Goal: Task Accomplishment & Management: Complete application form

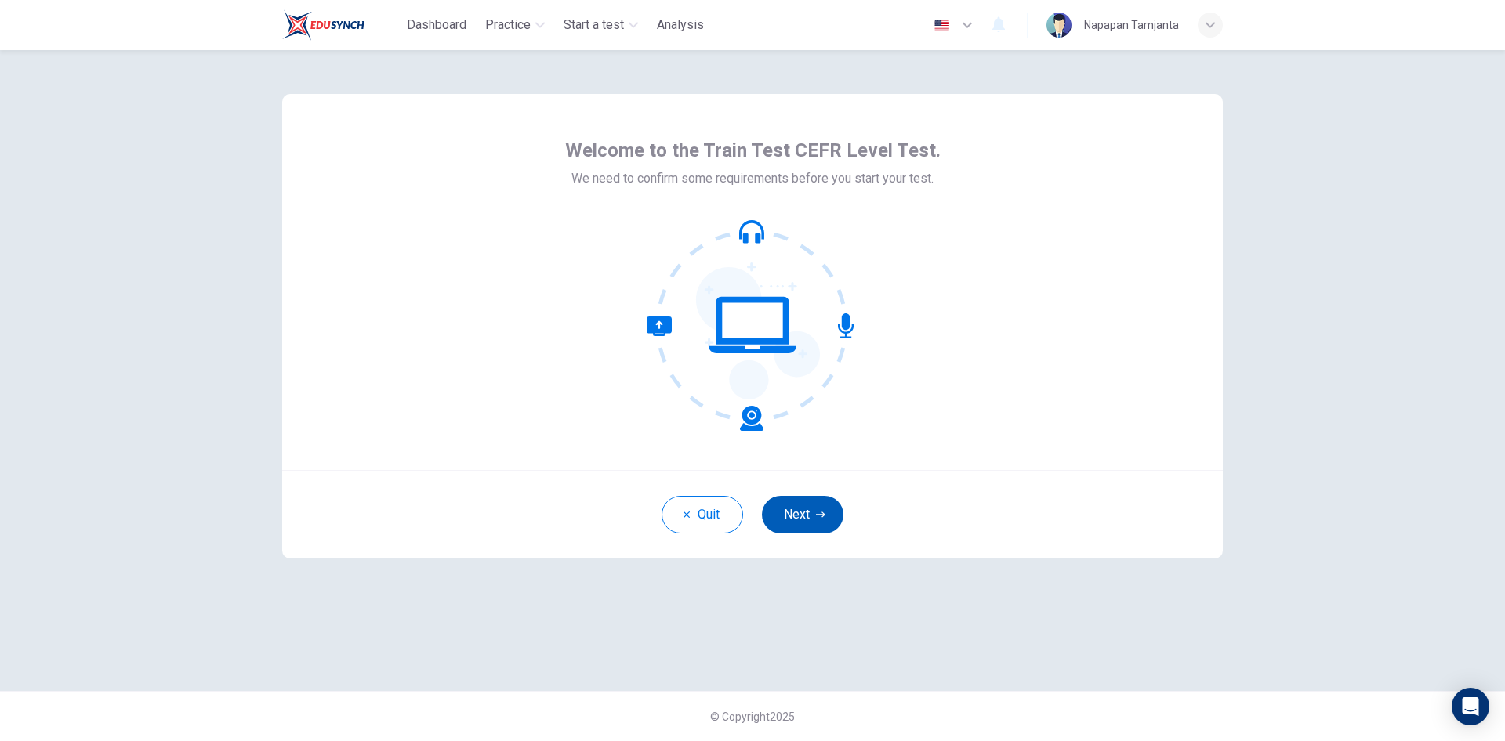
click at [828, 512] on button "Next" at bounding box center [803, 515] width 82 height 38
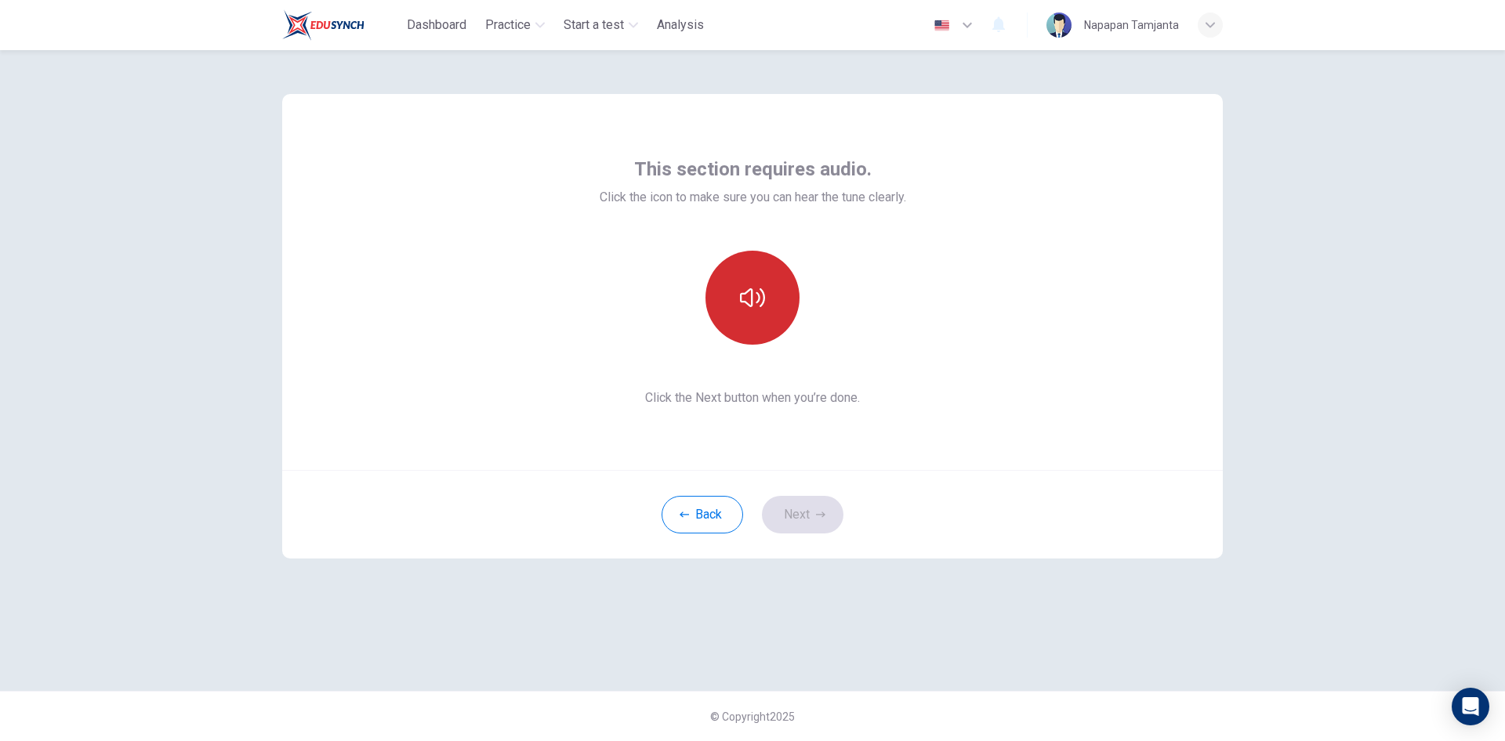
click at [748, 298] on icon "button" at bounding box center [752, 297] width 25 height 25
click at [754, 293] on icon "button" at bounding box center [752, 297] width 25 height 25
click at [776, 298] on button "button" at bounding box center [752, 298] width 94 height 94
click at [775, 299] on button "button" at bounding box center [752, 298] width 94 height 94
click at [748, 308] on icon "button" at bounding box center [752, 297] width 25 height 25
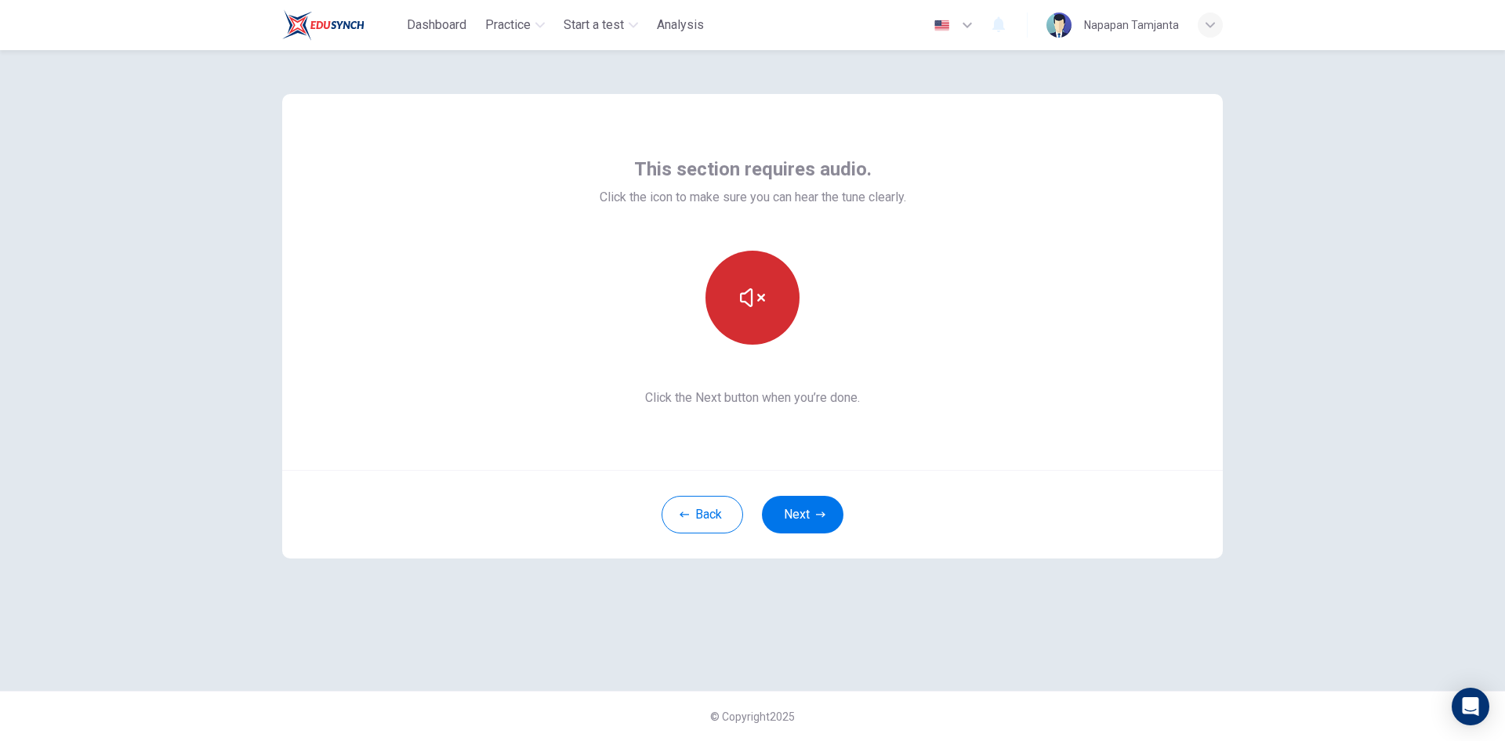
click at [748, 308] on icon "button" at bounding box center [752, 297] width 25 height 25
click at [744, 289] on icon "button" at bounding box center [752, 297] width 25 height 25
click at [748, 289] on icon "button" at bounding box center [752, 297] width 25 height 25
click at [764, 301] on icon "button" at bounding box center [752, 297] width 25 height 19
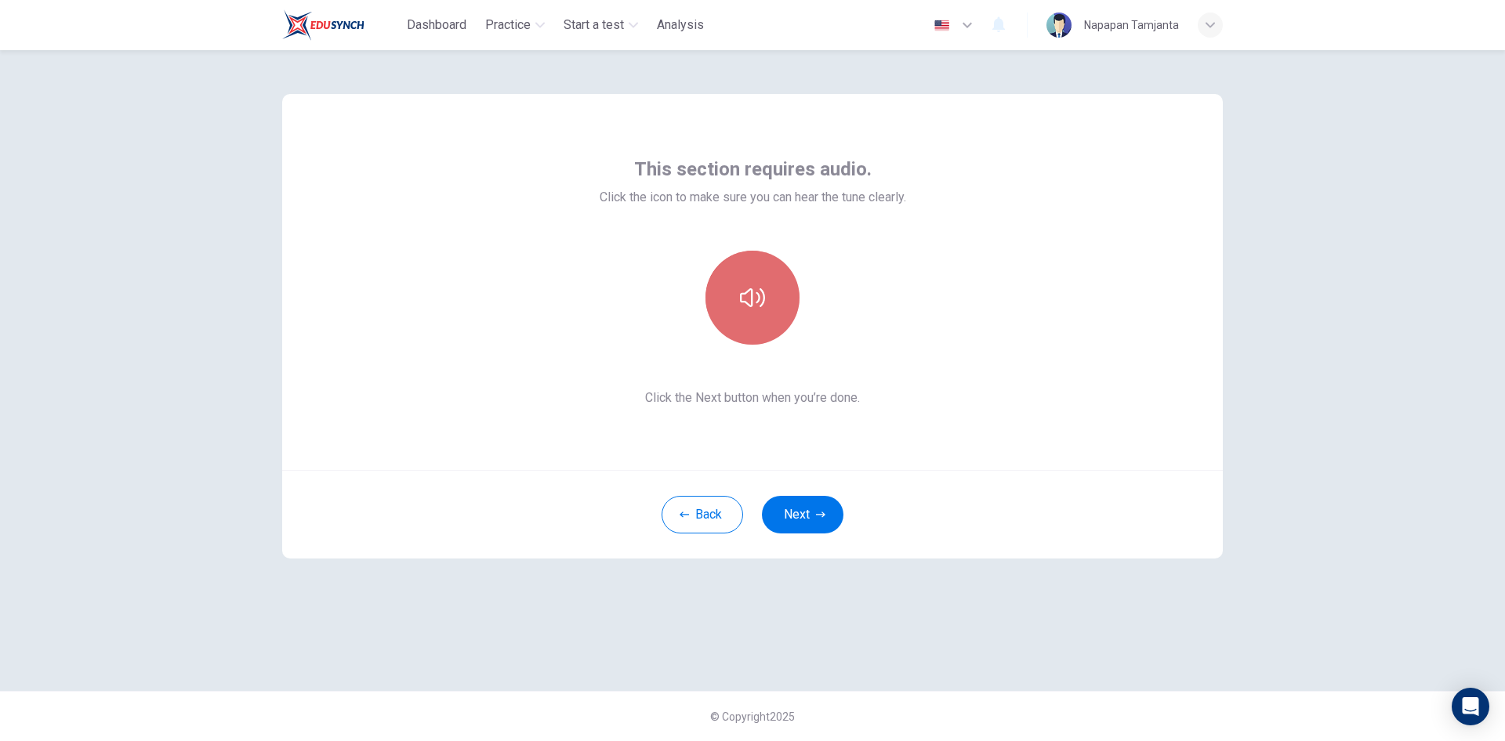
click at [764, 301] on icon "button" at bounding box center [752, 297] width 25 height 19
click at [821, 516] on icon "button" at bounding box center [820, 514] width 9 height 9
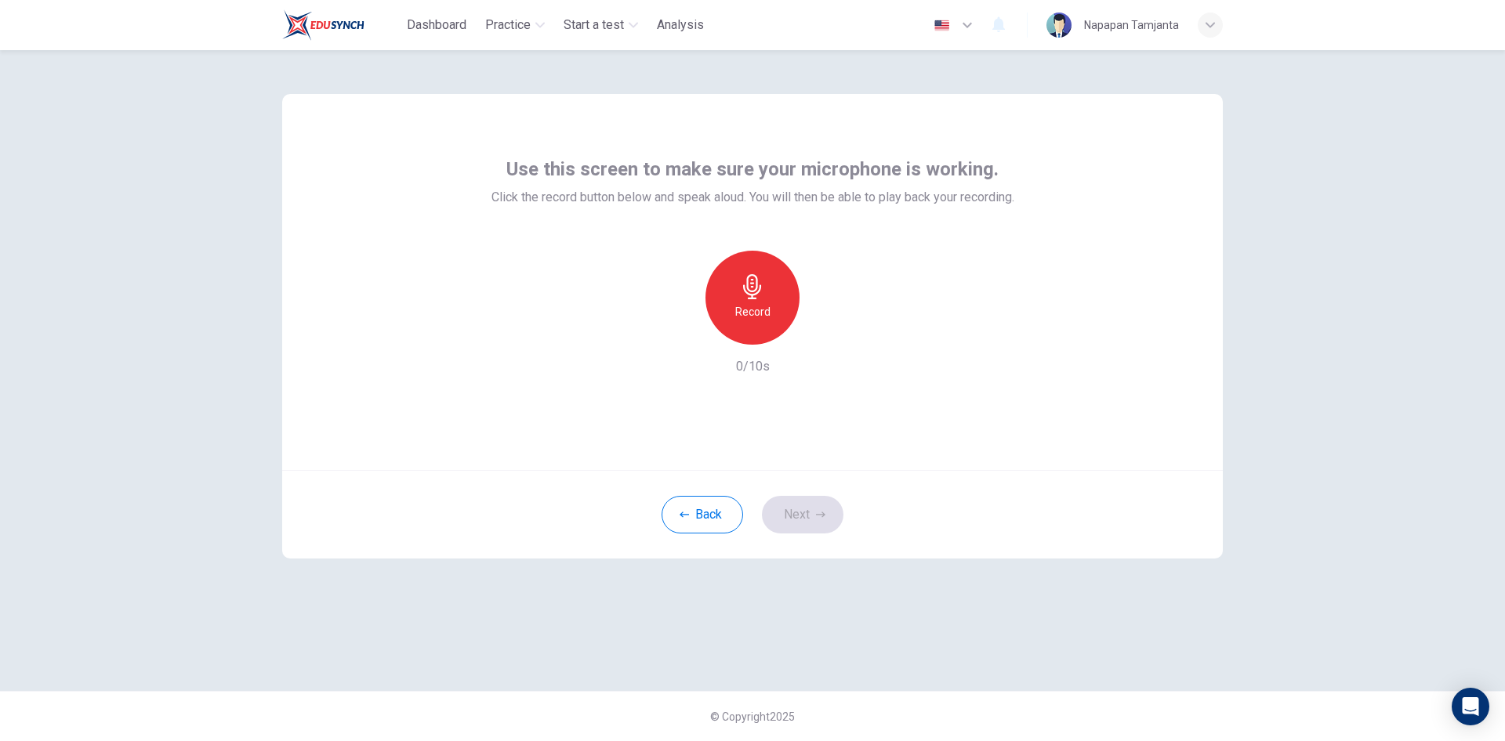
click at [756, 299] on div "Record" at bounding box center [752, 298] width 94 height 94
click at [748, 290] on icon "button" at bounding box center [752, 286] width 18 height 25
click at [828, 340] on div "button" at bounding box center [824, 332] width 25 height 25
click at [764, 299] on icon "button" at bounding box center [752, 286] width 25 height 25
click at [833, 337] on div "button" at bounding box center [824, 332] width 25 height 25
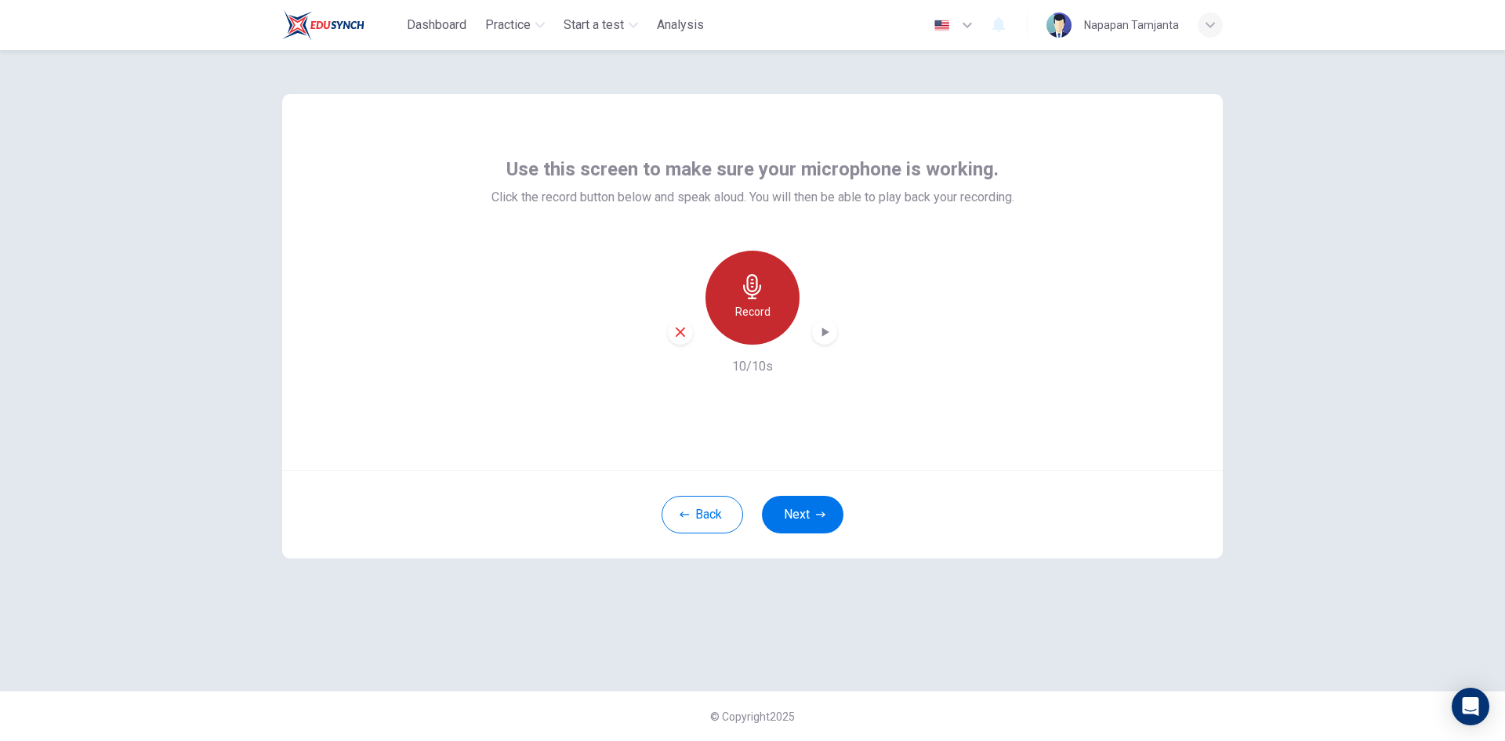
click at [767, 299] on div "Record" at bounding box center [752, 298] width 94 height 94
click at [767, 299] on div "Stop" at bounding box center [752, 298] width 94 height 94
click at [835, 340] on div "Record" at bounding box center [752, 298] width 169 height 94
click at [831, 337] on icon "button" at bounding box center [825, 332] width 16 height 16
click at [802, 514] on button "Next" at bounding box center [803, 515] width 82 height 38
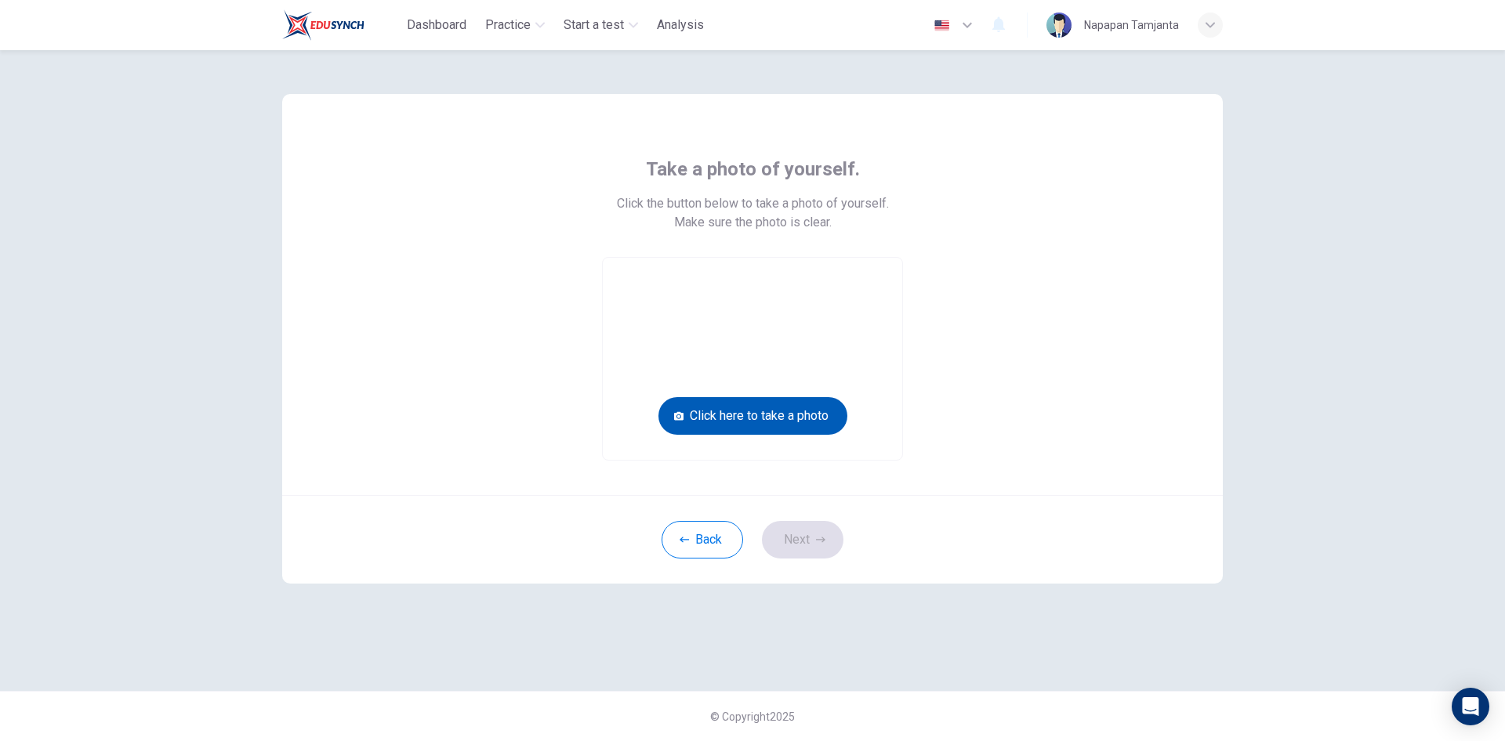
click at [805, 414] on button "Click here to take a photo" at bounding box center [752, 416] width 189 height 38
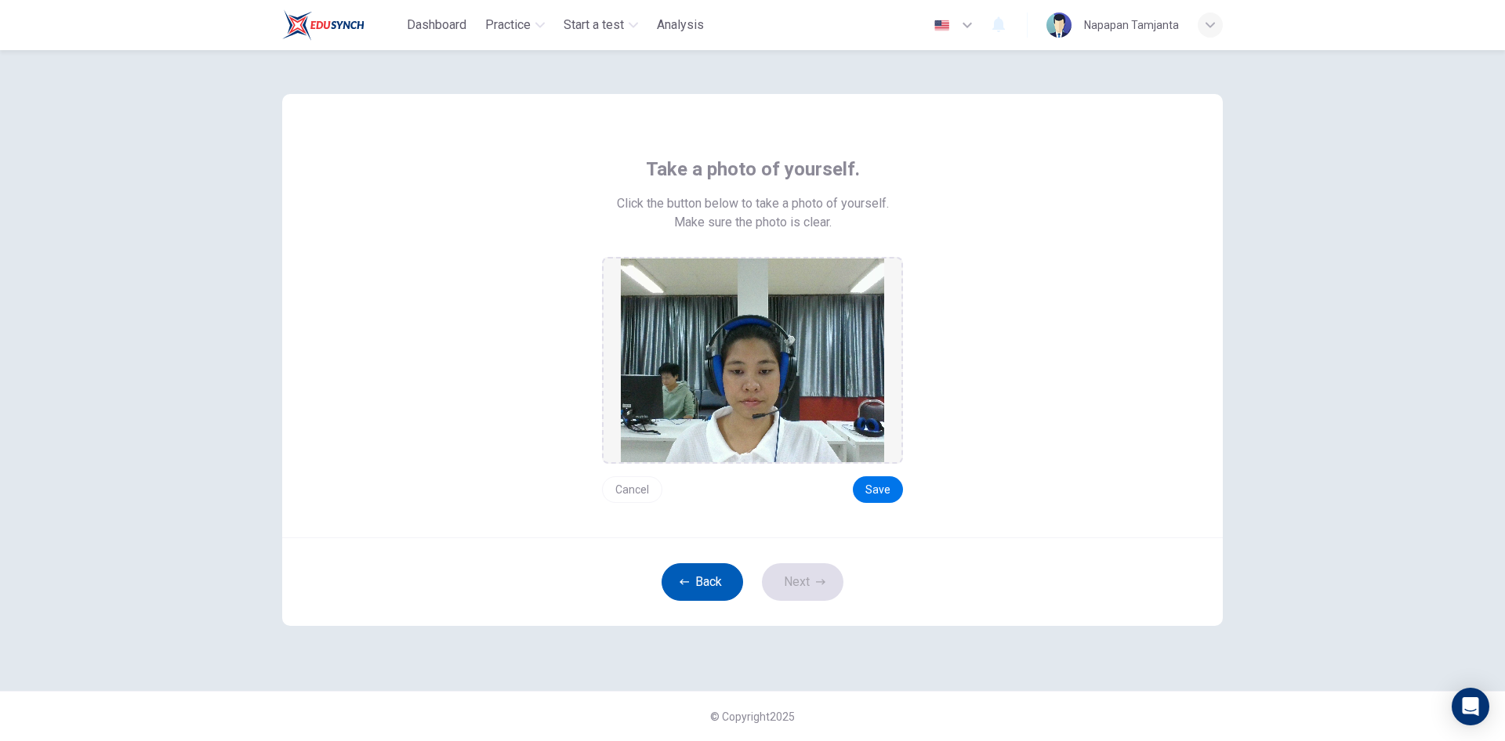
click at [714, 574] on button "Back" at bounding box center [702, 583] width 82 height 38
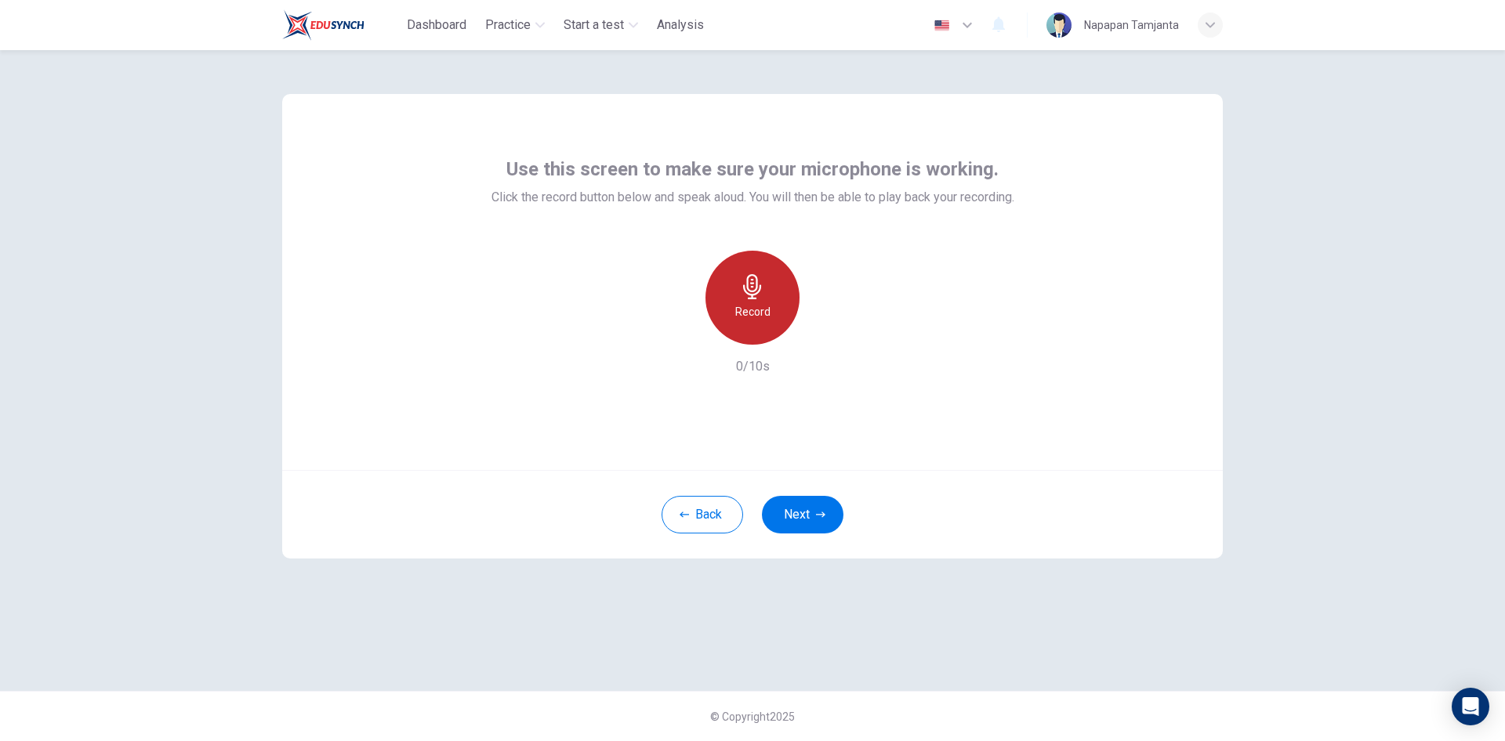
click at [766, 294] on div "Record" at bounding box center [752, 298] width 94 height 94
click at [761, 305] on h6 "Stop" at bounding box center [753, 312] width 24 height 19
click at [832, 340] on div "button" at bounding box center [824, 332] width 25 height 25
click at [801, 515] on button "Next" at bounding box center [803, 515] width 82 height 38
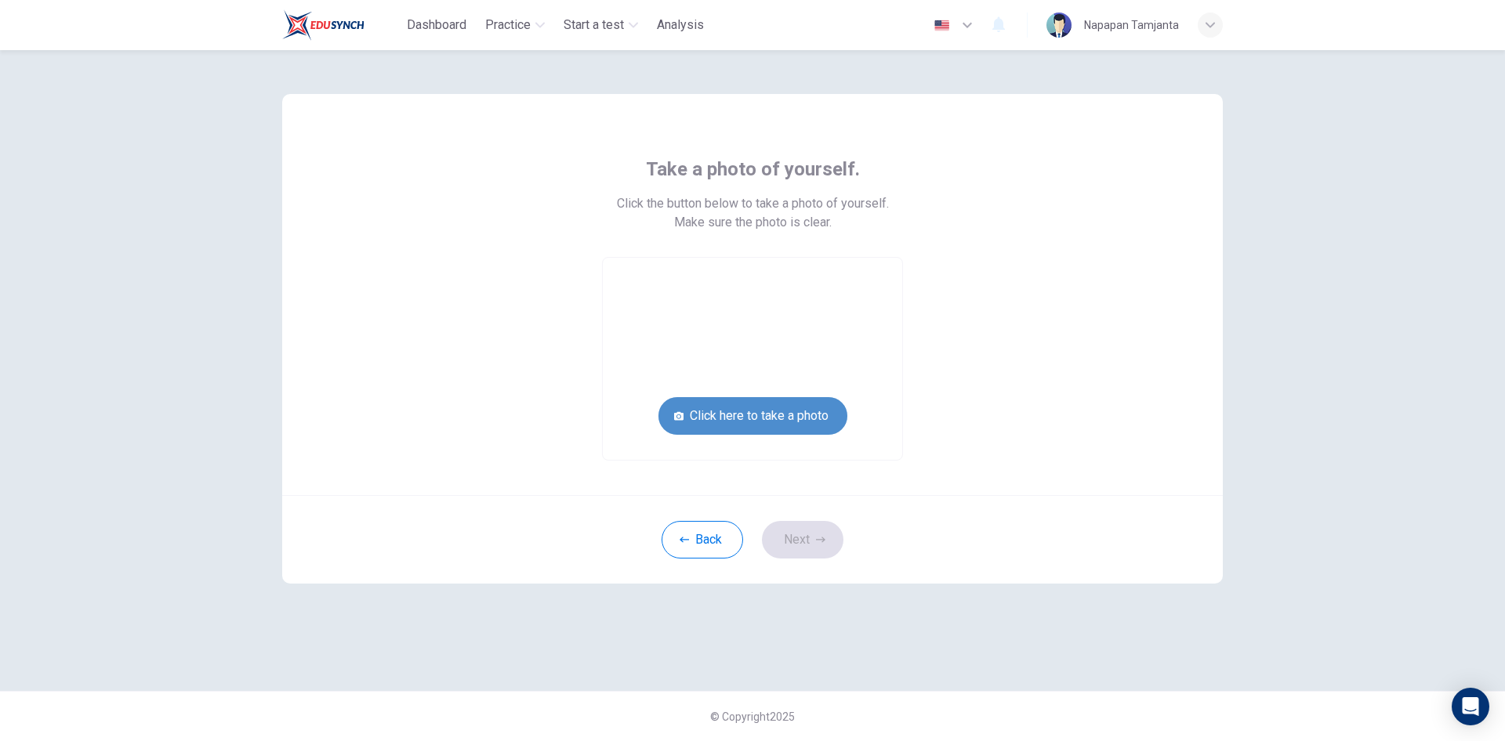
click at [792, 411] on button "Click here to take a photo" at bounding box center [752, 416] width 189 height 38
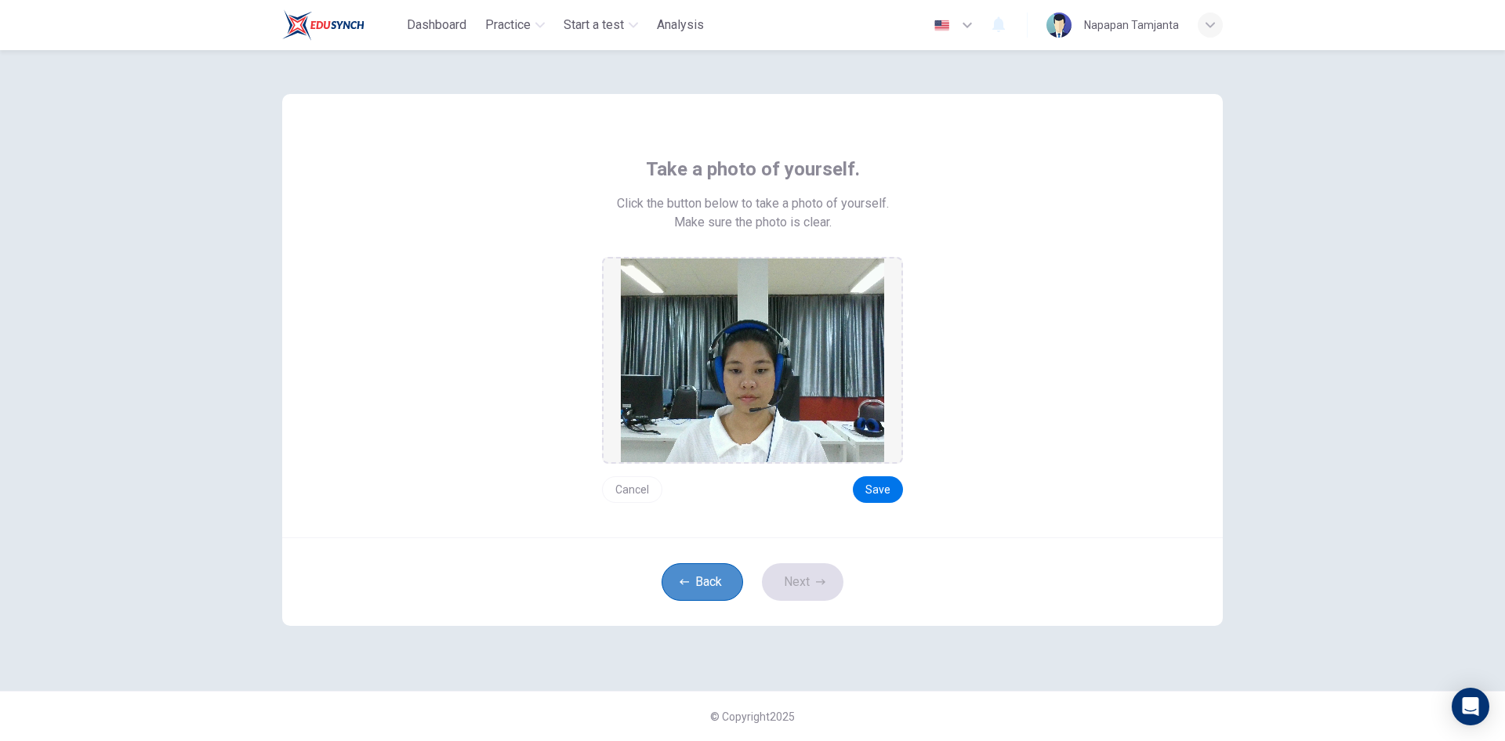
click at [695, 581] on button "Back" at bounding box center [702, 583] width 82 height 38
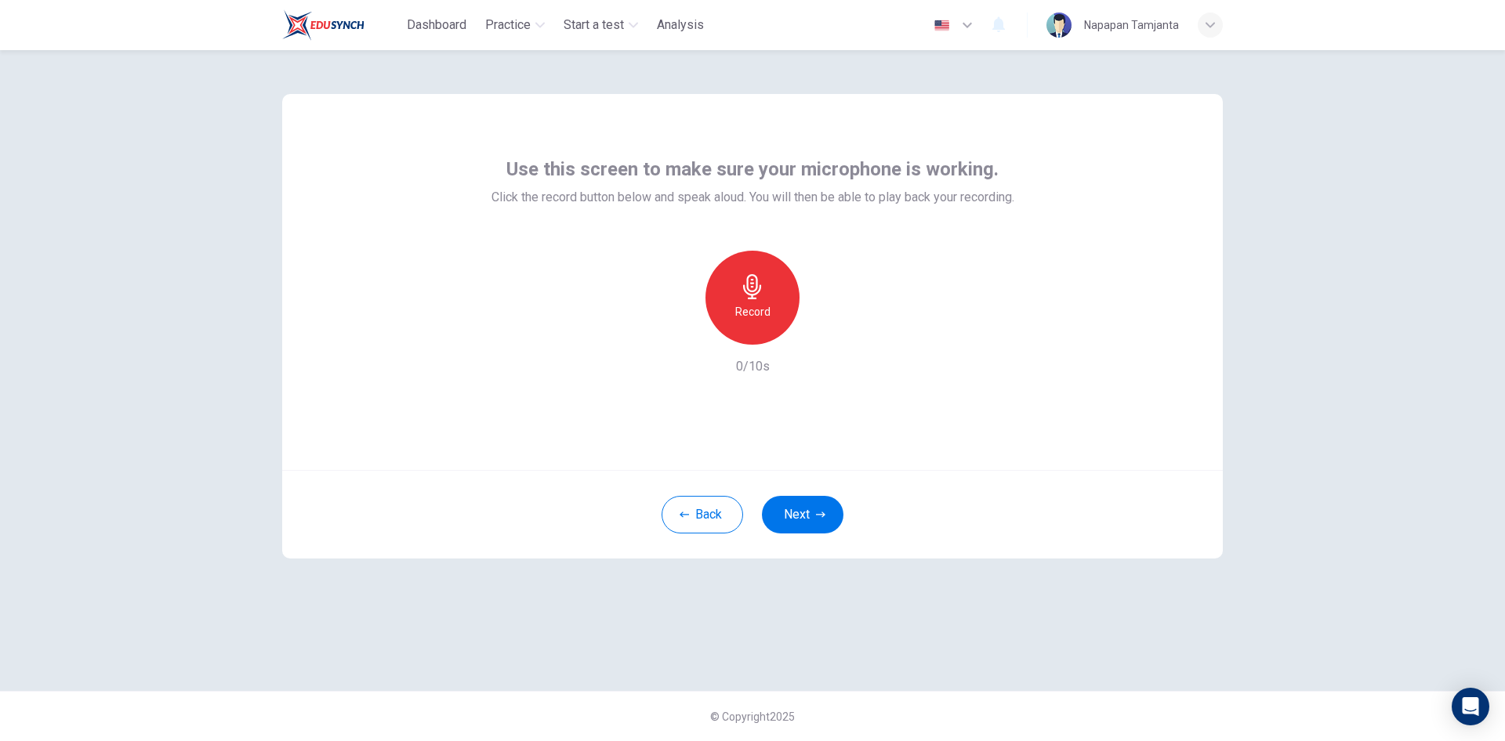
click at [757, 310] on h6 "Record" at bounding box center [752, 312] width 35 height 19
click at [802, 506] on button "Next" at bounding box center [803, 515] width 82 height 38
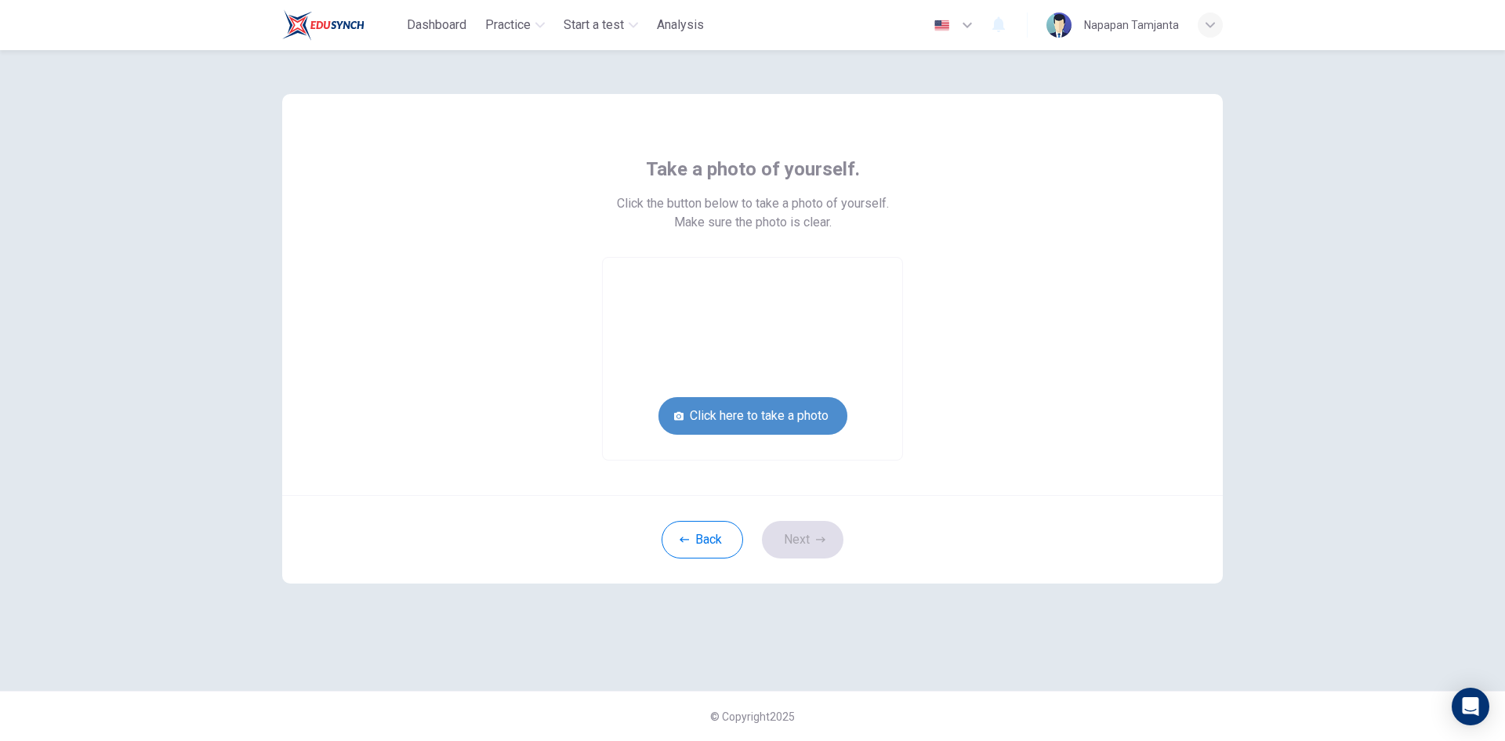
click at [821, 418] on button "Click here to take a photo" at bounding box center [752, 416] width 189 height 38
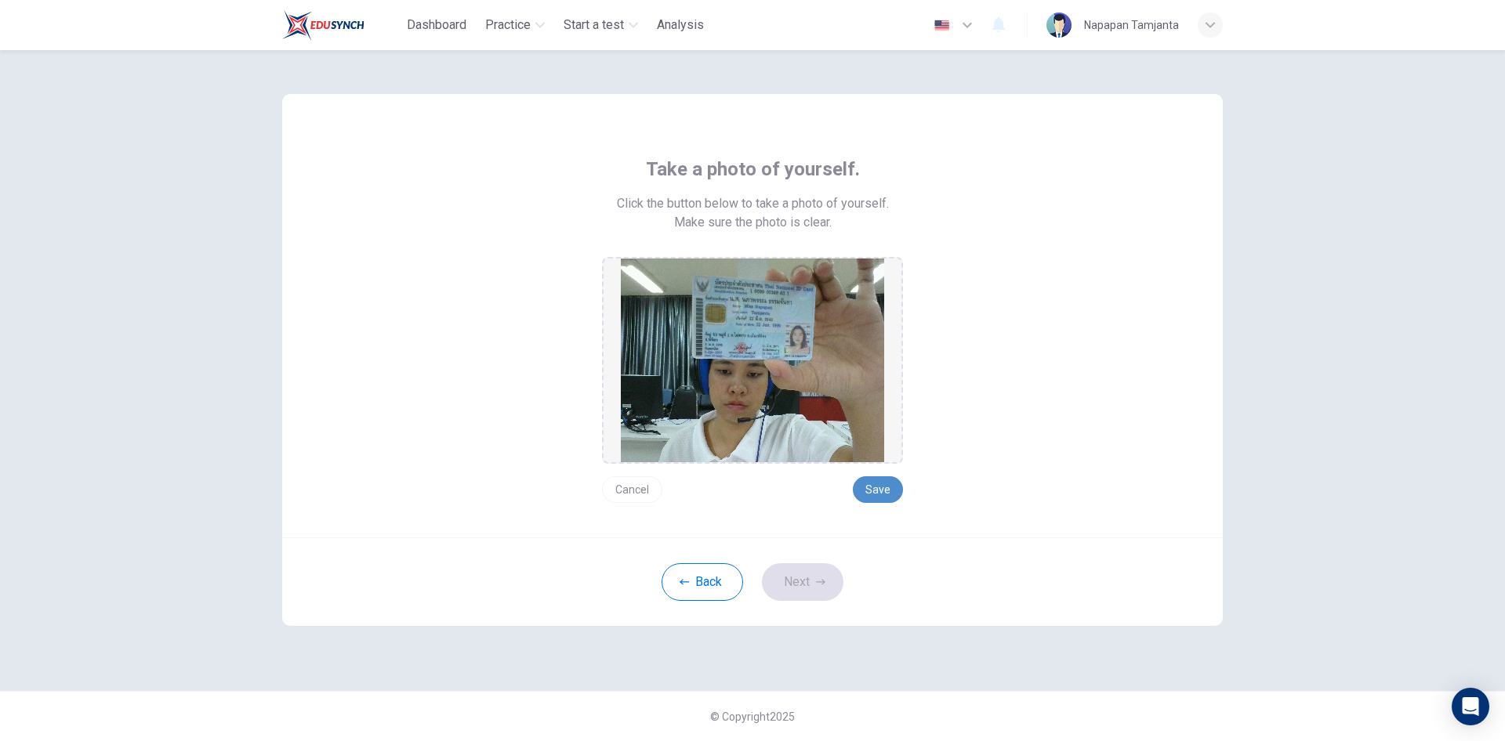
click at [876, 487] on button "Save" at bounding box center [878, 490] width 50 height 27
click at [812, 592] on button "Next" at bounding box center [803, 583] width 82 height 38
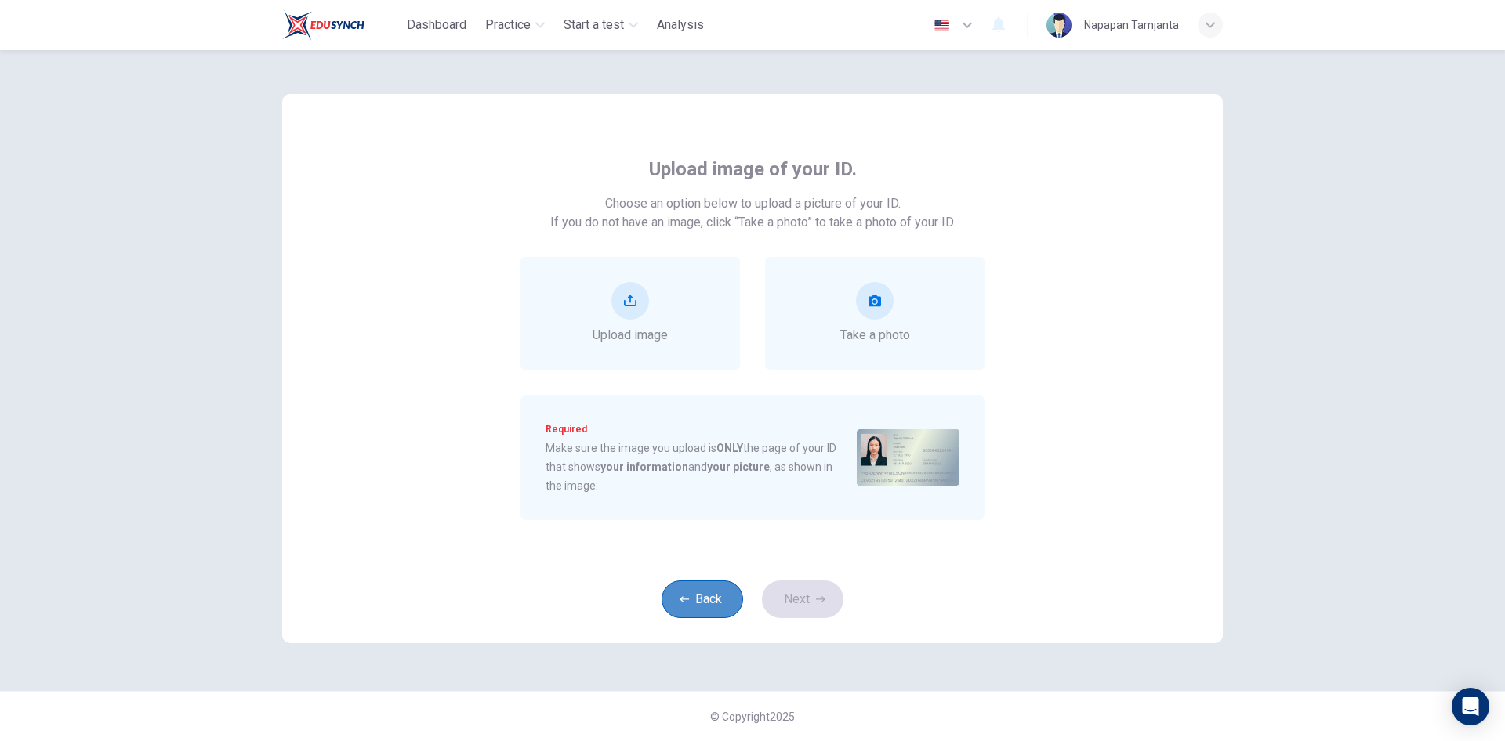
click at [699, 596] on button "Back" at bounding box center [702, 600] width 82 height 38
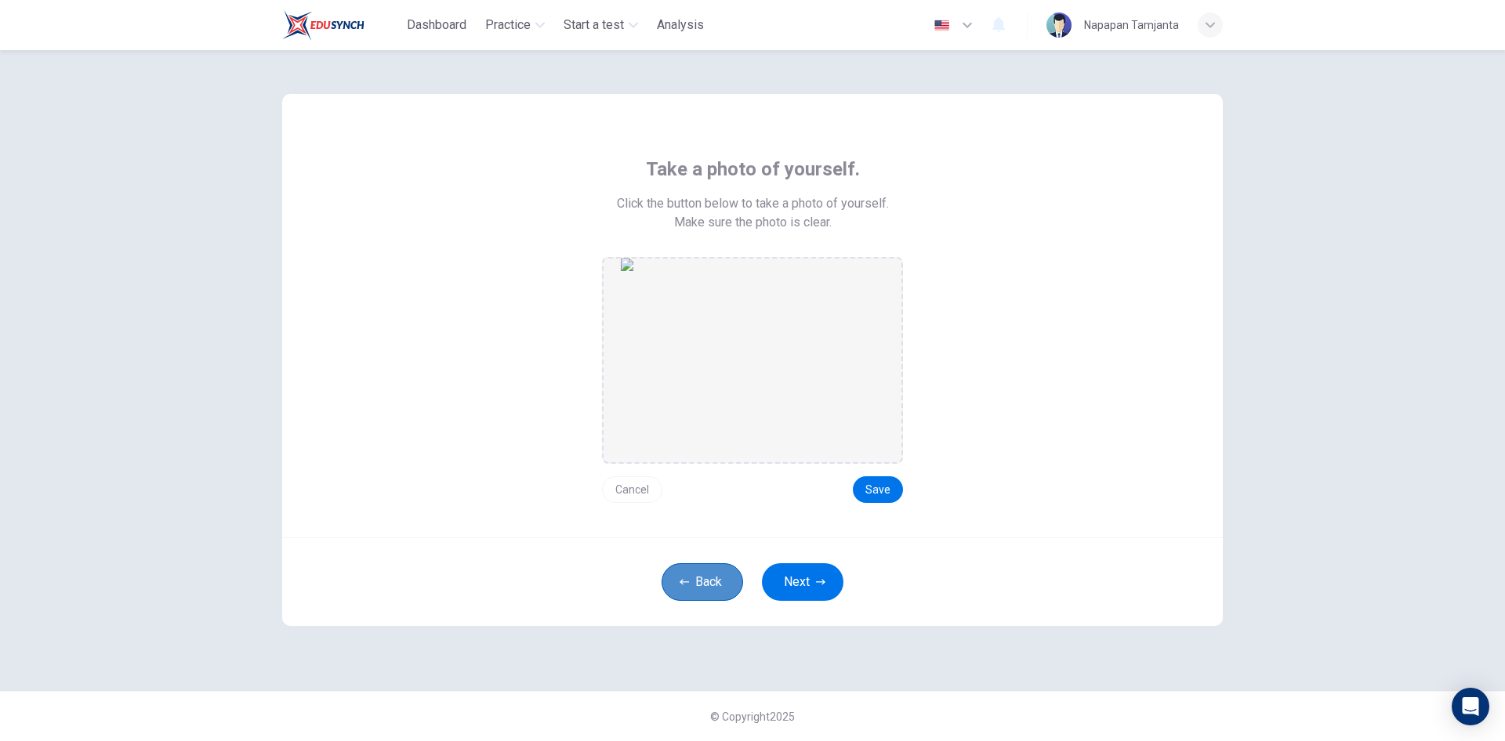
click at [708, 580] on button "Back" at bounding box center [702, 583] width 82 height 38
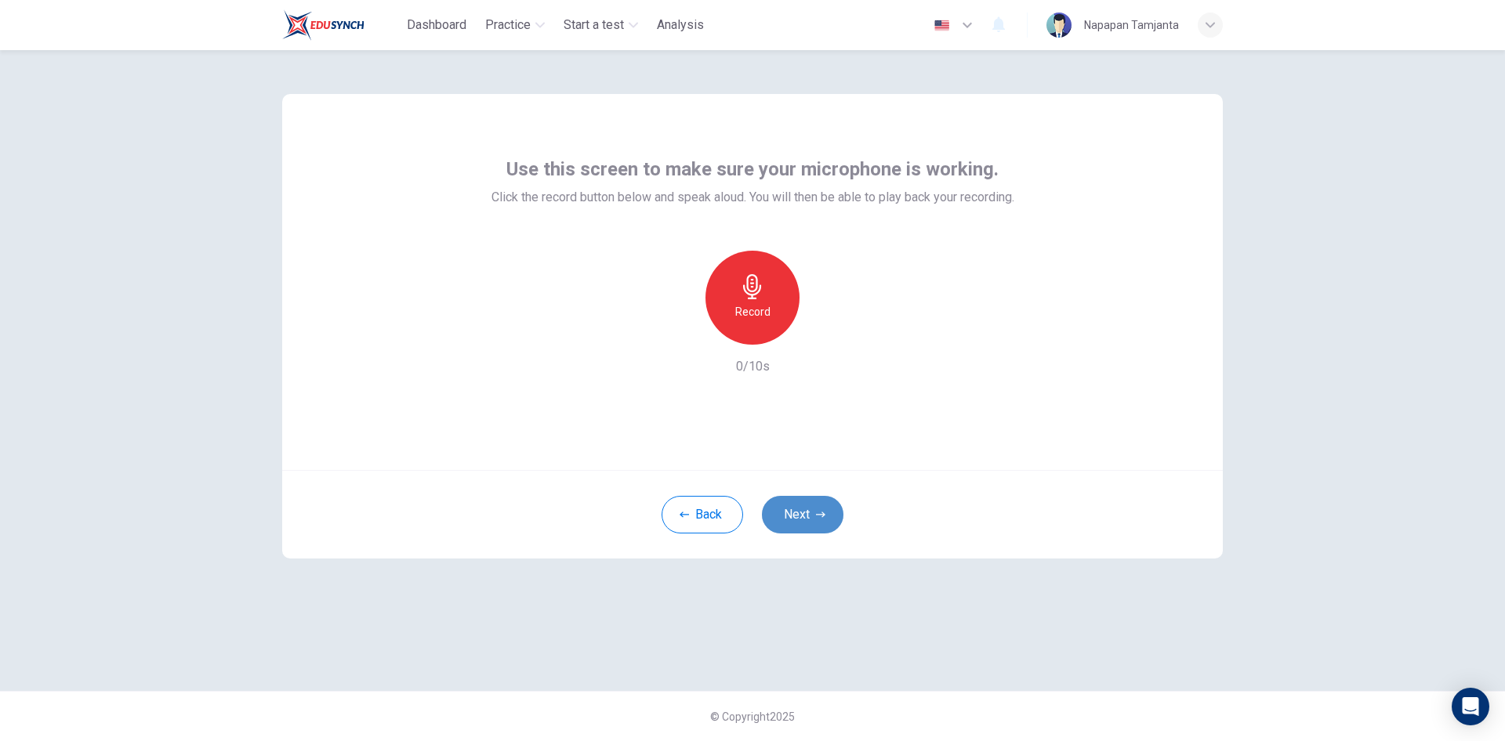
click at [780, 506] on button "Next" at bounding box center [803, 515] width 82 height 38
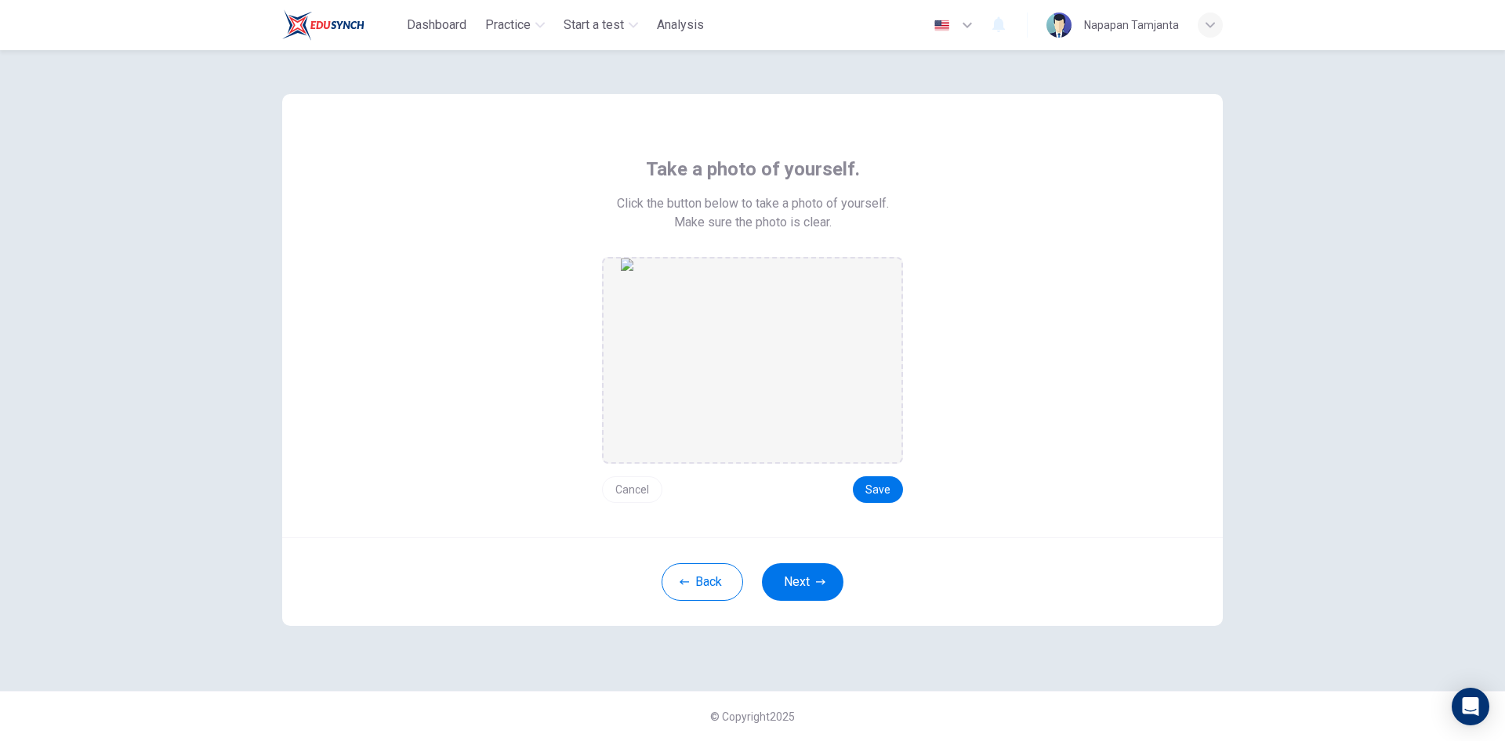
click at [644, 487] on button "Cancel" at bounding box center [632, 490] width 60 height 27
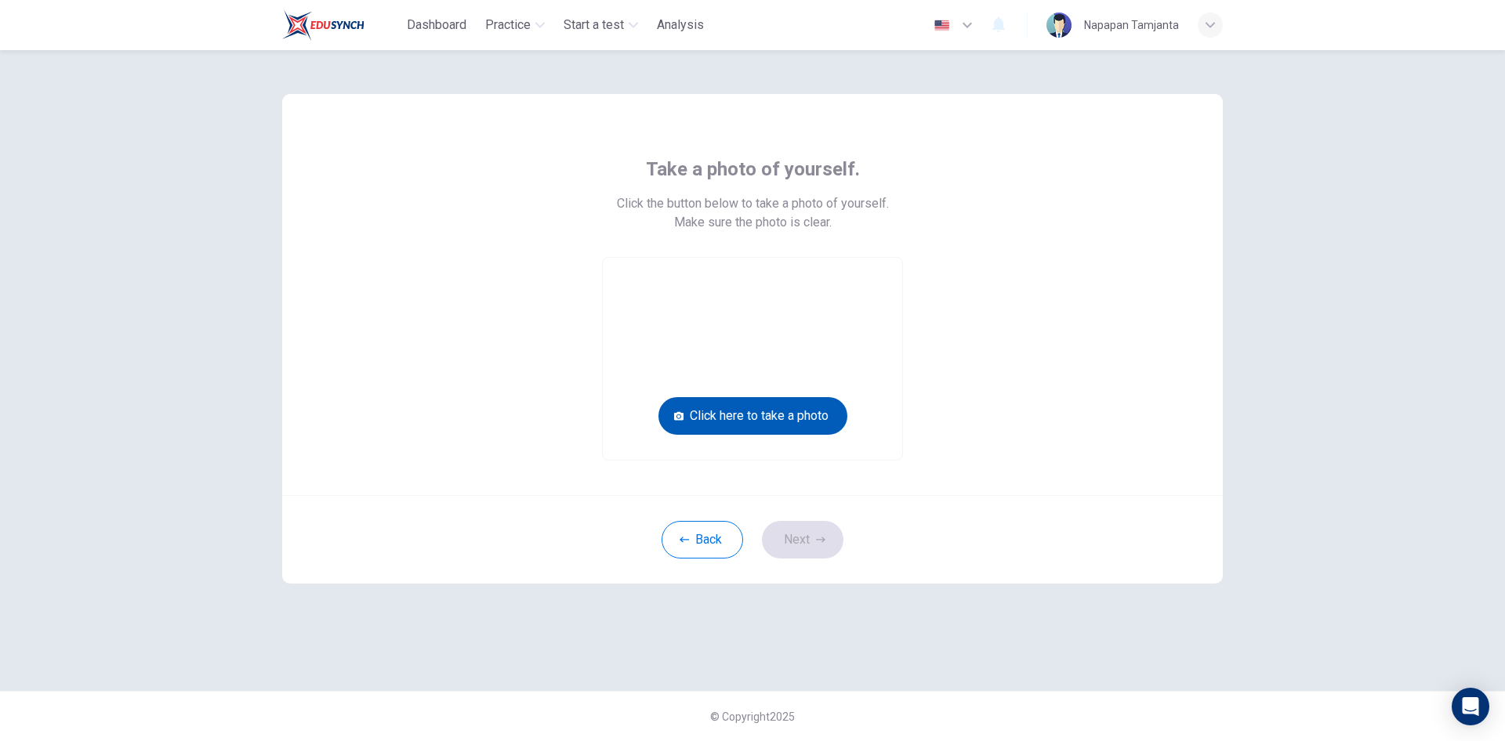
click at [756, 420] on button "Click here to take a photo" at bounding box center [752, 416] width 189 height 38
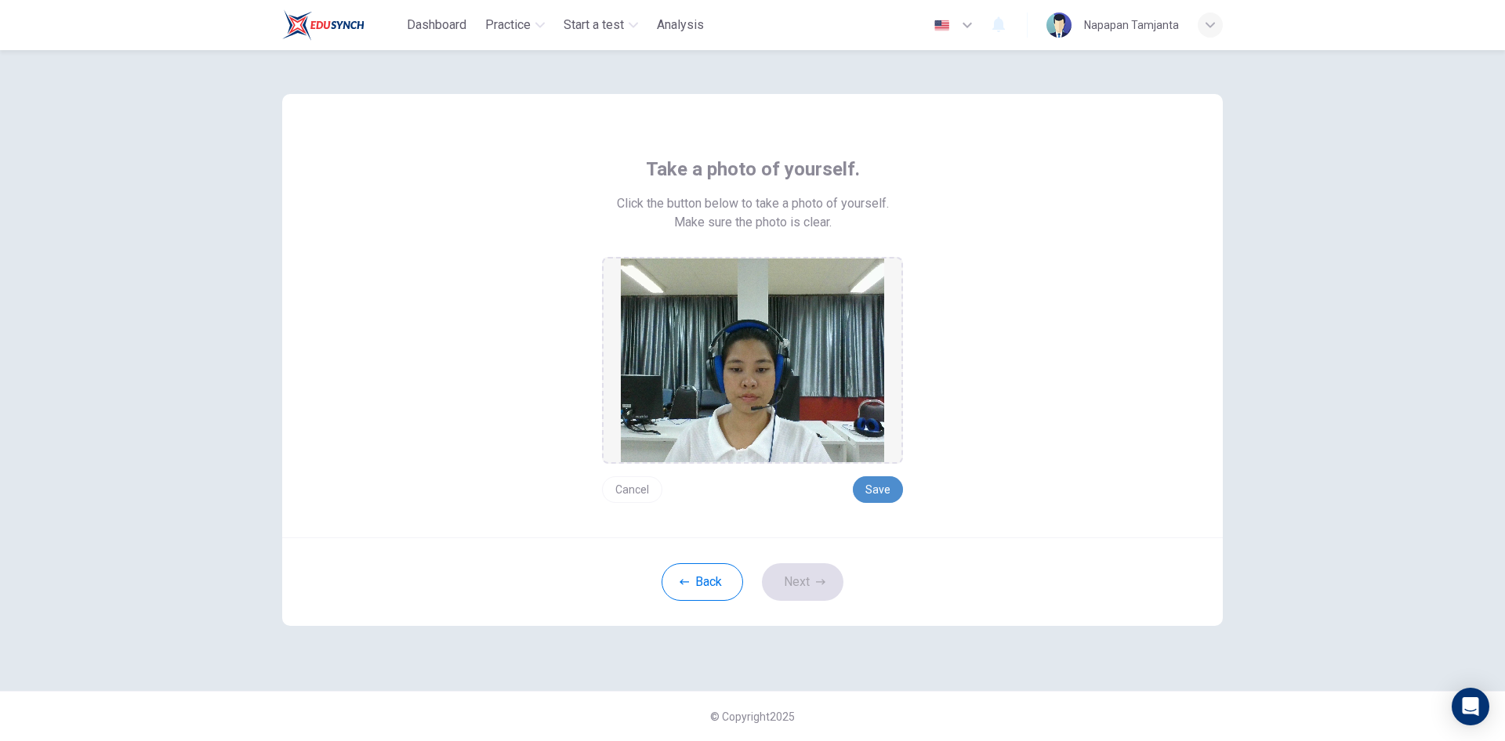
click at [879, 490] on button "Save" at bounding box center [878, 490] width 50 height 27
click at [821, 578] on icon "button" at bounding box center [820, 582] width 9 height 9
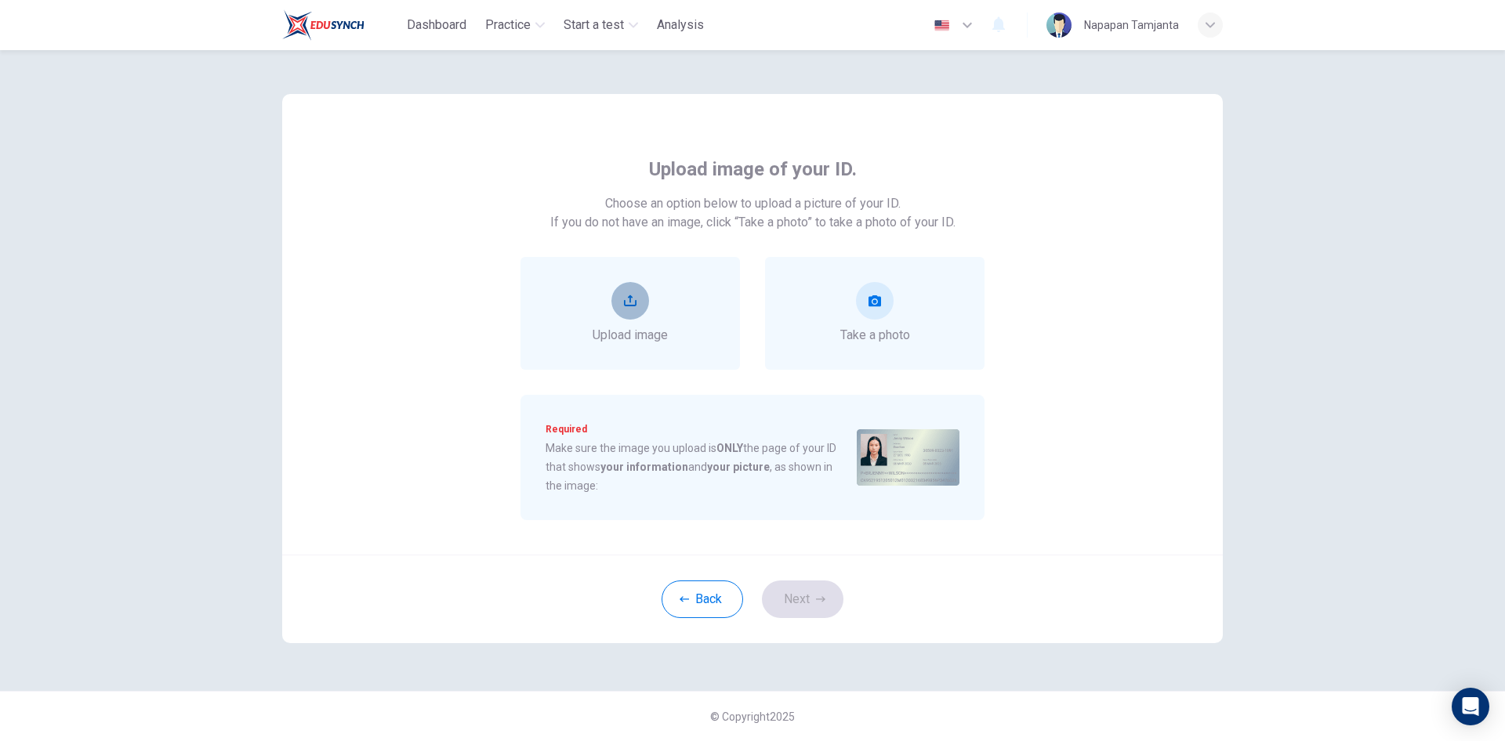
click at [631, 306] on icon "upload" at bounding box center [630, 300] width 13 height 11
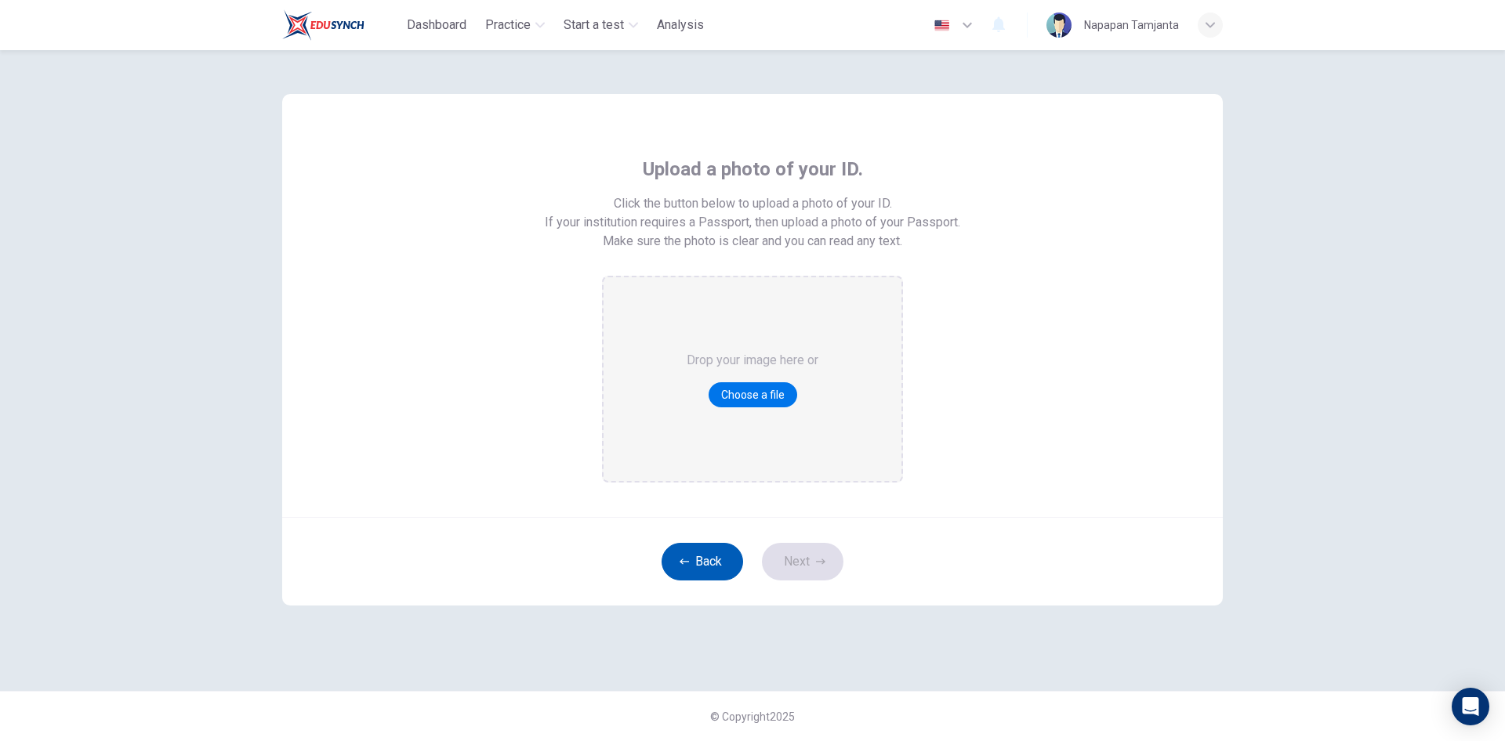
click at [705, 556] on button "Back" at bounding box center [702, 562] width 82 height 38
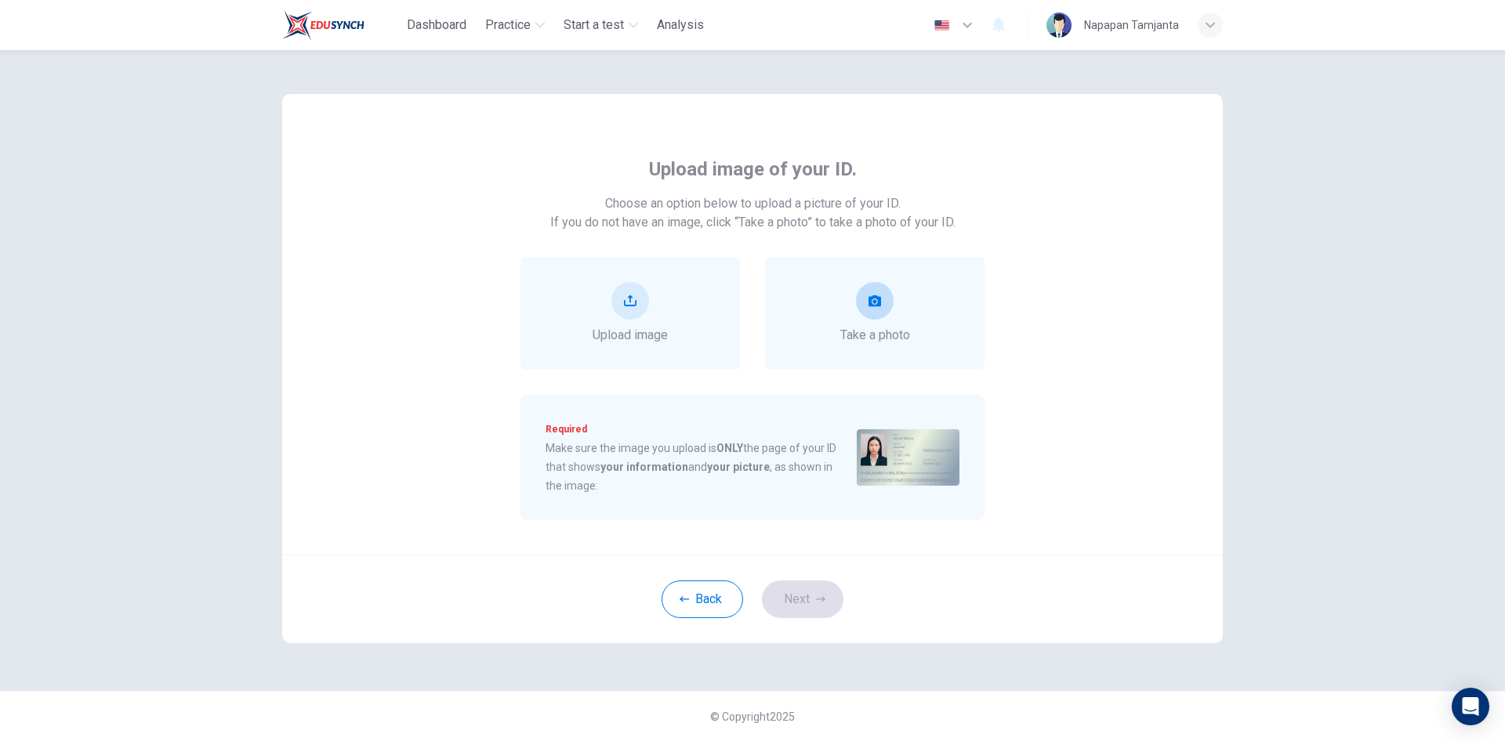
click at [877, 303] on icon "take photo" at bounding box center [874, 301] width 13 height 13
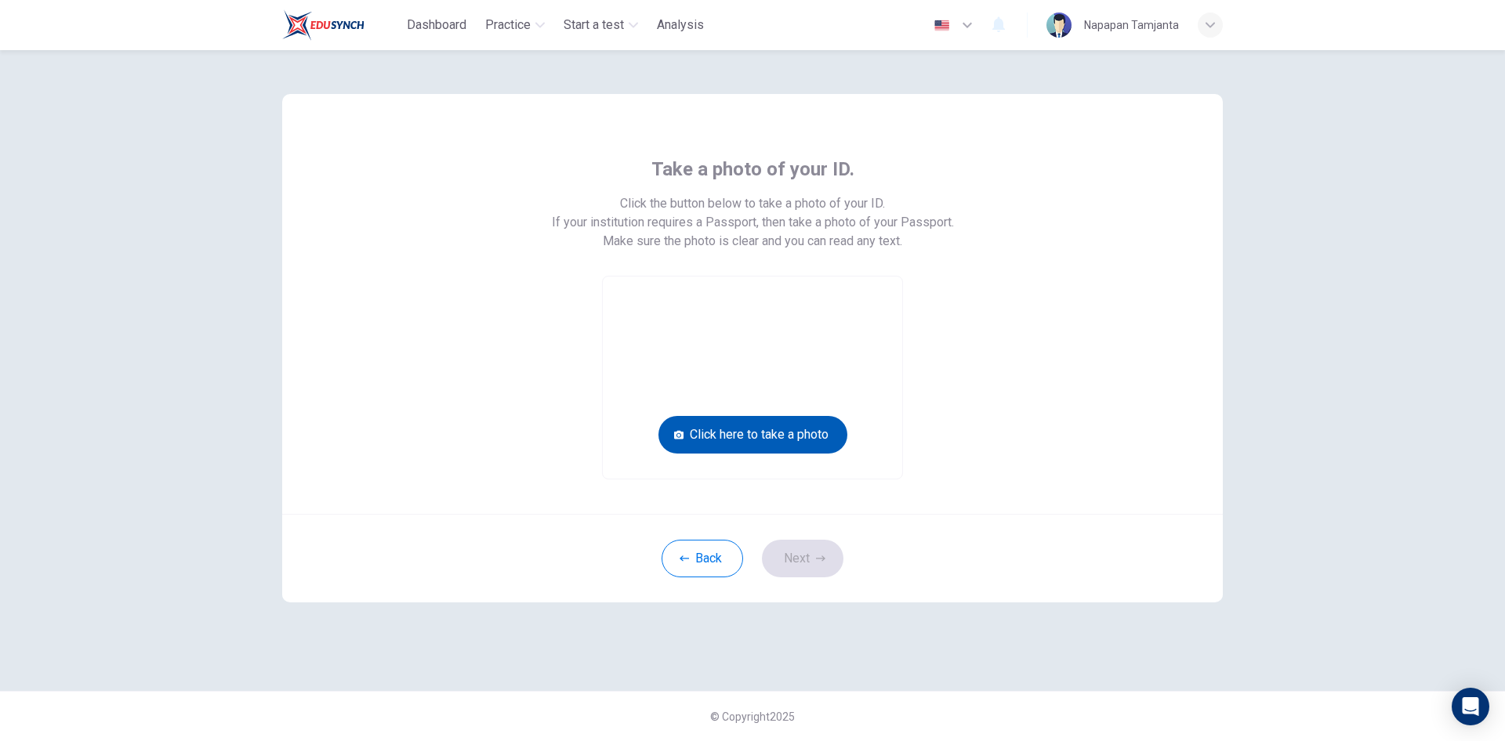
click at [807, 433] on button "Click here to take a photo" at bounding box center [752, 435] width 189 height 38
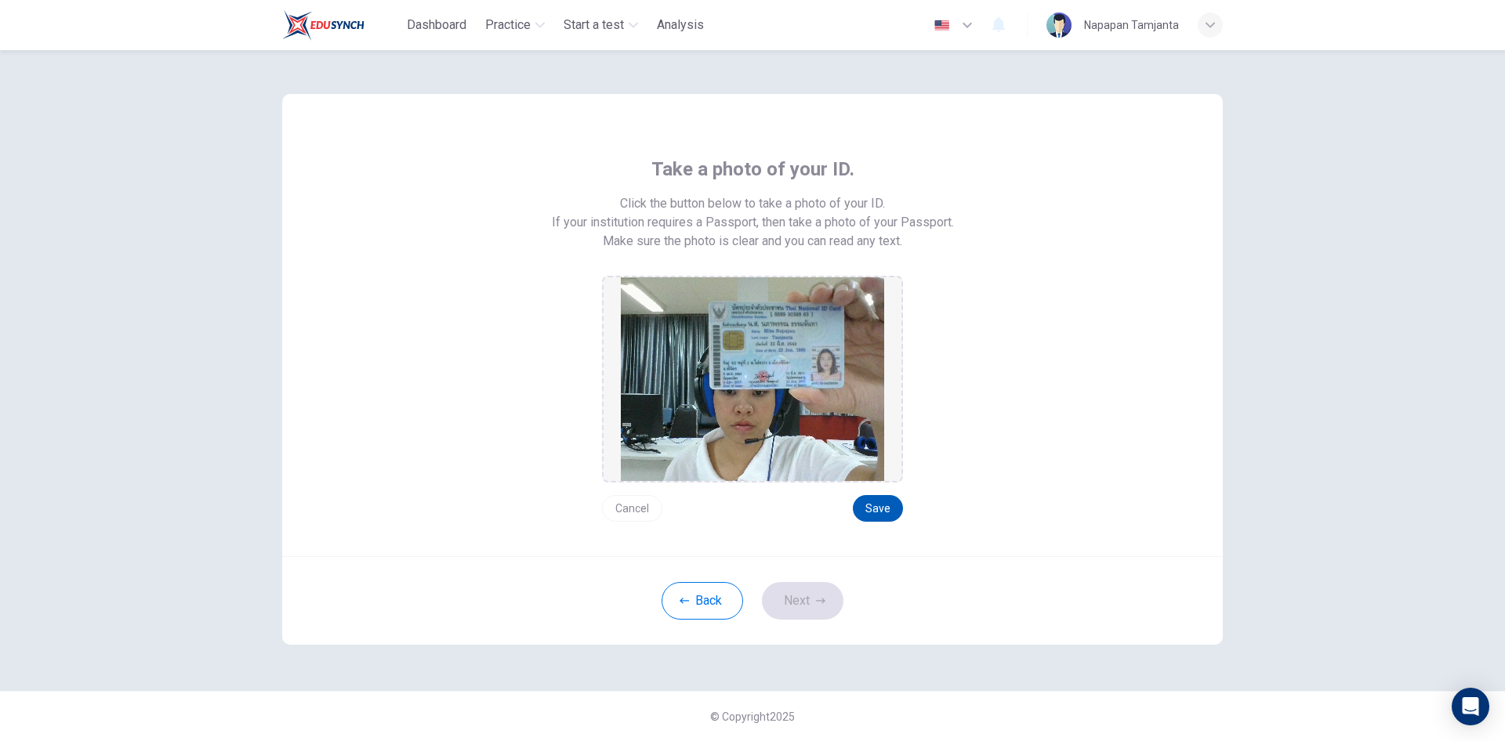
click at [882, 506] on button "Save" at bounding box center [878, 508] width 50 height 27
click at [816, 596] on button "Next" at bounding box center [803, 601] width 82 height 38
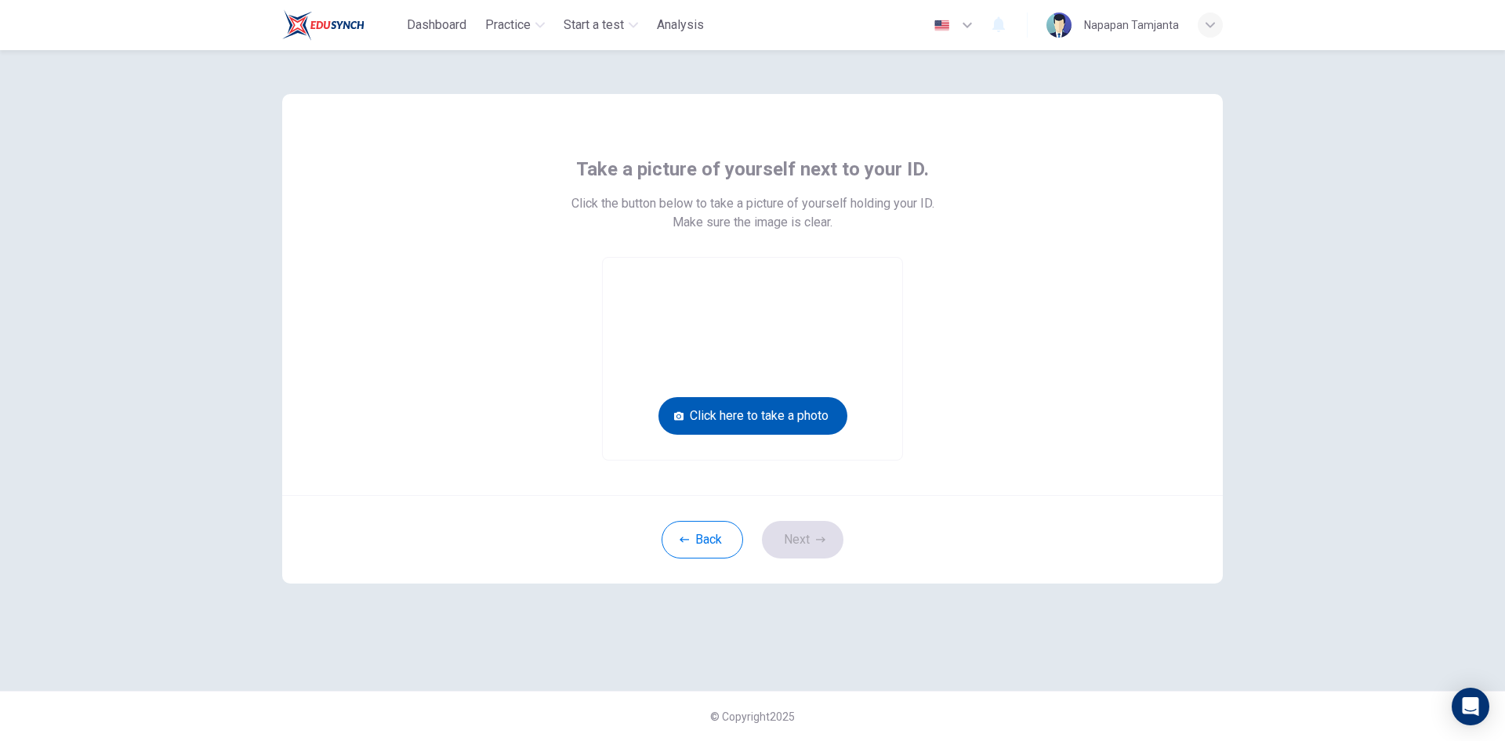
click at [813, 408] on button "Click here to take a photo" at bounding box center [752, 416] width 189 height 38
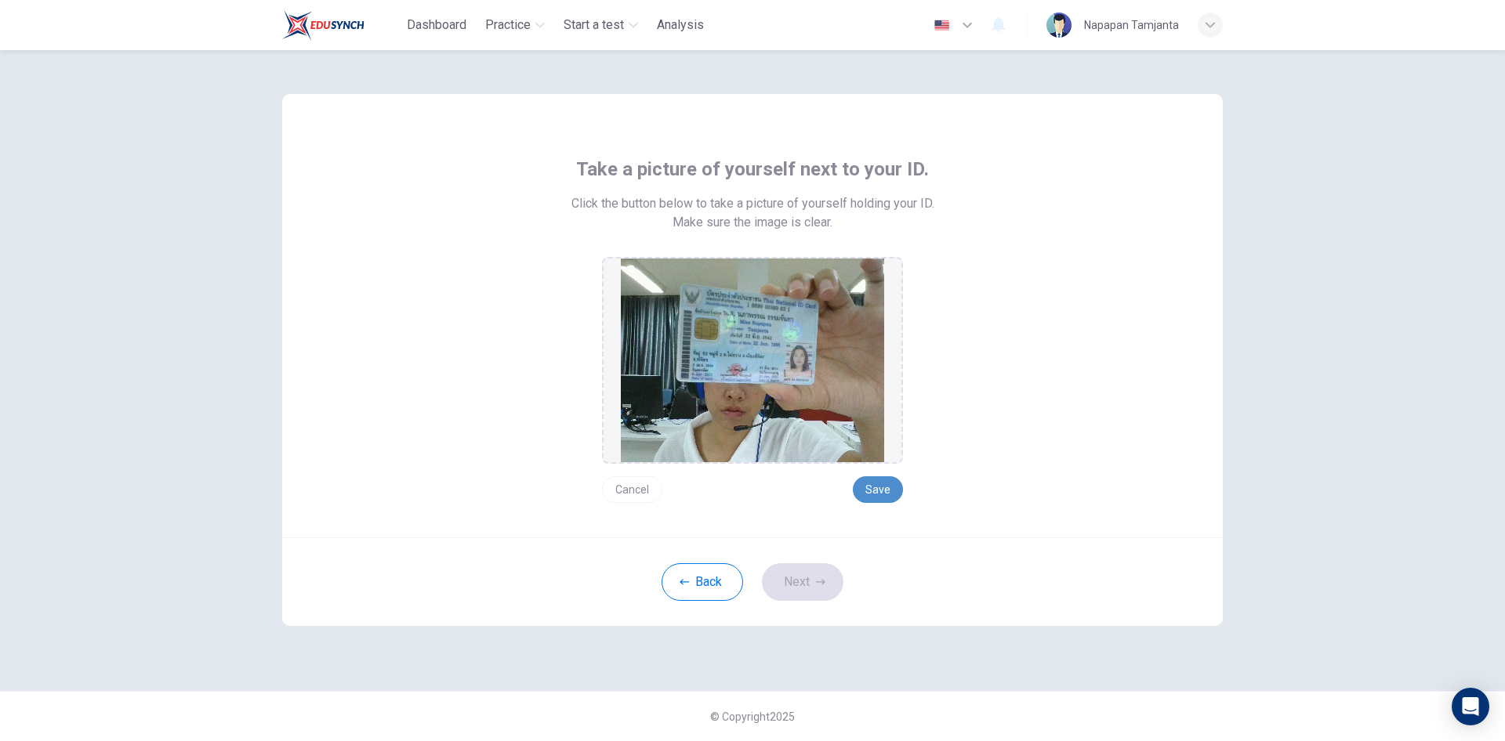
click at [883, 484] on button "Save" at bounding box center [878, 490] width 50 height 27
click at [820, 587] on button "Next" at bounding box center [803, 583] width 82 height 38
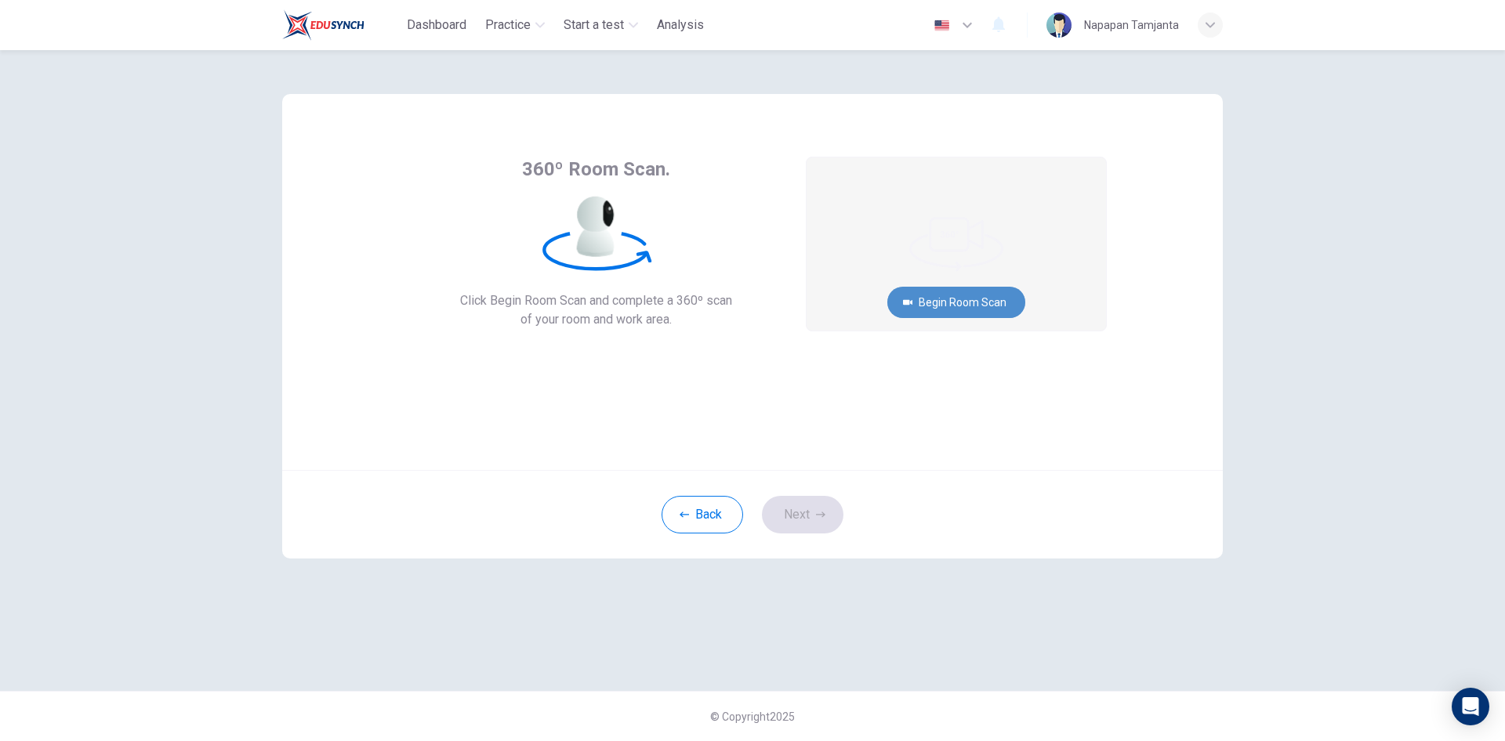
click at [985, 305] on button "Begin Room Scan" at bounding box center [956, 302] width 138 height 31
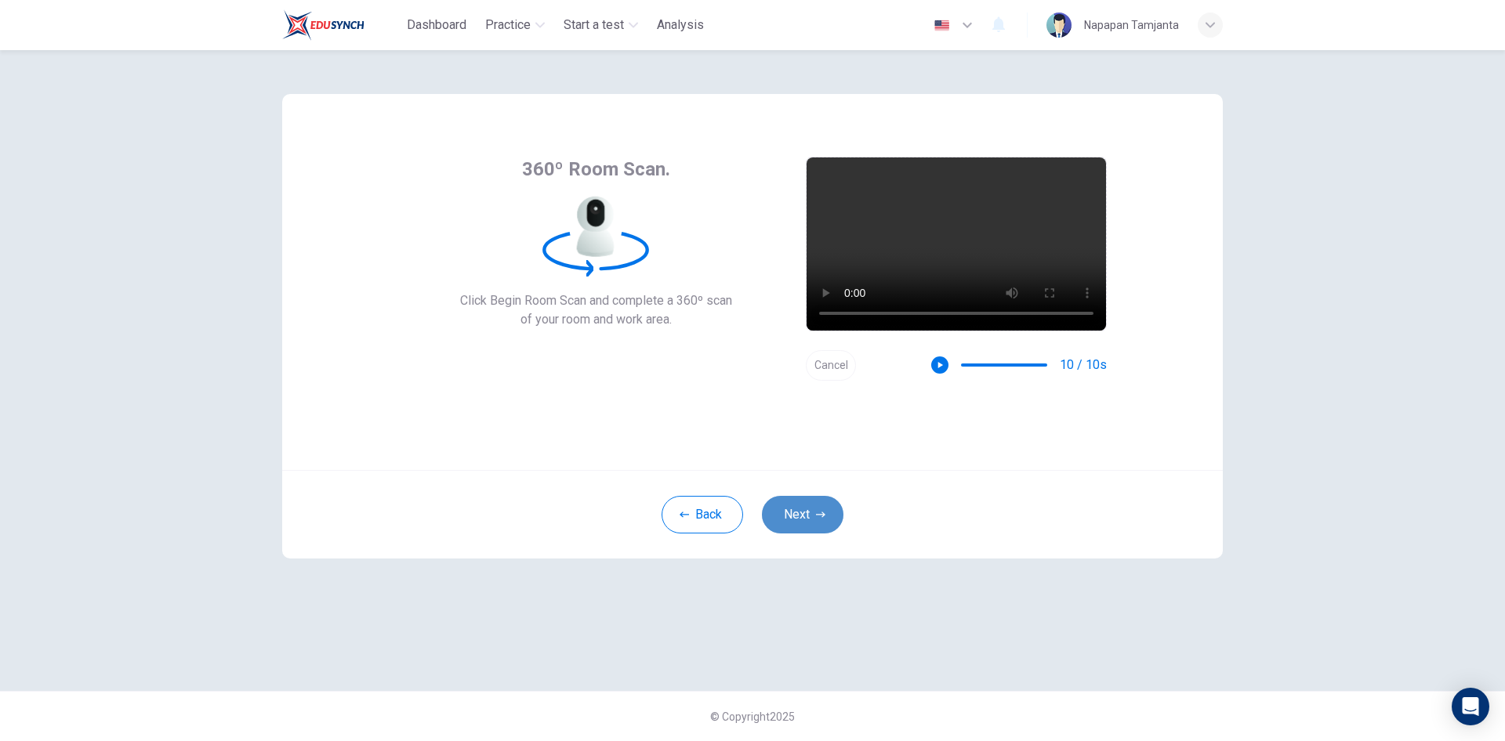
click at [824, 509] on button "Next" at bounding box center [803, 515] width 82 height 38
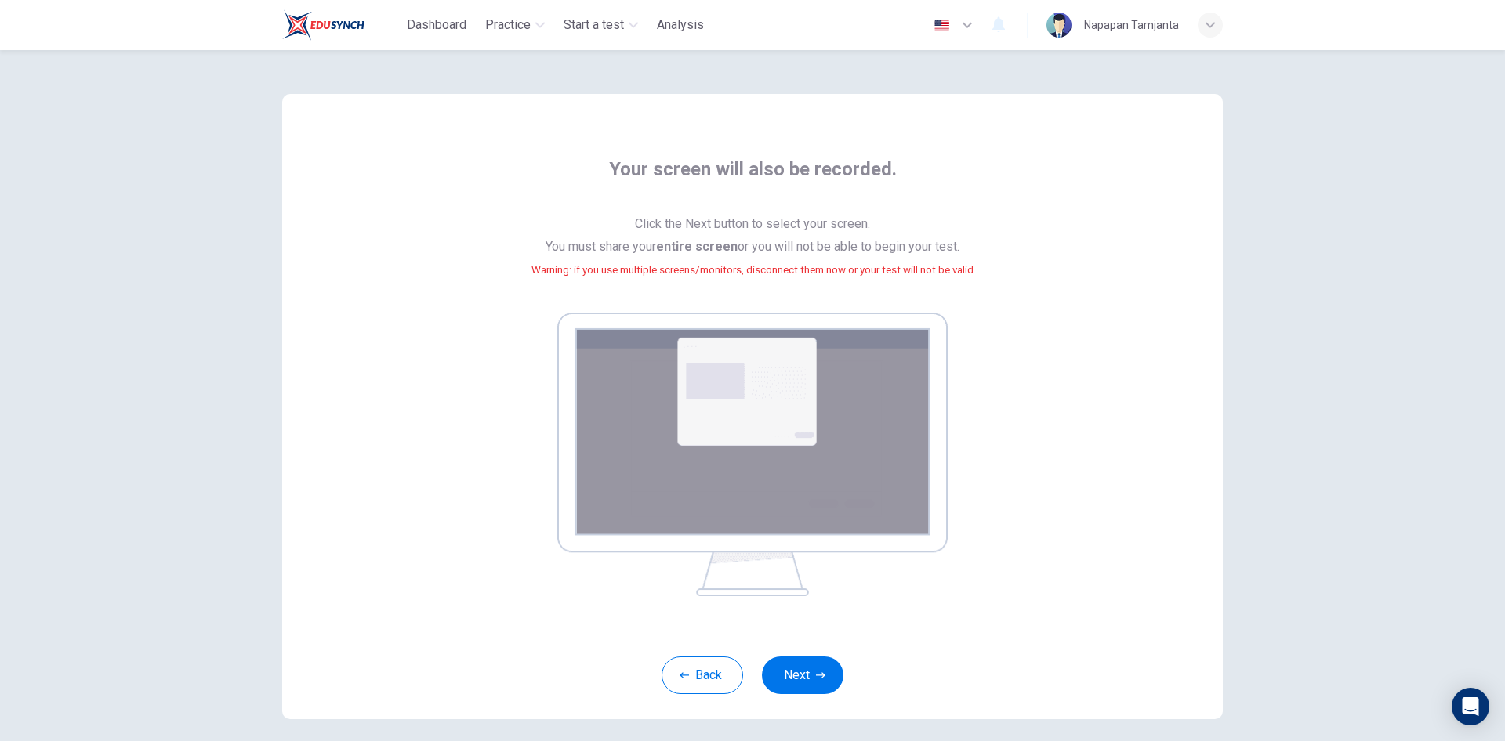
click at [782, 392] on img at bounding box center [752, 455] width 390 height 284
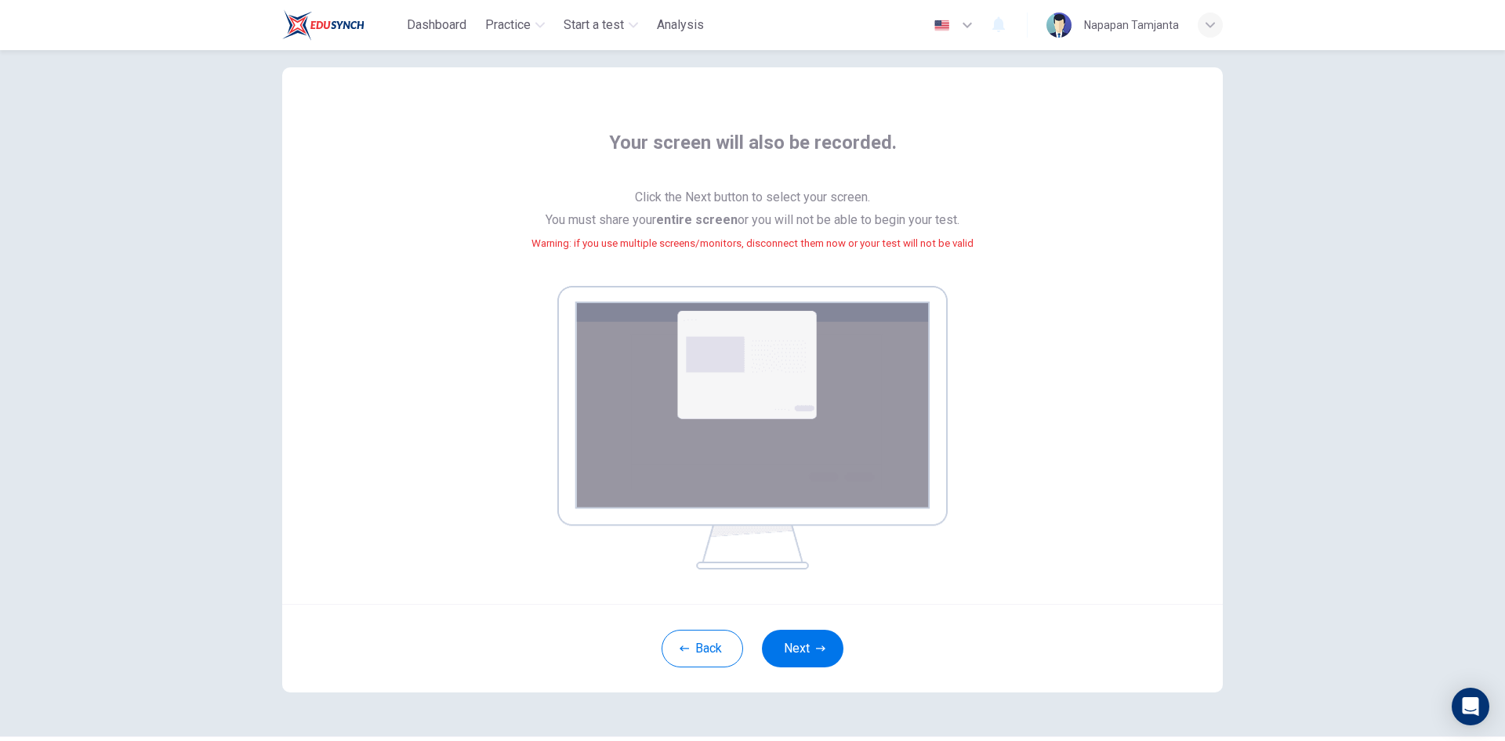
scroll to position [71, 0]
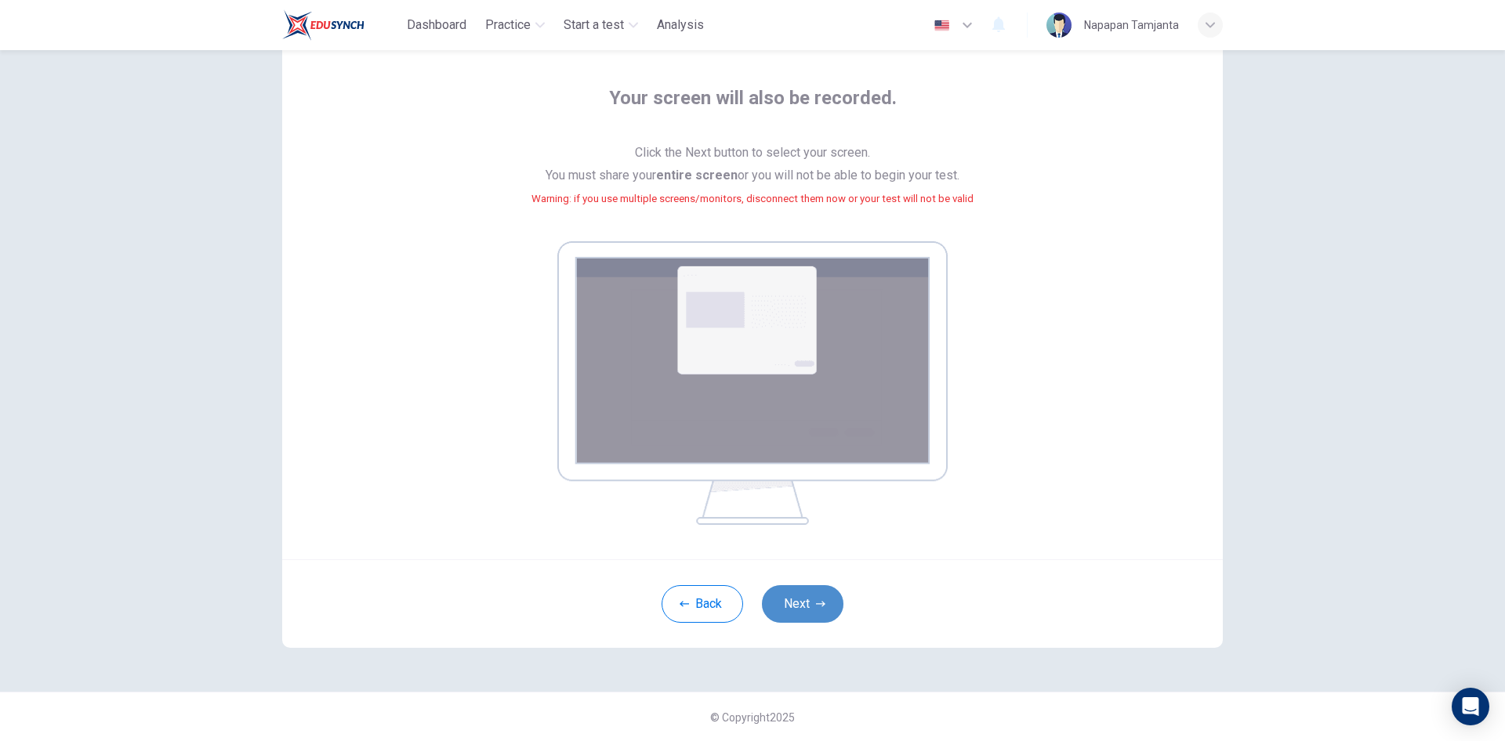
click at [780, 599] on button "Next" at bounding box center [803, 604] width 82 height 38
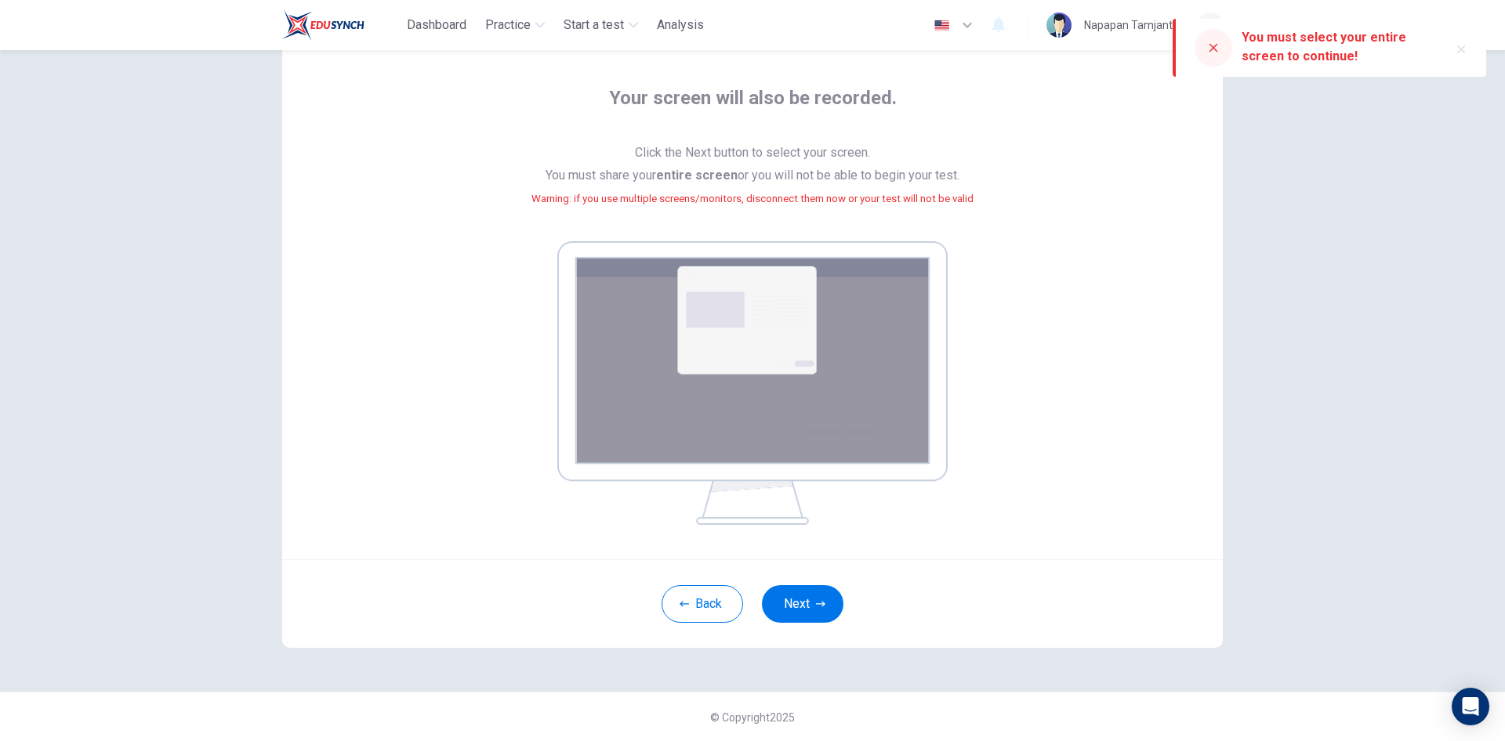
click at [799, 390] on img at bounding box center [752, 383] width 390 height 284
click at [927, 200] on small "Warning: if you use multiple screens/monitors, disconnect them now or your test…" at bounding box center [752, 199] width 442 height 12
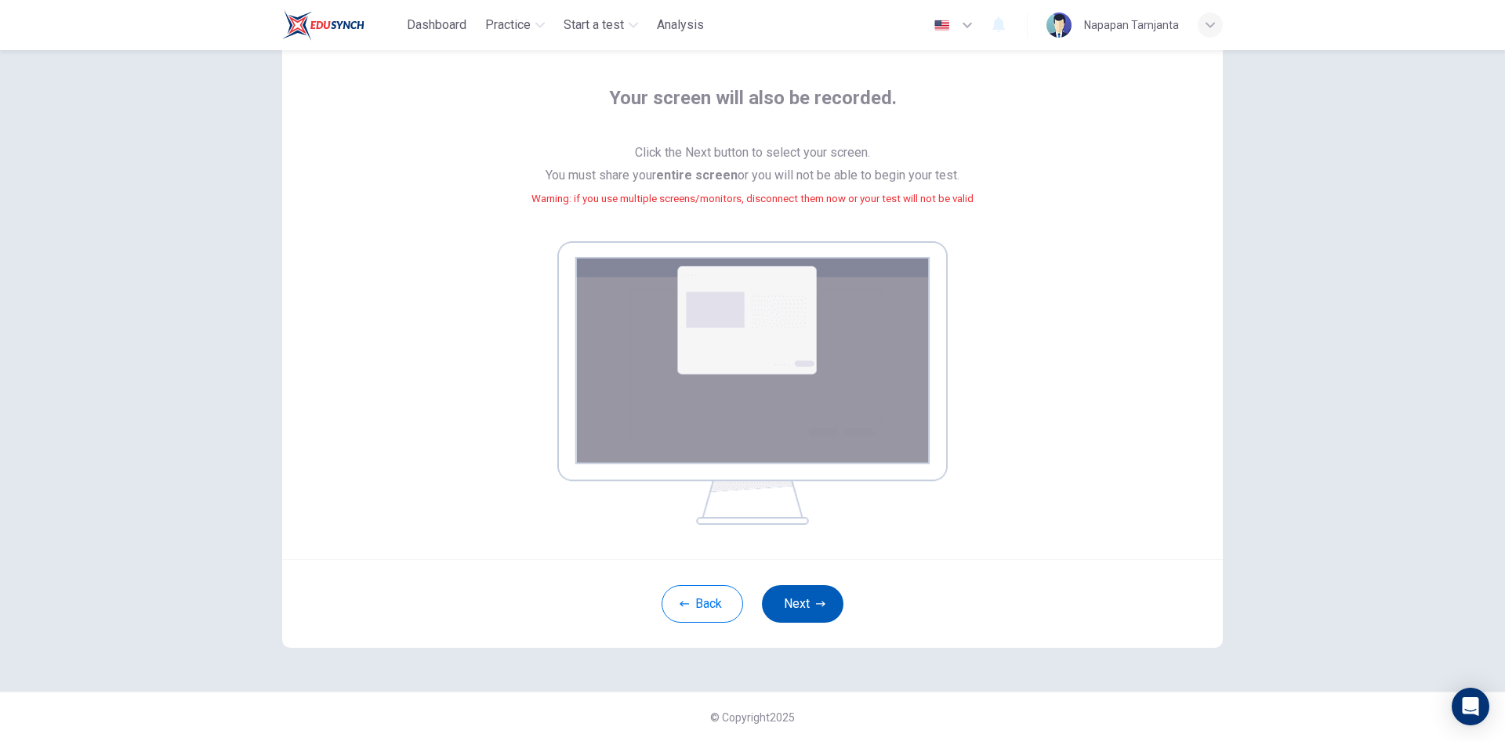
click at [799, 602] on button "Next" at bounding box center [803, 604] width 82 height 38
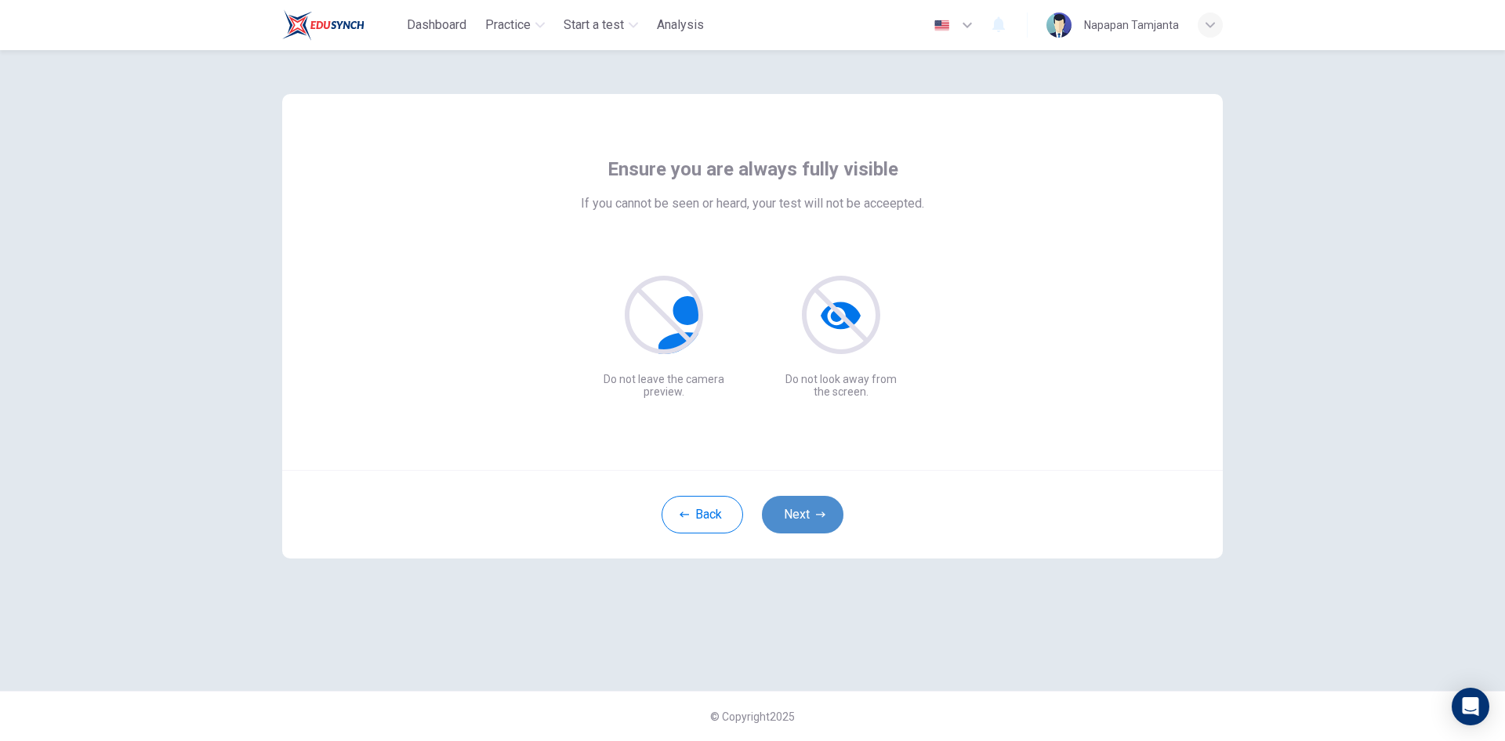
click at [831, 513] on button "Next" at bounding box center [803, 515] width 82 height 38
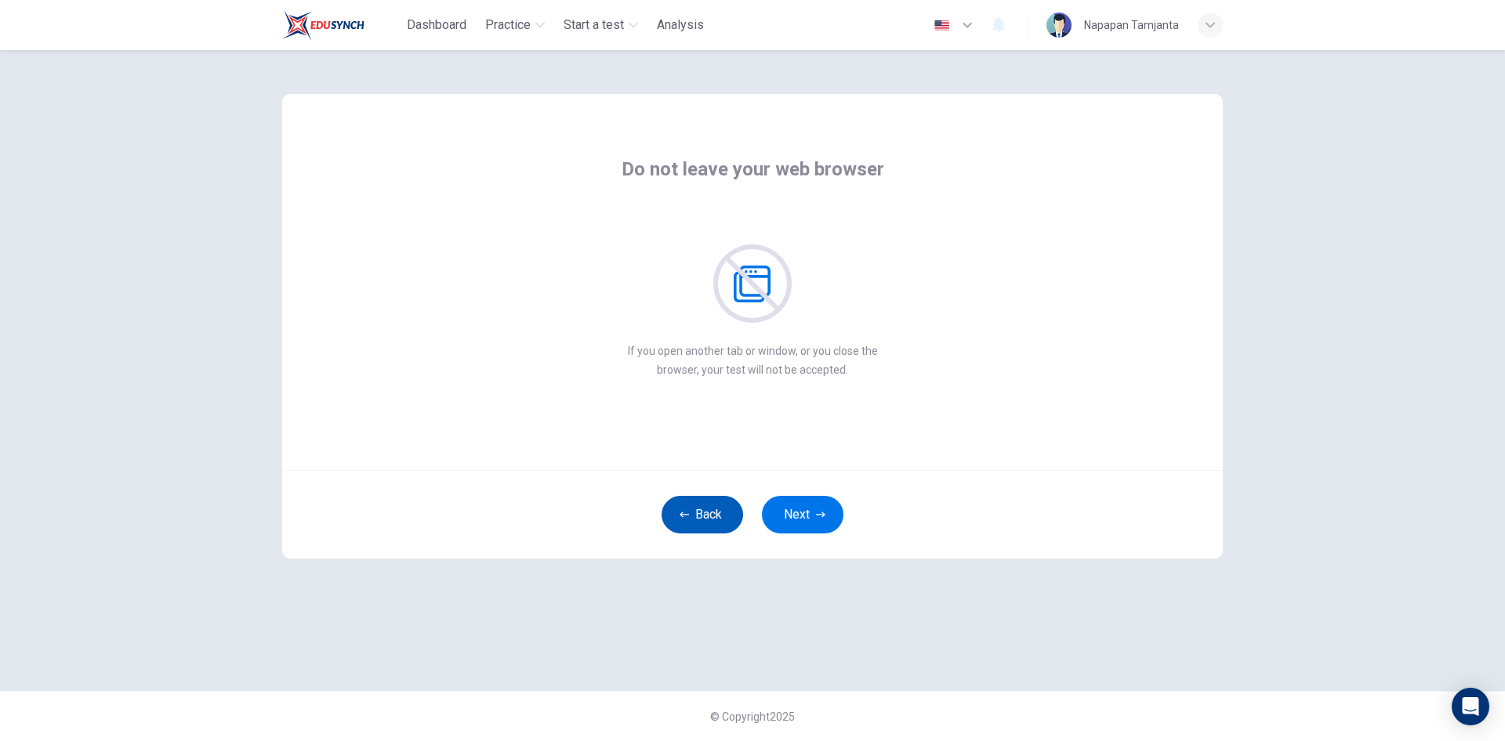
click at [709, 507] on button "Back" at bounding box center [702, 515] width 82 height 38
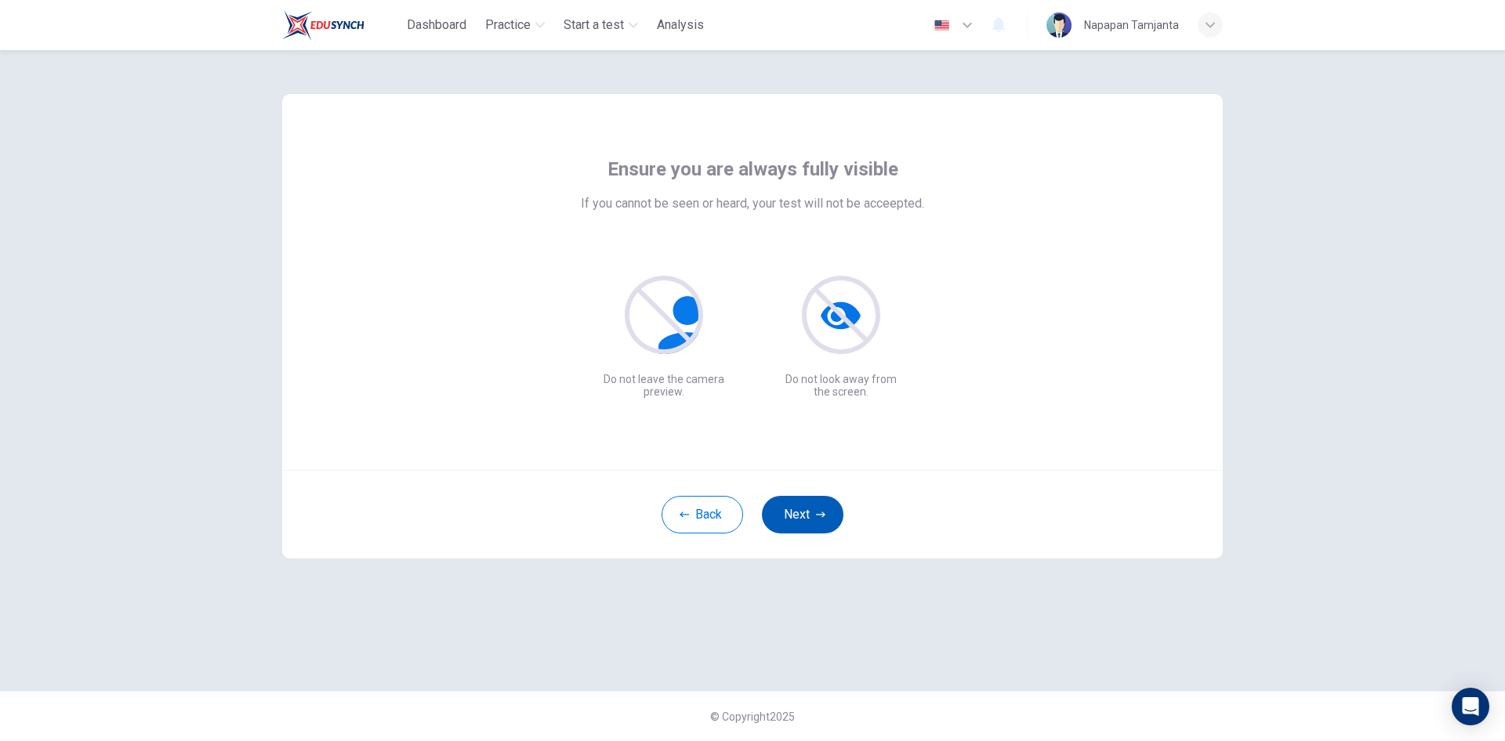
click at [788, 506] on button "Next" at bounding box center [803, 515] width 82 height 38
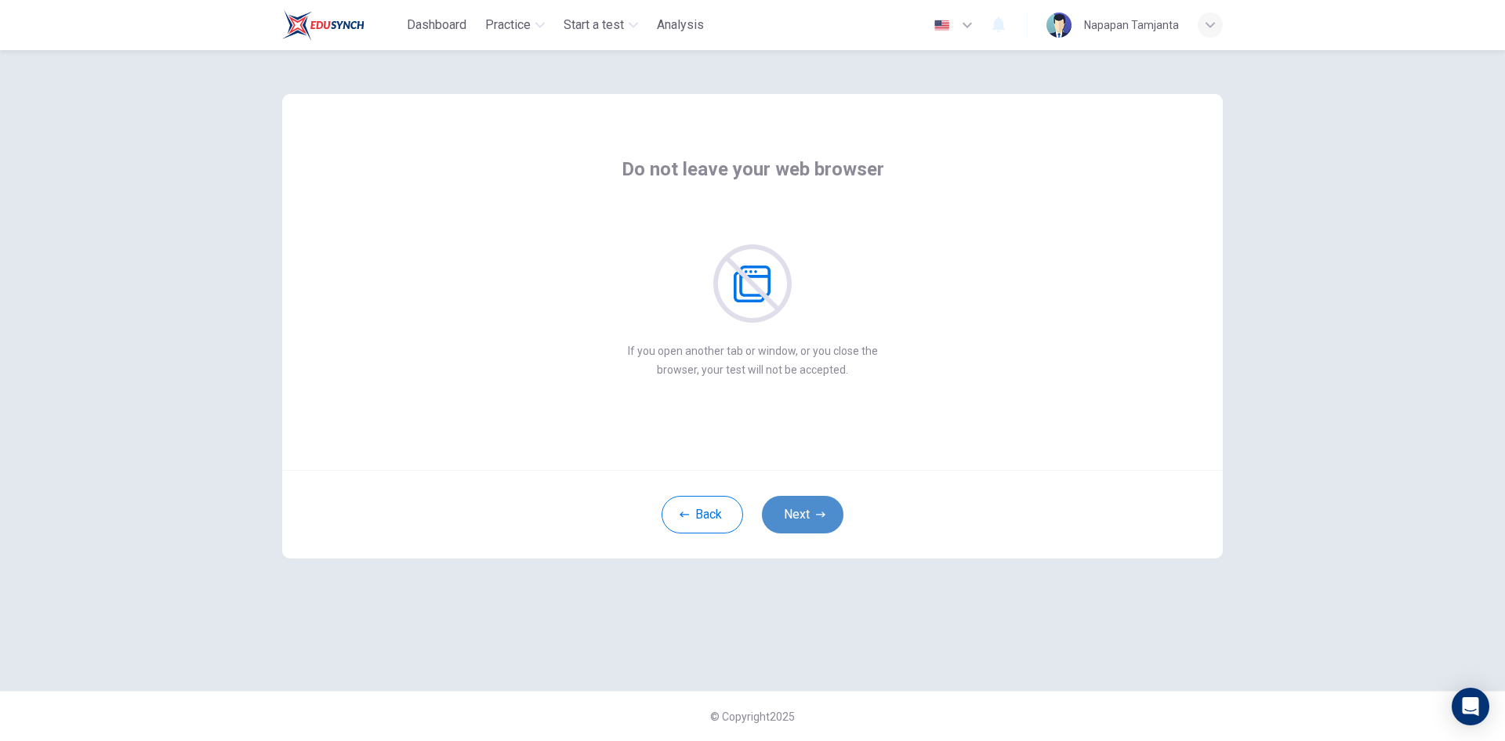
click at [788, 506] on button "Next" at bounding box center [803, 515] width 82 height 38
click at [789, 508] on button "Next" at bounding box center [803, 515] width 82 height 38
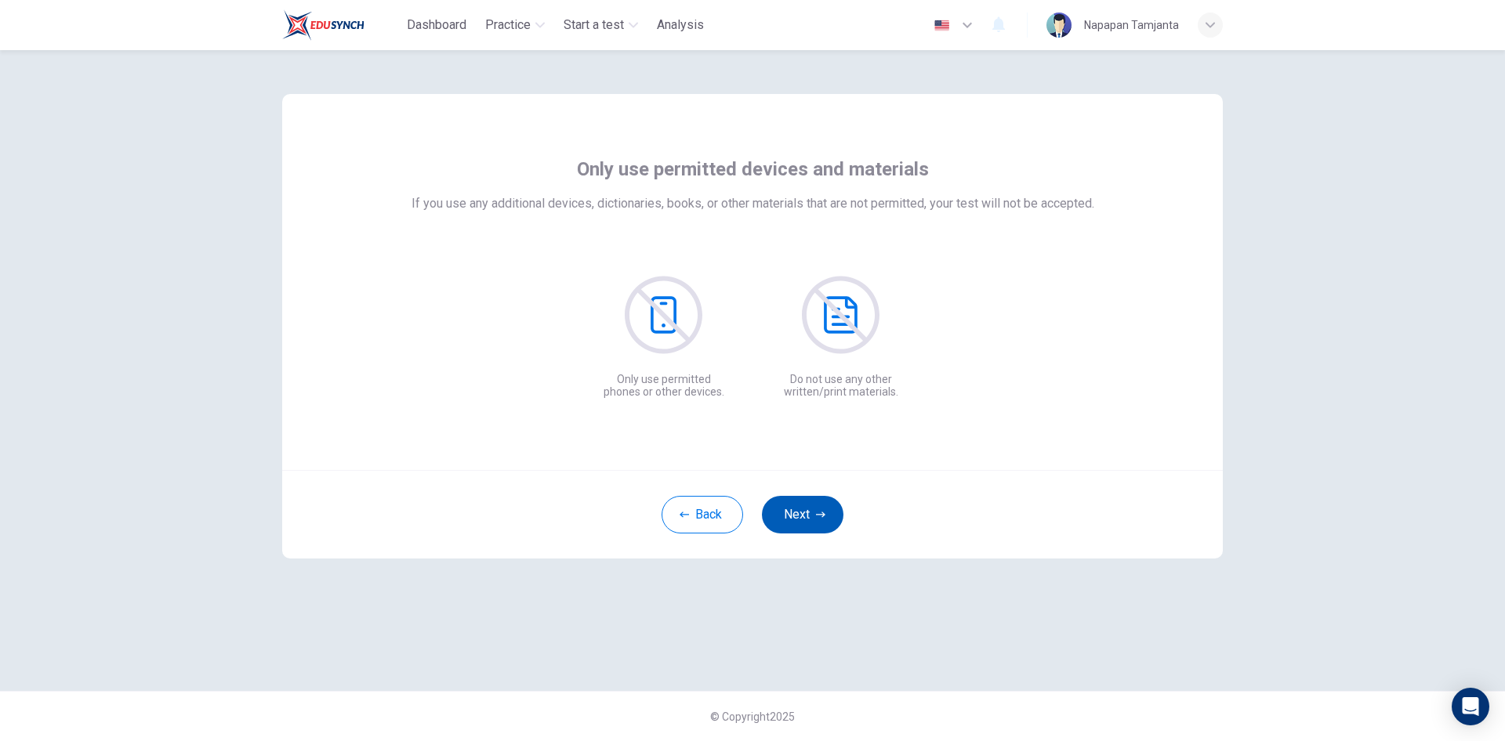
click at [779, 502] on button "Next" at bounding box center [803, 515] width 82 height 38
click at [787, 504] on button "Next" at bounding box center [803, 515] width 82 height 38
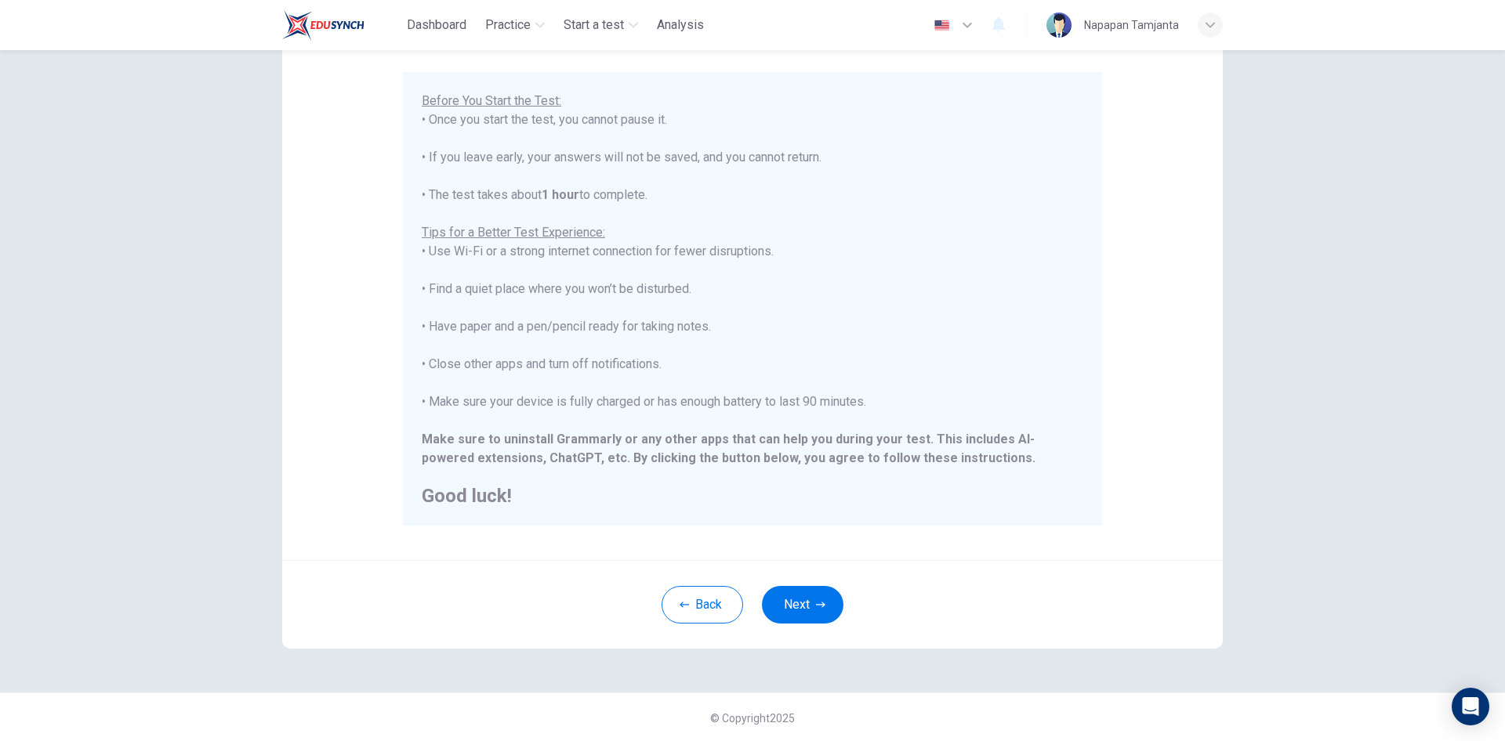
scroll to position [130, 0]
click at [788, 608] on button "Next" at bounding box center [803, 604] width 82 height 38
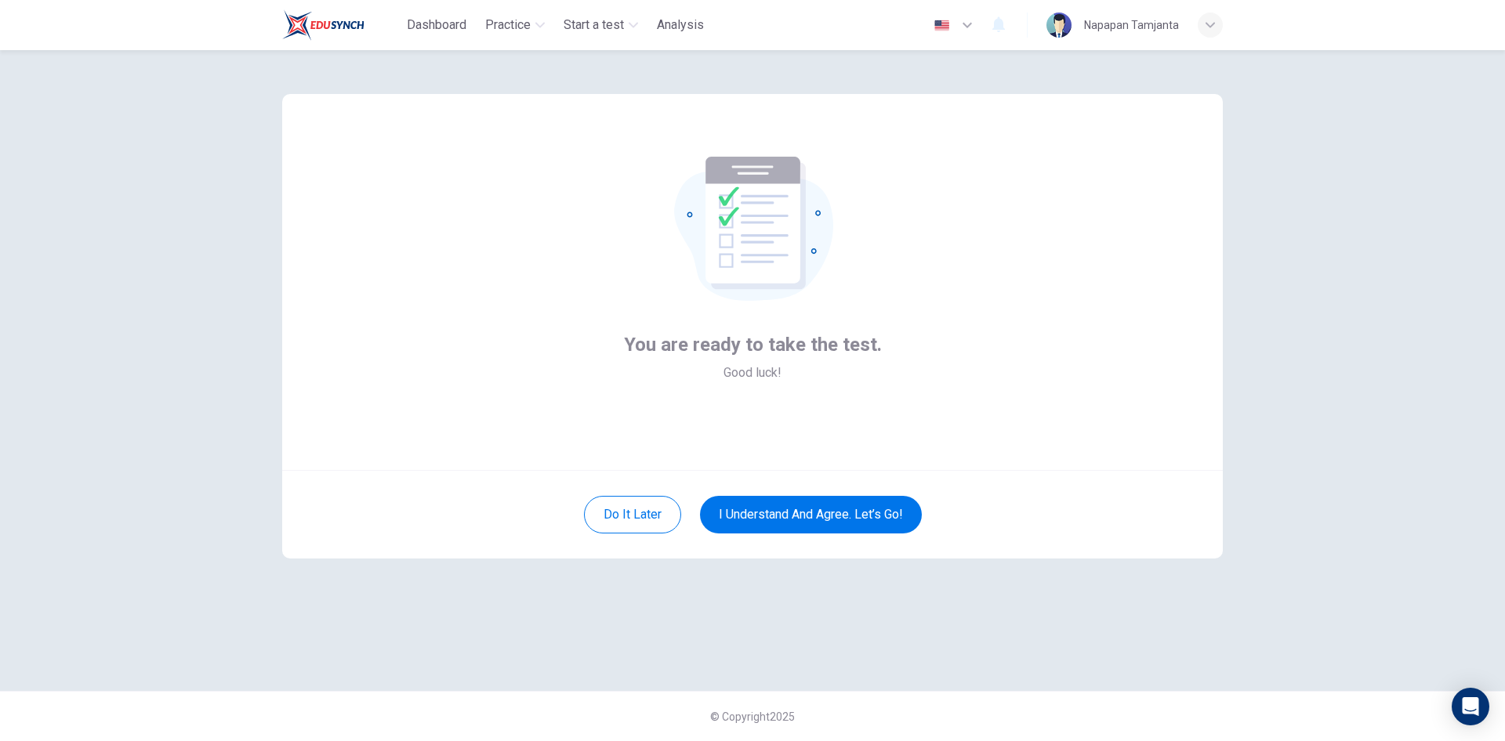
scroll to position [0, 0]
click at [843, 509] on button "I understand and agree. Let’s go!" at bounding box center [811, 515] width 222 height 38
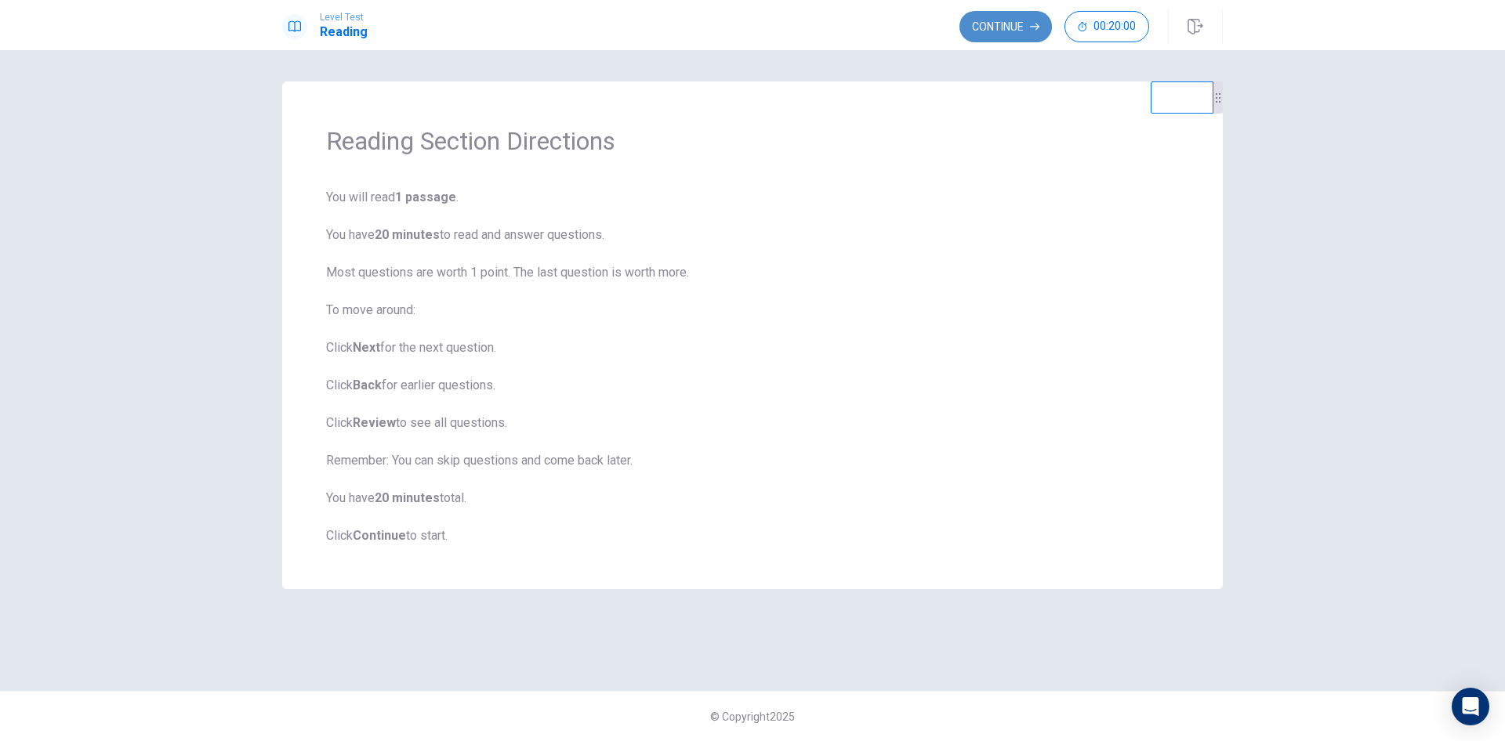
click at [1002, 20] on button "Continue" at bounding box center [1005, 26] width 92 height 31
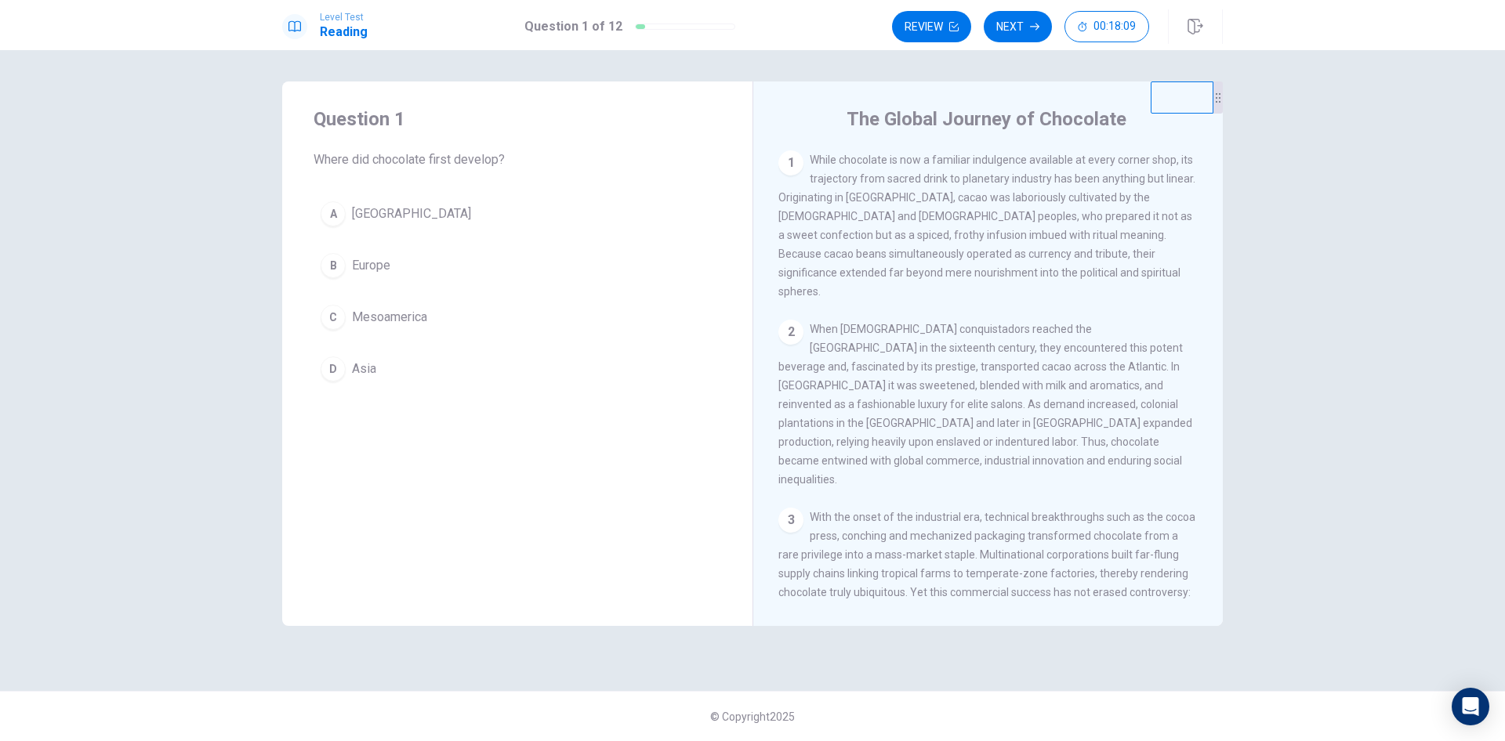
click at [378, 266] on span "Europe" at bounding box center [371, 265] width 38 height 19
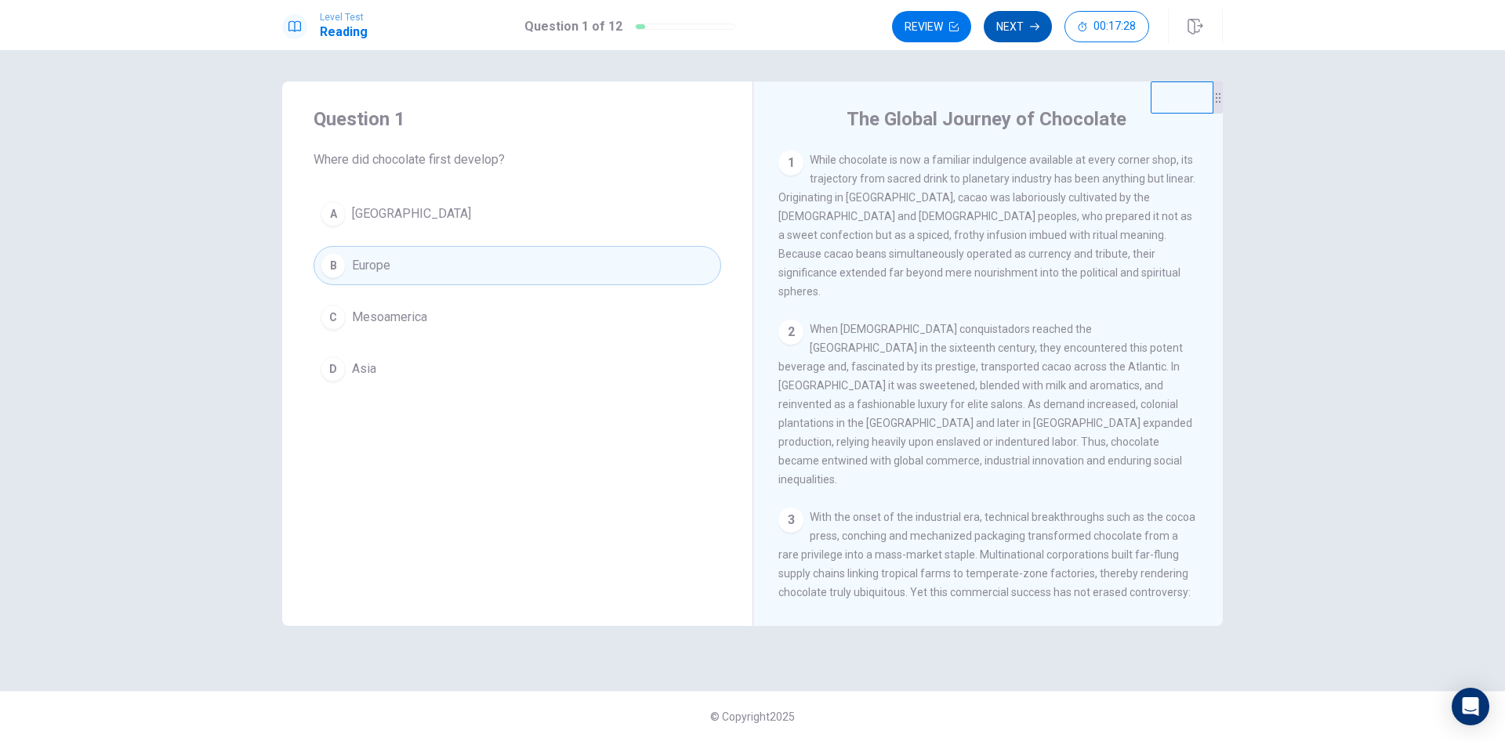
click at [1015, 26] on button "Next" at bounding box center [1018, 26] width 68 height 31
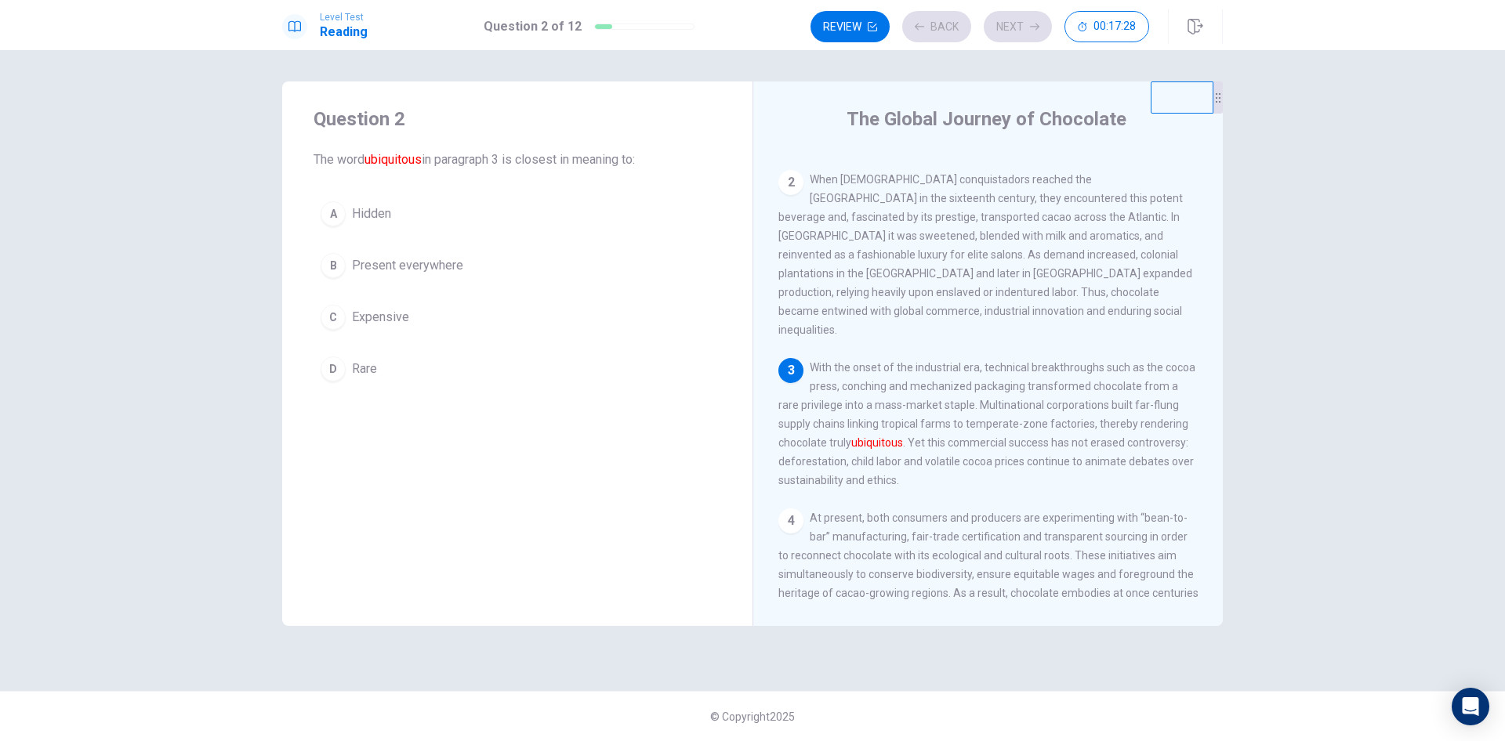
scroll to position [175, 0]
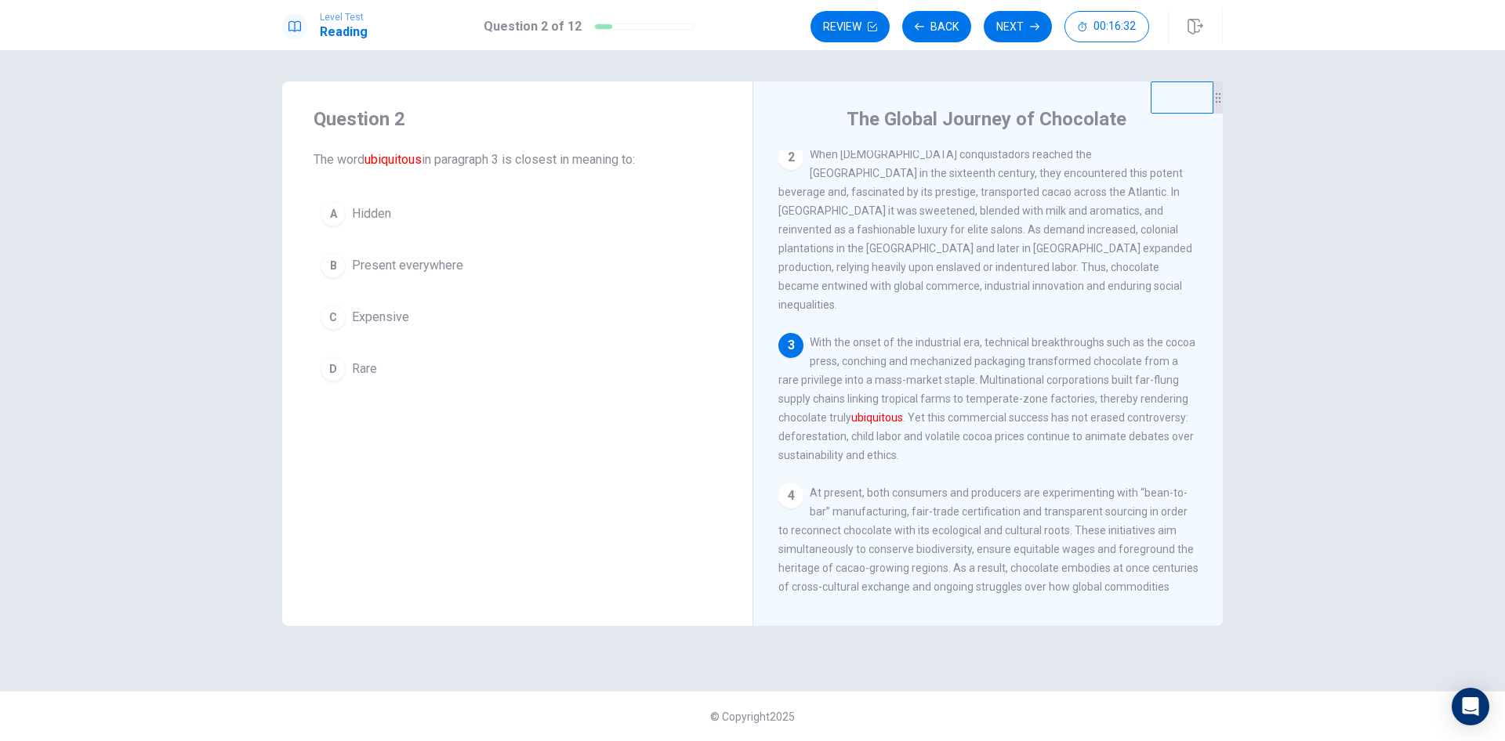
click at [400, 315] on span "Expensive" at bounding box center [380, 317] width 57 height 19
click at [1007, 31] on button "Next" at bounding box center [1018, 26] width 68 height 31
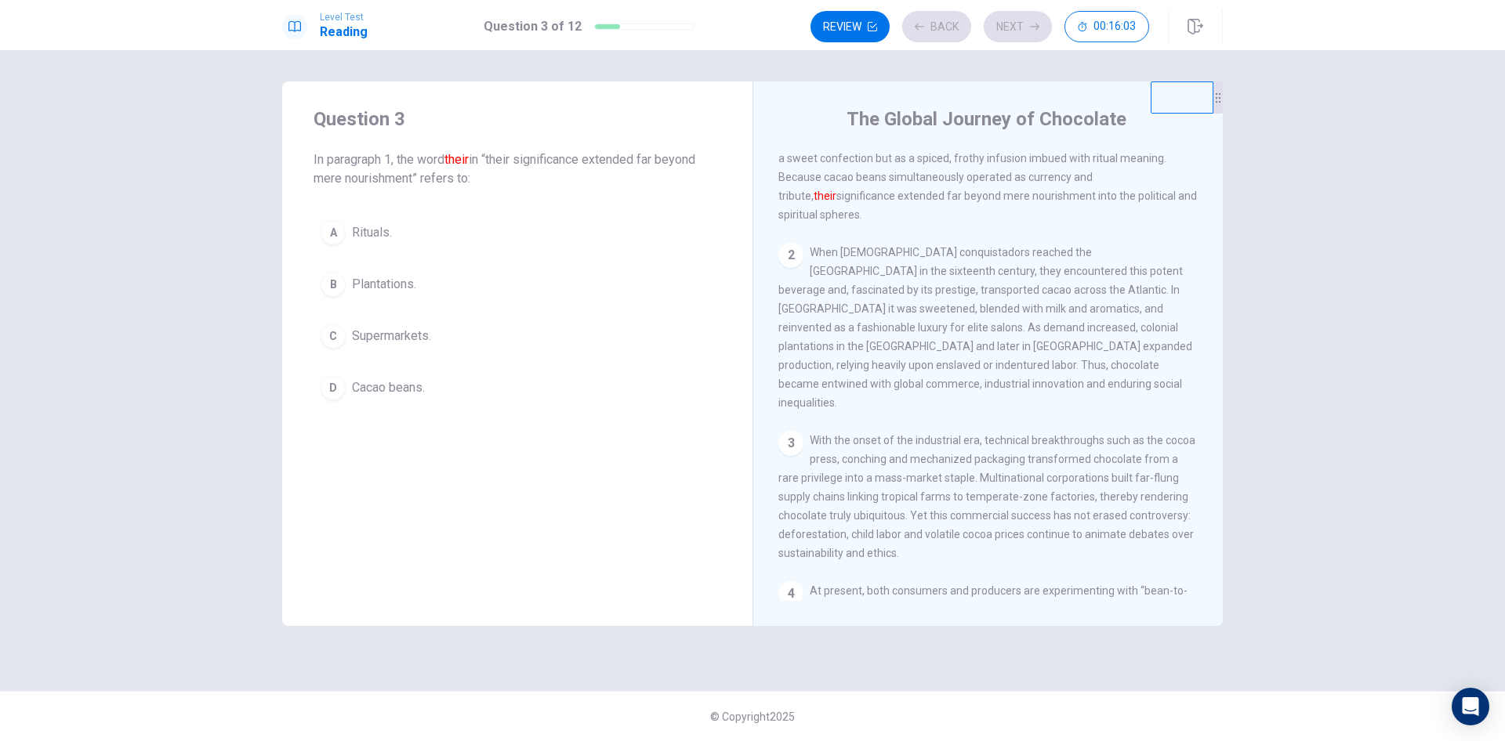
scroll to position [0, 0]
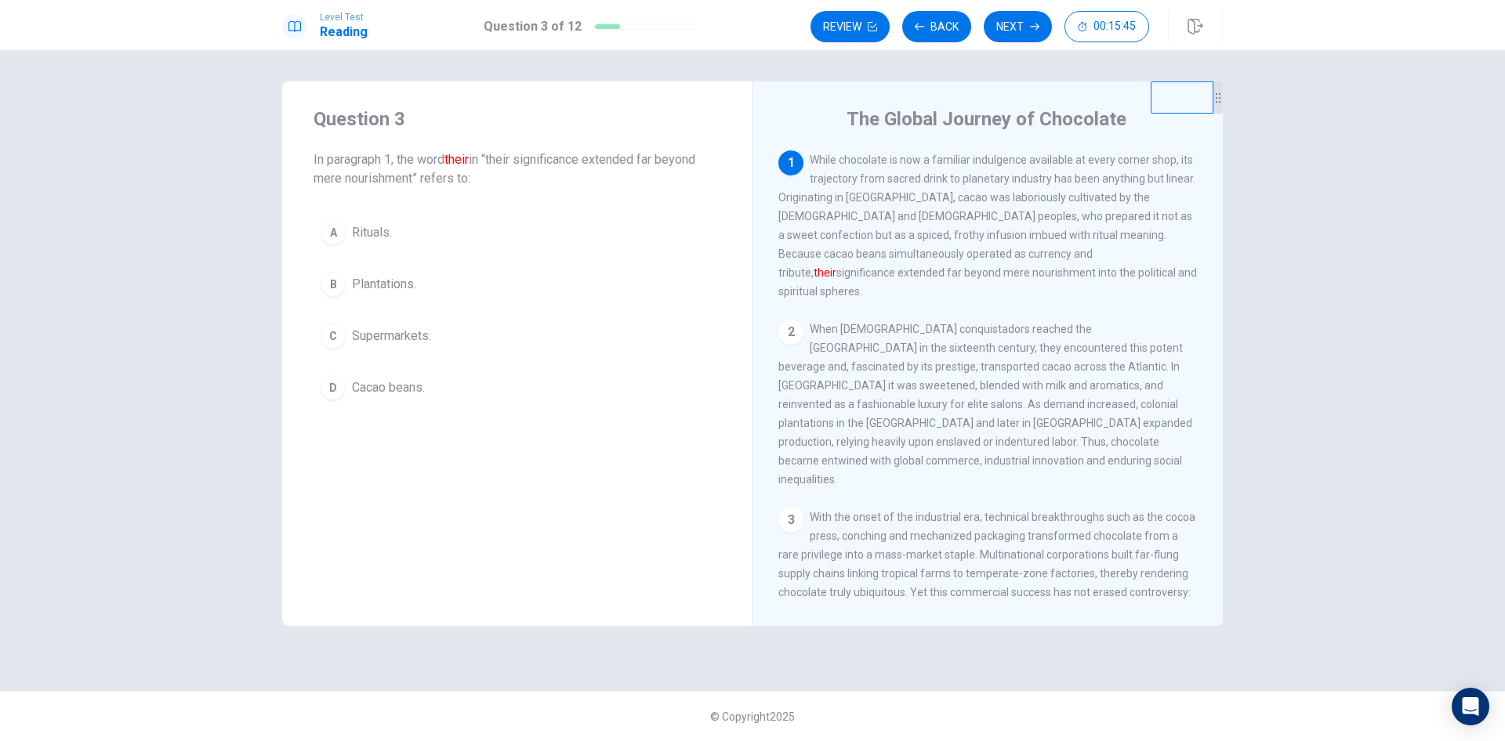
drag, startPoint x: 840, startPoint y: 254, endPoint x: 897, endPoint y: 259, distance: 57.5
click at [897, 259] on span "While chocolate is now a familiar indulgence available at every corner shop, it…" at bounding box center [987, 226] width 419 height 144
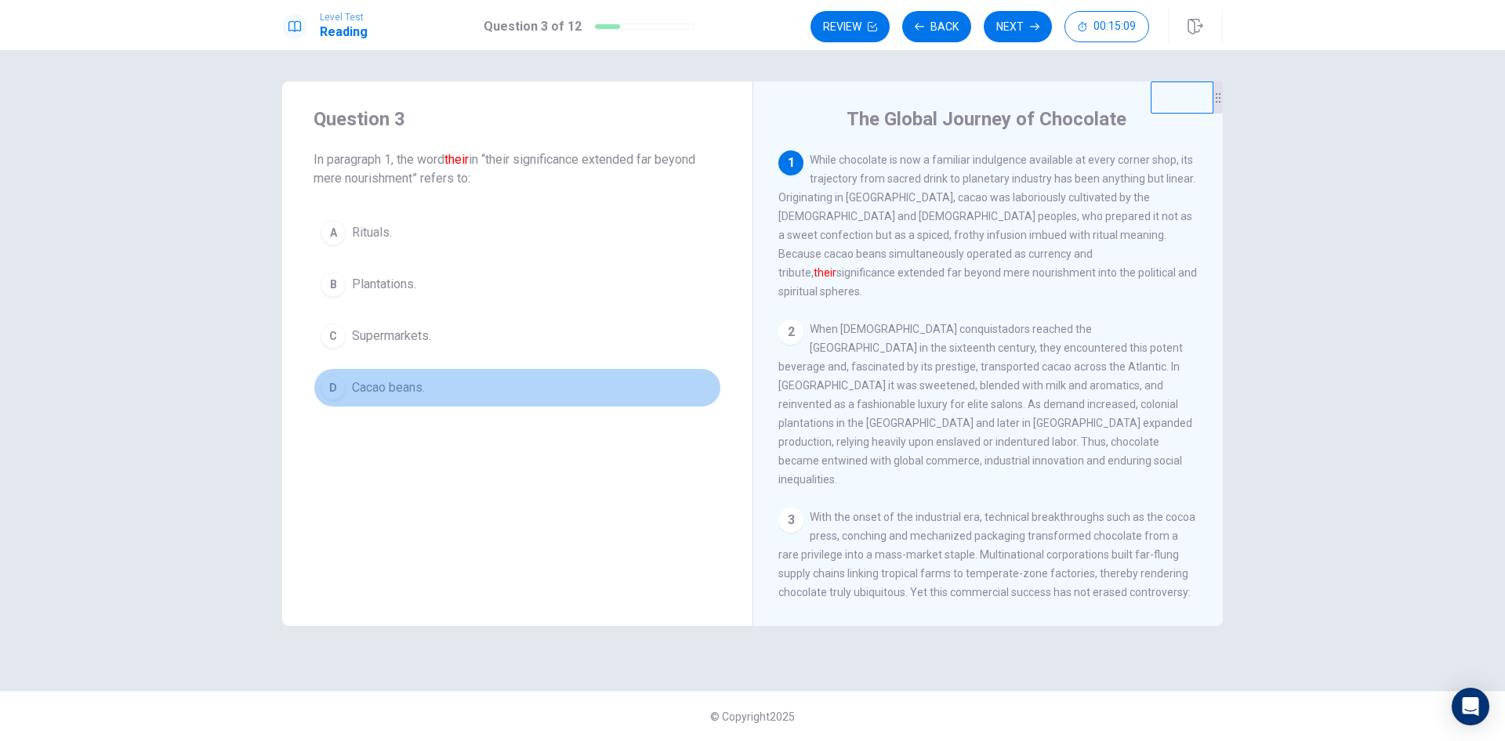
click at [392, 375] on button "D Cacao beans." at bounding box center [518, 387] width 408 height 39
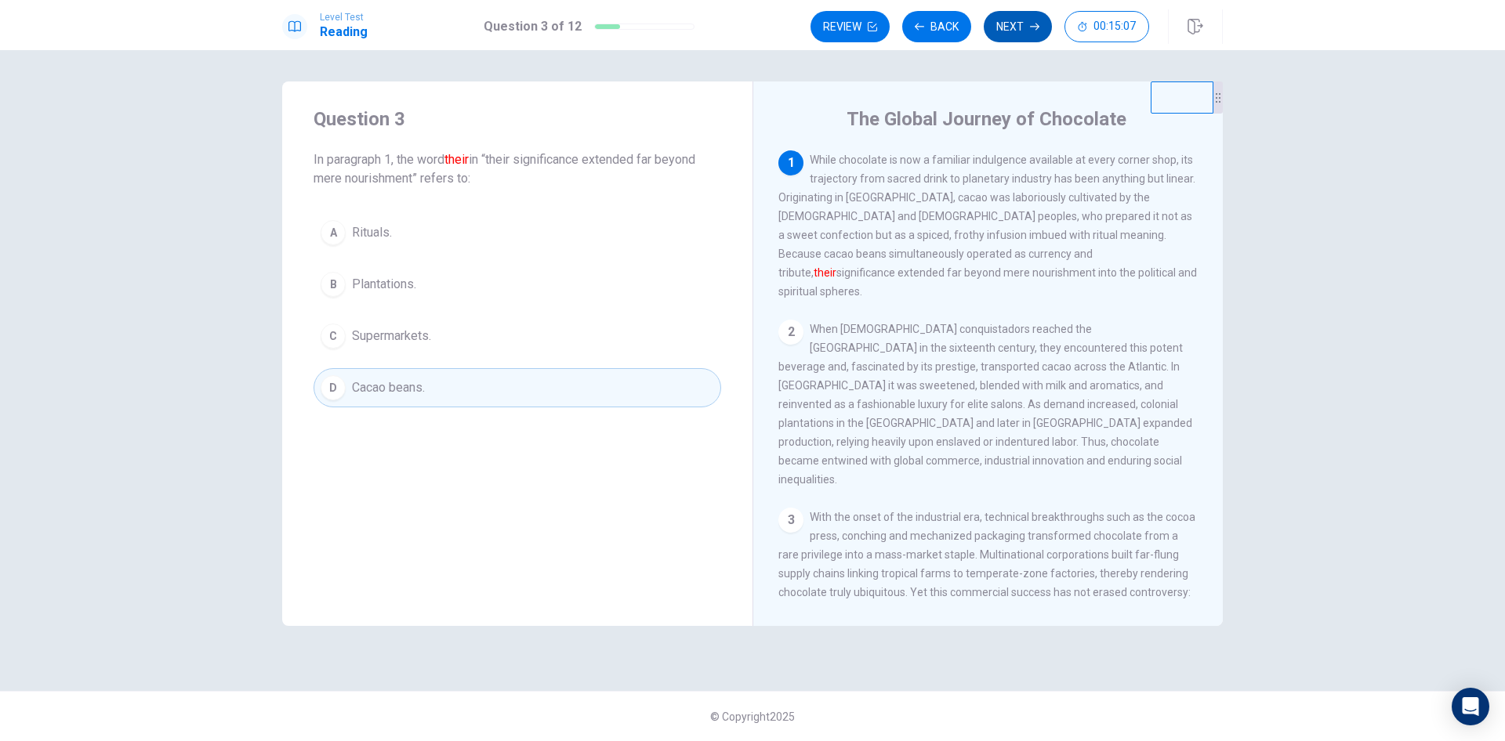
click at [1010, 24] on button "Next" at bounding box center [1018, 26] width 68 height 31
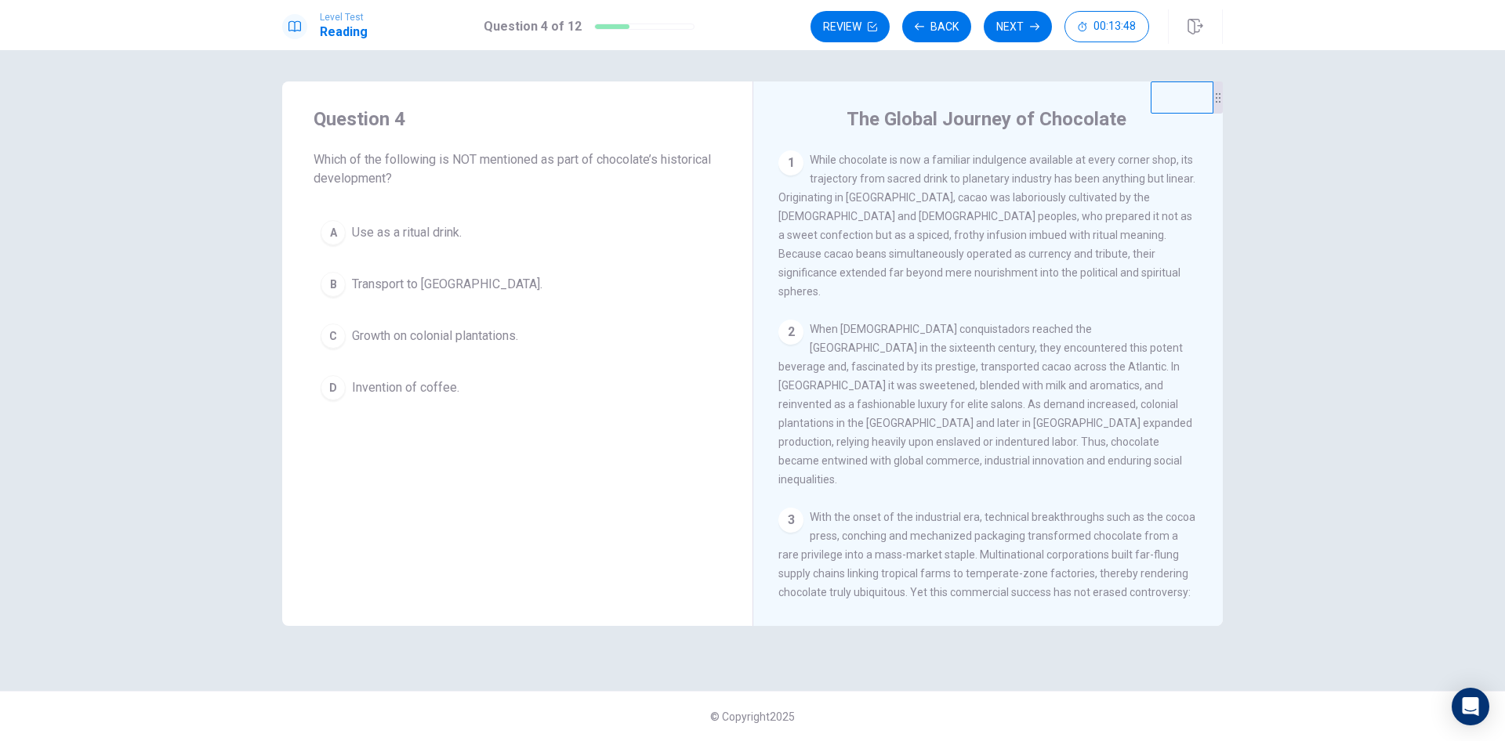
click at [419, 283] on span "Transport to [GEOGRAPHIC_DATA]." at bounding box center [447, 284] width 190 height 19
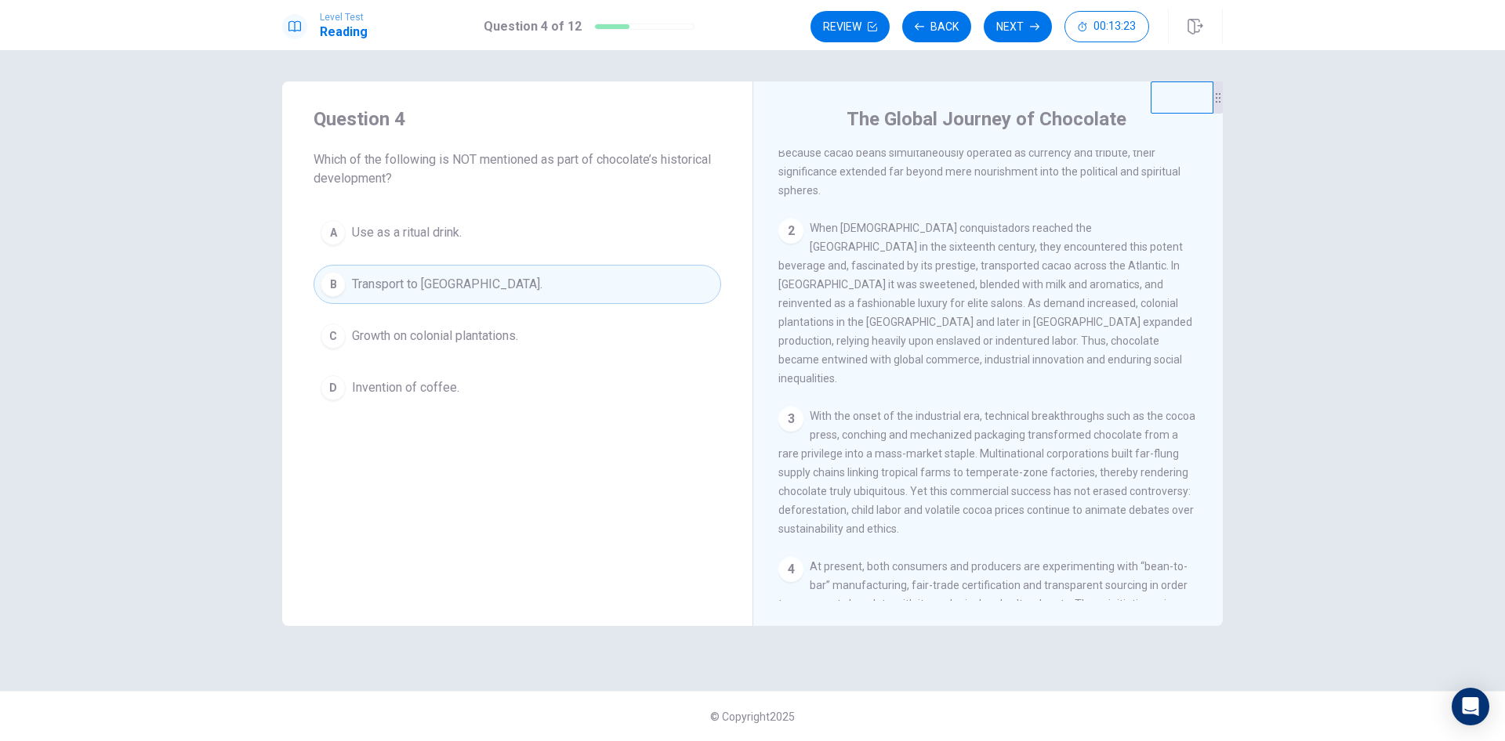
scroll to position [193, 0]
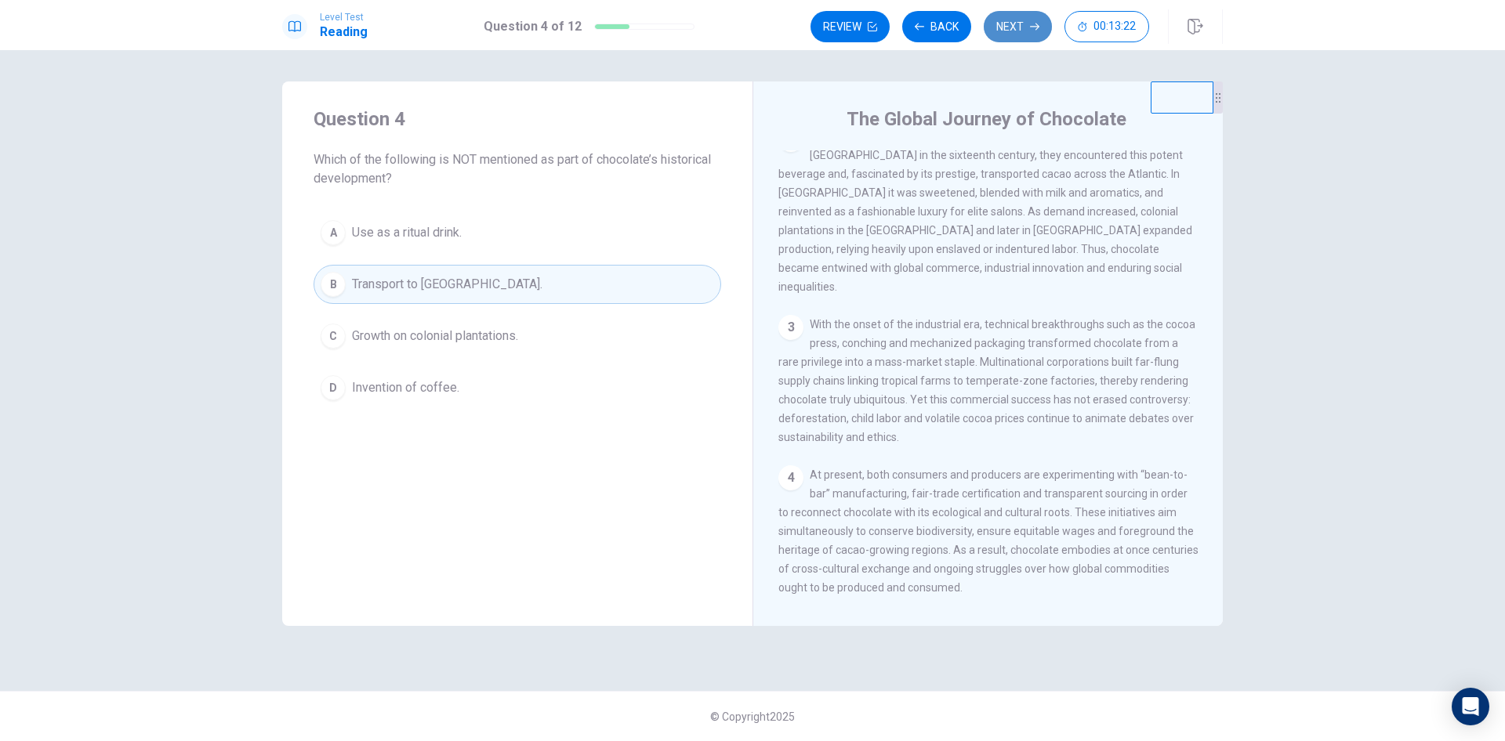
click at [994, 27] on button "Next" at bounding box center [1018, 26] width 68 height 31
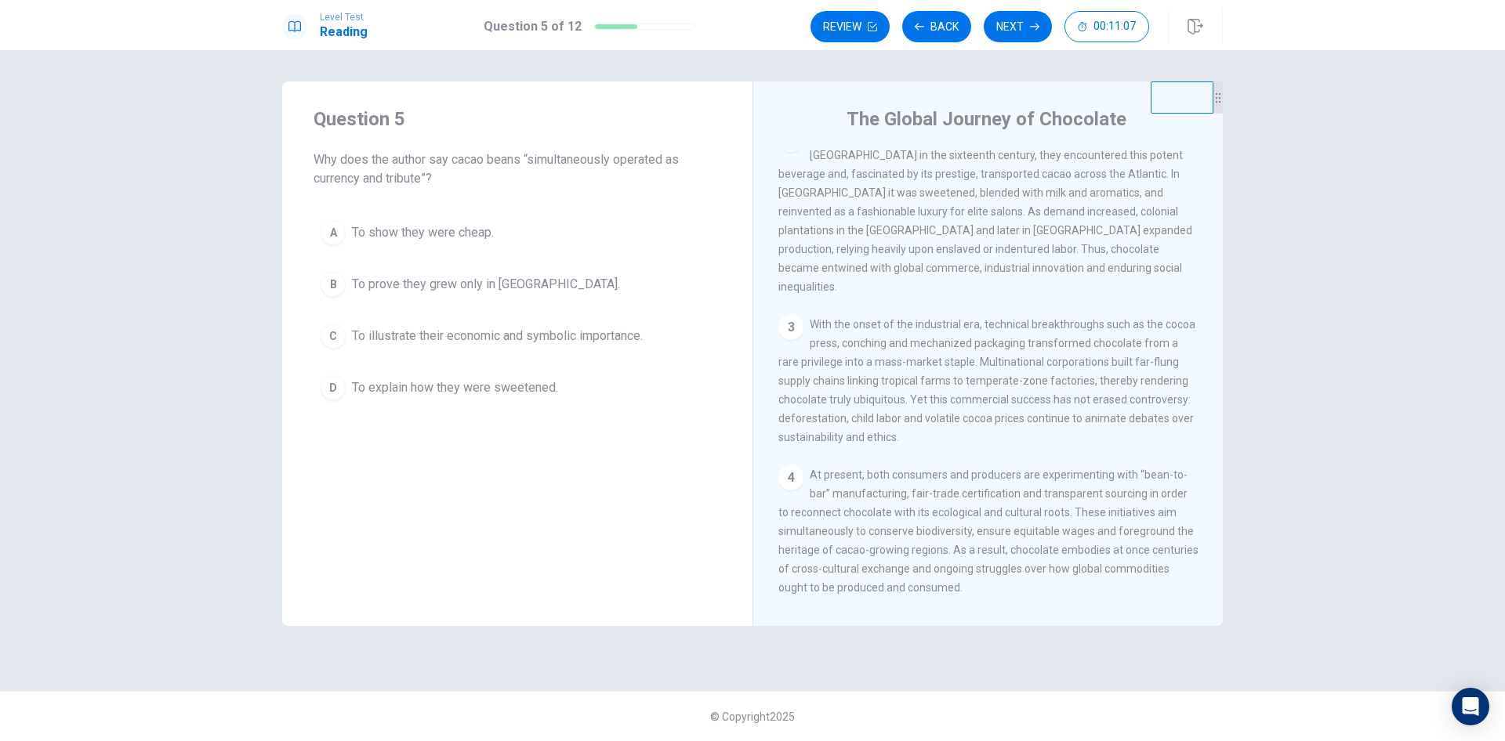
drag, startPoint x: 873, startPoint y: 517, endPoint x: 948, endPoint y: 516, distance: 75.2
click at [948, 516] on span "At present, both consumers and producers are experimenting with “bean-to-bar” m…" at bounding box center [988, 531] width 420 height 125
click at [602, 335] on span "To illustrate their economic and symbolic importance." at bounding box center [497, 336] width 291 height 19
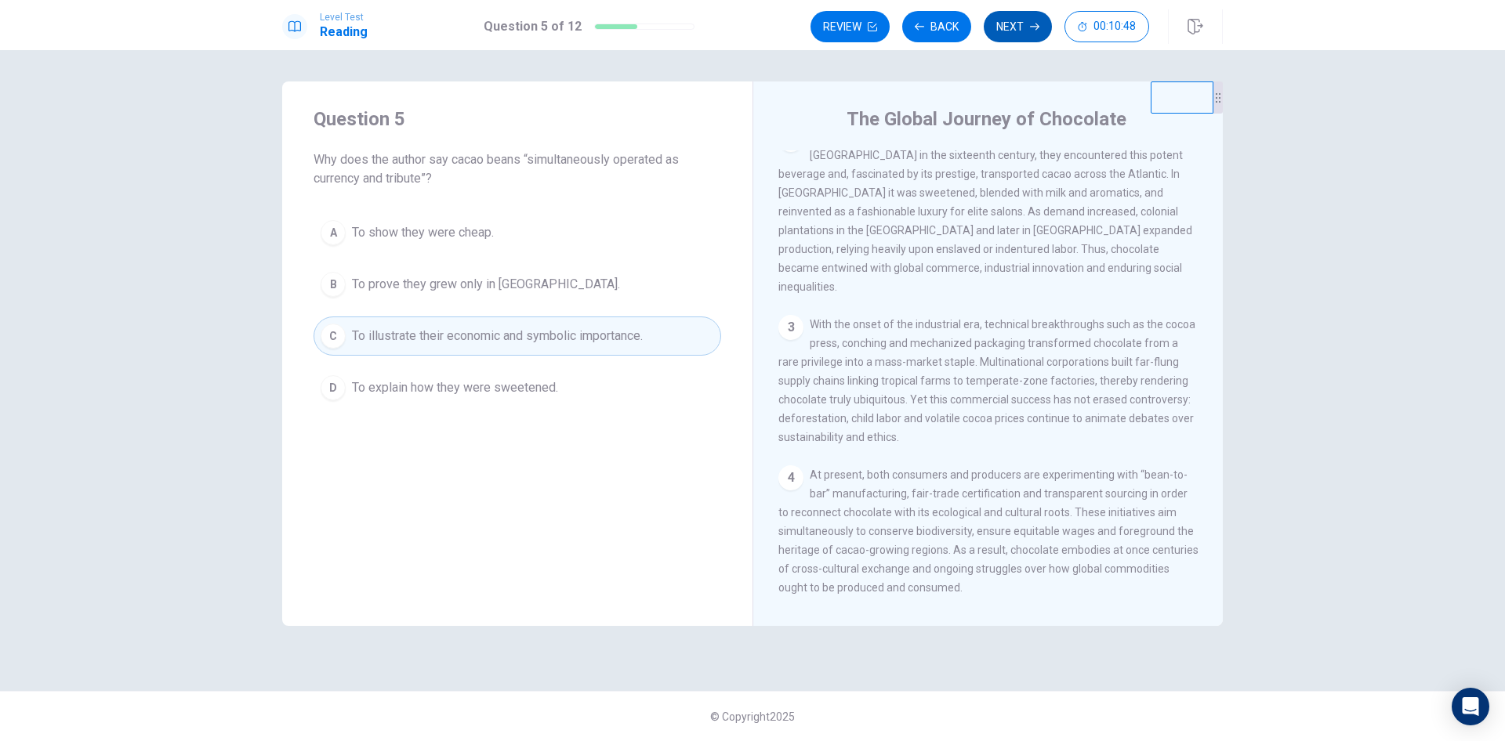
click at [1025, 34] on button "Next" at bounding box center [1018, 26] width 68 height 31
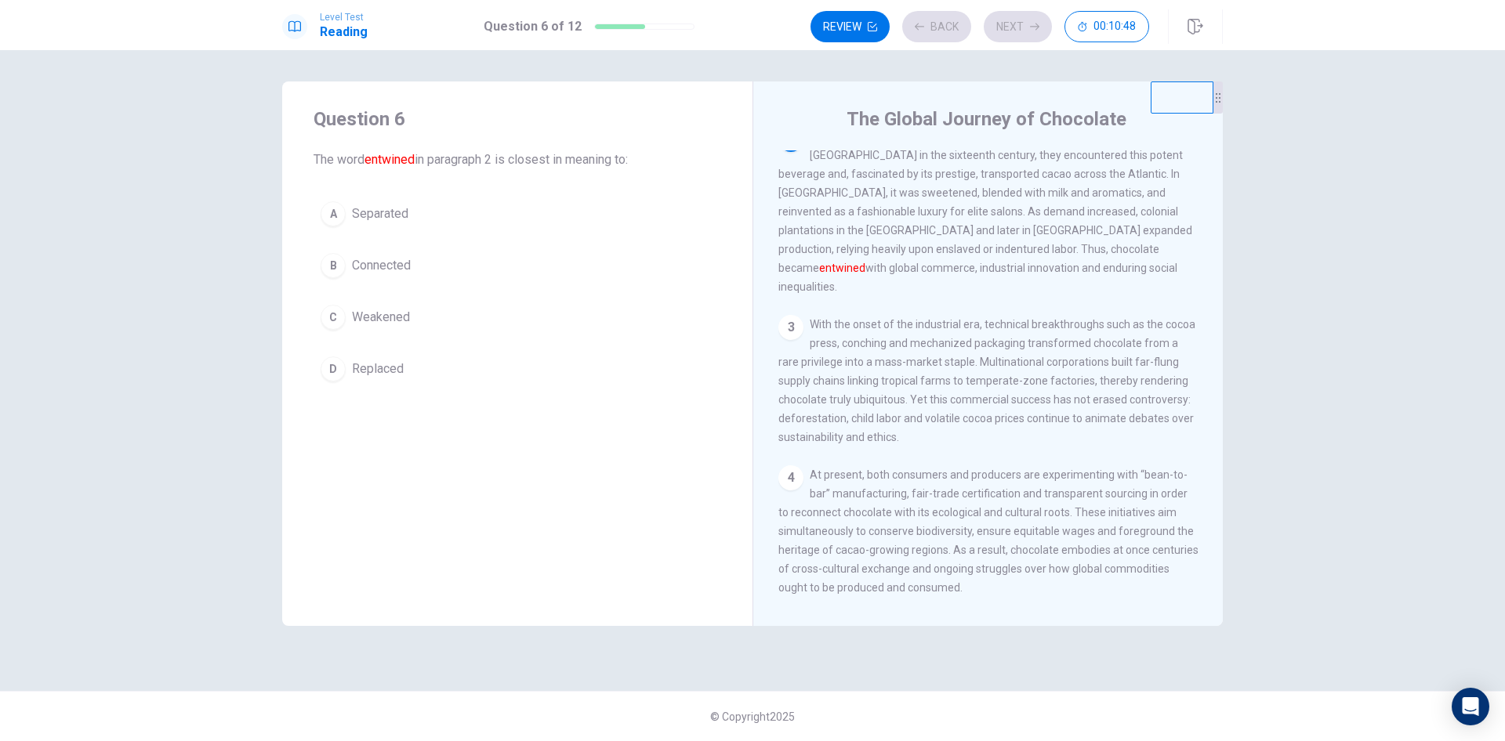
scroll to position [156, 0]
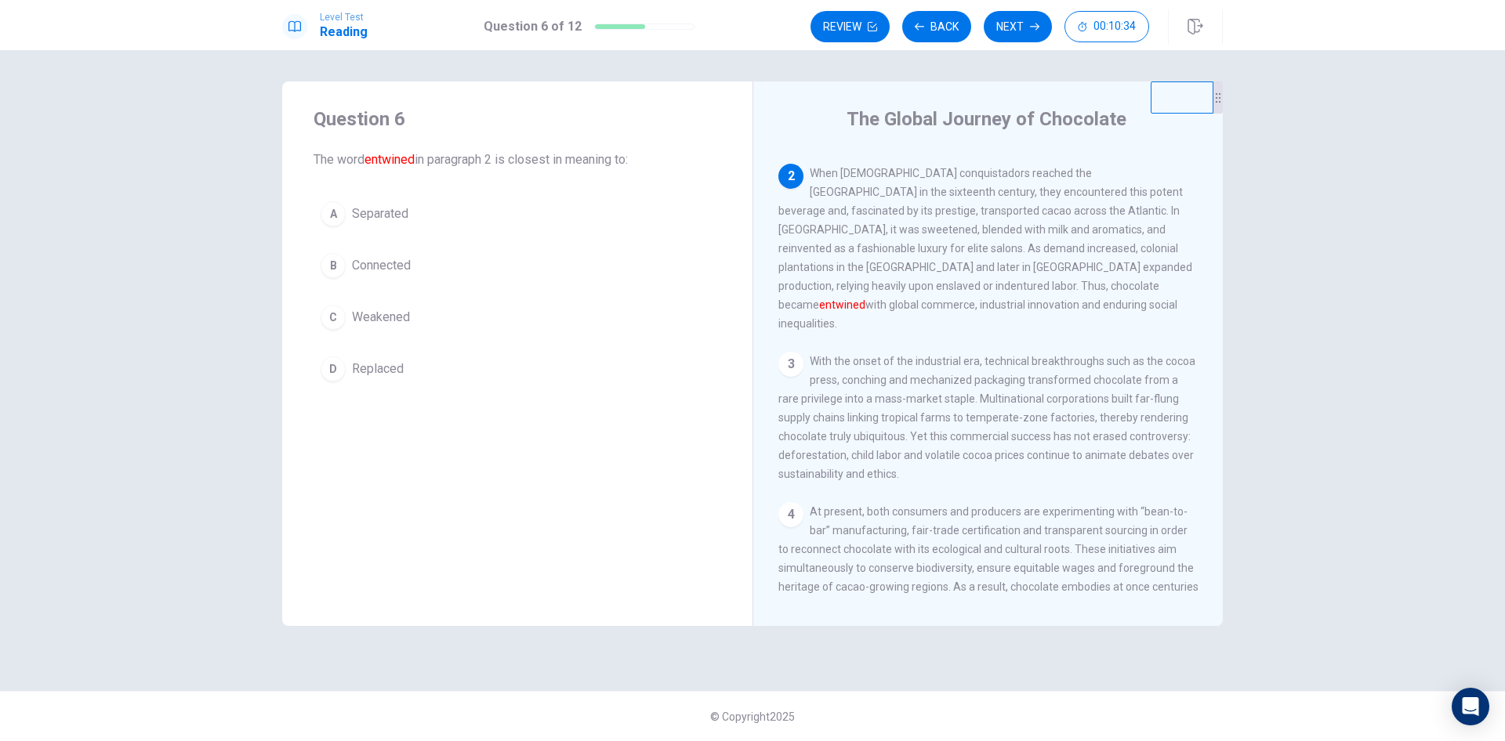
click at [403, 215] on span "Separated" at bounding box center [380, 214] width 56 height 19
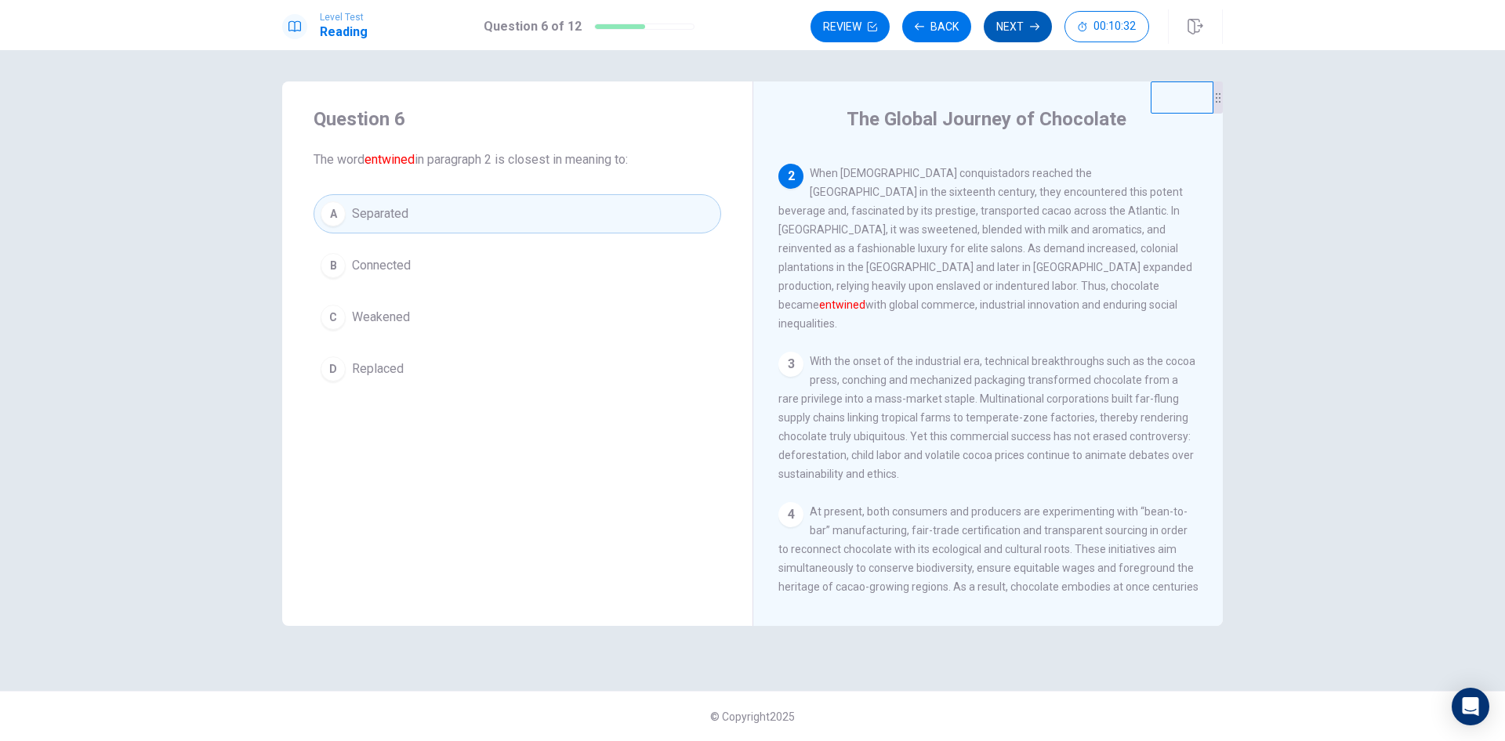
click at [1018, 26] on button "Next" at bounding box center [1018, 26] width 68 height 31
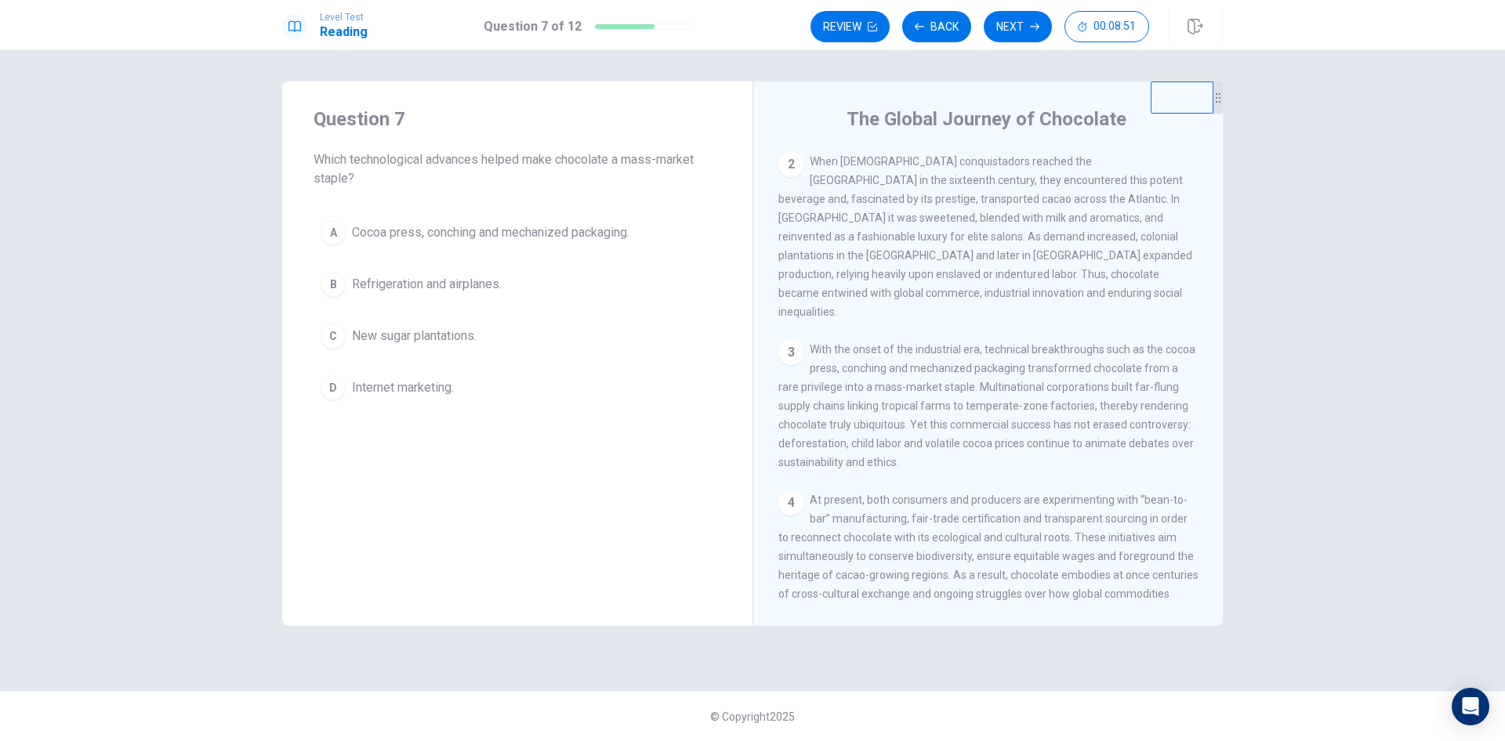
scroll to position [193, 0]
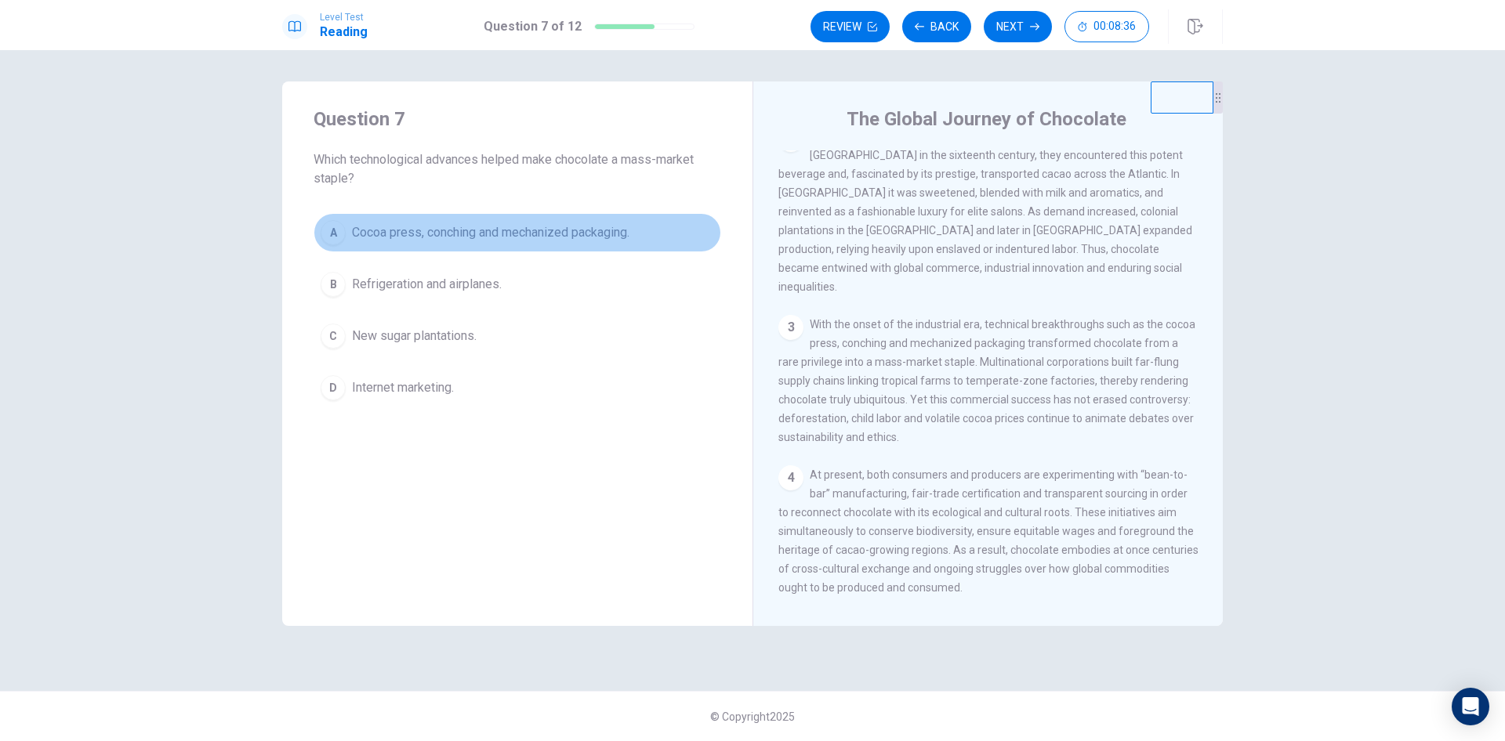
drag, startPoint x: 482, startPoint y: 230, endPoint x: 744, endPoint y: 280, distance: 266.4
click at [483, 230] on span "Cocoa press, conching and mechanized packaging." at bounding box center [490, 232] width 277 height 19
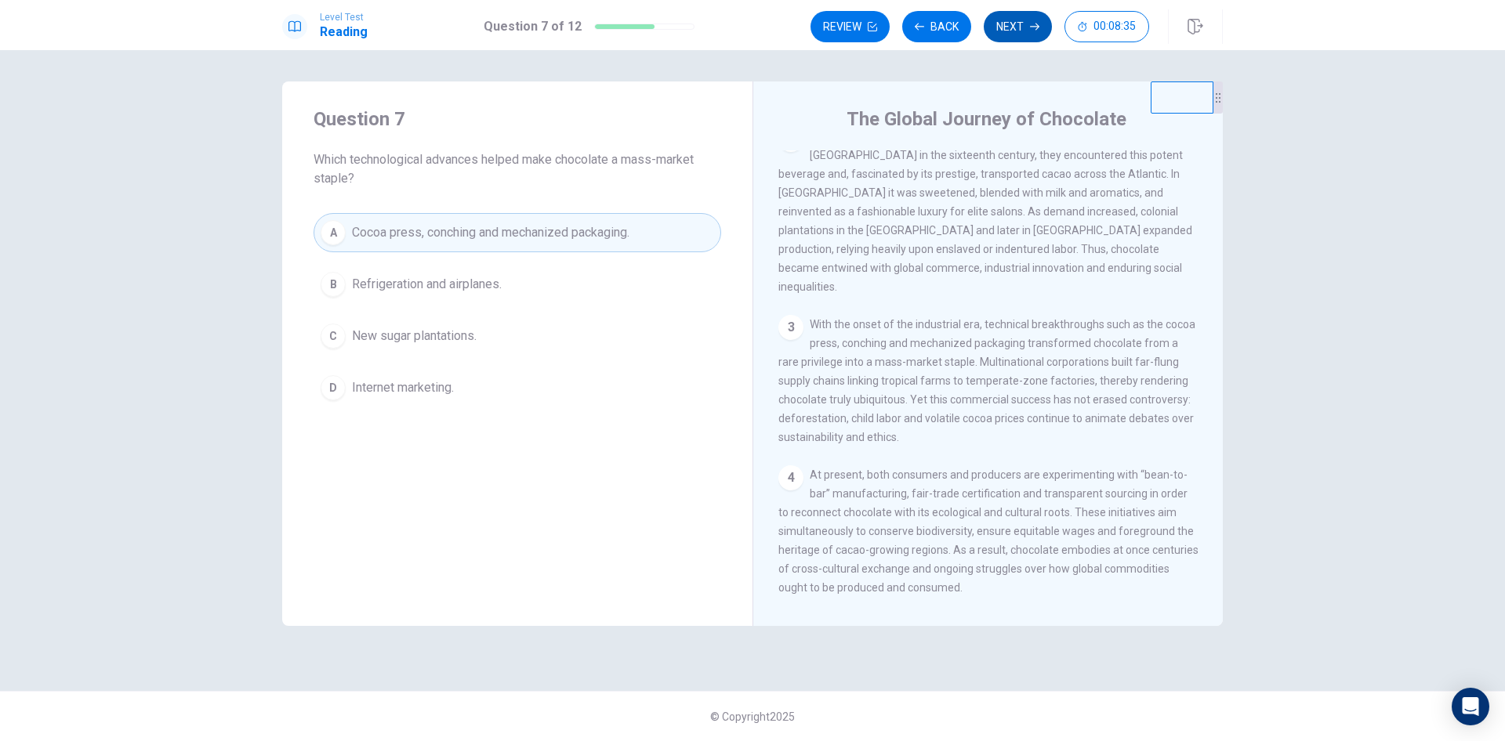
click at [1028, 20] on button "Next" at bounding box center [1018, 26] width 68 height 31
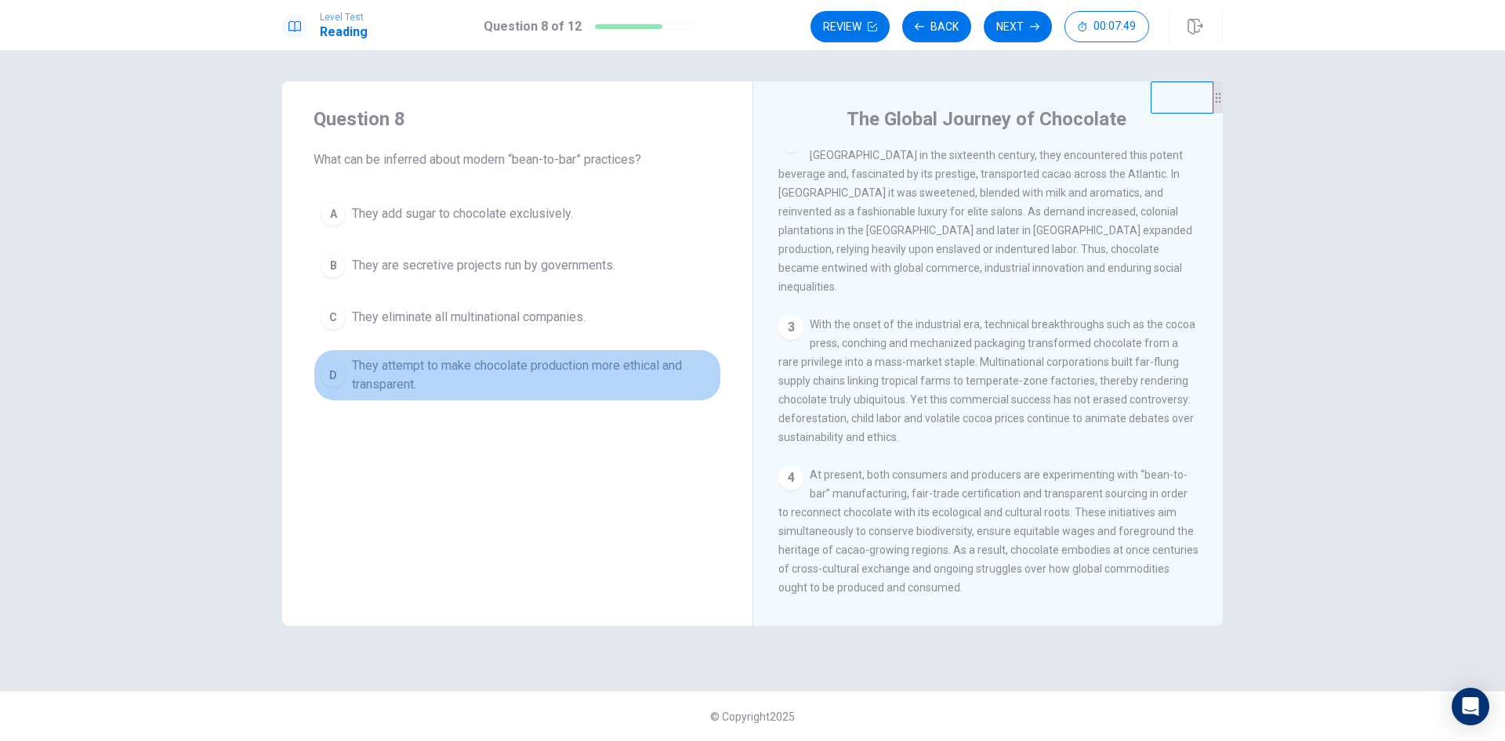
click at [587, 377] on span "They attempt to make chocolate production more ethical and transparent." at bounding box center [533, 376] width 362 height 38
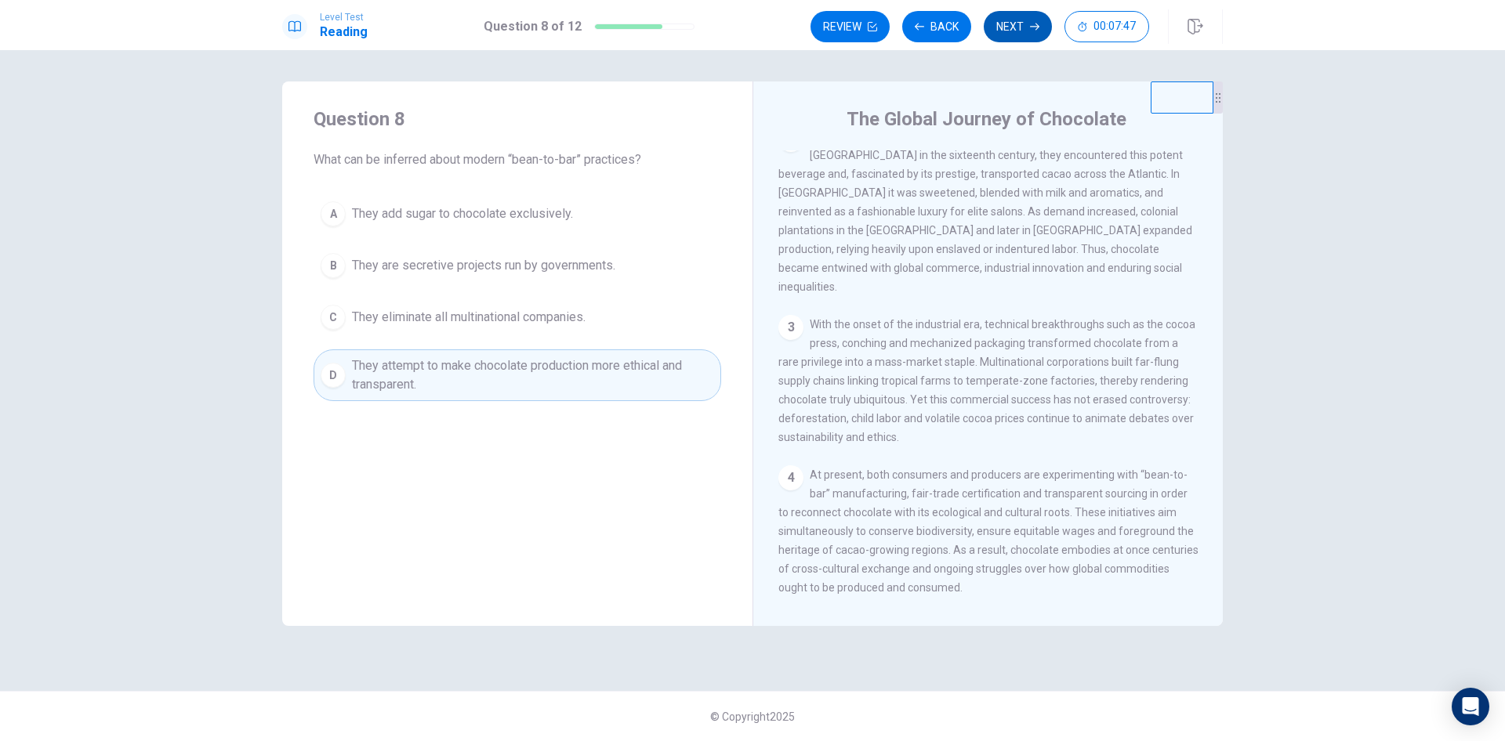
click at [996, 27] on button "Next" at bounding box center [1018, 26] width 68 height 31
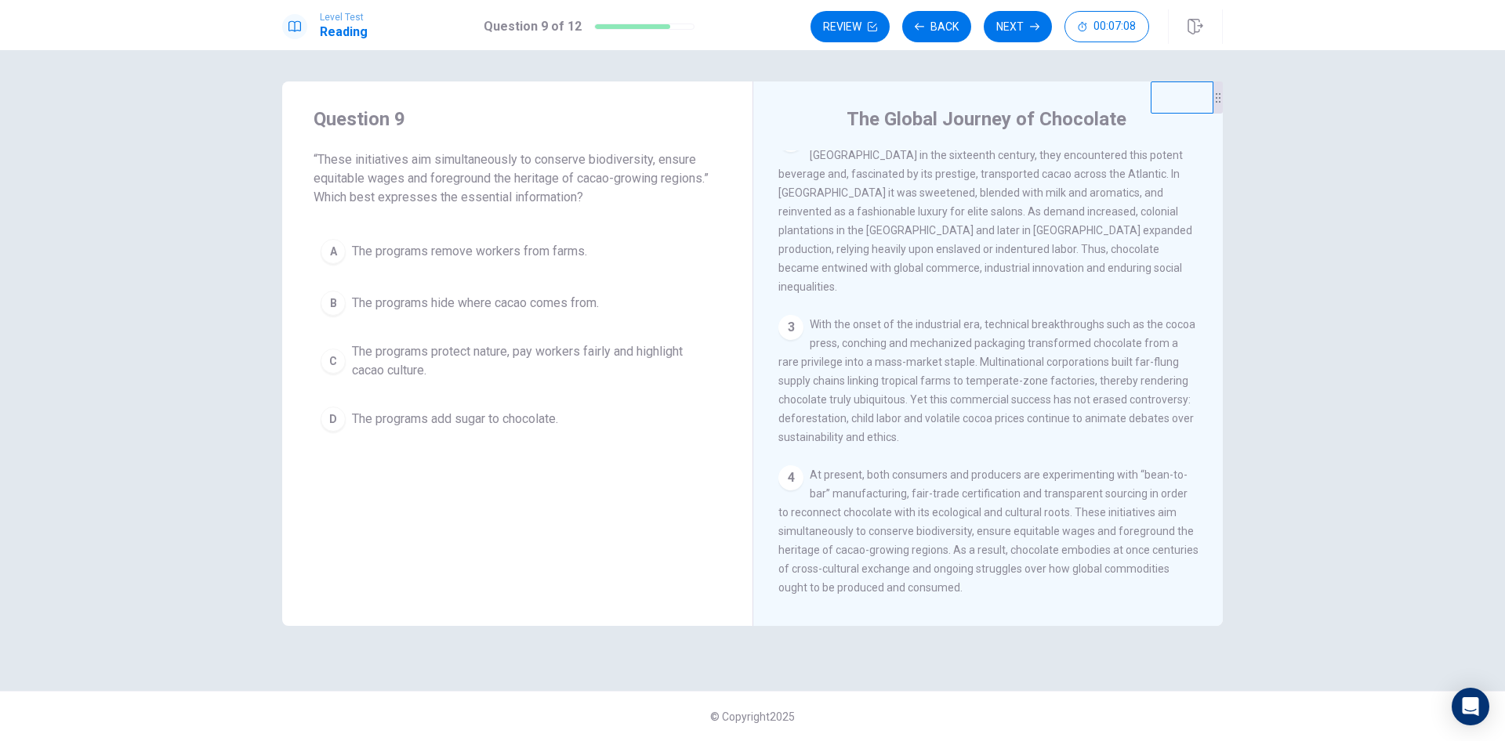
click at [609, 339] on button "C The programs protect nature, pay workers fairly and highlight cacao culture." at bounding box center [518, 361] width 408 height 52
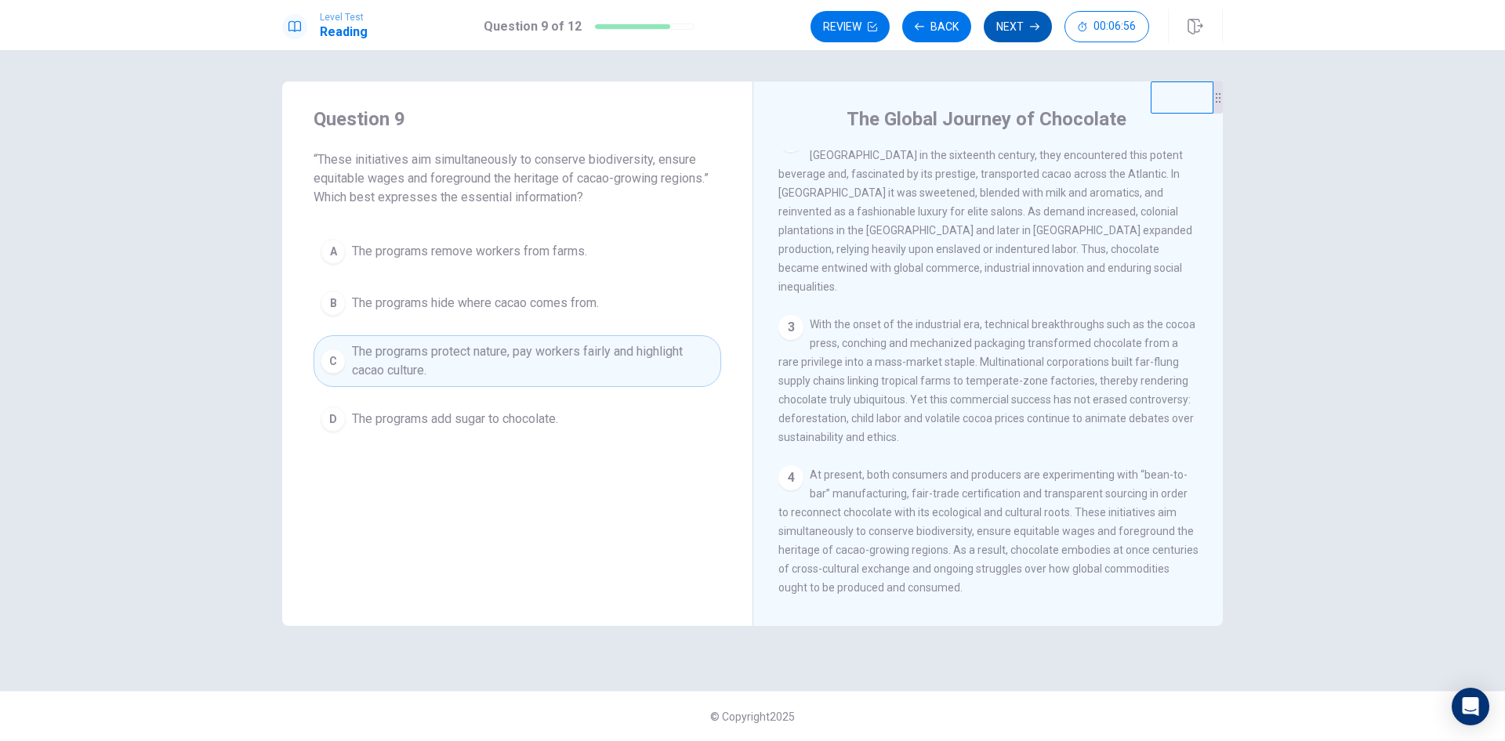
click at [1037, 20] on button "Next" at bounding box center [1018, 26] width 68 height 31
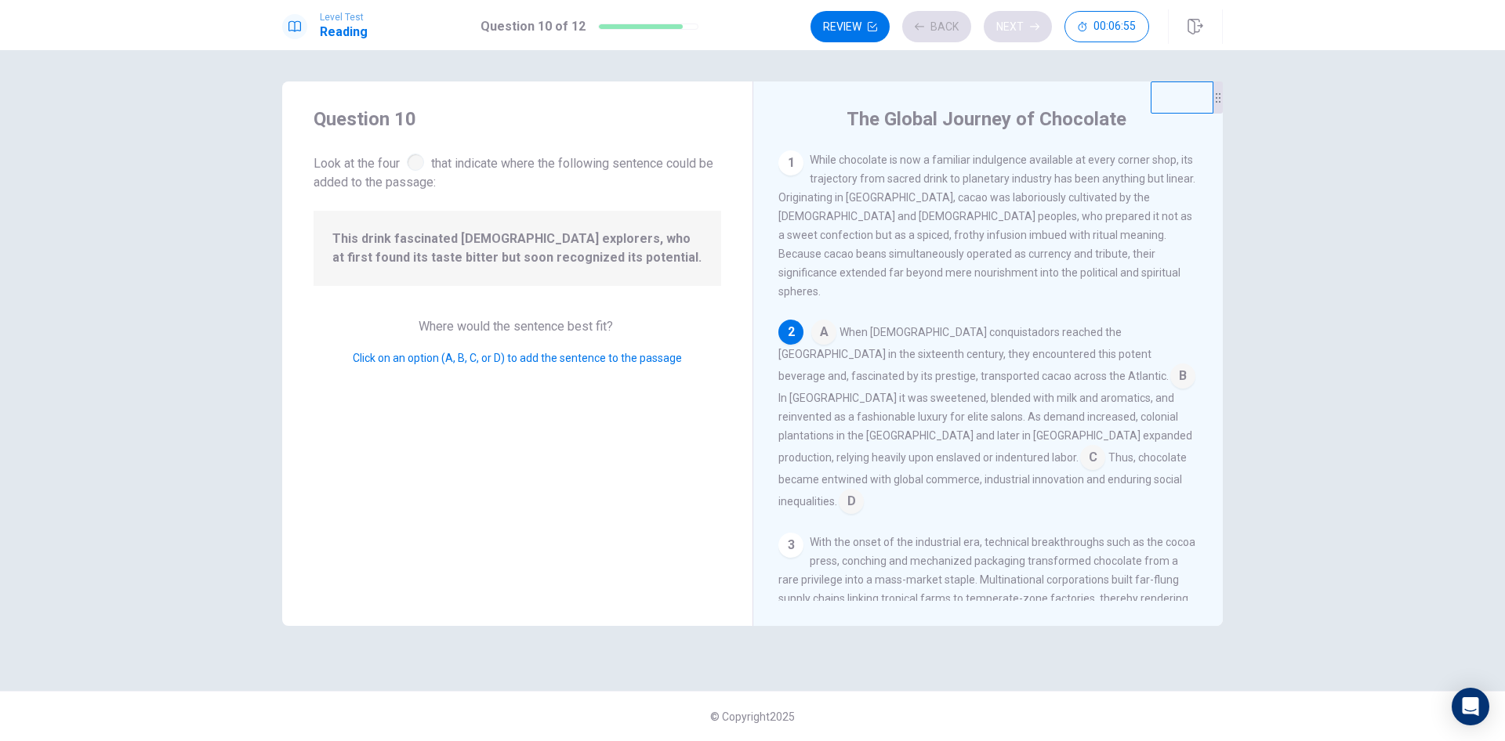
scroll to position [38, 0]
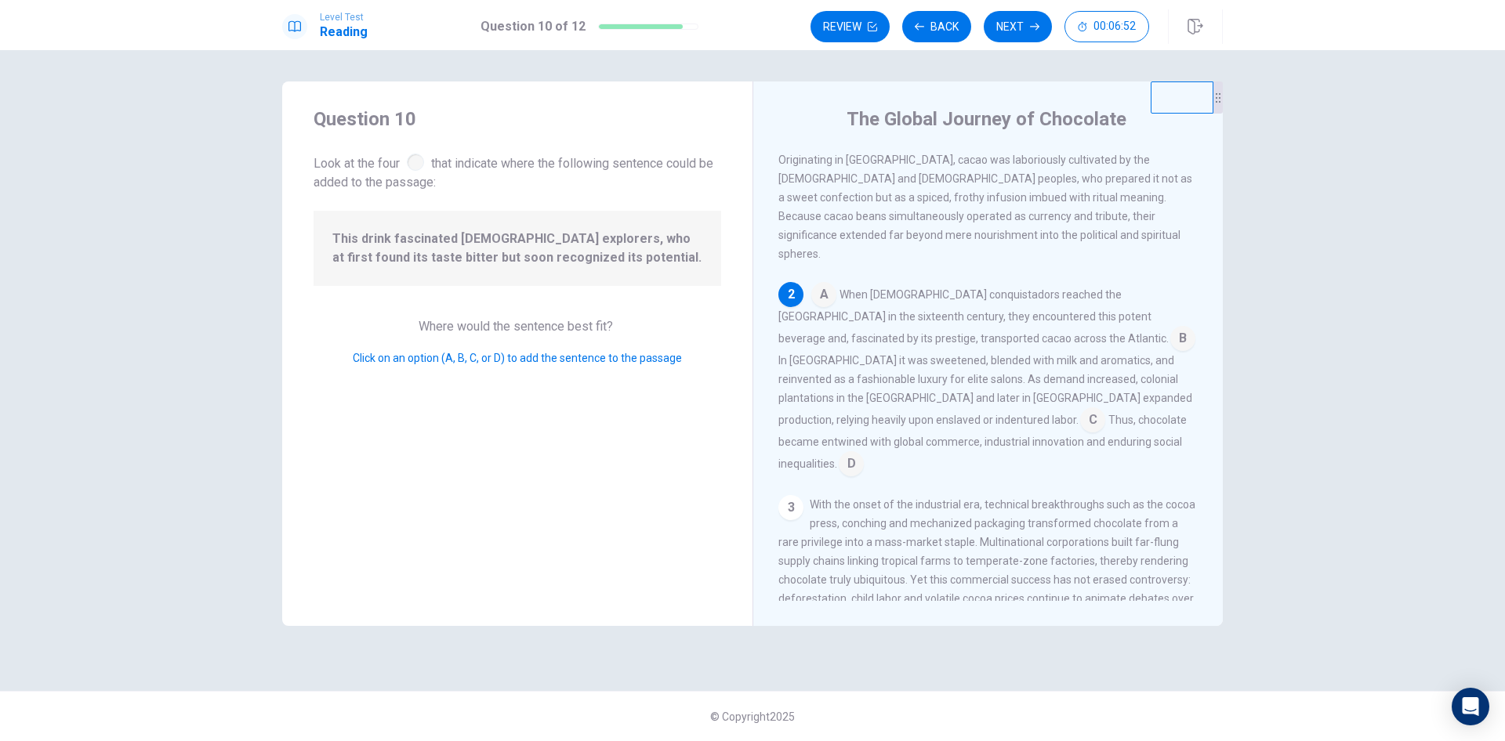
click at [408, 162] on div at bounding box center [415, 162] width 17 height 17
click at [834, 289] on input at bounding box center [823, 296] width 25 height 25
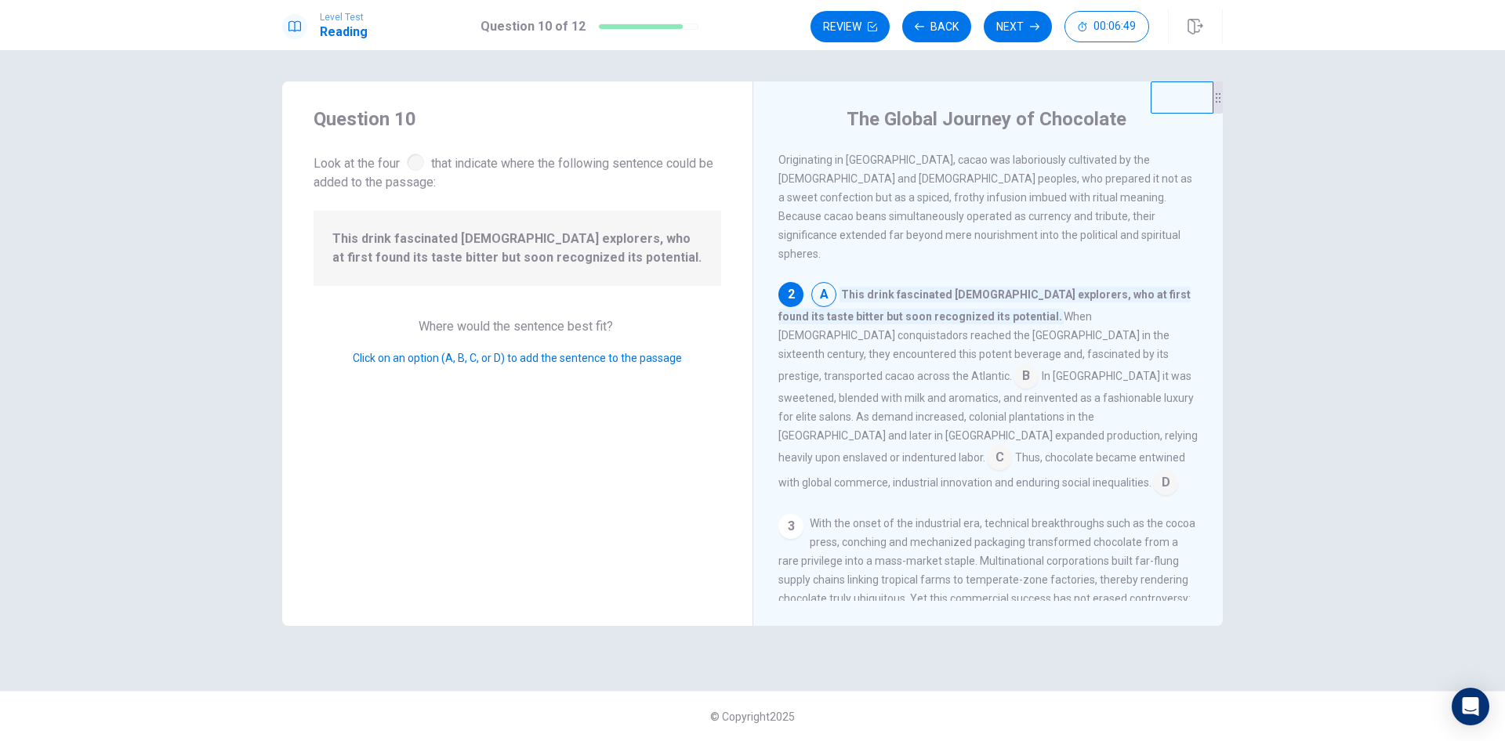
drag, startPoint x: 1107, startPoint y: 339, endPoint x: 982, endPoint y: 379, distance: 131.1
click at [1038, 365] on input at bounding box center [1025, 377] width 25 height 25
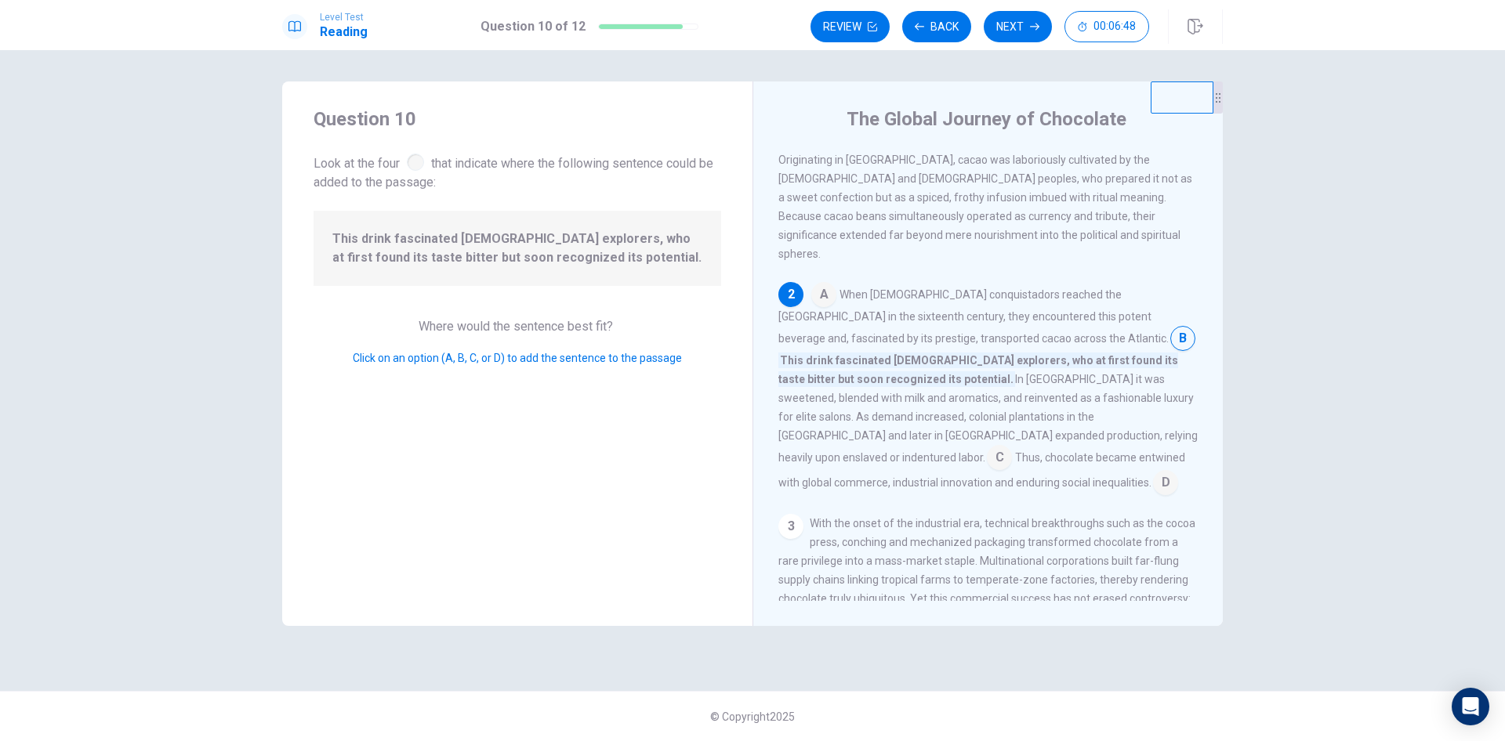
click at [987, 447] on input at bounding box center [999, 459] width 25 height 25
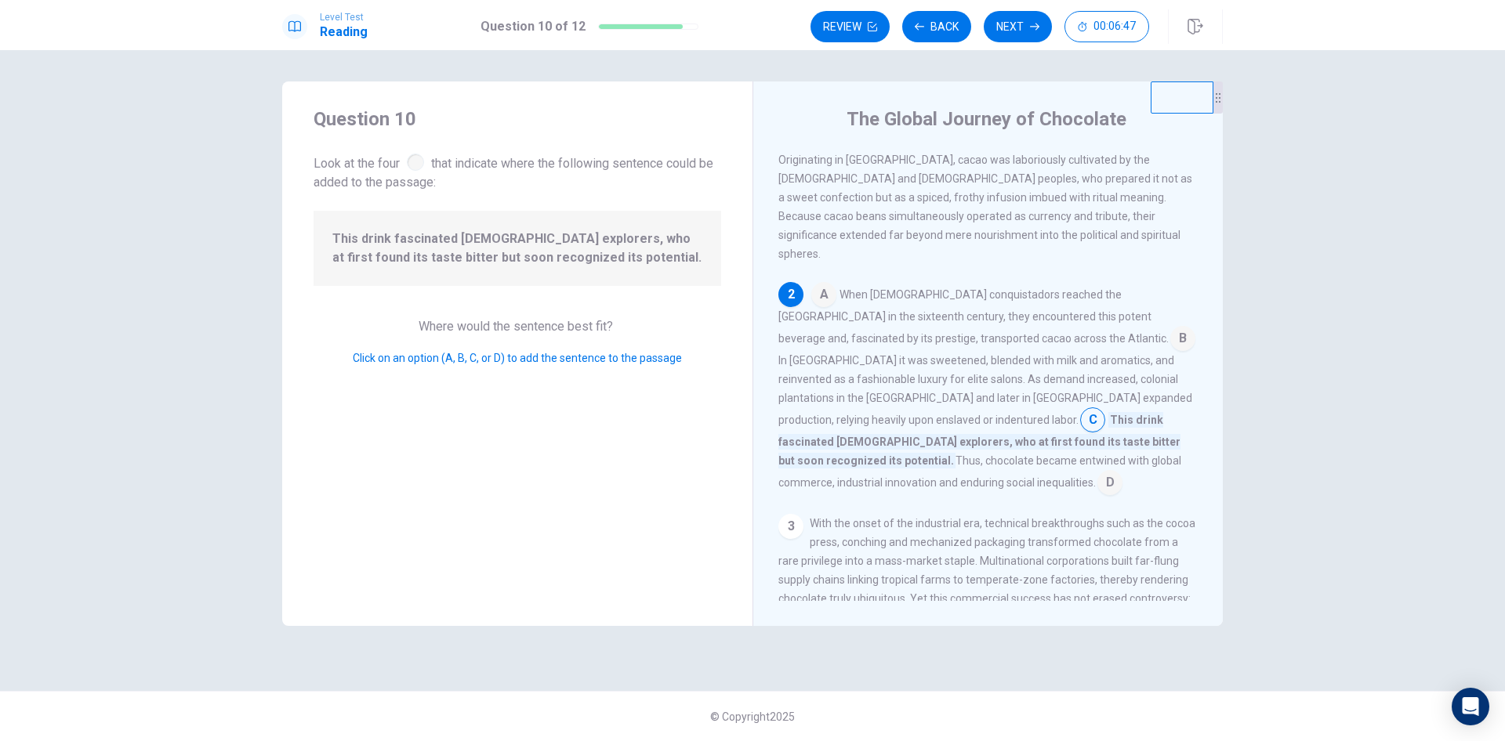
click at [1097, 472] on input at bounding box center [1109, 484] width 25 height 25
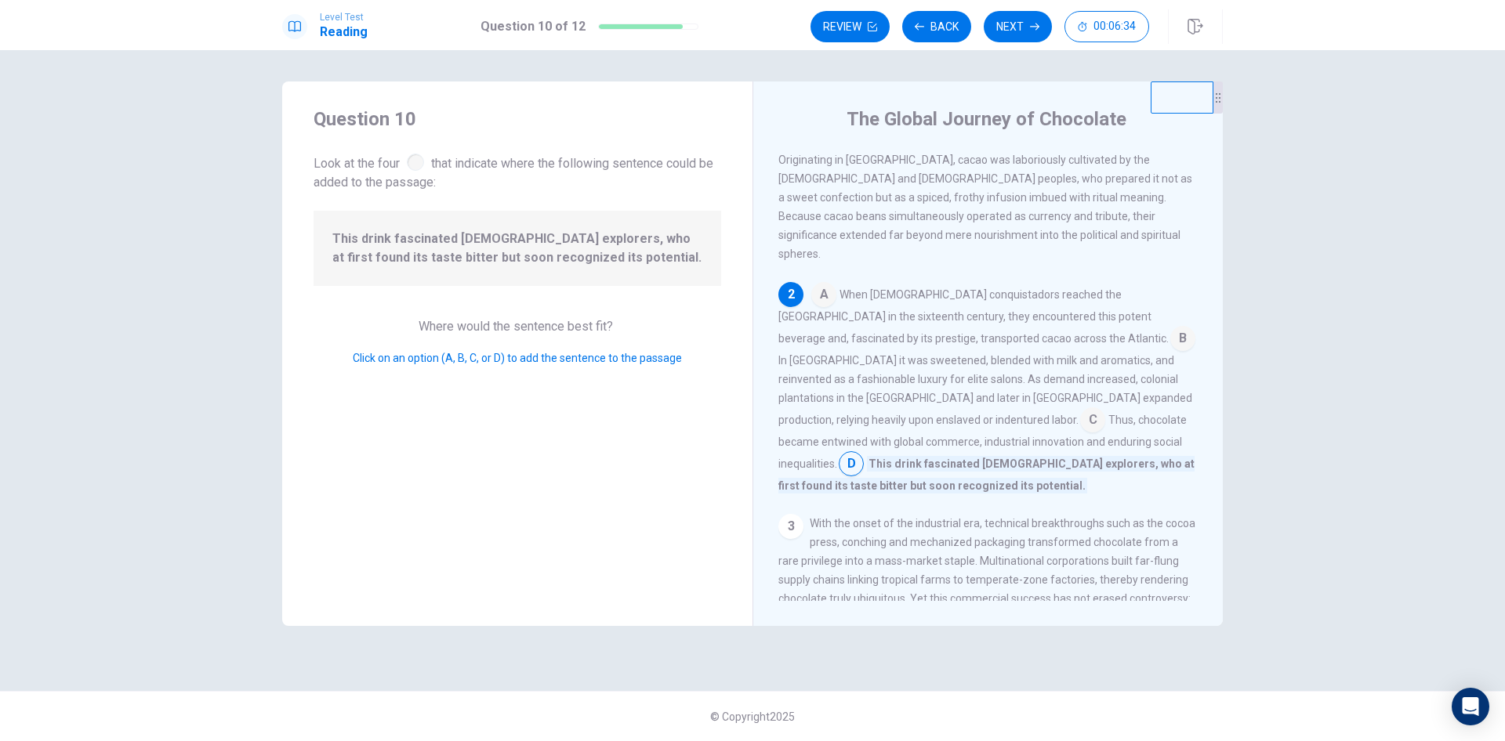
drag, startPoint x: 516, startPoint y: 242, endPoint x: 592, endPoint y: 241, distance: 75.2
click at [592, 241] on span "This drink fascinated [DEMOGRAPHIC_DATA] explorers, who at first found its tast…" at bounding box center [517, 249] width 370 height 38
click at [1170, 328] on input at bounding box center [1182, 340] width 25 height 25
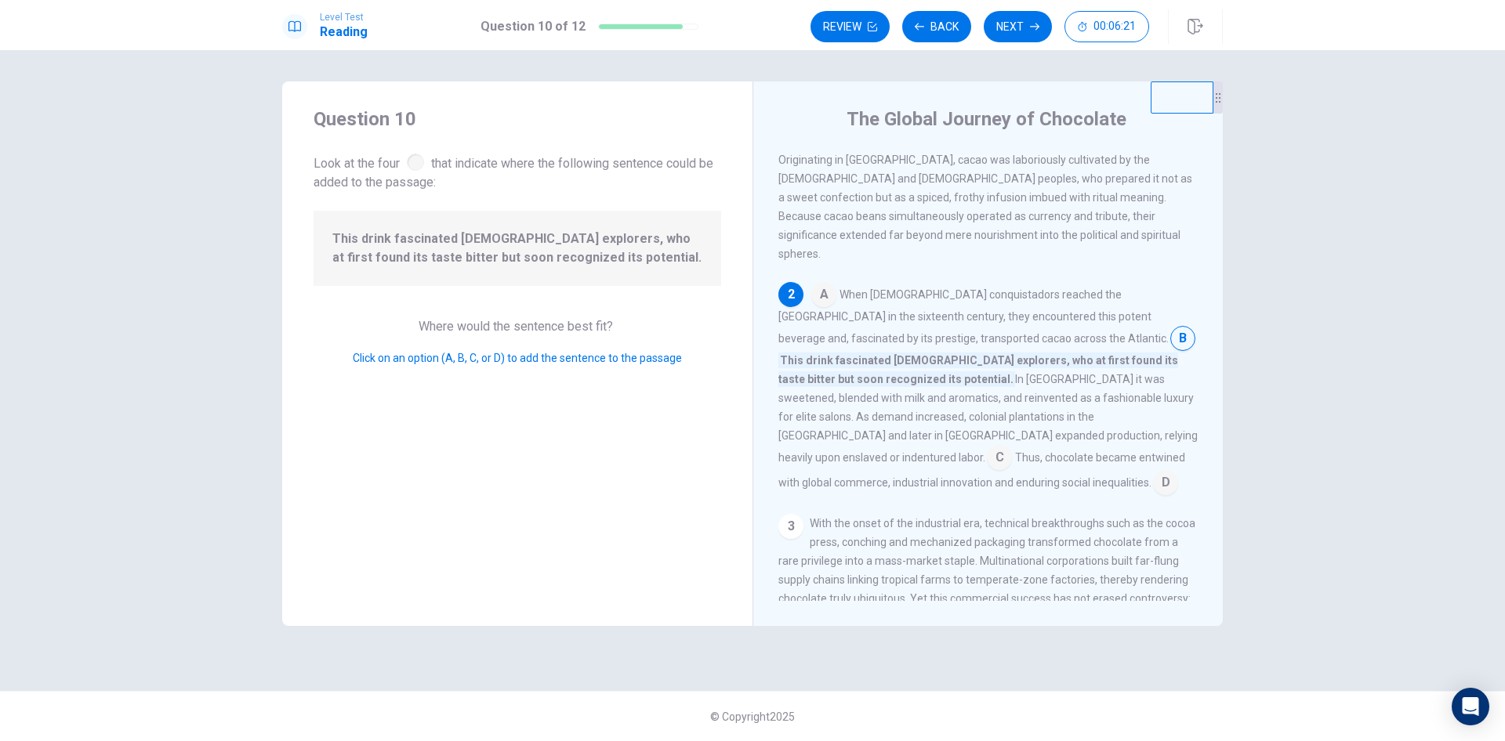
click at [987, 447] on input at bounding box center [999, 459] width 25 height 25
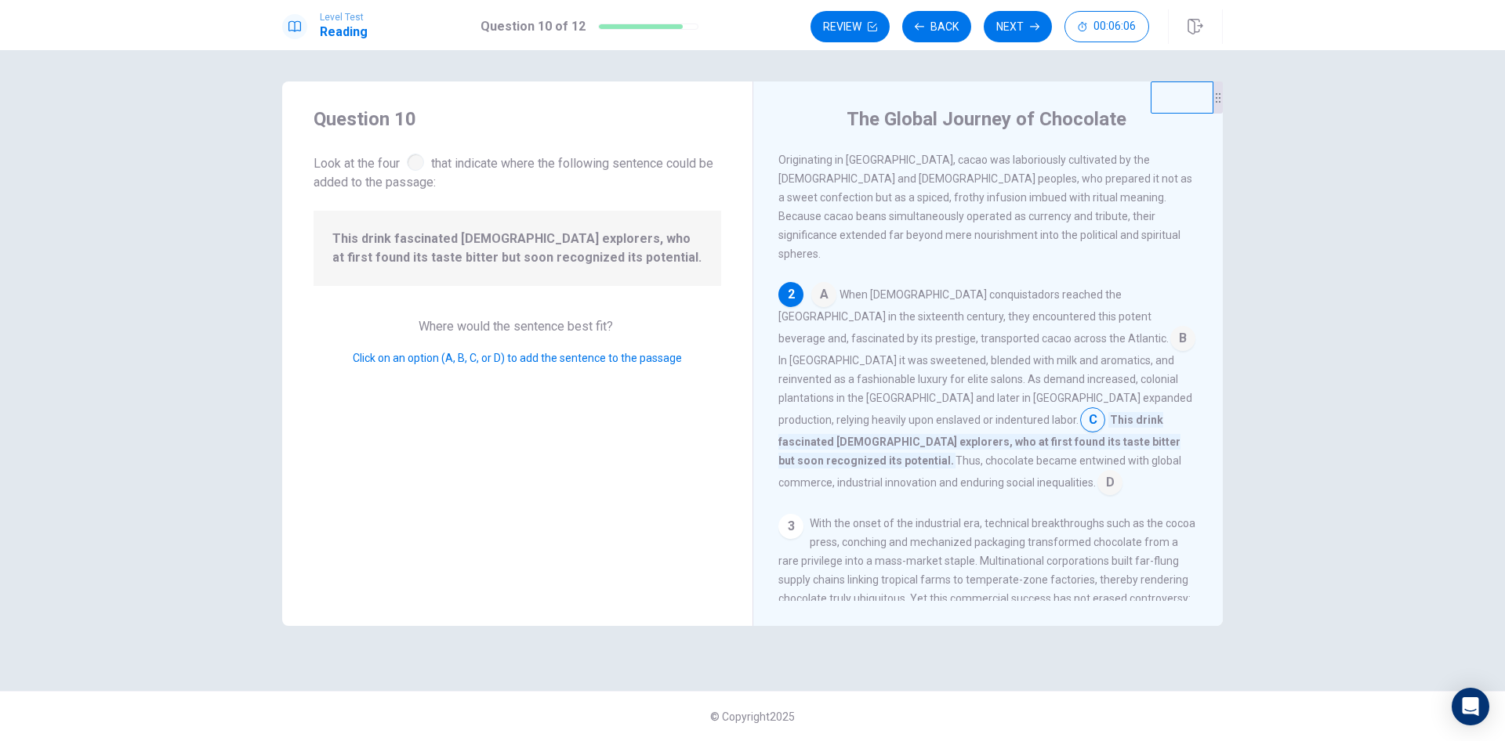
click at [1097, 472] on input at bounding box center [1109, 484] width 25 height 25
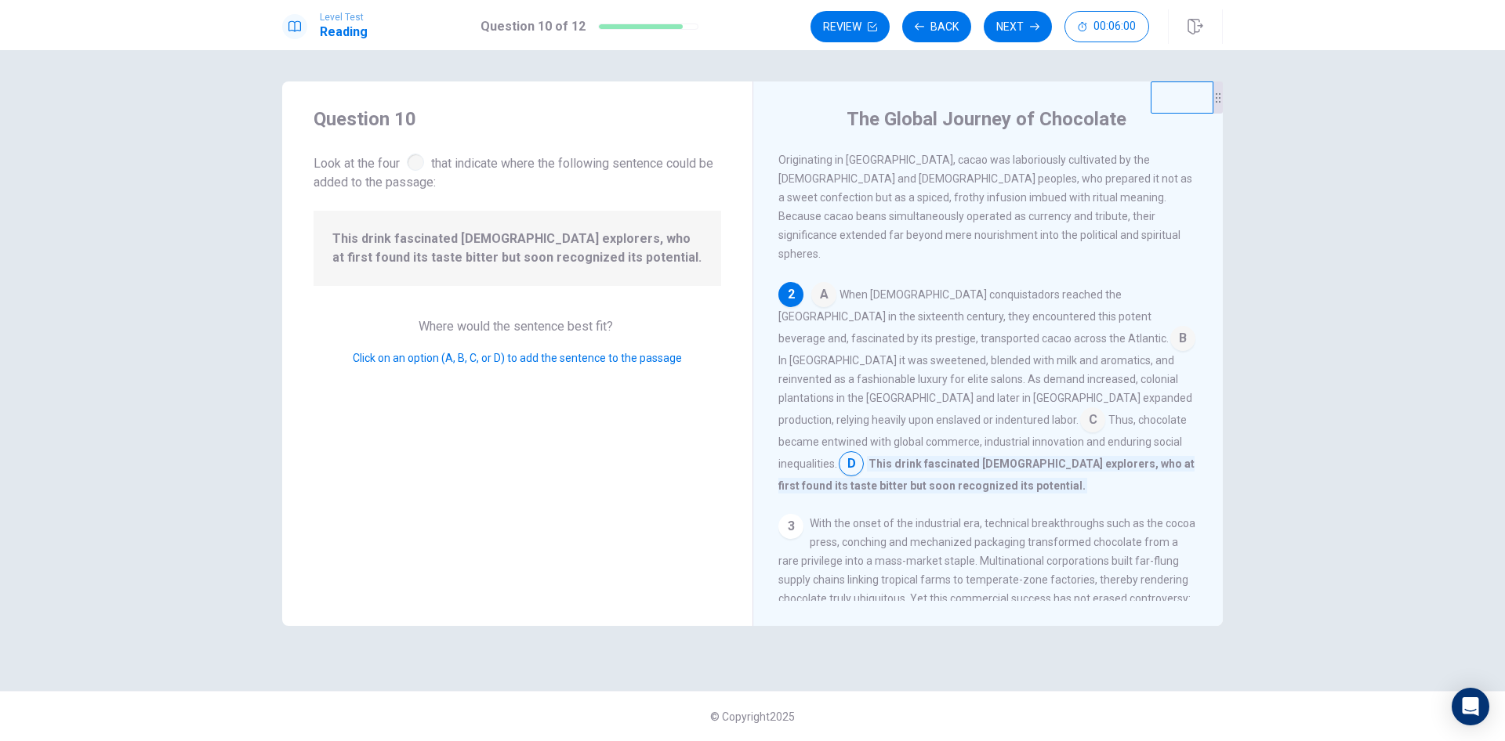
click at [1170, 328] on input at bounding box center [1182, 340] width 25 height 25
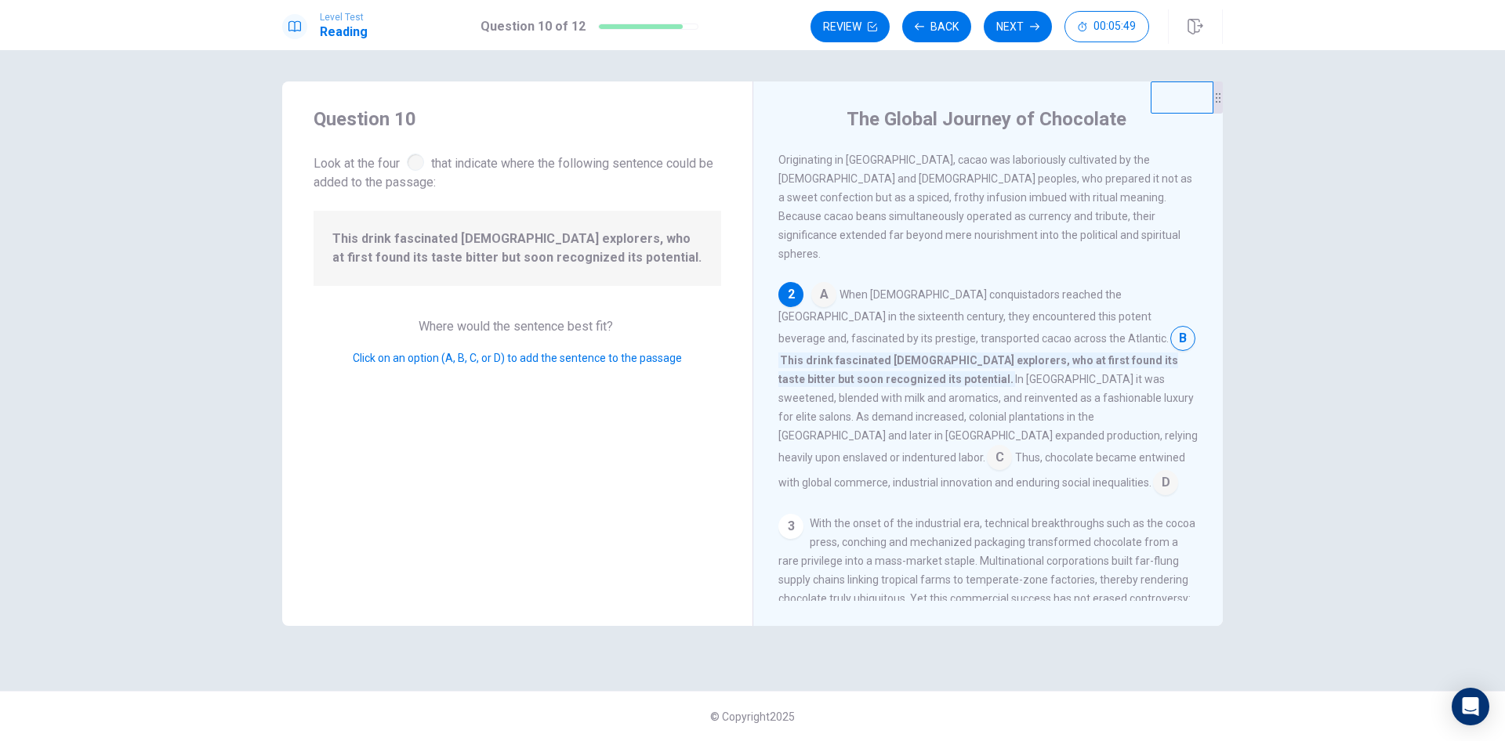
click at [1153, 472] on input at bounding box center [1165, 484] width 25 height 25
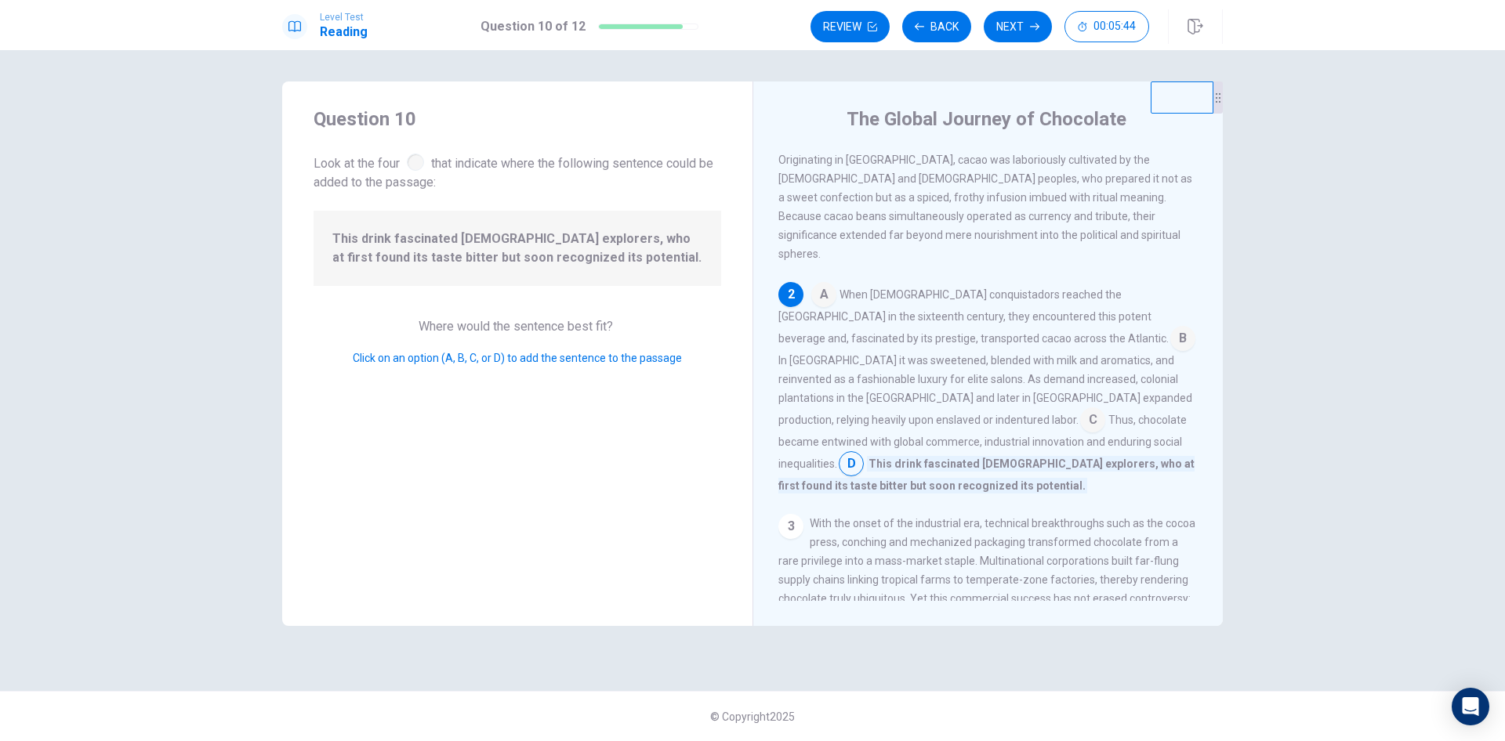
click at [822, 288] on input at bounding box center [823, 296] width 25 height 25
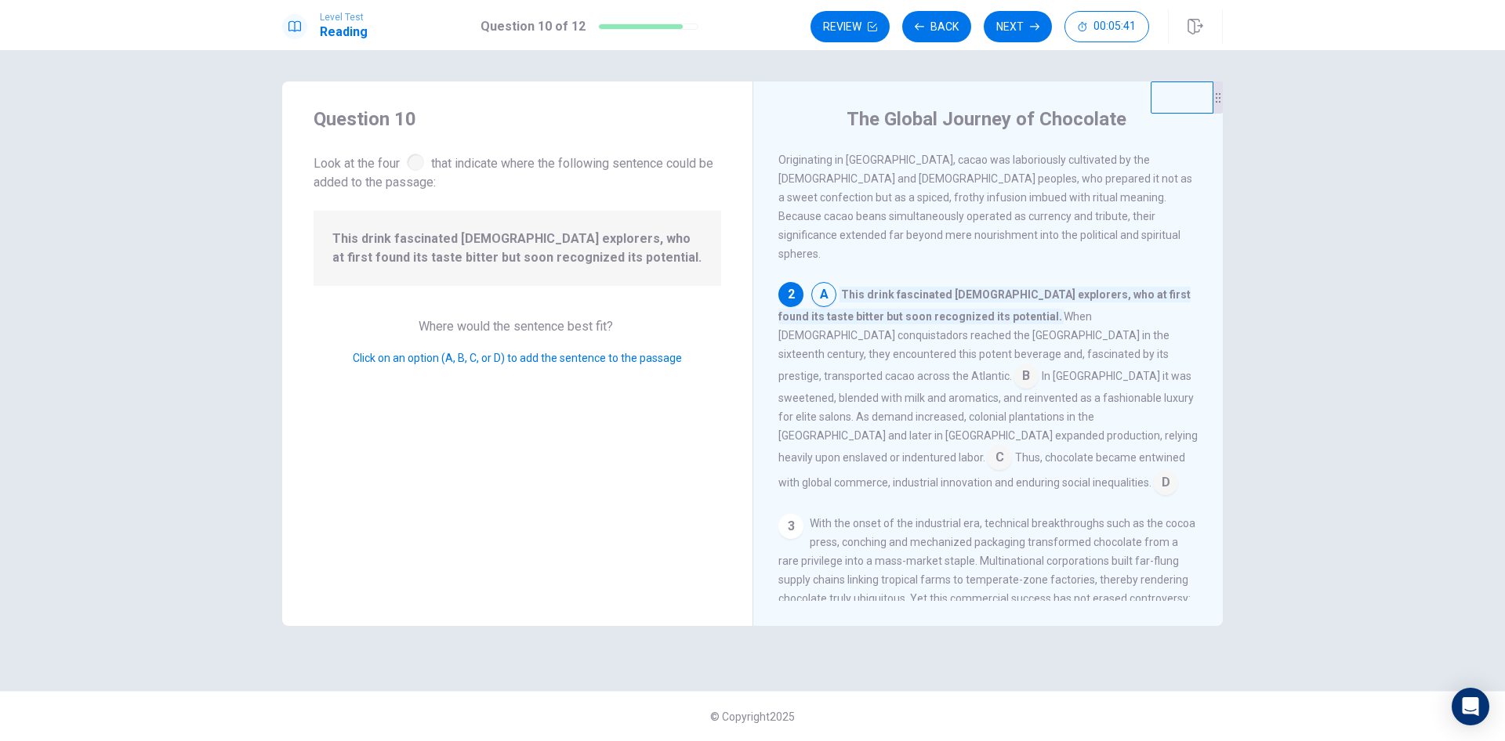
click at [1038, 365] on input at bounding box center [1025, 377] width 25 height 25
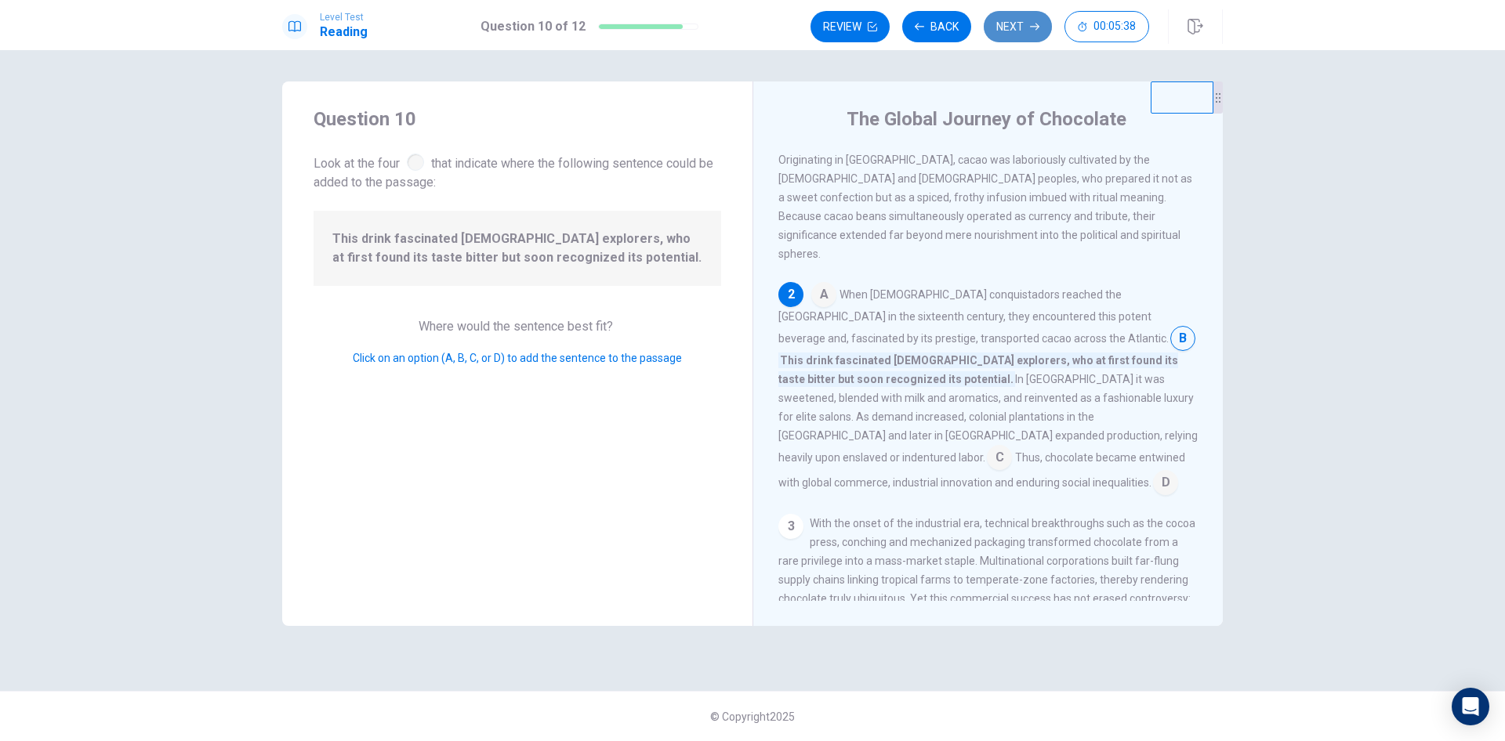
click at [1024, 16] on button "Next" at bounding box center [1018, 26] width 68 height 31
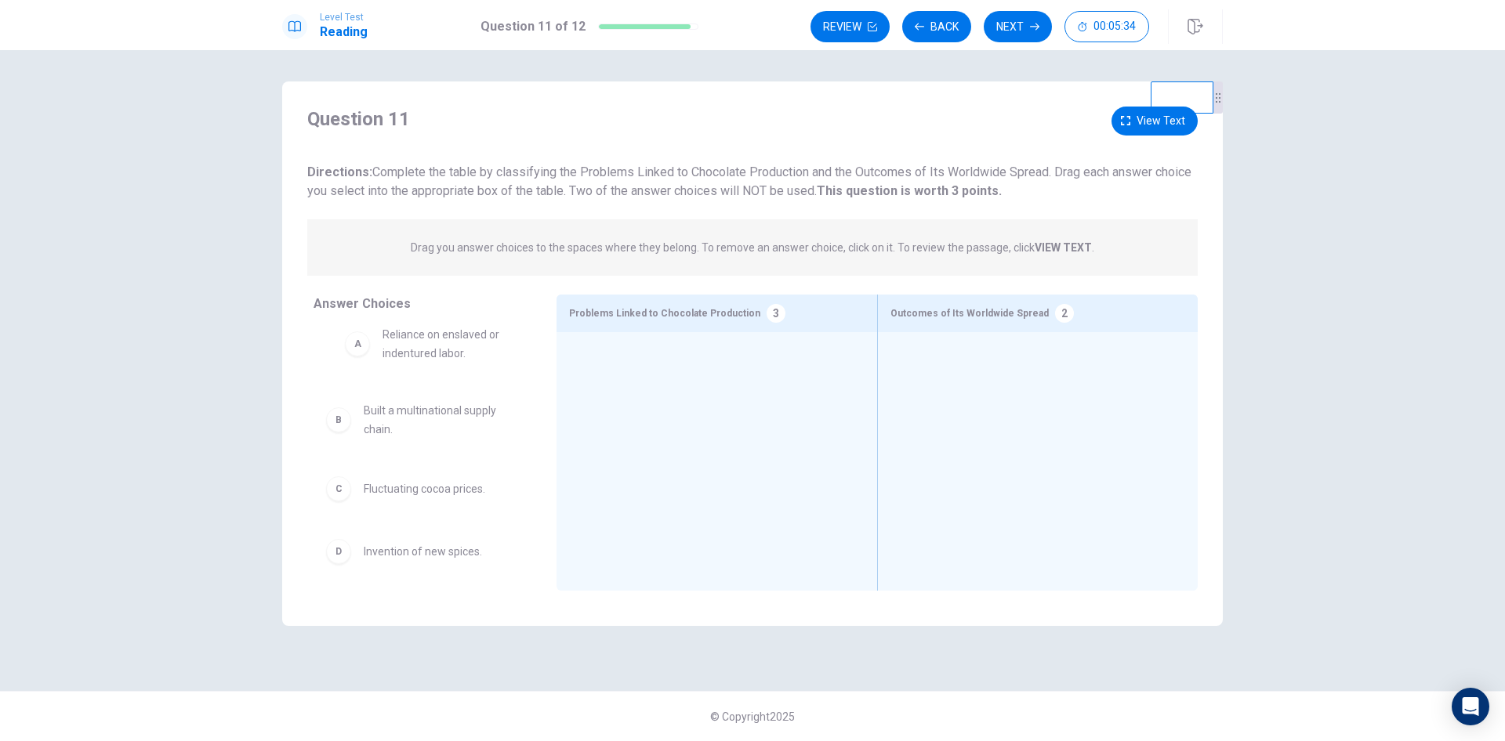
drag, startPoint x: 428, startPoint y: 365, endPoint x: 458, endPoint y: 354, distance: 31.7
drag, startPoint x: 407, startPoint y: 360, endPoint x: 650, endPoint y: 378, distance: 243.6
drag, startPoint x: 639, startPoint y: 383, endPoint x: 957, endPoint y: 393, distance: 318.3
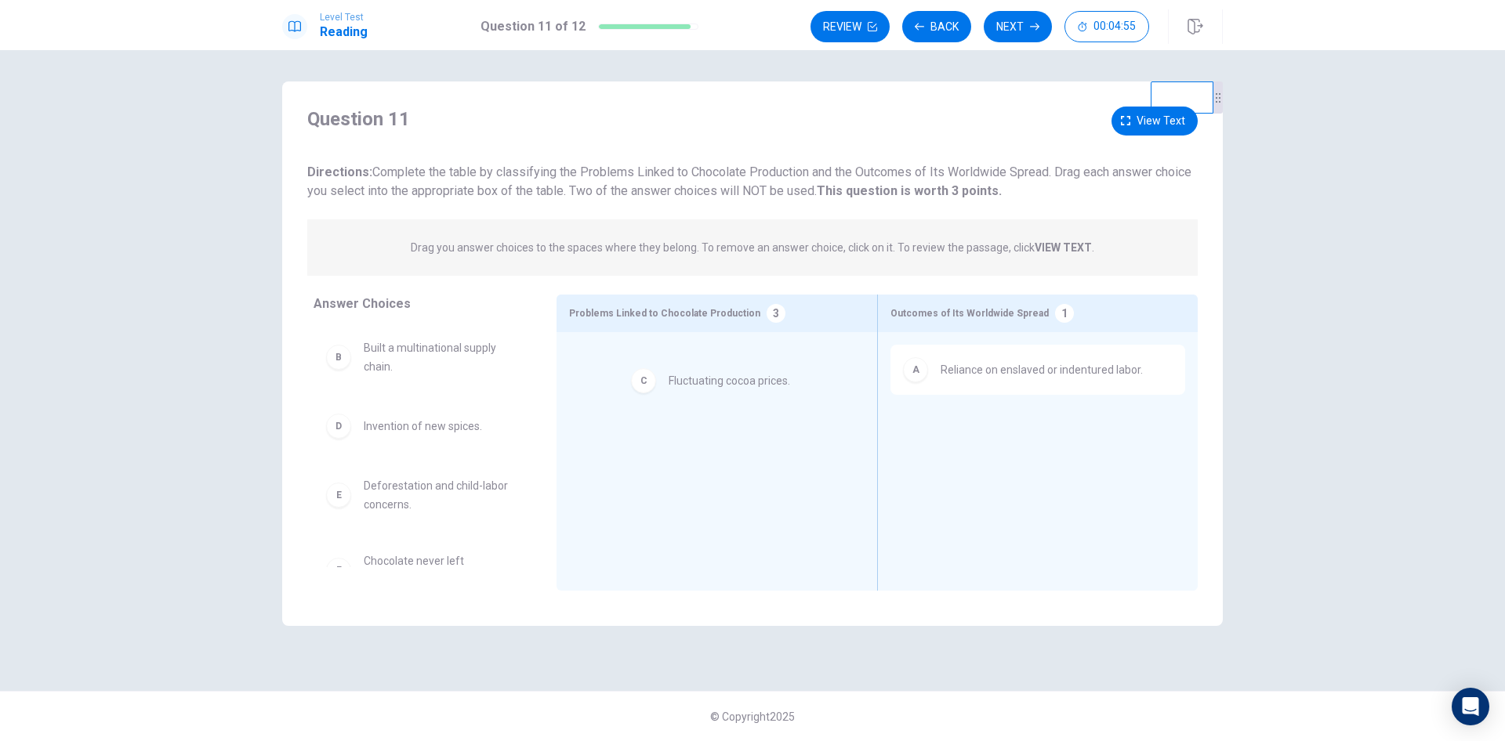
drag, startPoint x: 418, startPoint y: 437, endPoint x: 719, endPoint y: 388, distance: 305.8
drag, startPoint x: 646, startPoint y: 388, endPoint x: 939, endPoint y: 447, distance: 299.0
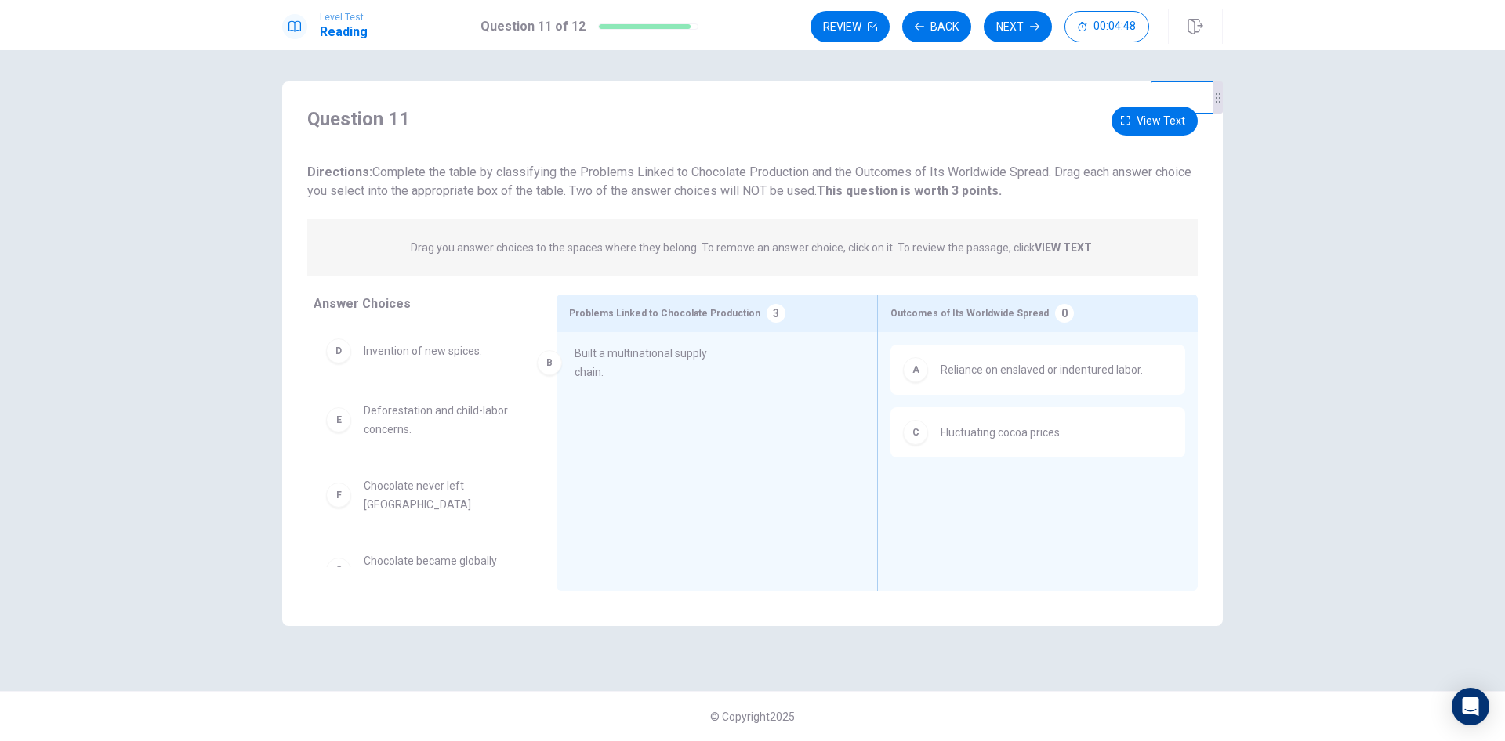
drag, startPoint x: 454, startPoint y: 375, endPoint x: 650, endPoint y: 381, distance: 196.0
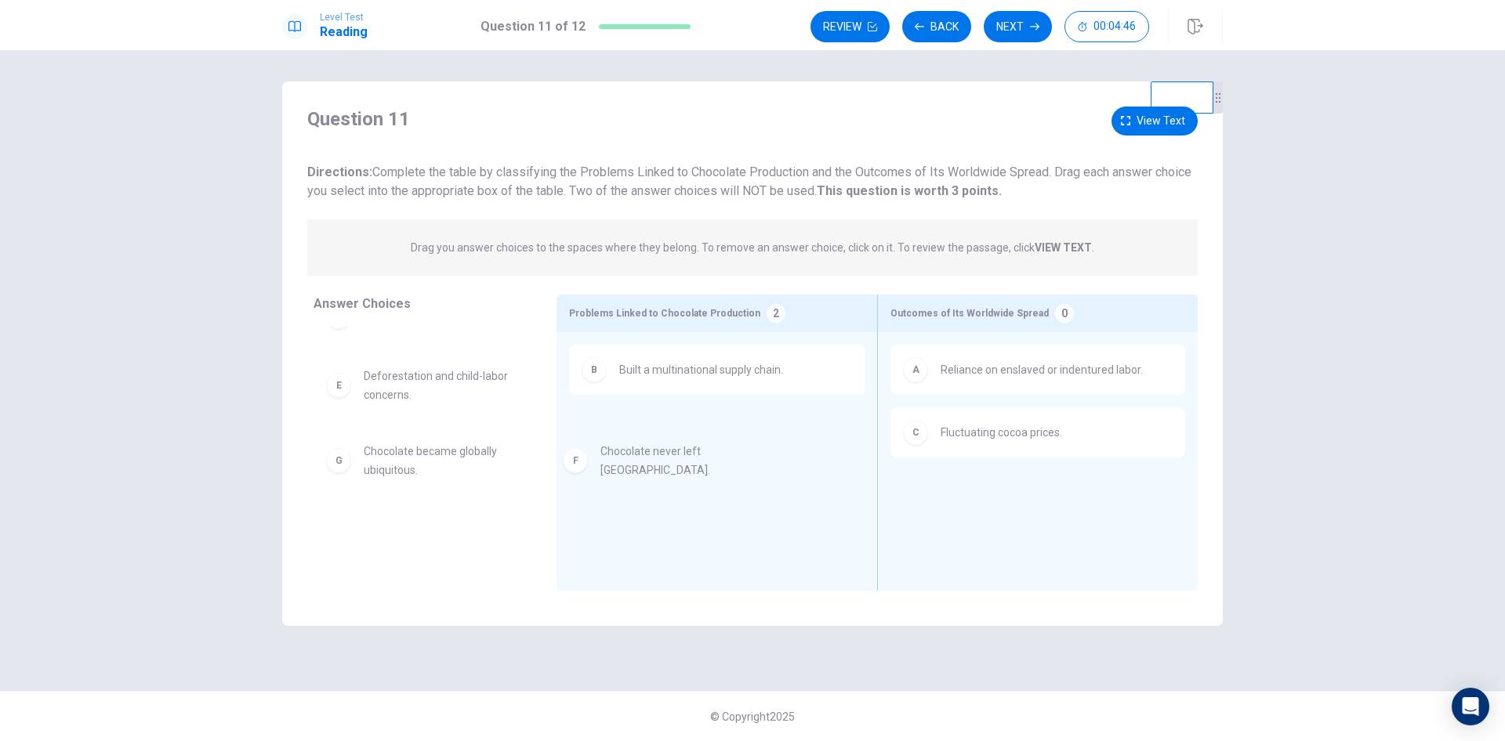
drag, startPoint x: 549, startPoint y: 468, endPoint x: 700, endPoint y: 467, distance: 150.5
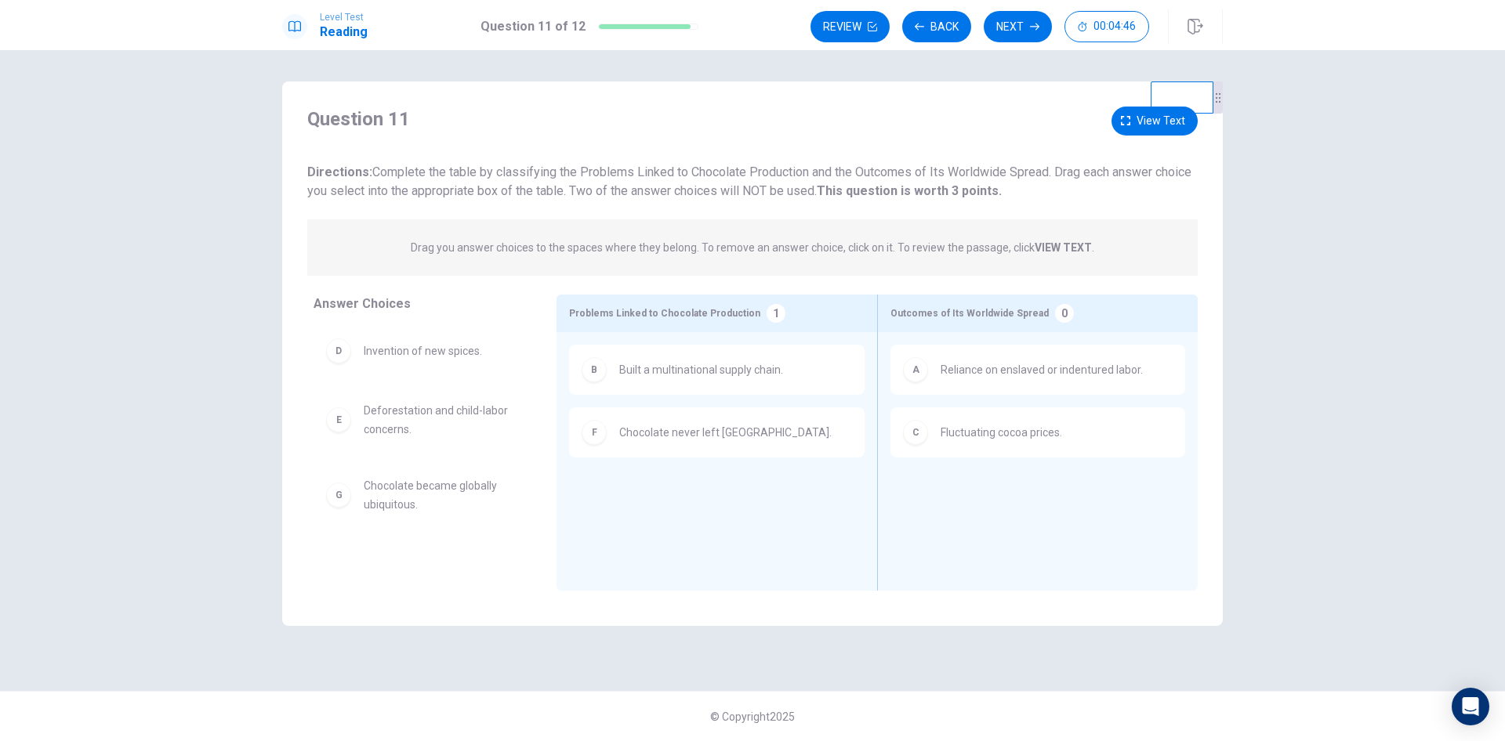
scroll to position [0, 0]
drag, startPoint x: 461, startPoint y: 494, endPoint x: 740, endPoint y: 493, distance: 279.0
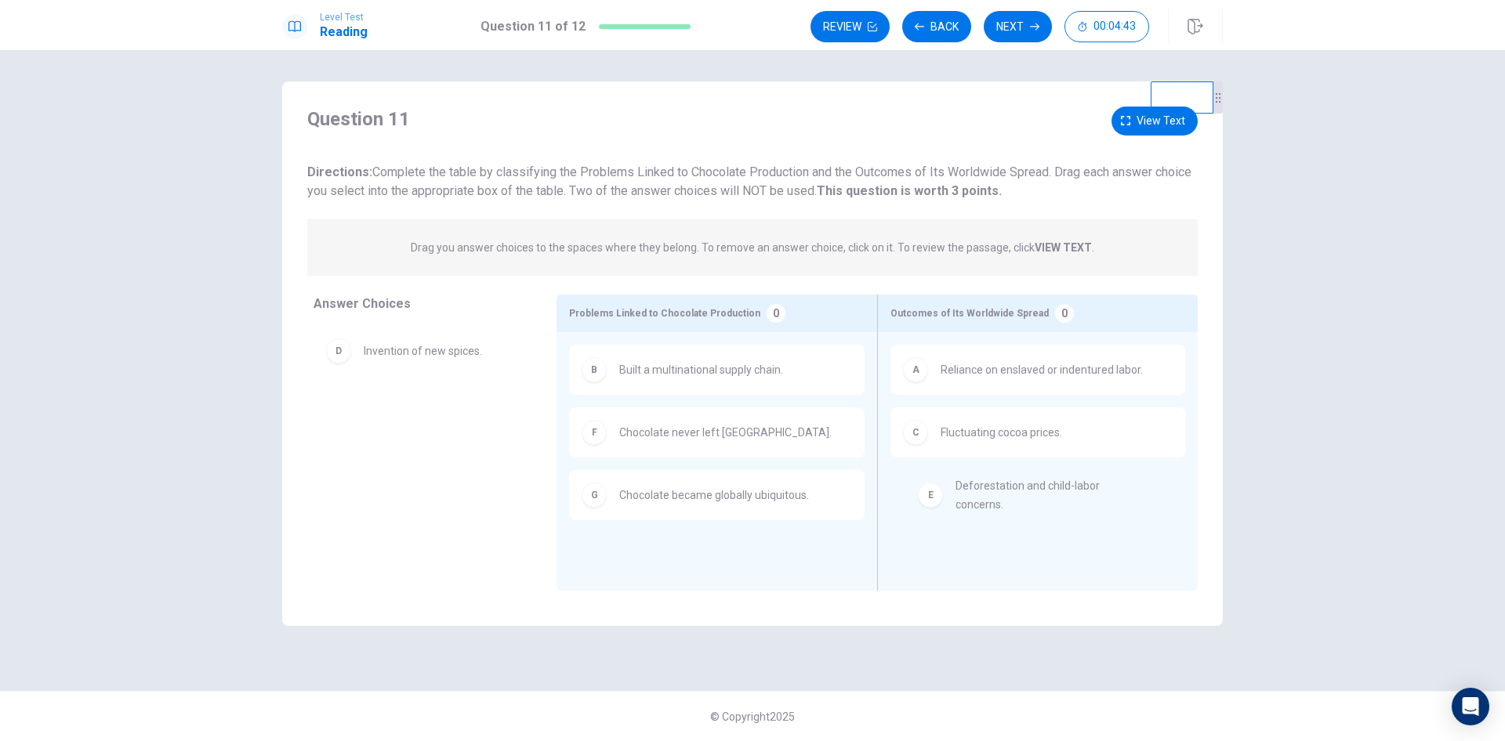
drag, startPoint x: 485, startPoint y: 420, endPoint x: 1093, endPoint y: 500, distance: 613.4
drag, startPoint x: 444, startPoint y: 352, endPoint x: 1082, endPoint y: 495, distance: 653.0
drag, startPoint x: 435, startPoint y: 415, endPoint x: 1070, endPoint y: 521, distance: 643.7
drag, startPoint x: 455, startPoint y: 353, endPoint x: 725, endPoint y: 567, distance: 344.8
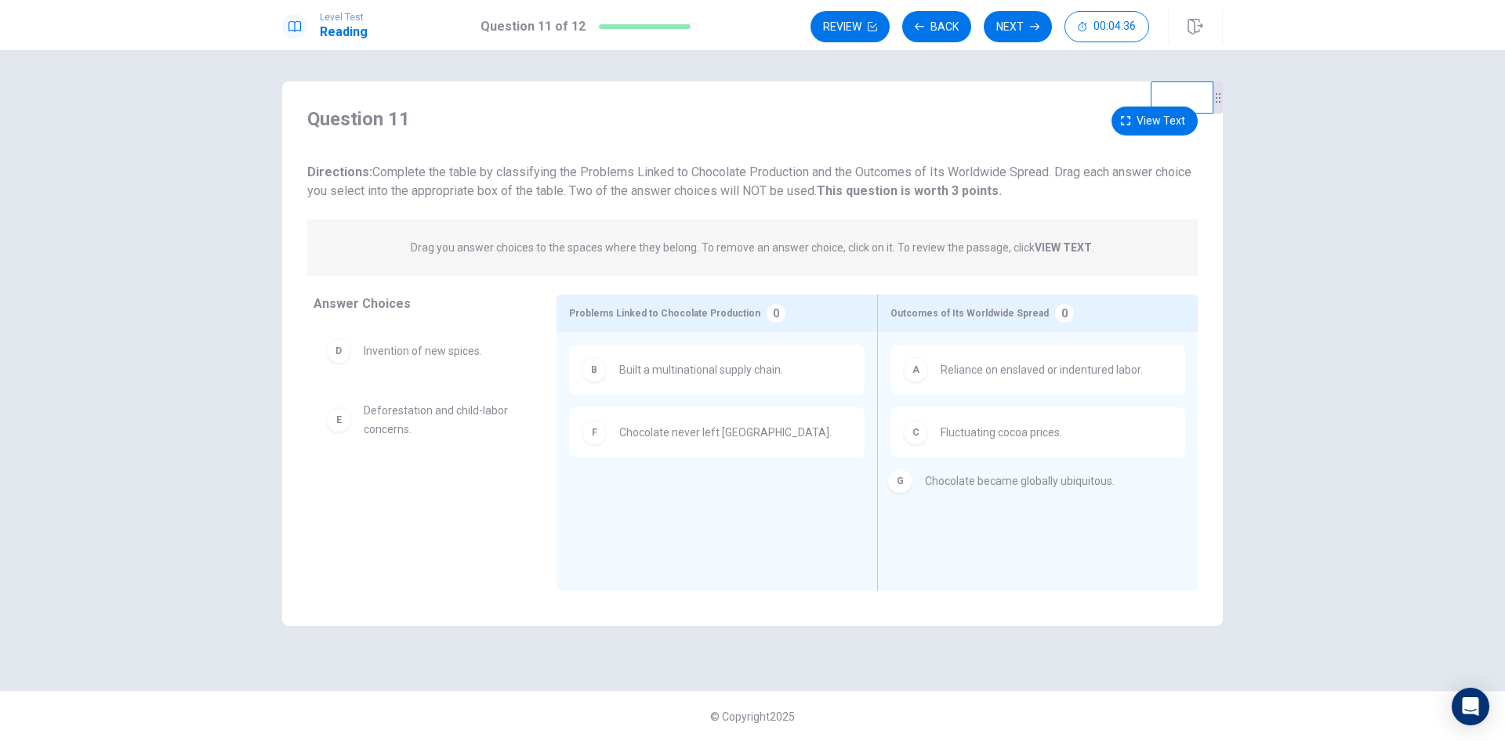
drag, startPoint x: 719, startPoint y: 490, endPoint x: 1054, endPoint y: 470, distance: 336.0
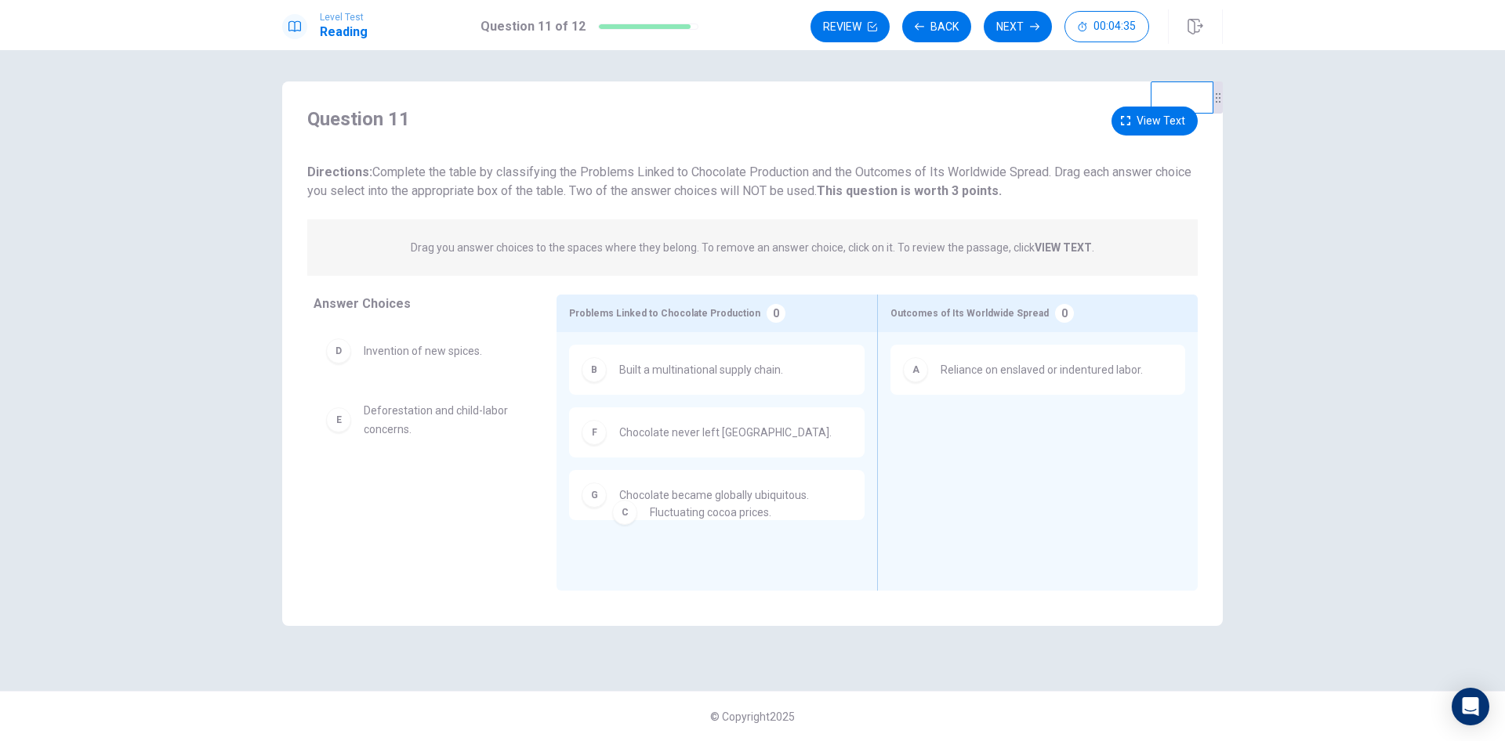
drag, startPoint x: 1004, startPoint y: 449, endPoint x: 689, endPoint y: 520, distance: 323.0
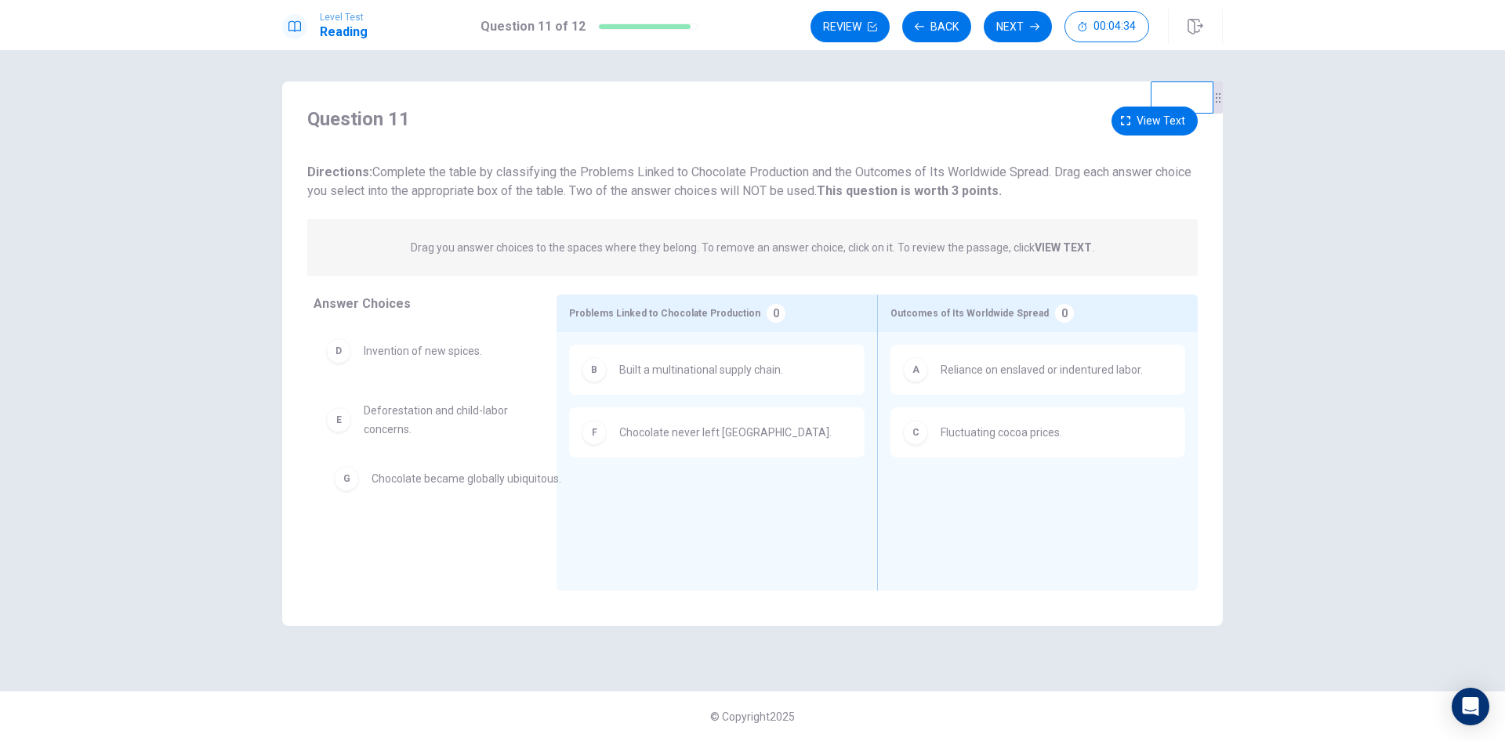
drag, startPoint x: 665, startPoint y: 492, endPoint x: 401, endPoint y: 473, distance: 264.8
drag, startPoint x: 458, startPoint y: 503, endPoint x: 1068, endPoint y: 523, distance: 610.1
click at [1010, 440] on span "Fluctuating cocoa prices." at bounding box center [1001, 432] width 121 height 19
drag, startPoint x: 1010, startPoint y: 440, endPoint x: 995, endPoint y: 442, distance: 15.9
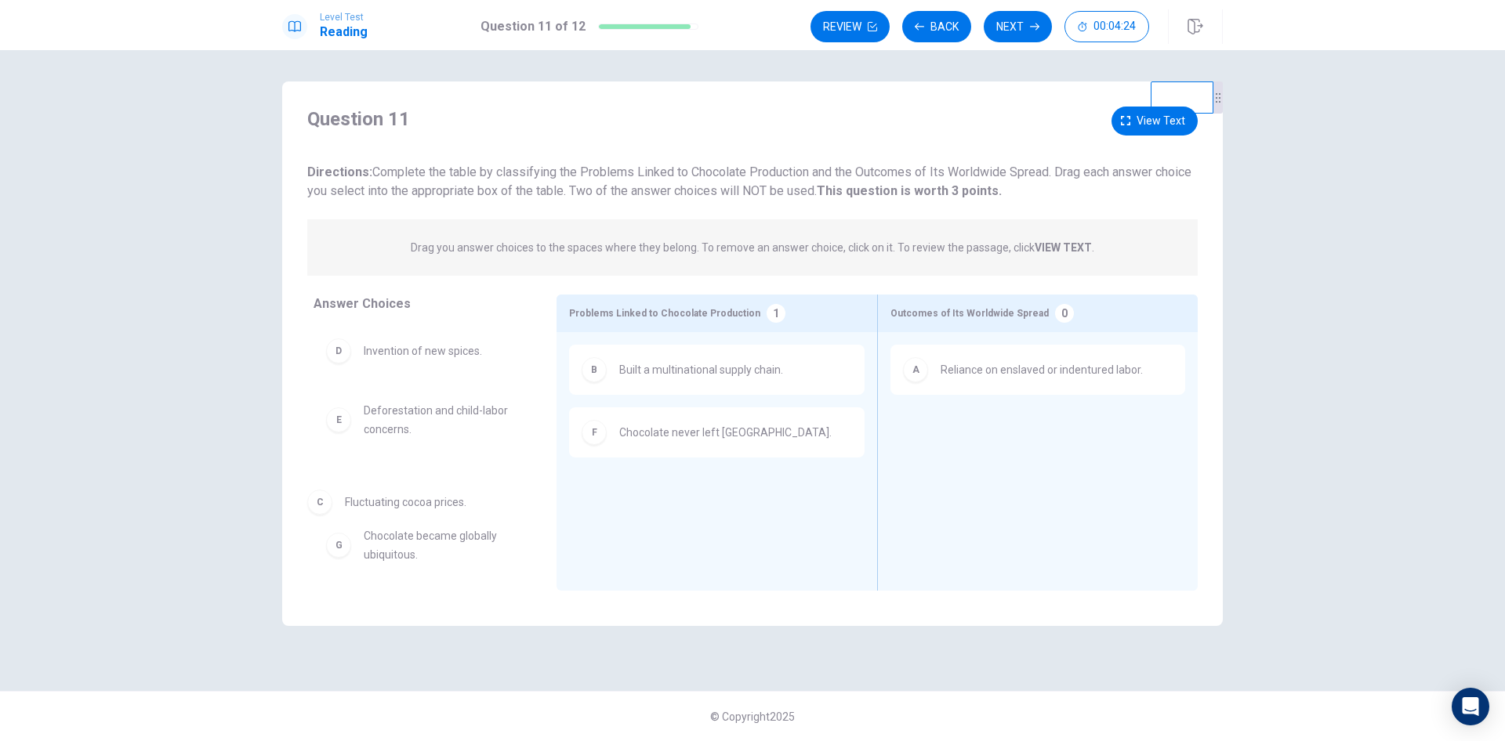
drag, startPoint x: 968, startPoint y: 437, endPoint x: 347, endPoint y: 516, distance: 625.9
drag, startPoint x: 424, startPoint y: 426, endPoint x: 435, endPoint y: 428, distance: 11.1
drag, startPoint x: 452, startPoint y: 488, endPoint x: 1080, endPoint y: 439, distance: 629.7
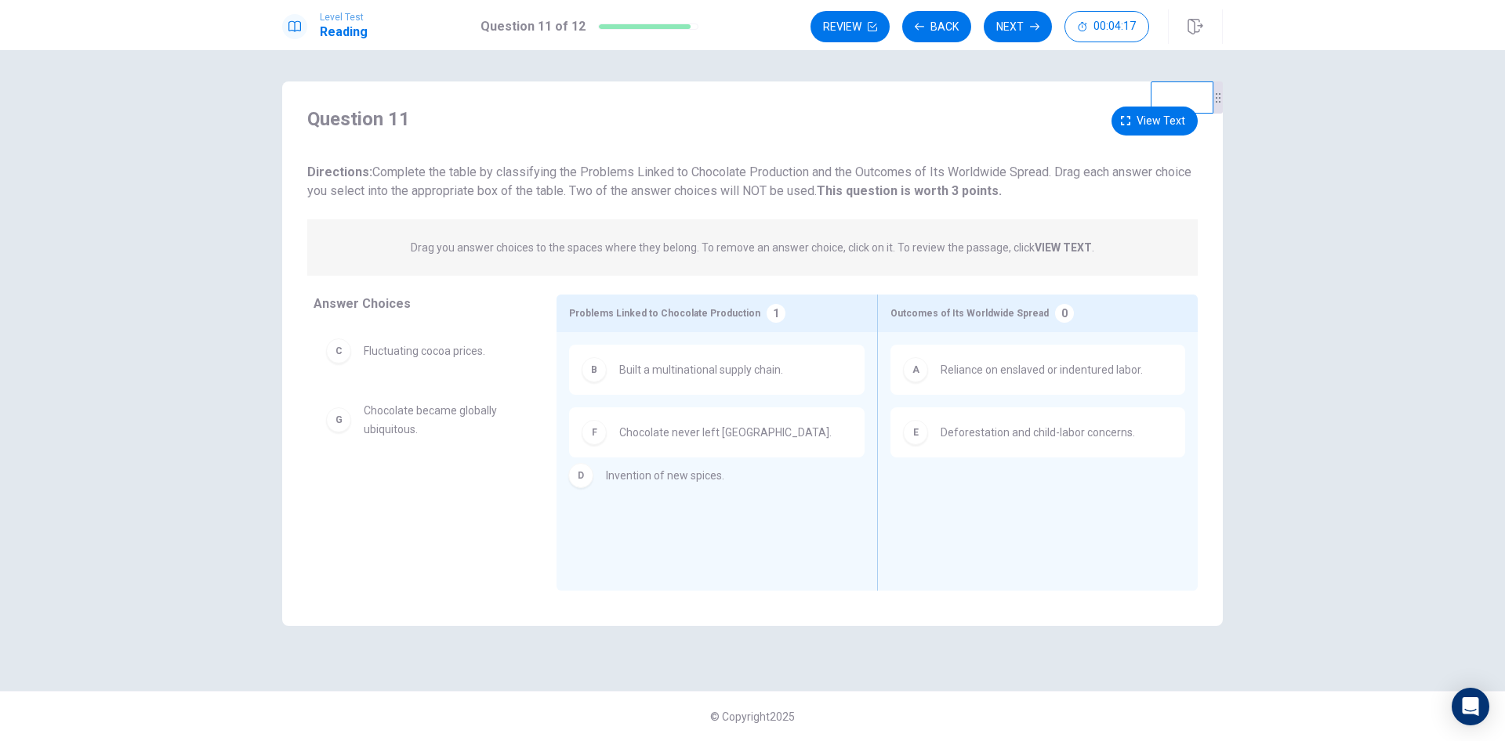
drag, startPoint x: 450, startPoint y: 425, endPoint x: 698, endPoint y: 491, distance: 256.3
drag, startPoint x: 652, startPoint y: 502, endPoint x: 367, endPoint y: 485, distance: 285.8
drag, startPoint x: 723, startPoint y: 501, endPoint x: 403, endPoint y: 468, distance: 321.5
drag, startPoint x: 449, startPoint y: 419, endPoint x: 1070, endPoint y: 481, distance: 623.9
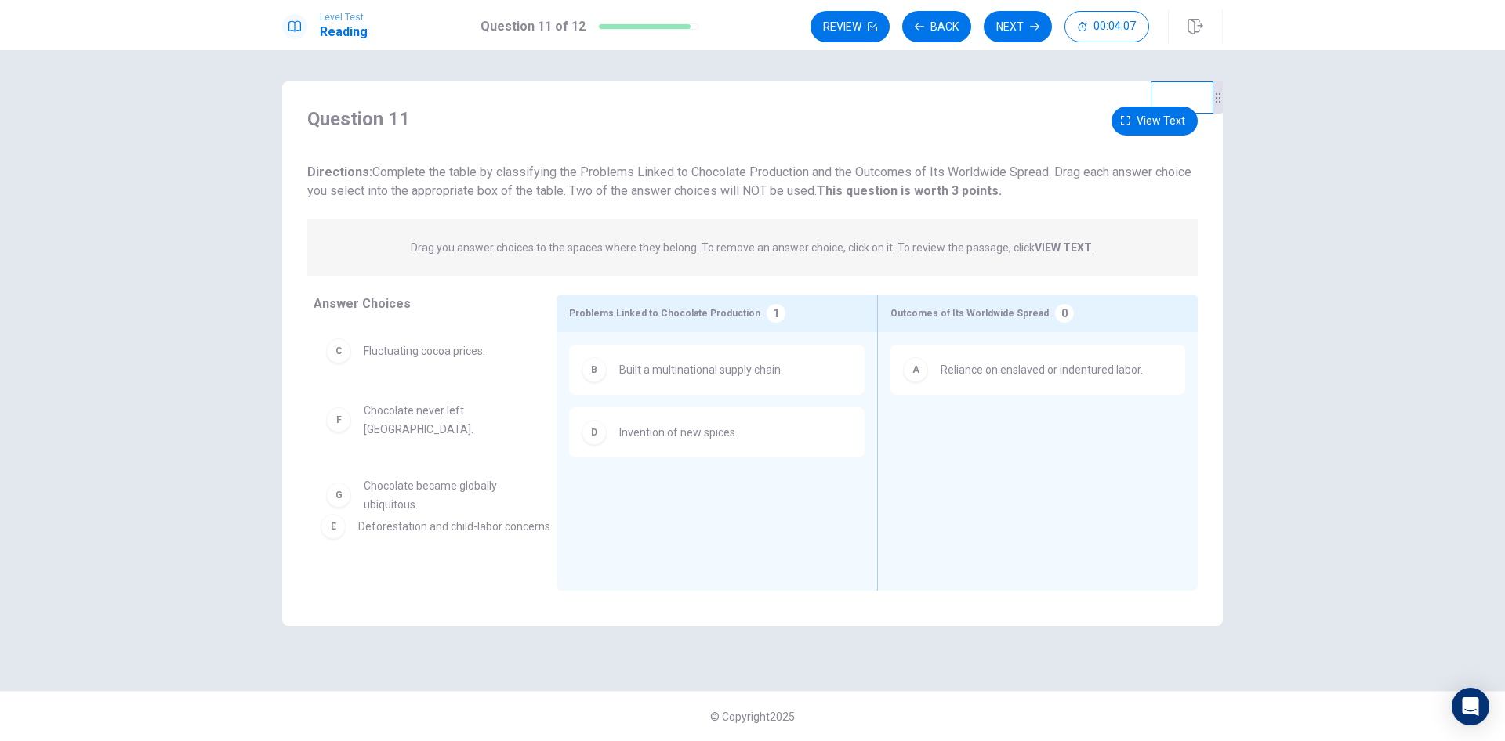
drag, startPoint x: 1011, startPoint y: 428, endPoint x: 390, endPoint y: 528, distance: 629.6
drag, startPoint x: 392, startPoint y: 353, endPoint x: 641, endPoint y: 484, distance: 281.5
drag, startPoint x: 633, startPoint y: 512, endPoint x: 364, endPoint y: 559, distance: 273.7
drag, startPoint x: 345, startPoint y: 430, endPoint x: 937, endPoint y: 426, distance: 592.5
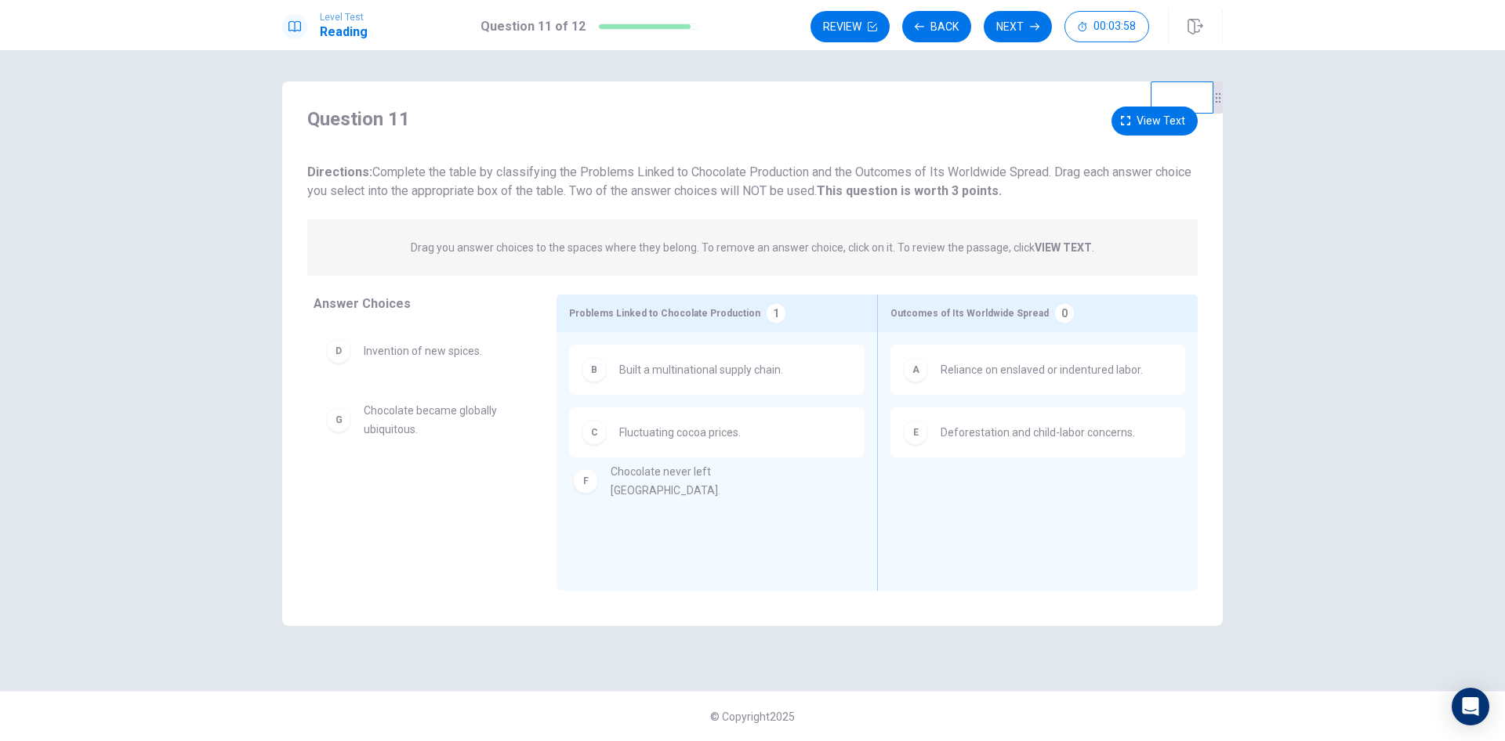
drag, startPoint x: 432, startPoint y: 434, endPoint x: 687, endPoint y: 494, distance: 262.4
drag, startPoint x: 705, startPoint y: 498, endPoint x: 410, endPoint y: 488, distance: 295.7
click at [1016, 24] on button "Next" at bounding box center [1018, 26] width 68 height 31
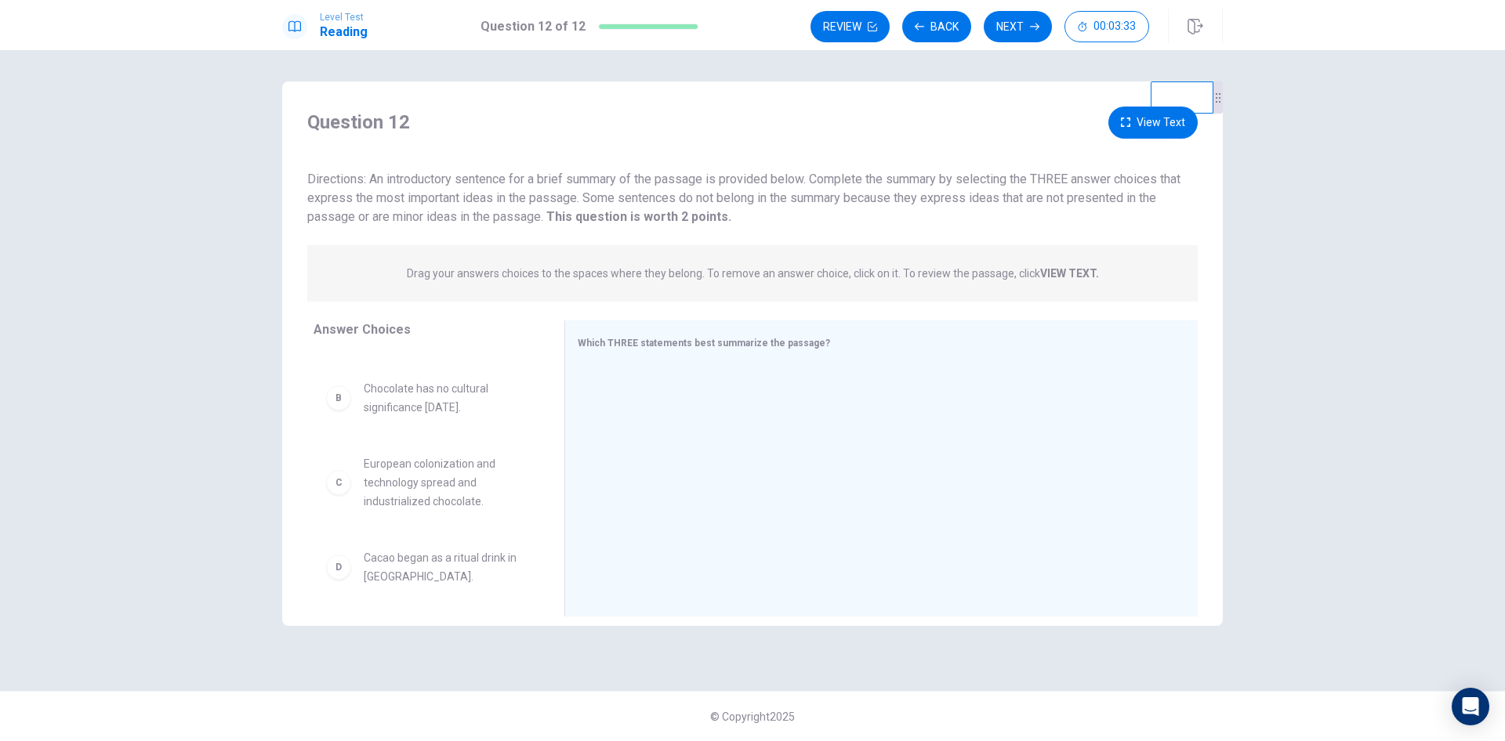
scroll to position [78, 0]
drag, startPoint x: 449, startPoint y: 502, endPoint x: 653, endPoint y: 461, distance: 207.8
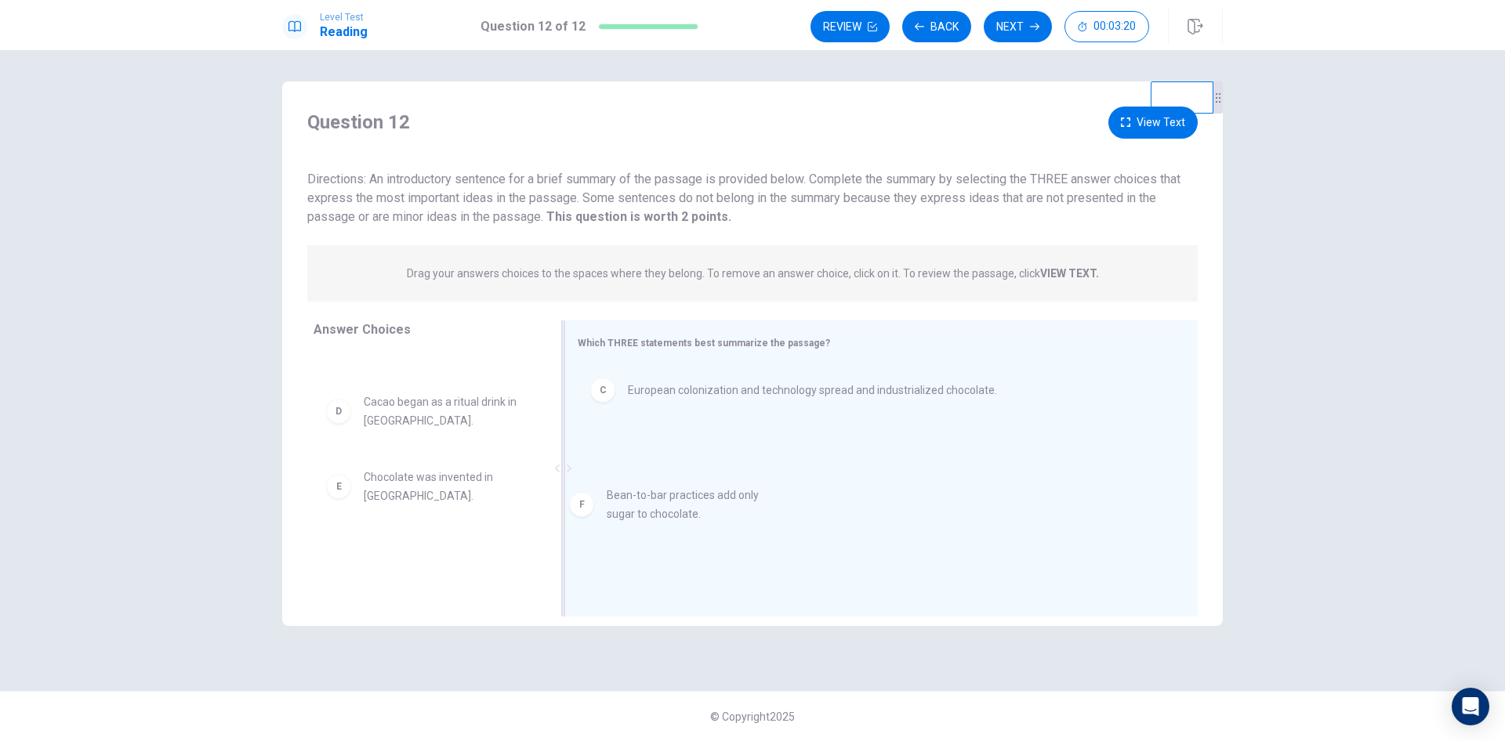
drag, startPoint x: 470, startPoint y: 567, endPoint x: 654, endPoint y: 490, distance: 199.9
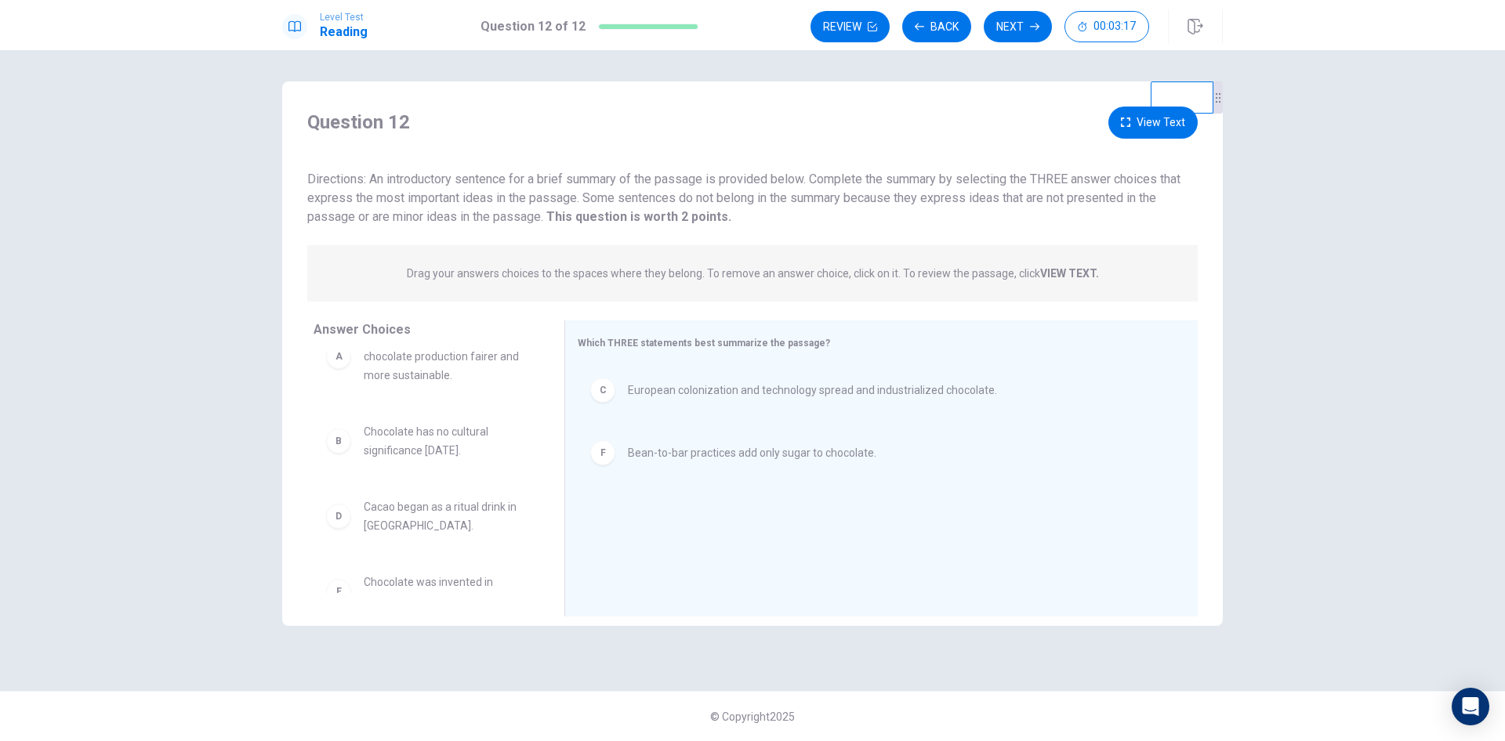
scroll to position [66, 0]
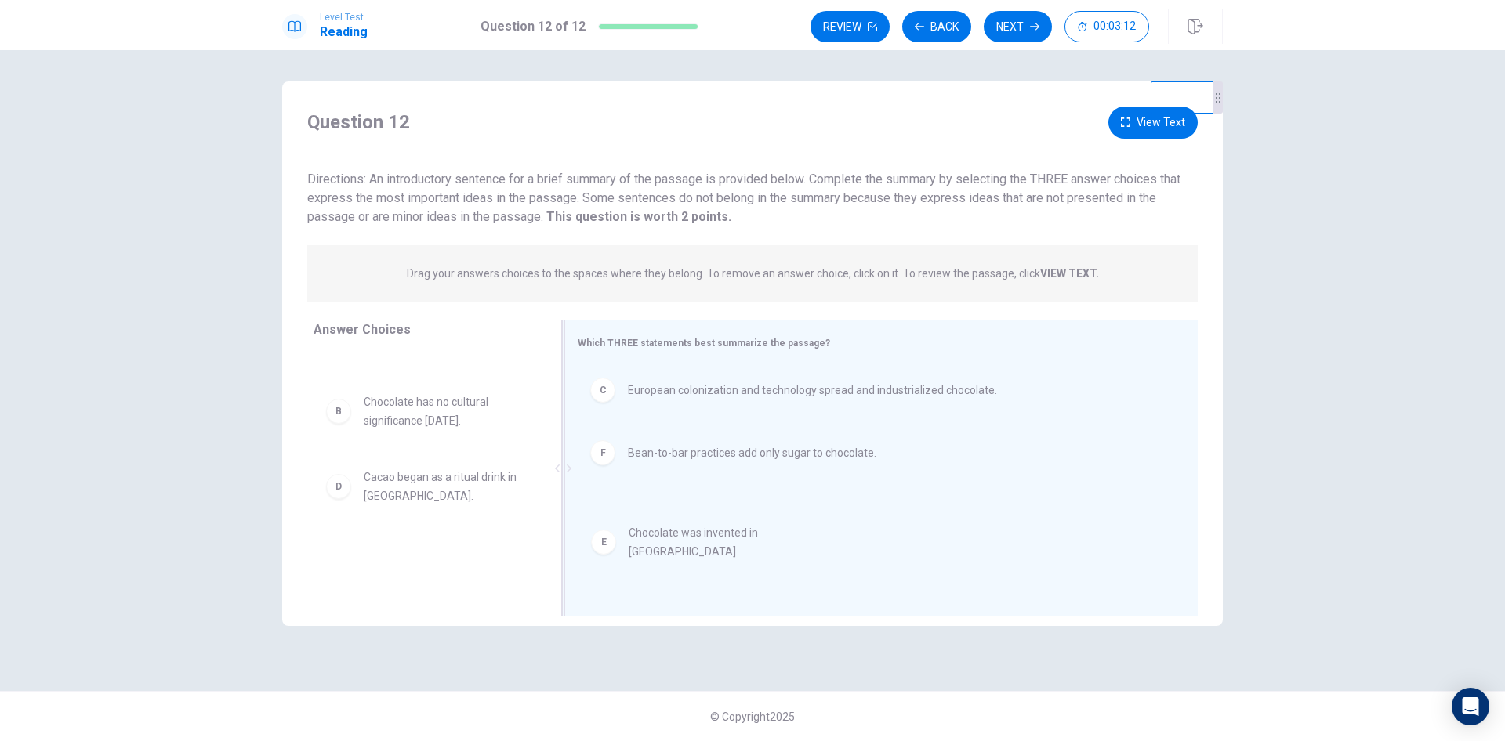
drag, startPoint x: 447, startPoint y: 558, endPoint x: 719, endPoint y: 536, distance: 273.6
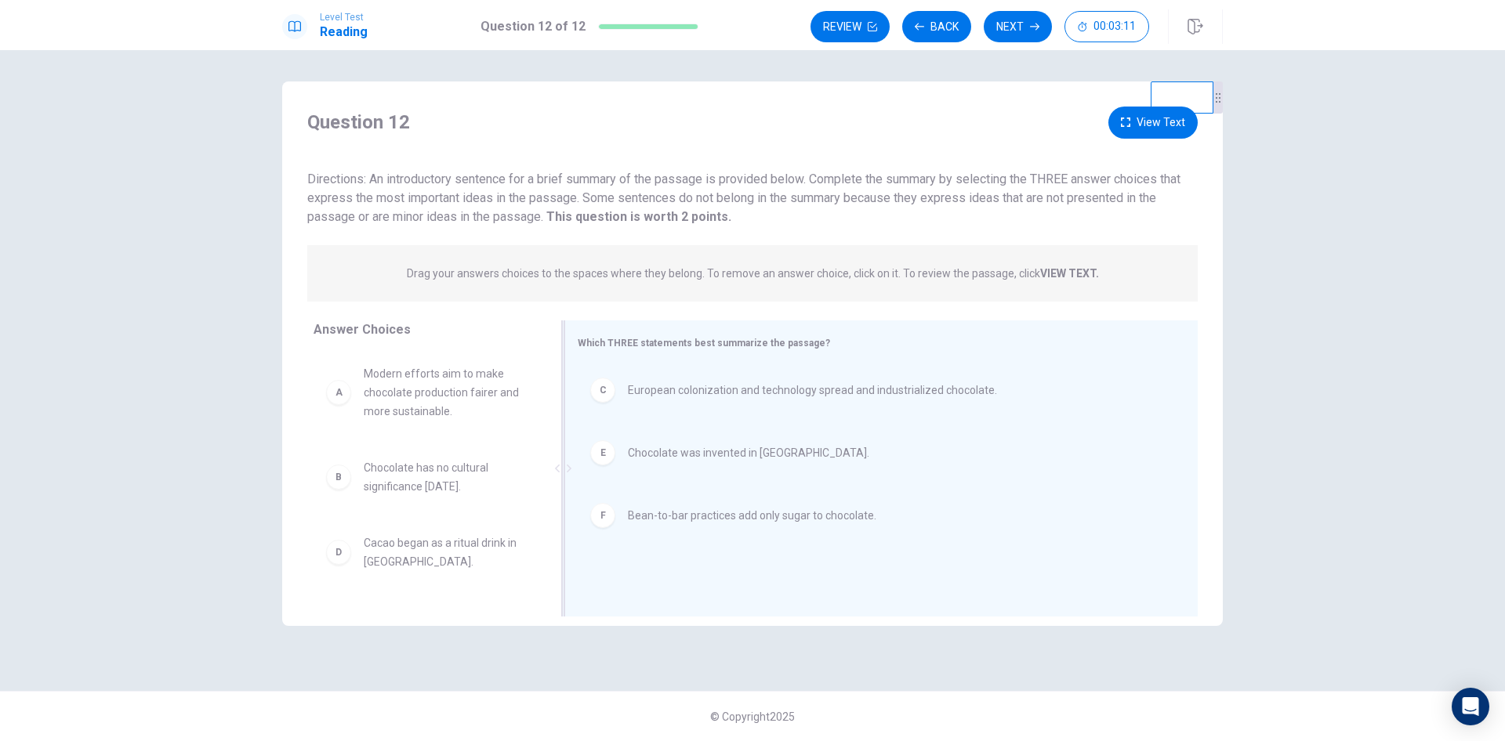
scroll to position [0, 0]
click at [920, 21] on button "Back" at bounding box center [936, 26] width 69 height 31
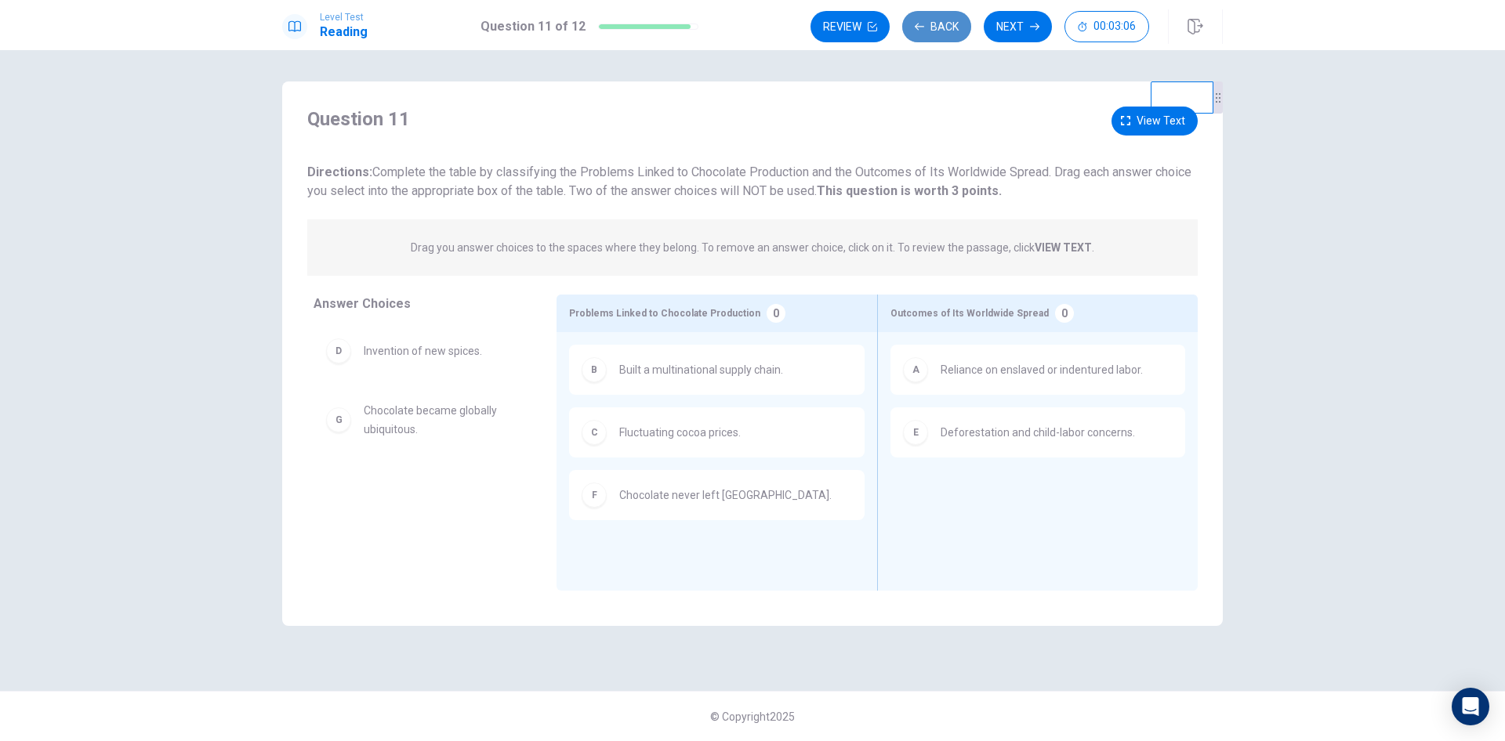
click at [920, 21] on button "Back" at bounding box center [936, 26] width 69 height 31
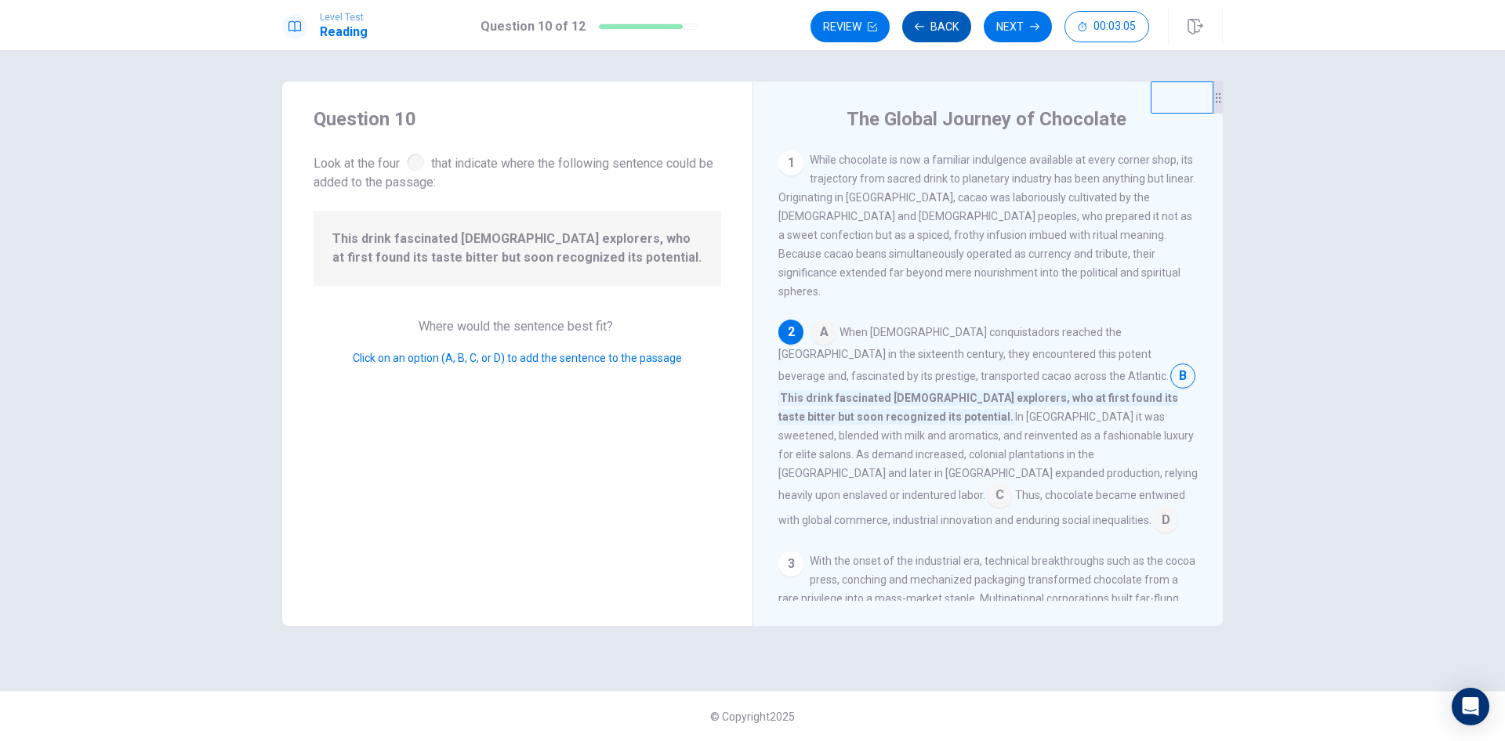
scroll to position [56, 0]
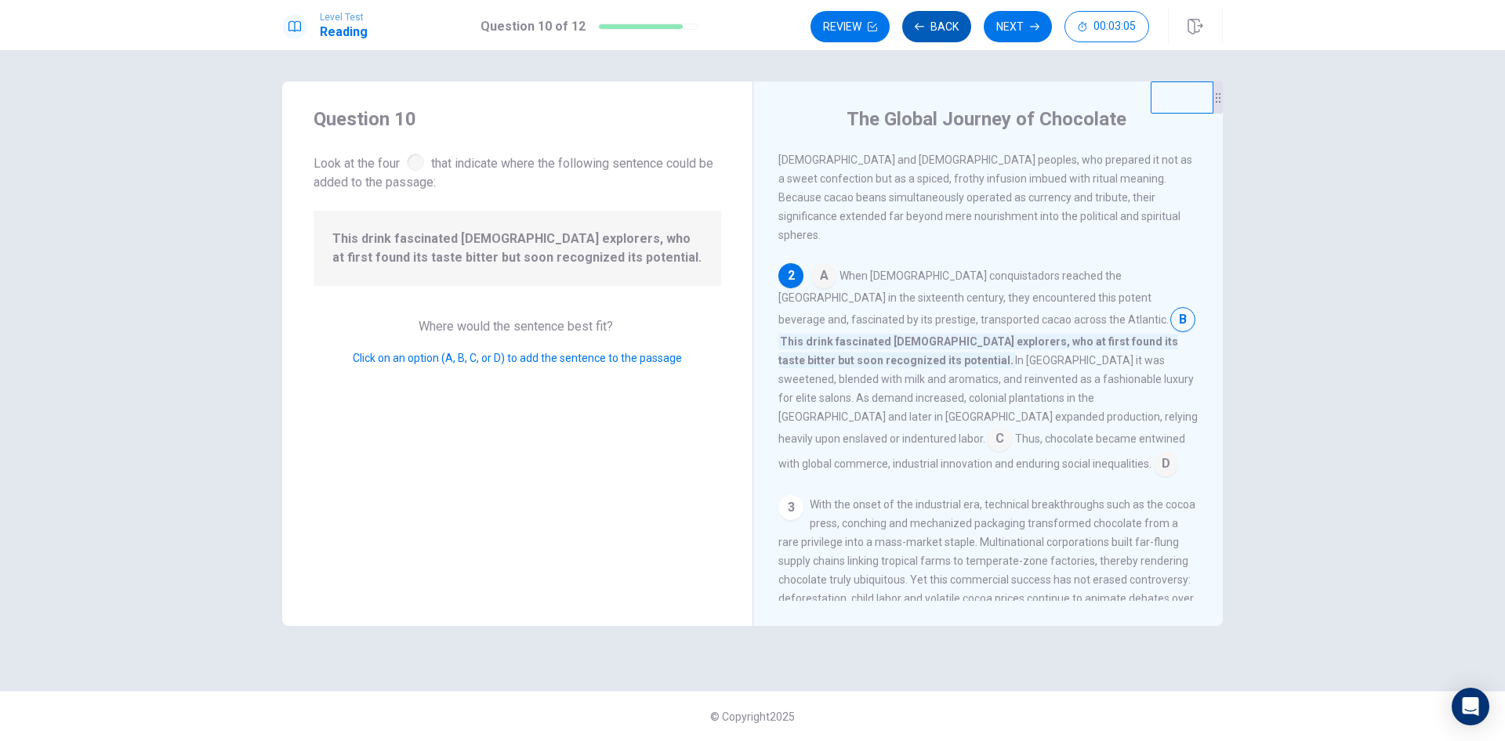
click at [920, 21] on button "Back" at bounding box center [936, 26] width 69 height 31
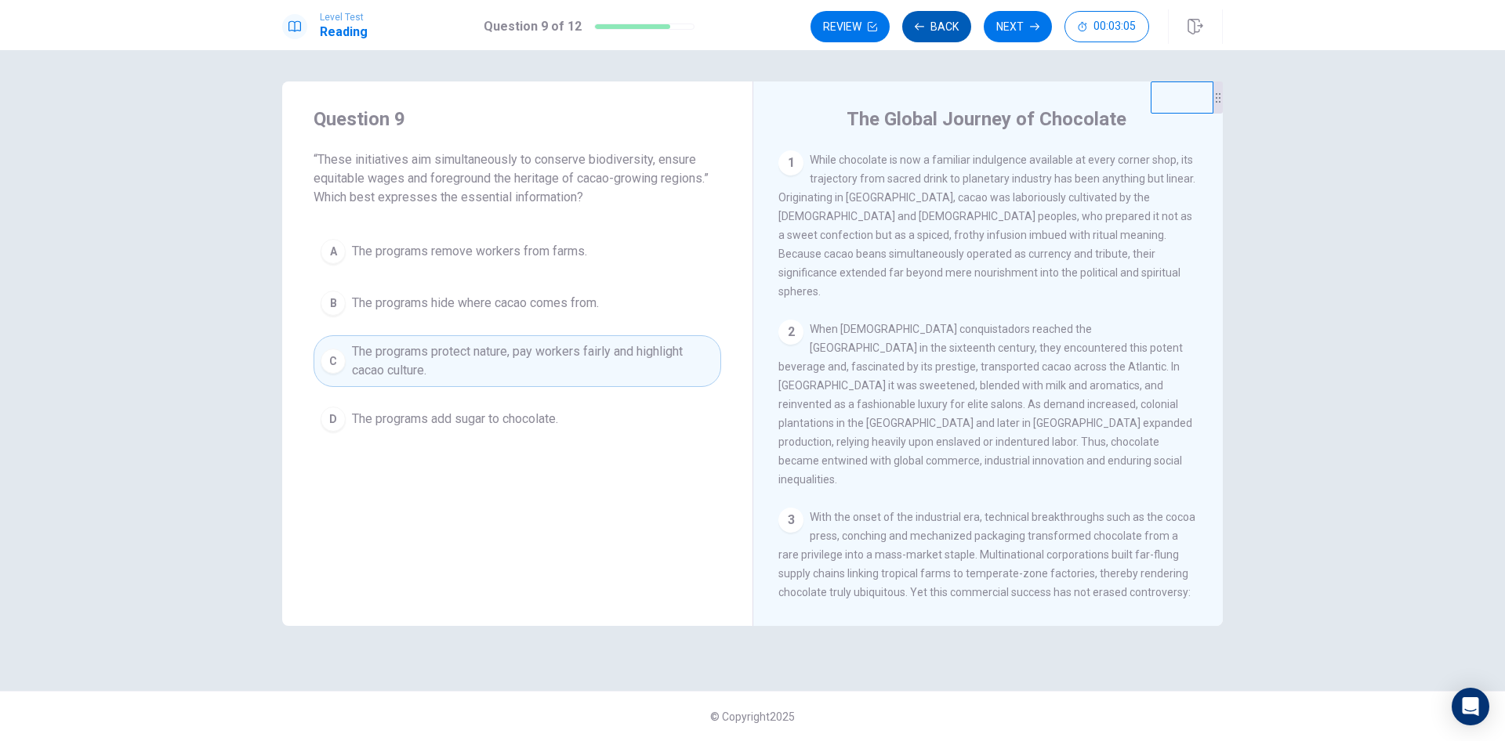
click at [920, 21] on button "Back" at bounding box center [936, 26] width 69 height 31
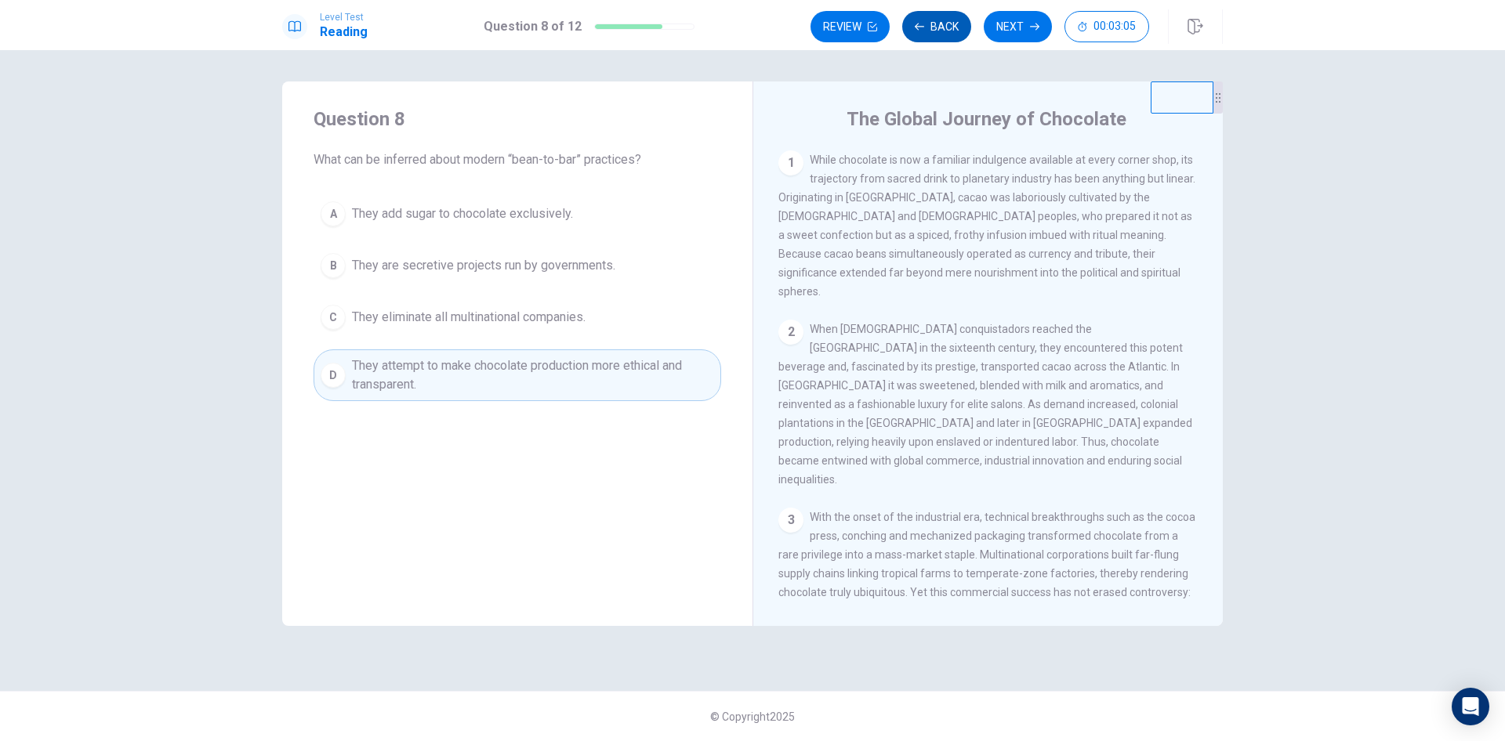
click at [920, 21] on button "Back" at bounding box center [936, 26] width 69 height 31
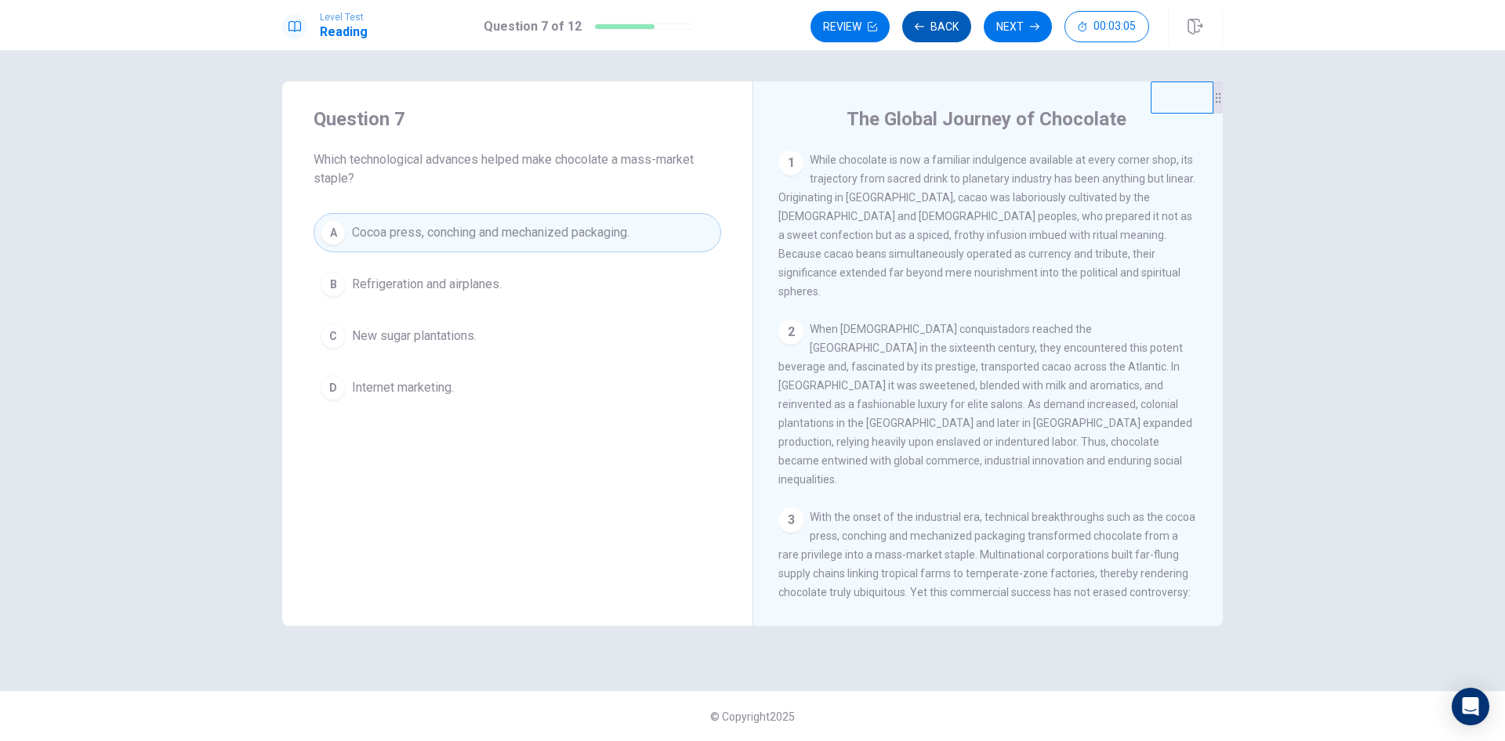
click at [920, 21] on button "Back" at bounding box center [936, 26] width 69 height 31
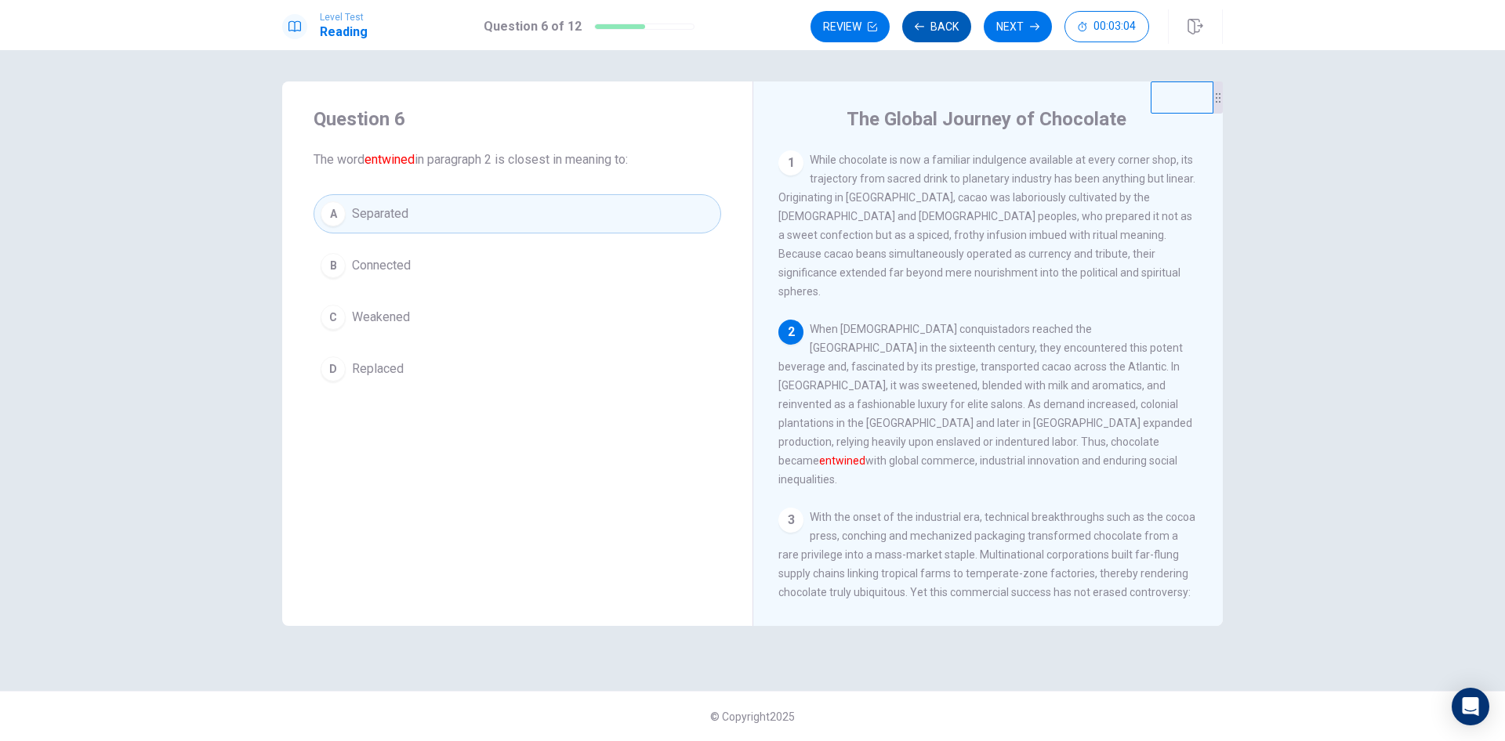
scroll to position [19, 0]
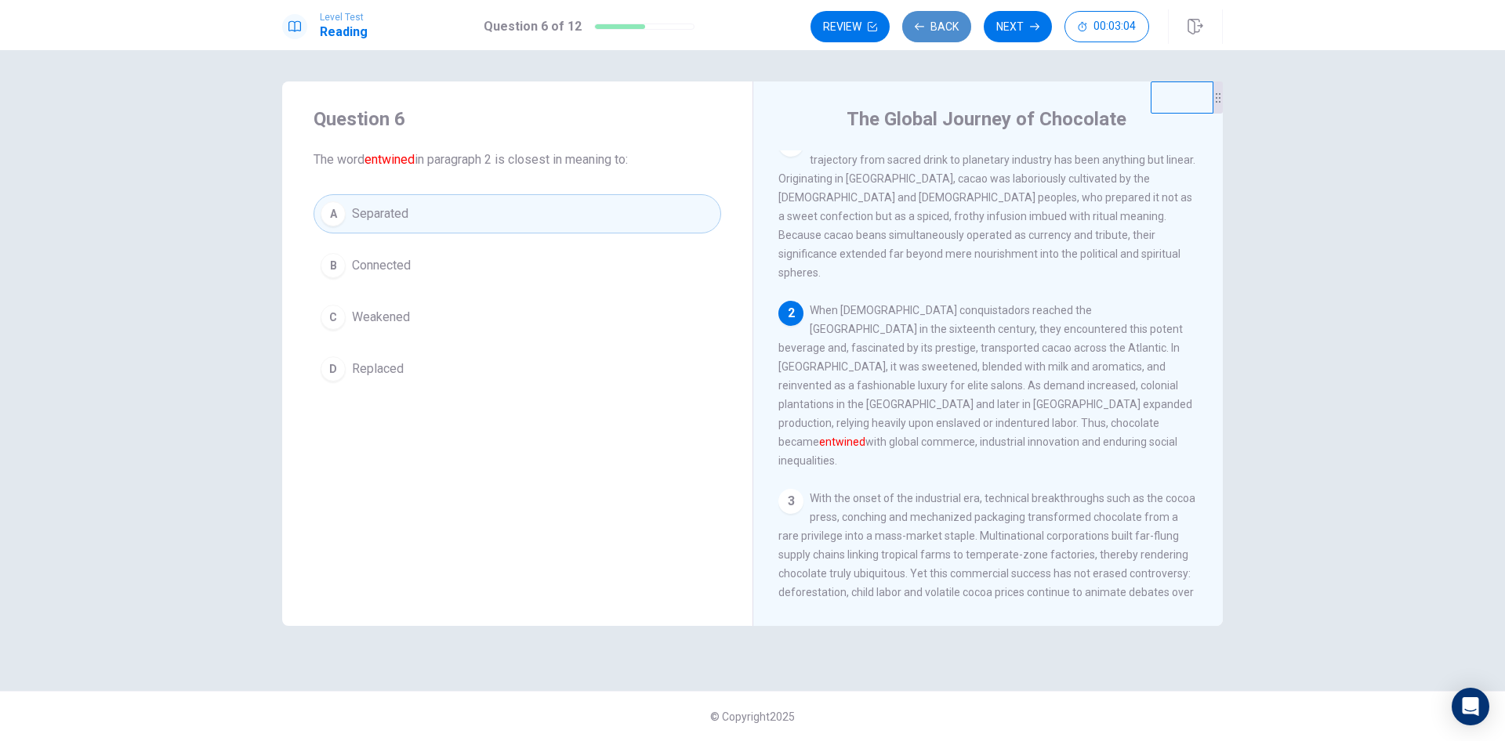
click at [920, 21] on button "Back" at bounding box center [936, 26] width 69 height 31
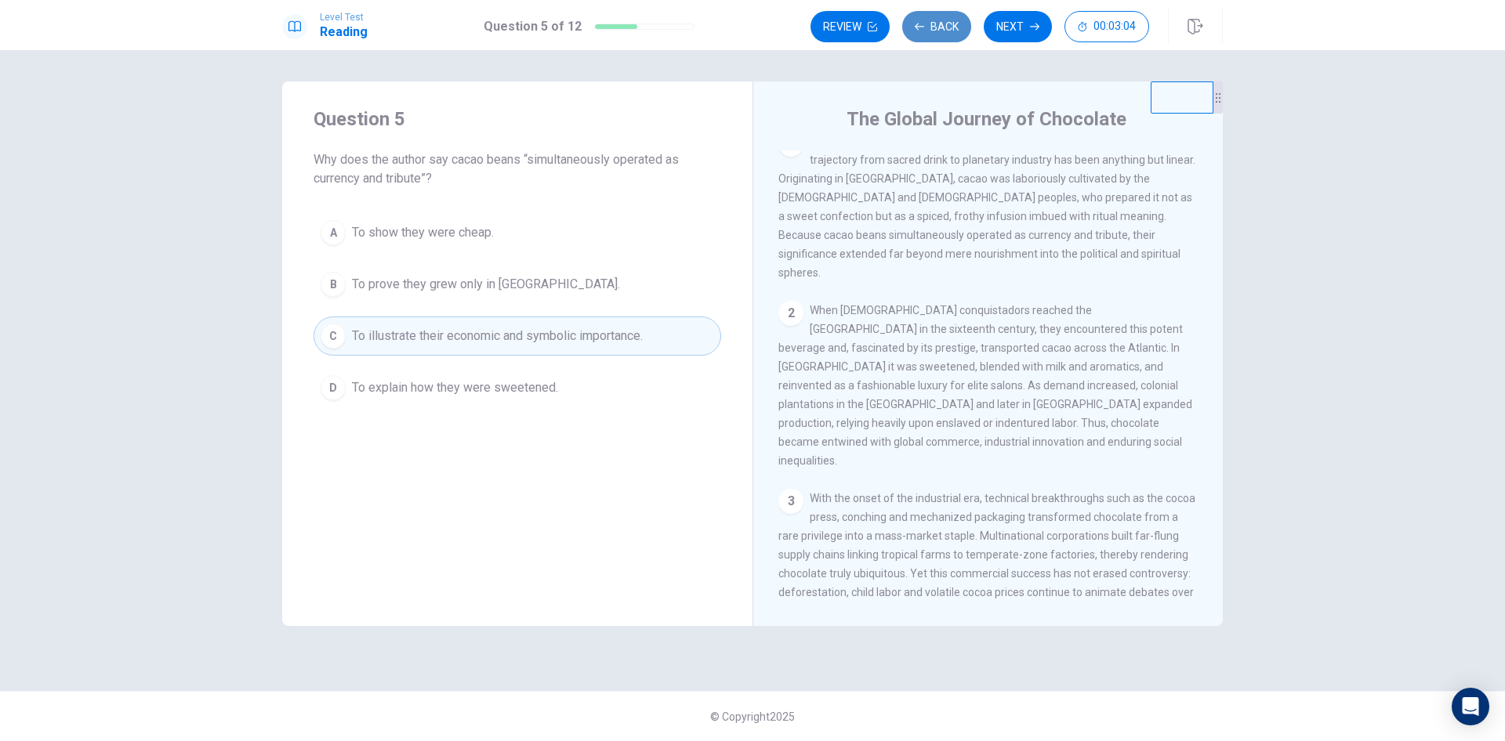
click at [920, 21] on button "Back" at bounding box center [936, 26] width 69 height 31
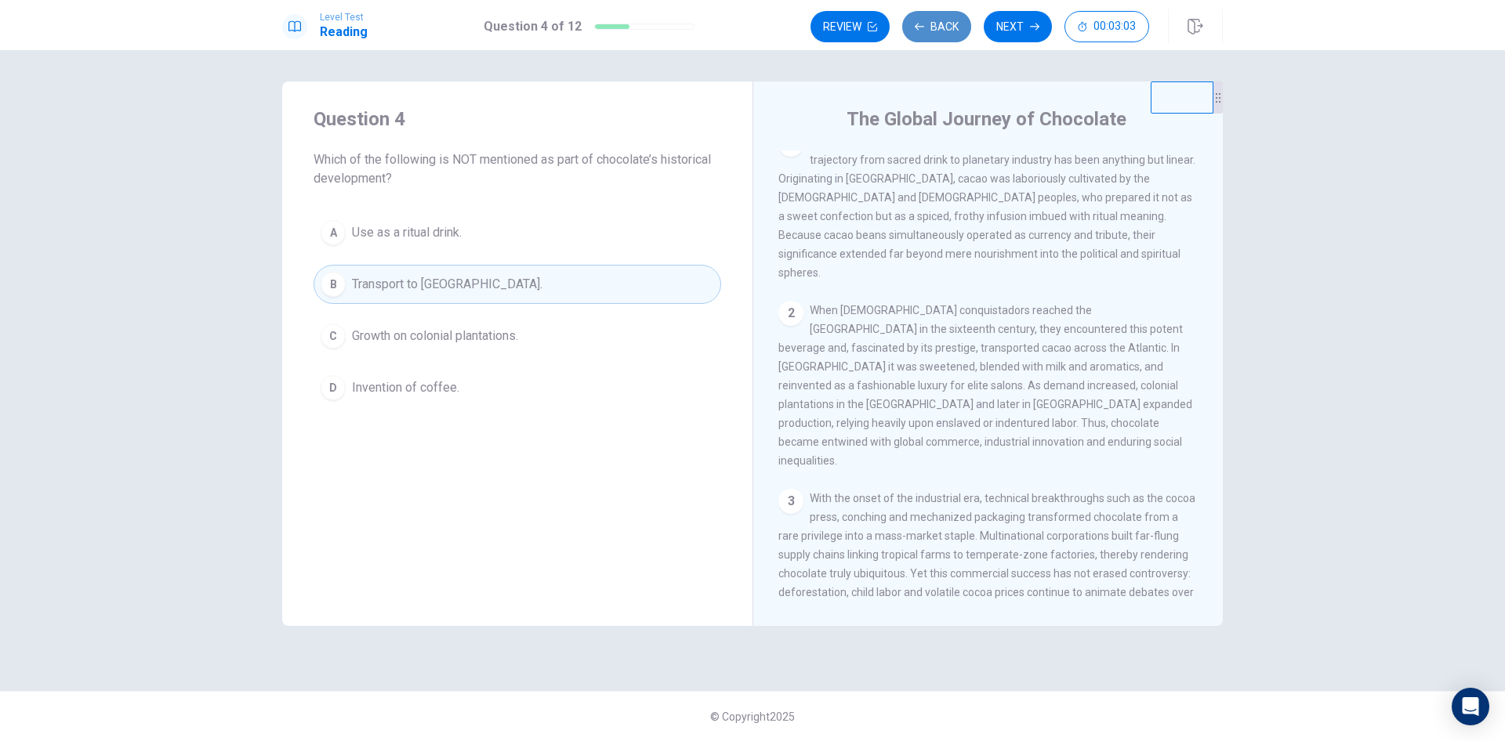
click at [920, 21] on button "Back" at bounding box center [936, 26] width 69 height 31
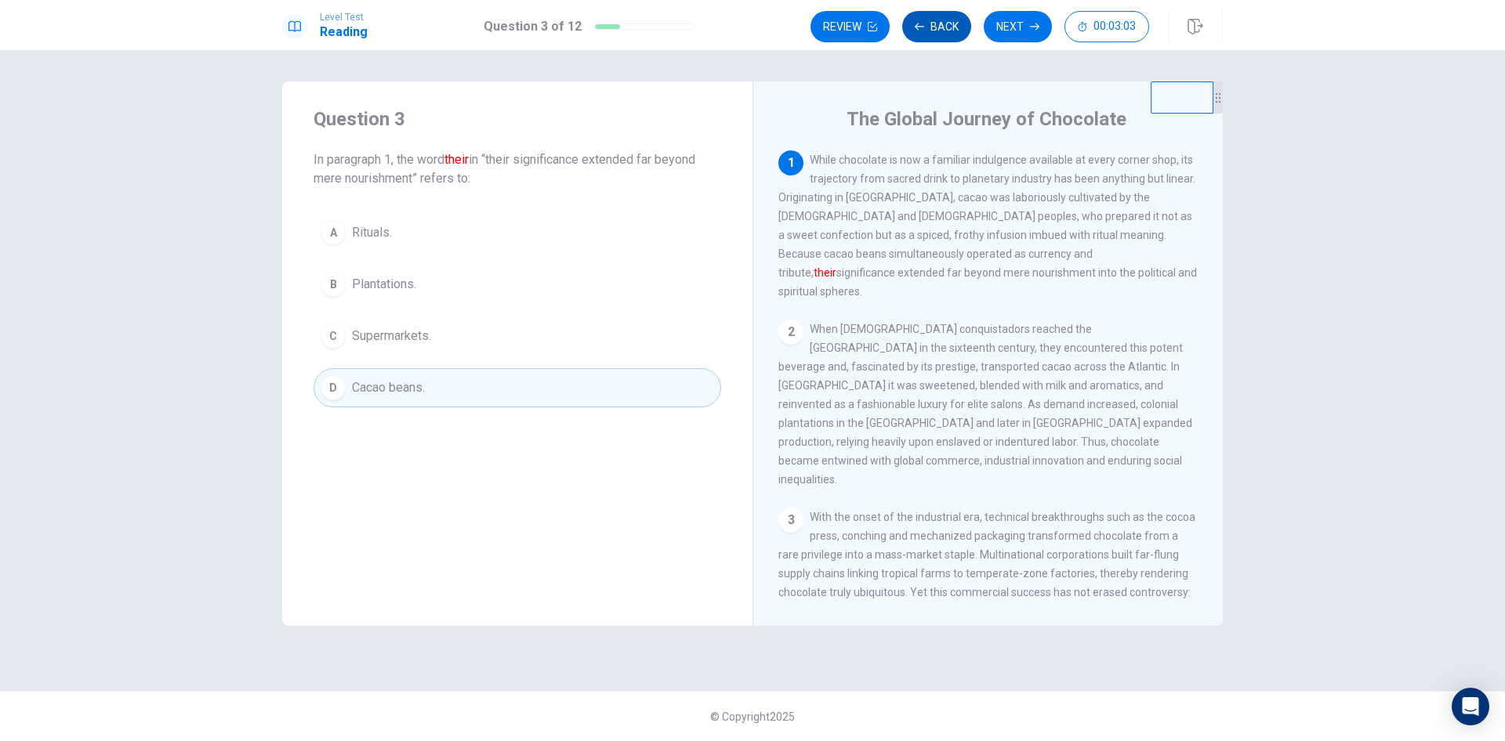
click at [920, 21] on button "Back" at bounding box center [936, 26] width 69 height 31
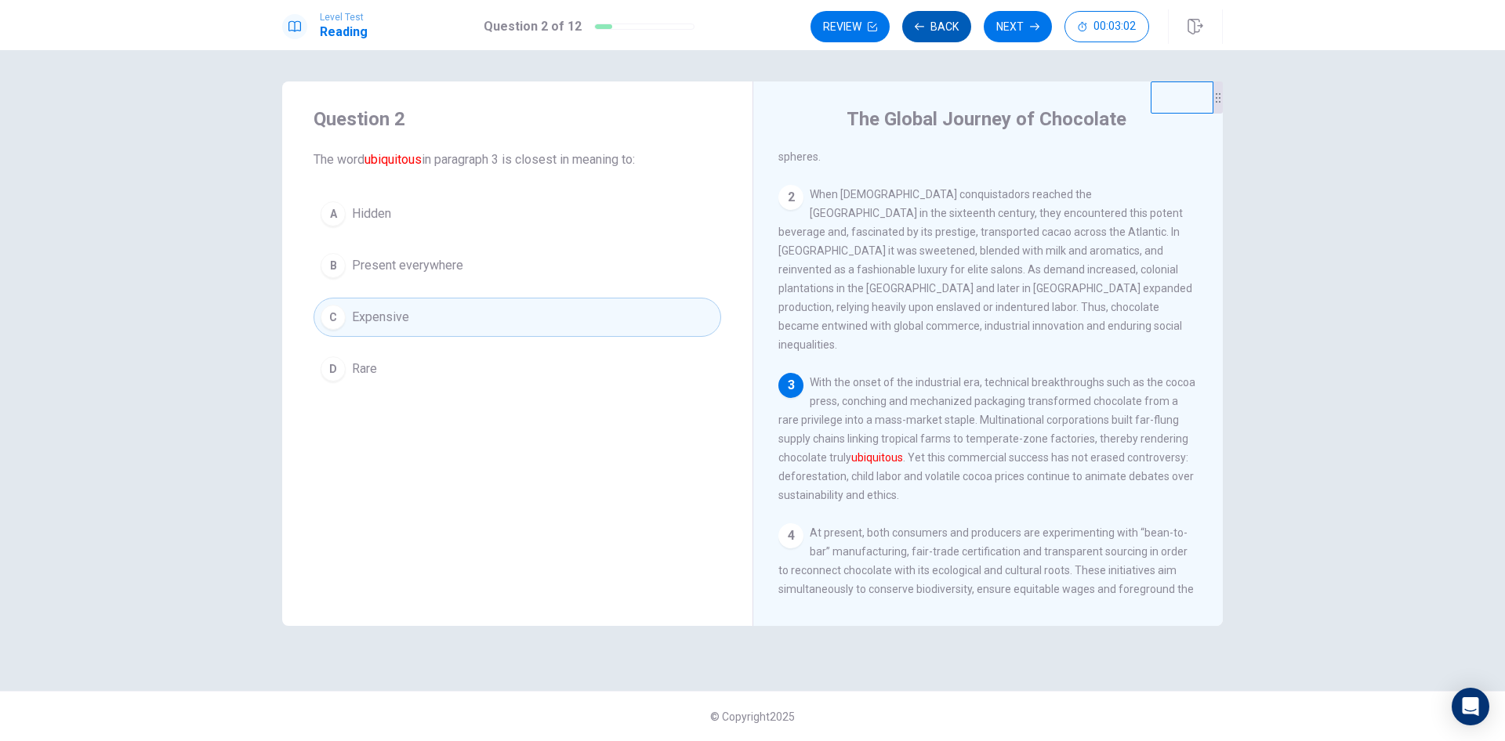
scroll to position [175, 0]
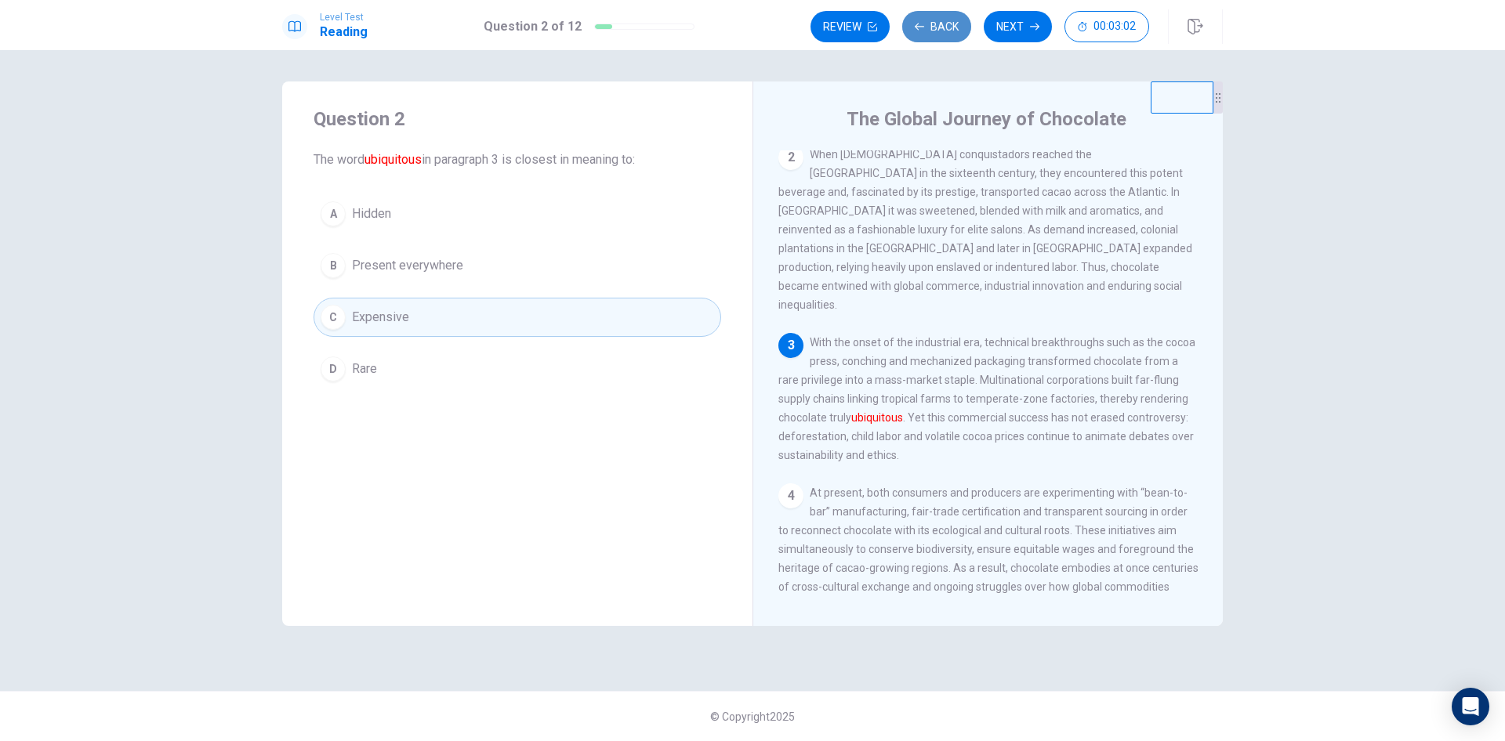
click at [920, 21] on button "Back" at bounding box center [936, 26] width 69 height 31
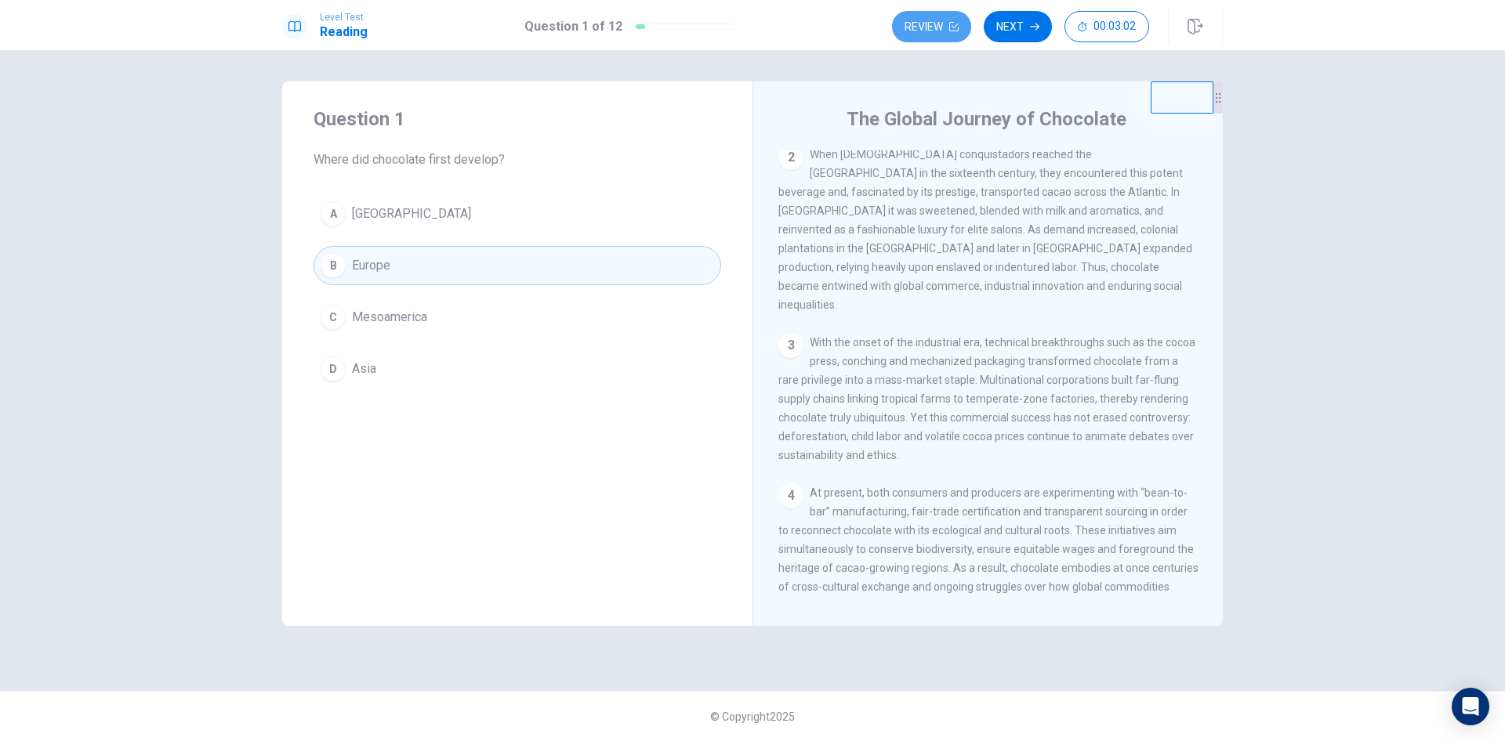
click at [920, 21] on button "Review" at bounding box center [931, 26] width 79 height 31
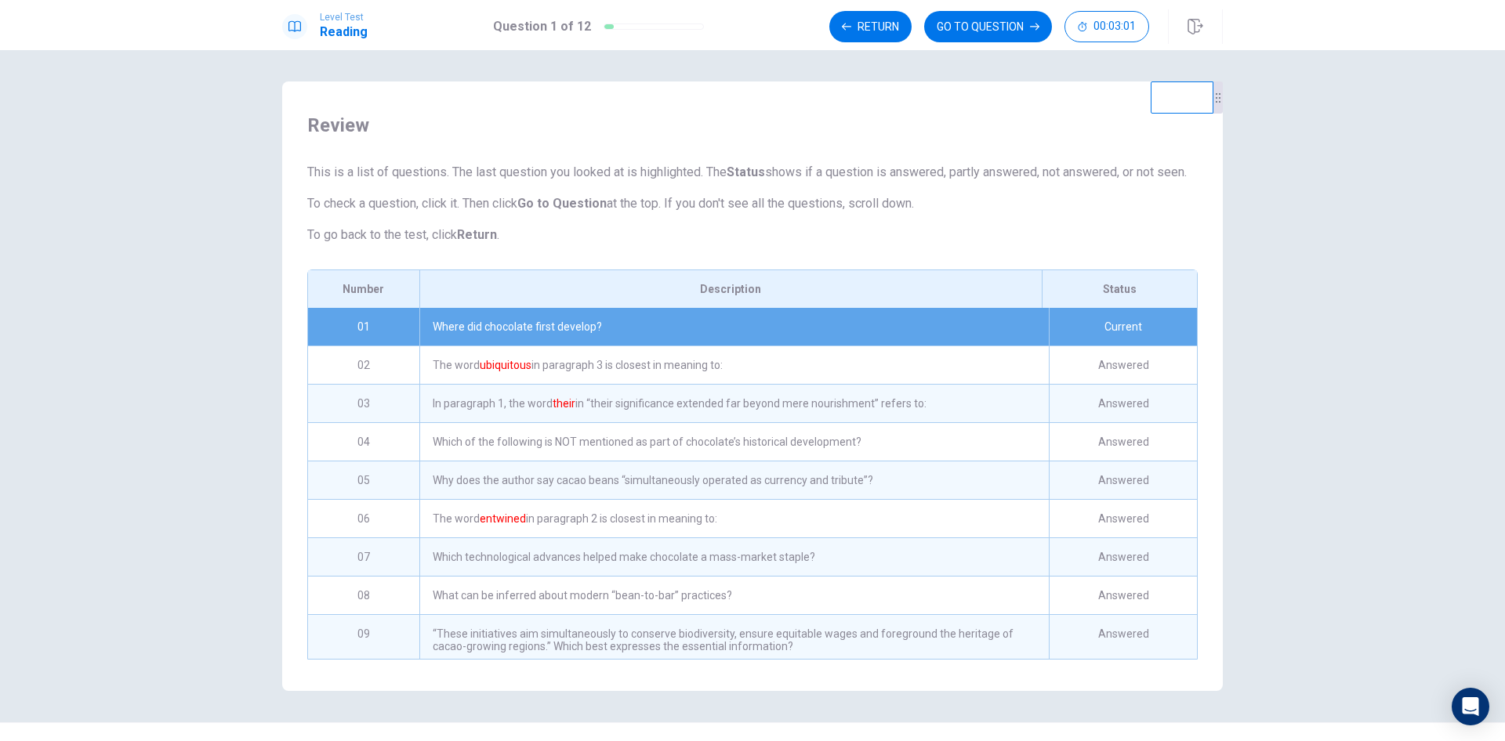
scroll to position [50, 0]
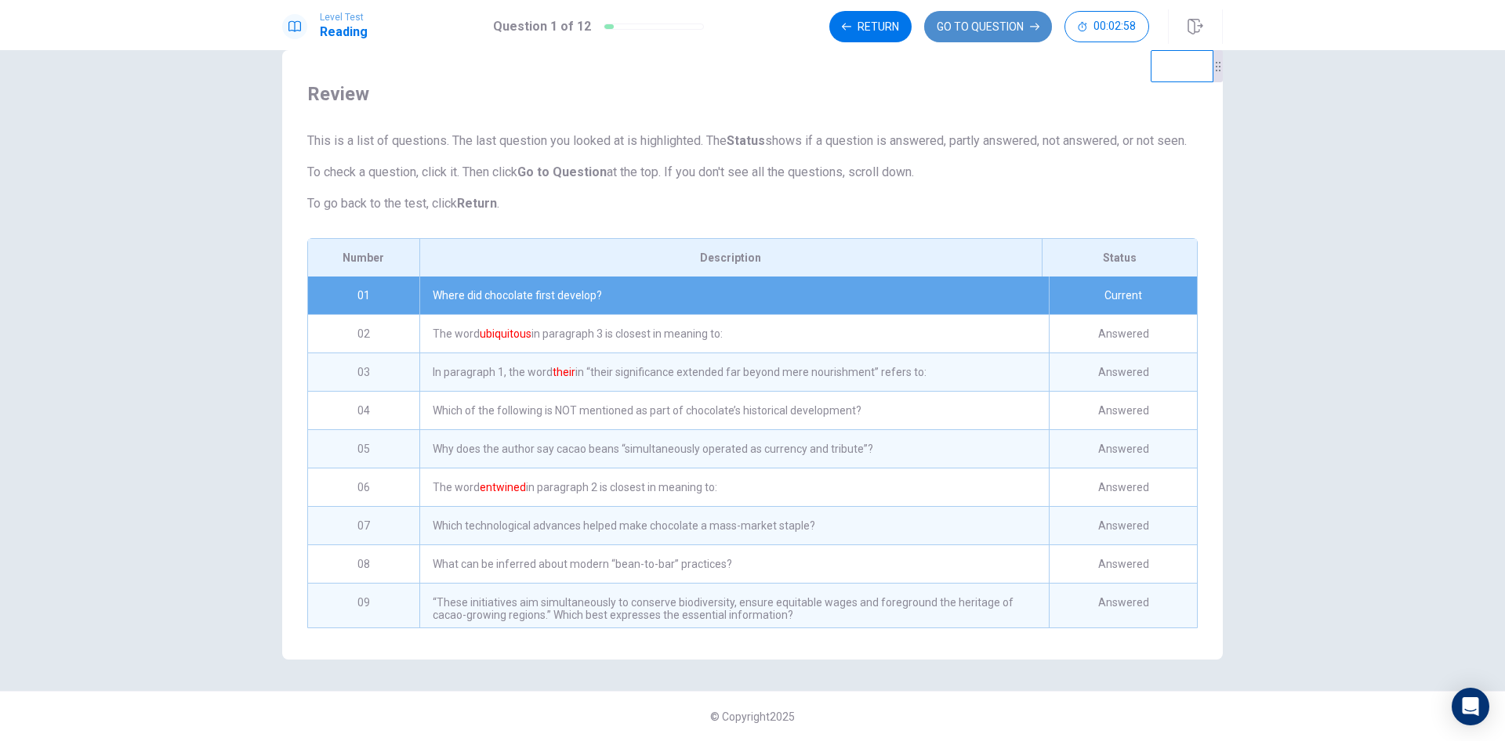
click at [973, 22] on button "GO TO QUESTION" at bounding box center [988, 26] width 128 height 31
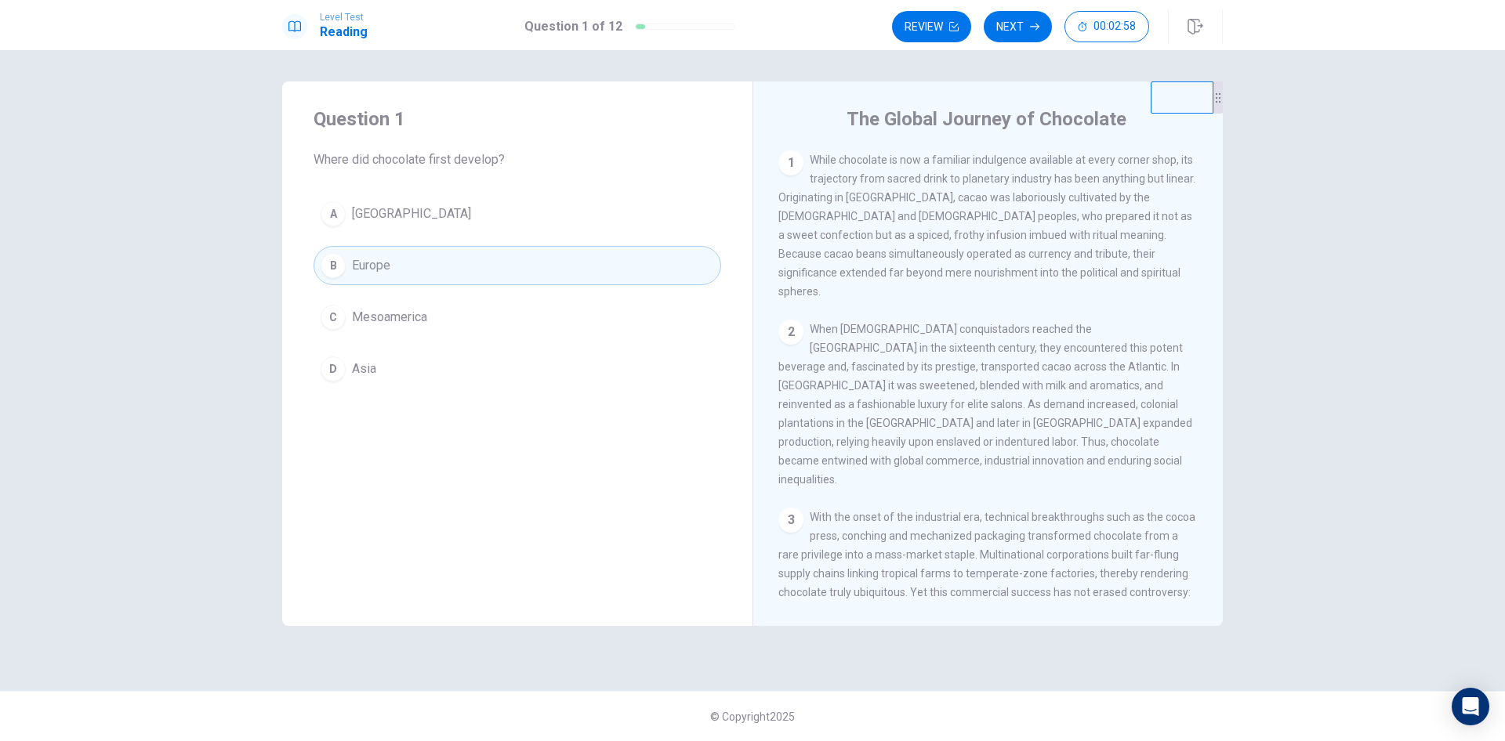
click at [973, 22] on div "Review Next 00:02:58" at bounding box center [1020, 26] width 257 height 31
click at [1028, 22] on button "Next" at bounding box center [1018, 26] width 68 height 31
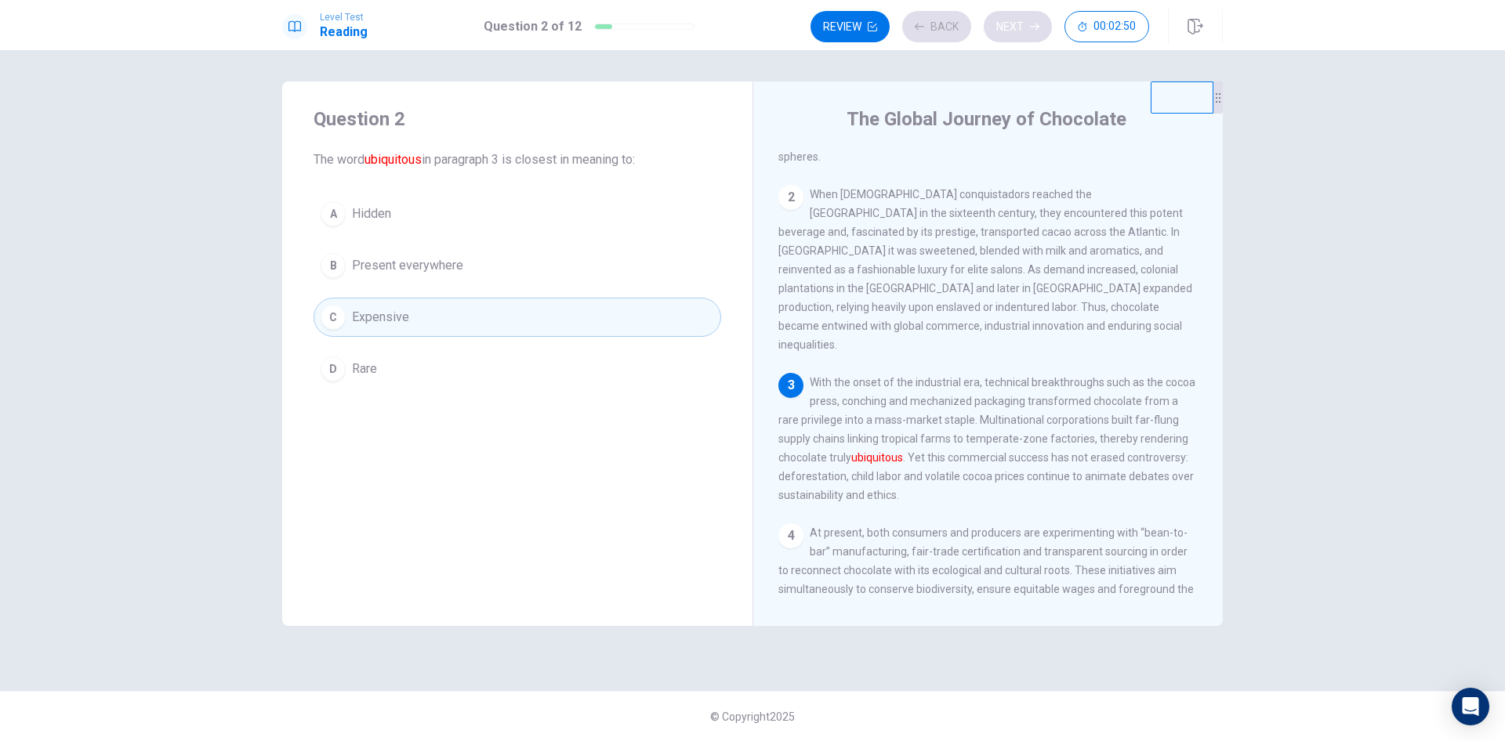
scroll to position [175, 0]
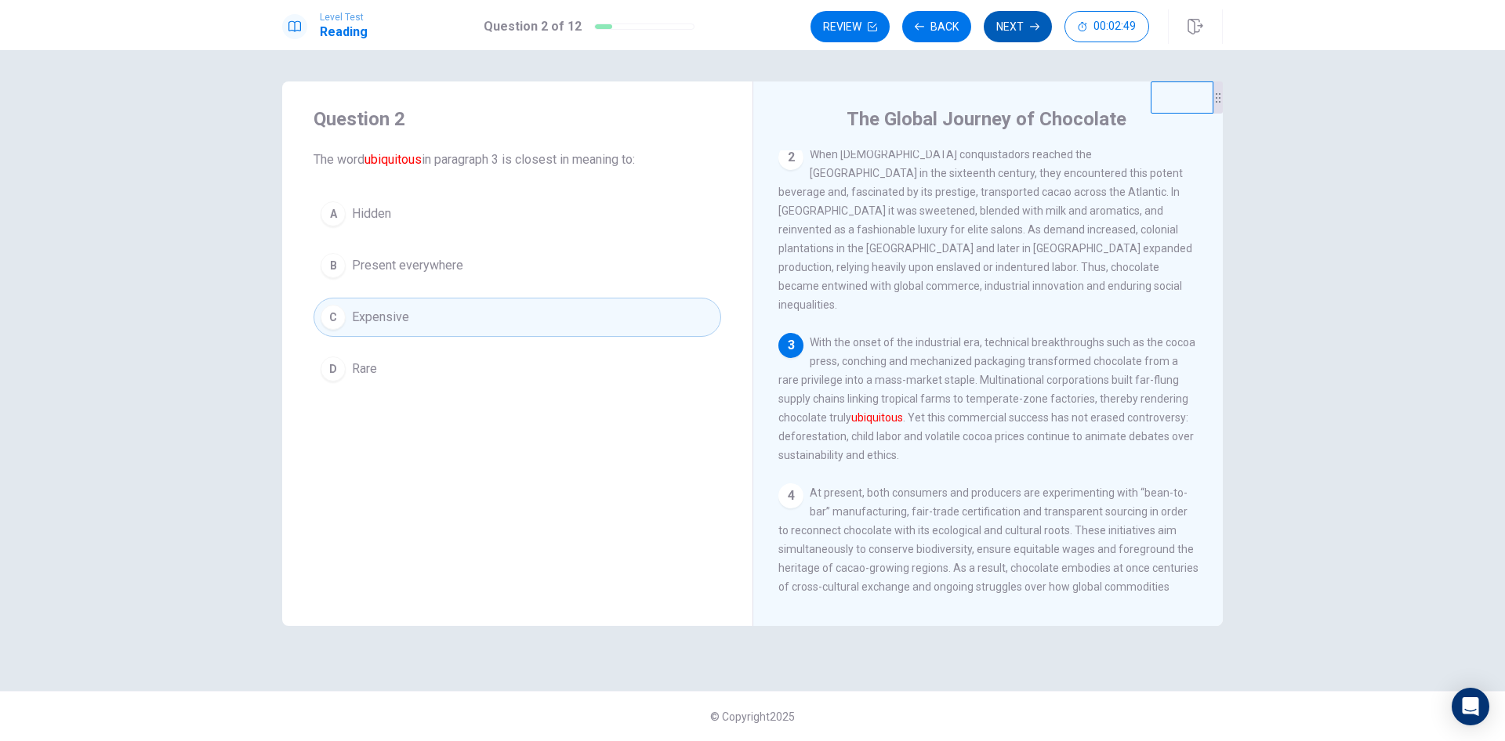
click at [1025, 25] on button "Next" at bounding box center [1018, 26] width 68 height 31
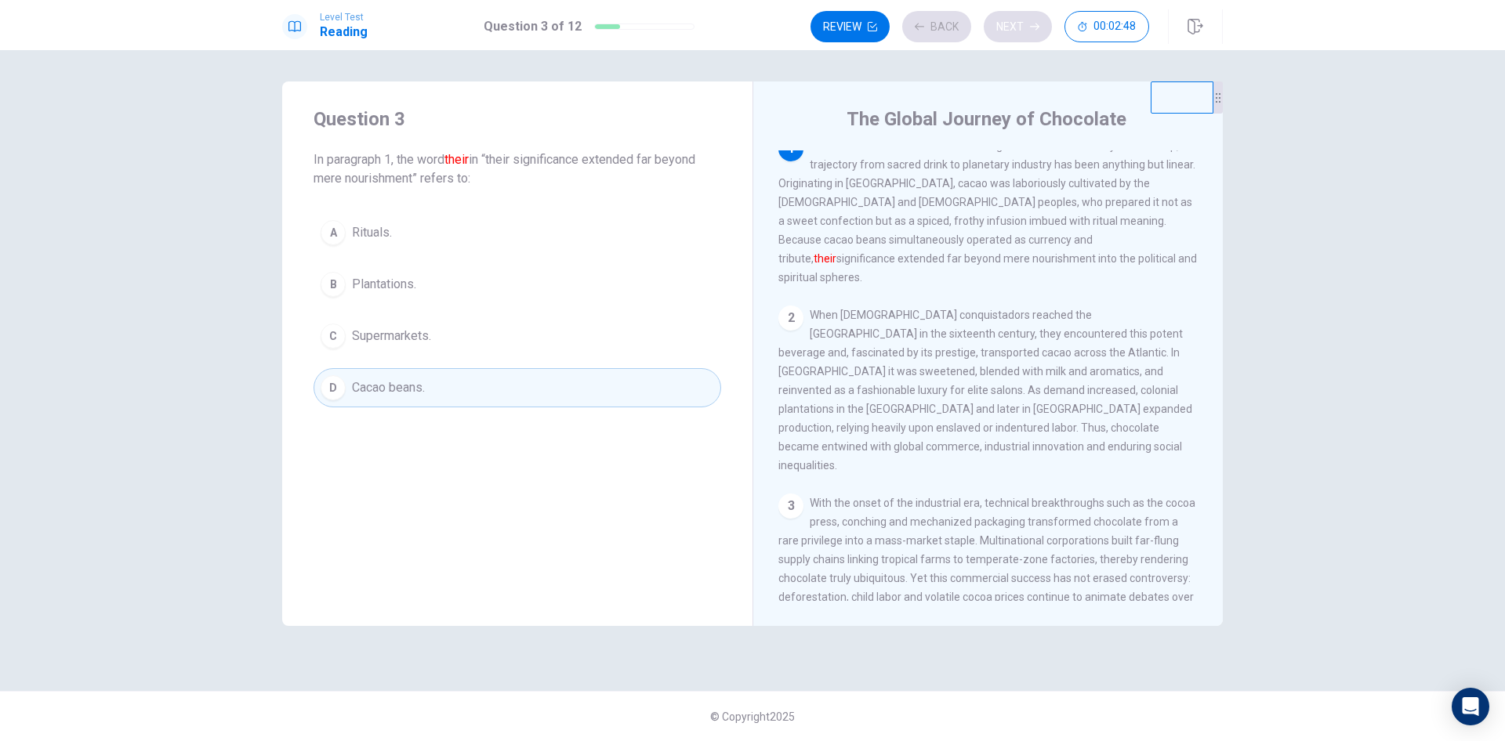
scroll to position [0, 0]
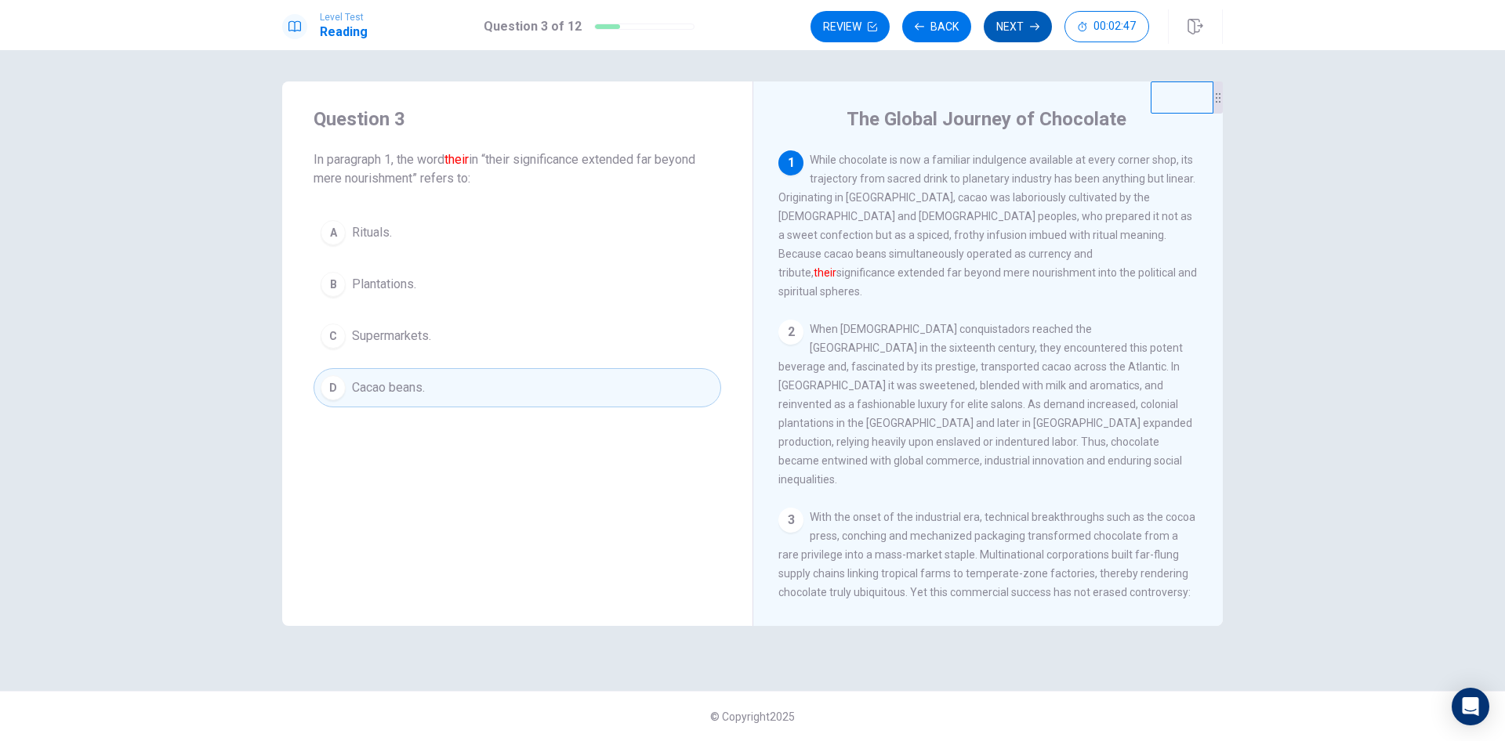
click at [1025, 25] on button "Next" at bounding box center [1018, 26] width 68 height 31
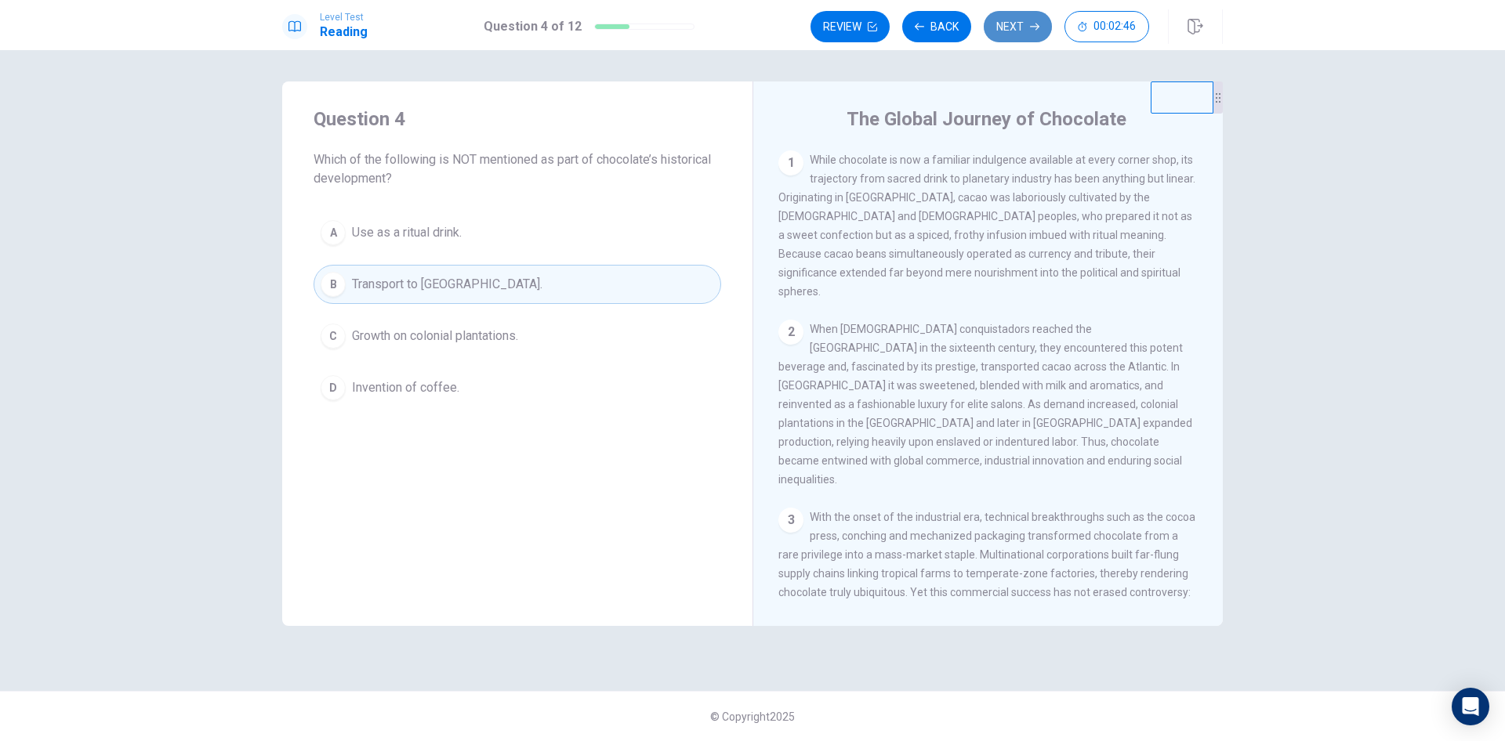
click at [1025, 25] on button "Next" at bounding box center [1018, 26] width 68 height 31
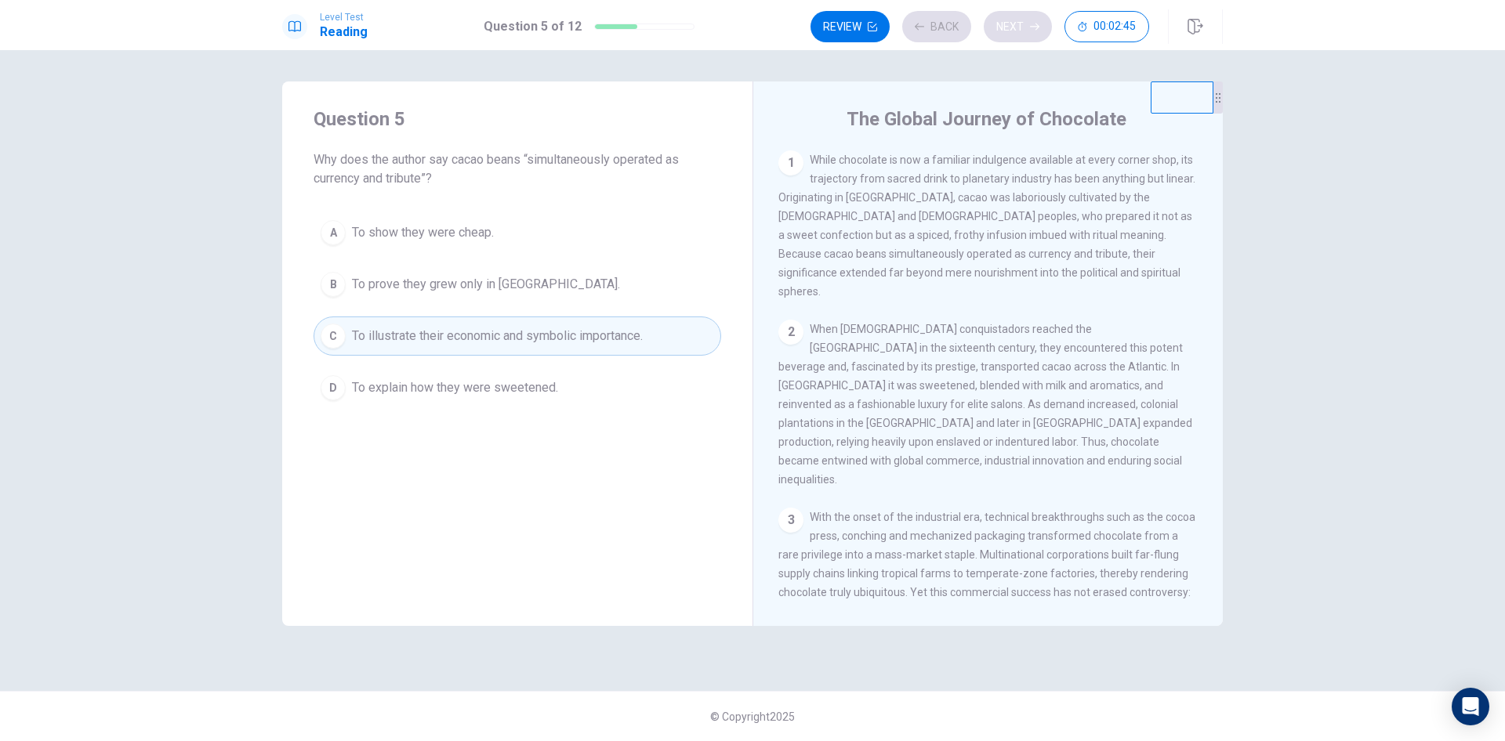
click at [1025, 25] on div "Review Back Next 00:02:45" at bounding box center [979, 26] width 339 height 31
click at [1025, 25] on button "Next" at bounding box center [1018, 26] width 68 height 31
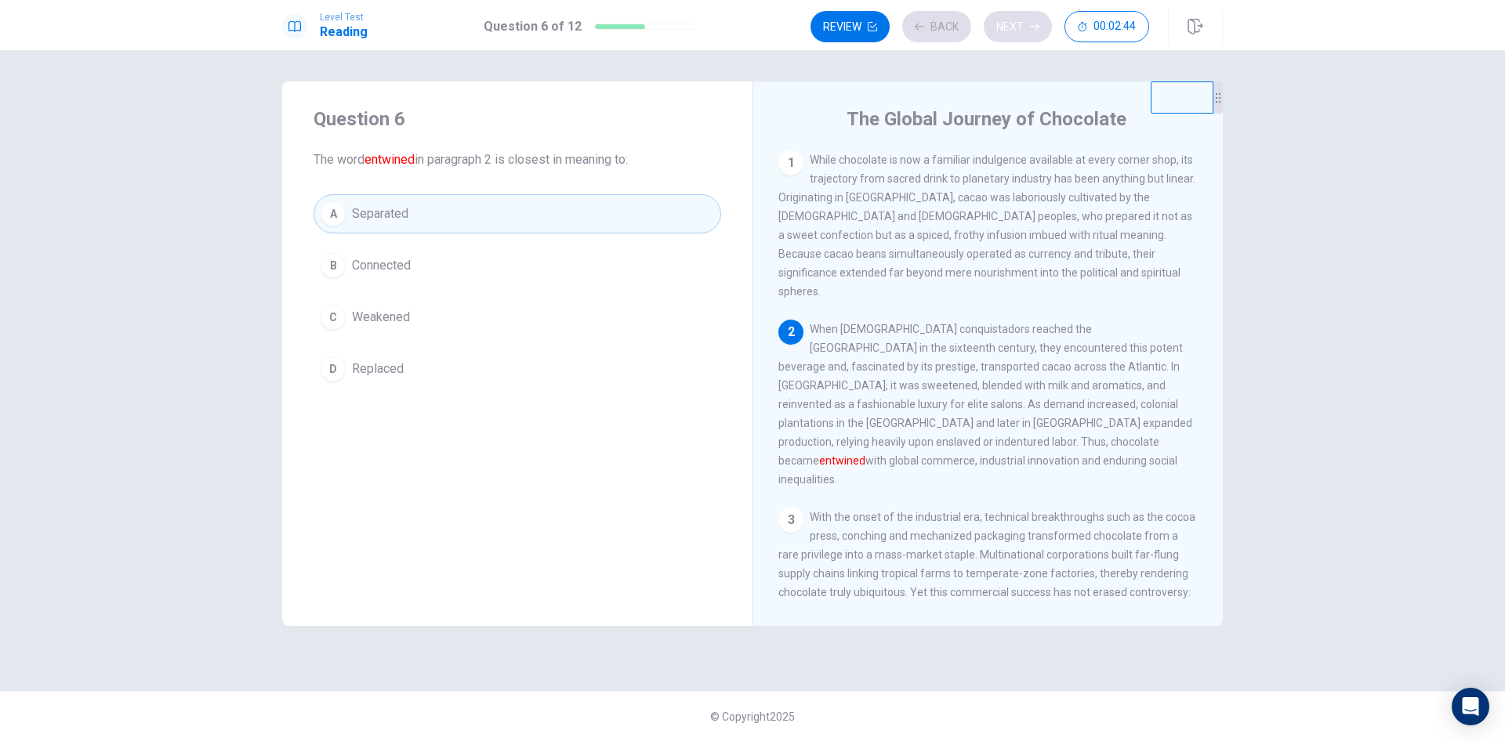
scroll to position [19, 0]
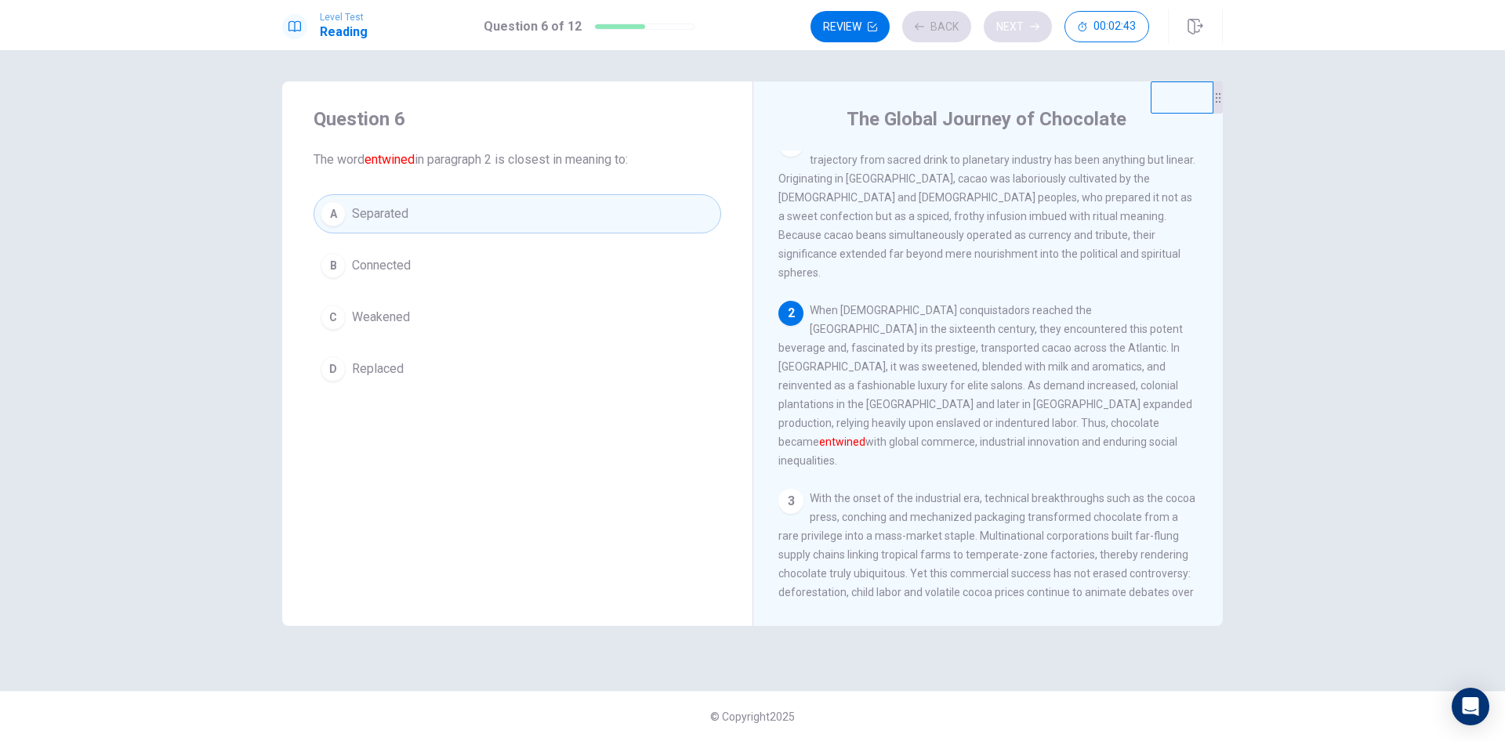
click at [1025, 25] on div "Review Back Next 00:02:43" at bounding box center [979, 26] width 339 height 31
click at [1025, 25] on button "Next" at bounding box center [1018, 26] width 68 height 31
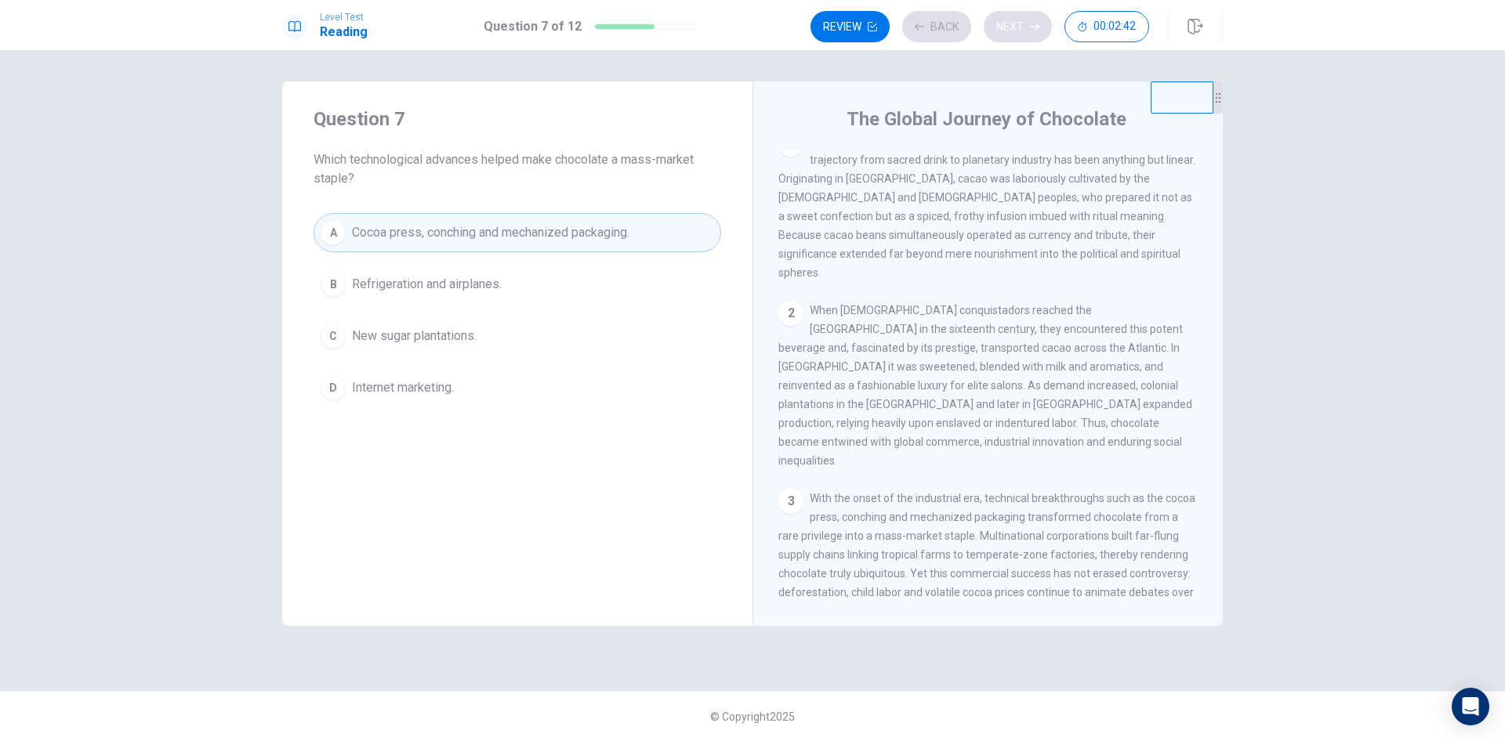
click at [1025, 25] on div "Review Back Next 00:02:42" at bounding box center [979, 26] width 339 height 31
click at [1025, 25] on div "Review Back Next 00:02:41" at bounding box center [979, 26] width 339 height 31
click at [1025, 25] on button "Next" at bounding box center [1018, 26] width 68 height 31
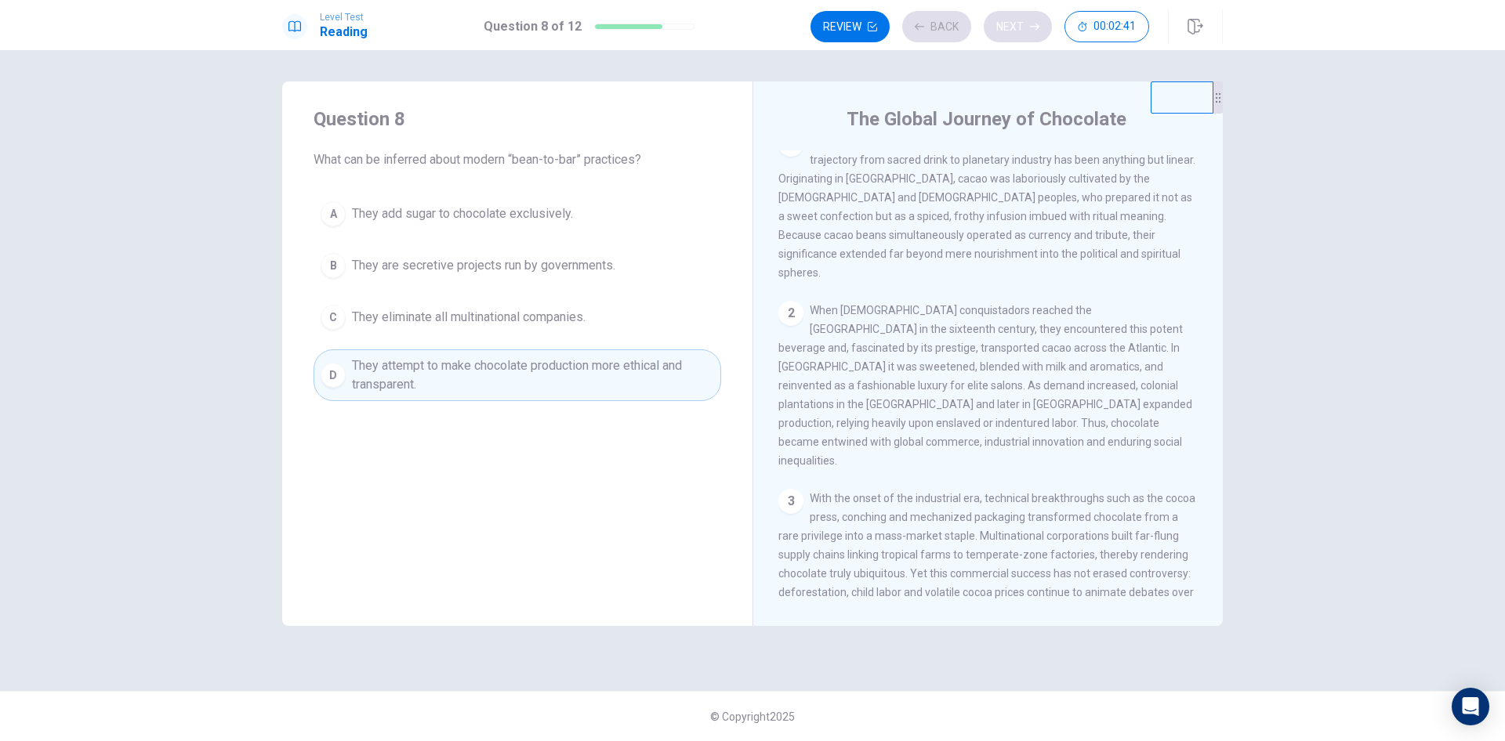
click at [1025, 25] on div "Review Back Next 00:02:41" at bounding box center [979, 26] width 339 height 31
click at [1025, 25] on div "Review Back Next 00:02:40" at bounding box center [979, 26] width 339 height 31
click at [1025, 25] on button "Next" at bounding box center [1018, 26] width 68 height 31
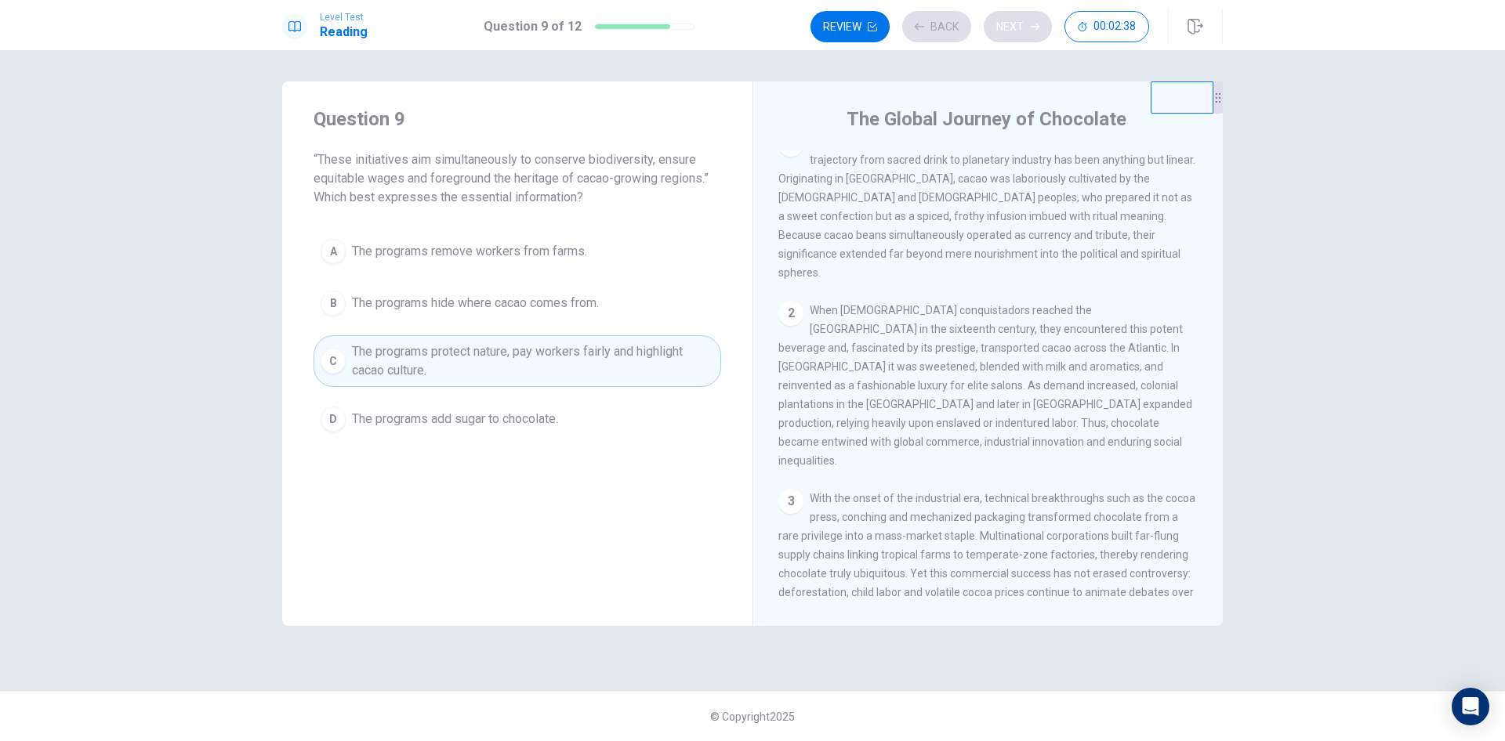
click at [1025, 25] on div "Review Back Next 00:02:38" at bounding box center [979, 26] width 339 height 31
click at [1025, 25] on button "Next" at bounding box center [1018, 26] width 68 height 31
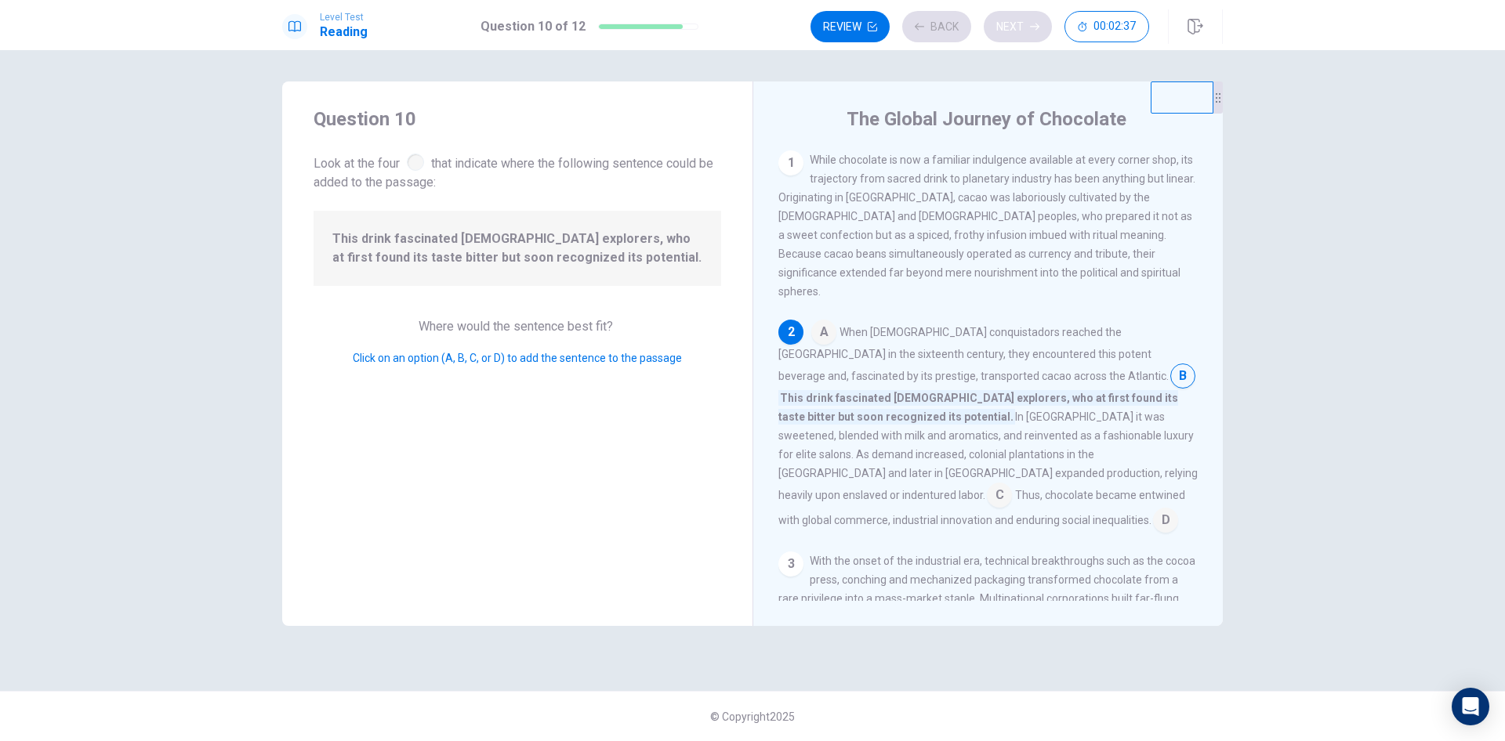
scroll to position [56, 0]
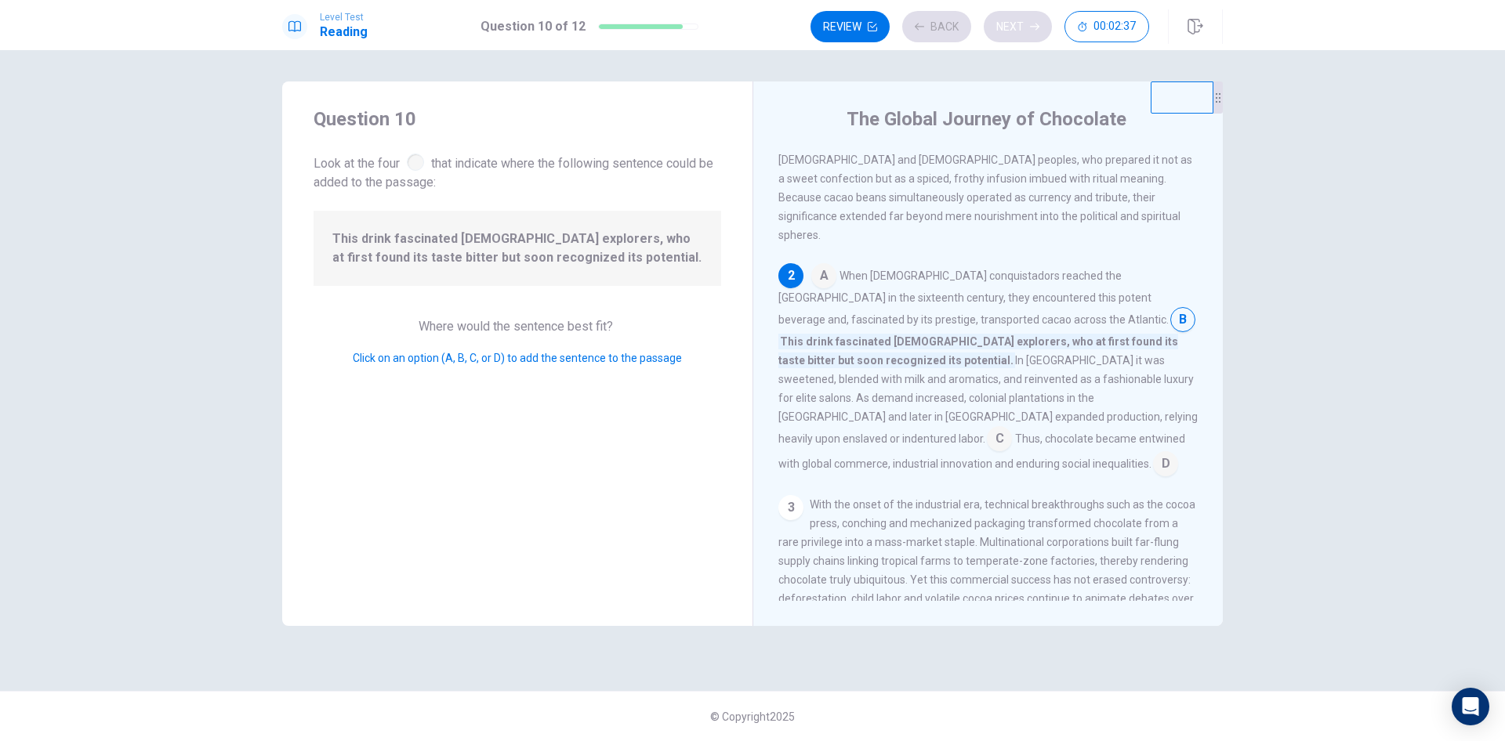
click at [1025, 25] on div "Review Back Next 00:02:37" at bounding box center [979, 26] width 339 height 31
click at [1025, 25] on button "Next" at bounding box center [1018, 26] width 68 height 31
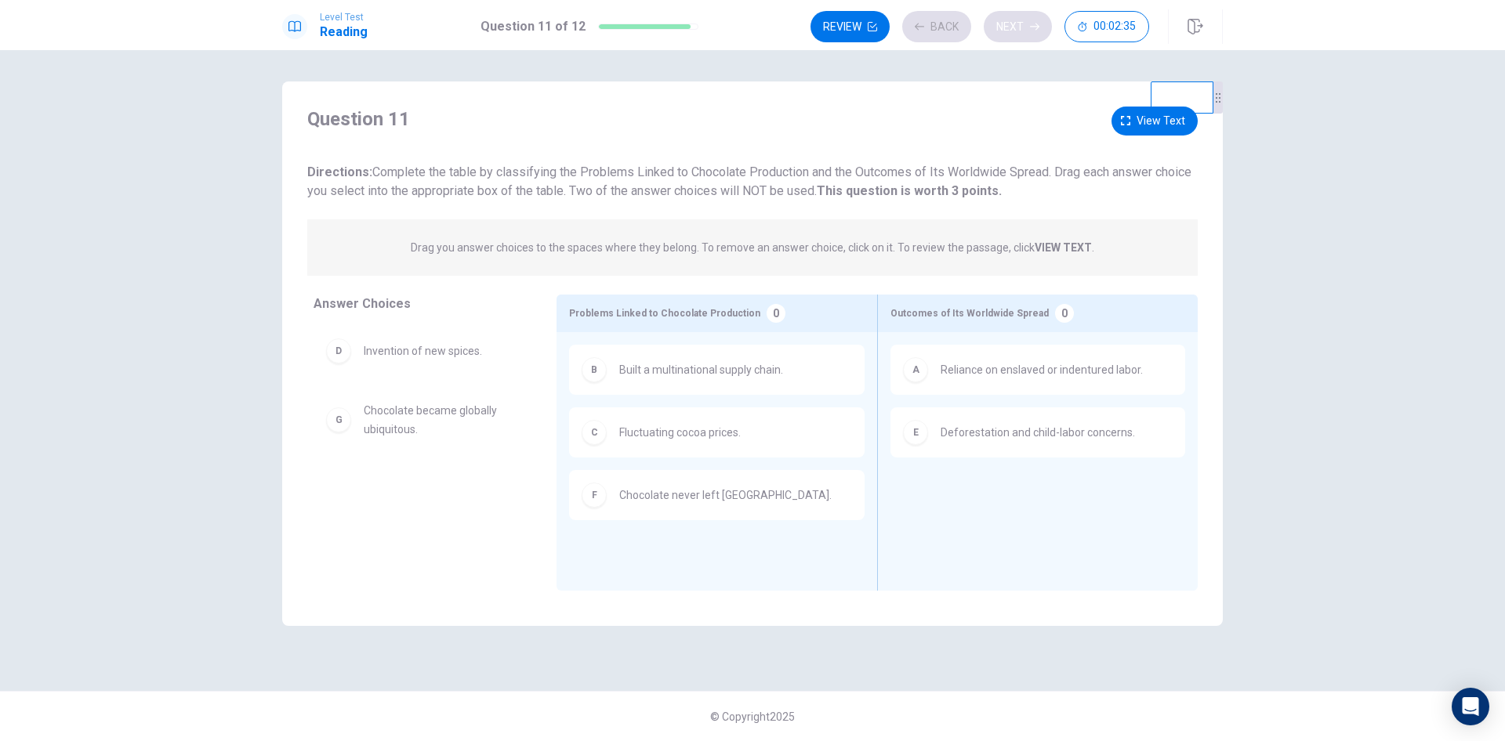
click at [1025, 25] on div "Review Back Next 00:02:35" at bounding box center [979, 26] width 339 height 31
click at [1025, 25] on button "Next" at bounding box center [1018, 26] width 68 height 31
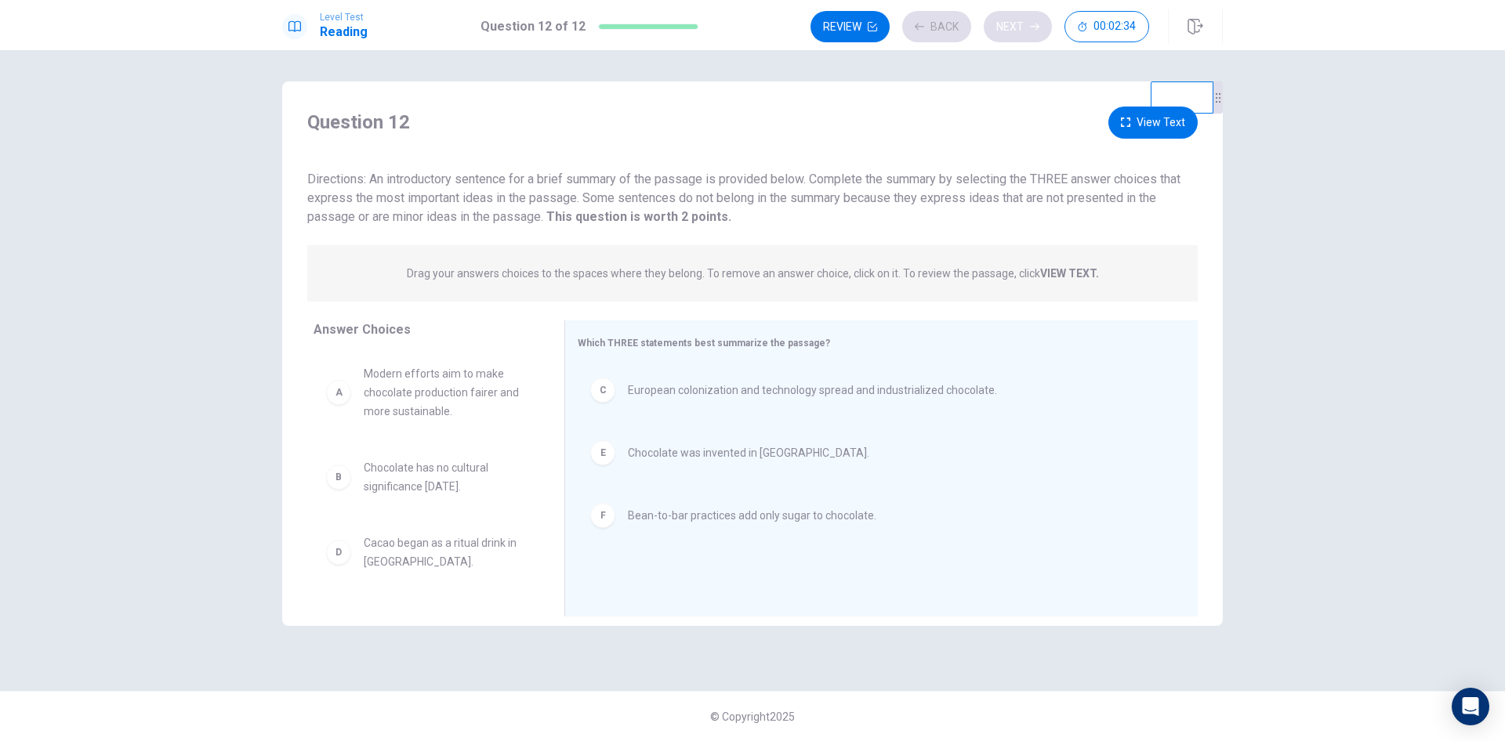
click at [1025, 25] on div "Review Back Next 00:02:34" at bounding box center [979, 26] width 339 height 31
click at [1025, 25] on button "Next" at bounding box center [1018, 26] width 68 height 31
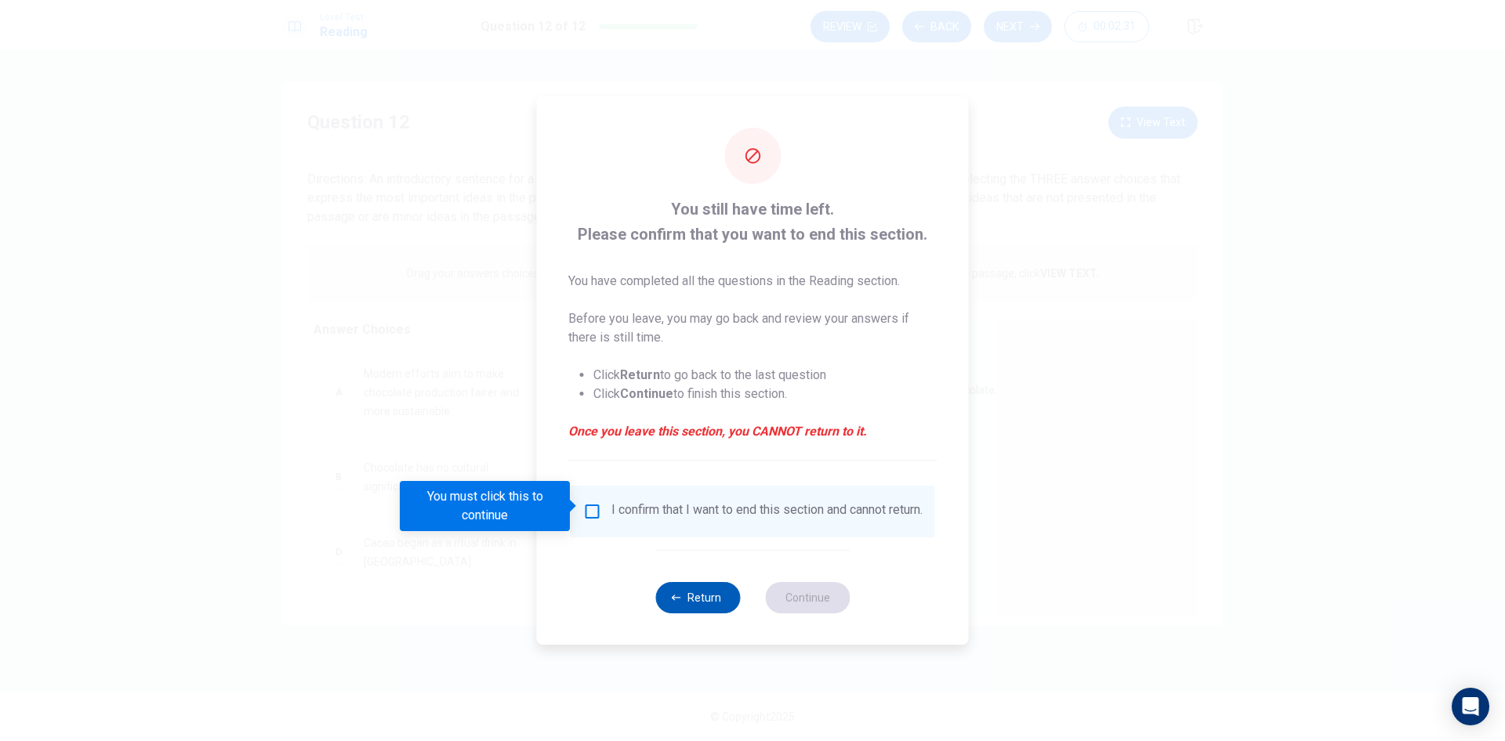
click at [679, 601] on icon "button" at bounding box center [676, 597] width 9 height 9
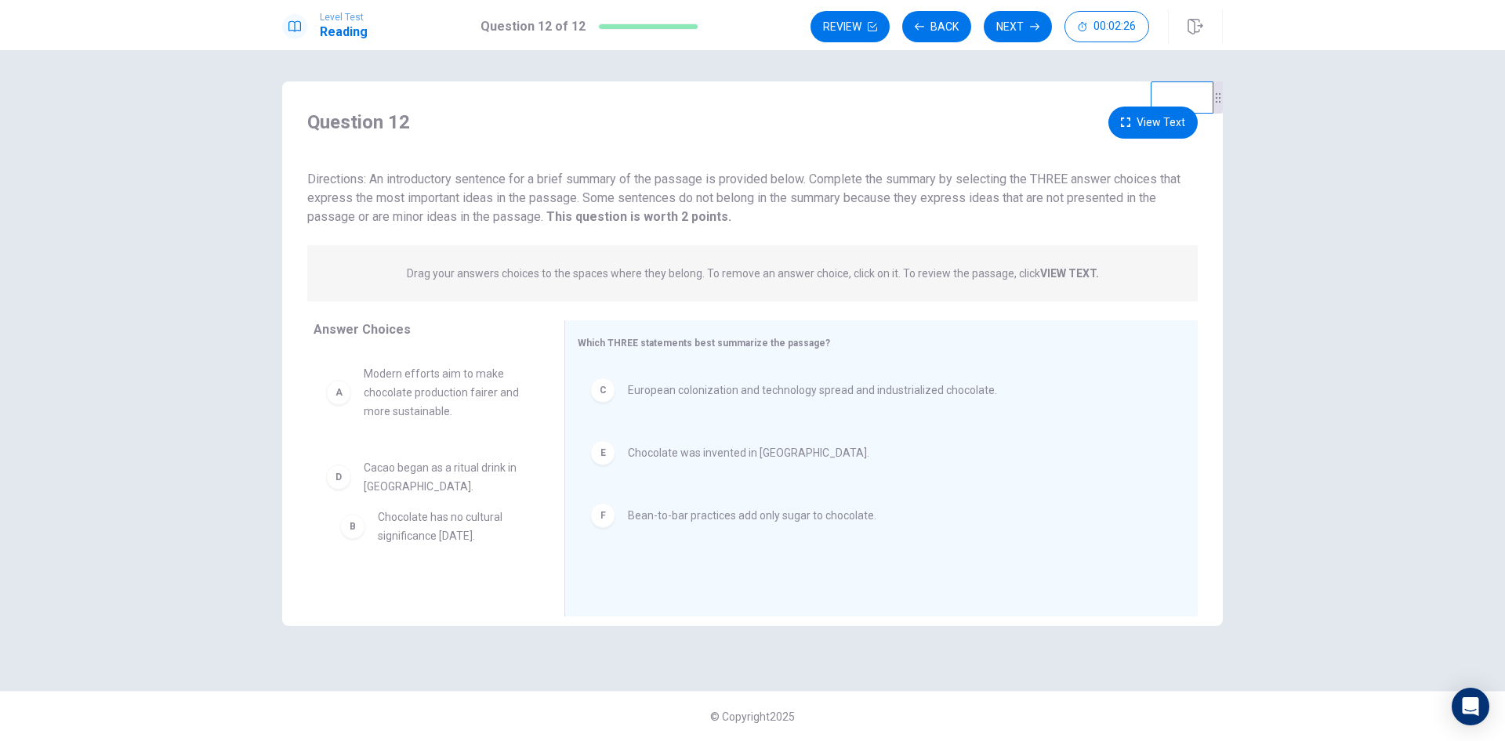
drag, startPoint x: 447, startPoint y: 485, endPoint x: 466, endPoint y: 537, distance: 55.0
drag, startPoint x: 462, startPoint y: 480, endPoint x: 496, endPoint y: 496, distance: 37.5
drag, startPoint x: 487, startPoint y: 533, endPoint x: 487, endPoint y: 541, distance: 7.9
click at [487, 534] on span "Cacao began as a ritual drink in [GEOGRAPHIC_DATA]." at bounding box center [445, 553] width 163 height 38
drag, startPoint x: 493, startPoint y: 548, endPoint x: 723, endPoint y: 557, distance: 229.8
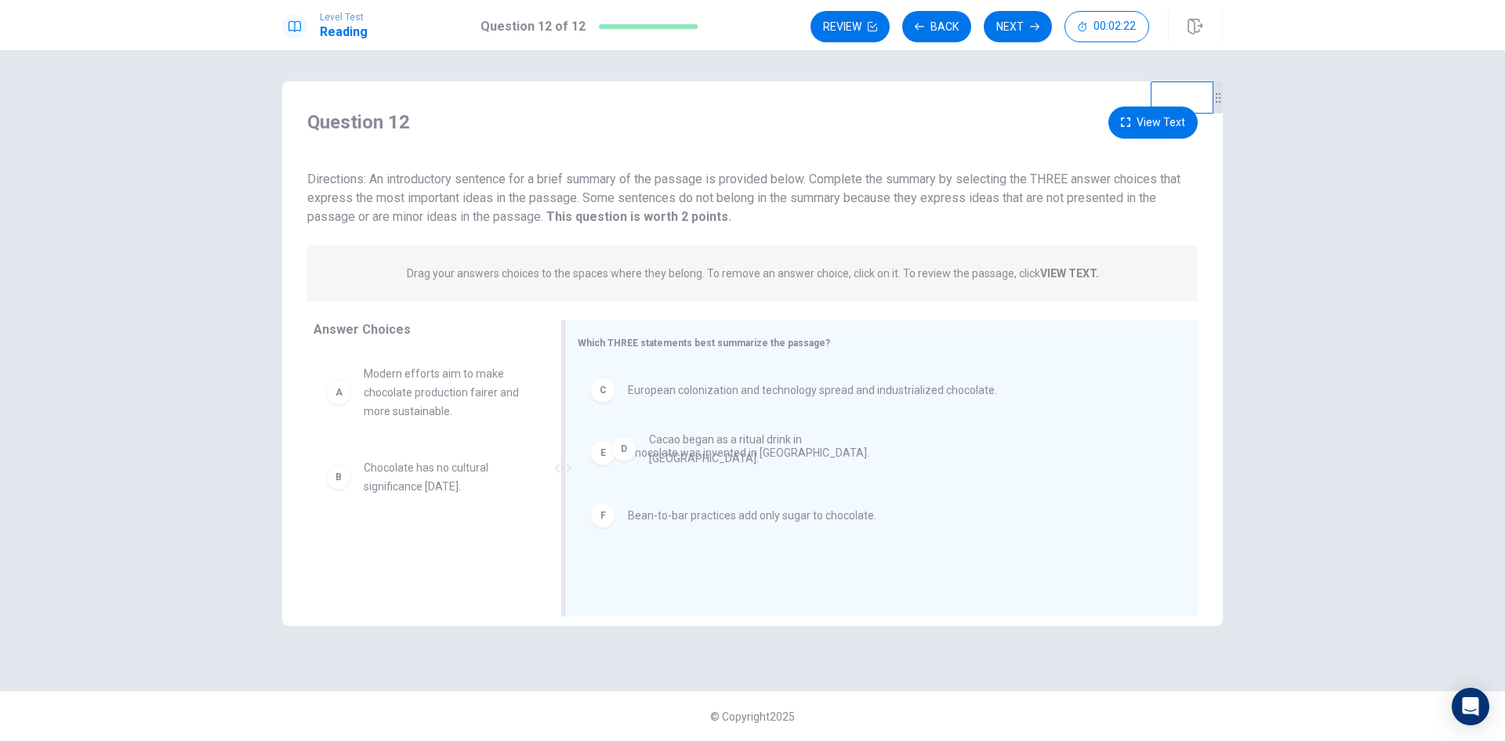
drag, startPoint x: 464, startPoint y: 543, endPoint x: 760, endPoint y: 434, distance: 315.7
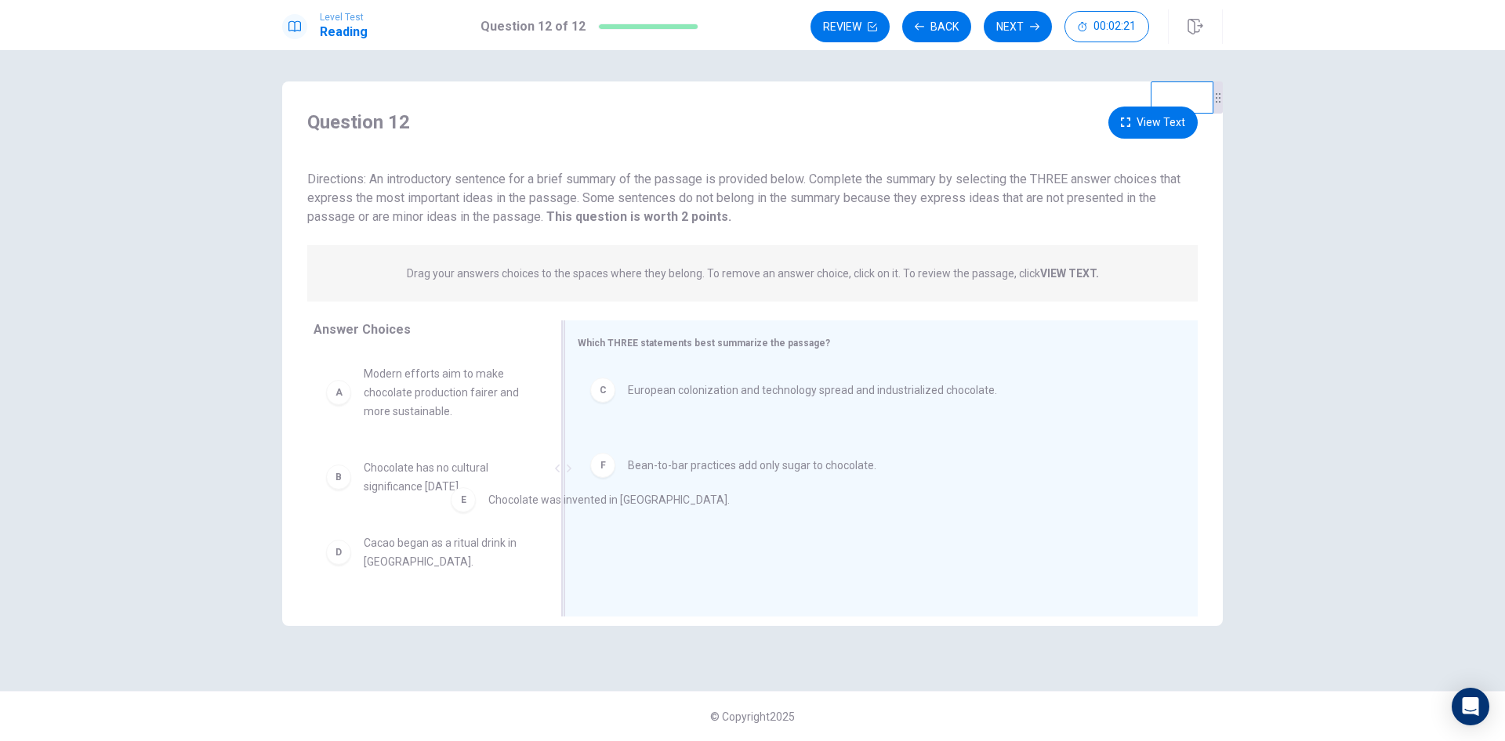
drag, startPoint x: 740, startPoint y: 464, endPoint x: 487, endPoint y: 576, distance: 276.9
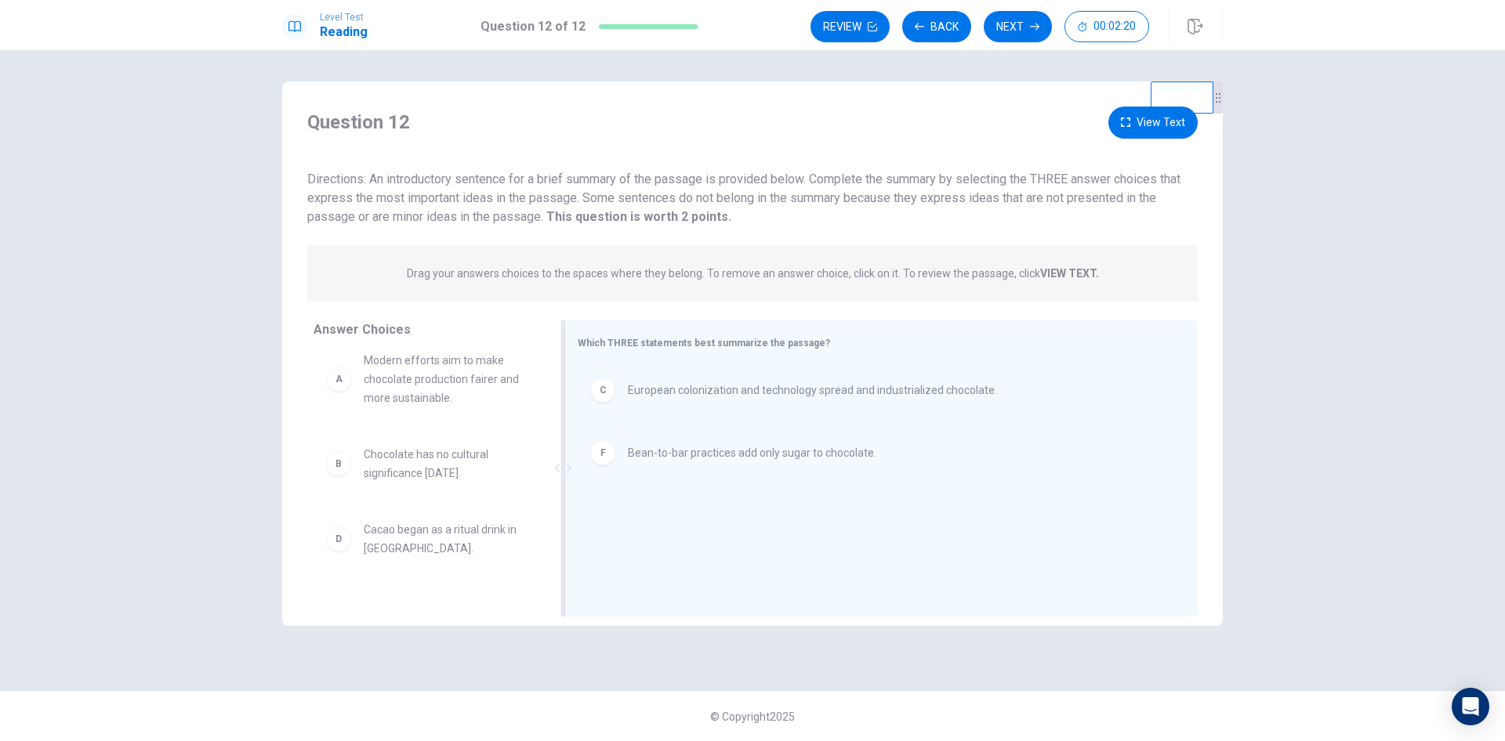
scroll to position [16, 0]
drag, startPoint x: 451, startPoint y: 538, endPoint x: 732, endPoint y: 504, distance: 282.7
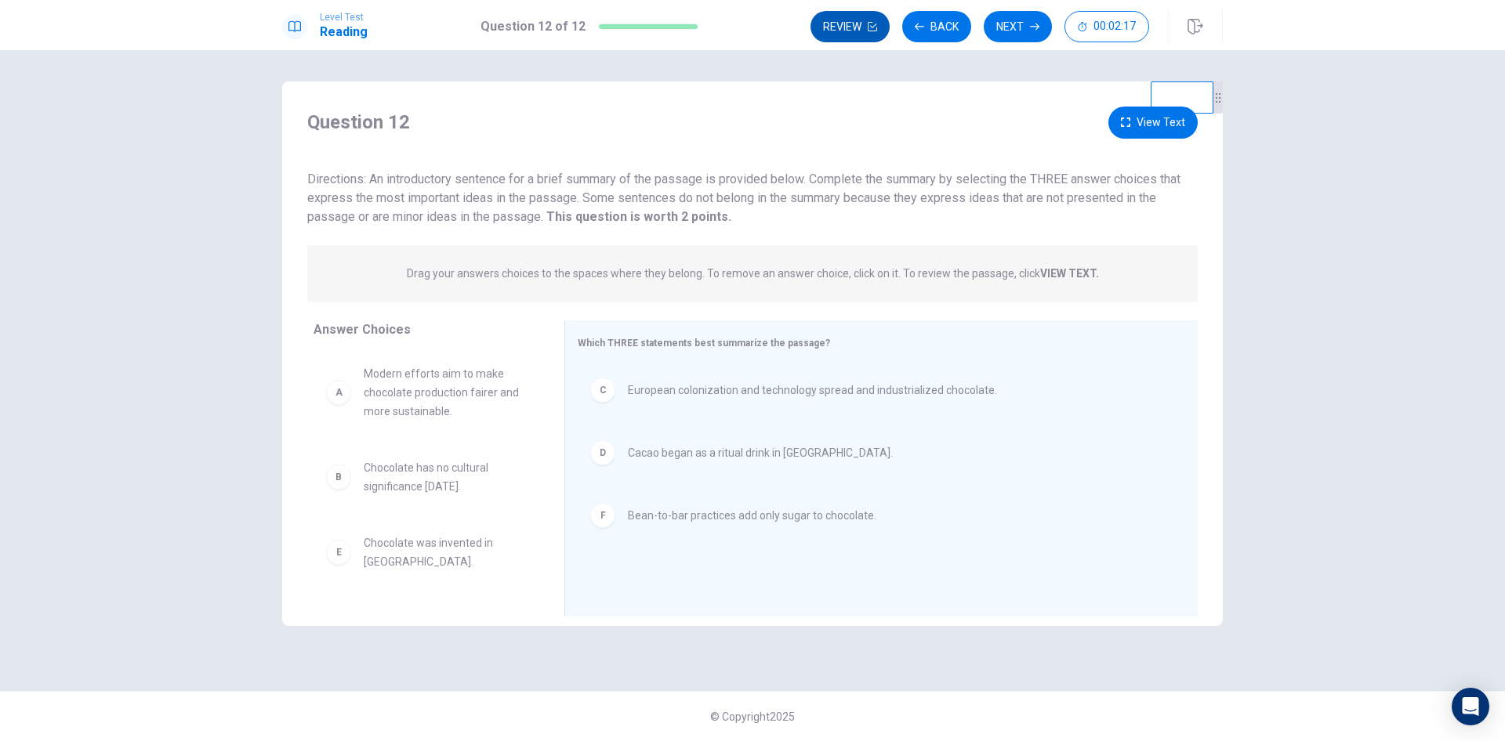
click at [843, 34] on button "Review" at bounding box center [849, 26] width 79 height 31
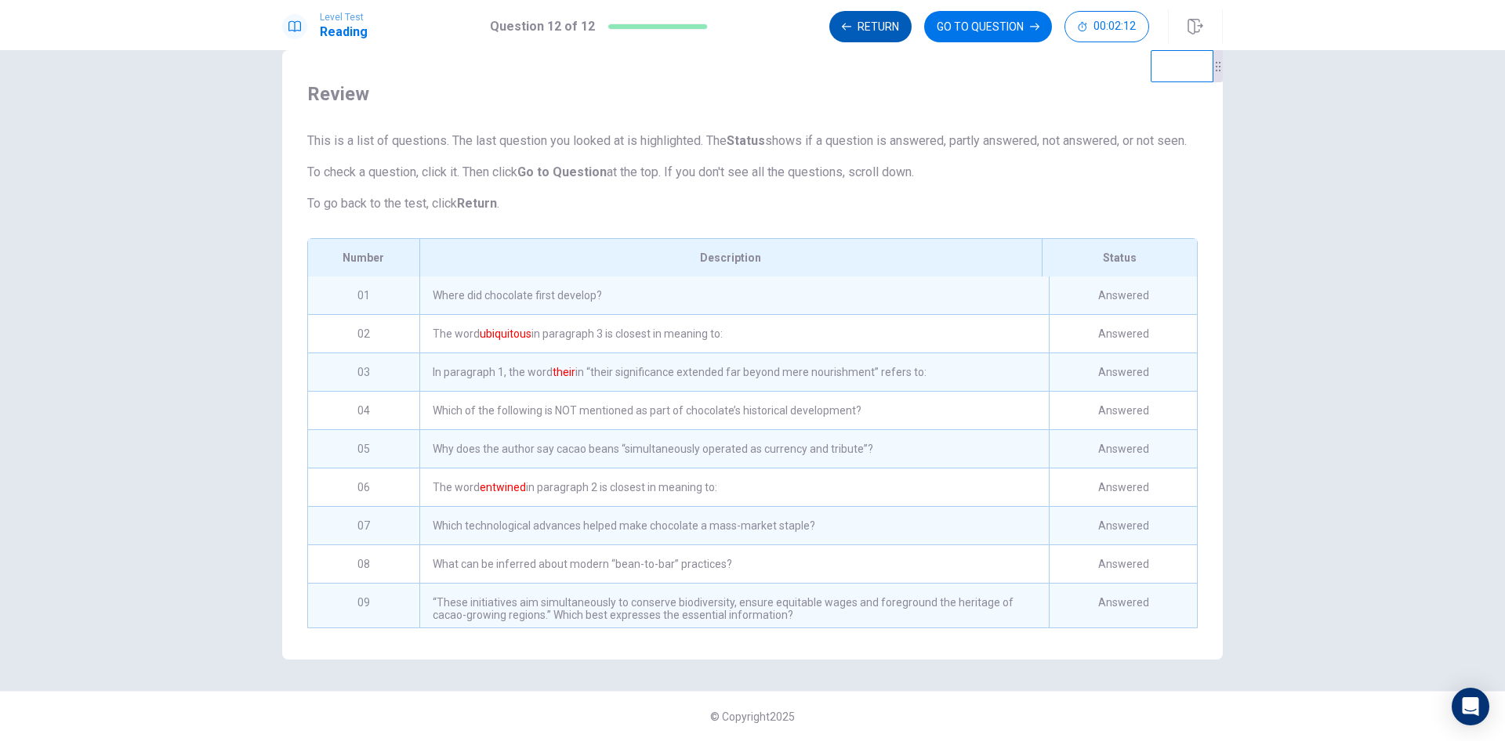
click at [864, 27] on button "Return" at bounding box center [870, 26] width 82 height 31
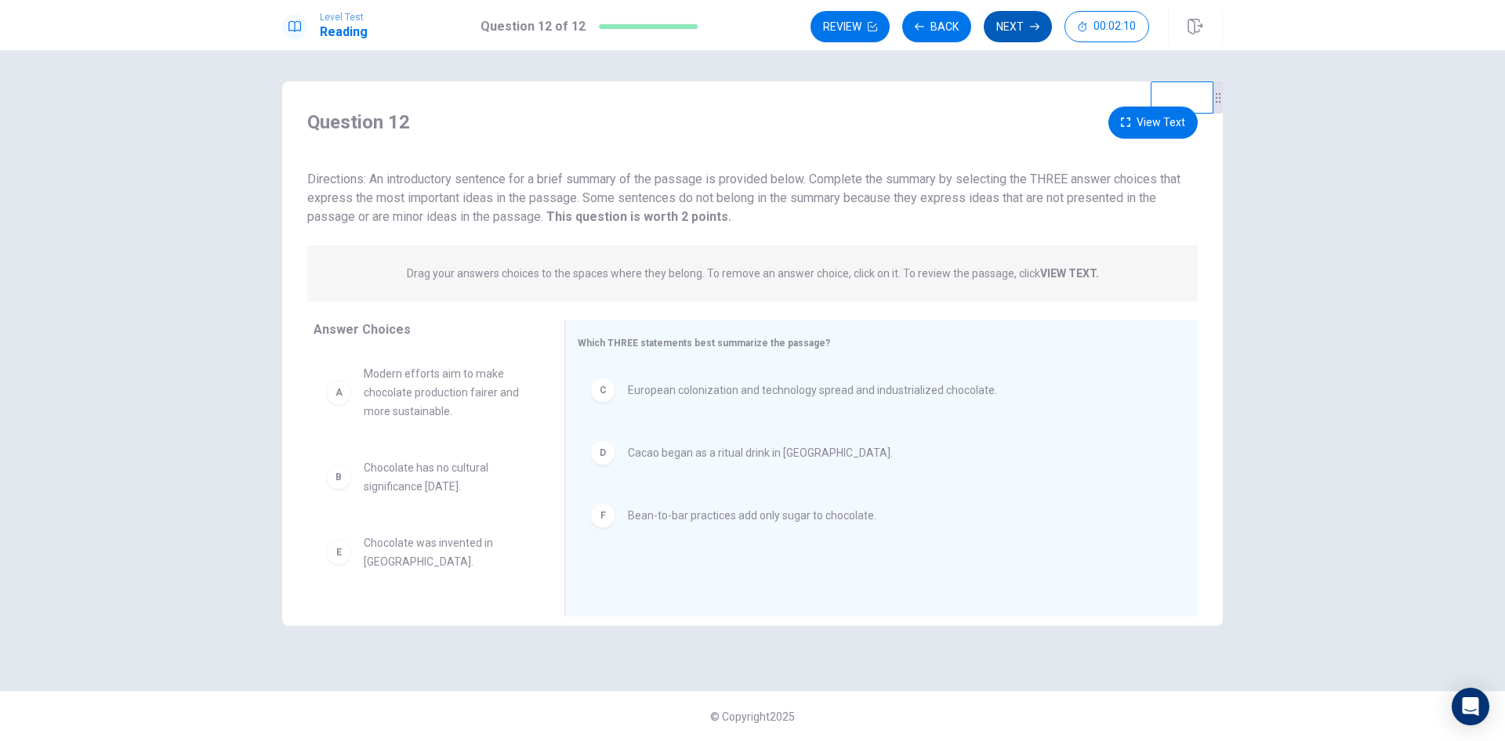
click at [1007, 27] on button "Next" at bounding box center [1018, 26] width 68 height 31
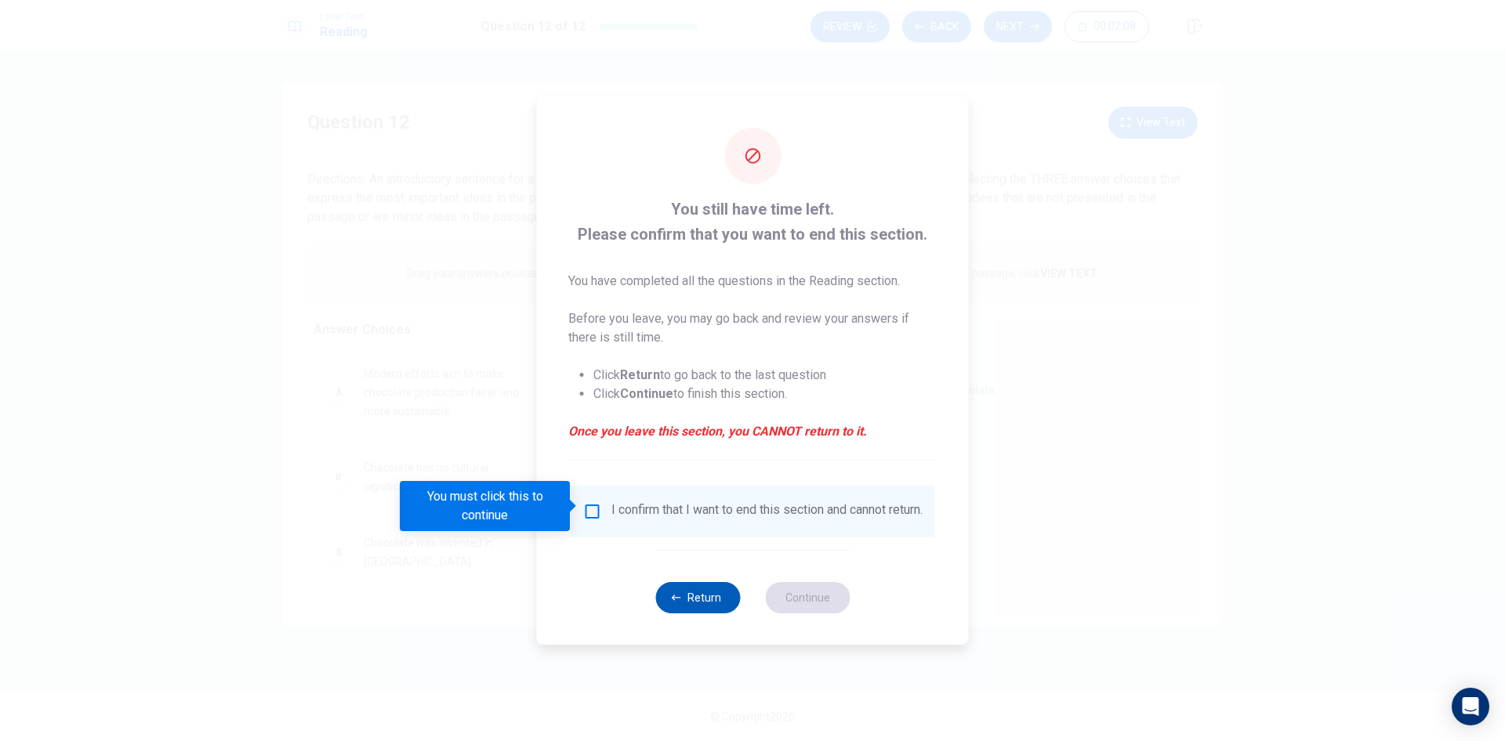
click at [706, 605] on button "Return" at bounding box center [697, 597] width 85 height 31
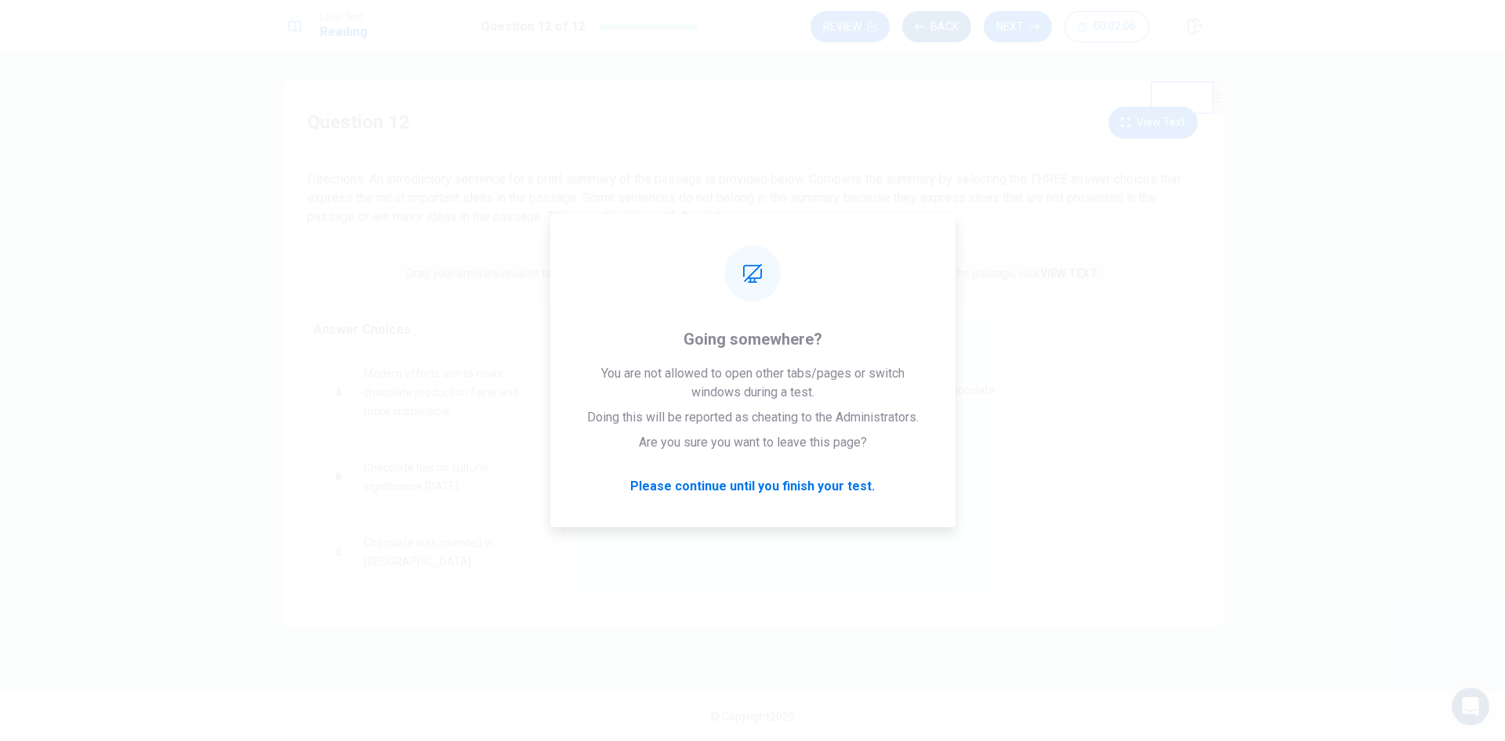
click at [947, 23] on button "Back" at bounding box center [936, 26] width 69 height 31
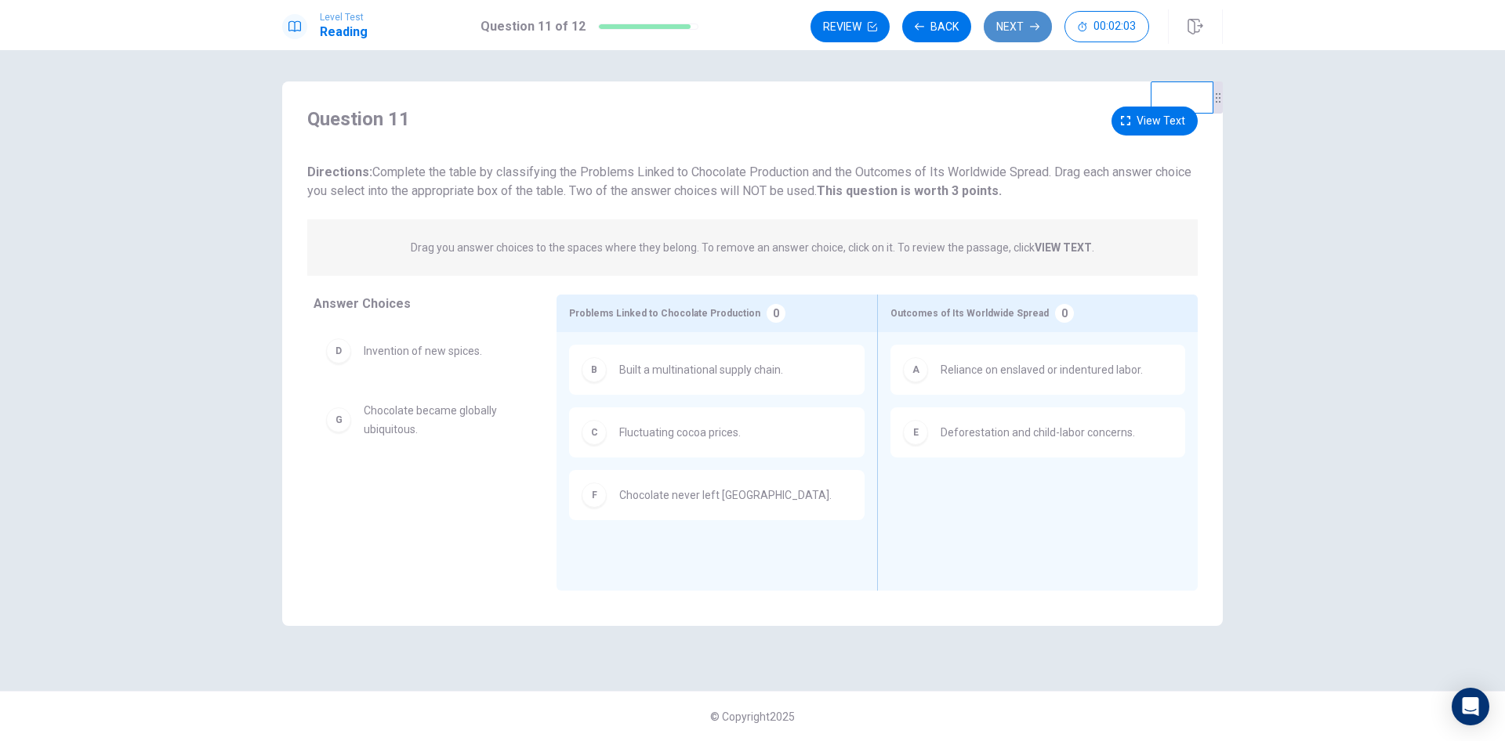
click at [1013, 23] on button "Next" at bounding box center [1018, 26] width 68 height 31
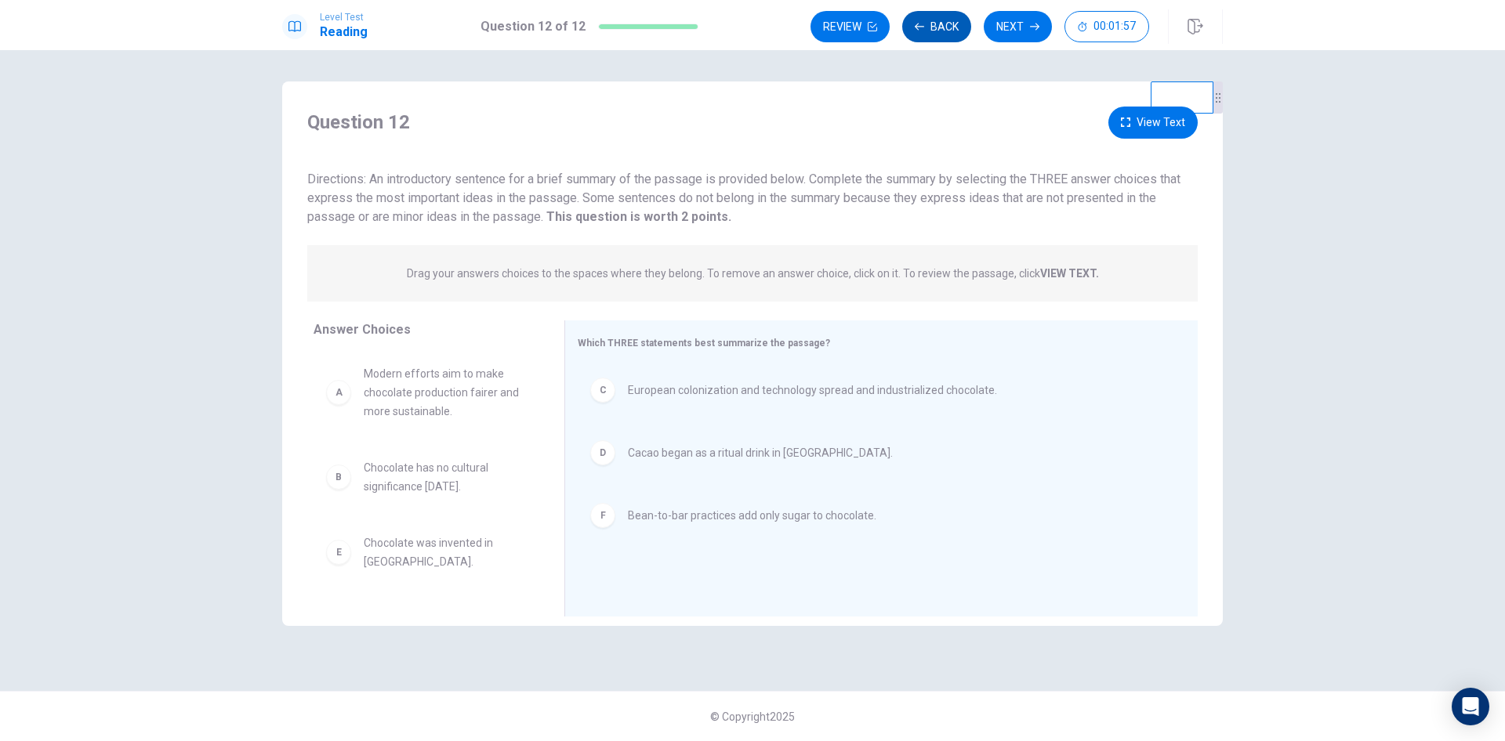
click at [951, 21] on button "Back" at bounding box center [936, 26] width 69 height 31
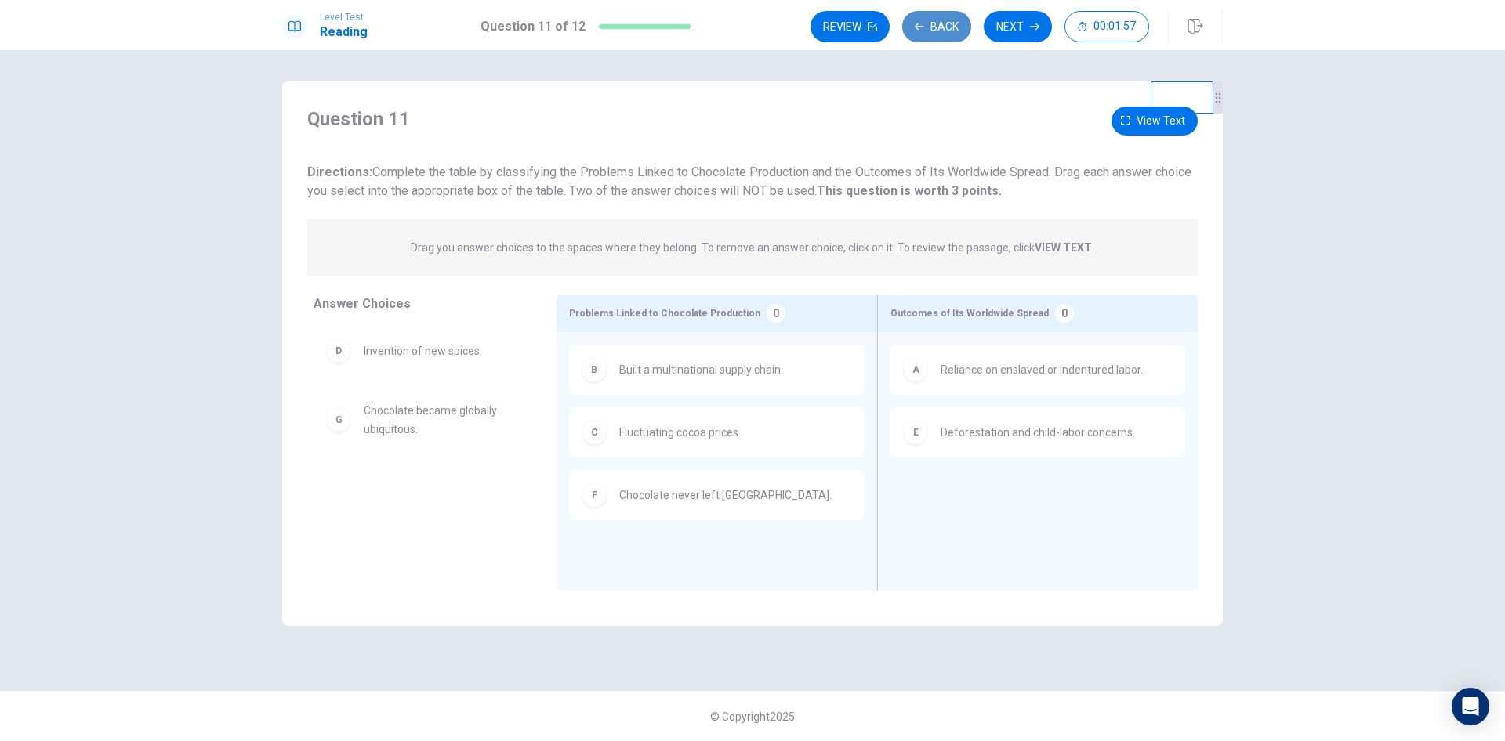
click at [951, 21] on button "Back" at bounding box center [936, 26] width 69 height 31
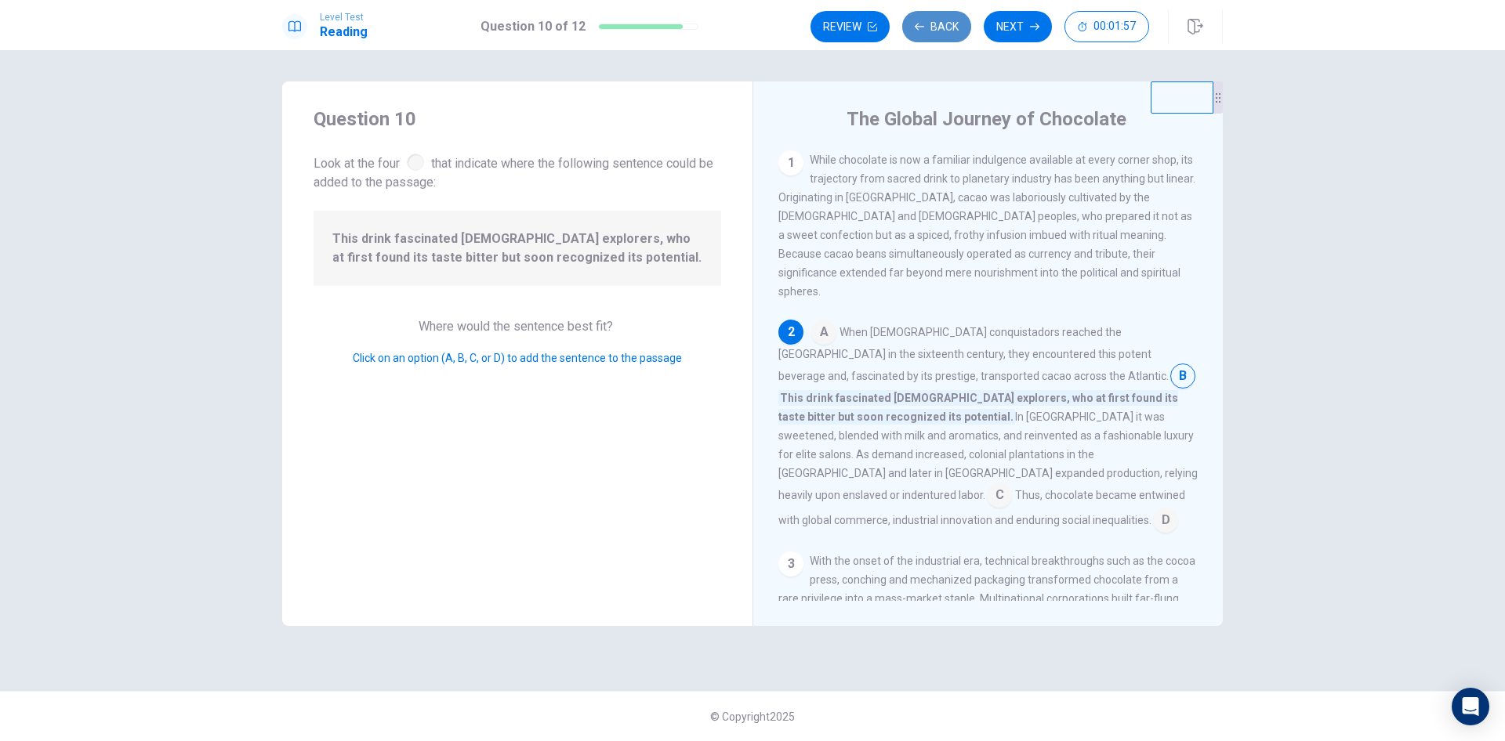
click at [951, 21] on button "Back" at bounding box center [936, 26] width 69 height 31
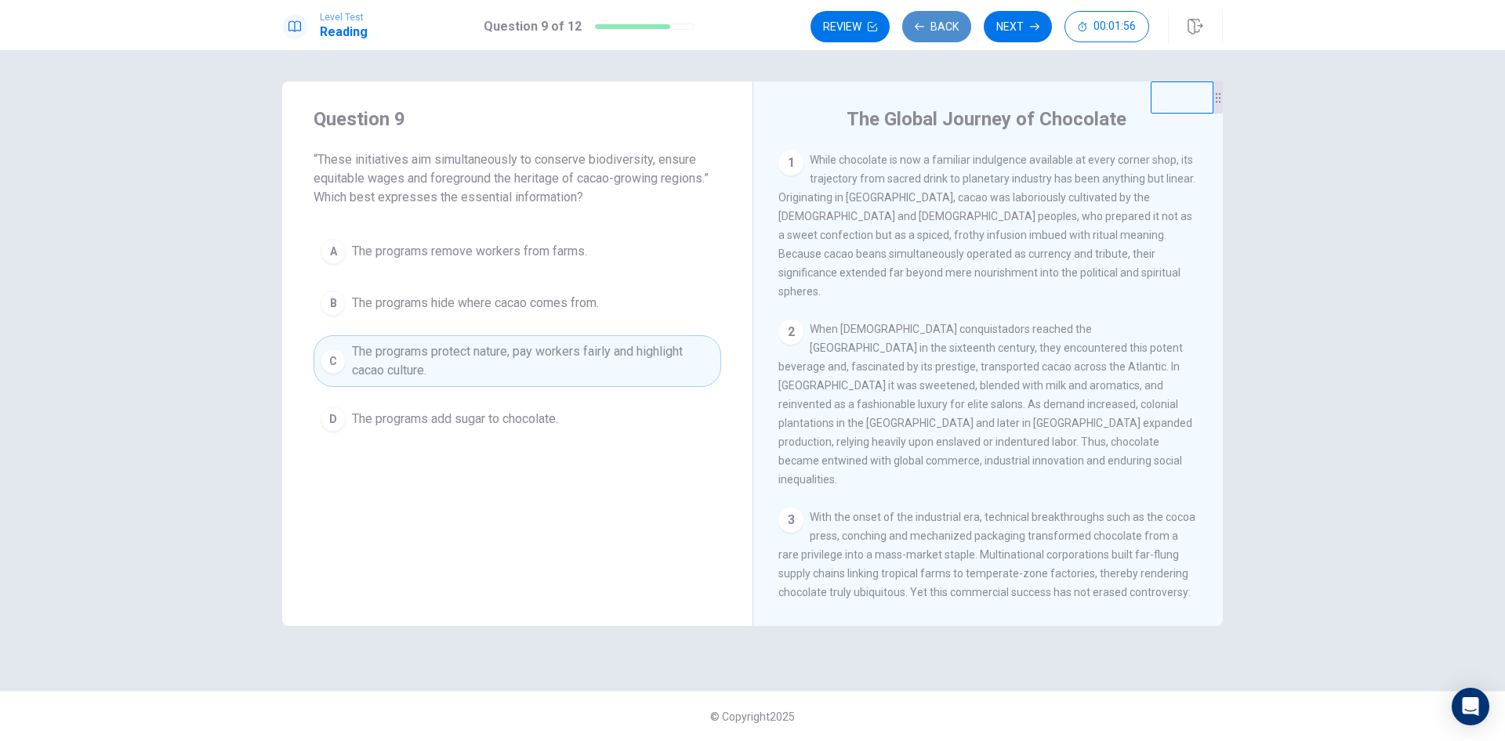
click at [951, 21] on button "Back" at bounding box center [936, 26] width 69 height 31
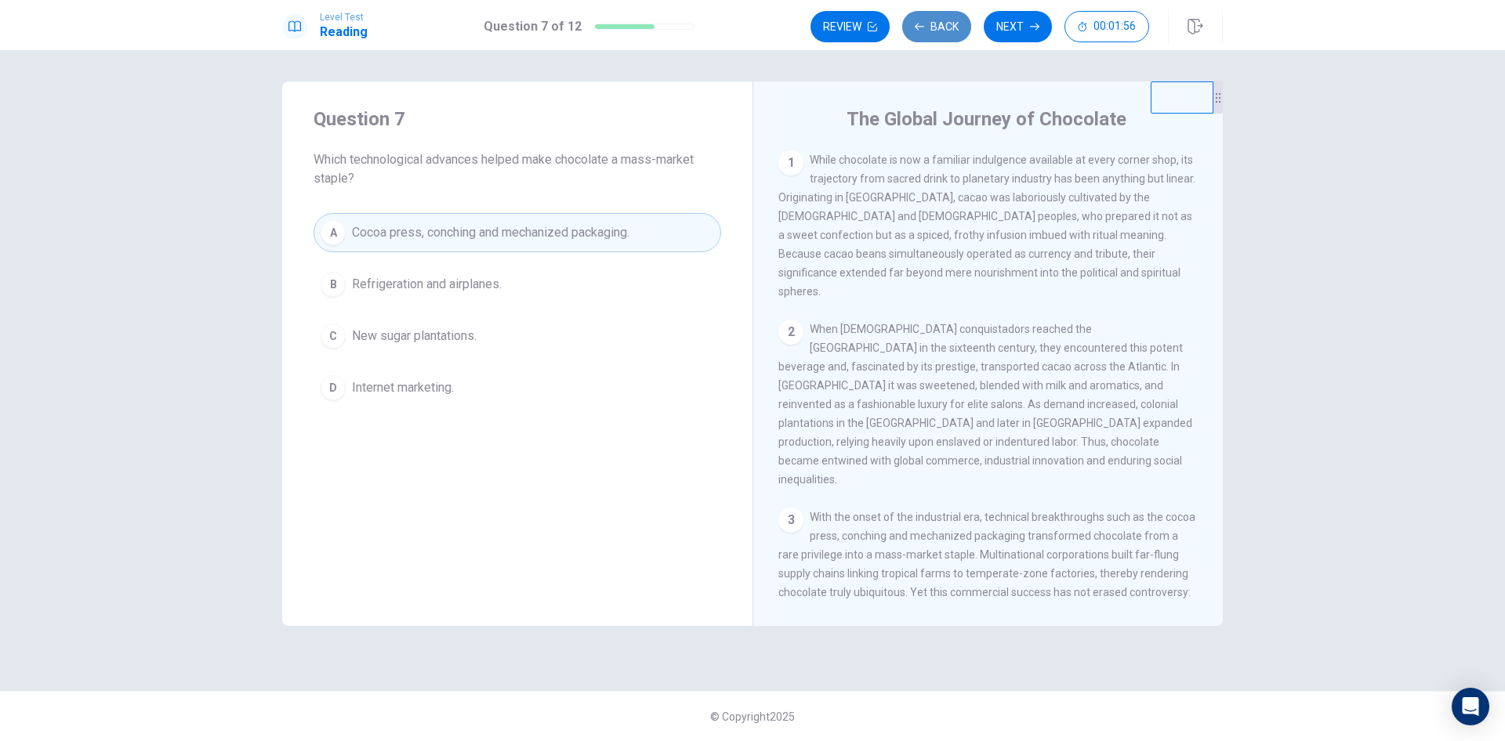
click at [951, 21] on button "Back" at bounding box center [936, 26] width 69 height 31
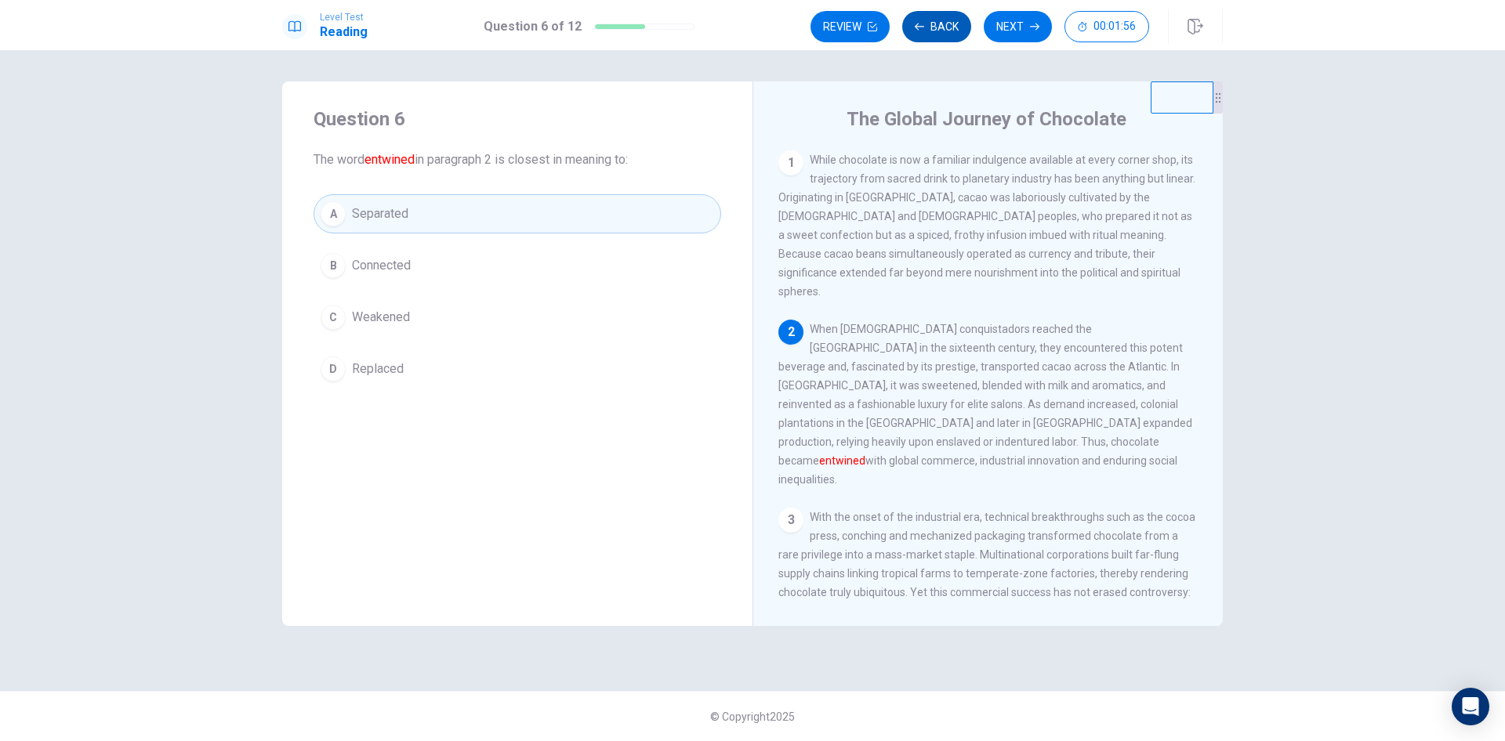
scroll to position [19, 0]
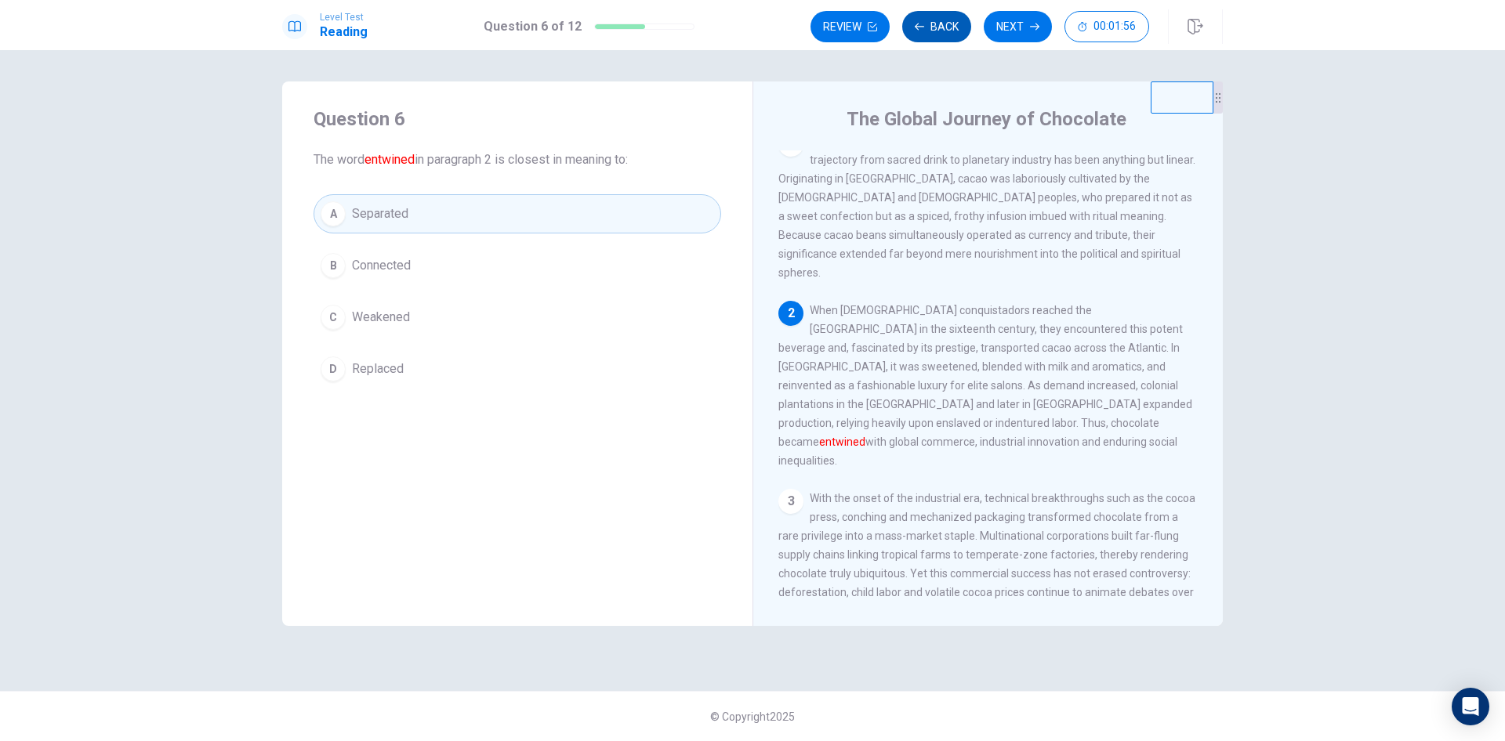
click at [951, 21] on button "Back" at bounding box center [936, 26] width 69 height 31
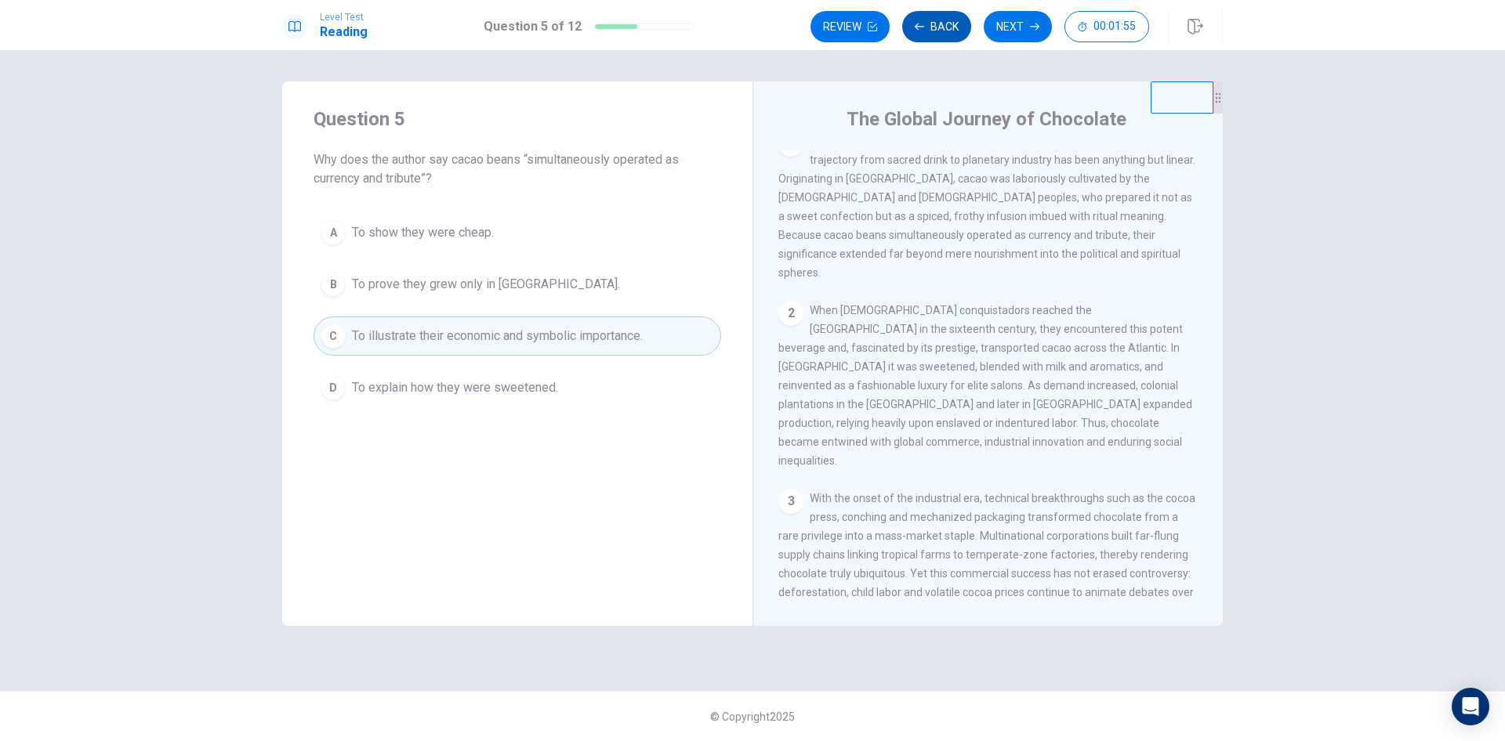
click at [951, 21] on button "Back" at bounding box center [936, 26] width 69 height 31
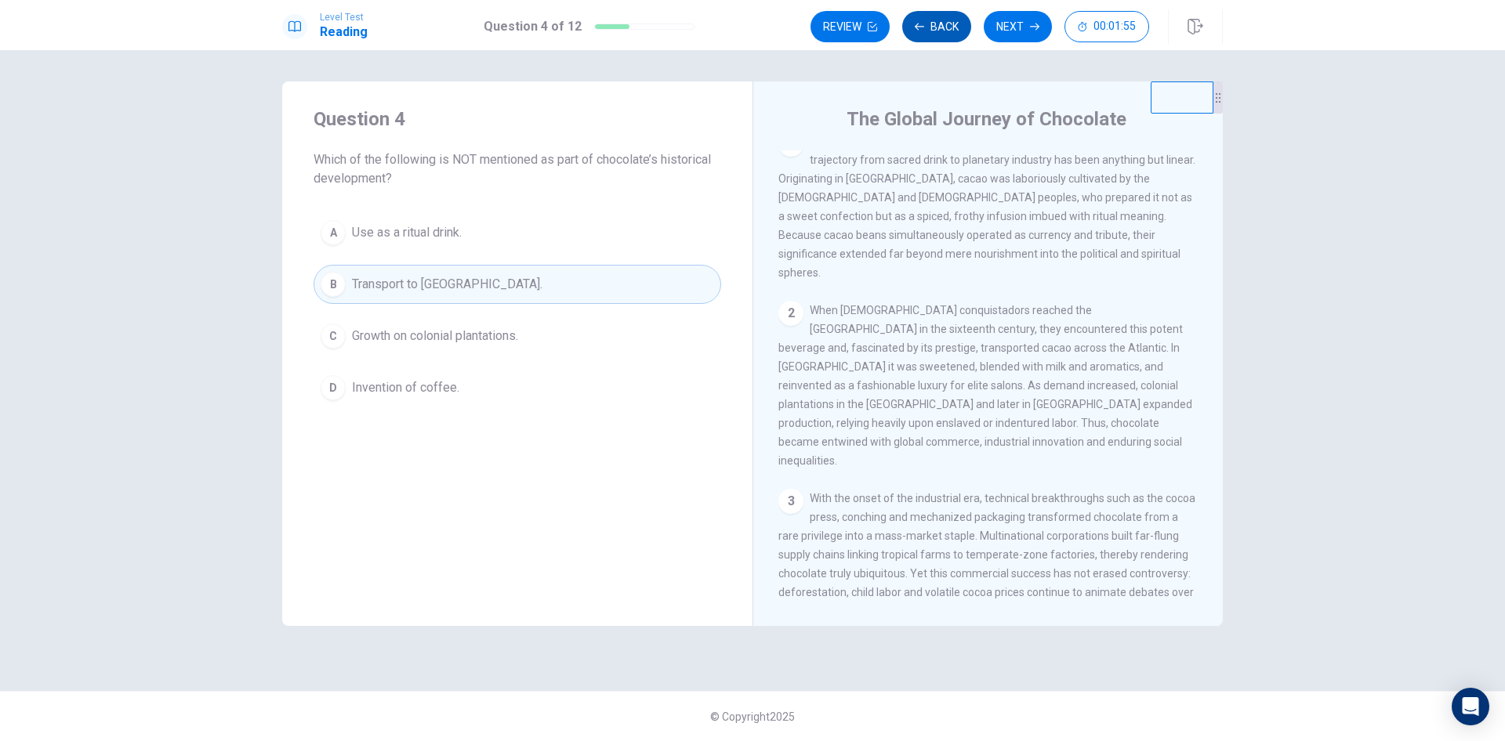
click at [951, 21] on button "Back" at bounding box center [936, 26] width 69 height 31
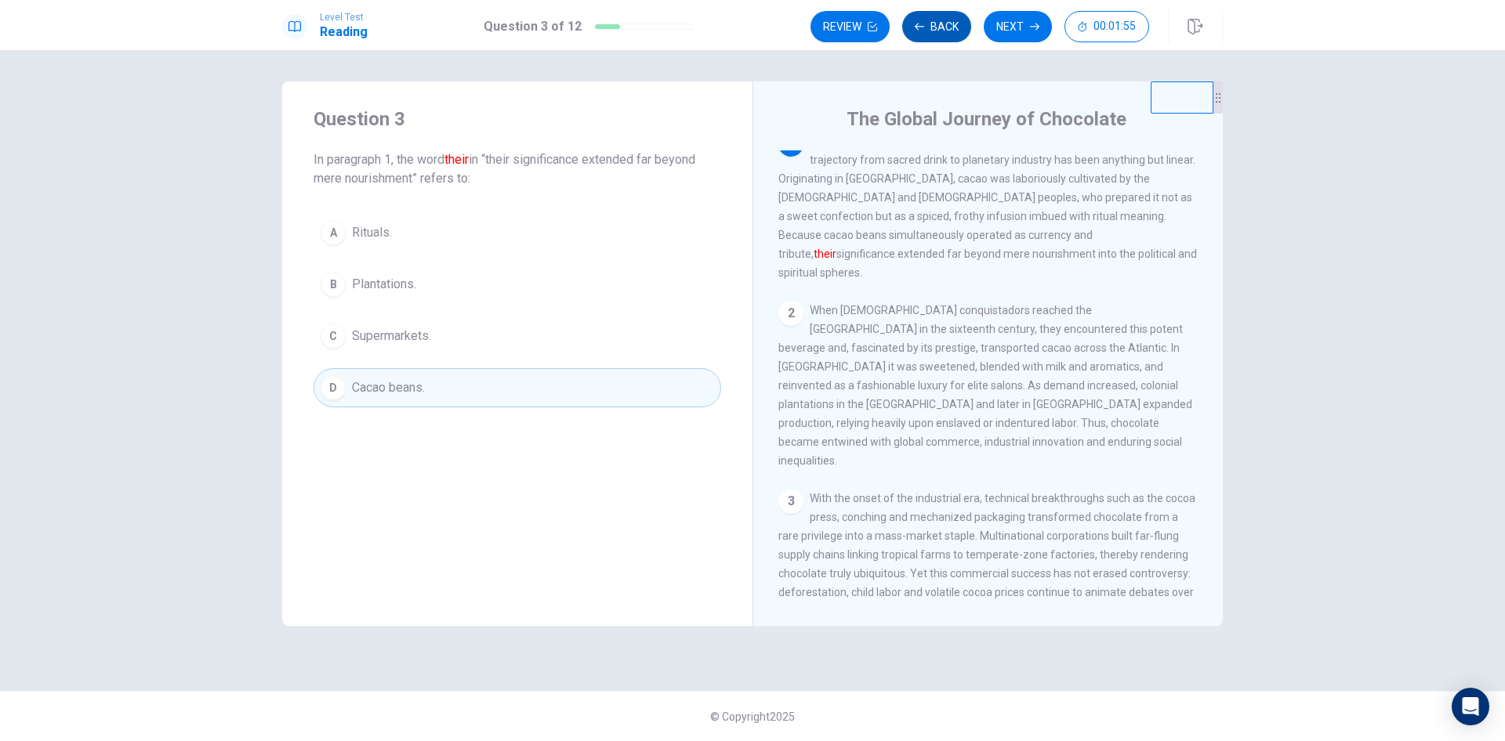
scroll to position [0, 0]
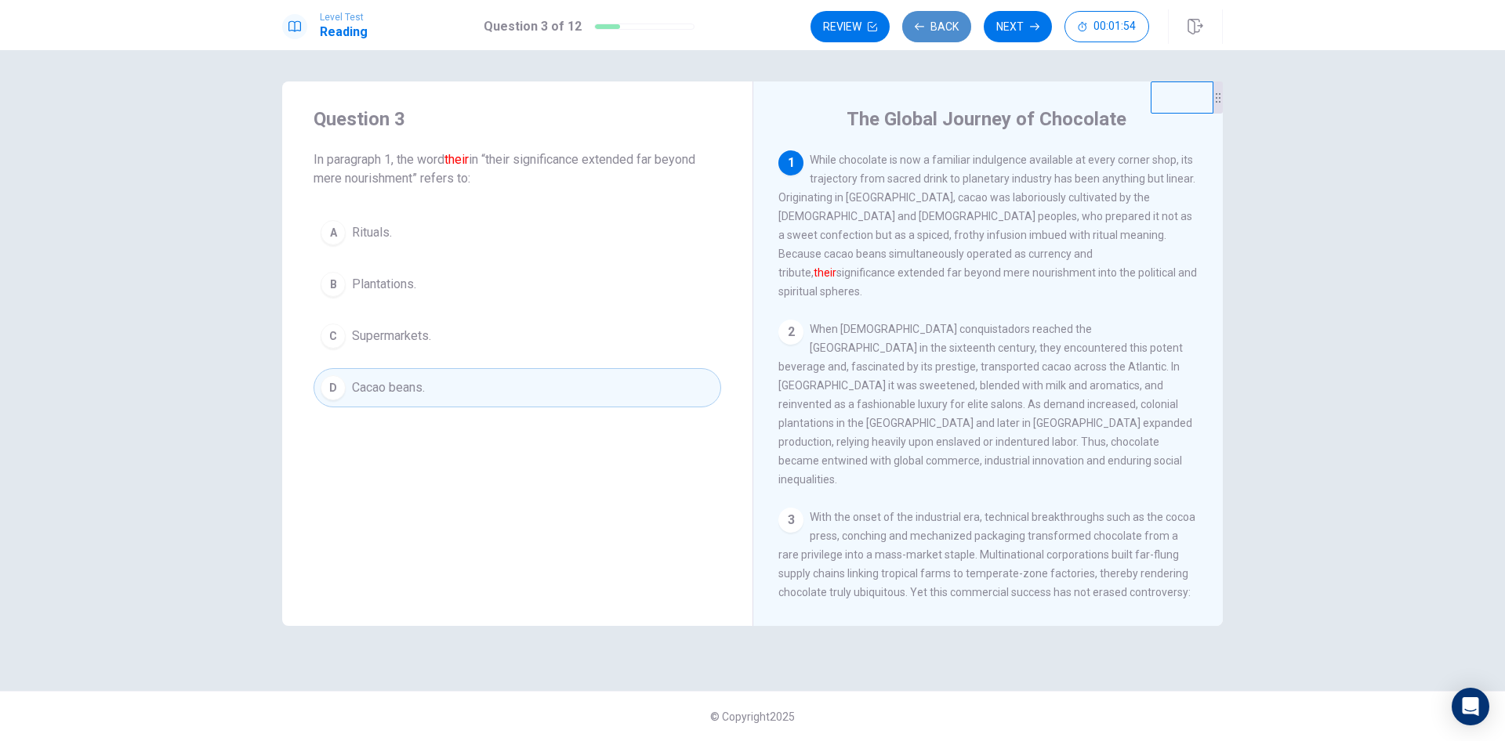
click at [951, 21] on button "Back" at bounding box center [936, 26] width 69 height 31
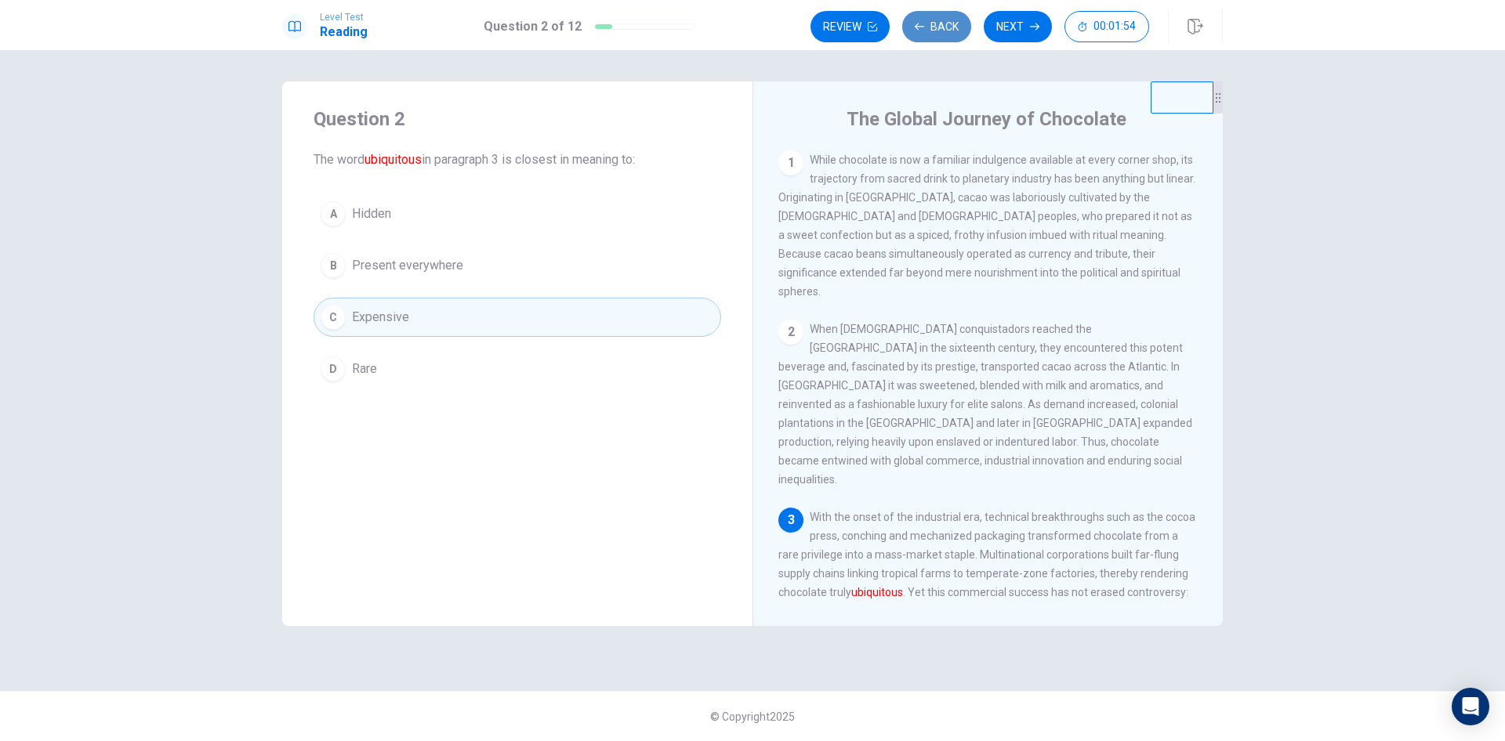
scroll to position [175, 0]
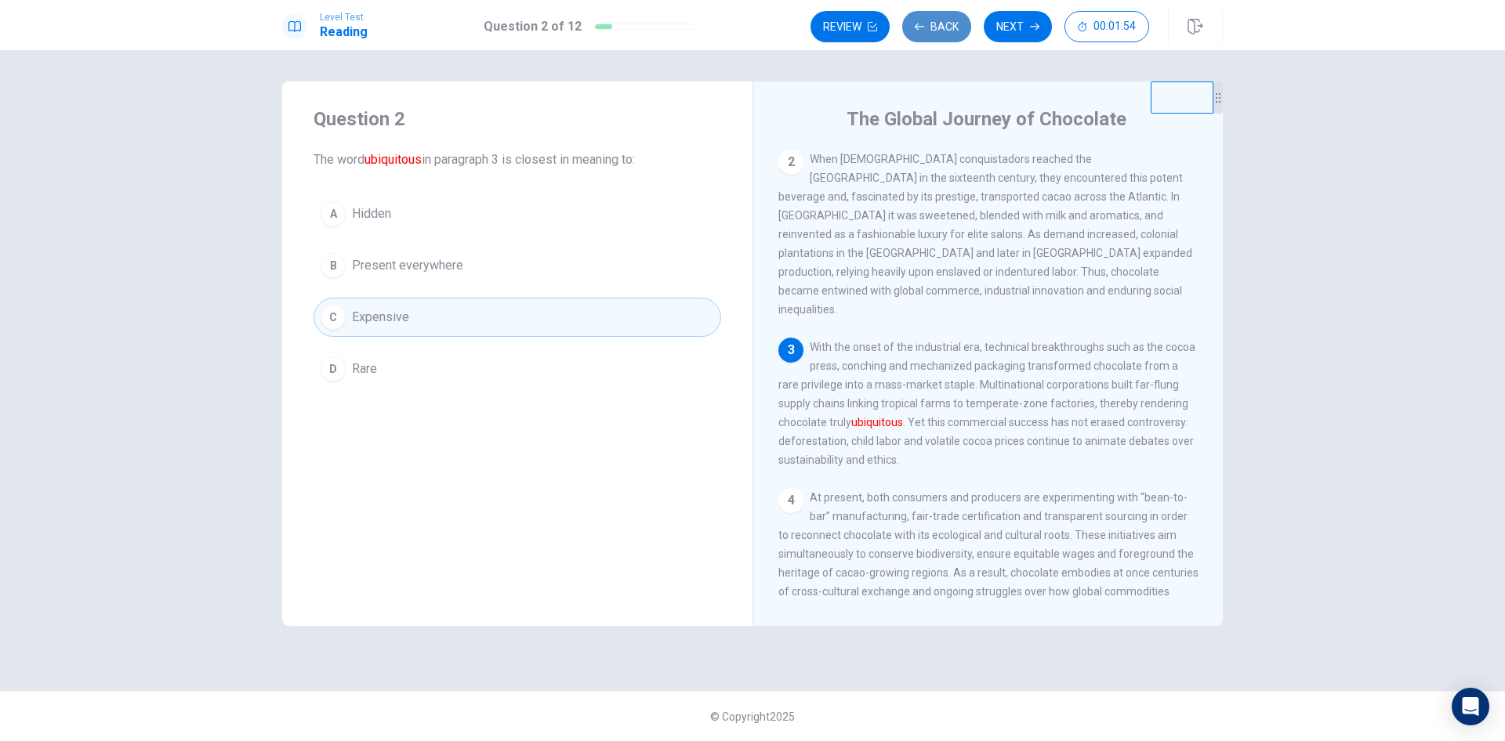
click at [951, 21] on button "Back" at bounding box center [936, 26] width 69 height 31
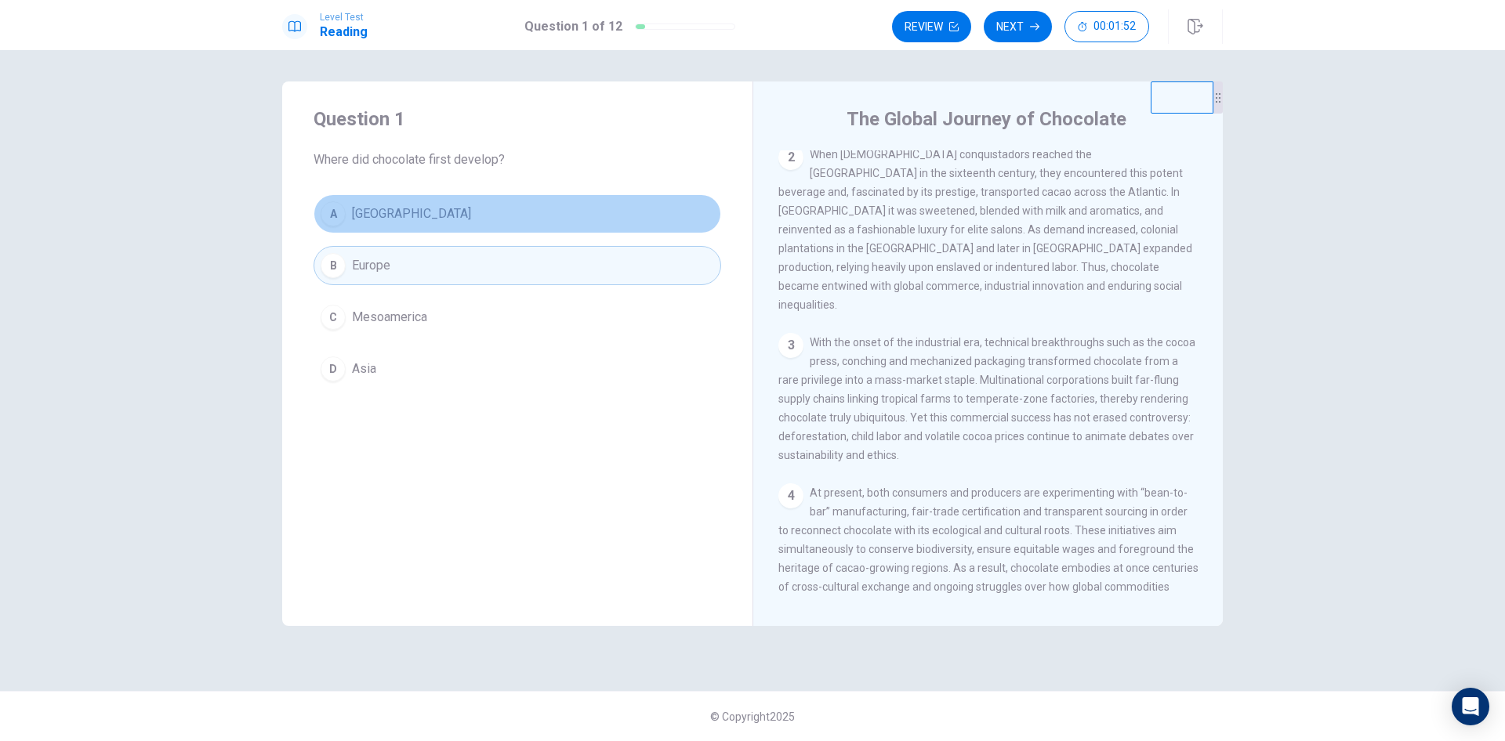
click at [551, 227] on button "A [GEOGRAPHIC_DATA]" at bounding box center [518, 213] width 408 height 39
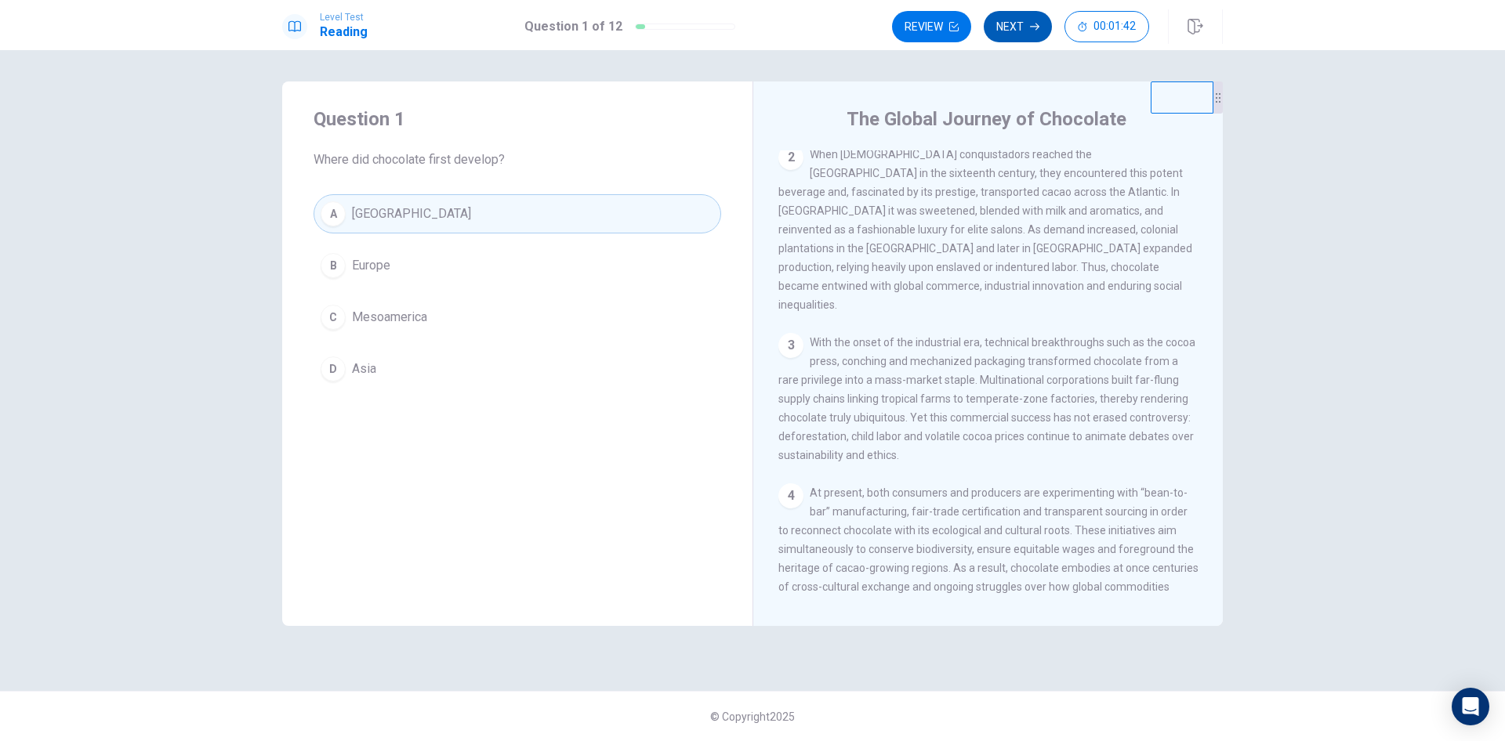
click at [1017, 25] on button "Next" at bounding box center [1018, 26] width 68 height 31
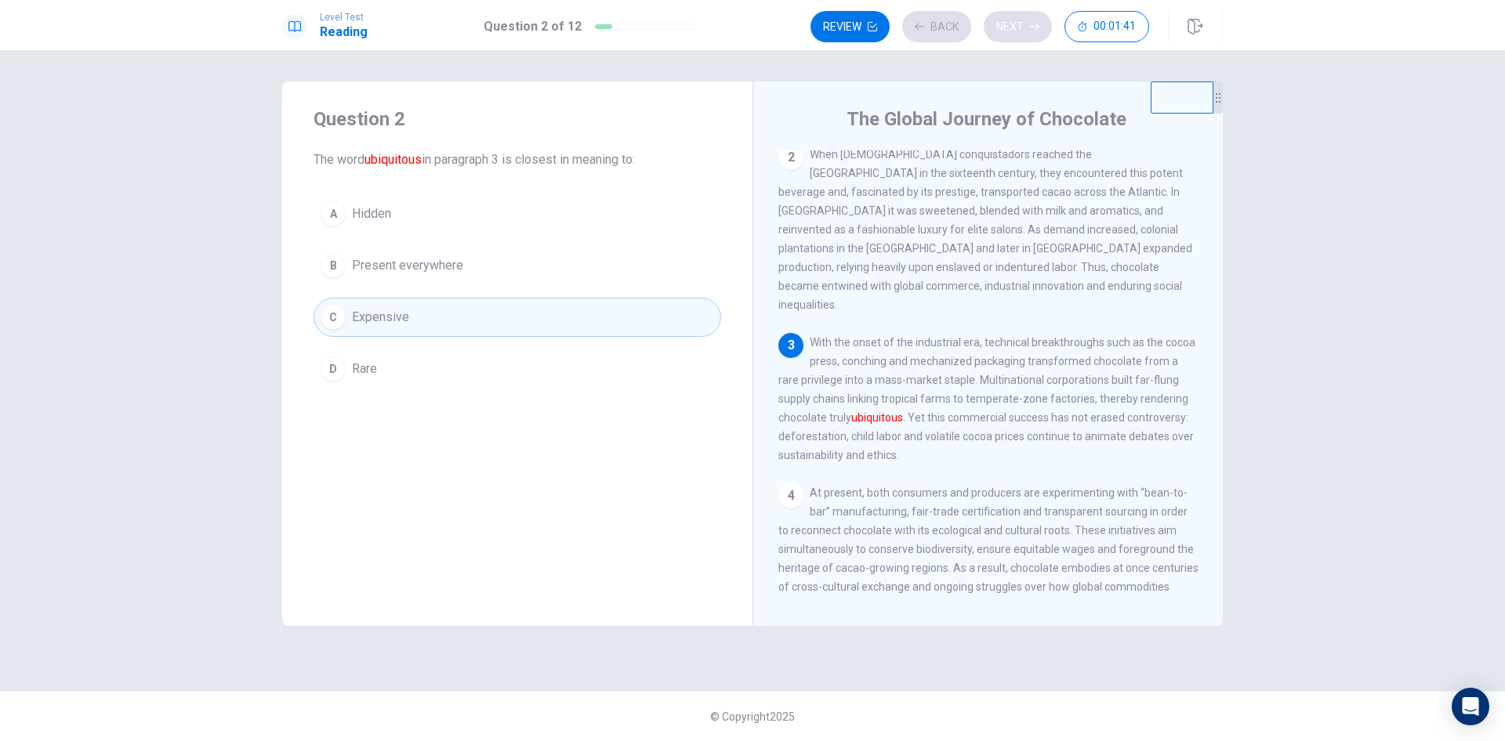
click at [1017, 25] on div "Review Back Next 00:01:41" at bounding box center [979, 26] width 339 height 31
click at [1017, 25] on button "Next" at bounding box center [1018, 26] width 68 height 31
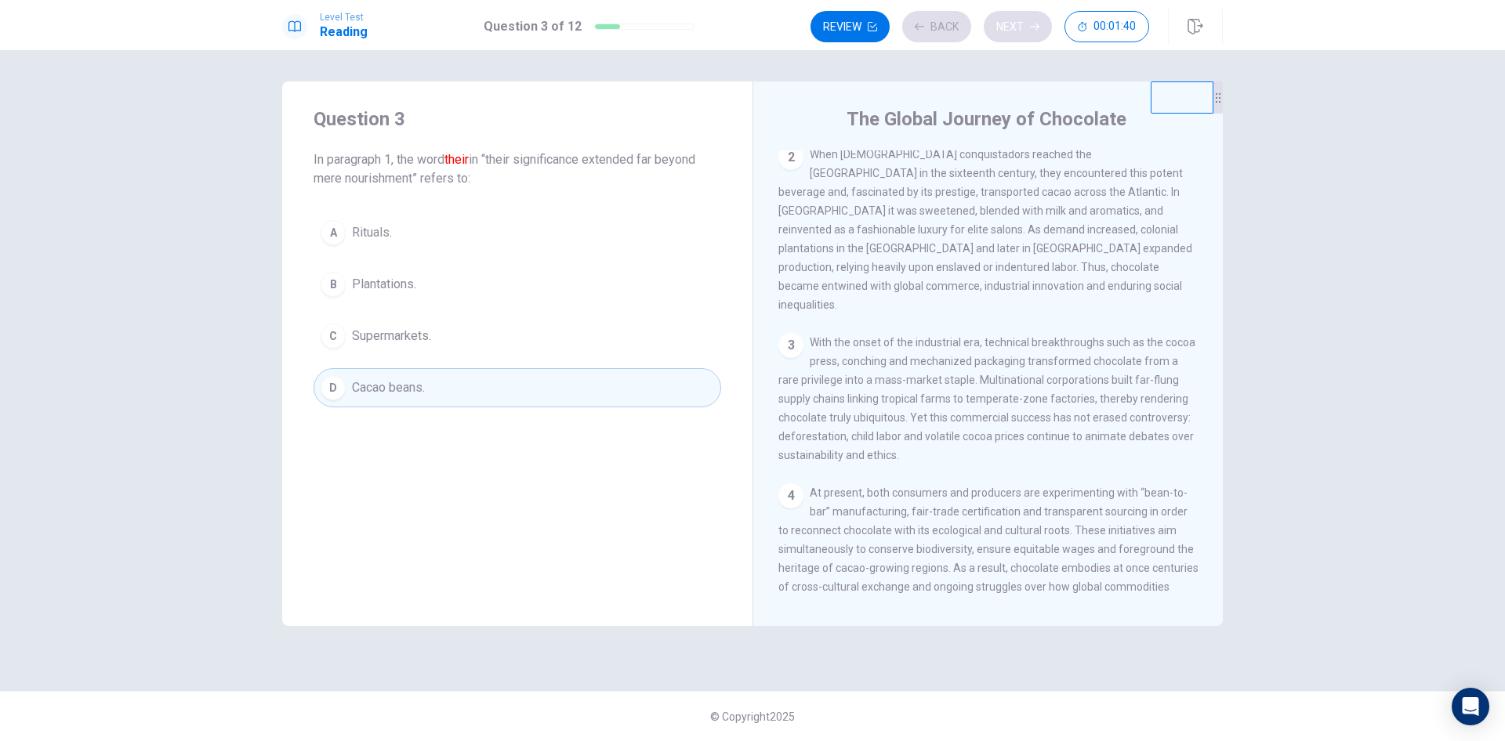
scroll to position [0, 0]
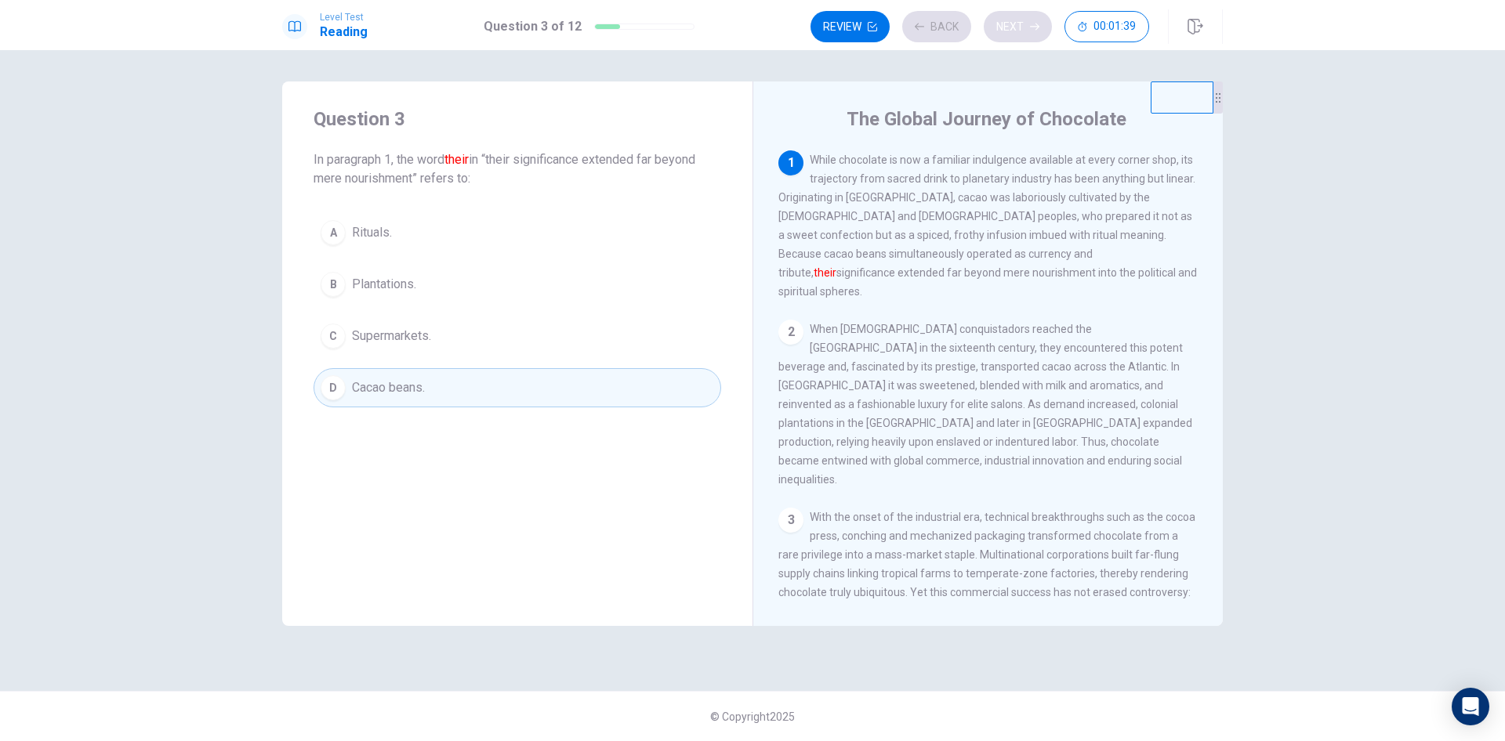
click at [1017, 25] on div "Review Back Next 00:01:39" at bounding box center [979, 26] width 339 height 31
click at [1017, 25] on button "Next" at bounding box center [1018, 26] width 68 height 31
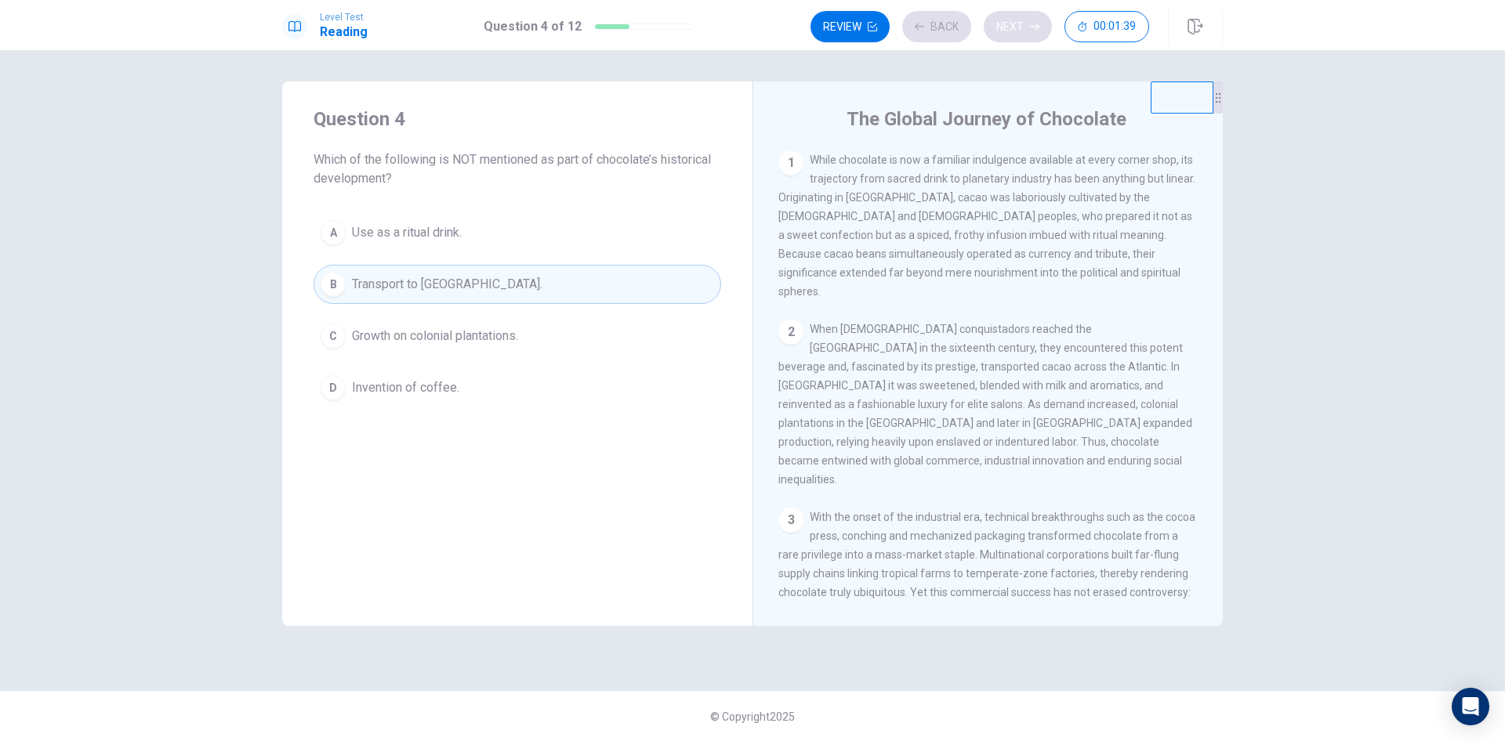
click at [1017, 25] on div "Review Back Next 00:01:39" at bounding box center [979, 26] width 339 height 31
click at [1017, 25] on div "Review Back Next 00:01:38" at bounding box center [979, 26] width 339 height 31
click at [1017, 25] on button "Next" at bounding box center [1018, 26] width 68 height 31
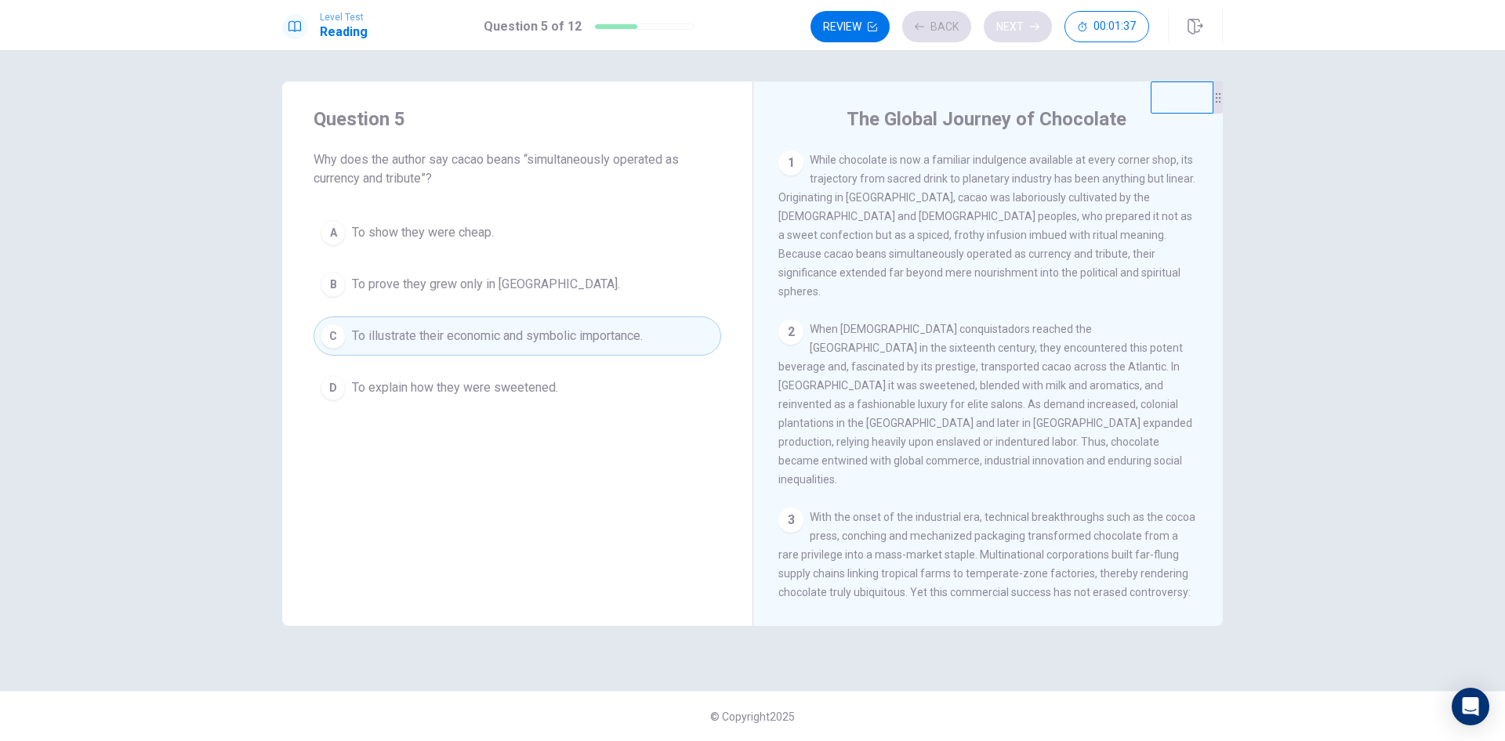
click at [1017, 25] on div "Review Back Next 00:01:37" at bounding box center [979, 26] width 339 height 31
click at [1017, 24] on button "Next" at bounding box center [1018, 26] width 68 height 31
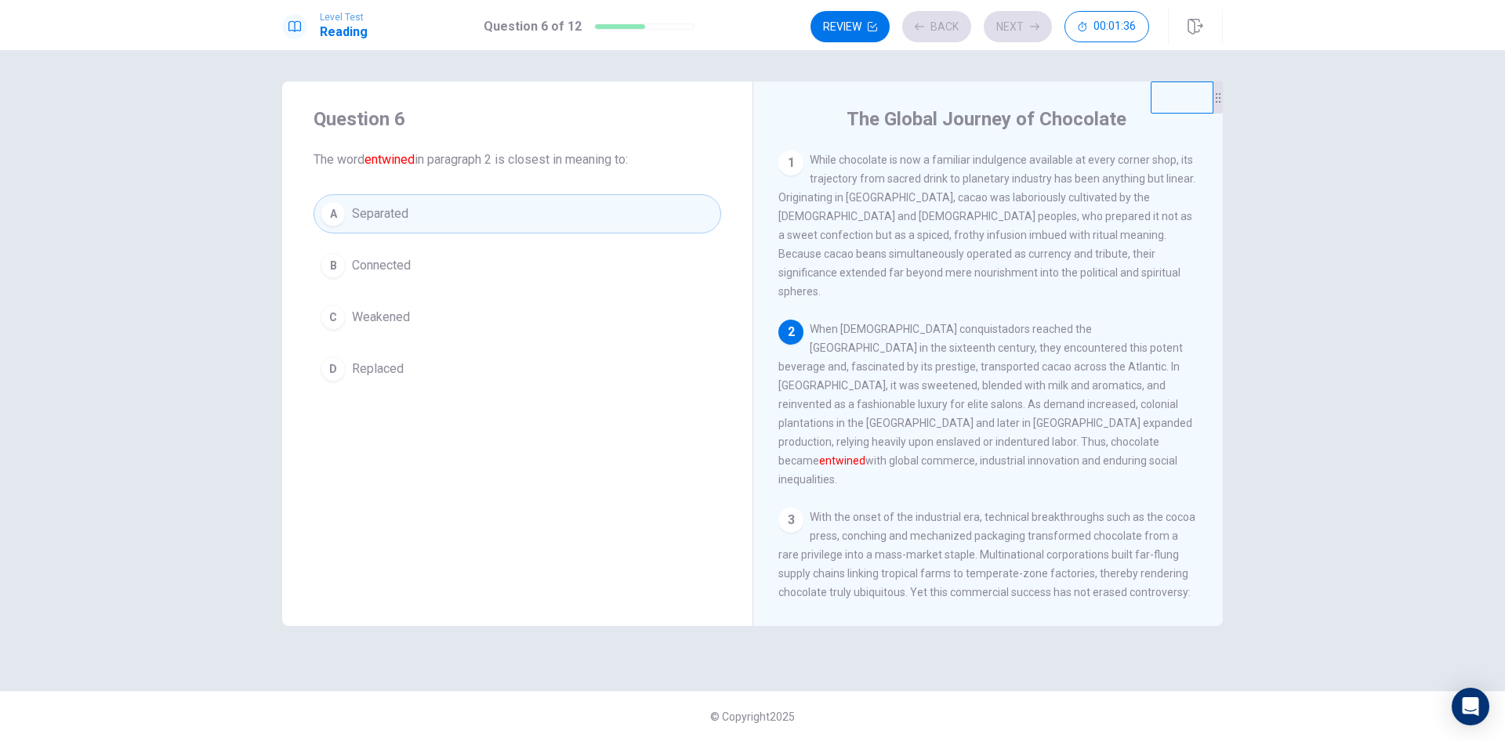
click at [1017, 24] on div "Review Back Next 00:01:36" at bounding box center [979, 26] width 339 height 31
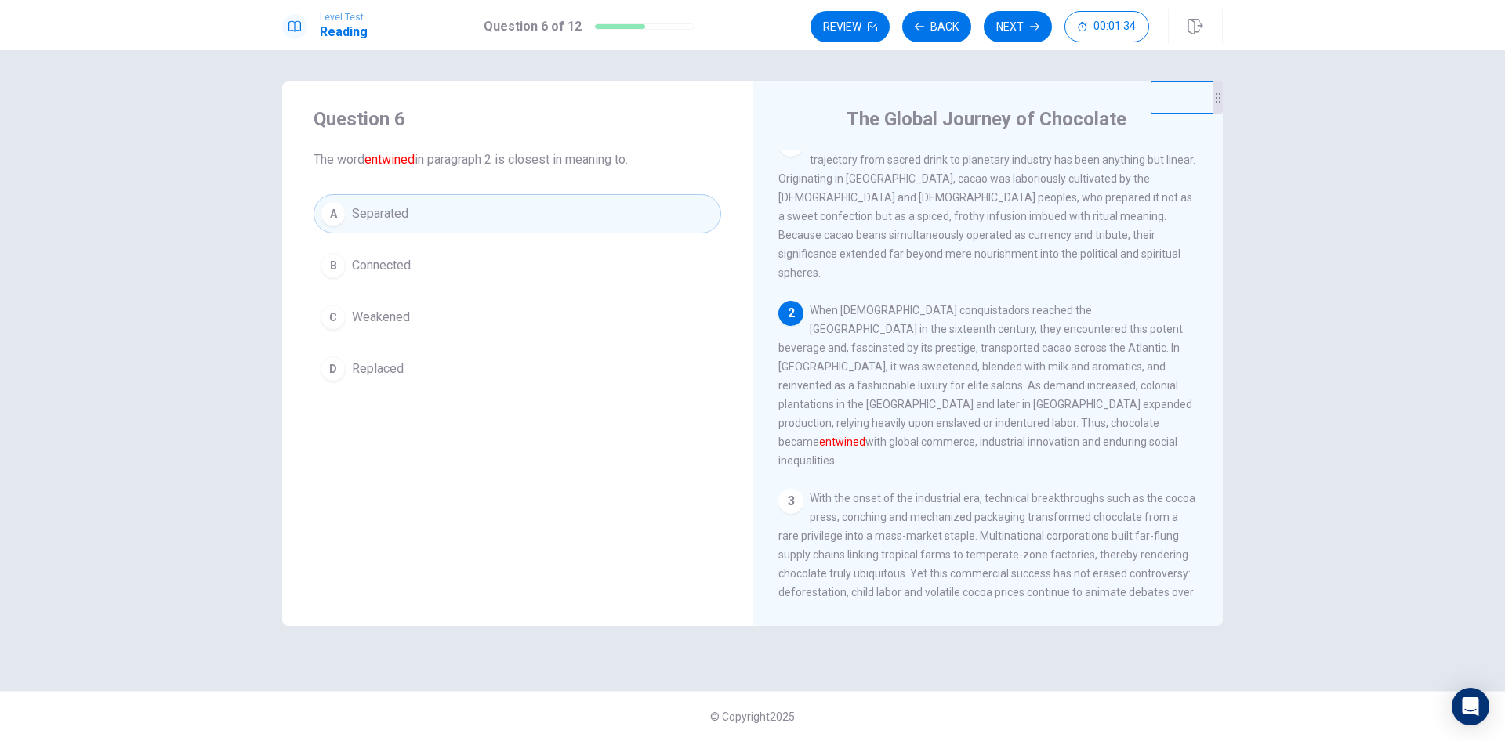
click at [1017, 24] on button "Next" at bounding box center [1018, 26] width 68 height 31
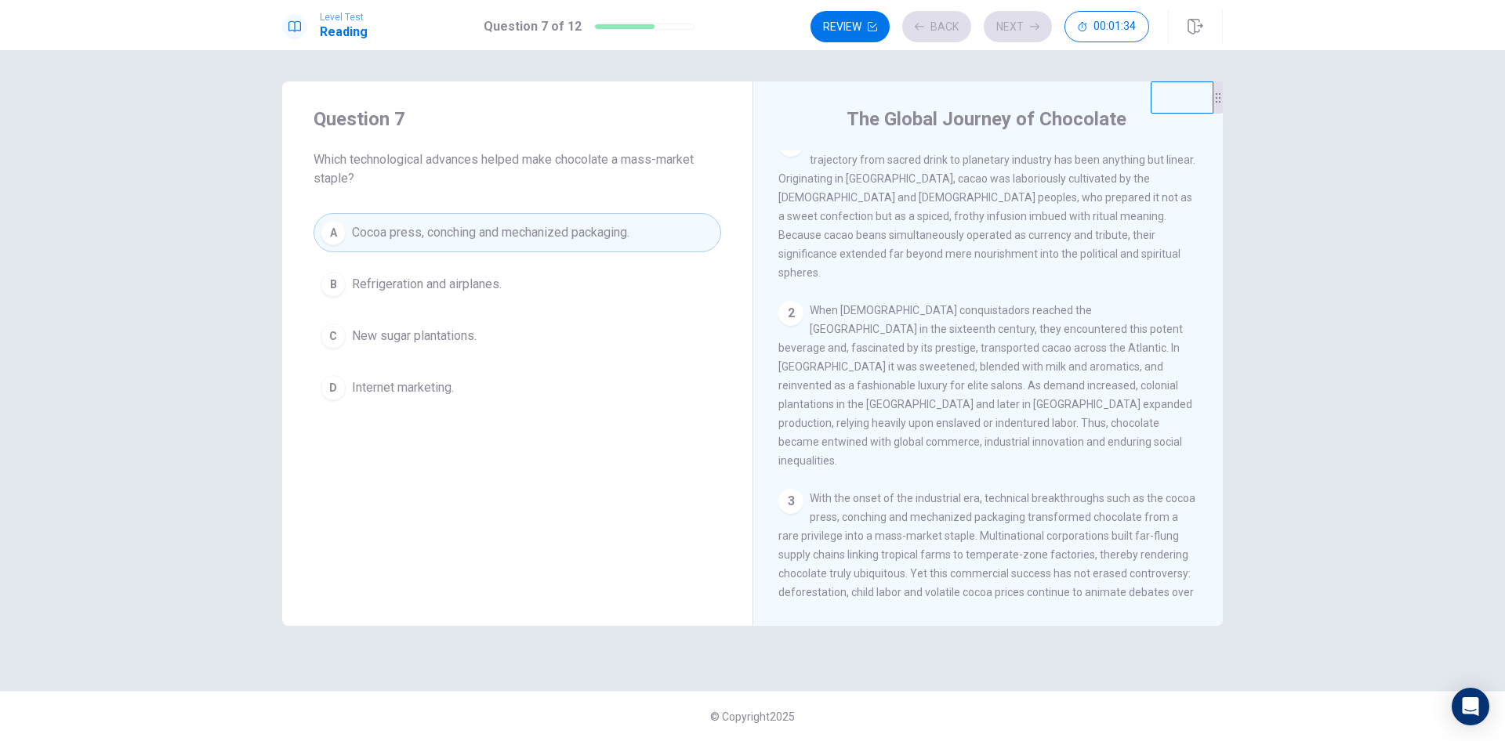
click at [1017, 24] on div "Review Back Next 00:01:34" at bounding box center [979, 26] width 339 height 31
click at [1017, 24] on button "Next" at bounding box center [1018, 26] width 68 height 31
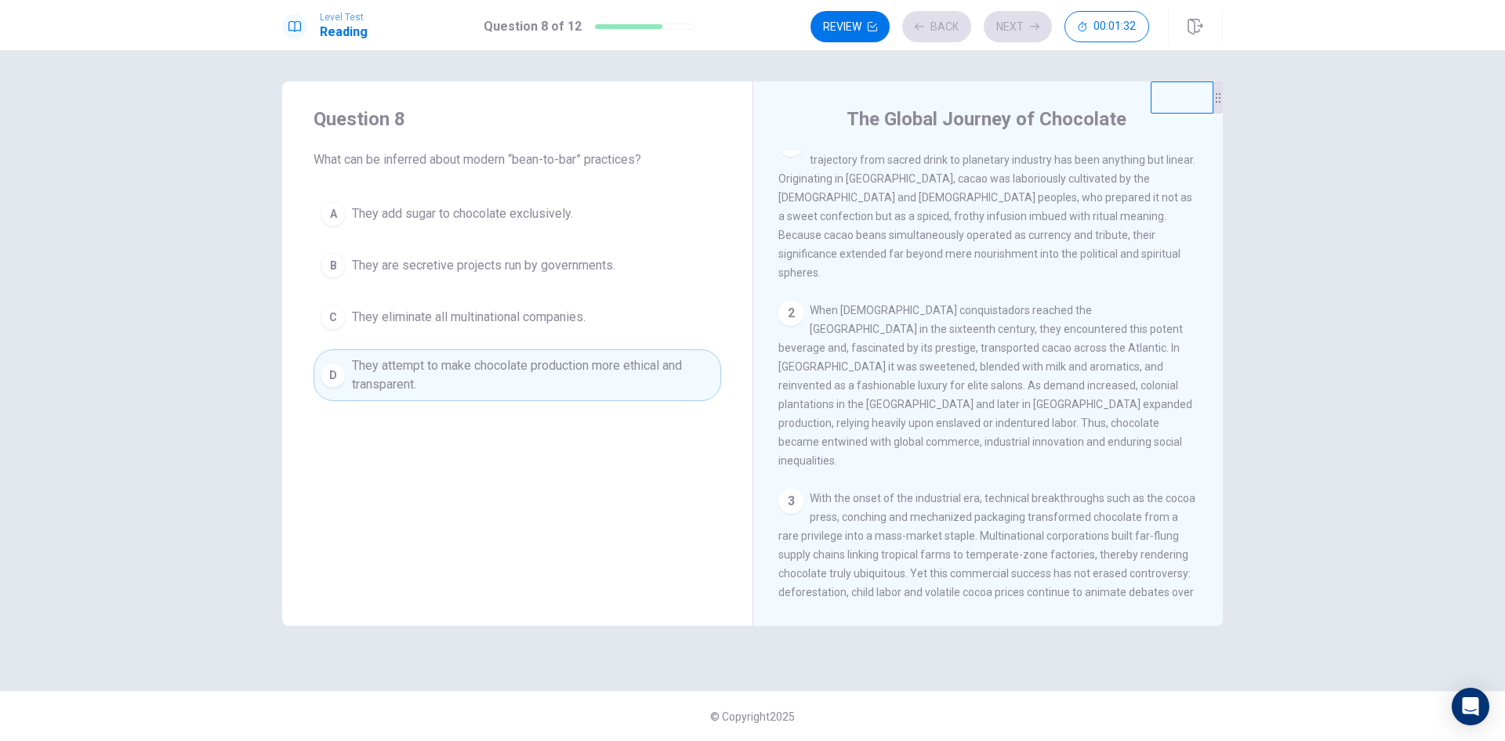
click at [1017, 24] on div "Review Back Next 00:01:32" at bounding box center [979, 26] width 339 height 31
click at [1017, 24] on button "Next" at bounding box center [1018, 26] width 68 height 31
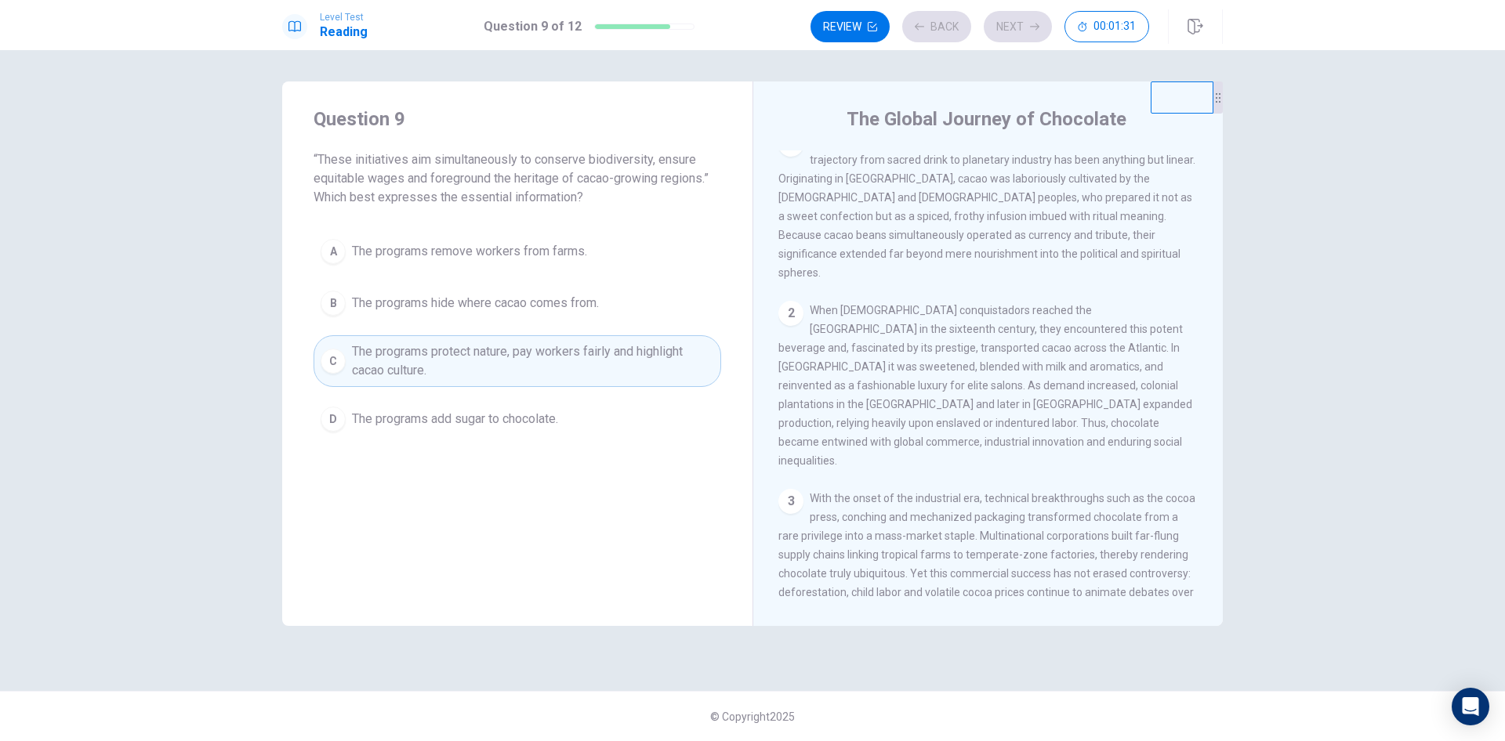
click at [1017, 24] on div "Review Back Next 00:01:31" at bounding box center [979, 26] width 339 height 31
click at [1017, 24] on button "Next" at bounding box center [1018, 26] width 68 height 31
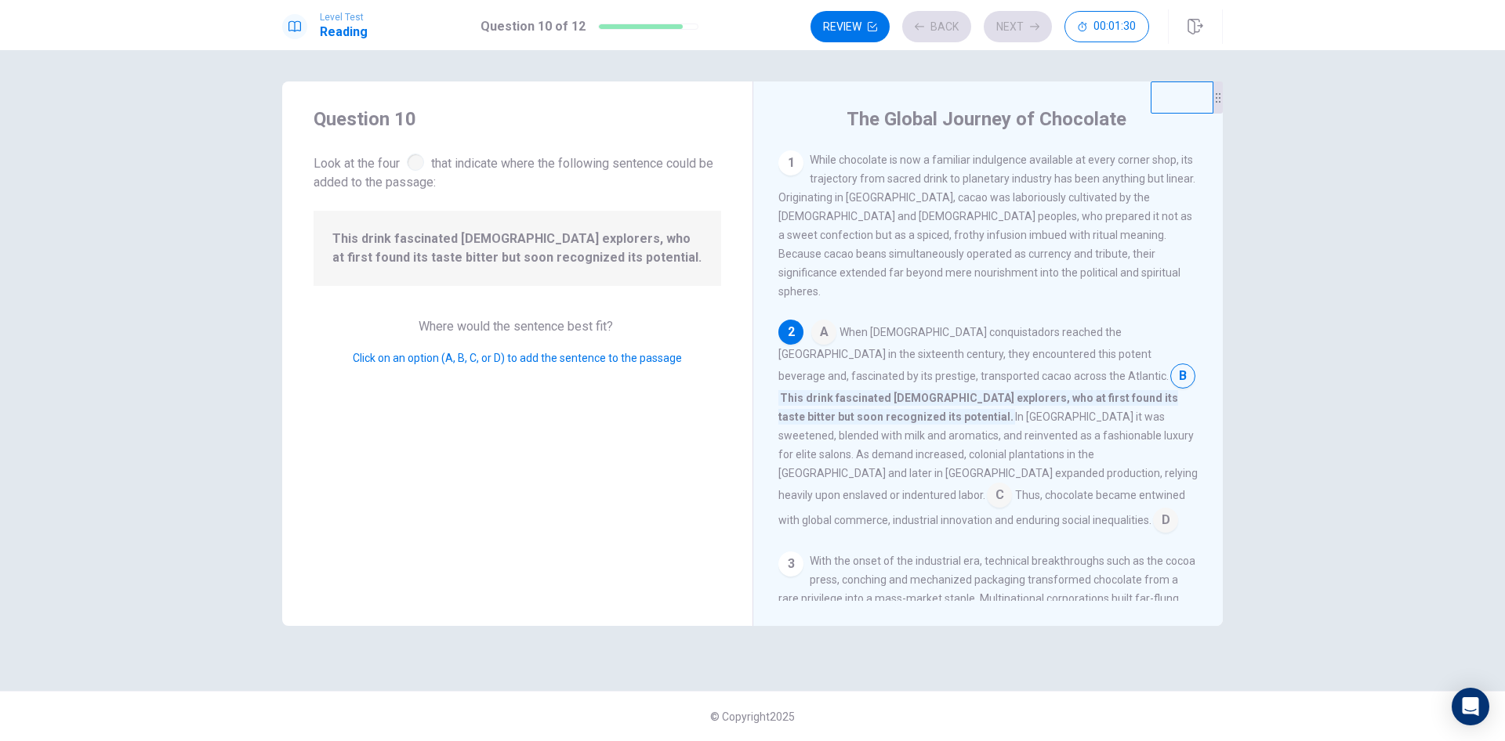
scroll to position [56, 0]
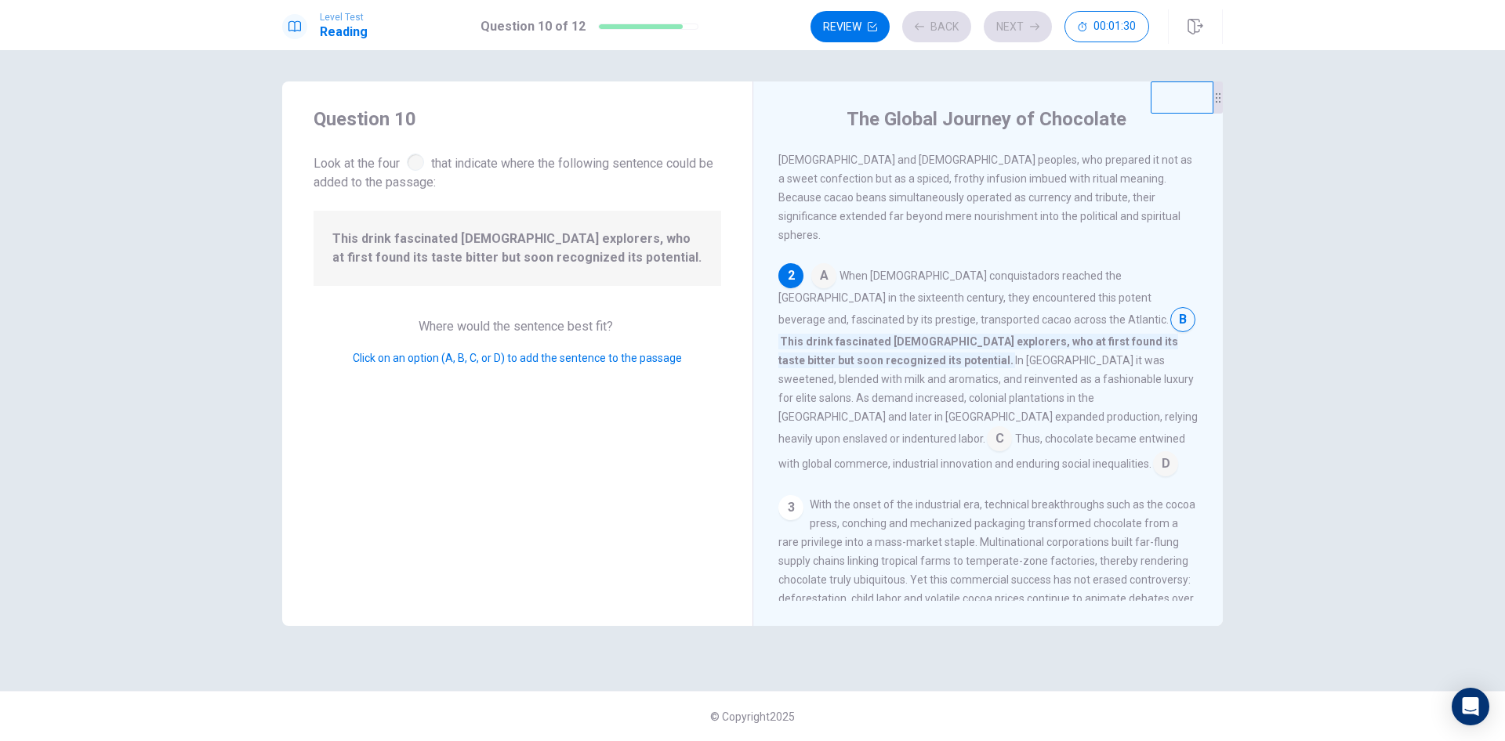
click at [1017, 24] on div "Review Back Next 00:01:30" at bounding box center [979, 26] width 339 height 31
click at [1017, 24] on button "Next" at bounding box center [1018, 26] width 68 height 31
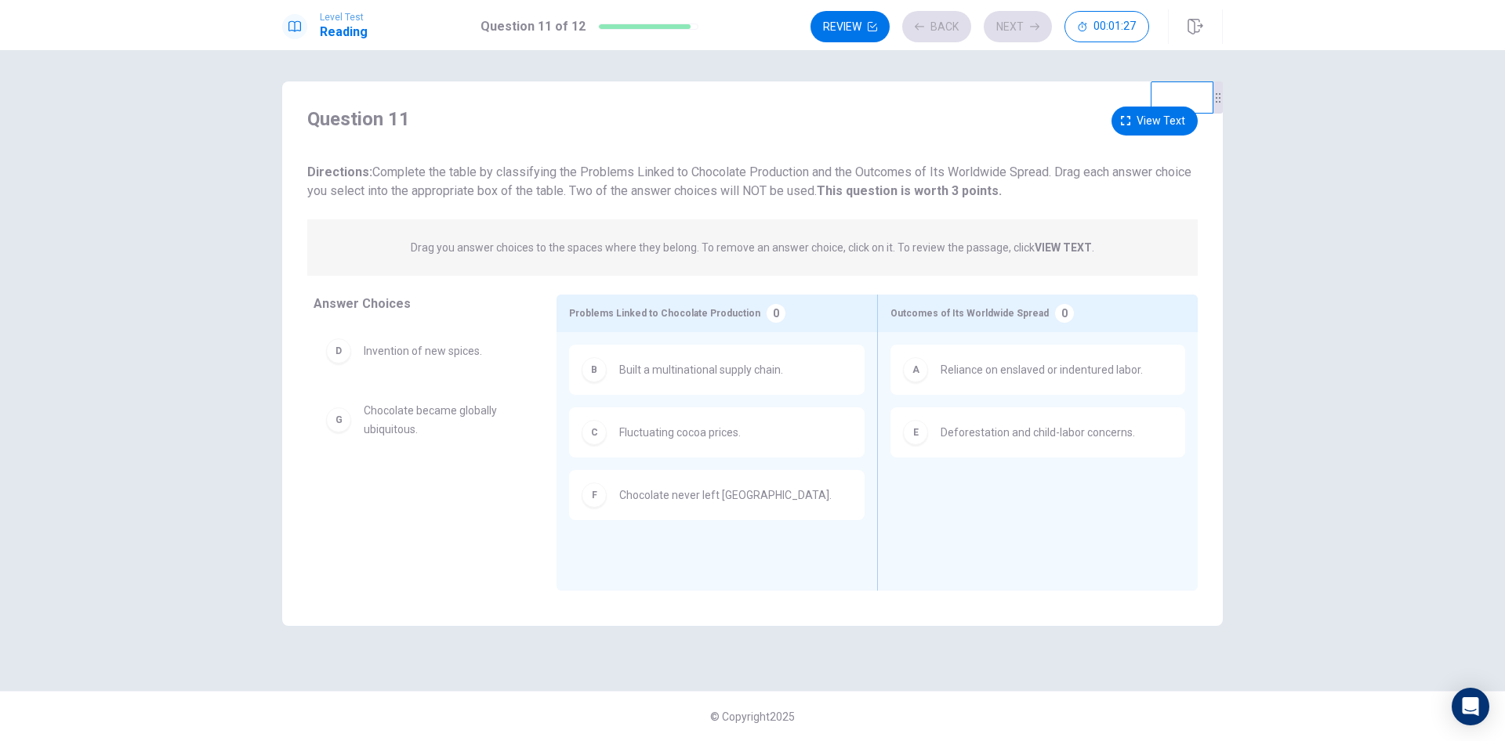
click at [1017, 24] on div "Review Back Next 00:01:27" at bounding box center [979, 26] width 339 height 31
click at [1017, 24] on button "Next" at bounding box center [1018, 26] width 68 height 31
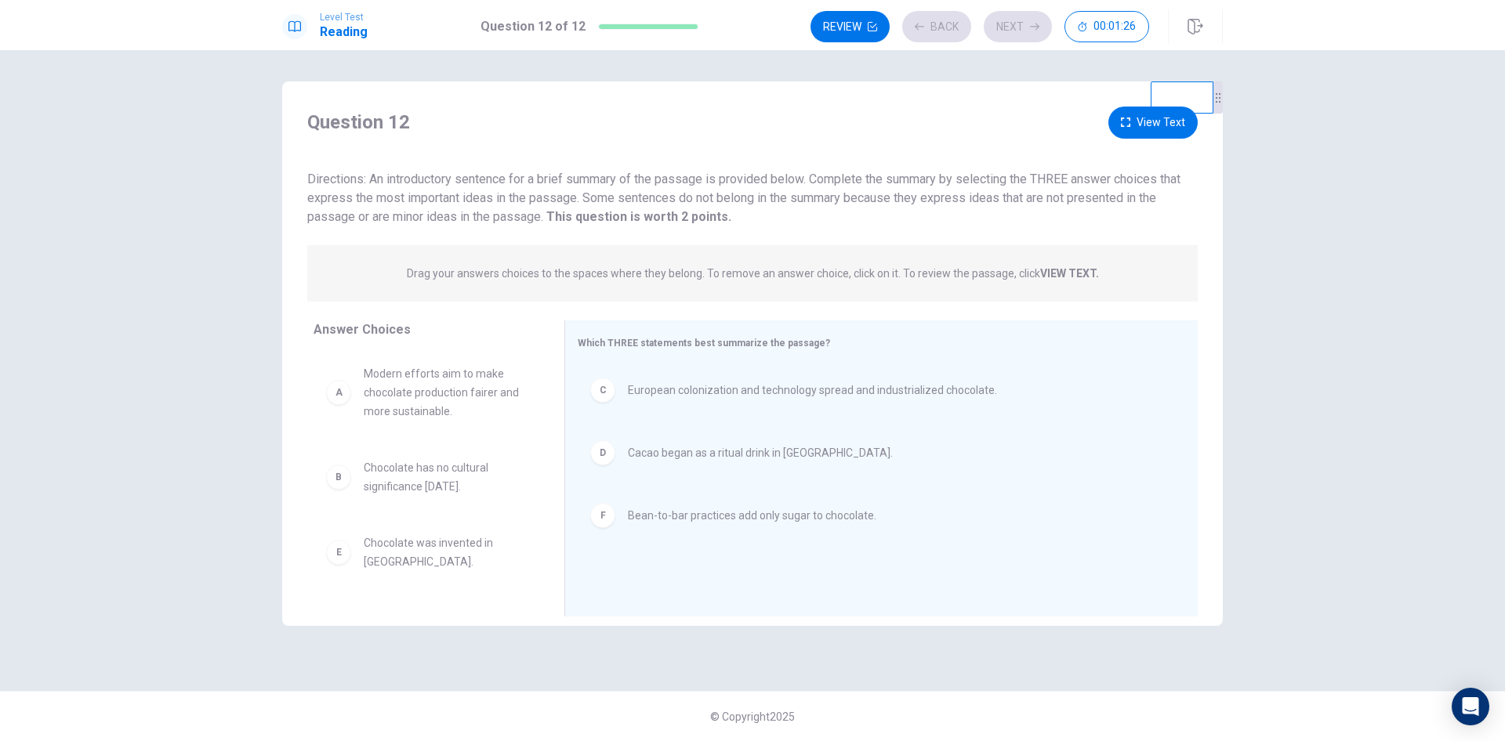
click at [1017, 24] on div "Review Back Next 00:01:26" at bounding box center [979, 26] width 339 height 31
click at [1017, 24] on button "Next" at bounding box center [1018, 26] width 68 height 31
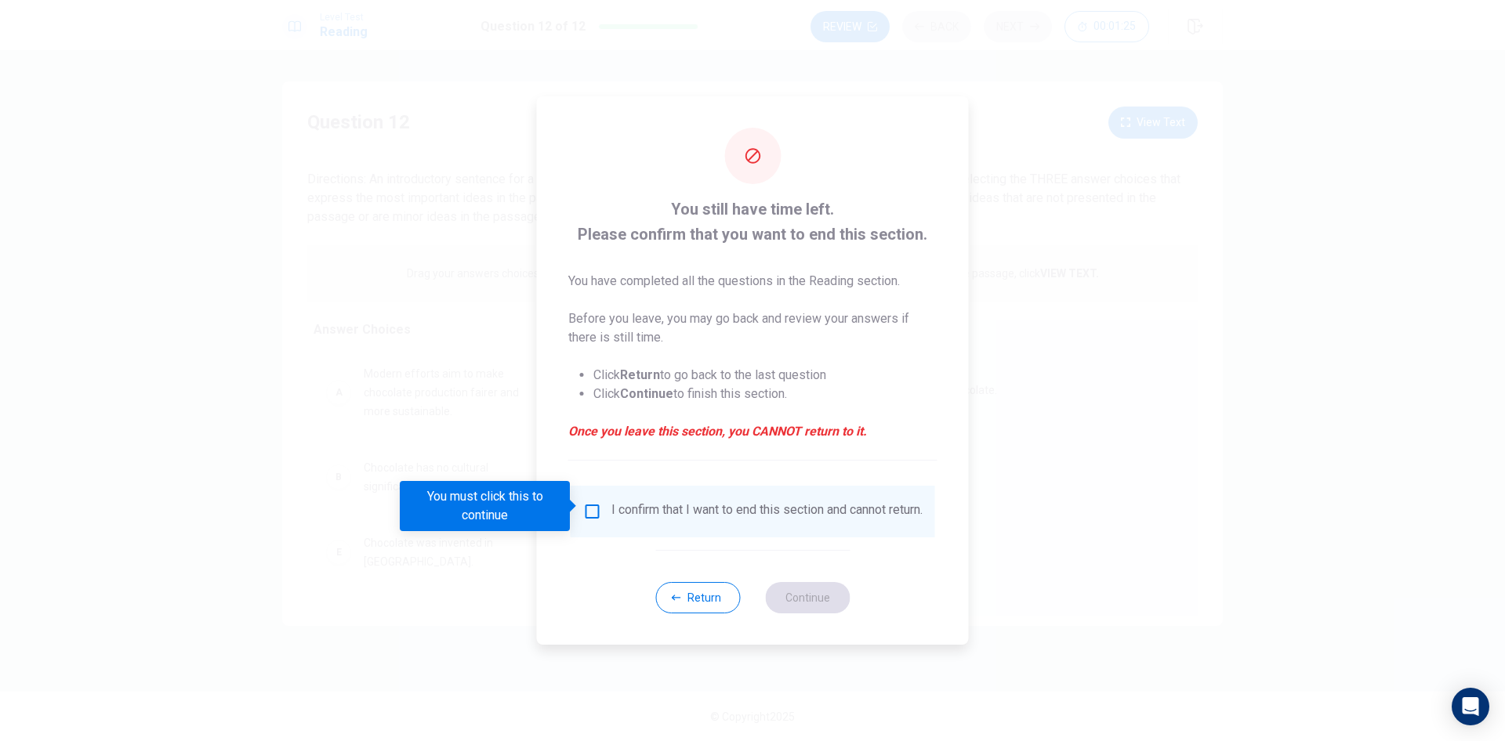
click at [1017, 24] on div at bounding box center [752, 370] width 1505 height 741
click at [670, 593] on button "Return" at bounding box center [697, 597] width 85 height 31
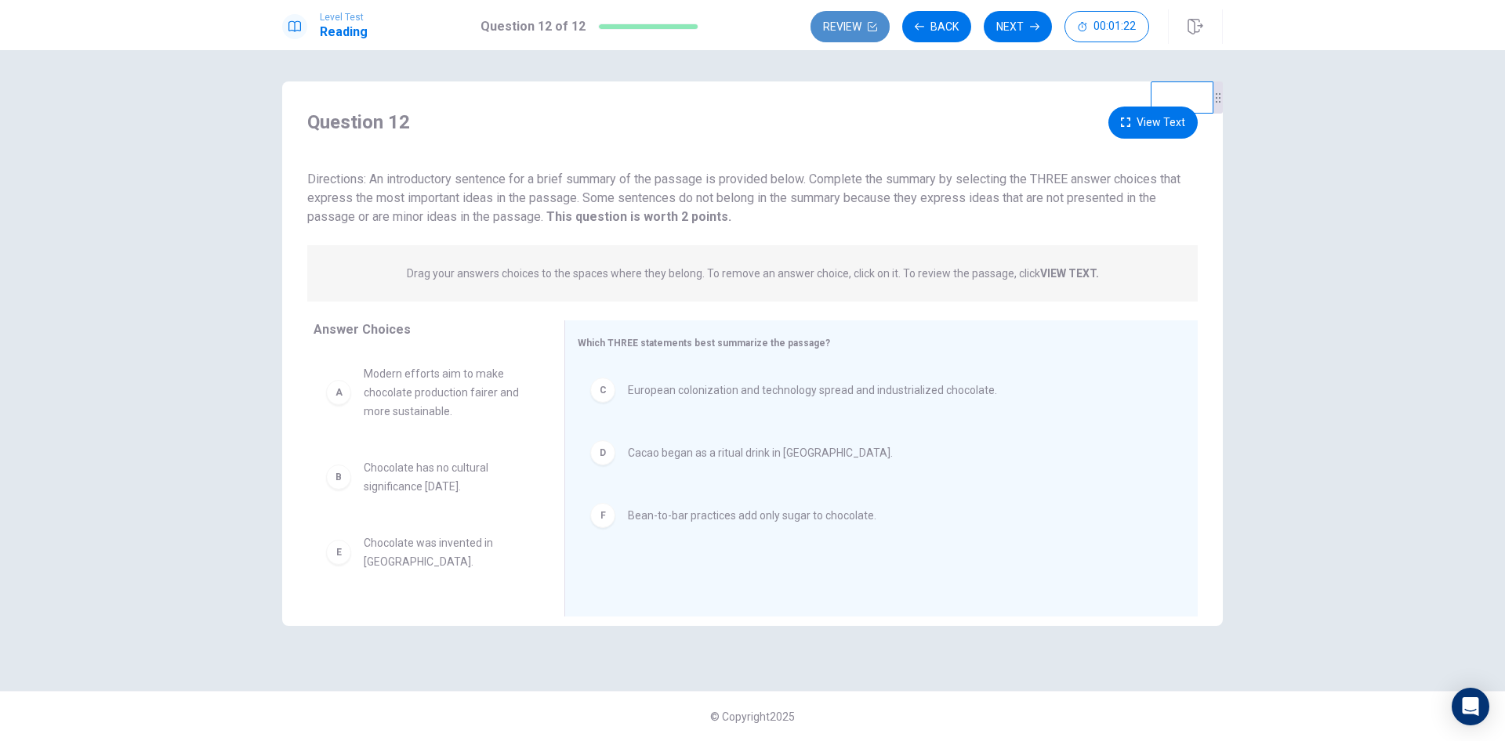
click at [853, 17] on button "Review" at bounding box center [849, 26] width 79 height 31
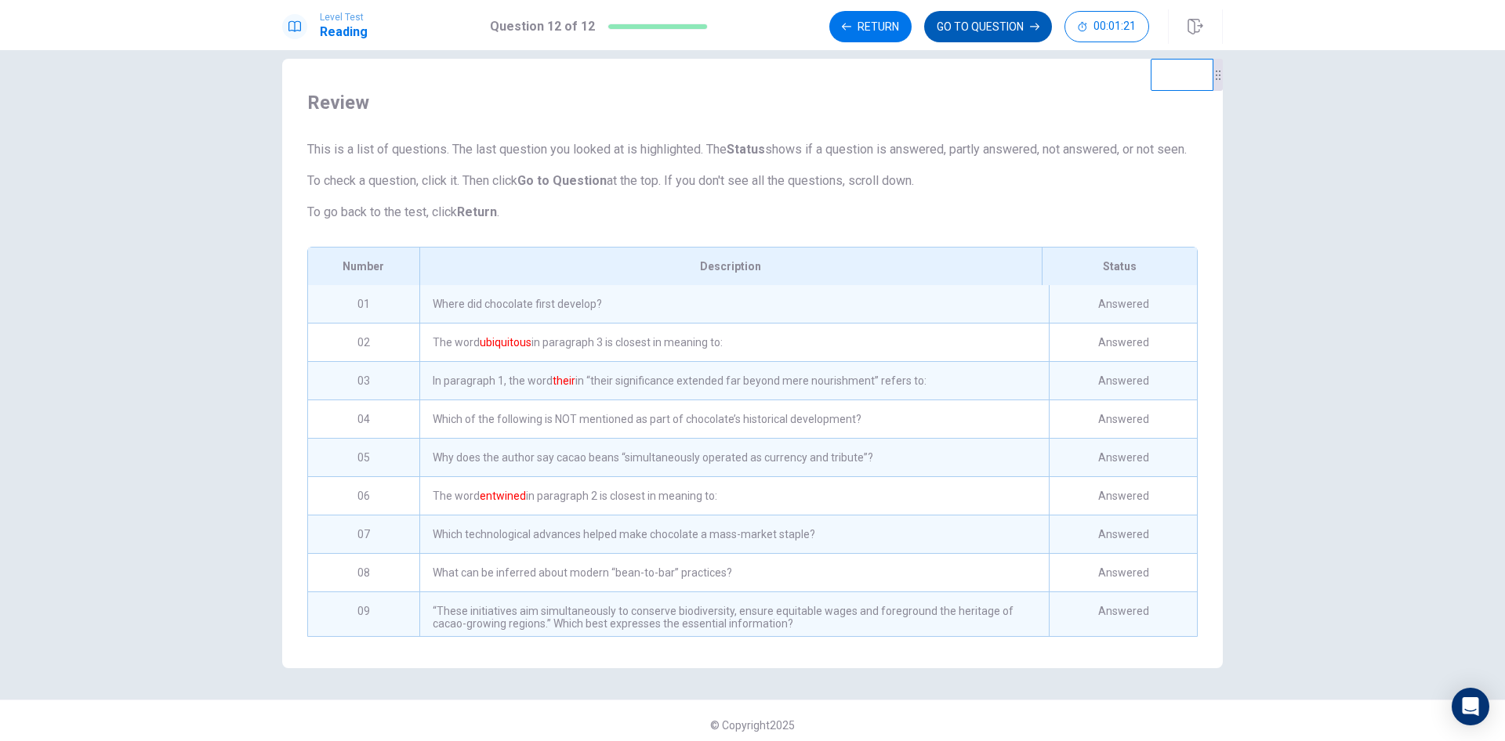
scroll to position [0, 0]
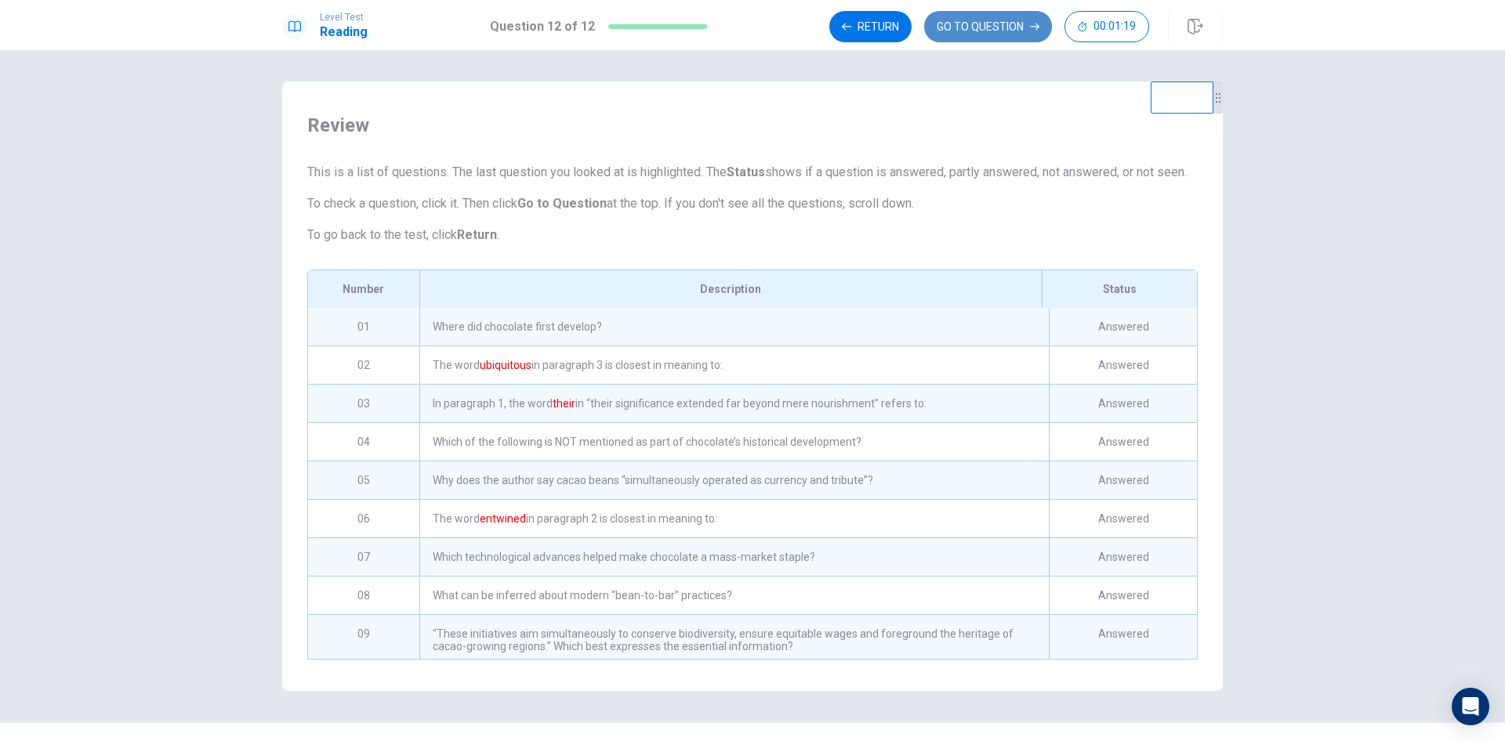
click at [1009, 13] on button "GO TO QUESTION" at bounding box center [988, 26] width 128 height 31
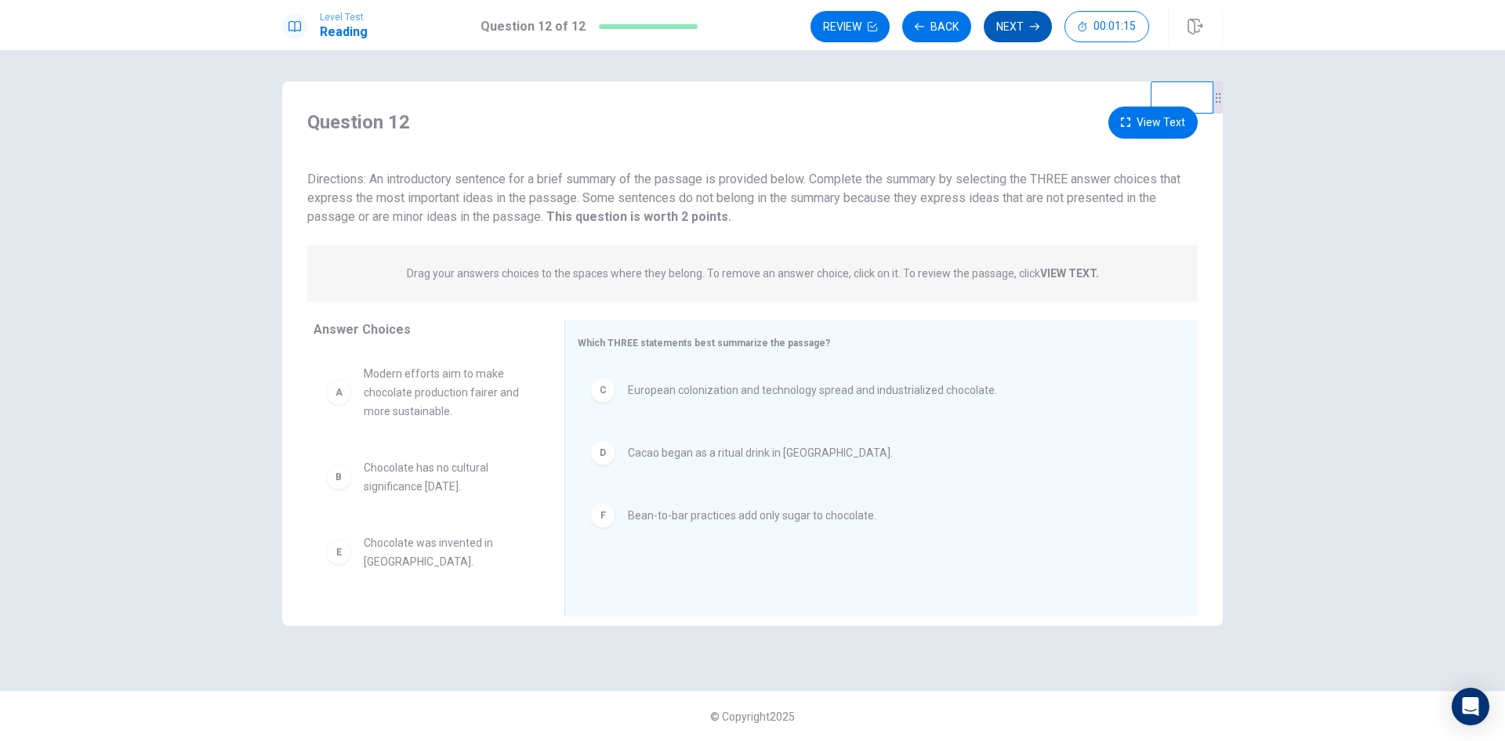
click at [1020, 27] on button "Next" at bounding box center [1018, 26] width 68 height 31
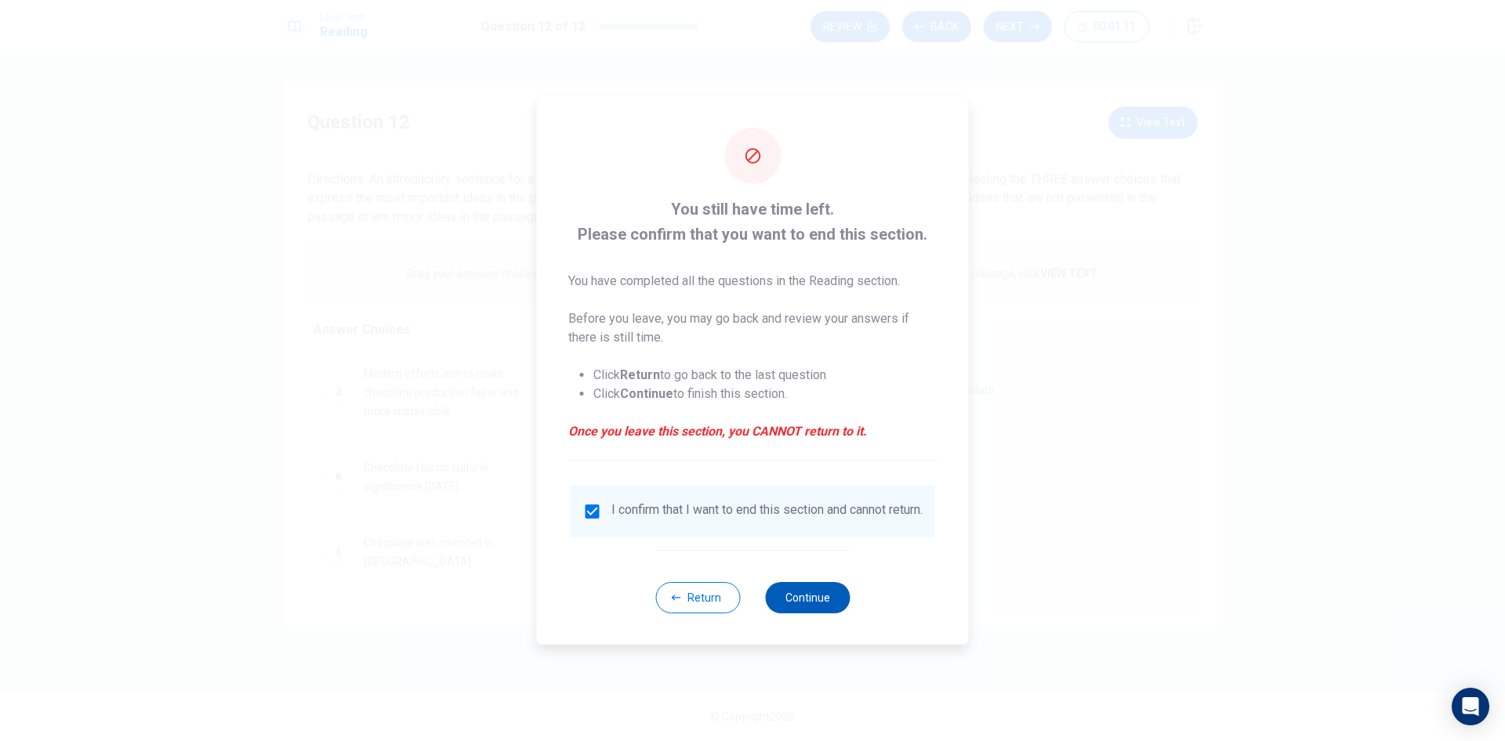
click at [796, 600] on button "Continue" at bounding box center [807, 597] width 85 height 31
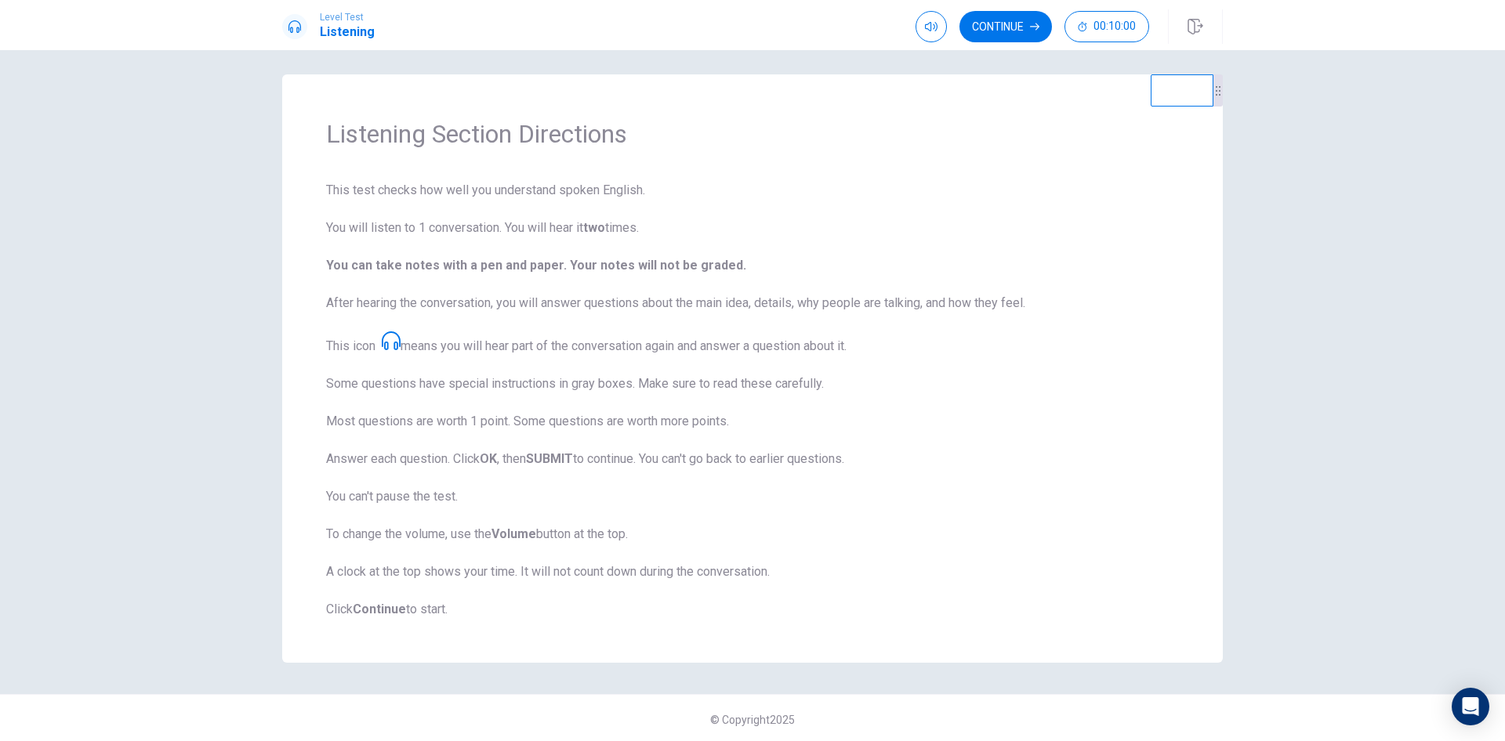
scroll to position [10, 0]
click at [393, 331] on icon at bounding box center [391, 337] width 19 height 19
drag, startPoint x: 1001, startPoint y: 31, endPoint x: 998, endPoint y: 40, distance: 9.2
click at [1002, 31] on button "Continue" at bounding box center [1005, 26] width 92 height 31
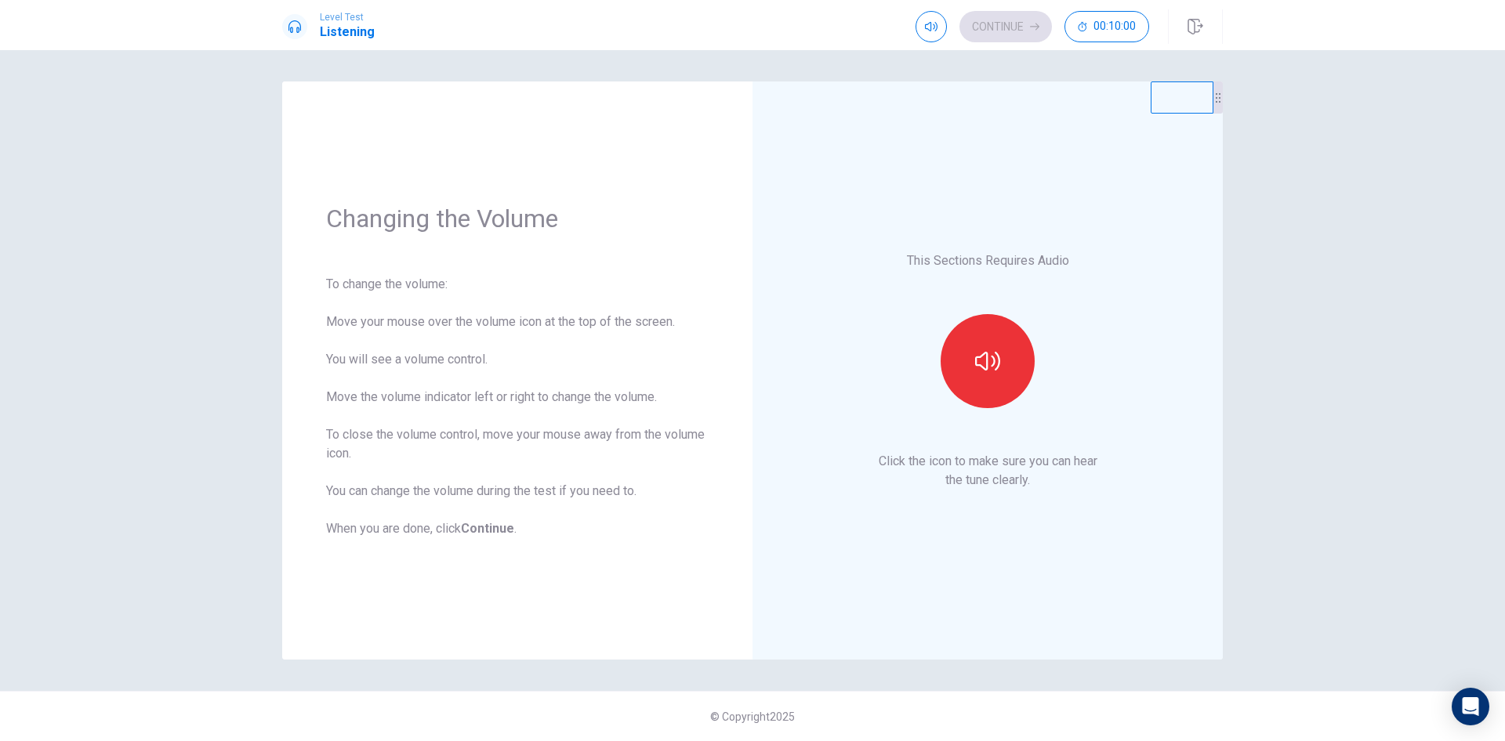
scroll to position [0, 0]
click at [972, 353] on button "button" at bounding box center [988, 361] width 94 height 94
click at [1007, 31] on button "Continue" at bounding box center [1005, 26] width 92 height 31
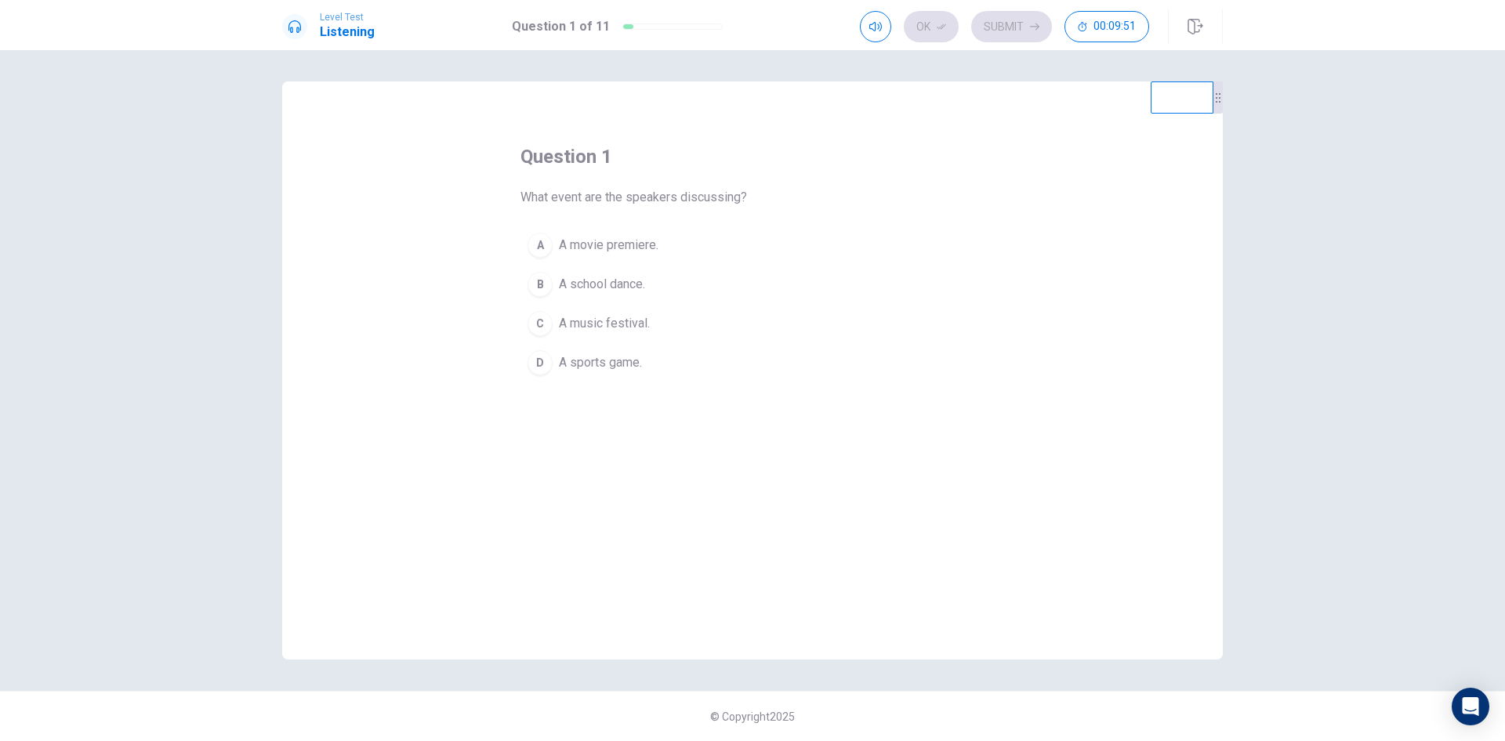
click at [633, 323] on span "A music festival." at bounding box center [604, 323] width 91 height 19
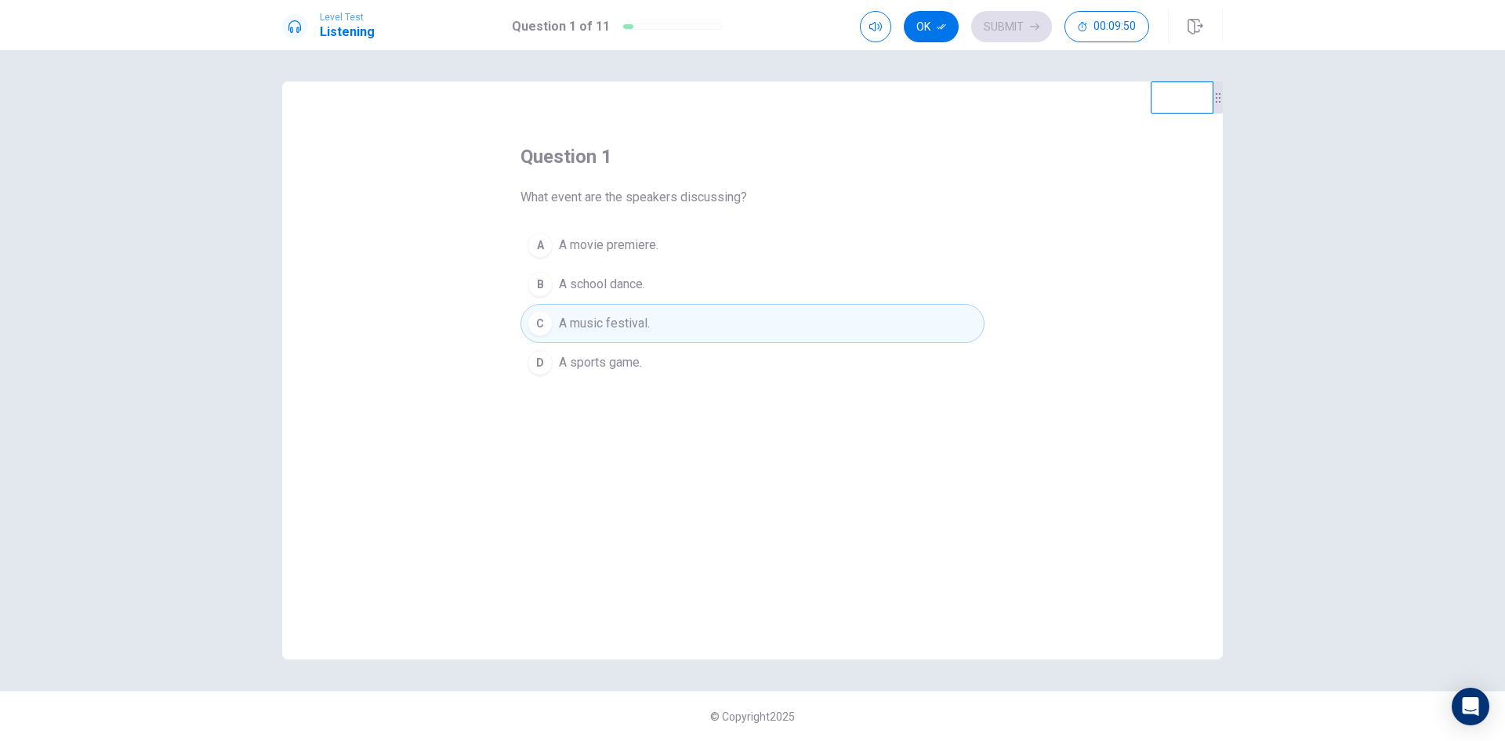
drag, startPoint x: 931, startPoint y: 20, endPoint x: 932, endPoint y: 38, distance: 18.8
click at [931, 21] on button "Ok" at bounding box center [931, 26] width 55 height 31
click at [1006, 33] on button "Submit" at bounding box center [1011, 26] width 81 height 31
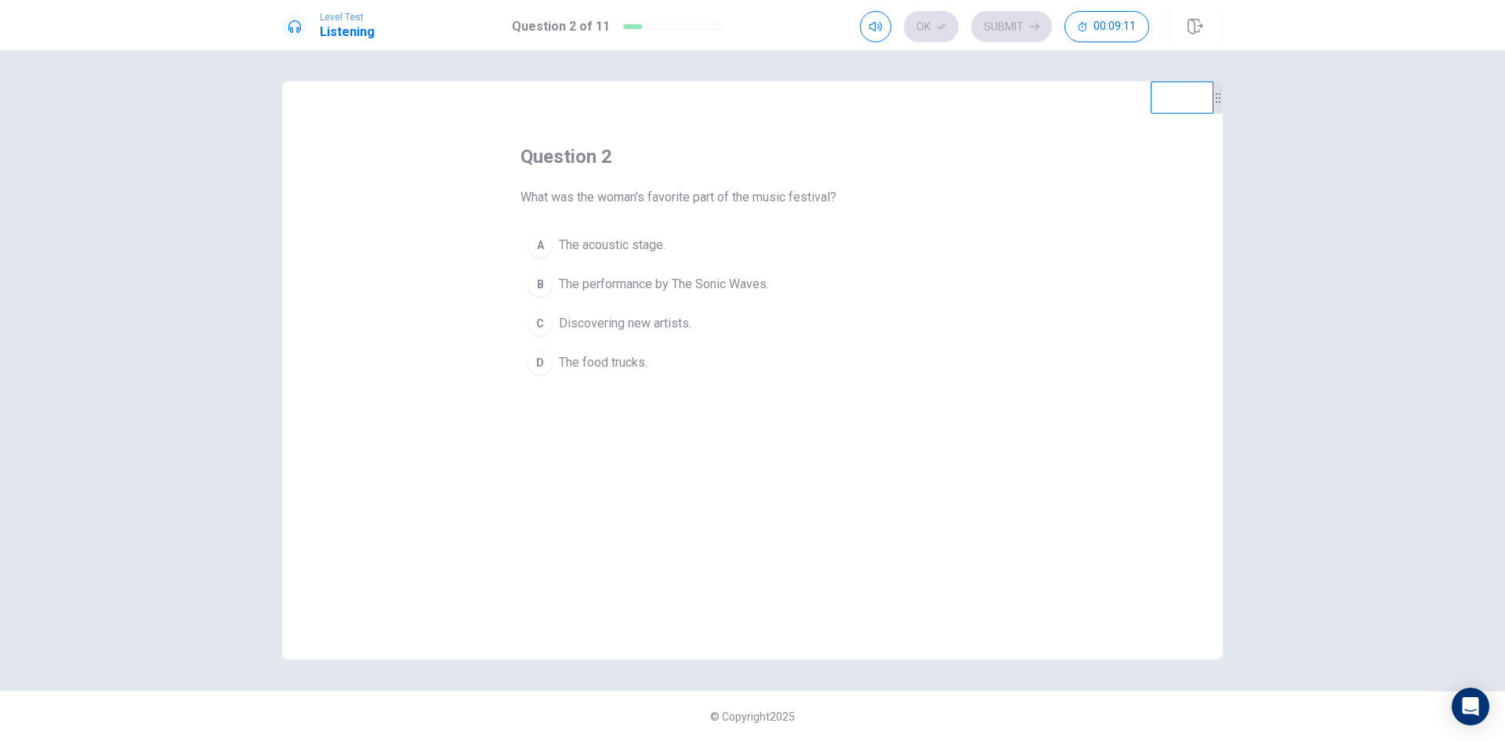
click at [651, 248] on span "The acoustic stage." at bounding box center [612, 245] width 107 height 19
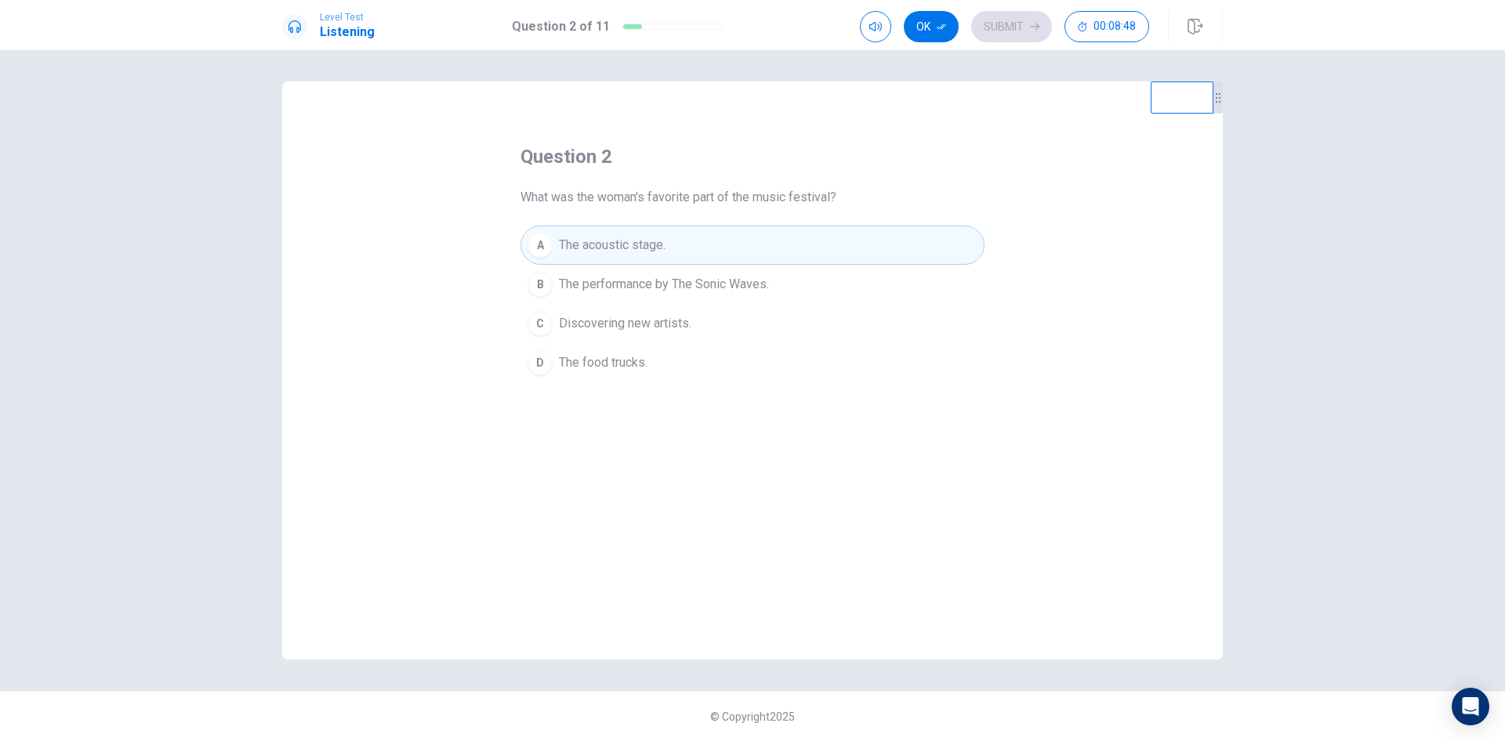
click at [659, 368] on button "D The food trucks." at bounding box center [752, 362] width 464 height 39
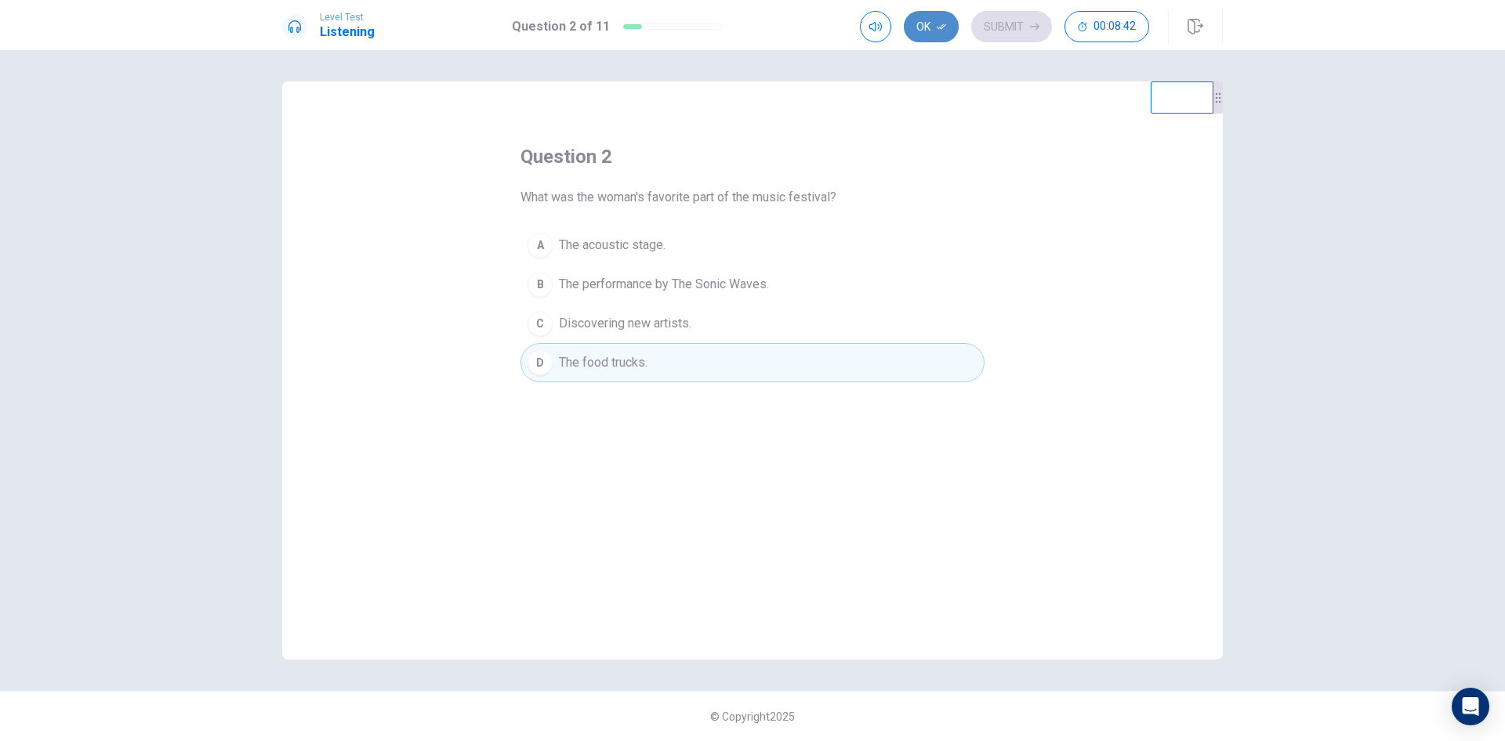
click at [927, 23] on button "Ok" at bounding box center [931, 26] width 55 height 31
click at [1016, 28] on button "Submit" at bounding box center [1011, 26] width 81 height 31
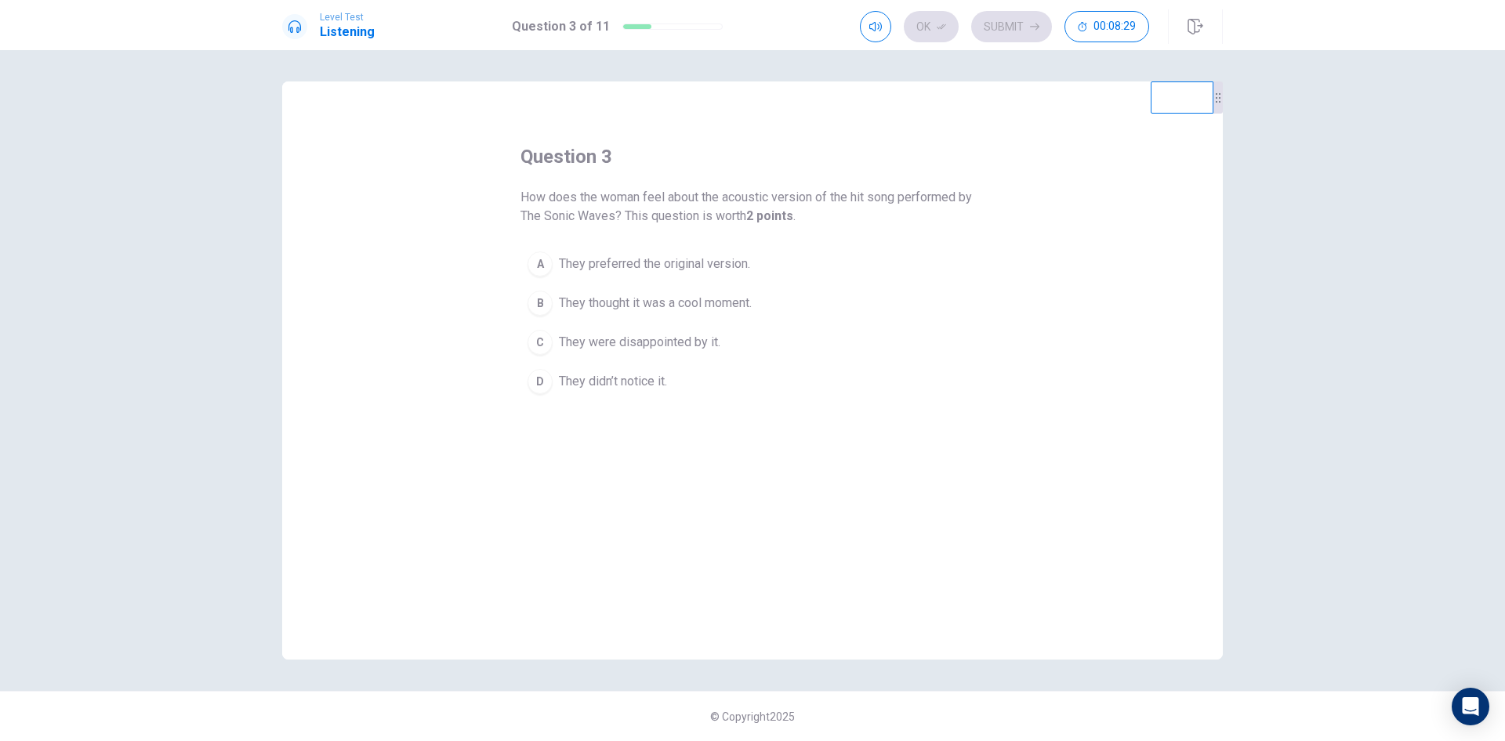
click at [930, 23] on div "Ok Submit 00:08:29" at bounding box center [1004, 26] width 289 height 31
click at [937, 26] on div "Ok Submit 00:08:24" at bounding box center [1004, 26] width 289 height 31
click at [943, 30] on div "Ok Submit 00:07:40" at bounding box center [1004, 26] width 289 height 31
click at [693, 295] on span "They thought it was a cool moment." at bounding box center [655, 303] width 193 height 19
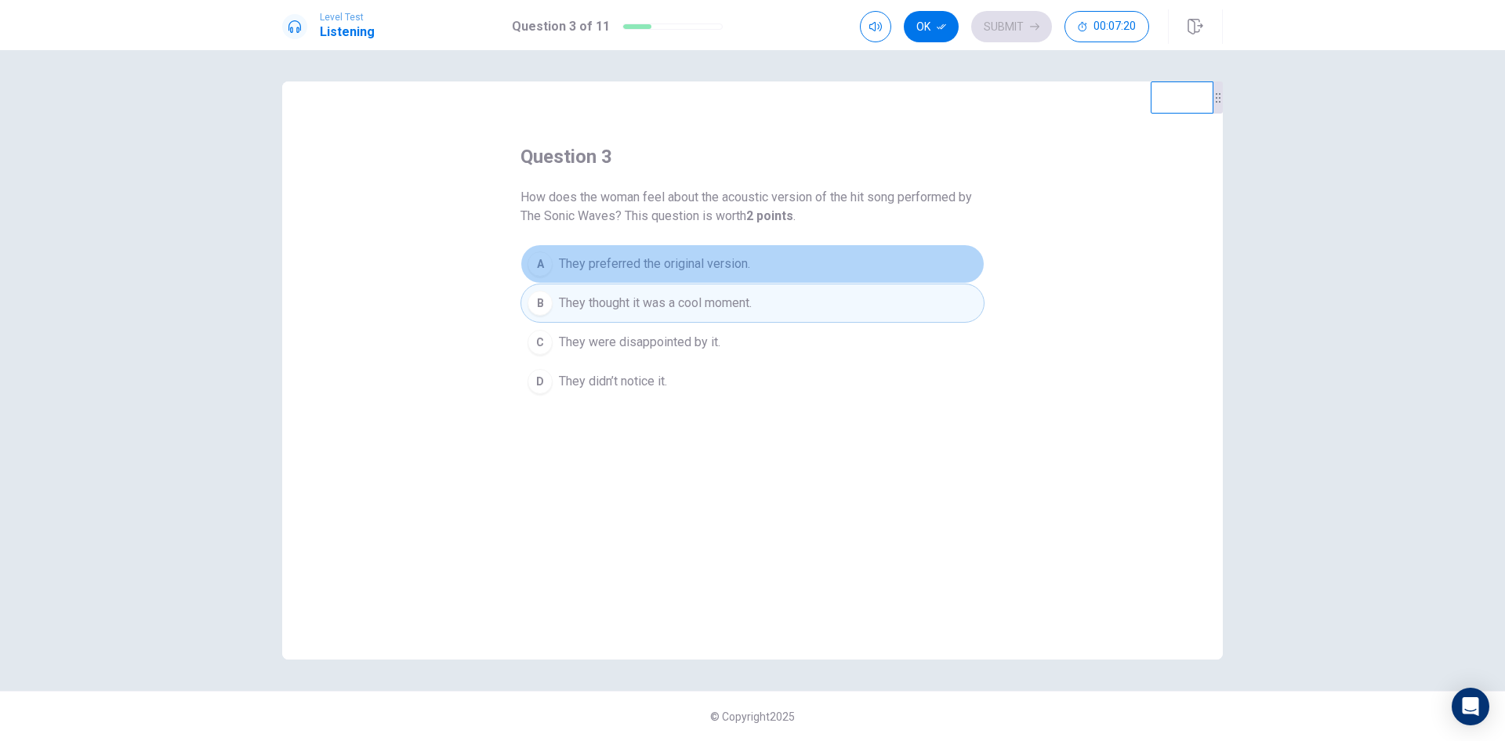
click at [701, 265] on span "They preferred the original version." at bounding box center [654, 264] width 191 height 19
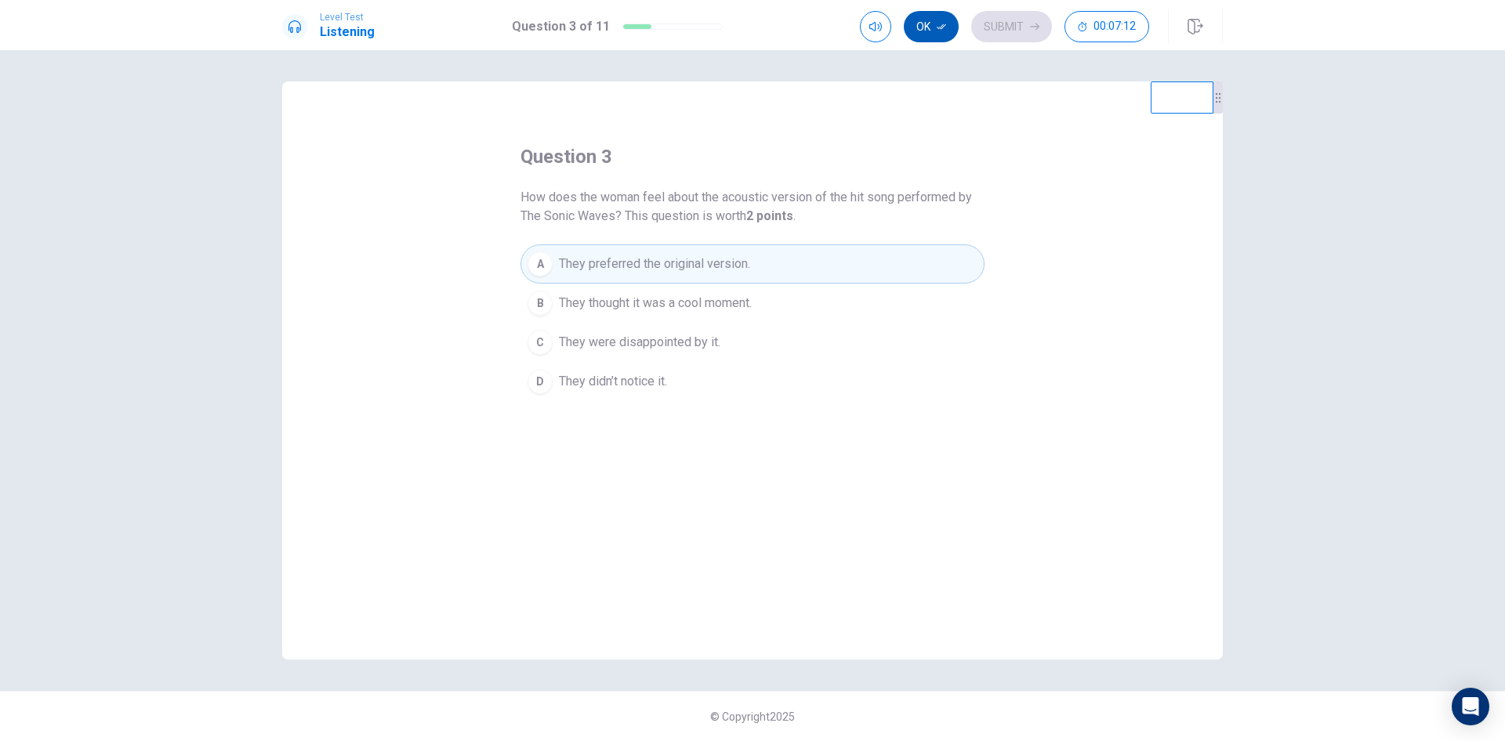
click at [925, 27] on button "Ok" at bounding box center [931, 26] width 55 height 31
click at [1009, 21] on button "Submit" at bounding box center [1011, 26] width 81 height 31
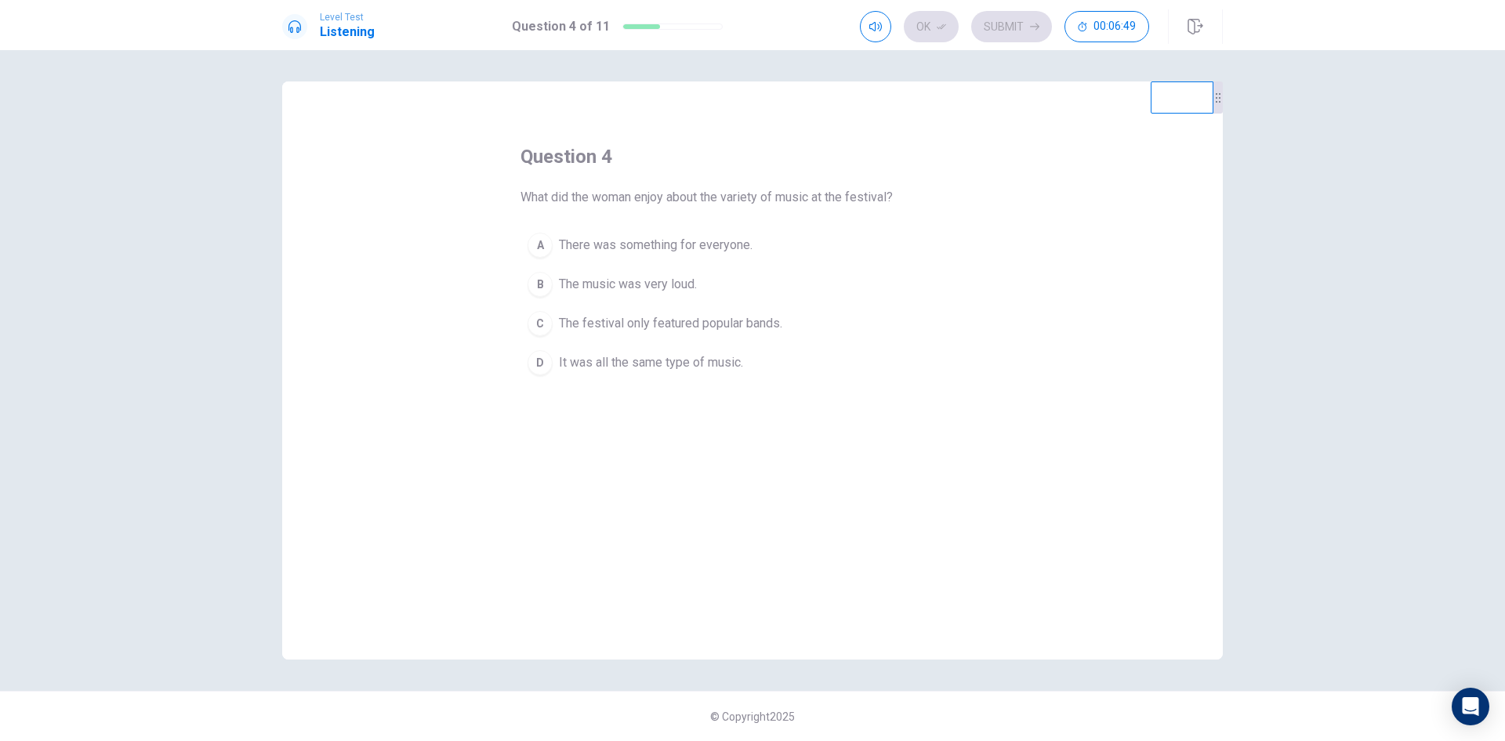
click at [737, 363] on span "It was all the same type of music." at bounding box center [651, 362] width 184 height 19
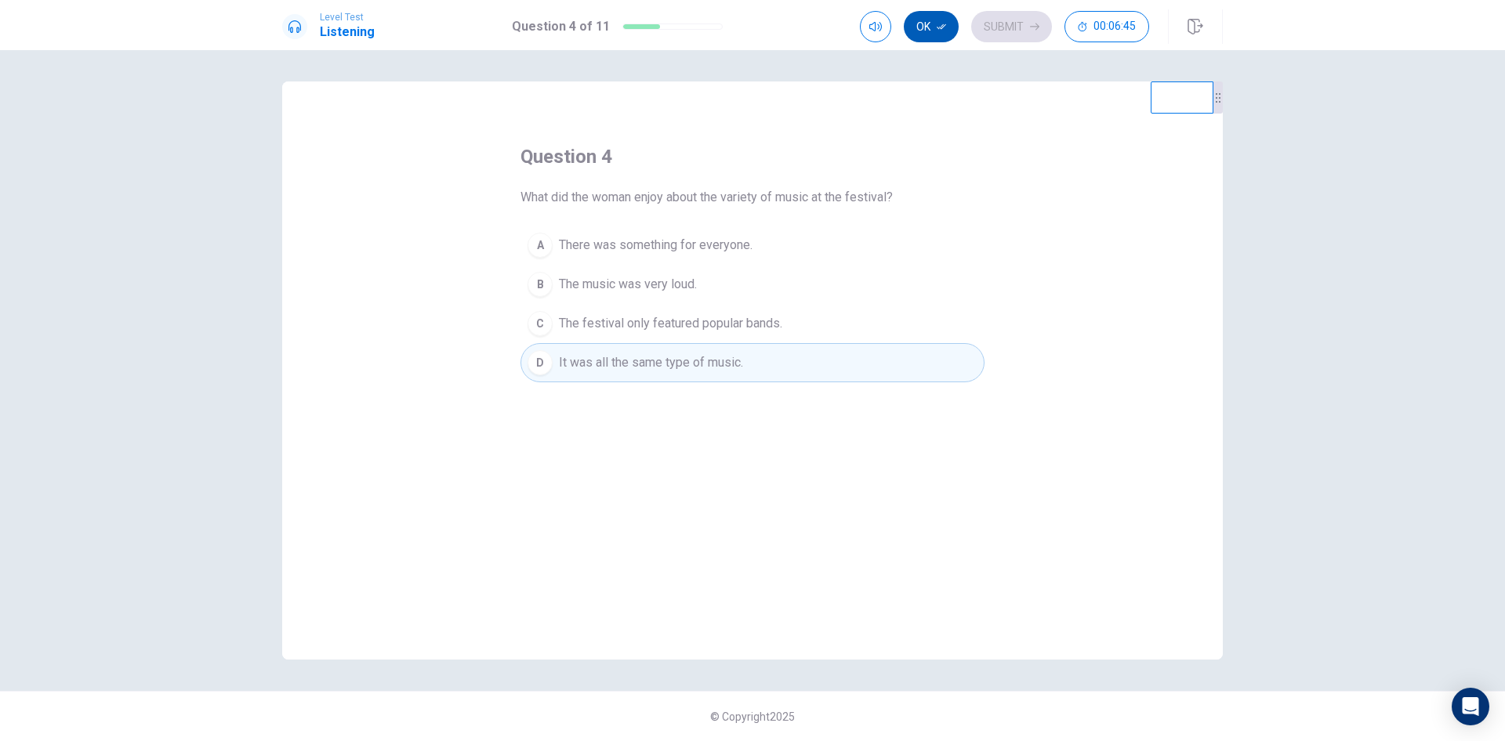
click at [941, 30] on icon "button" at bounding box center [941, 26] width 9 height 9
click at [987, 19] on button "Submit" at bounding box center [1011, 26] width 81 height 31
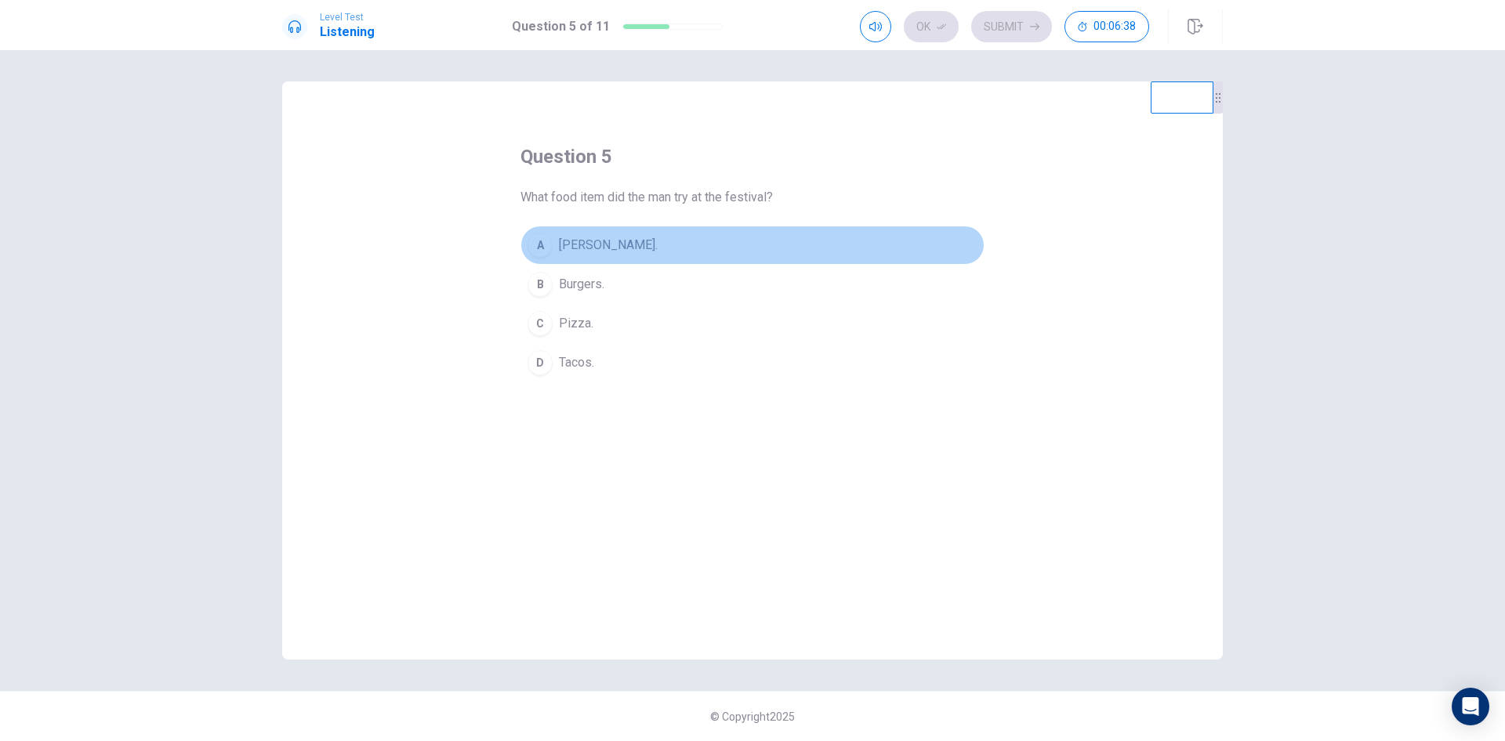
click at [636, 244] on button "A Sushi burrito." at bounding box center [752, 245] width 464 height 39
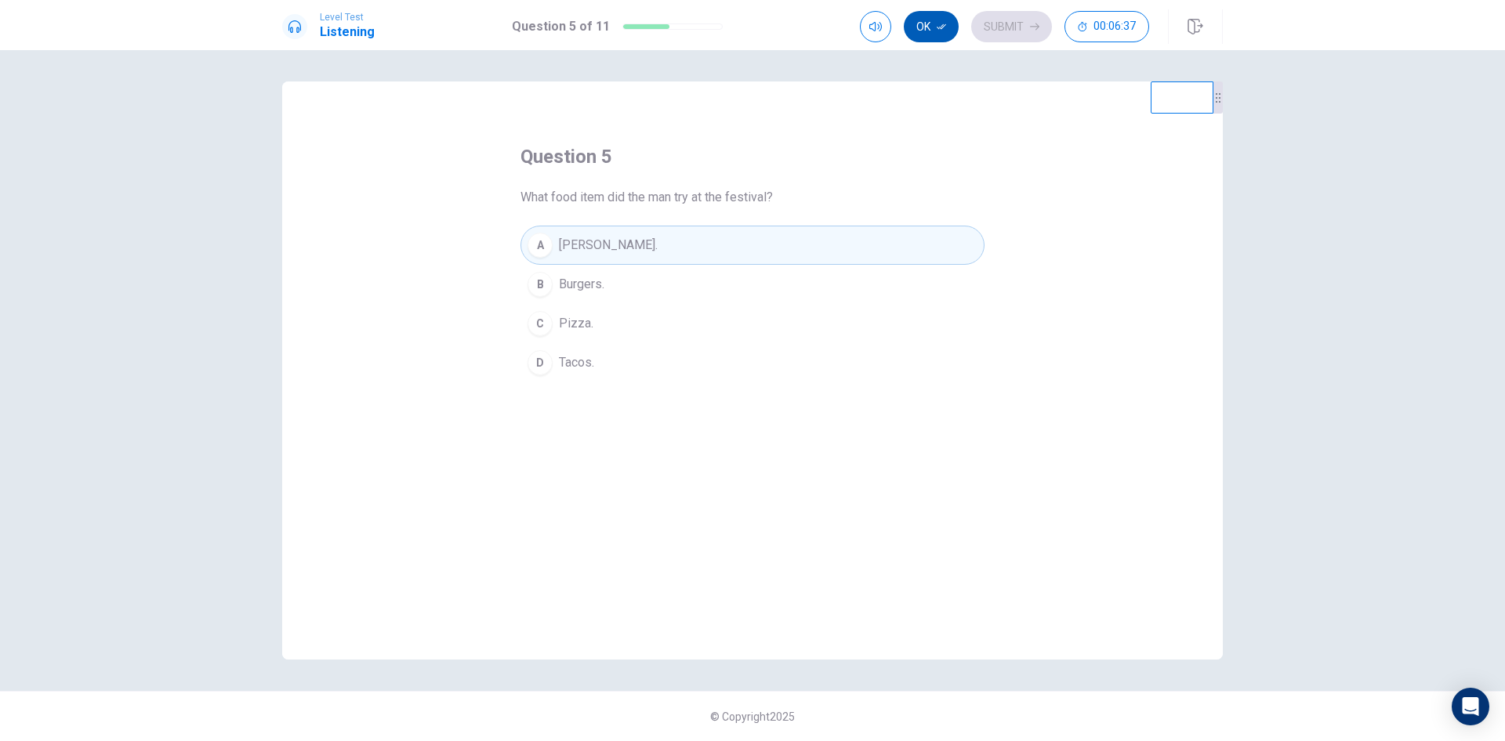
click at [925, 27] on button "Ok" at bounding box center [931, 26] width 55 height 31
click at [997, 27] on button "Submit" at bounding box center [1011, 26] width 81 height 31
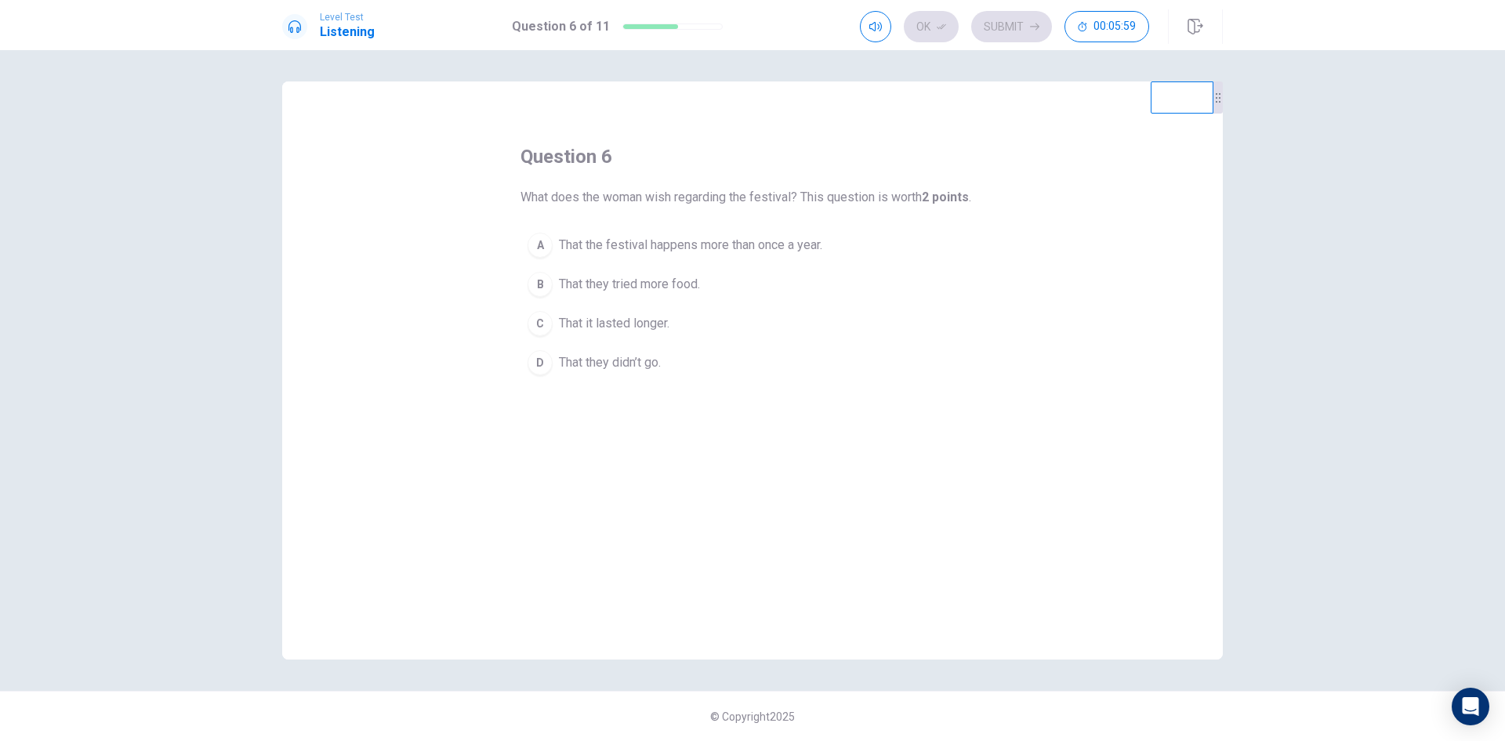
click at [748, 246] on span "That the festival happens more than once a year." at bounding box center [690, 245] width 263 height 19
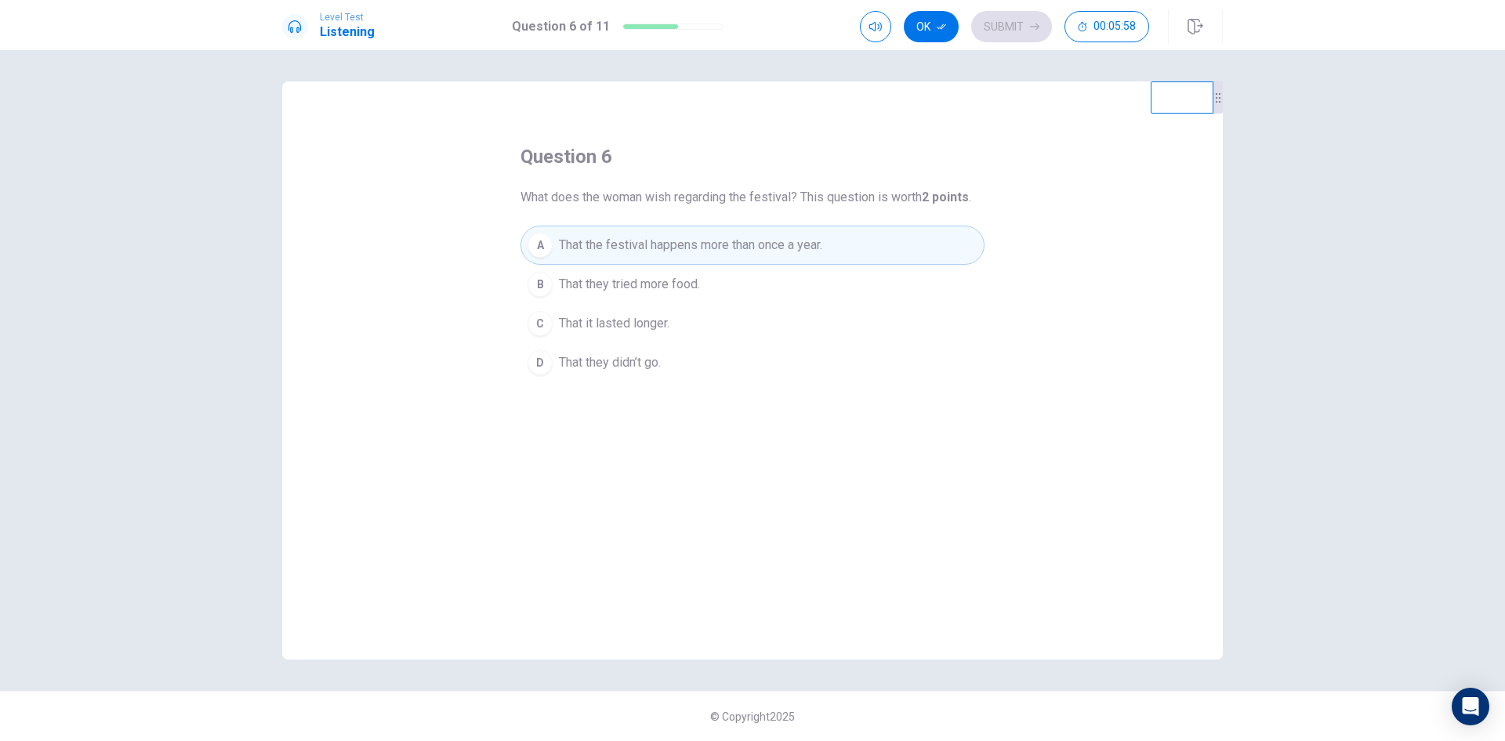
drag, startPoint x: 917, startPoint y: 31, endPoint x: 951, endPoint y: 31, distance: 34.5
click at [918, 31] on button "Ok" at bounding box center [931, 26] width 55 height 31
click at [1007, 27] on button "Submit" at bounding box center [1011, 26] width 81 height 31
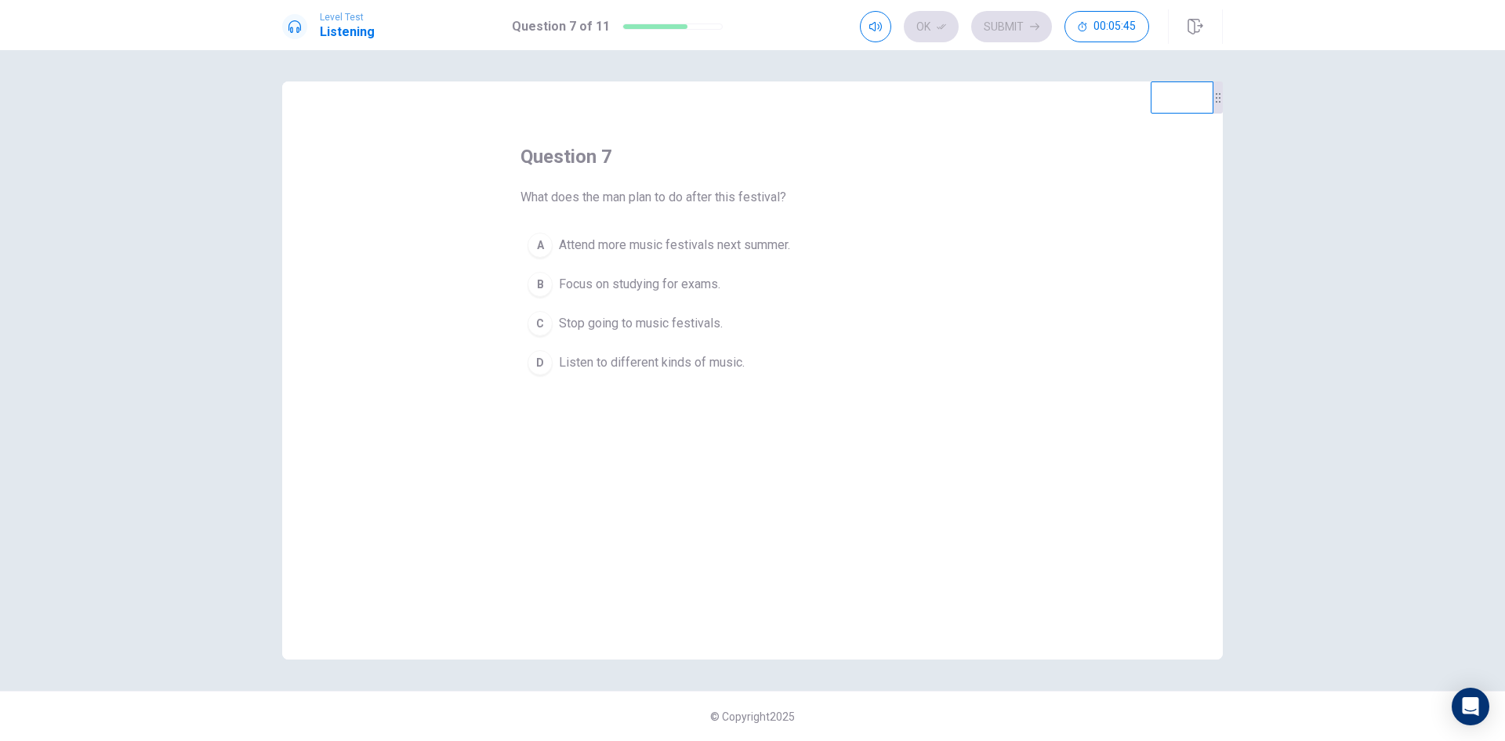
click at [703, 248] on span "Attend more music festivals next summer." at bounding box center [674, 245] width 231 height 19
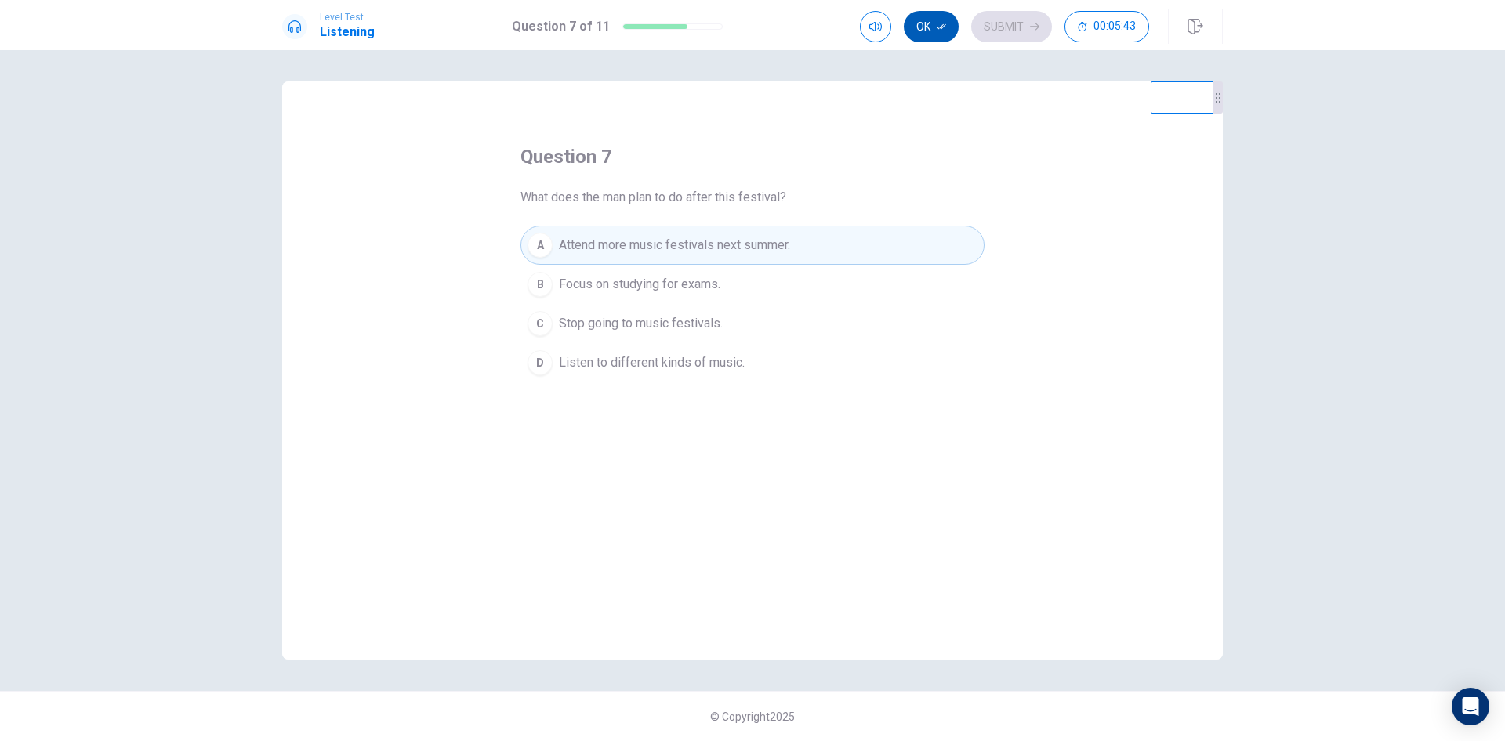
click at [951, 27] on button "Ok" at bounding box center [931, 26] width 55 height 31
click at [1006, 24] on button "Submit" at bounding box center [1011, 26] width 81 height 31
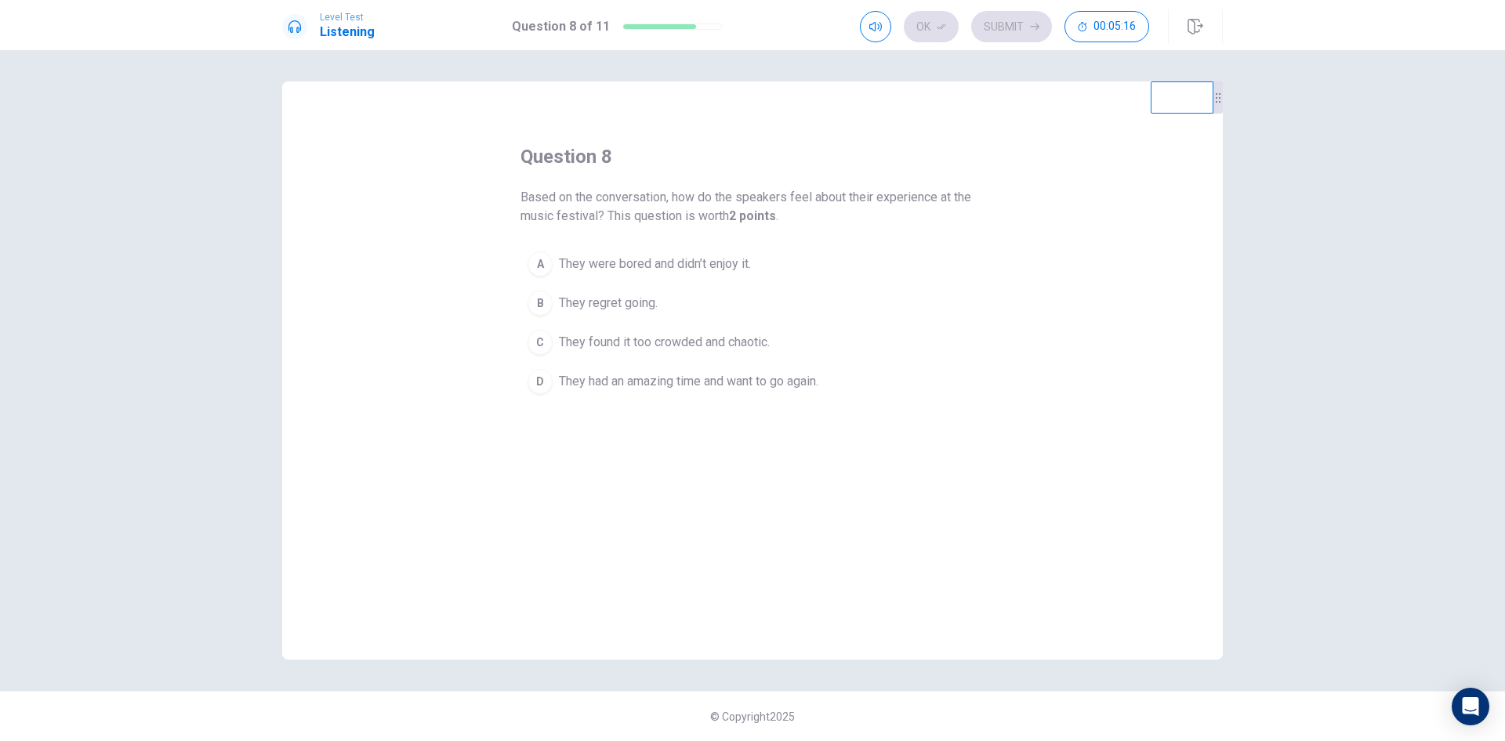
click at [688, 383] on span "They had an amazing time and want to go again." at bounding box center [688, 381] width 259 height 19
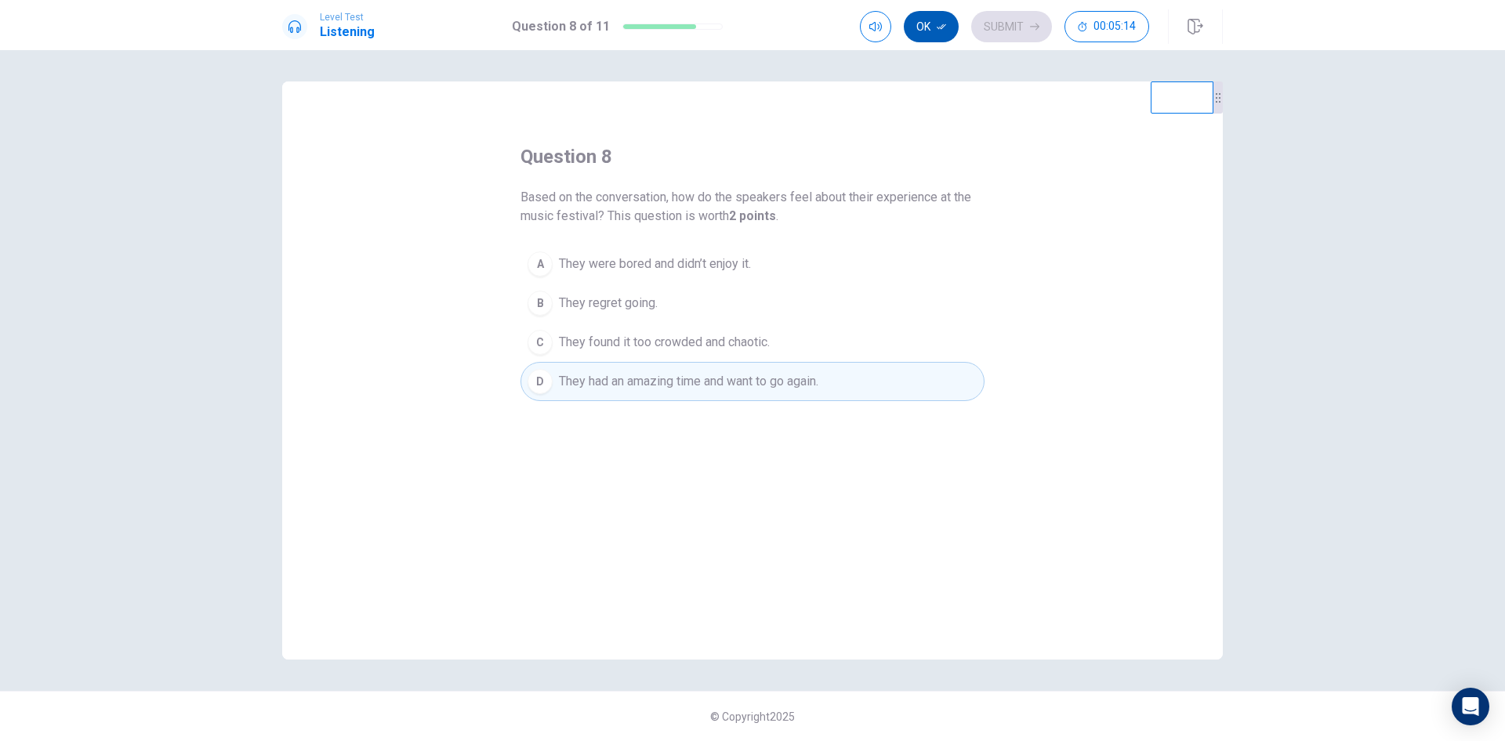
click at [930, 28] on button "Ok" at bounding box center [931, 26] width 55 height 31
click at [1006, 26] on button "Submit" at bounding box center [1011, 26] width 81 height 31
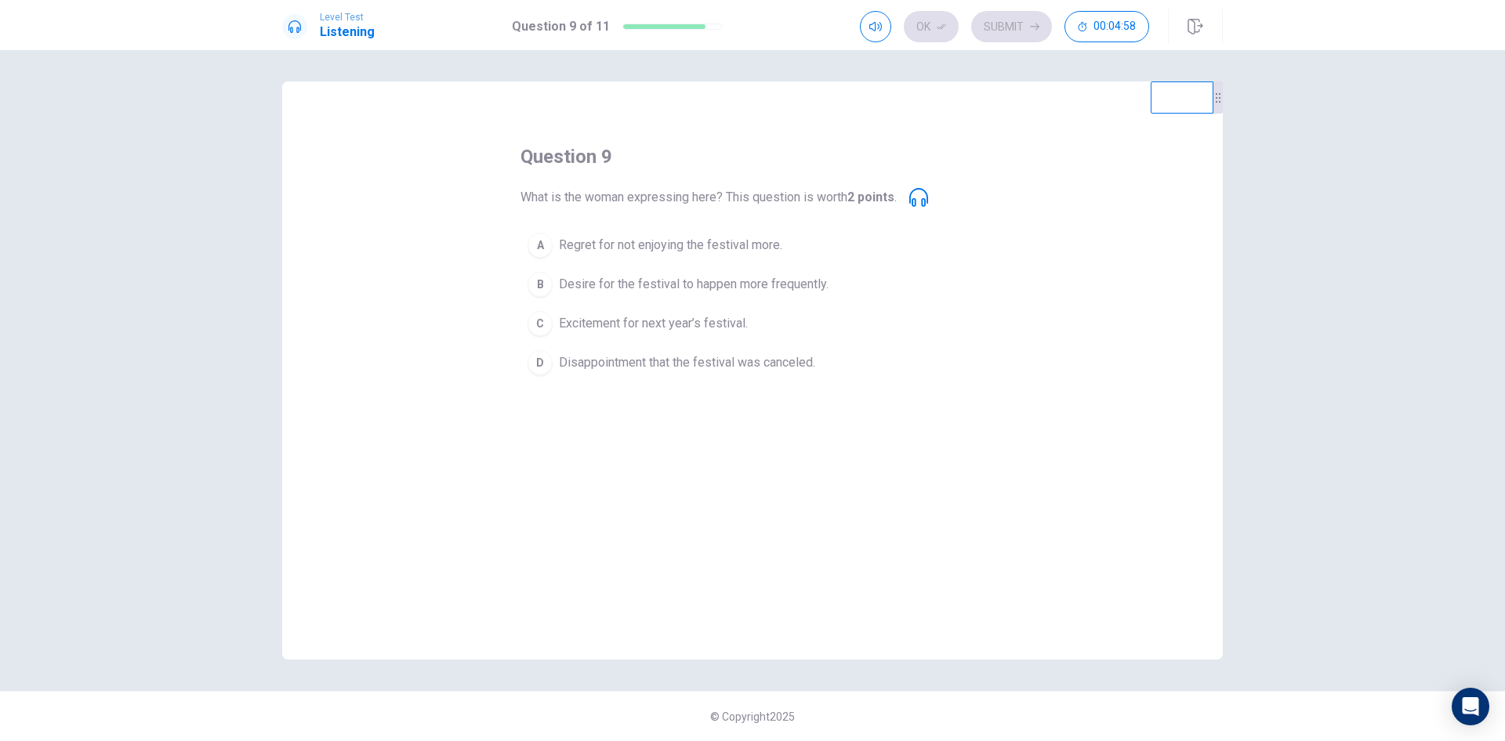
click at [667, 328] on span "Excitement for next year’s festival." at bounding box center [653, 323] width 189 height 19
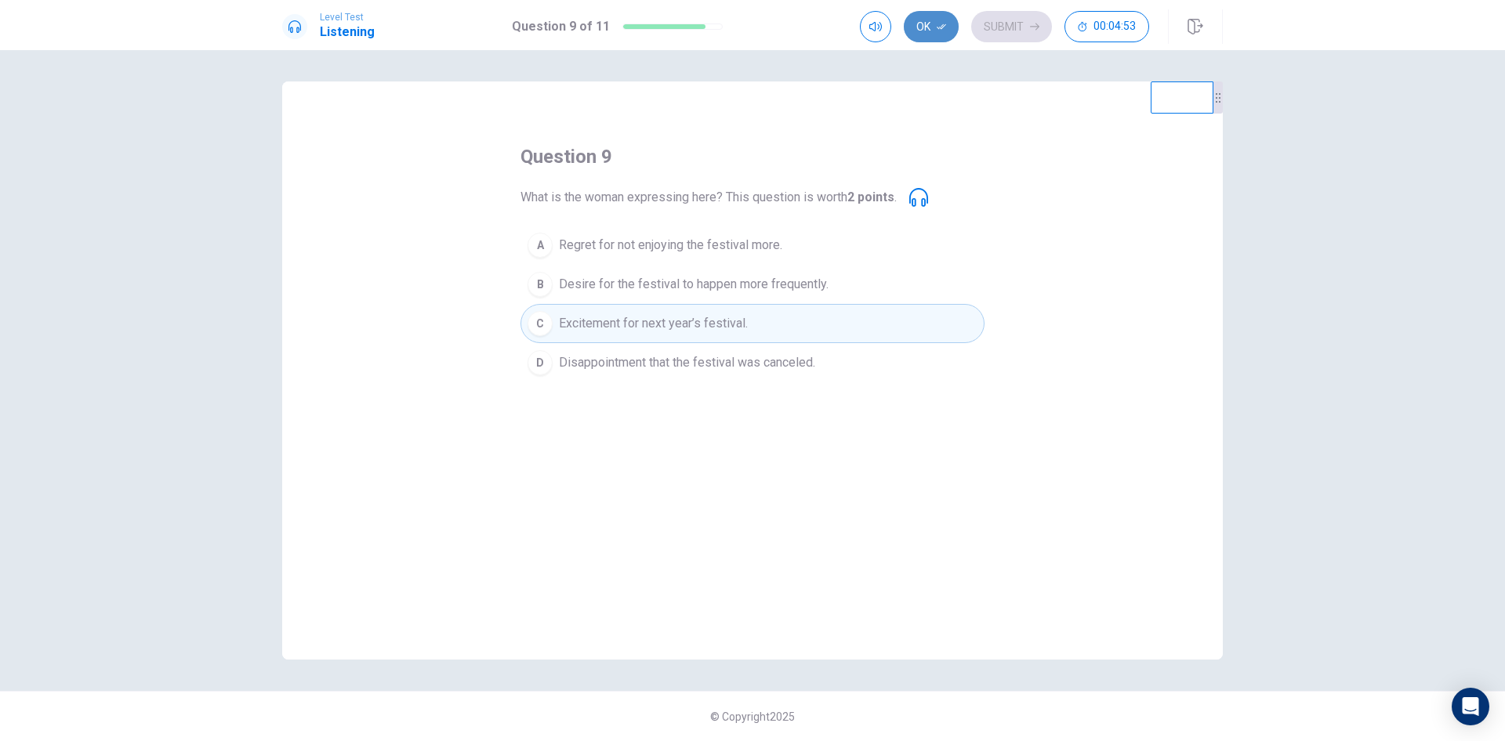
click at [937, 22] on icon "button" at bounding box center [941, 26] width 9 height 9
click at [992, 30] on button "Submit" at bounding box center [1011, 26] width 81 height 31
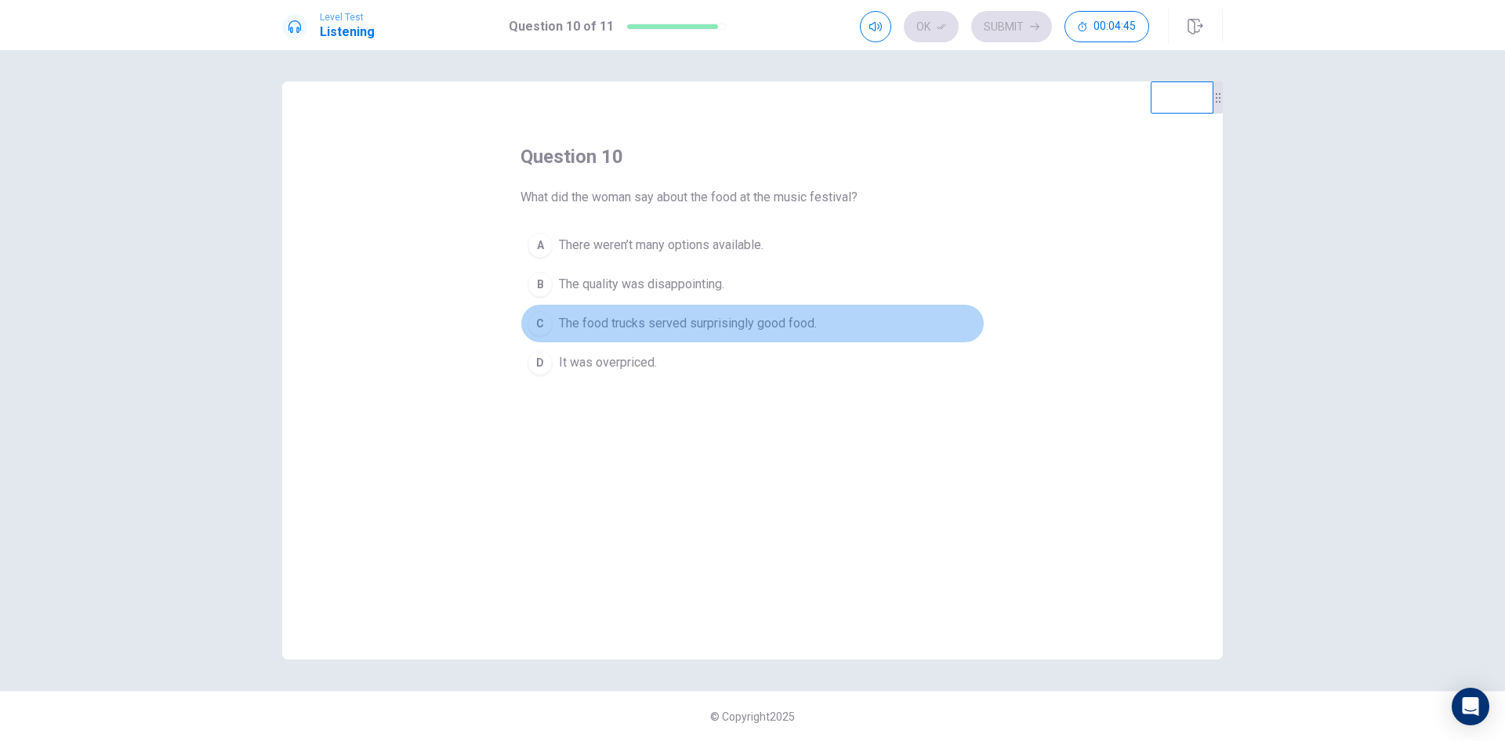
click at [752, 328] on span "The food trucks served surprisingly good food." at bounding box center [688, 323] width 258 height 19
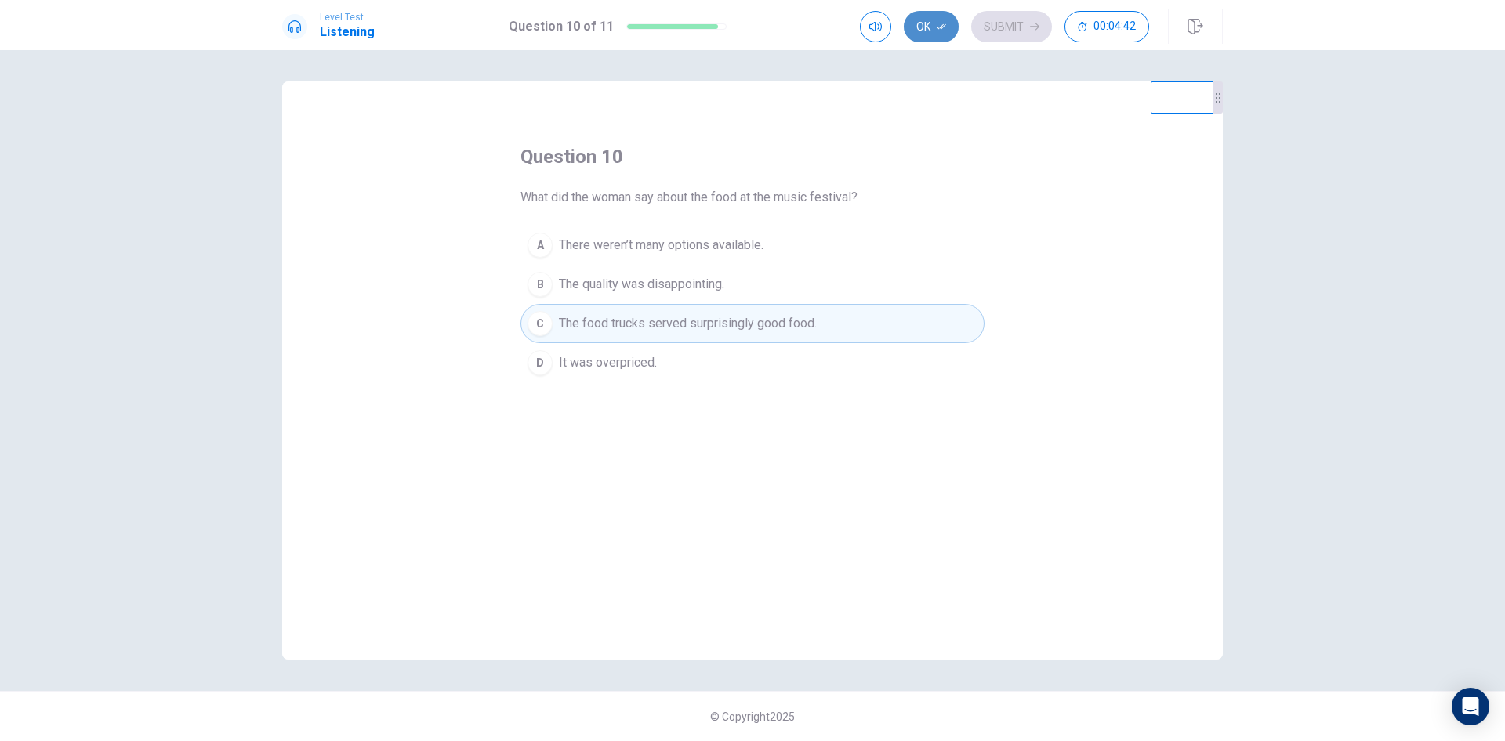
click at [932, 32] on button "Ok" at bounding box center [931, 26] width 55 height 31
click at [992, 27] on button "Submit" at bounding box center [1011, 26] width 81 height 31
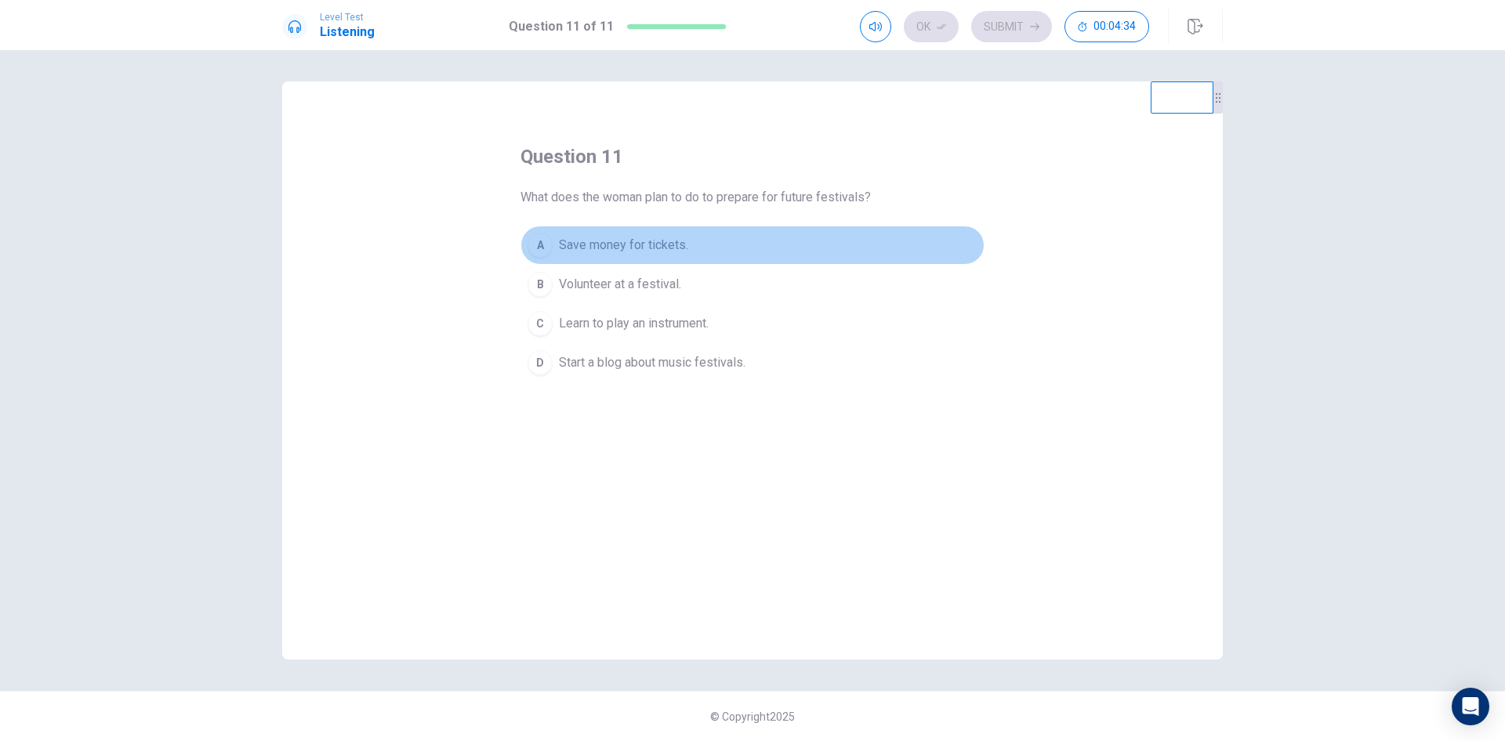
click at [607, 245] on span "Save money for tickets." at bounding box center [623, 245] width 129 height 19
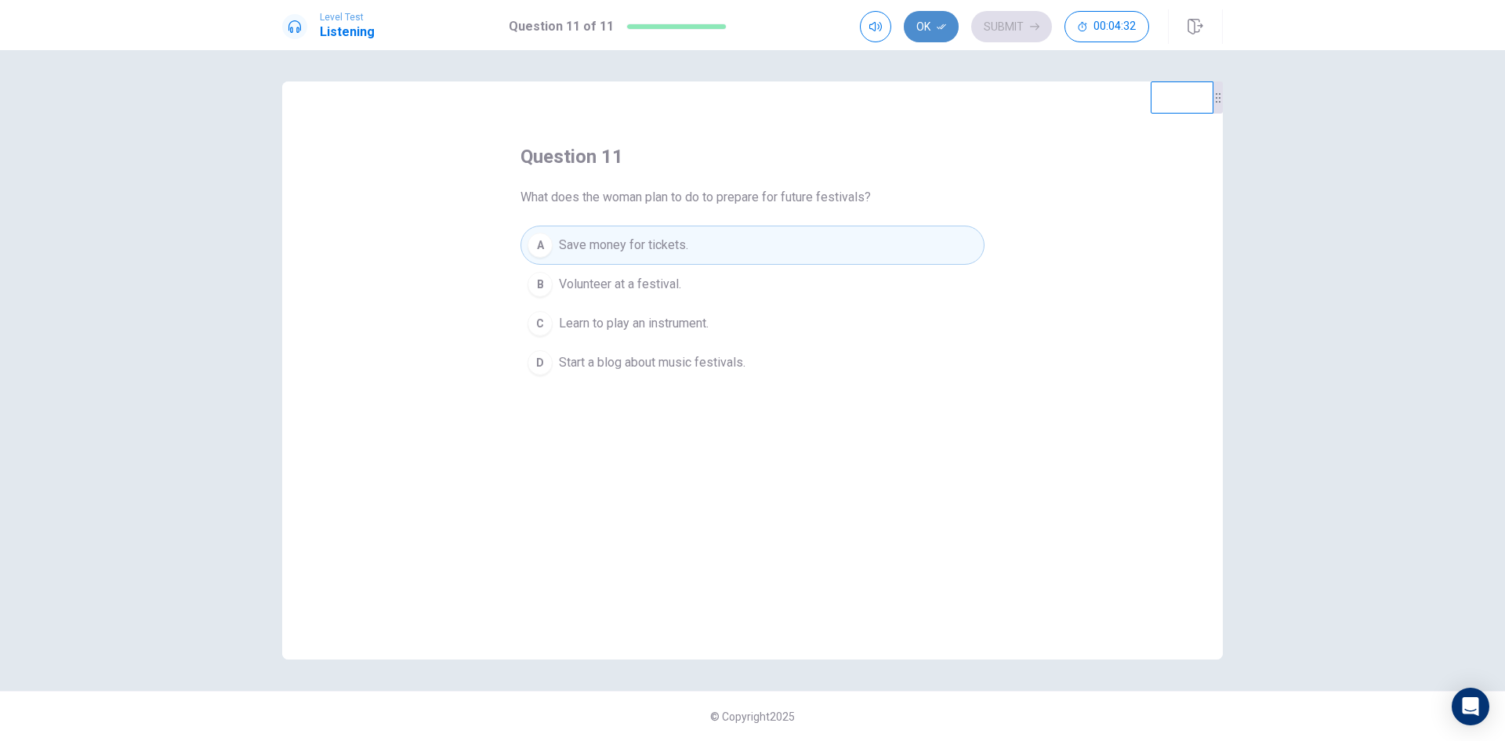
click at [933, 22] on button "Ok" at bounding box center [931, 26] width 55 height 31
click at [995, 27] on button "Submit" at bounding box center [1011, 26] width 81 height 31
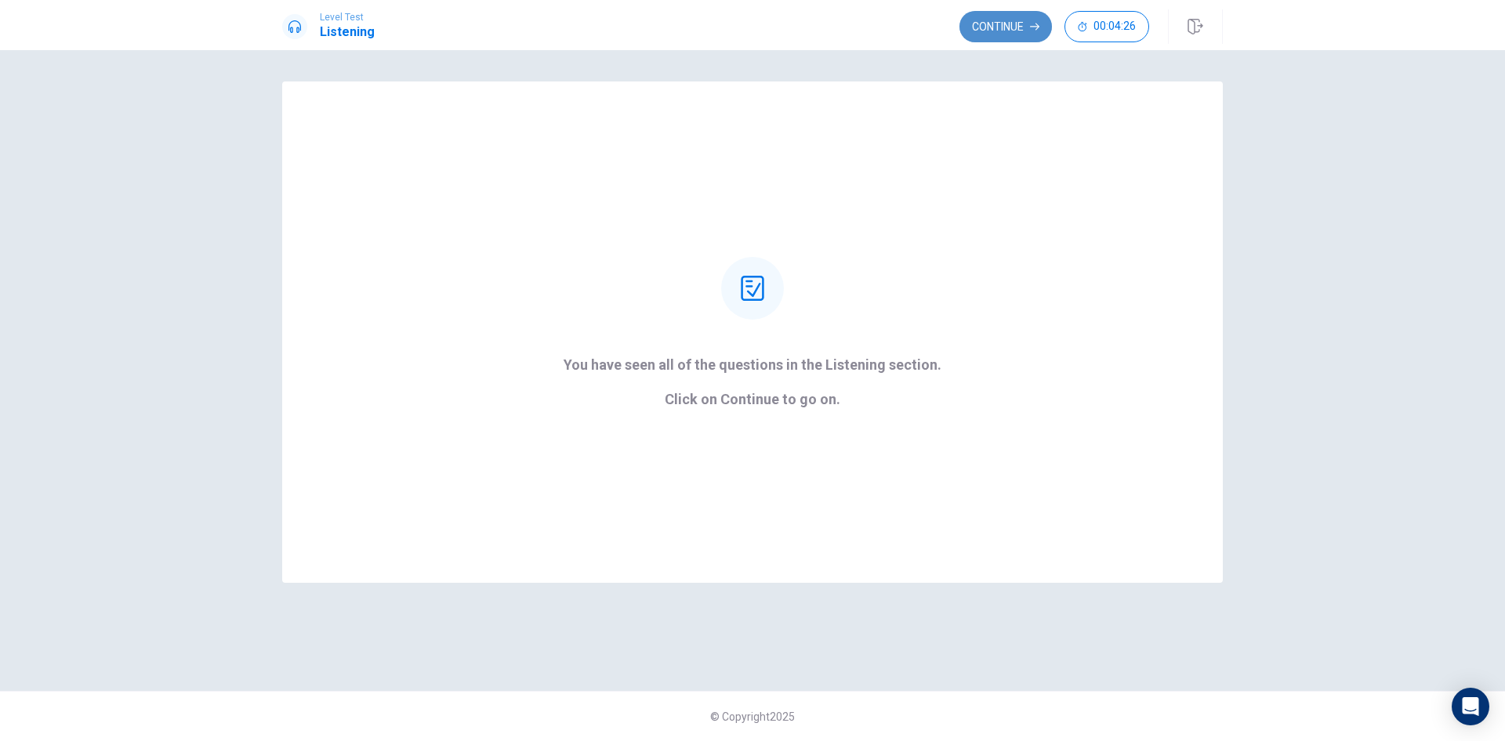
click at [1012, 29] on button "Continue" at bounding box center [1005, 26] width 92 height 31
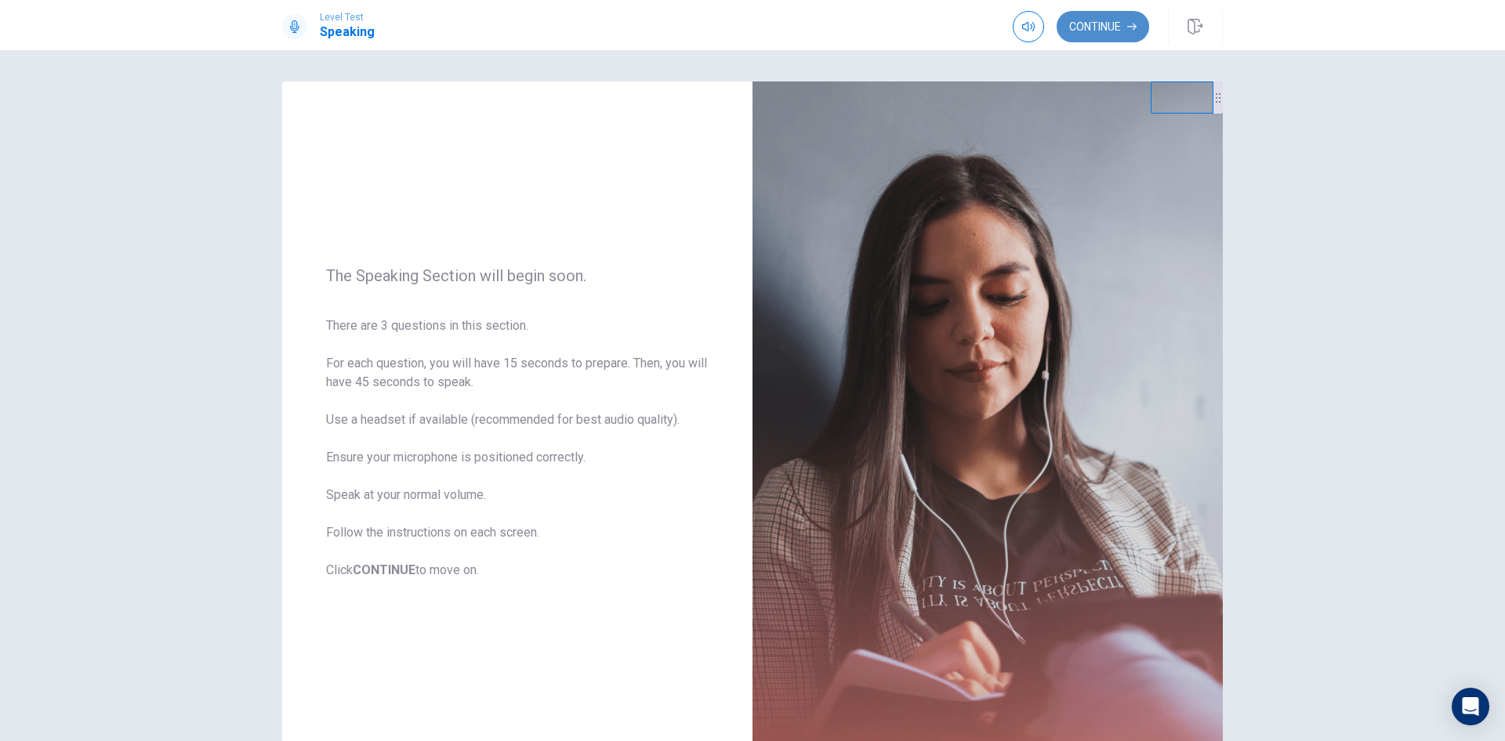
click at [1115, 27] on button "Continue" at bounding box center [1103, 26] width 92 height 31
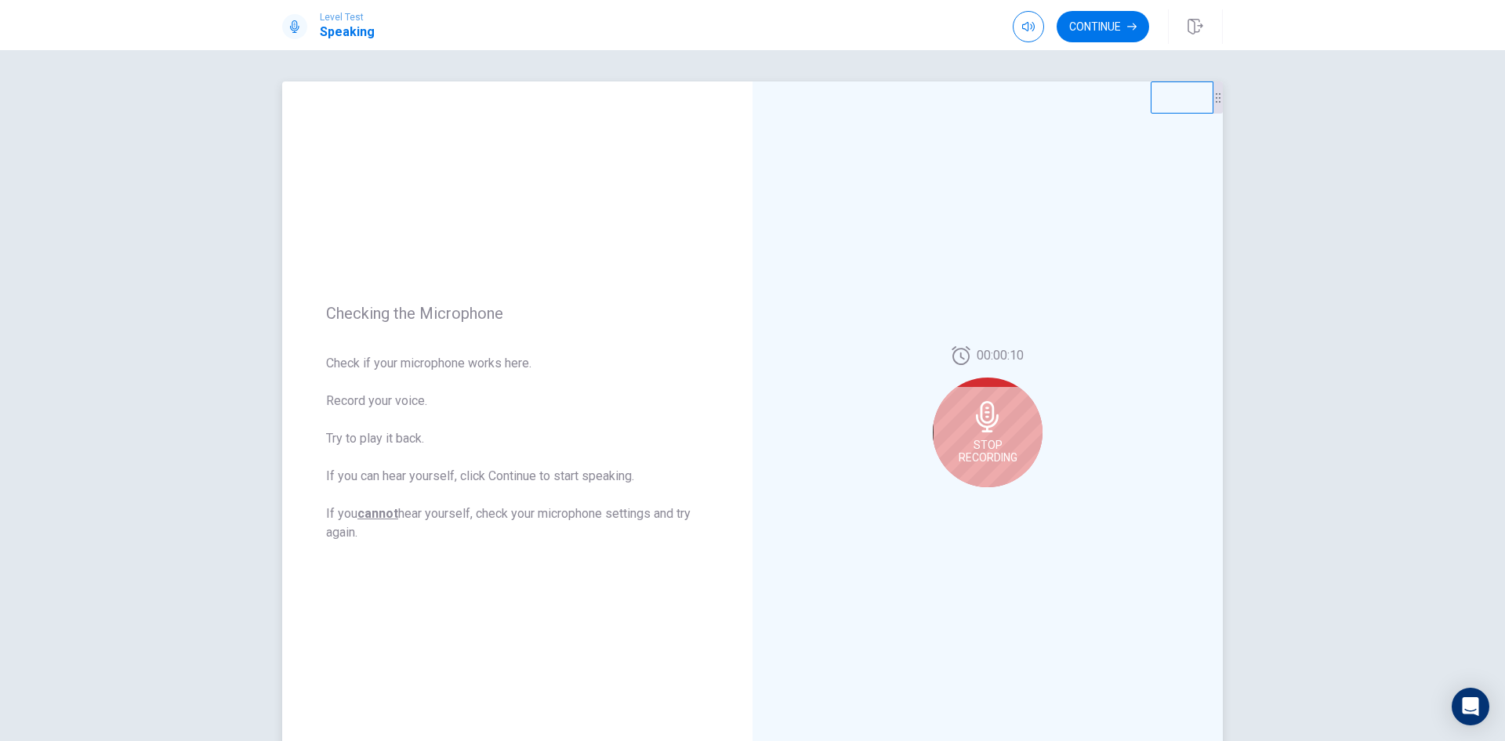
click at [995, 415] on icon at bounding box center [987, 416] width 23 height 31
click at [986, 411] on icon at bounding box center [990, 421] width 31 height 31
click at [967, 502] on icon "Record Again" at bounding box center [970, 499] width 9 height 9
click at [987, 422] on icon at bounding box center [987, 416] width 23 height 31
click at [987, 408] on icon at bounding box center [986, 421] width 23 height 31
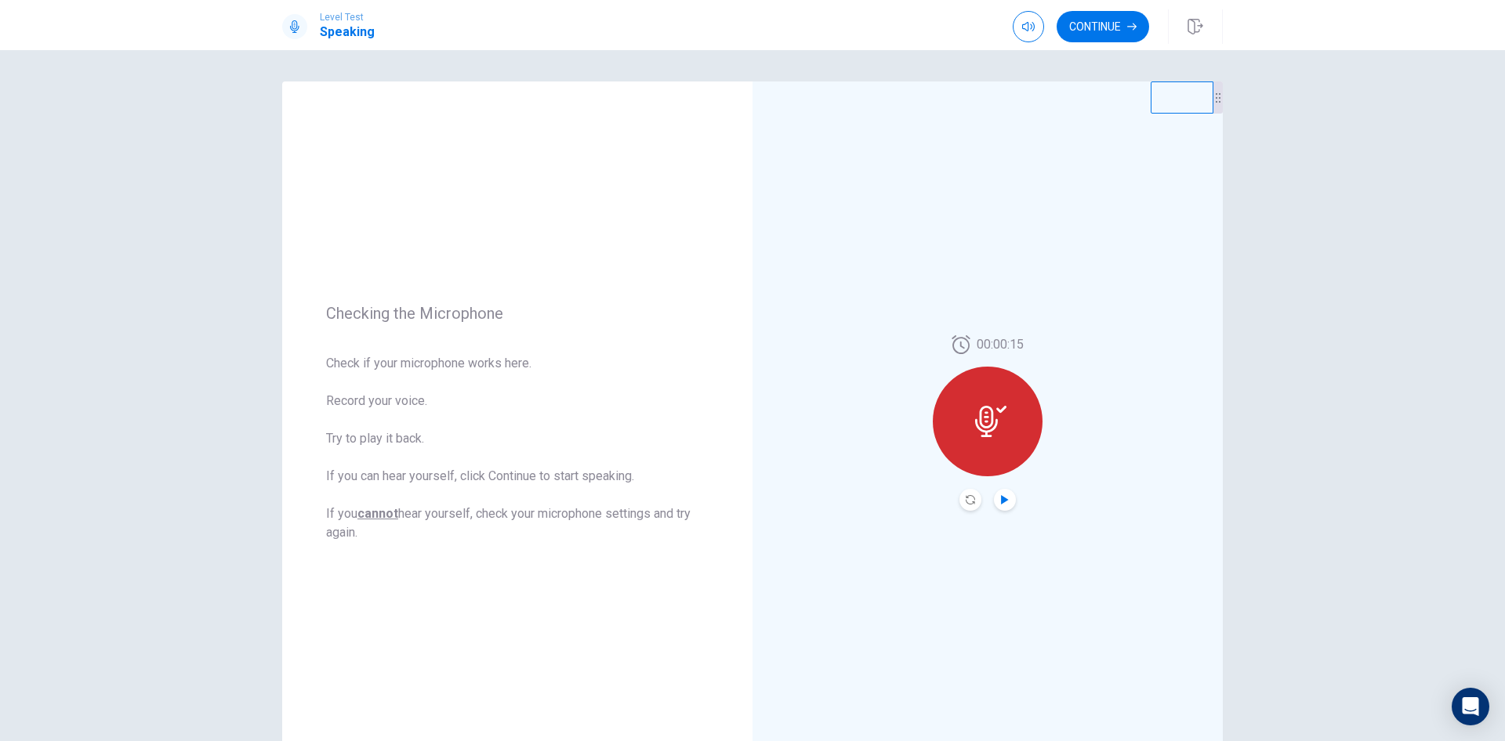
click at [1004, 504] on icon "Play Audio" at bounding box center [1004, 499] width 9 height 9
click at [966, 499] on icon "Record Again" at bounding box center [970, 499] width 9 height 9
click at [991, 418] on icon at bounding box center [987, 416] width 31 height 31
click at [1002, 502] on icon "Play Audio" at bounding box center [1004, 499] width 7 height 9
click at [967, 495] on icon "Record Again" at bounding box center [970, 499] width 9 height 9
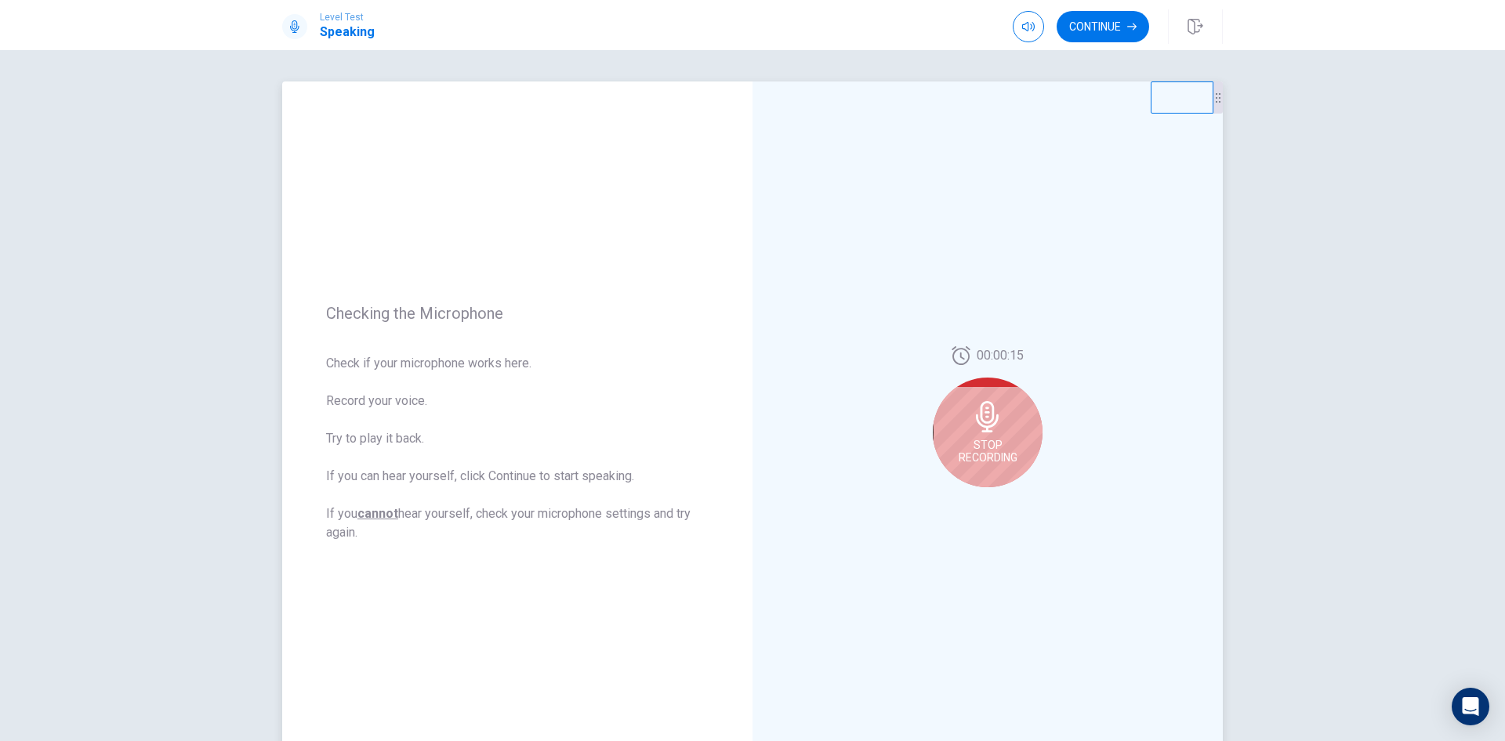
click at [976, 422] on icon at bounding box center [987, 416] width 23 height 31
click at [990, 415] on icon at bounding box center [990, 421] width 31 height 31
click at [989, 415] on icon at bounding box center [986, 421] width 23 height 31
click at [969, 502] on icon "Record Again" at bounding box center [970, 499] width 9 height 9
click at [992, 428] on icon at bounding box center [987, 416] width 31 height 31
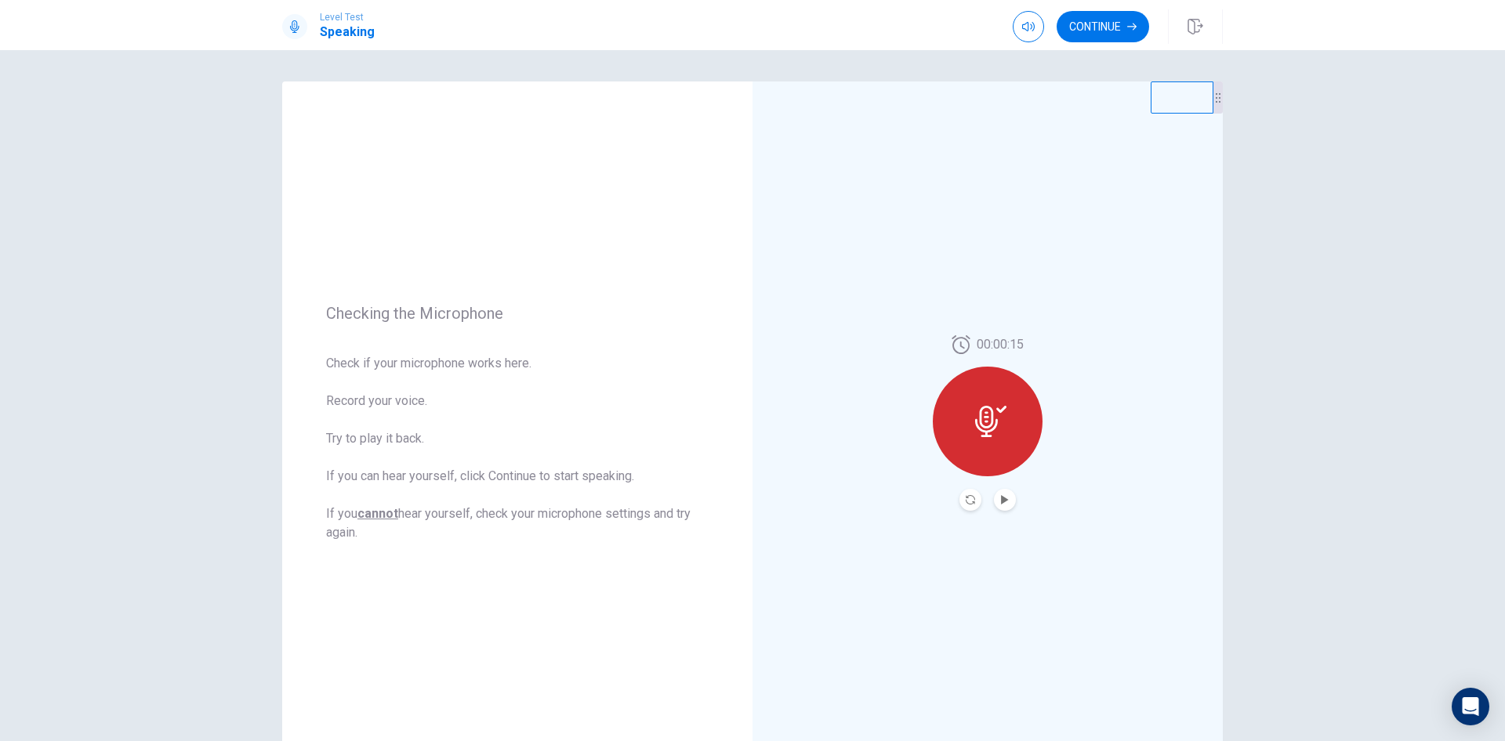
click at [987, 414] on icon at bounding box center [990, 421] width 31 height 31
click at [983, 428] on icon at bounding box center [986, 421] width 23 height 31
click at [966, 496] on icon "Record Again" at bounding box center [970, 499] width 9 height 9
click at [979, 411] on icon at bounding box center [987, 416] width 23 height 31
click at [966, 502] on icon "Record Again" at bounding box center [970, 499] width 9 height 9
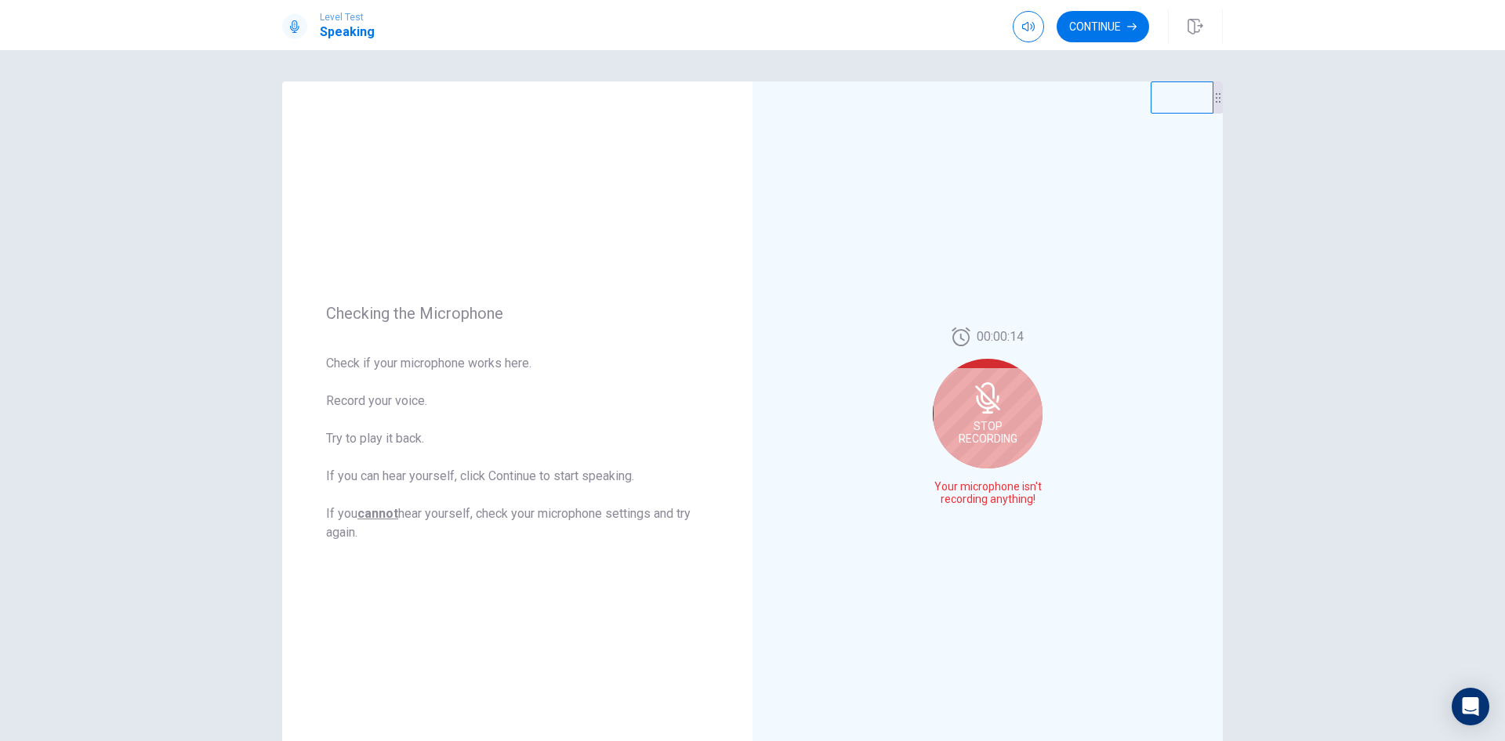
click at [989, 421] on span "Stop Recording" at bounding box center [988, 432] width 59 height 25
click at [989, 421] on icon at bounding box center [986, 421] width 23 height 31
click at [1004, 501] on icon "Play Audio" at bounding box center [1004, 499] width 9 height 9
click at [993, 405] on div at bounding box center [988, 422] width 110 height 110
click at [966, 498] on icon "Record Again" at bounding box center [970, 499] width 9 height 9
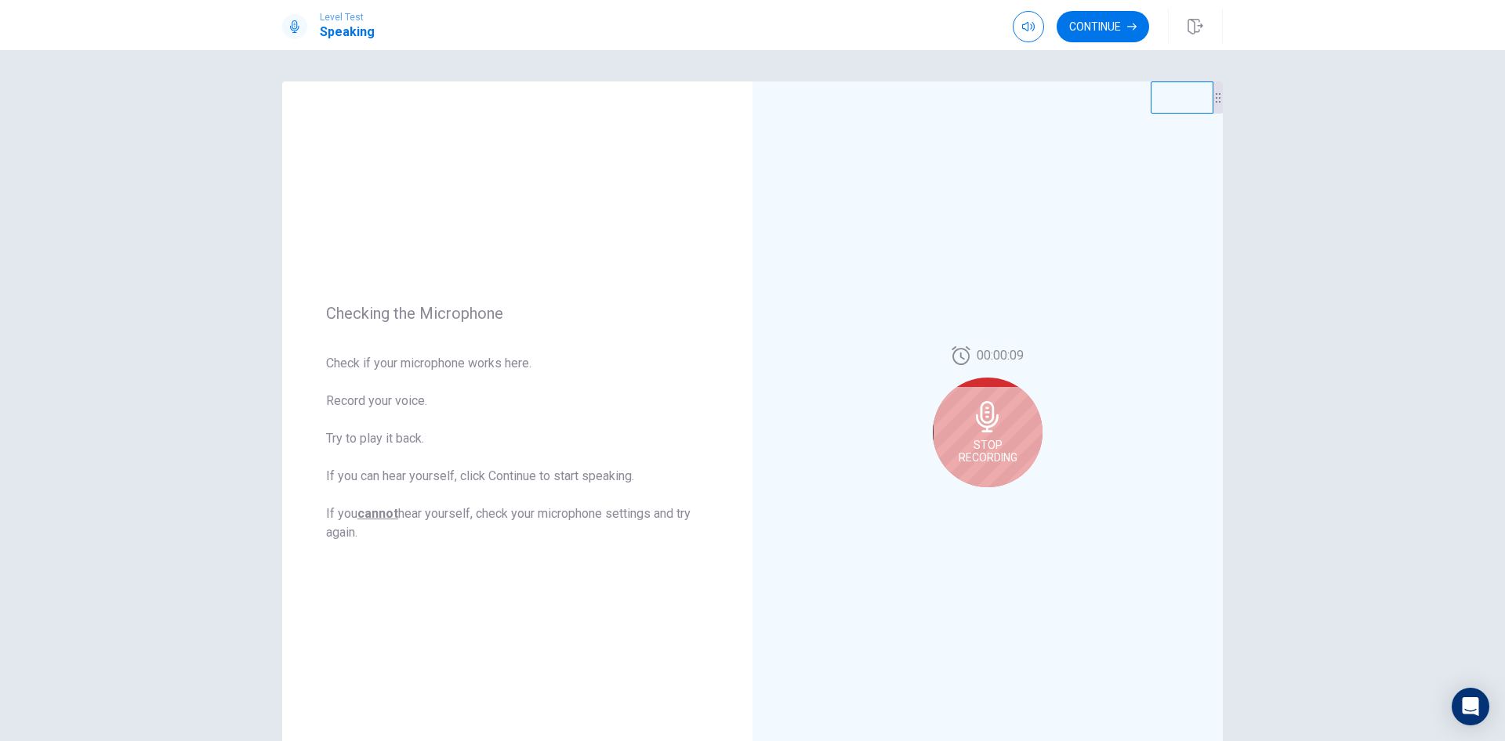
click at [984, 429] on icon at bounding box center [987, 416] width 23 height 31
click at [999, 506] on button "Play Audio" at bounding box center [1005, 500] width 22 height 22
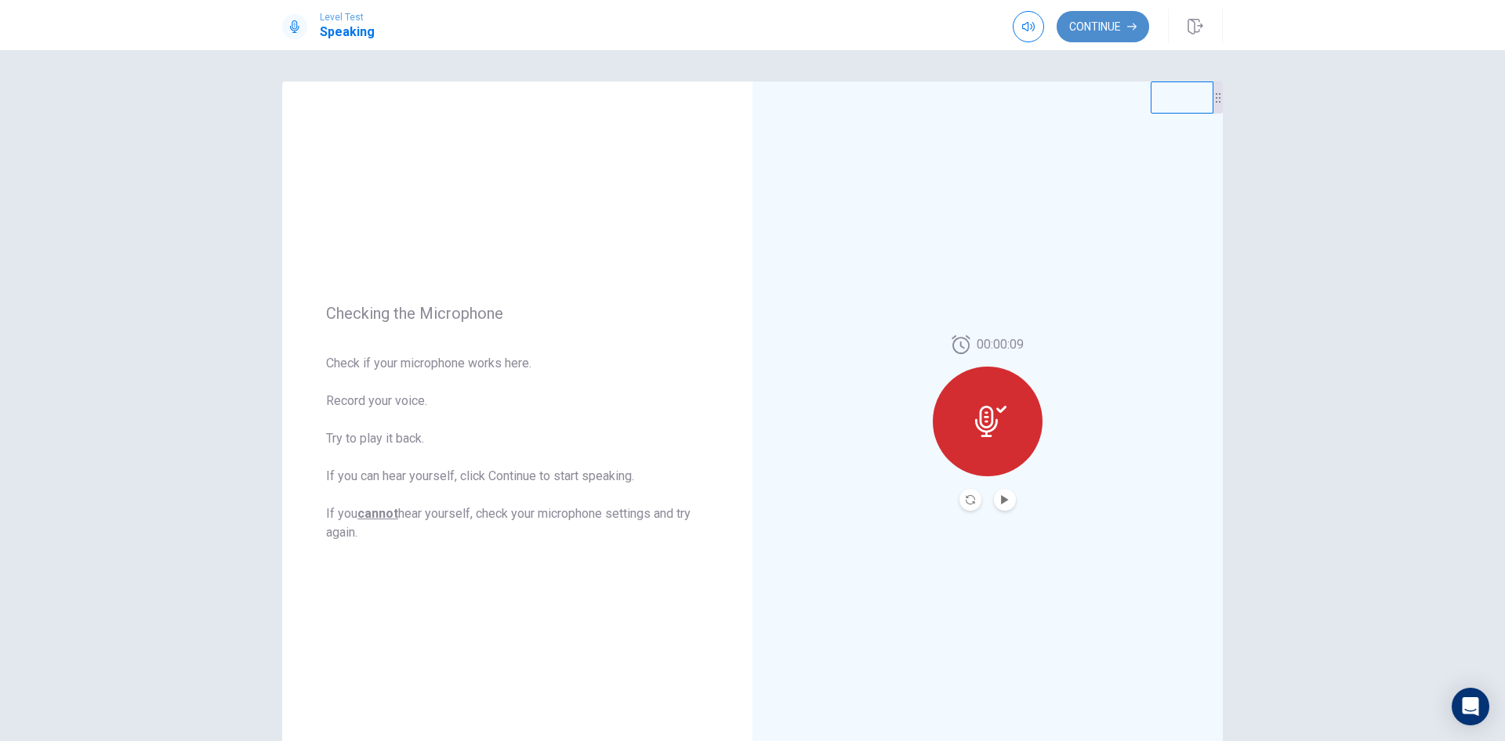
click at [1094, 31] on button "Continue" at bounding box center [1103, 26] width 92 height 31
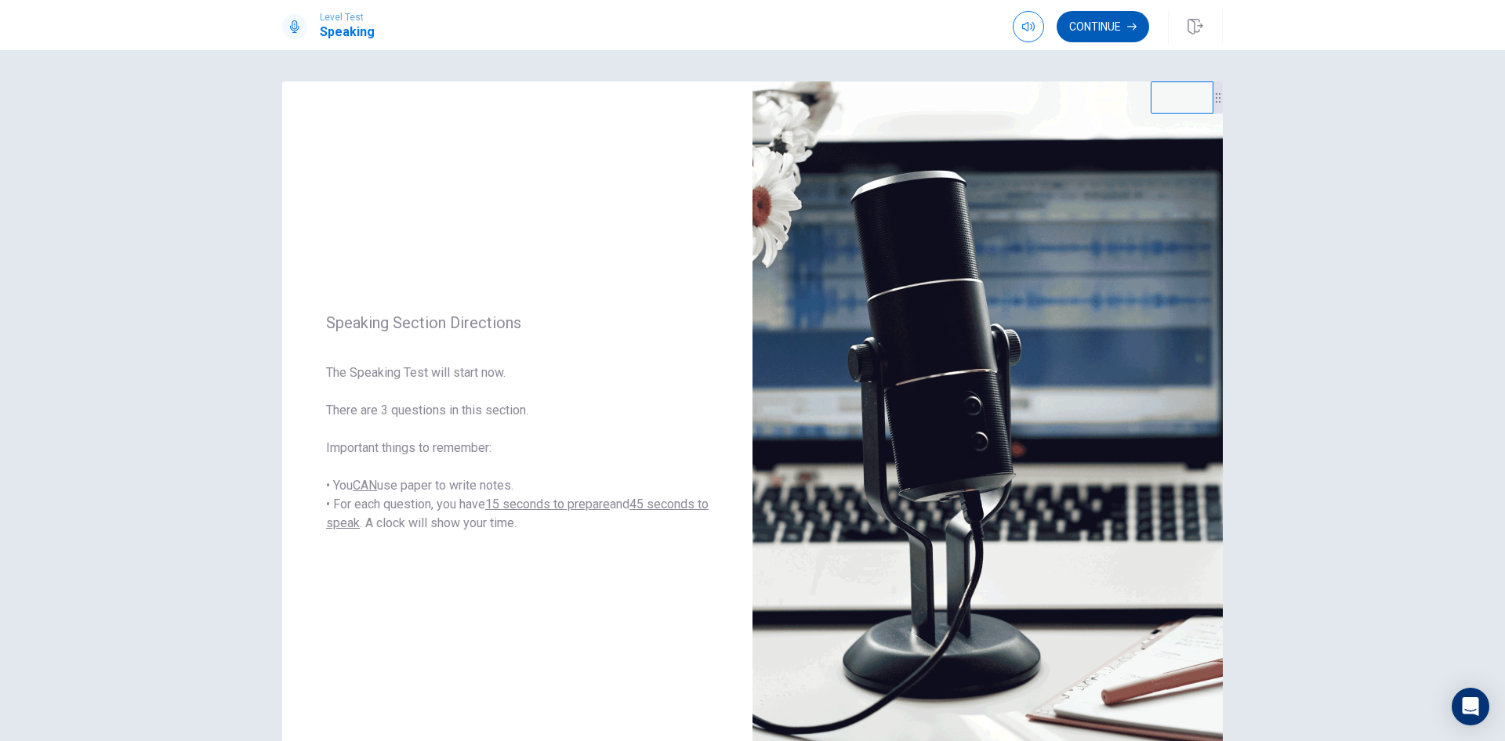
click at [1106, 24] on button "Continue" at bounding box center [1103, 26] width 92 height 31
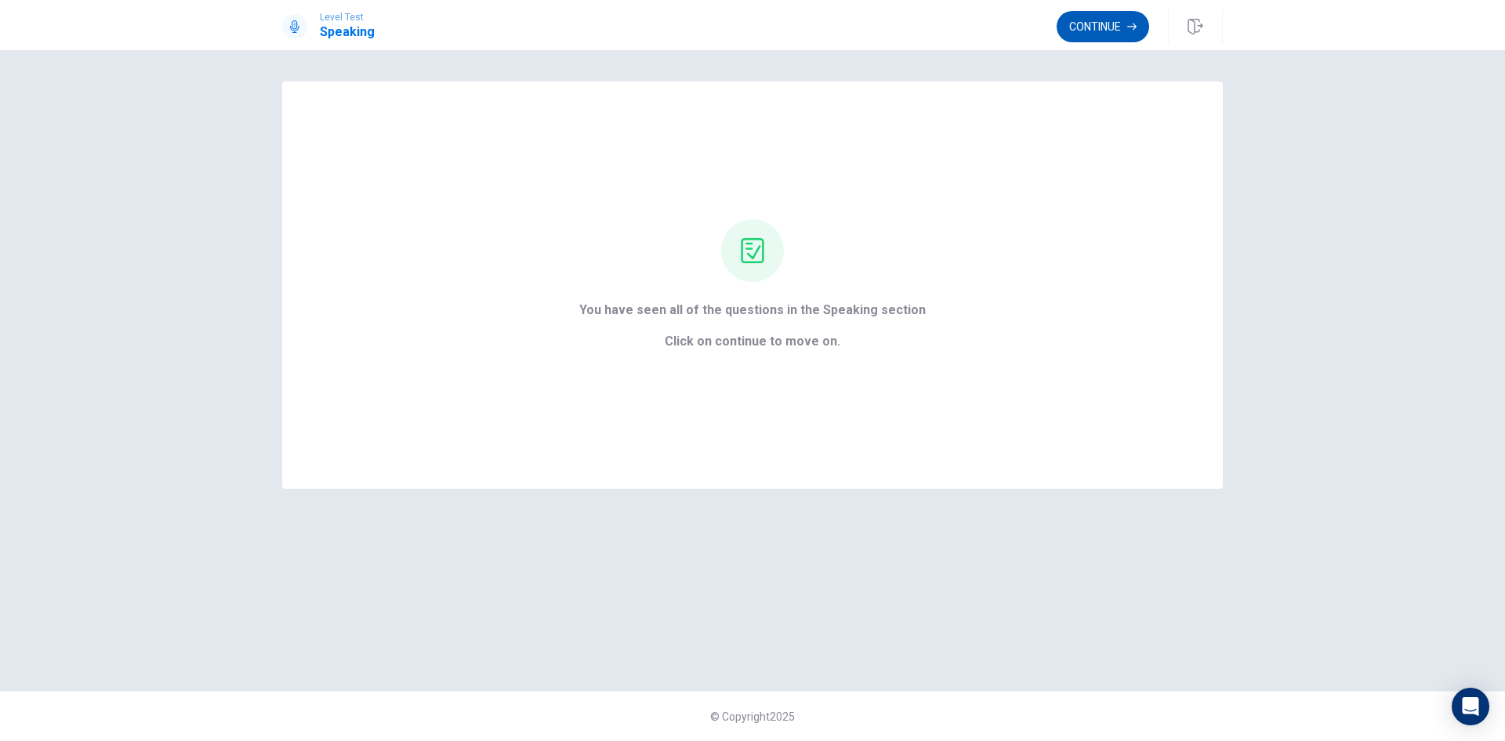
click at [1111, 27] on button "Continue" at bounding box center [1103, 26] width 92 height 31
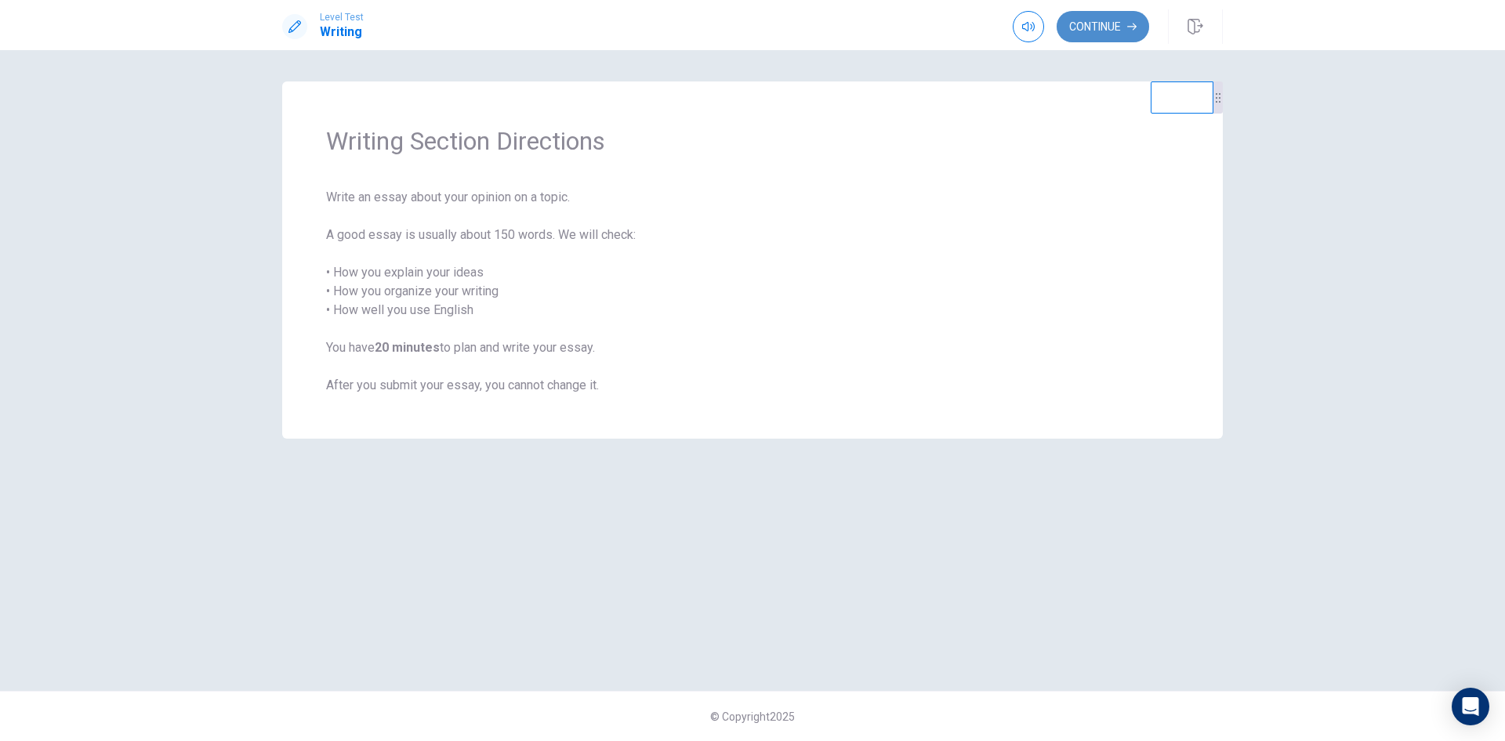
click at [1114, 30] on button "Continue" at bounding box center [1103, 26] width 92 height 31
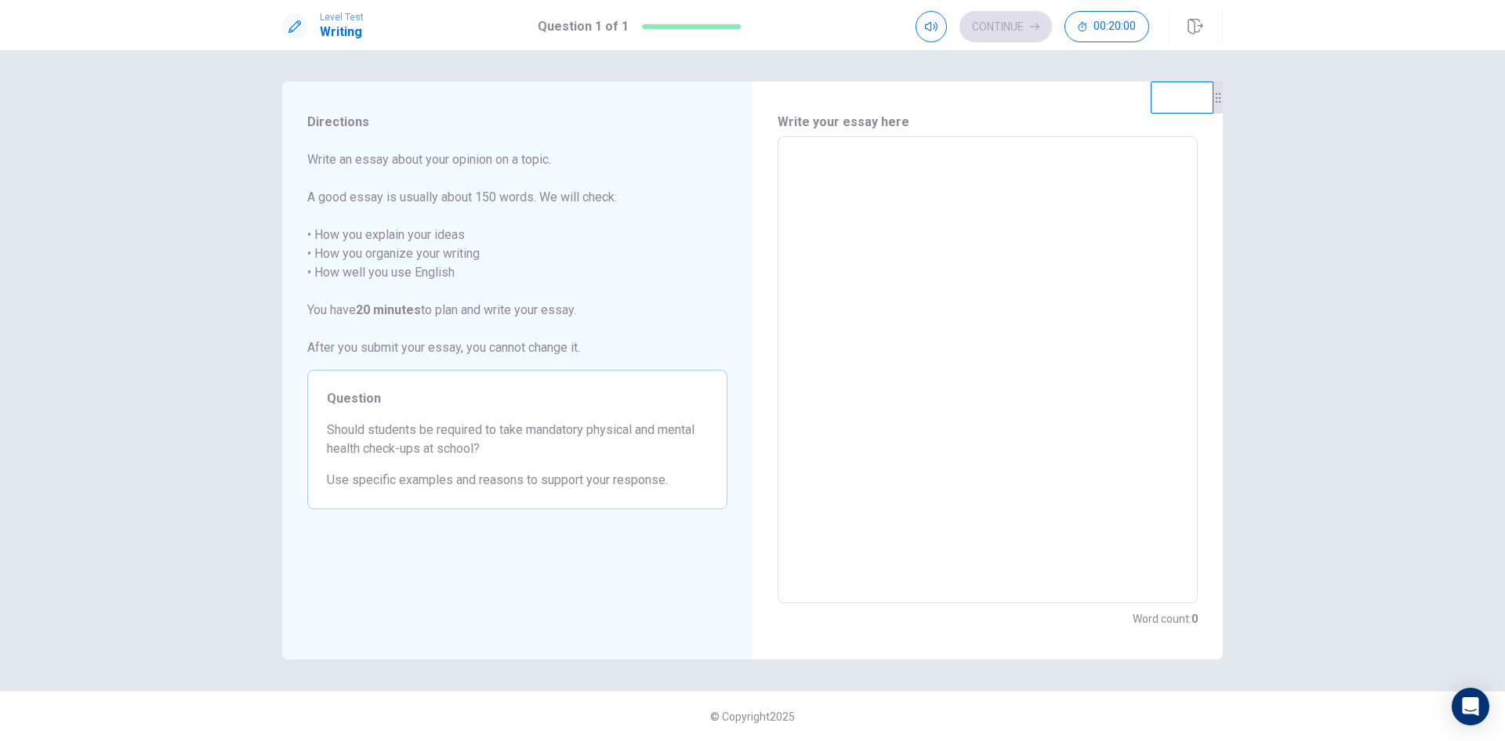
click at [902, 187] on textarea at bounding box center [987, 370] width 398 height 441
type textarea "*"
type textarea "**"
type textarea "*"
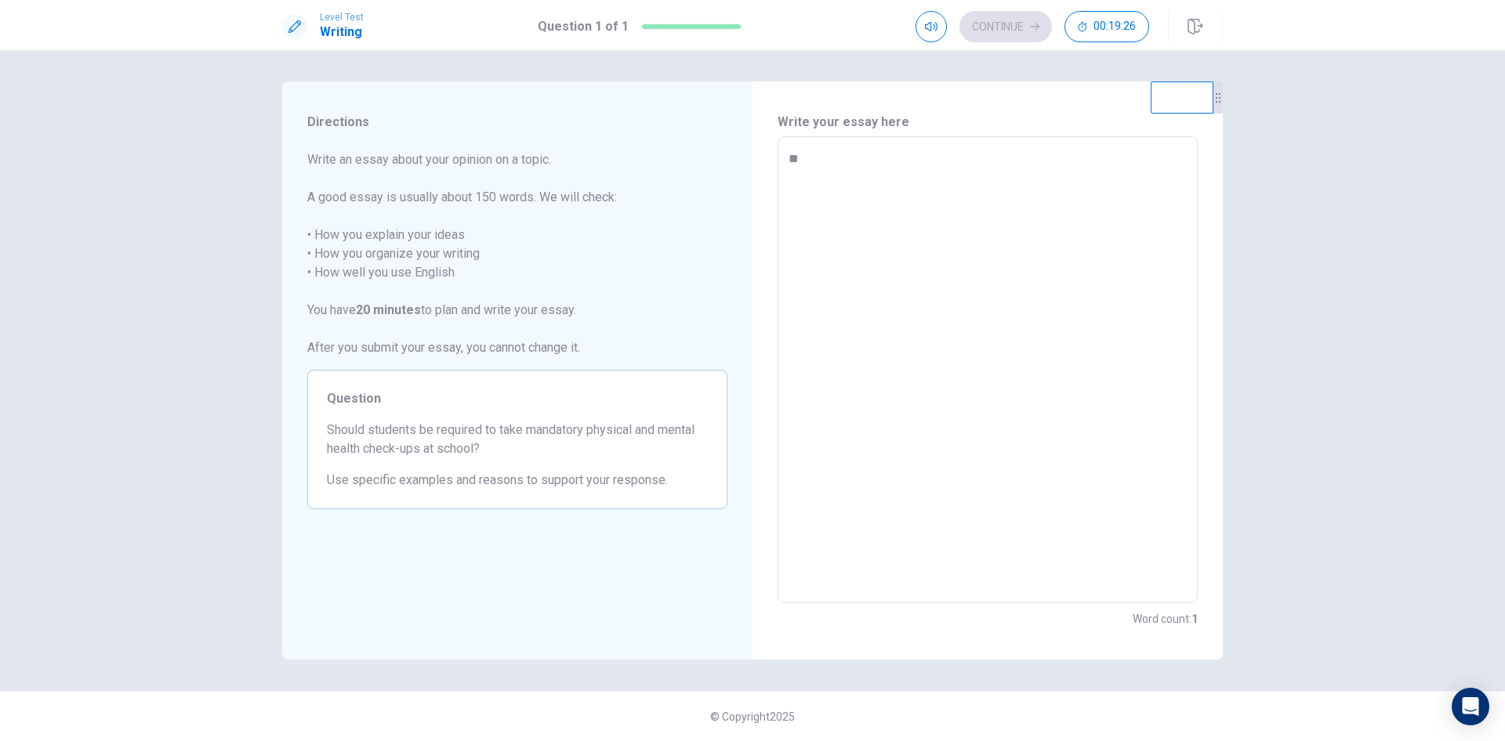
type textarea "***"
type textarea "*"
type textarea "****"
type textarea "*"
type textarea "*****"
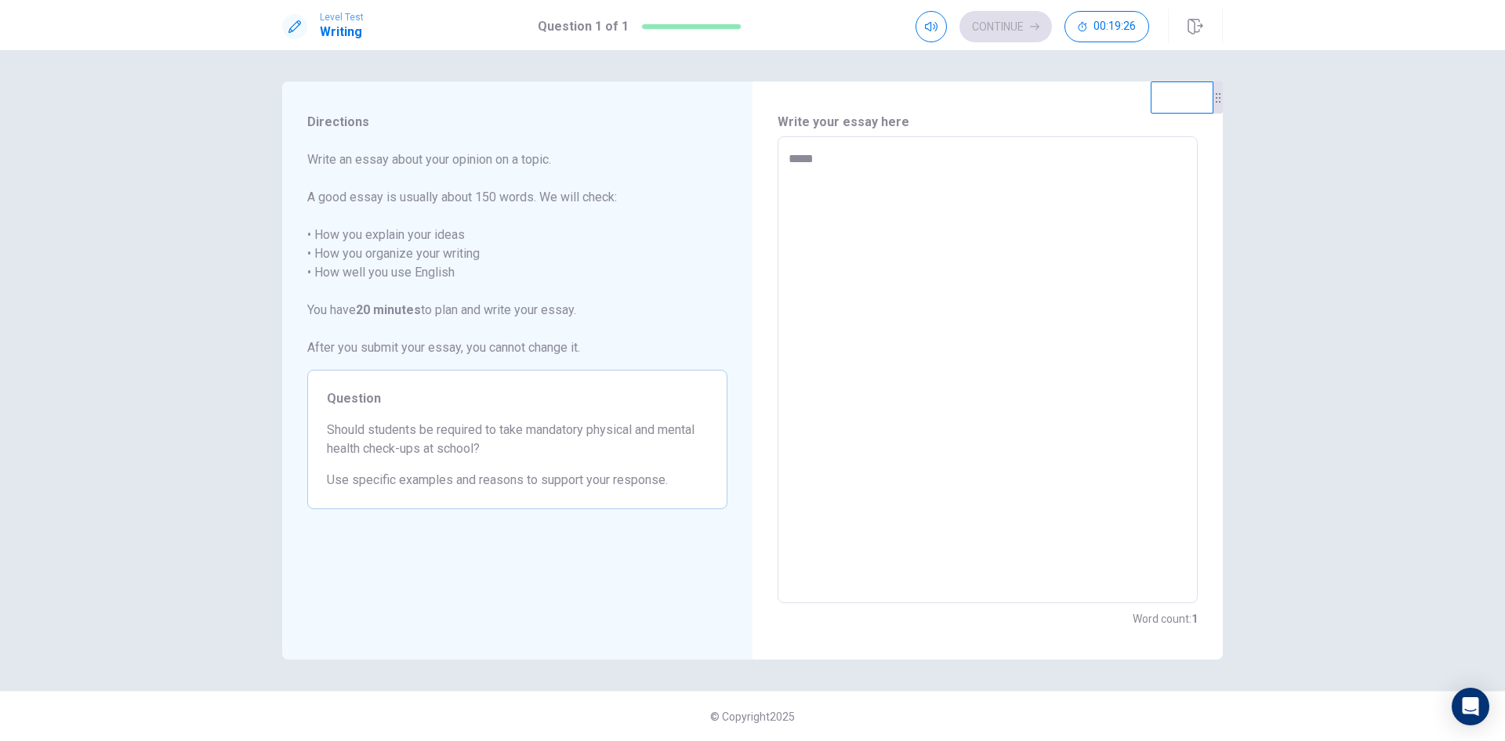
type textarea "*"
type textarea "******"
type textarea "*"
type textarea "*******"
type textarea "*"
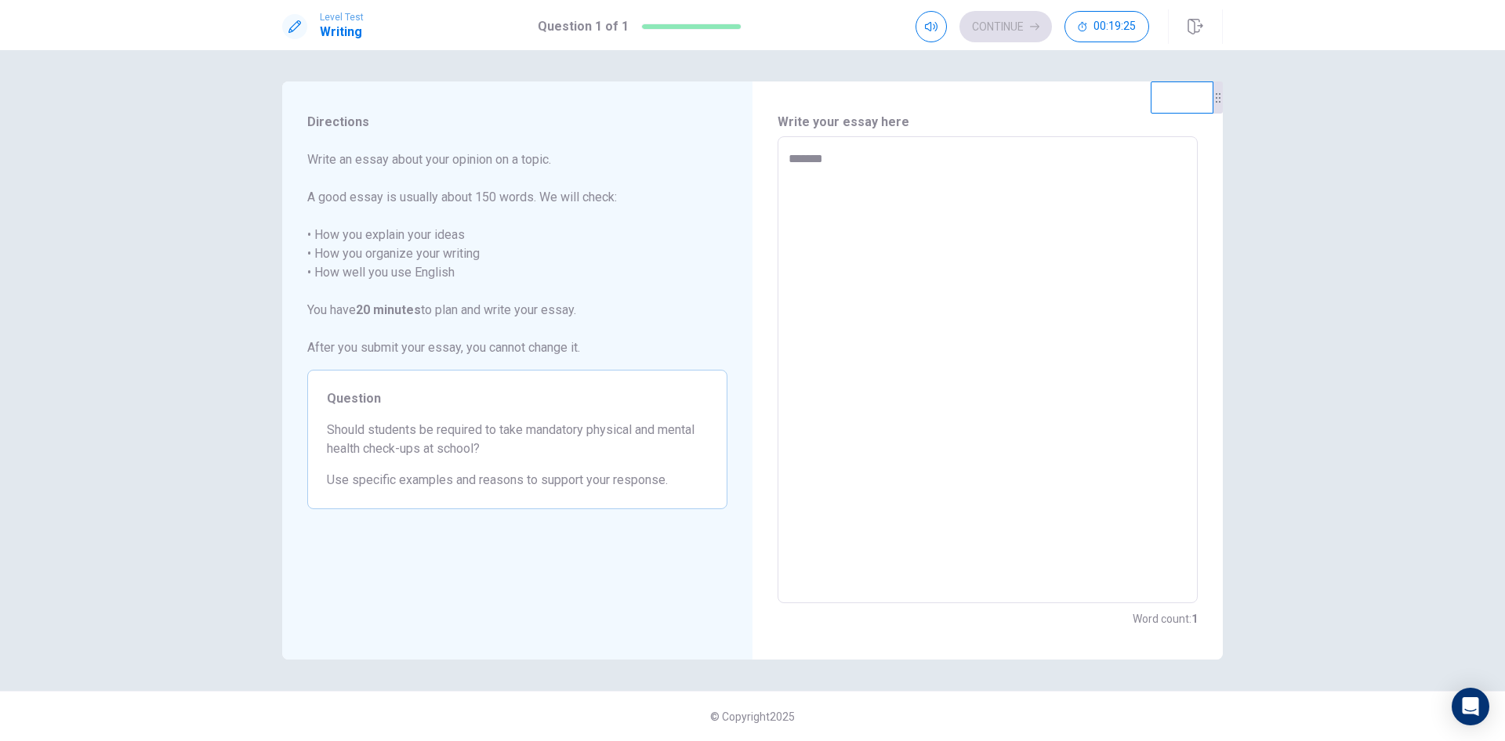
type textarea "********"
type textarea "*"
type textarea "********"
type textarea "*"
type textarea "********"
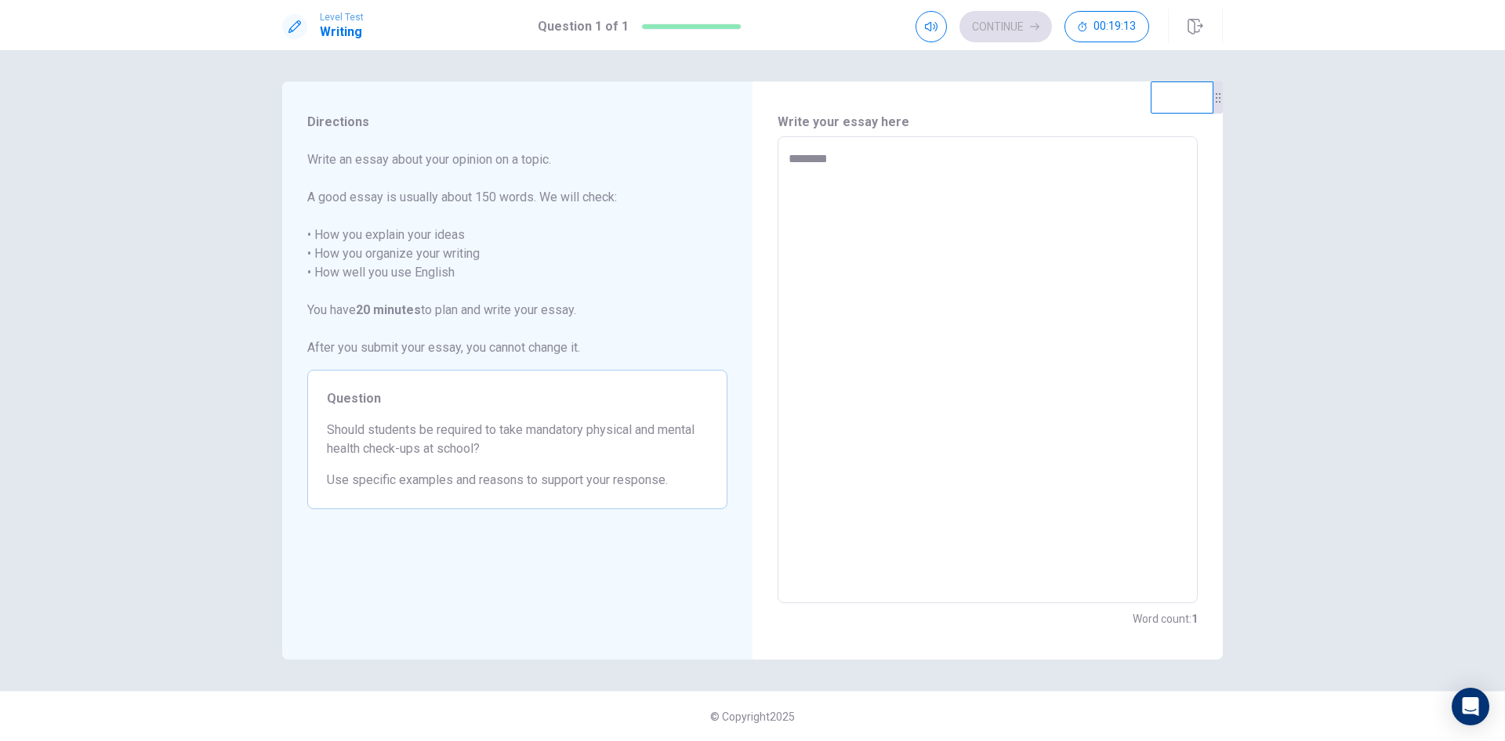
type textarea "*"
type textarea "********"
type textarea "*"
type textarea "**********"
type textarea "*"
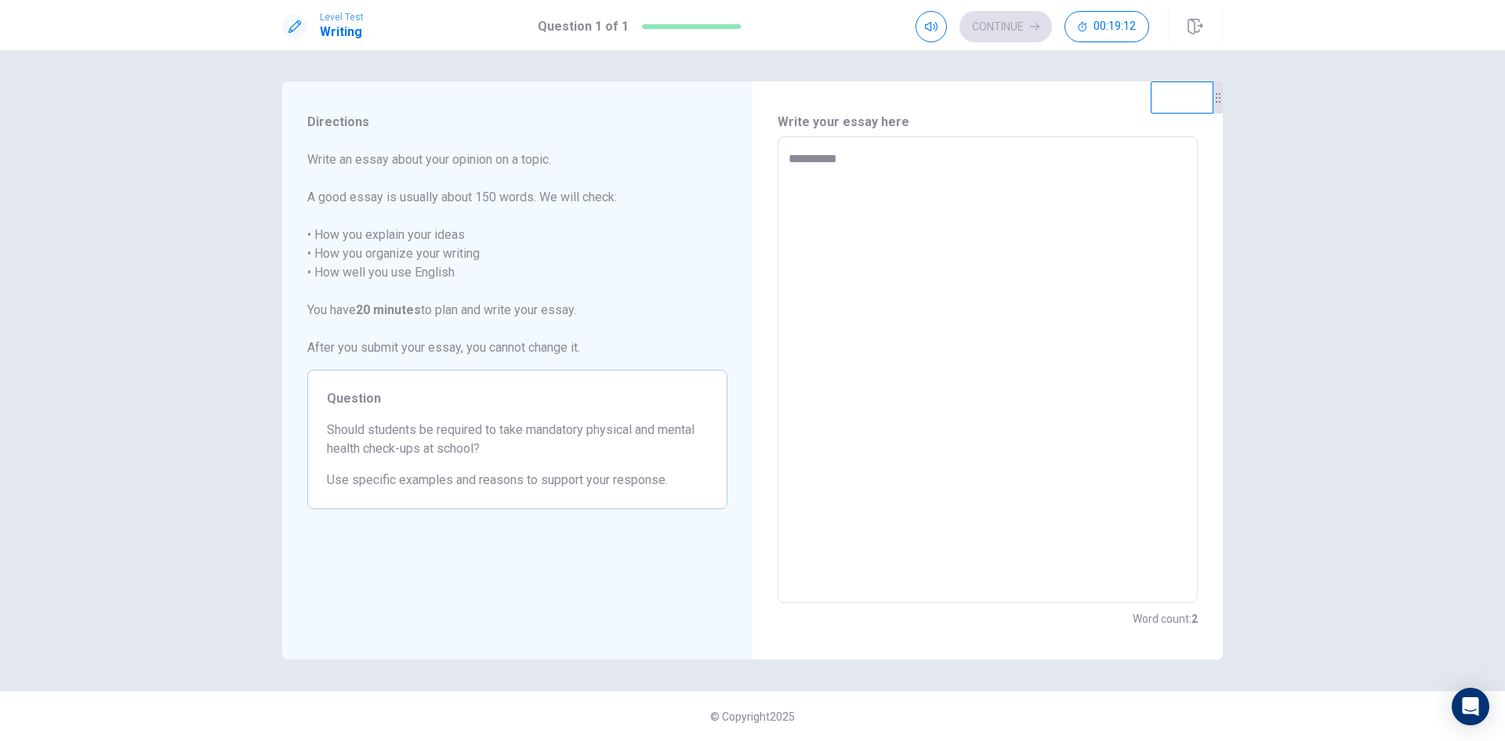
type textarea "**********"
type textarea "*"
type textarea "**********"
type textarea "*"
type textarea "**********"
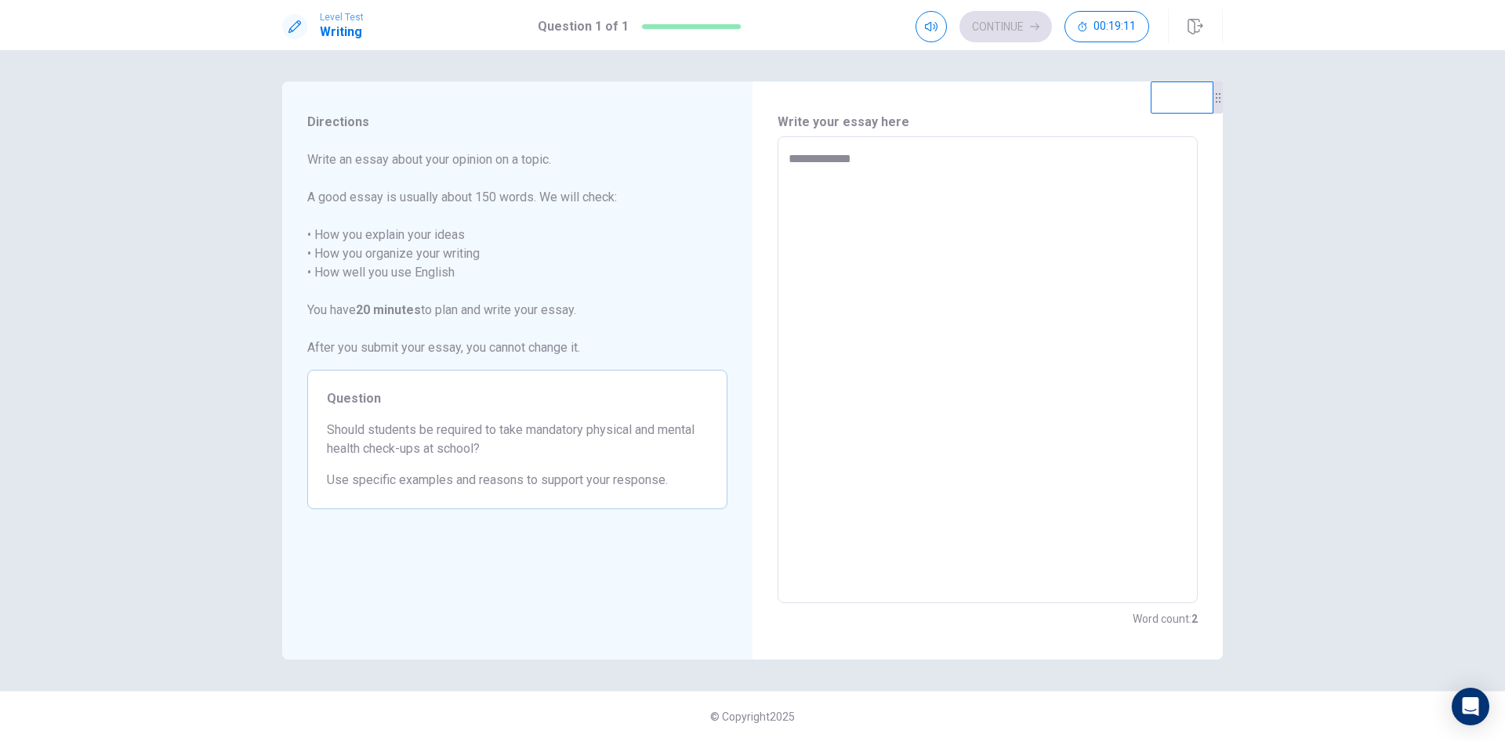
type textarea "*"
type textarea "**********"
type textarea "*"
type textarea "**********"
type textarea "*"
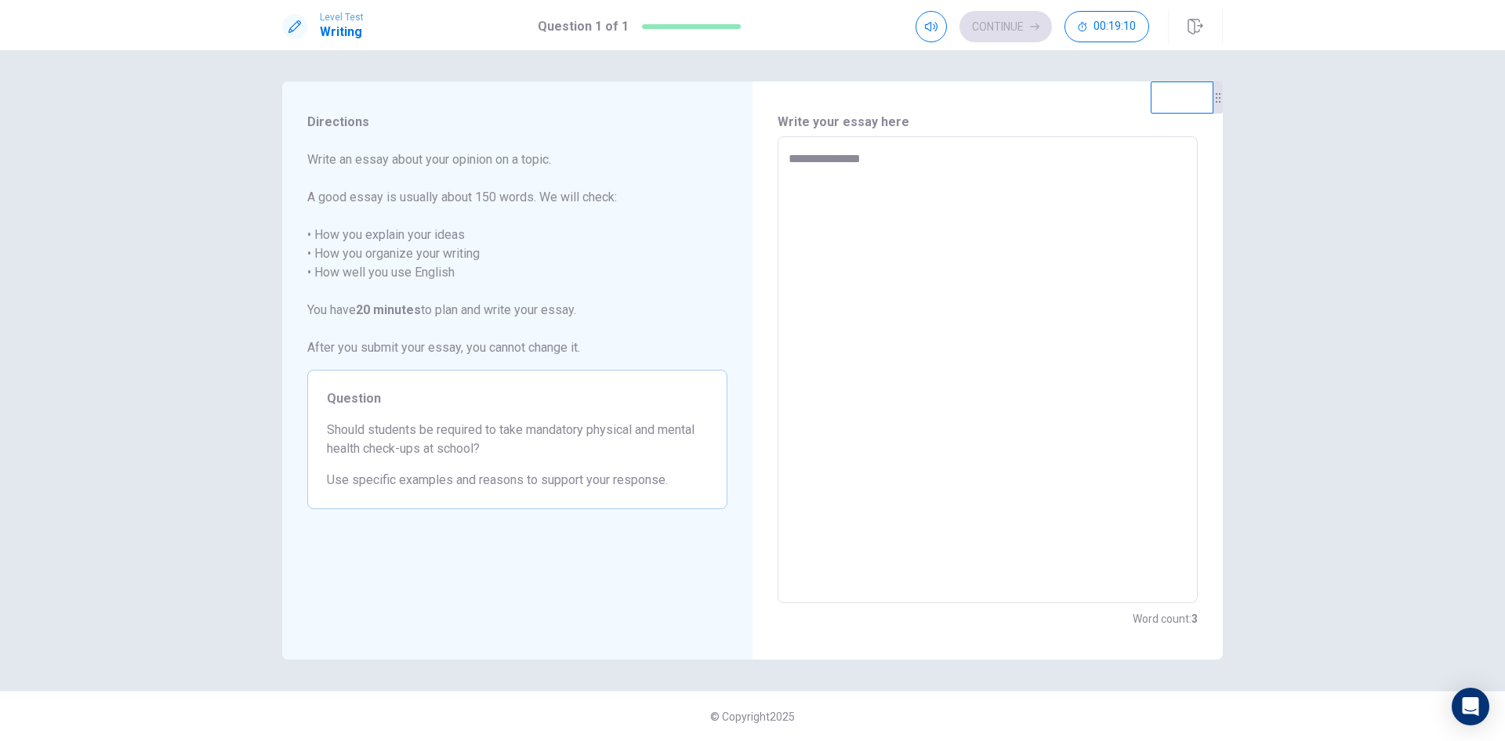
type textarea "**********"
type textarea "*"
type textarea "**********"
type textarea "*"
type textarea "**********"
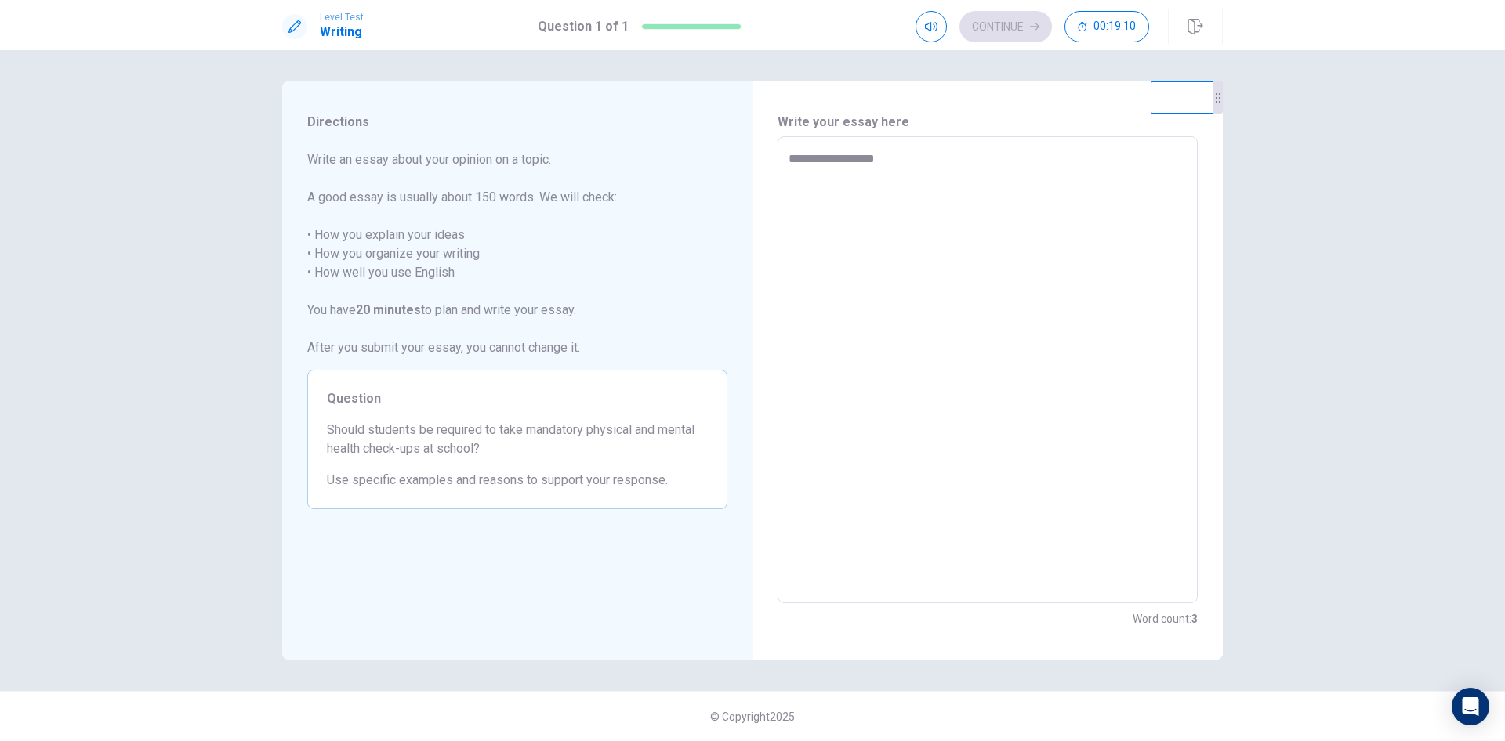
type textarea "*"
type textarea "**********"
type textarea "*"
type textarea "**********"
type textarea "*"
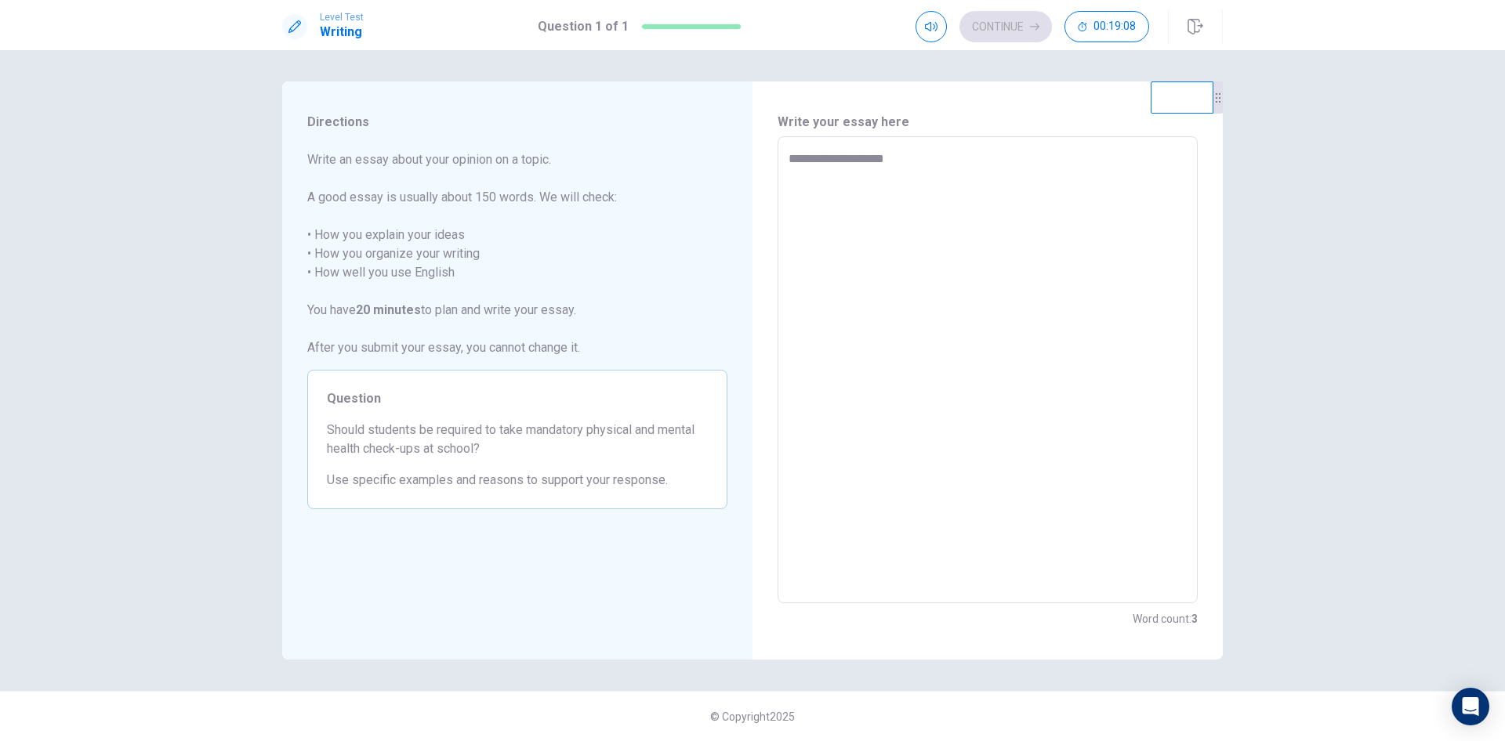
type textarea "**********"
click at [810, 159] on textarea "**********" at bounding box center [987, 370] width 398 height 441
type textarea "*"
type textarea "**********"
click at [912, 154] on textarea "**********" at bounding box center [987, 370] width 398 height 441
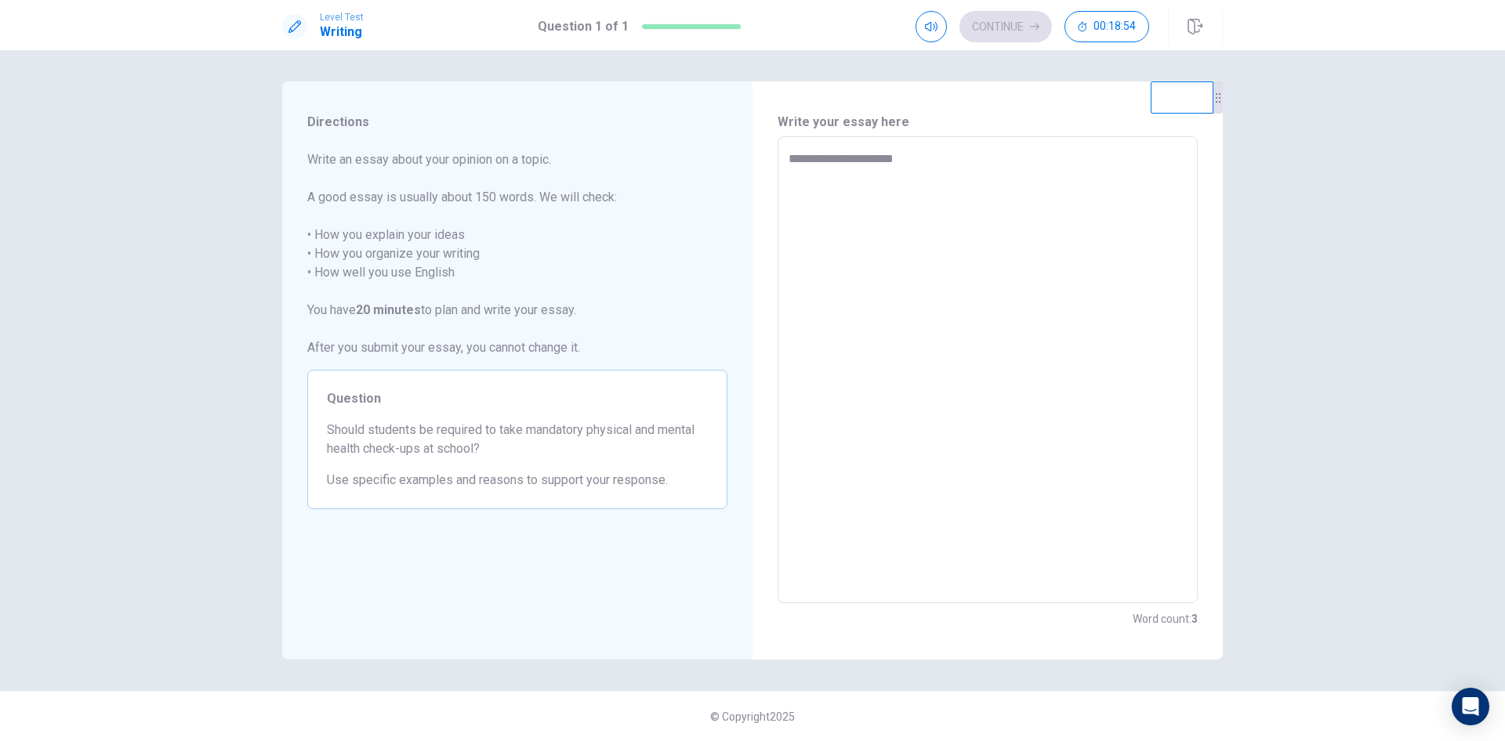
type textarea "*"
type textarea "**********"
type textarea "*"
type textarea "**********"
type textarea "*"
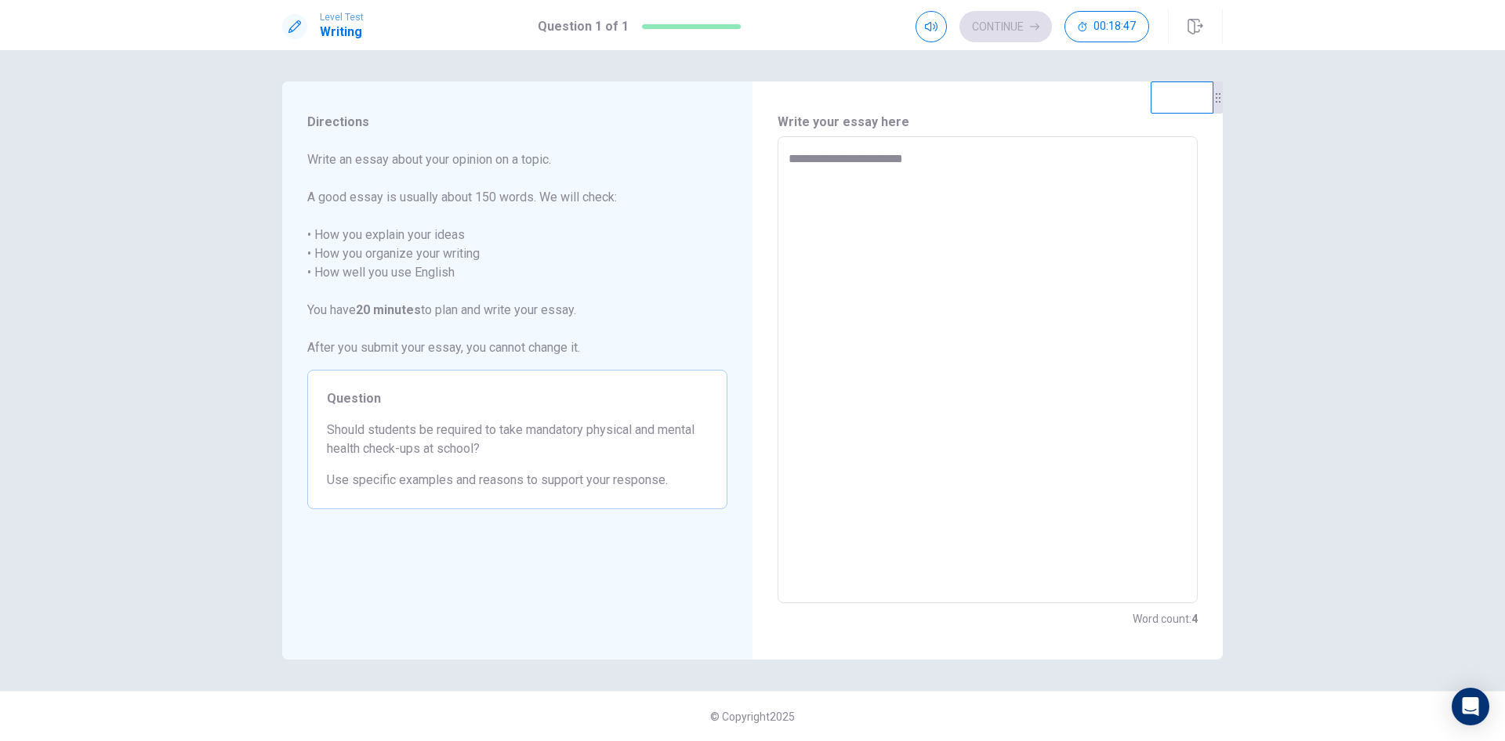
type textarea "**********"
type textarea "*"
type textarea "**********"
type textarea "*"
type textarea "**********"
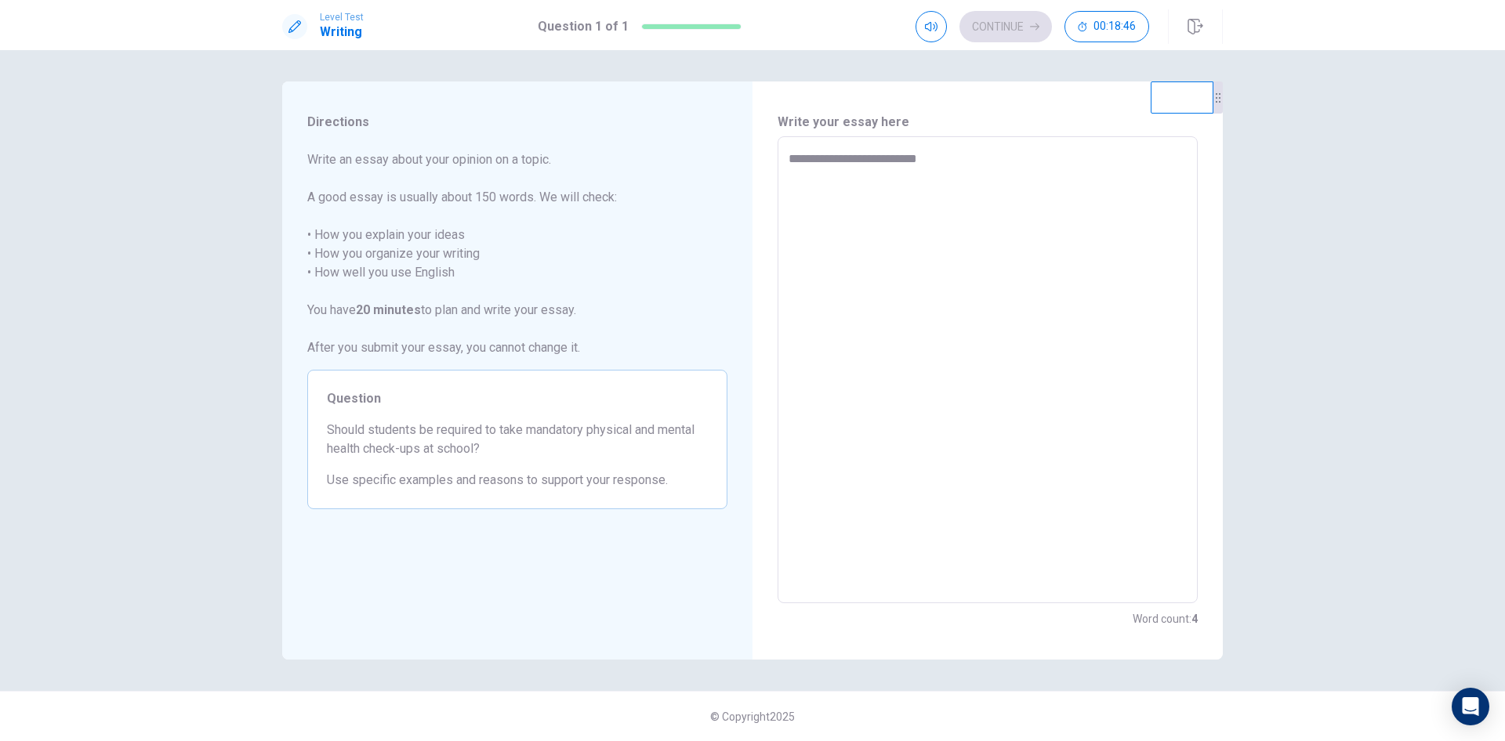
type textarea "*"
type textarea "**********"
type textarea "*"
type textarea "**********"
type textarea "*"
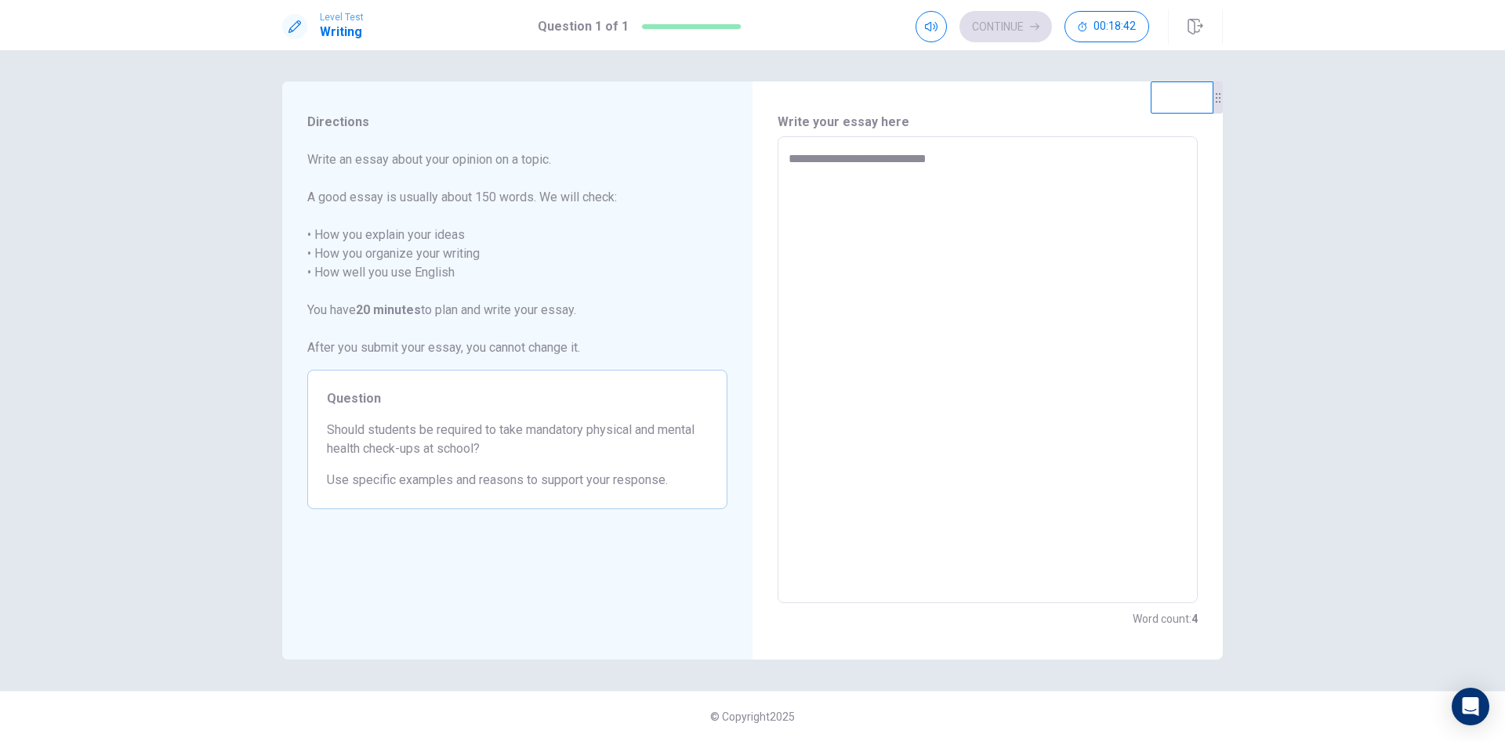
type textarea "**********"
type textarea "*"
type textarea "**********"
type textarea "*"
type textarea "**********"
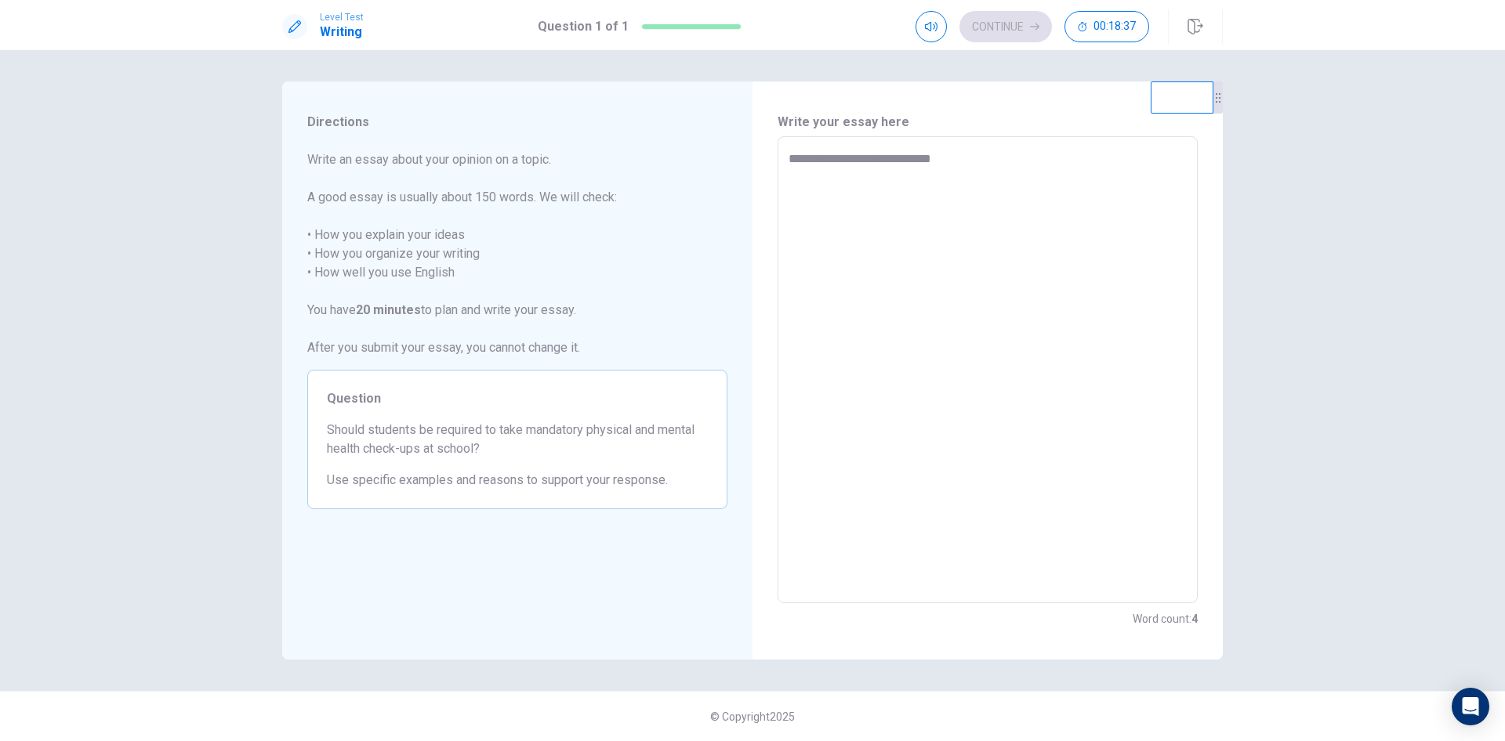
type textarea "*"
type textarea "**********"
type textarea "*"
type textarea "**********"
type textarea "*"
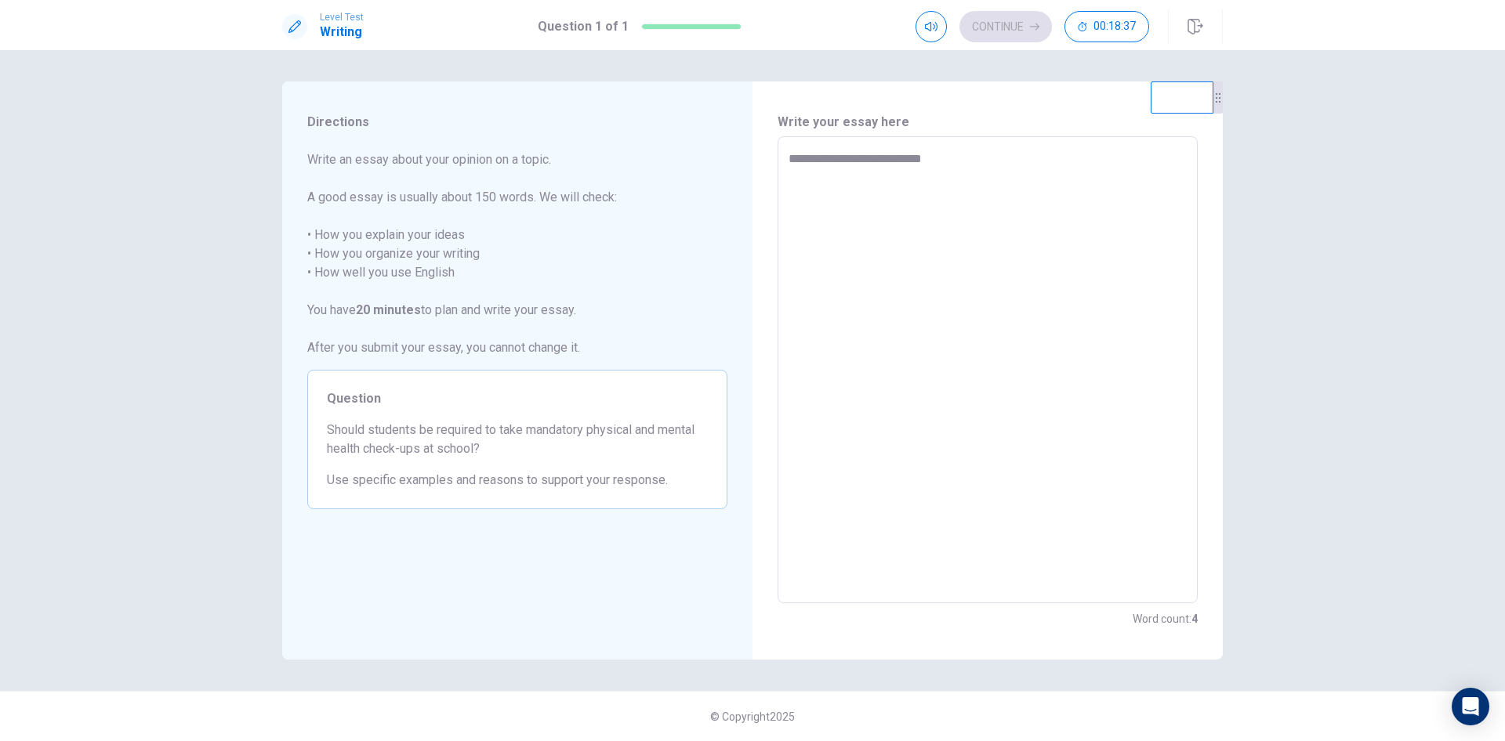
type textarea "**********"
type textarea "*"
type textarea "**********"
type textarea "*"
type textarea "**********"
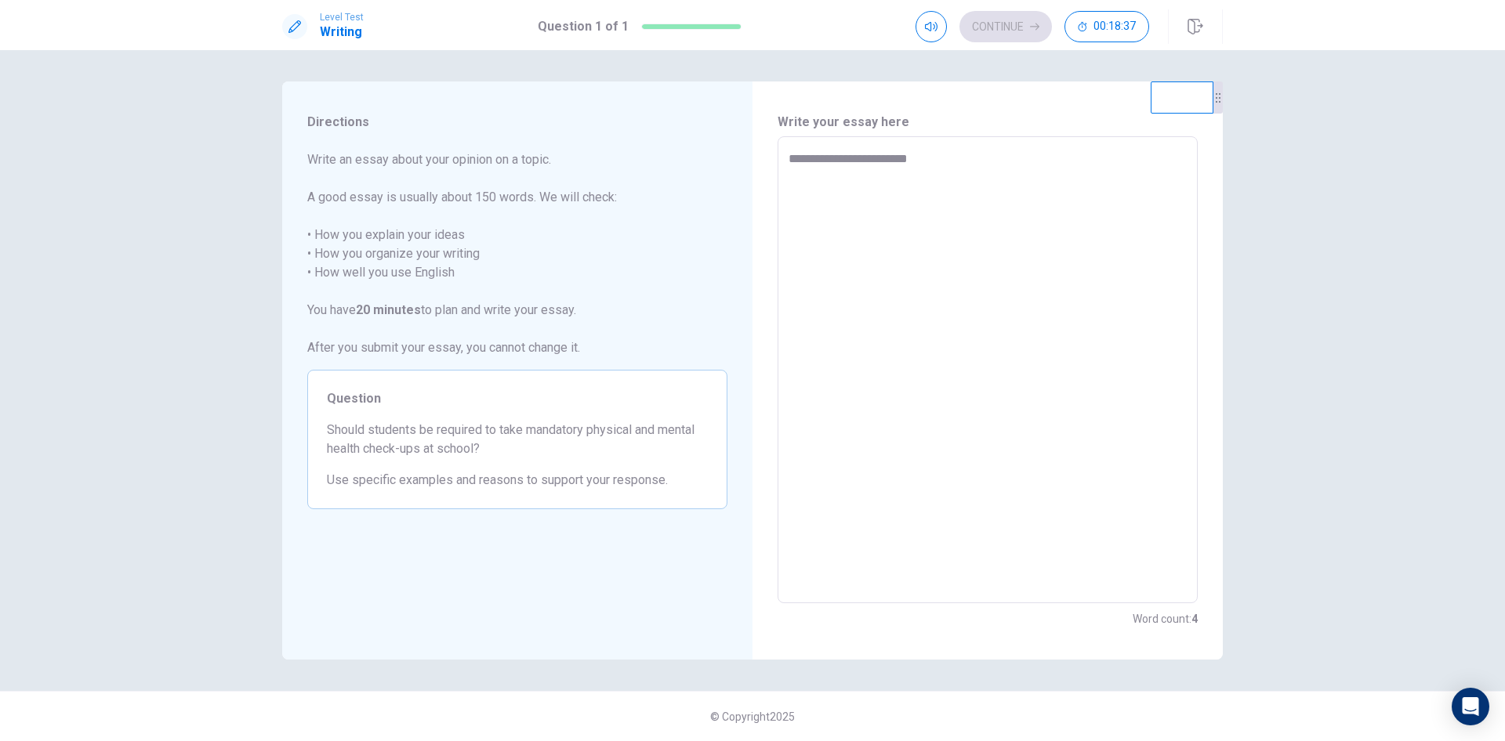
type textarea "*"
type textarea "**********"
type textarea "*"
type textarea "**********"
type textarea "*"
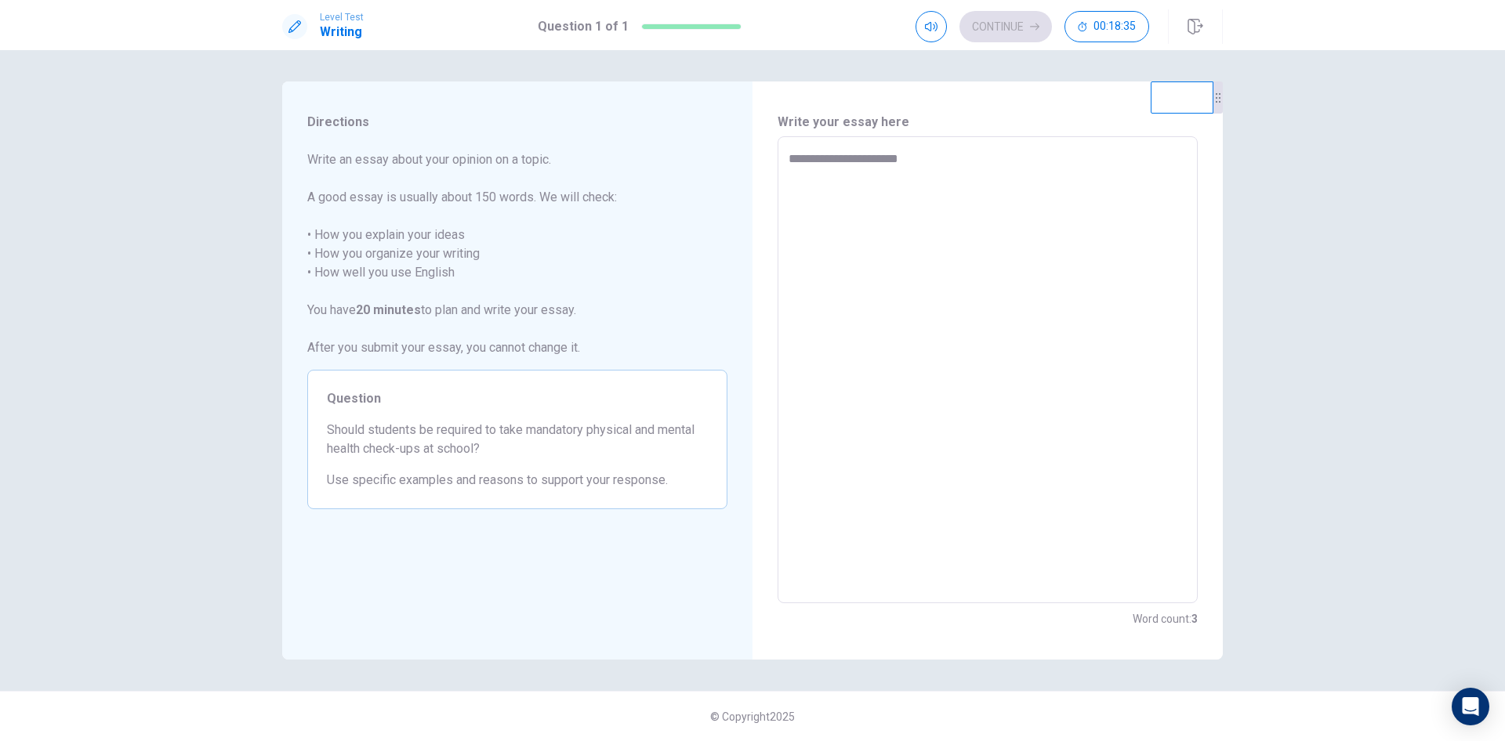
type textarea "**********"
type textarea "*"
type textarea "**********"
type textarea "*"
type textarea "**********"
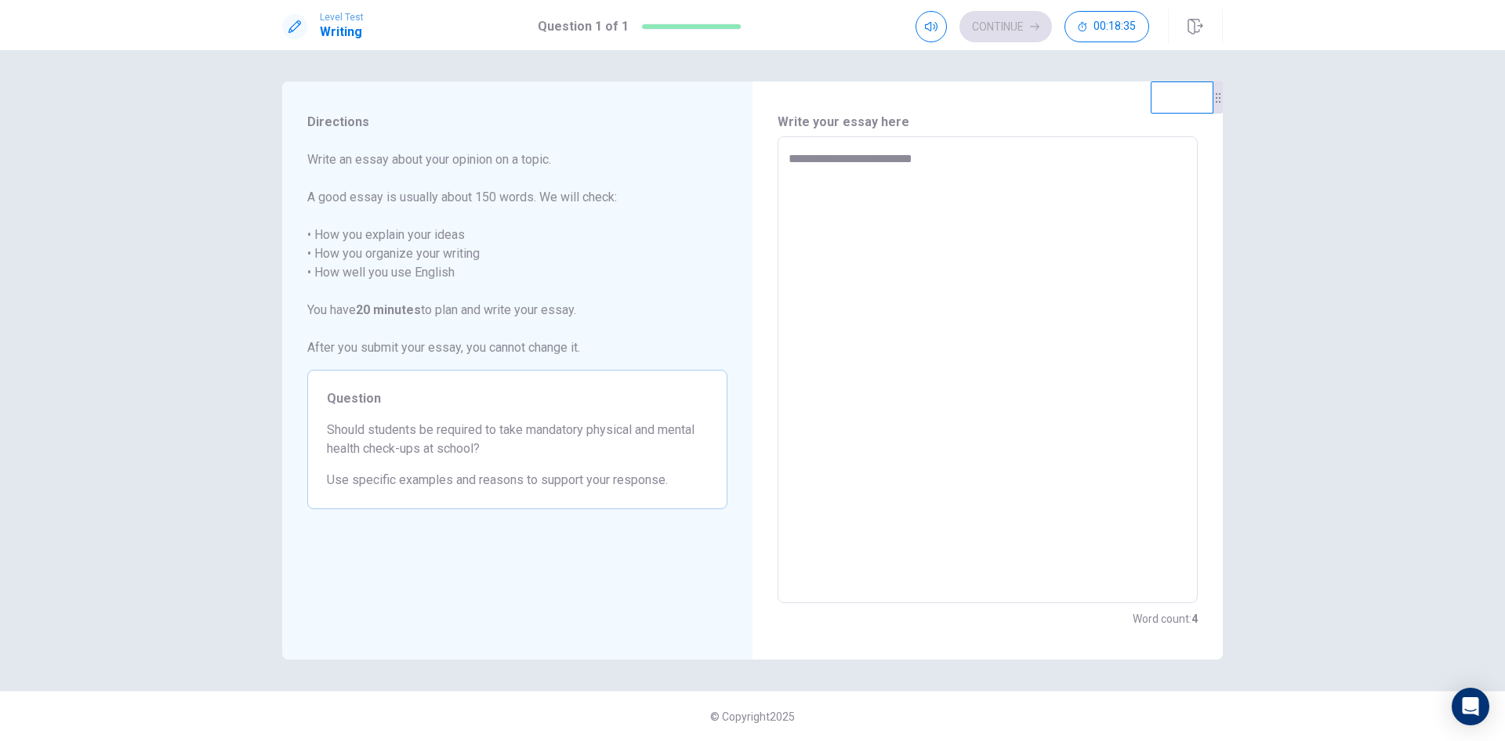
type textarea "*"
type textarea "**********"
type textarea "*"
type textarea "**********"
type textarea "*"
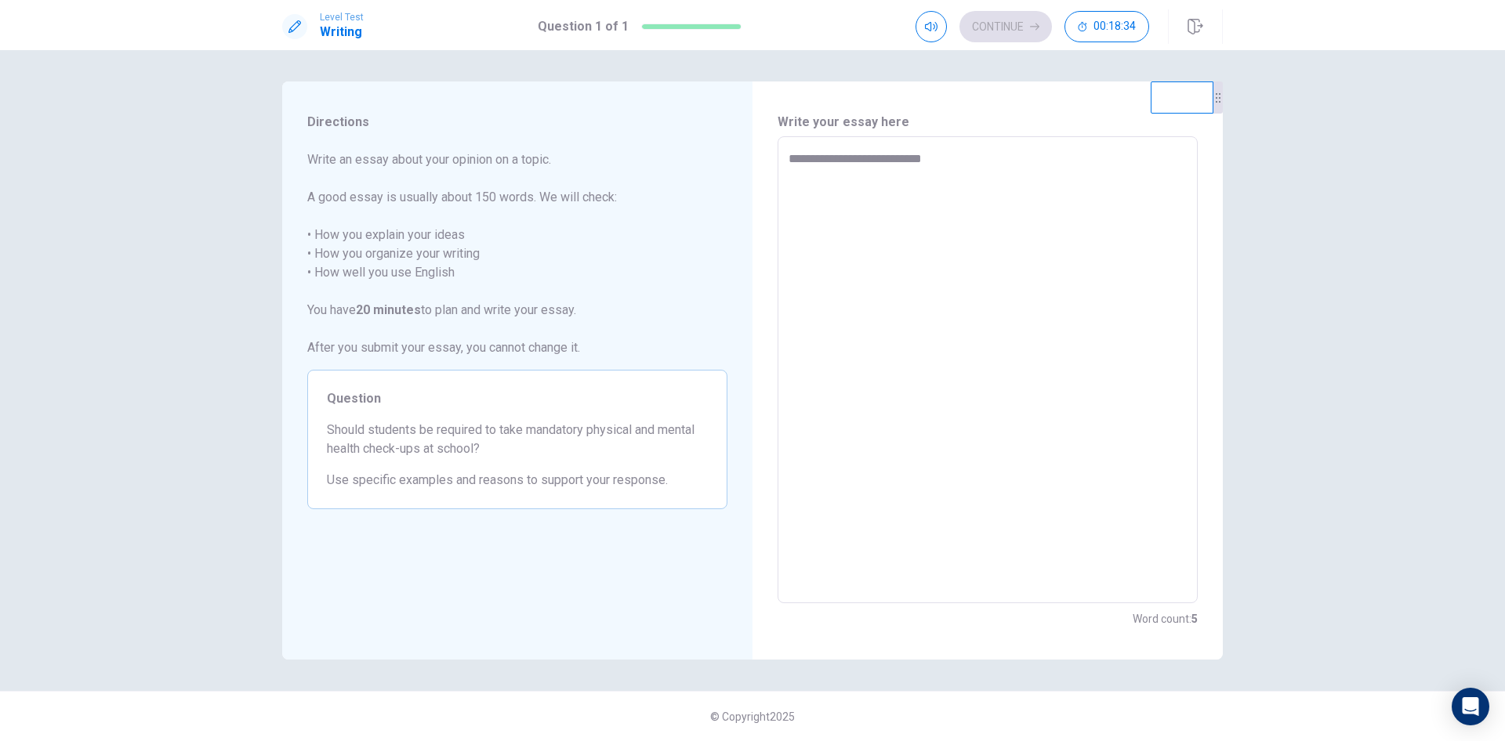
type textarea "**********"
type textarea "*"
type textarea "**********"
type textarea "*"
type textarea "**********"
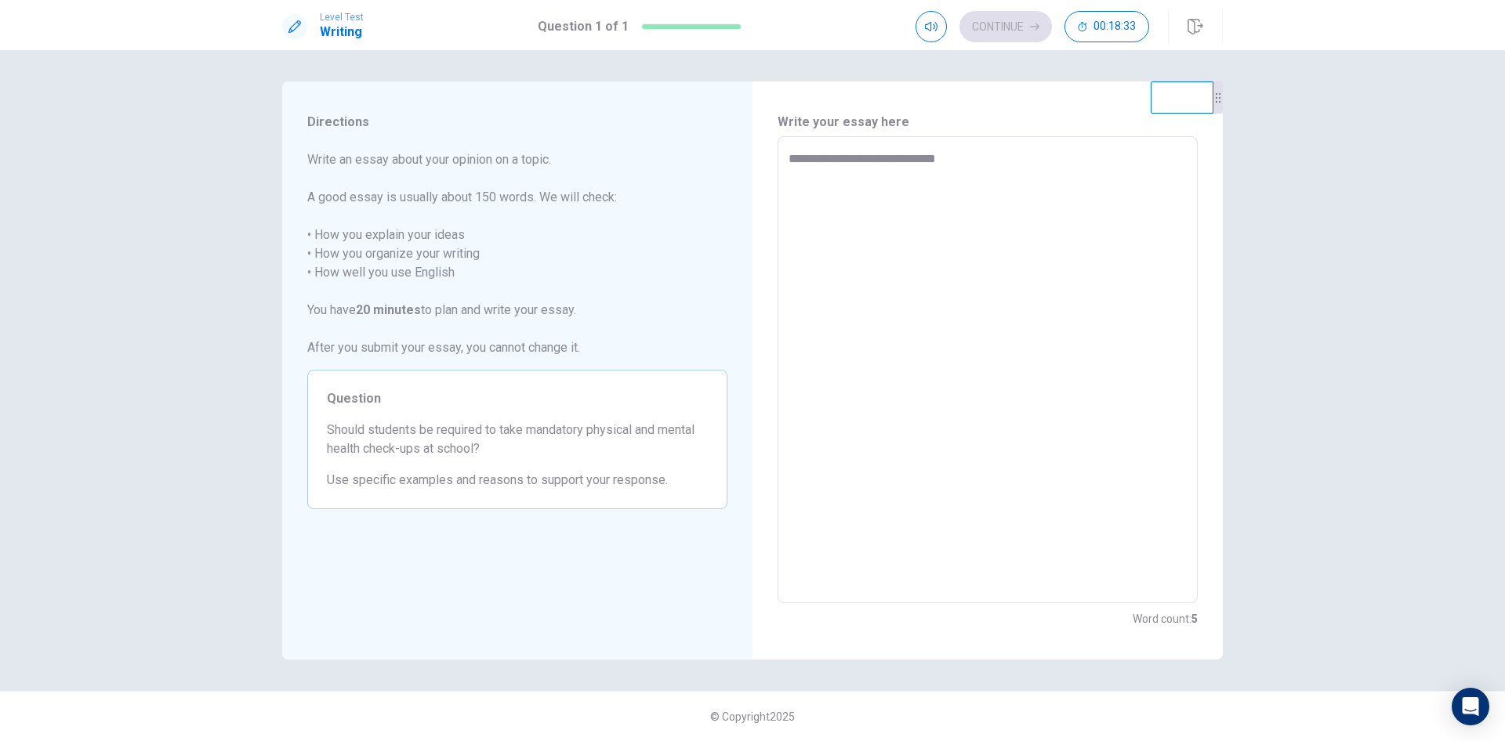
type textarea "*"
type textarea "**********"
type textarea "*"
type textarea "**********"
type textarea "*"
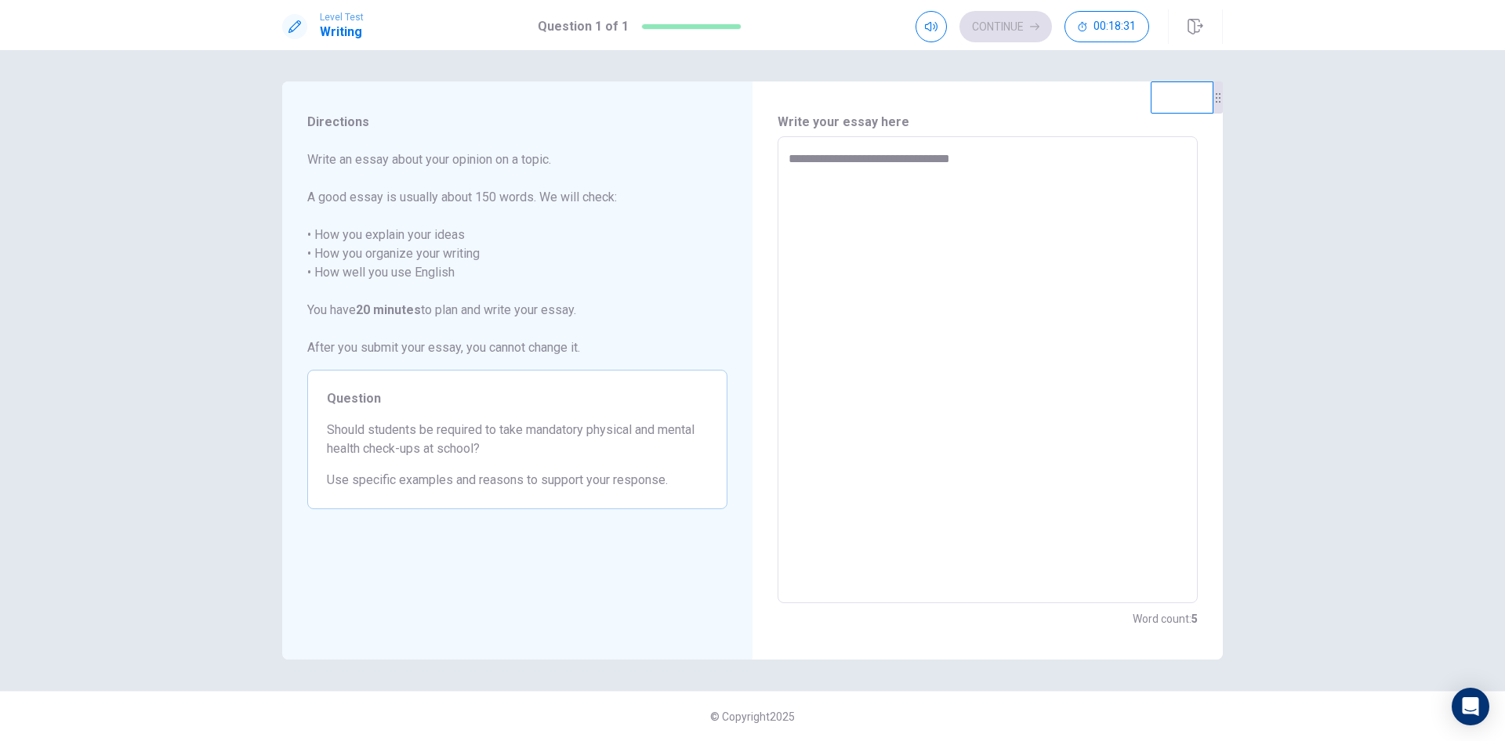
type textarea "**********"
type textarea "*"
type textarea "**********"
type textarea "*"
type textarea "**********"
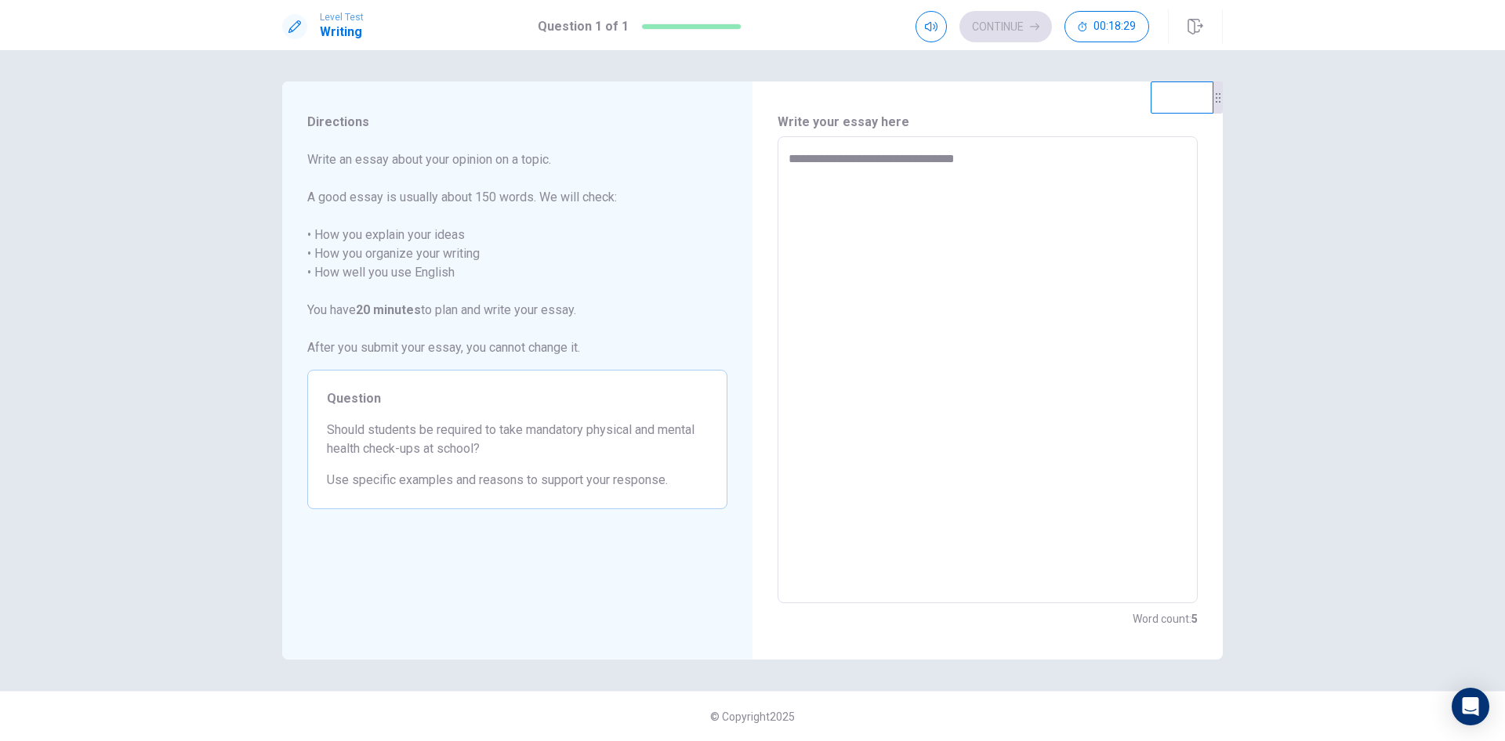
type textarea "*"
type textarea "**********"
type textarea "*"
type textarea "**********"
type textarea "*"
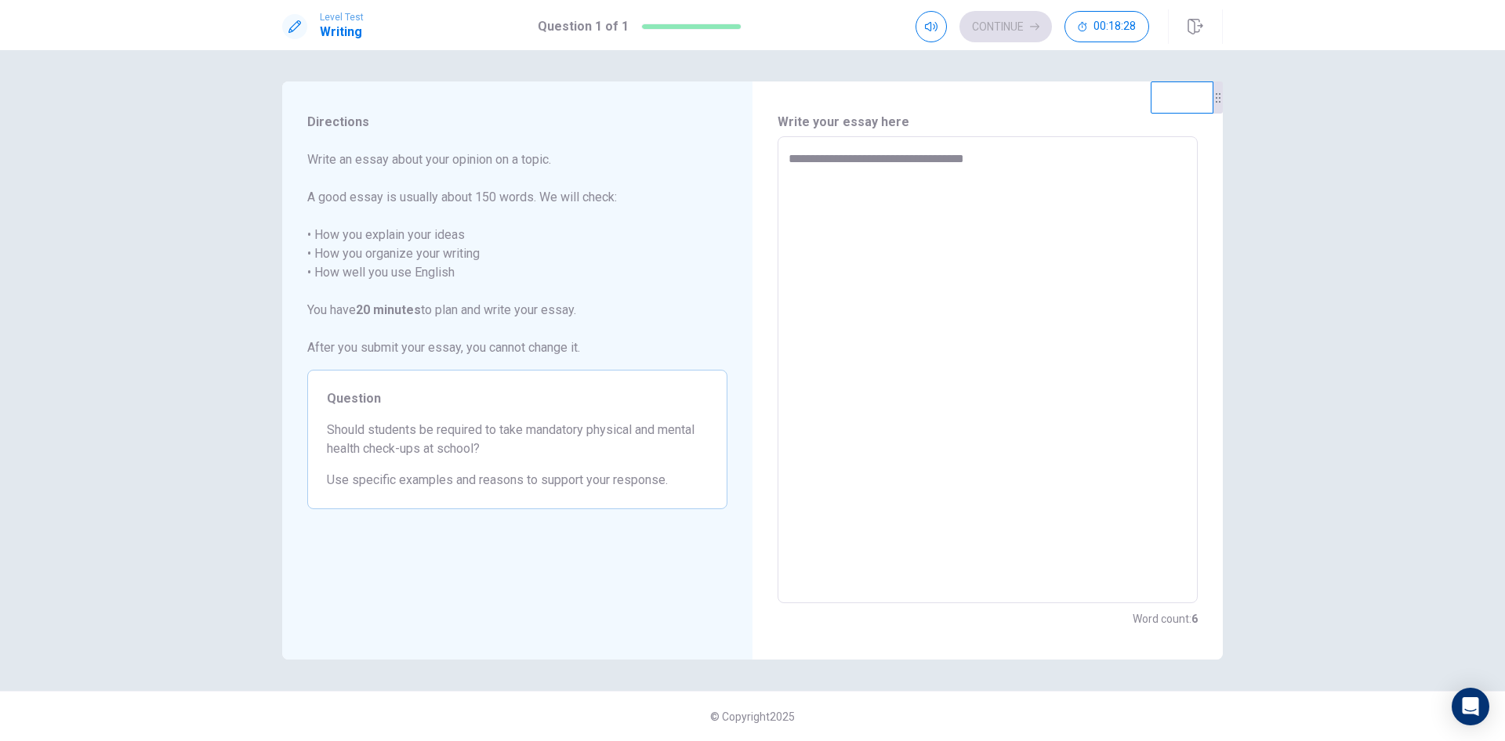
type textarea "**********"
type textarea "*"
type textarea "**********"
type textarea "*"
type textarea "**********"
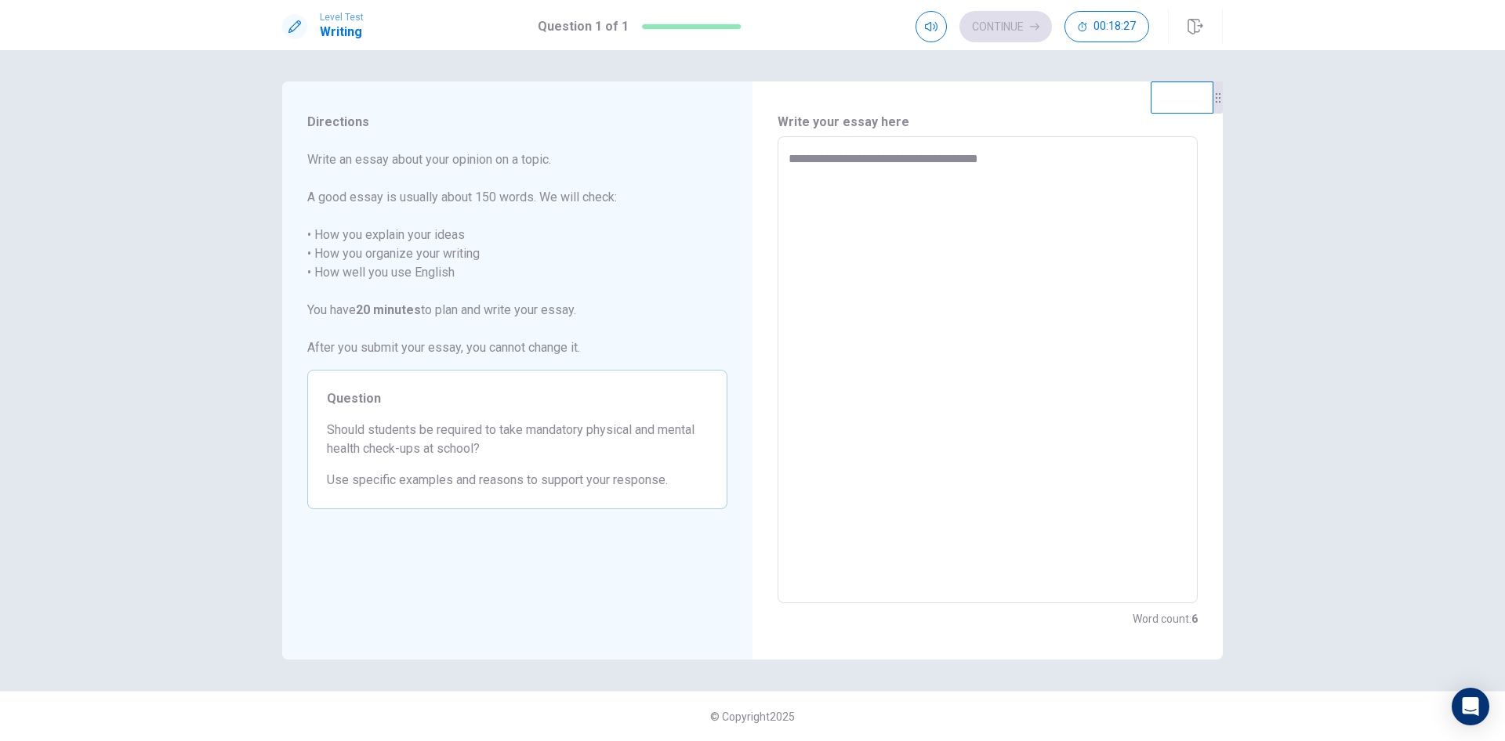
type textarea "*"
type textarea "**********"
type textarea "*"
type textarea "**********"
type textarea "*"
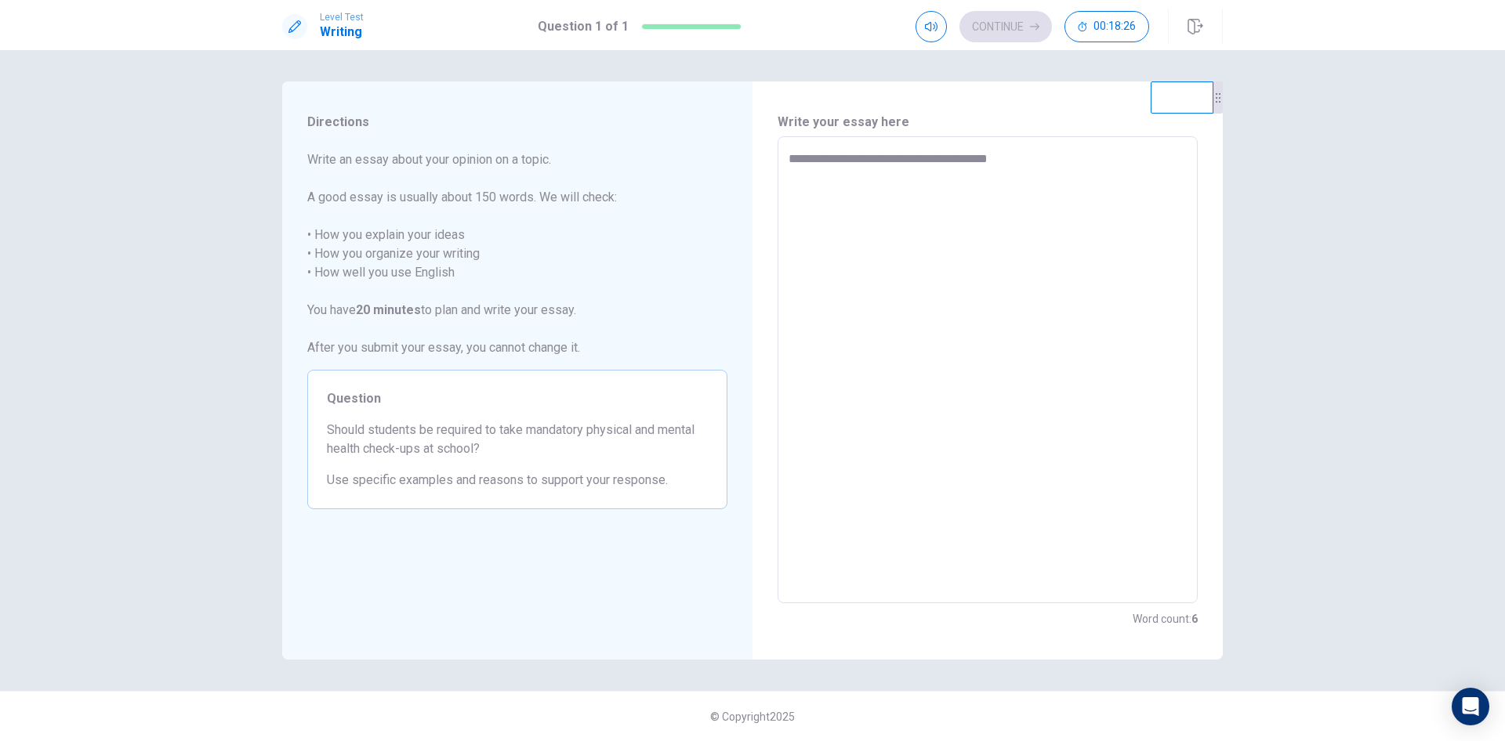
type textarea "**********"
type textarea "*"
type textarea "**********"
type textarea "*"
type textarea "**********"
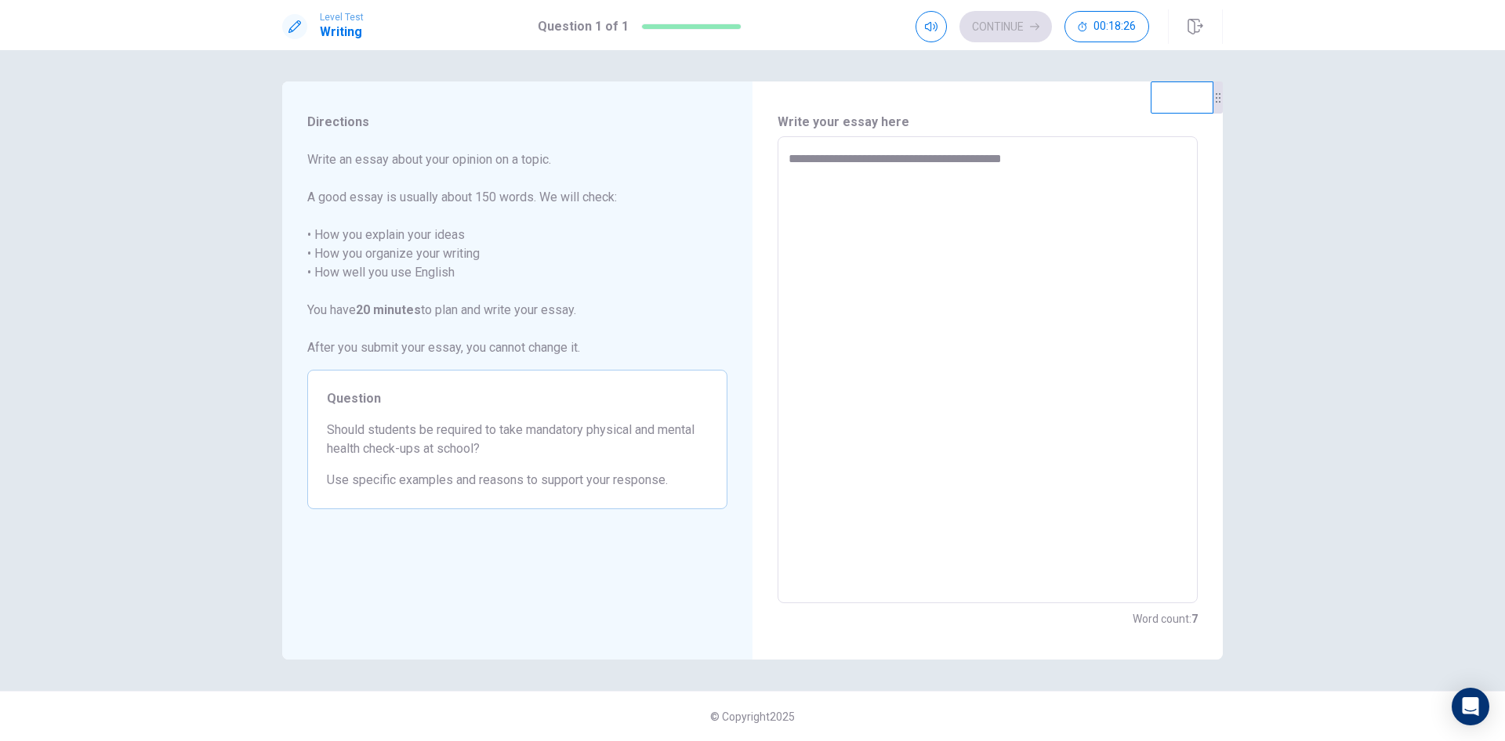
type textarea "*"
type textarea "**********"
type textarea "*"
type textarea "**********"
type textarea "*"
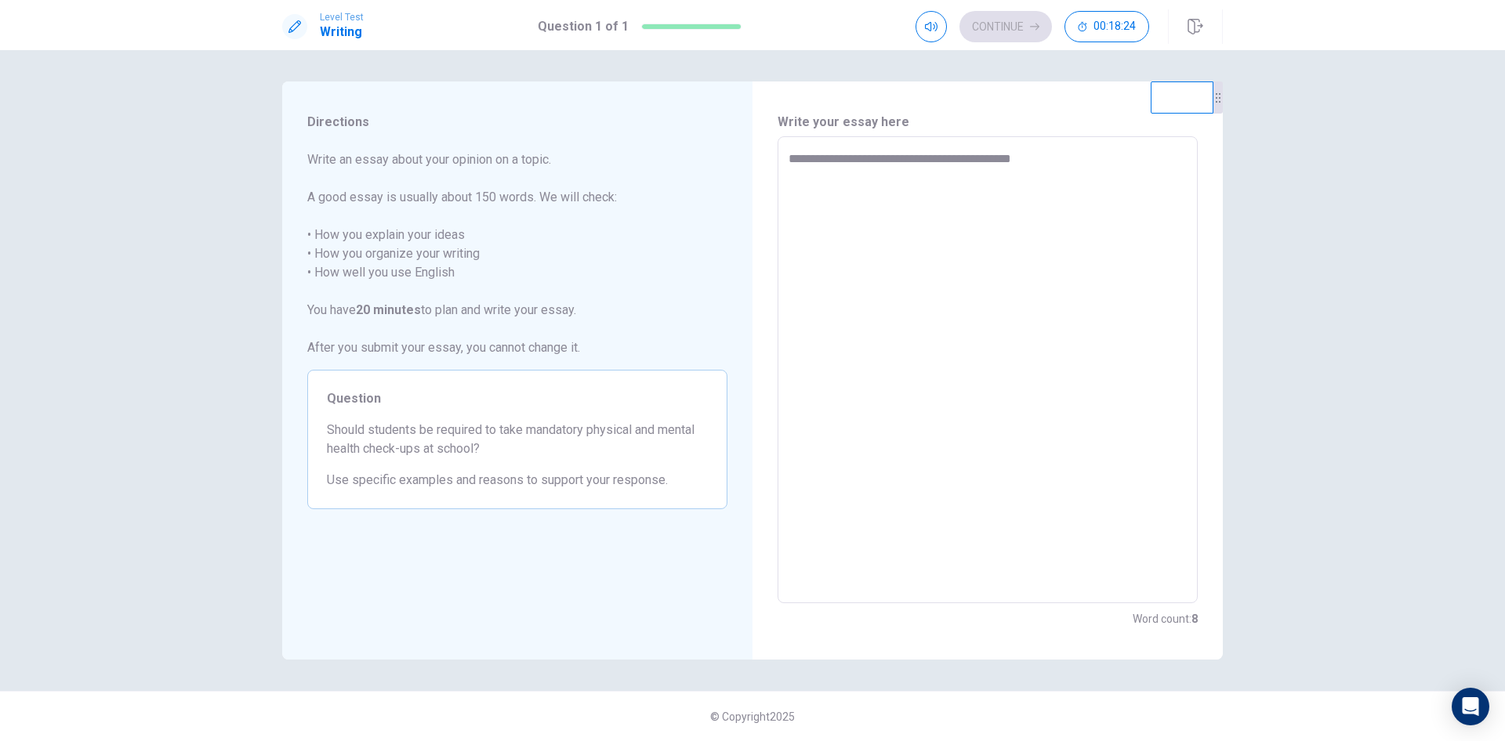
type textarea "**********"
type textarea "*"
type textarea "**********"
type textarea "*"
type textarea "**********"
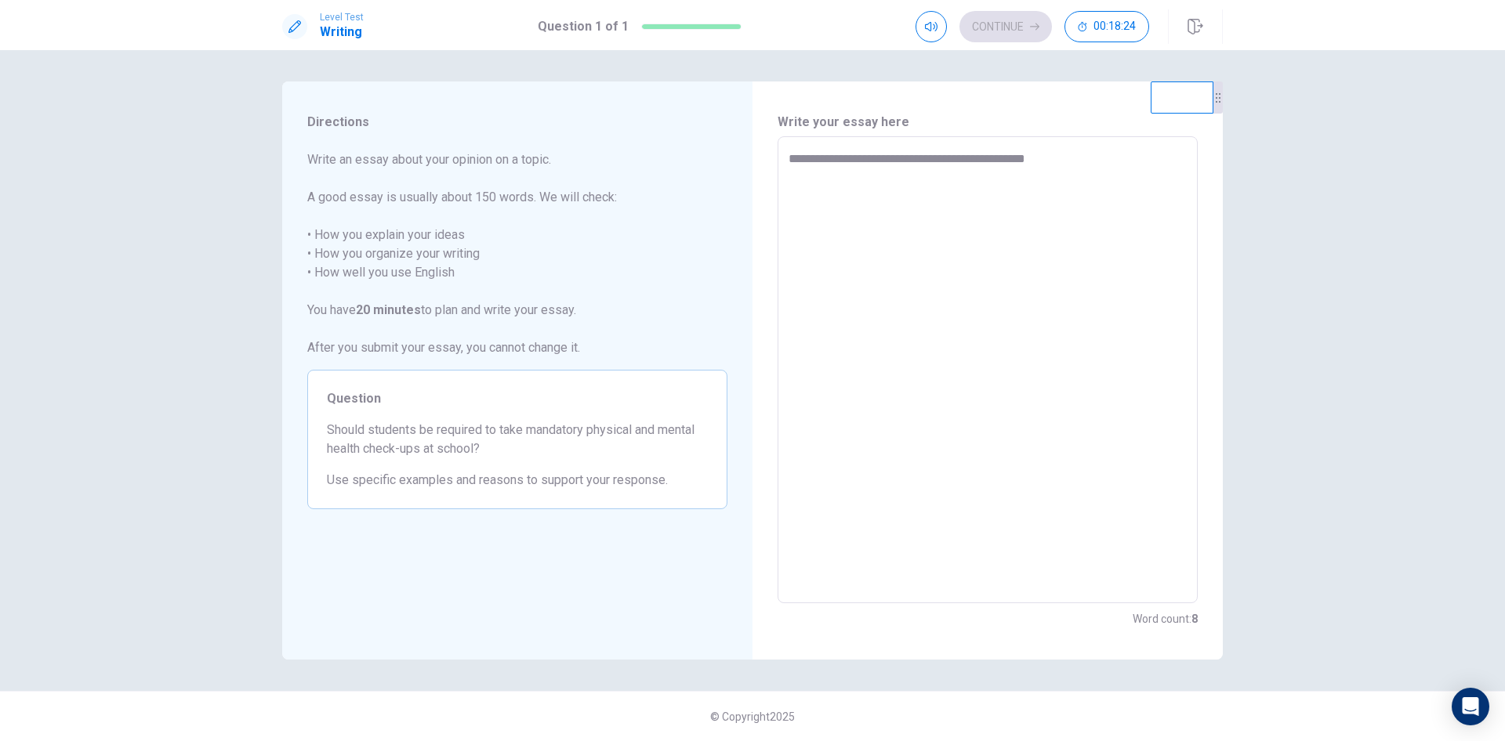
type textarea "*"
type textarea "**********"
type textarea "*"
type textarea "**********"
type textarea "*"
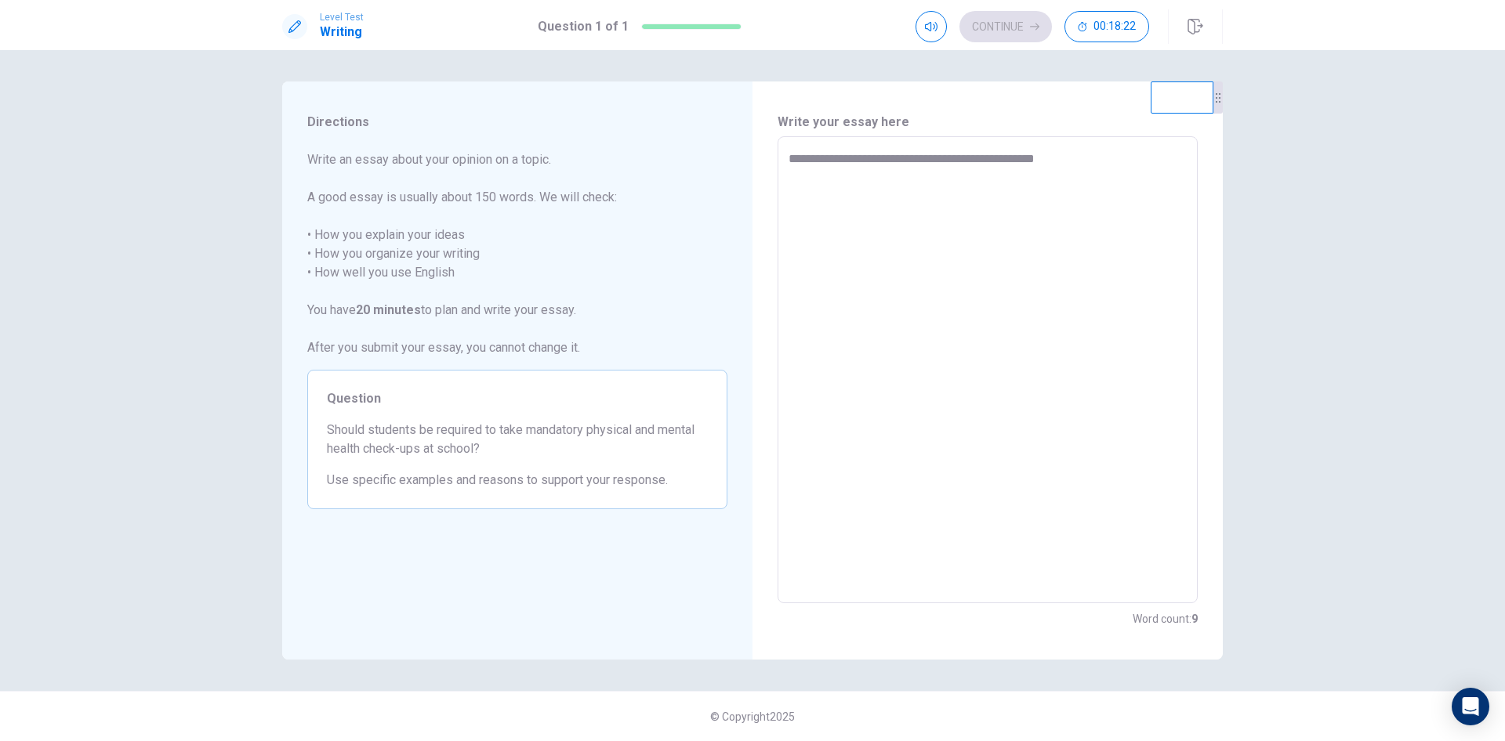
type textarea "**********"
type textarea "*"
type textarea "**********"
type textarea "*"
type textarea "**********"
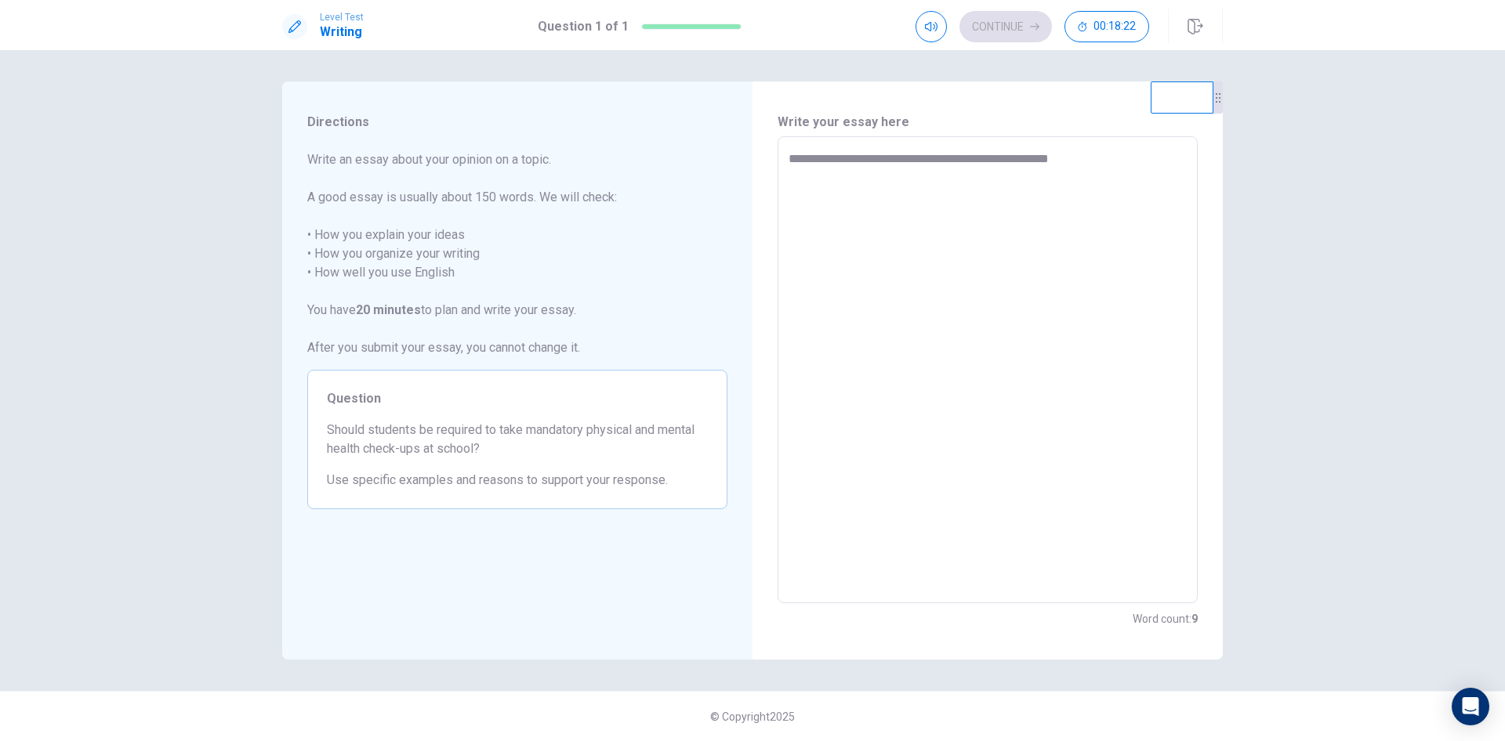
type textarea "*"
type textarea "**********"
type textarea "*"
type textarea "**********"
type textarea "*"
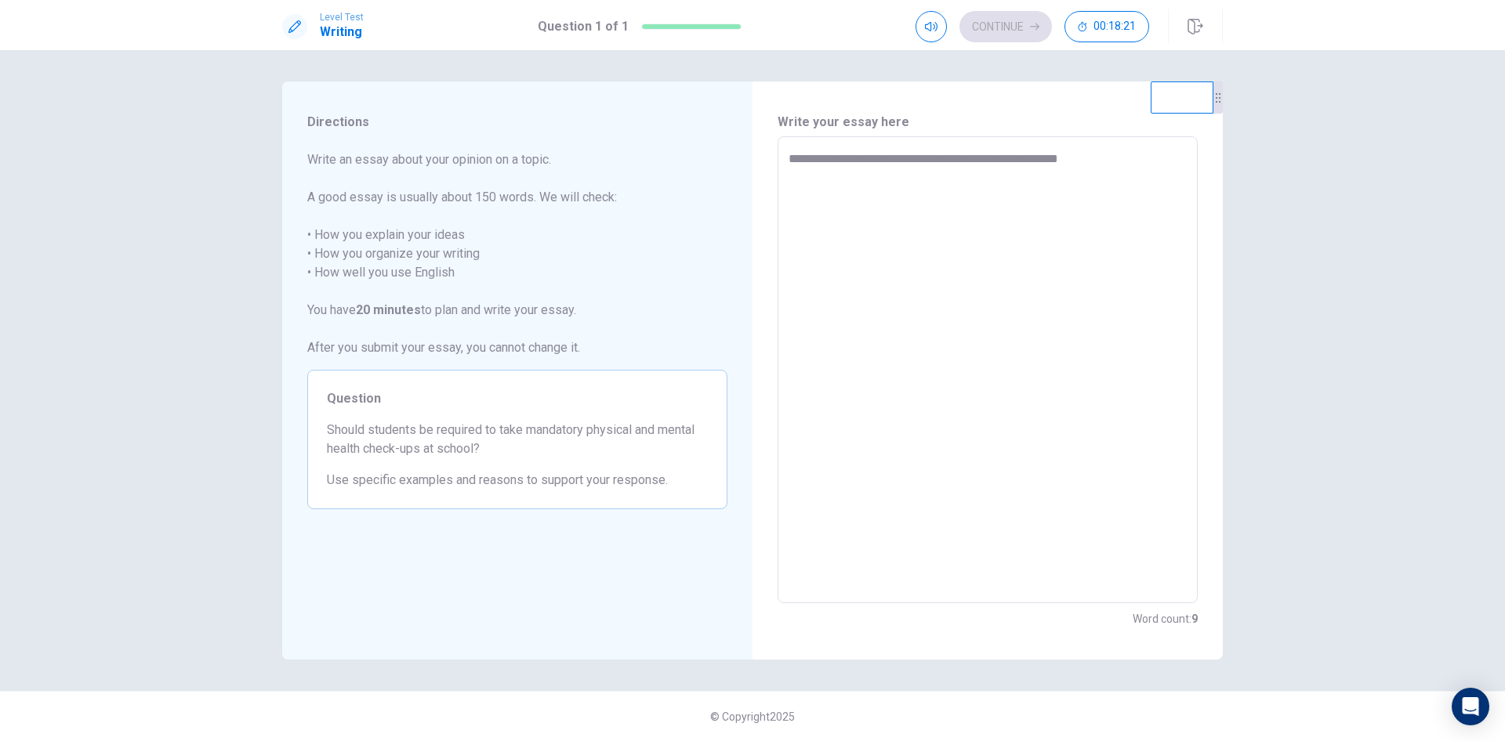
type textarea "**********"
type textarea "*"
type textarea "**********"
type textarea "*"
type textarea "**********"
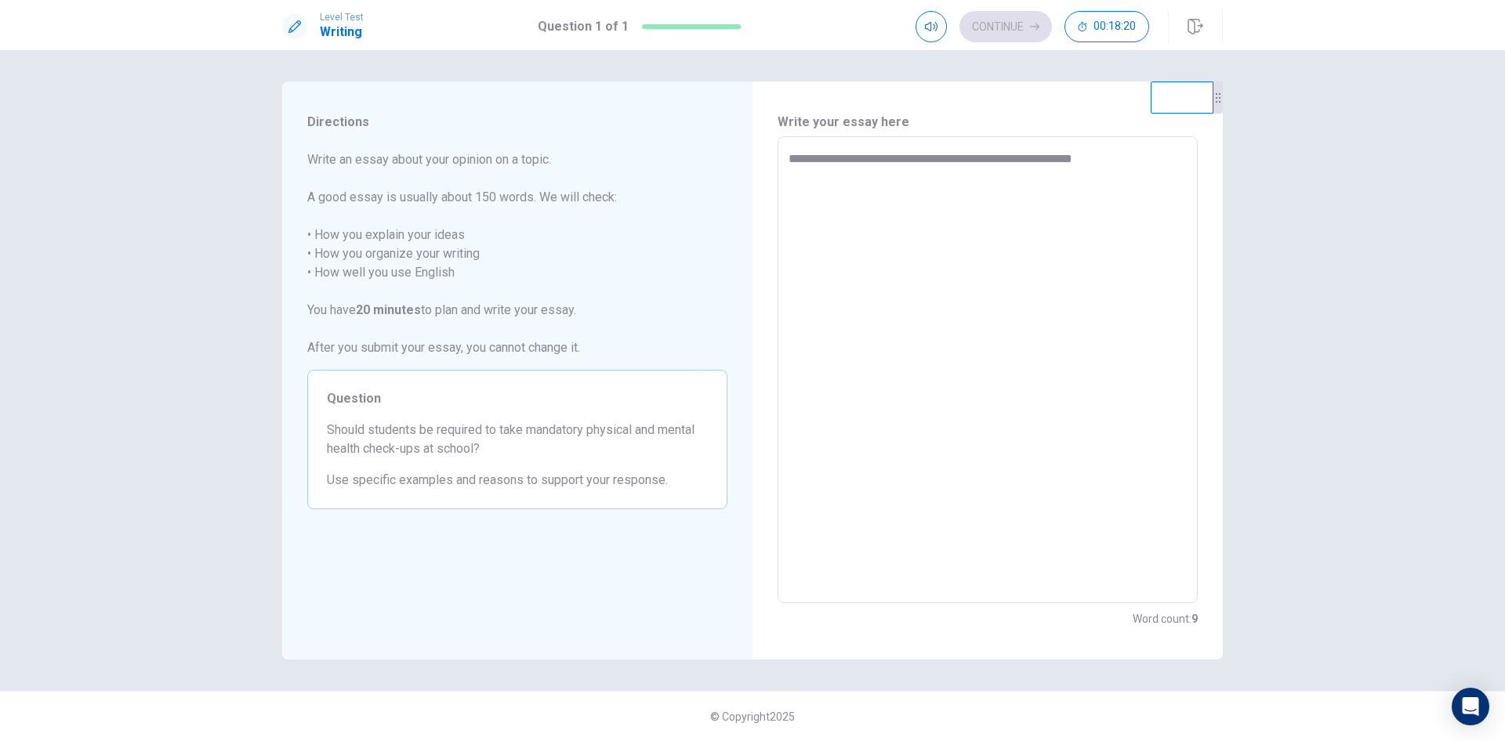
type textarea "*"
type textarea "**********"
type textarea "*"
type textarea "**********"
type textarea "*"
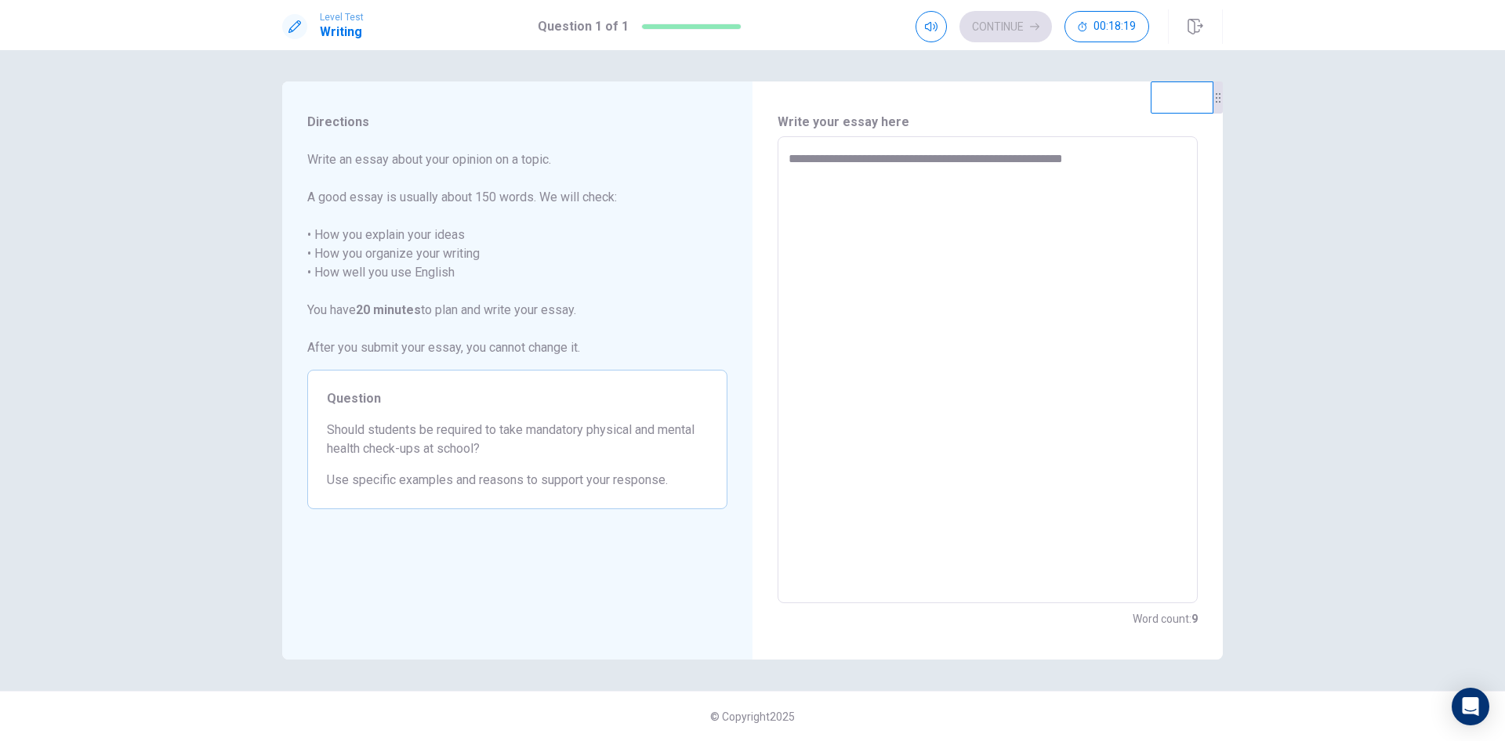
type textarea "**********"
type textarea "*"
type textarea "**********"
type textarea "*"
type textarea "**********"
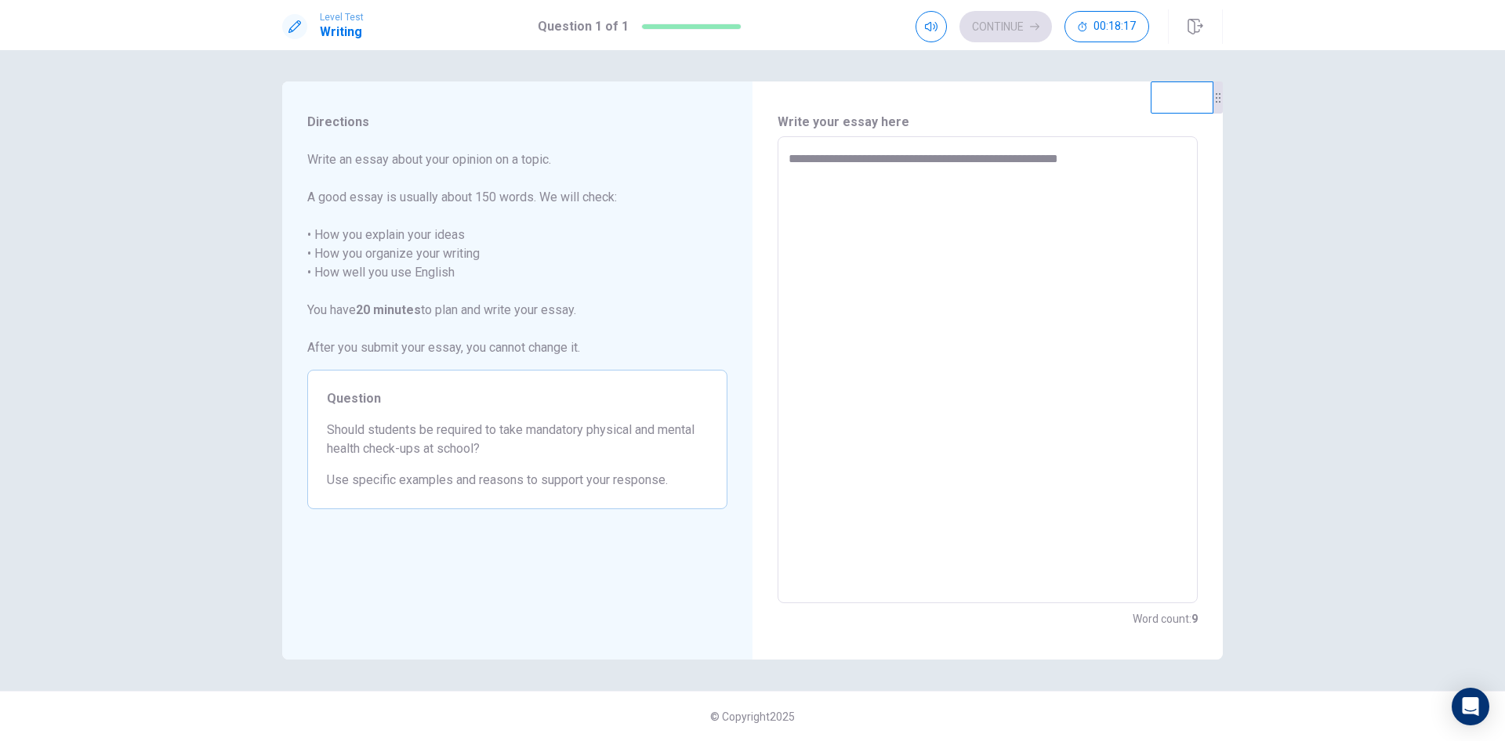
type textarea "*"
type textarea "**********"
type textarea "*"
type textarea "**********"
type textarea "*"
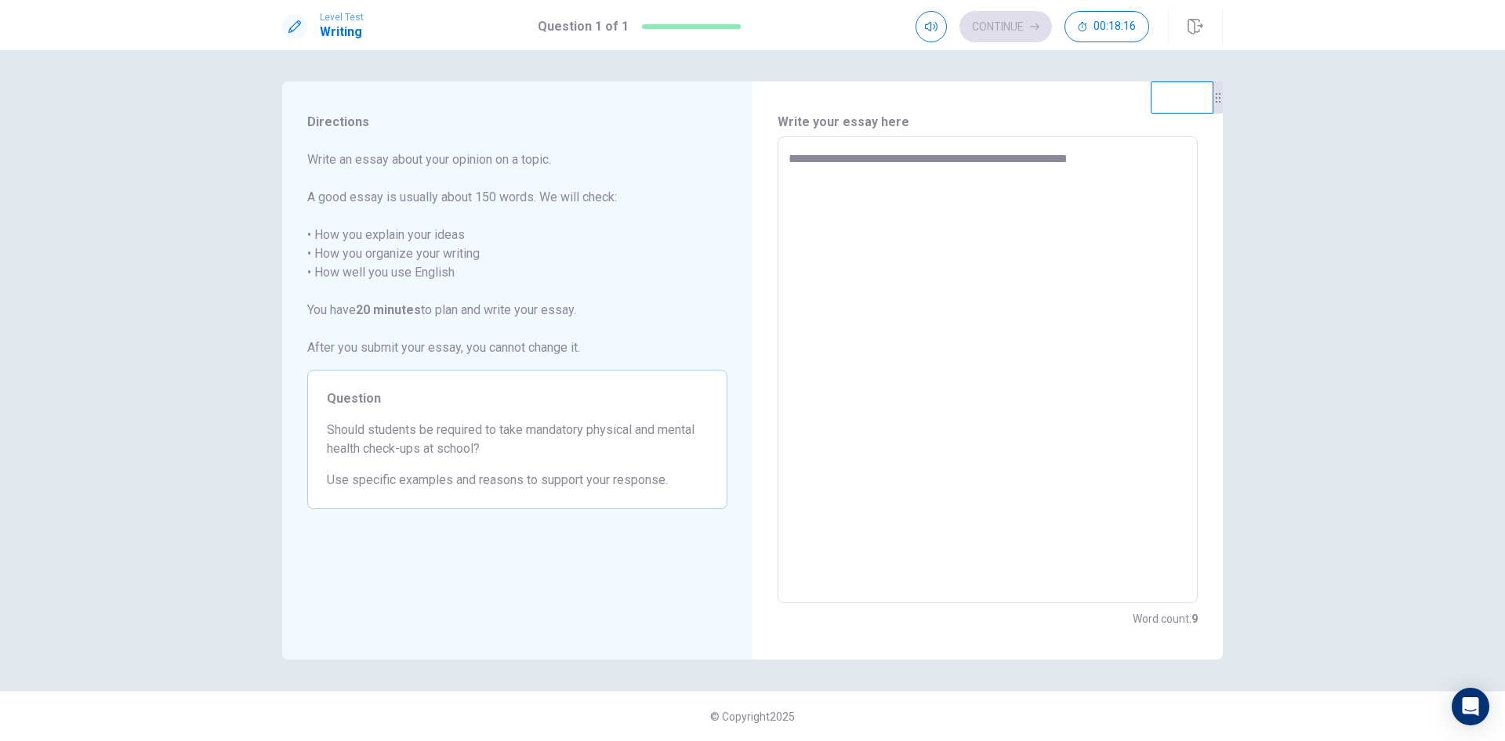
type textarea "**********"
type textarea "*"
type textarea "**********"
type textarea "*"
type textarea "**********"
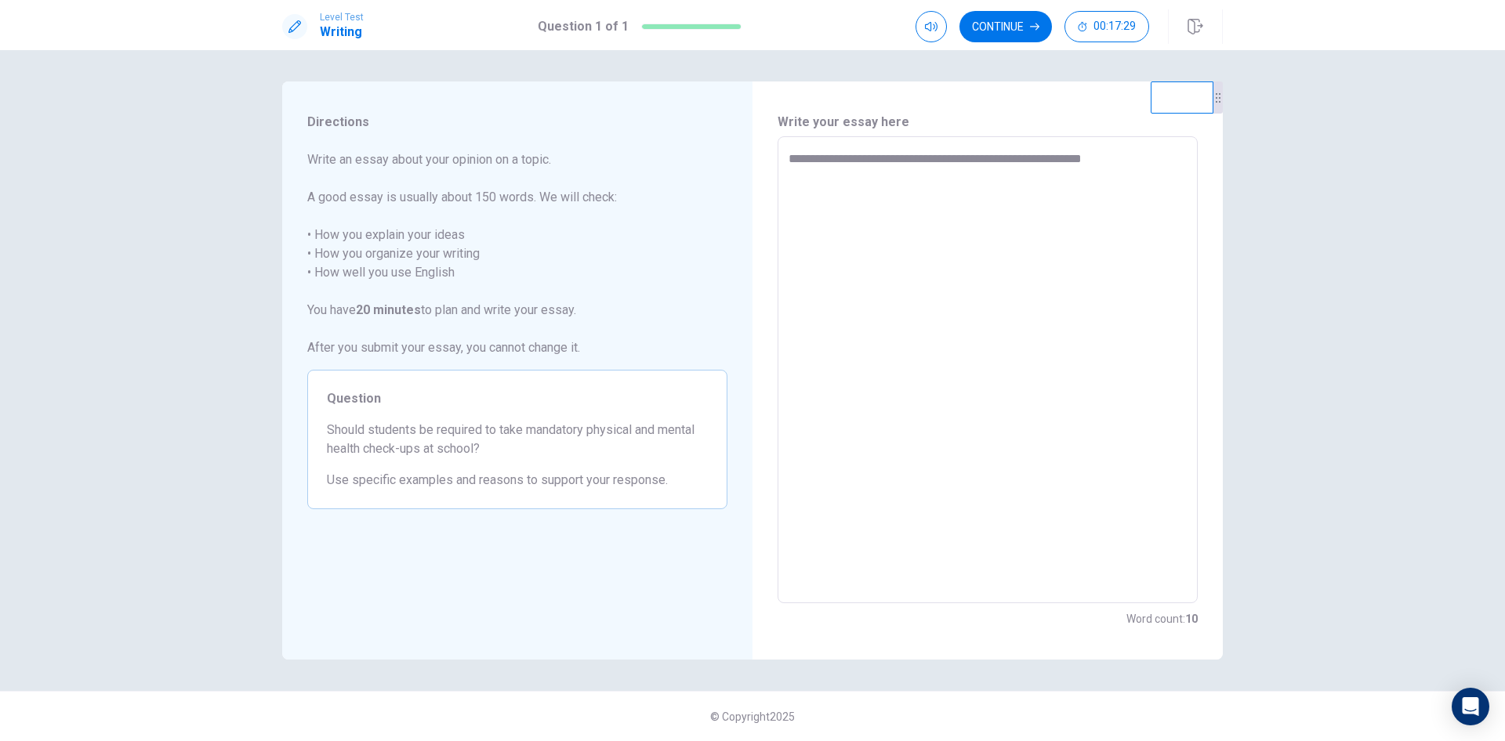
type textarea "*"
type textarea "**********"
type textarea "*"
type textarea "**********"
type textarea "*"
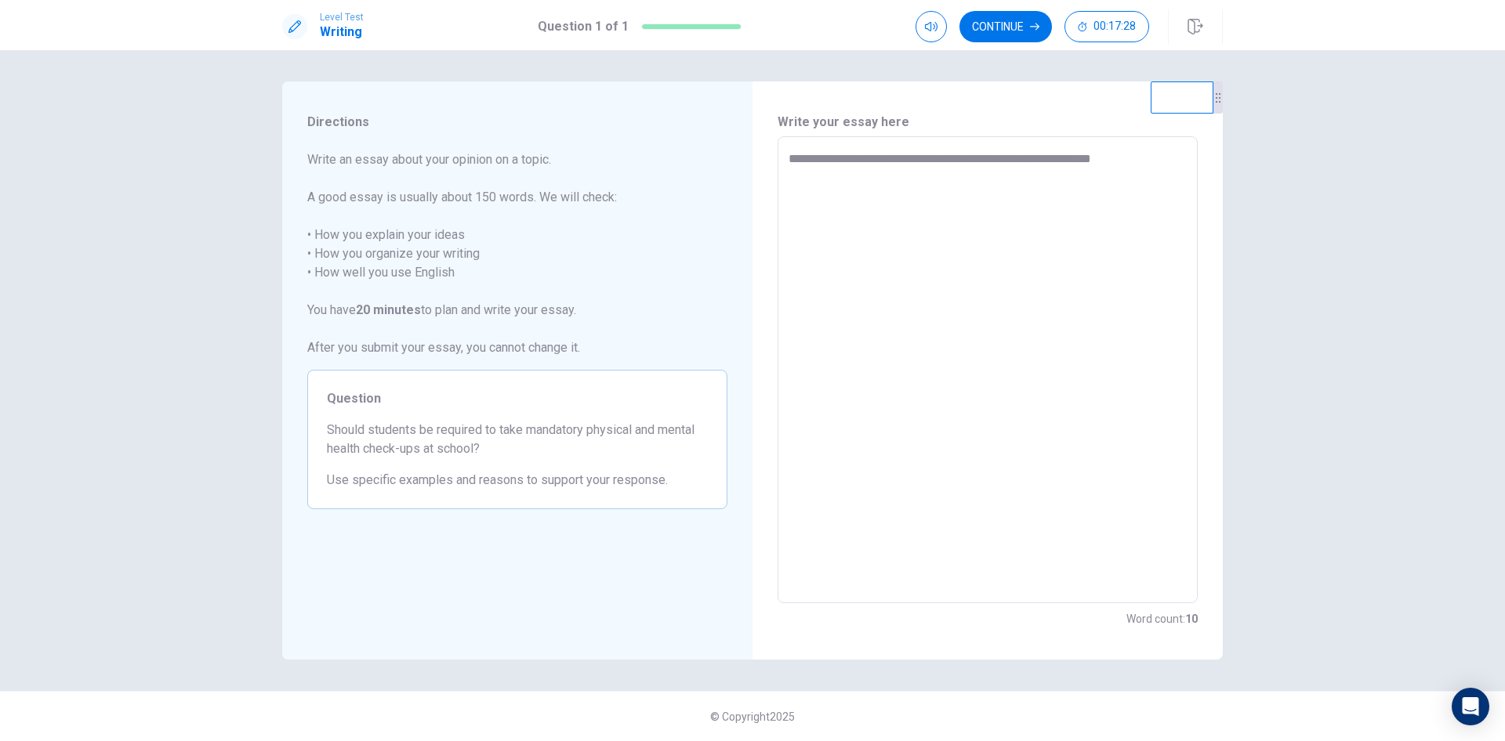
type textarea "**********"
type textarea "*"
type textarea "**********"
type textarea "*"
type textarea "**********"
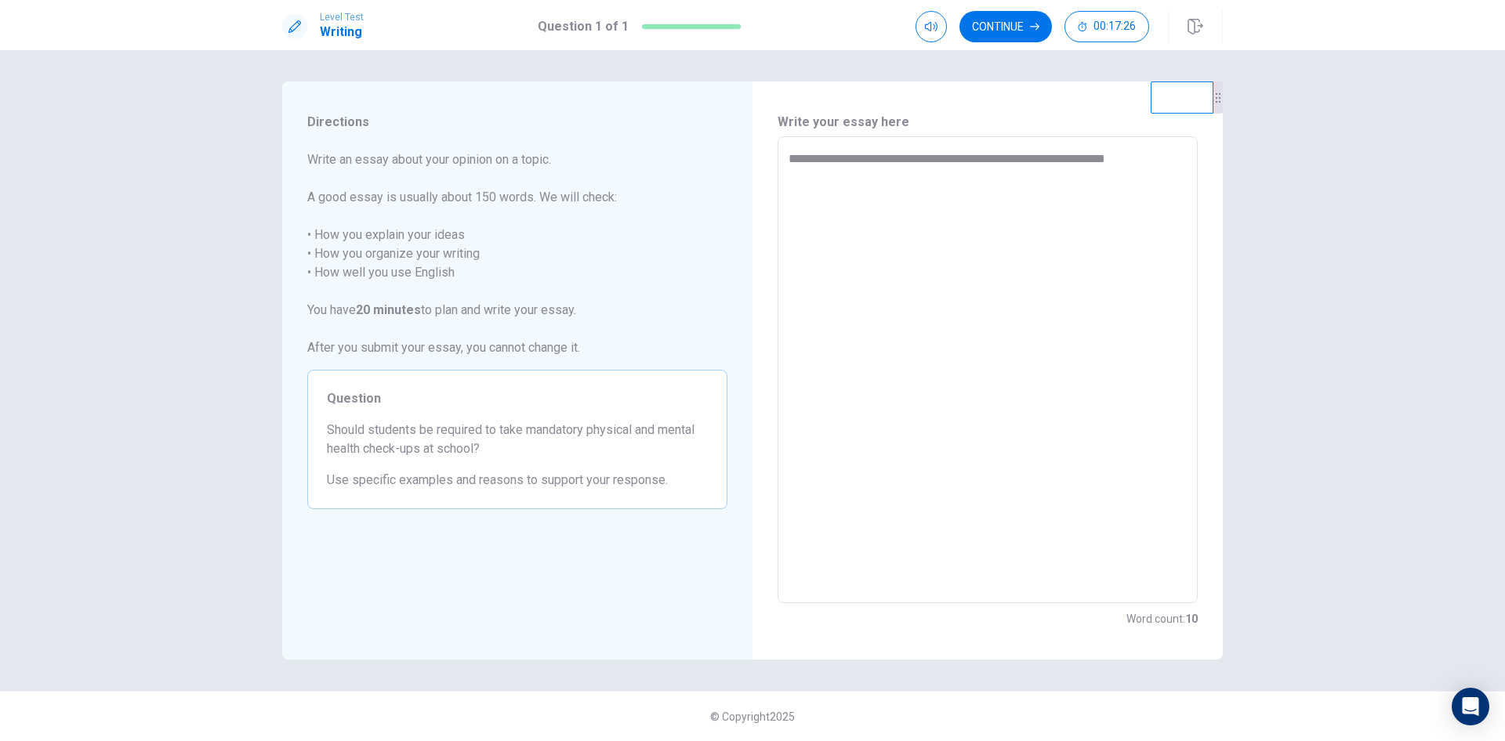
type textarea "*"
type textarea "**********"
type textarea "*"
type textarea "**********"
type textarea "*"
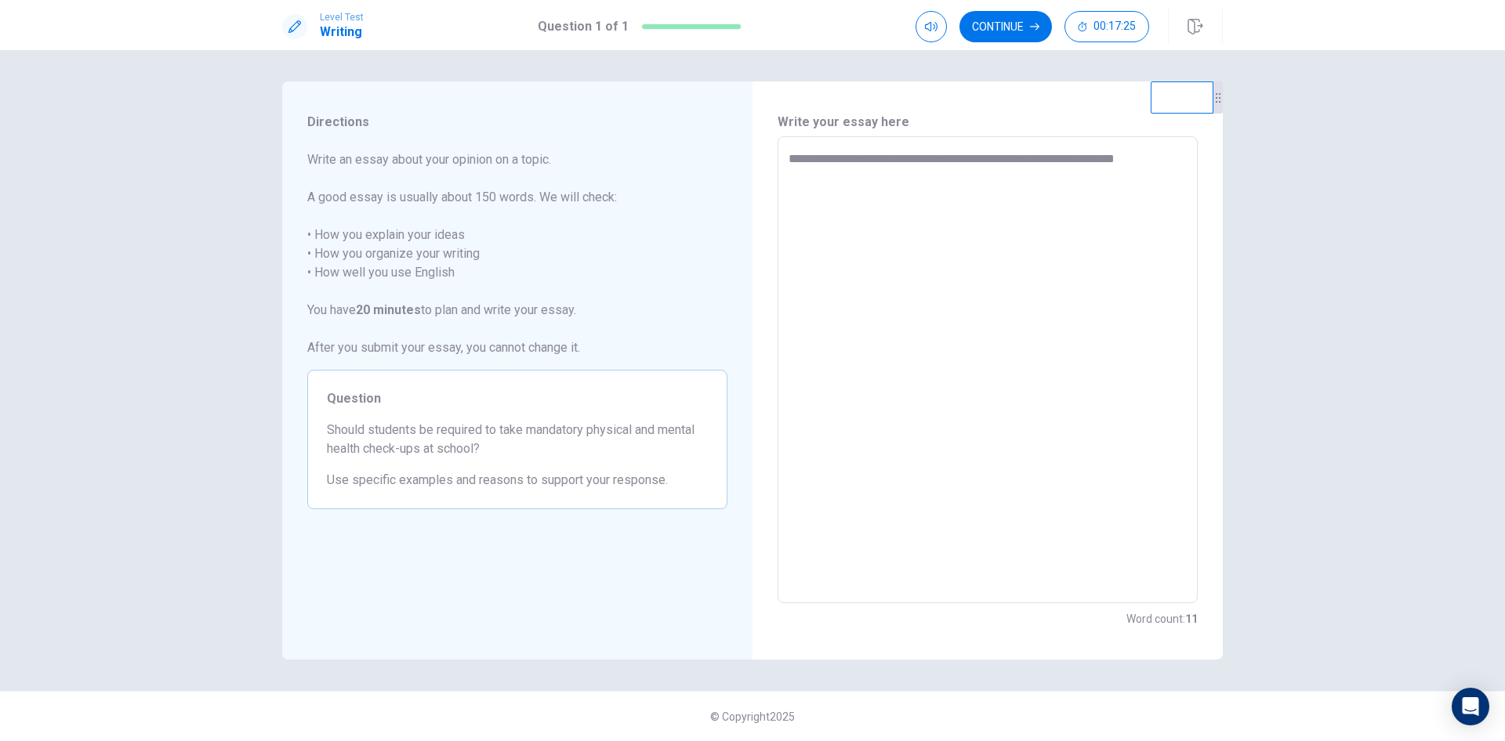
type textarea "**********"
type textarea "*"
type textarea "**********"
type textarea "*"
type textarea "**********"
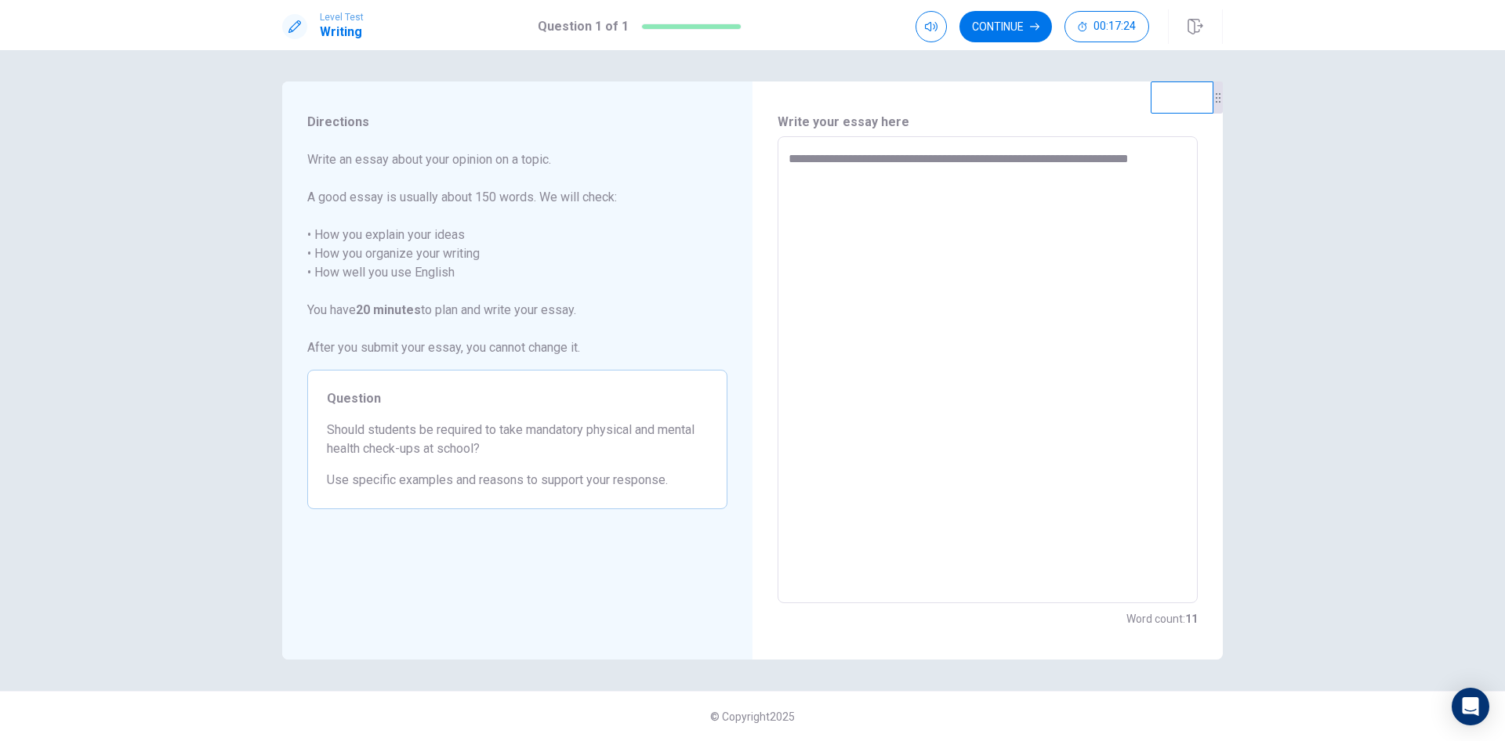
type textarea "*"
type textarea "**********"
type textarea "*"
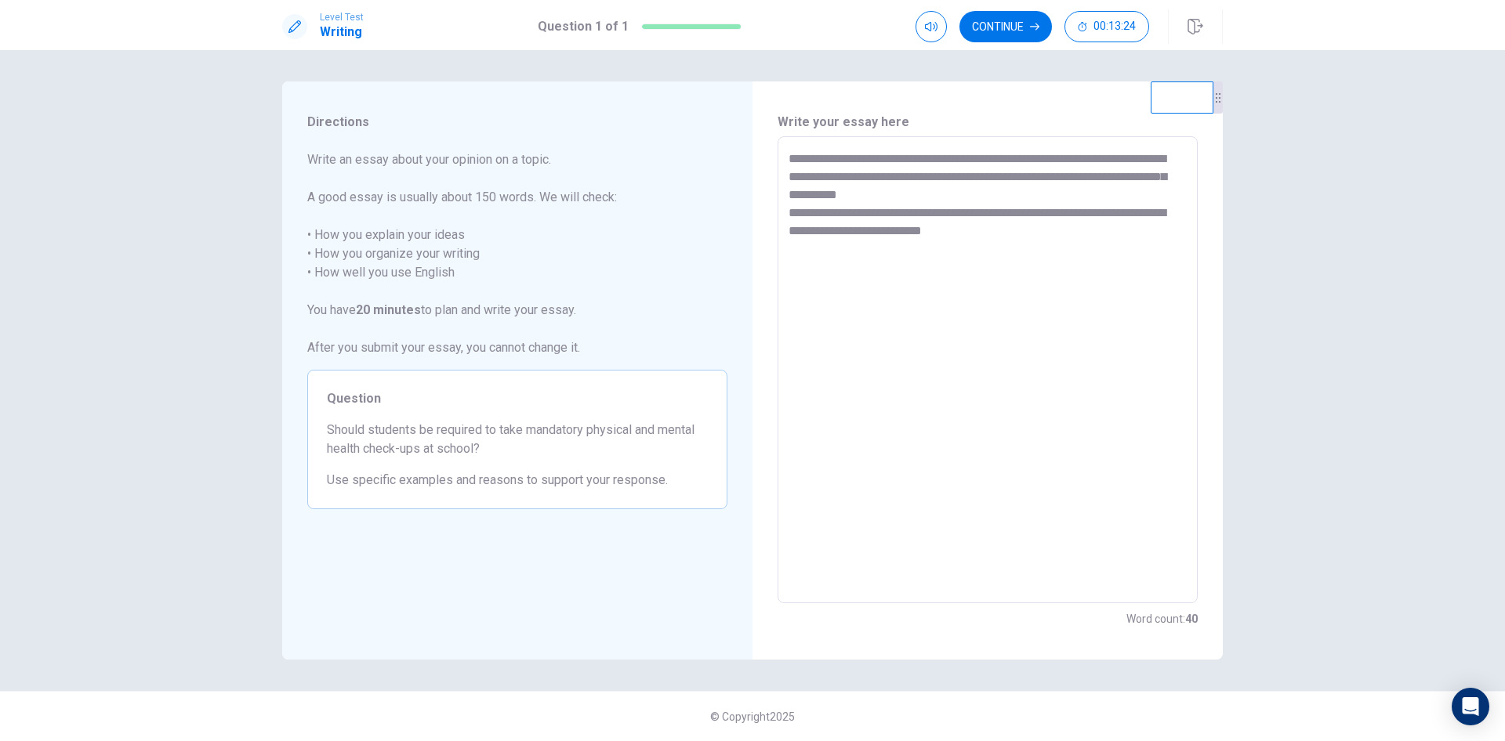
click at [981, 227] on textarea "**********" at bounding box center [987, 370] width 398 height 441
click at [1038, 235] on textarea "**********" at bounding box center [987, 370] width 398 height 441
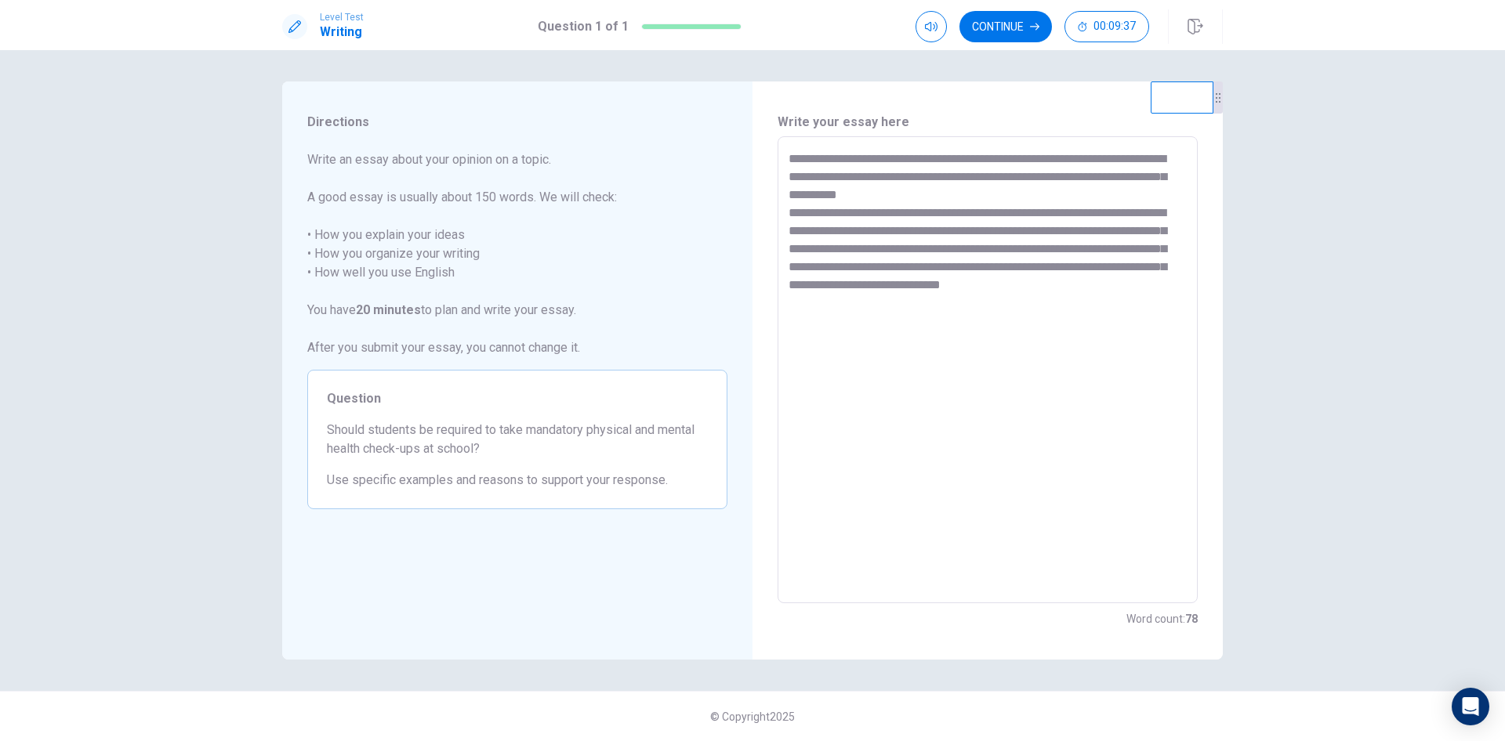
click at [867, 297] on textarea "**********" at bounding box center [987, 370] width 398 height 441
click at [922, 303] on textarea "**********" at bounding box center [987, 370] width 398 height 441
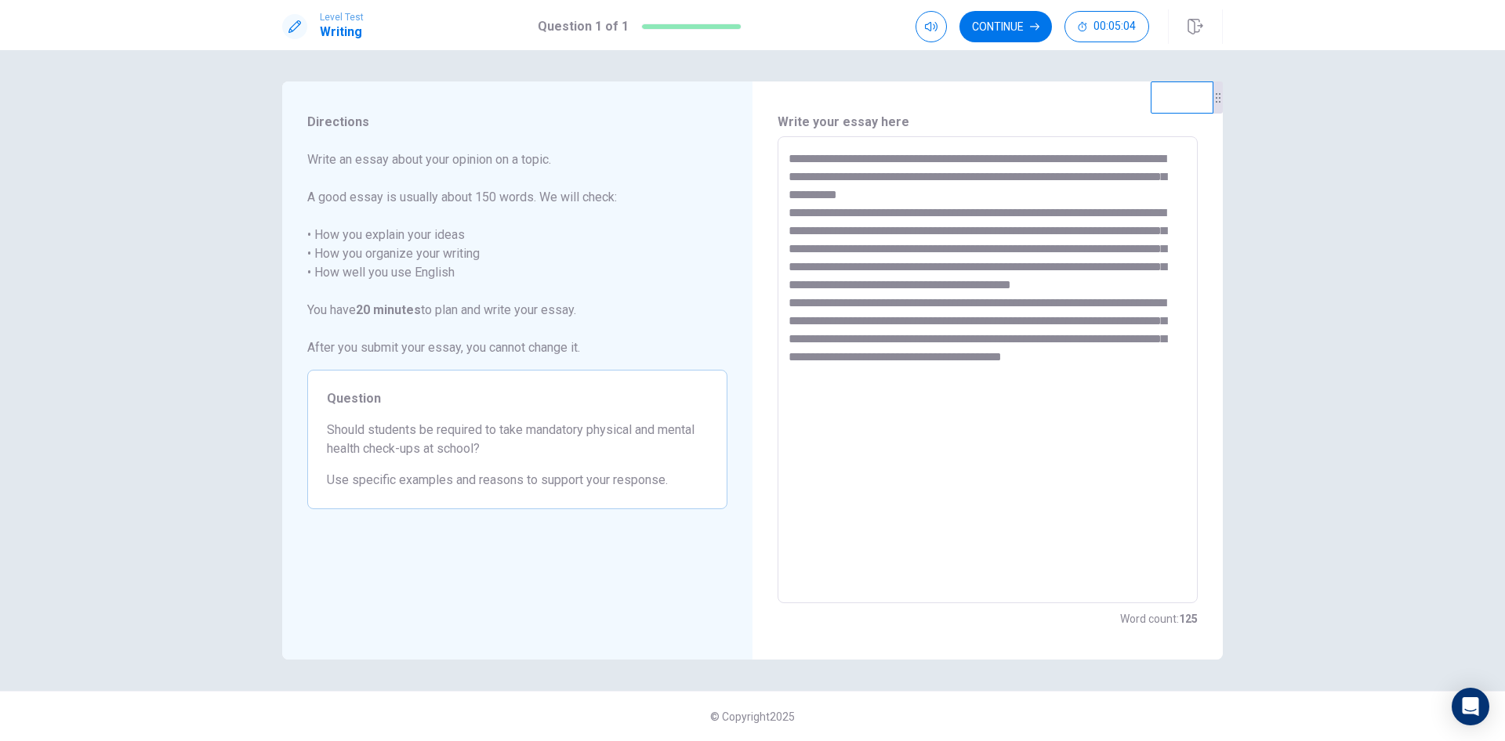
drag, startPoint x: 804, startPoint y: 393, endPoint x: 835, endPoint y: 392, distance: 30.6
click at [806, 393] on textarea "**********" at bounding box center [987, 370] width 398 height 441
click at [879, 392] on textarea "**********" at bounding box center [987, 370] width 398 height 441
click at [1081, 400] on textarea "**********" at bounding box center [987, 370] width 398 height 441
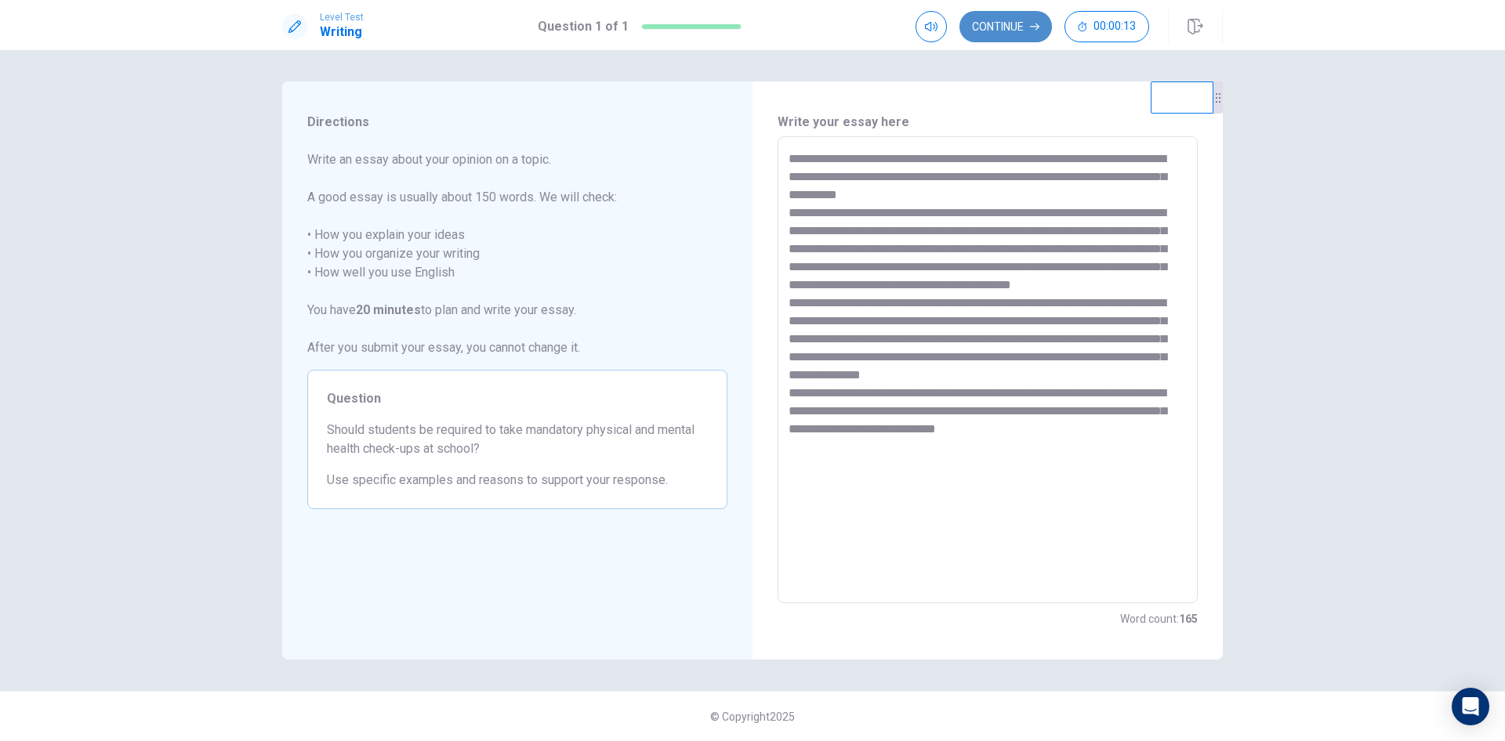
click at [1026, 24] on button "Continue" at bounding box center [1005, 26] width 92 height 31
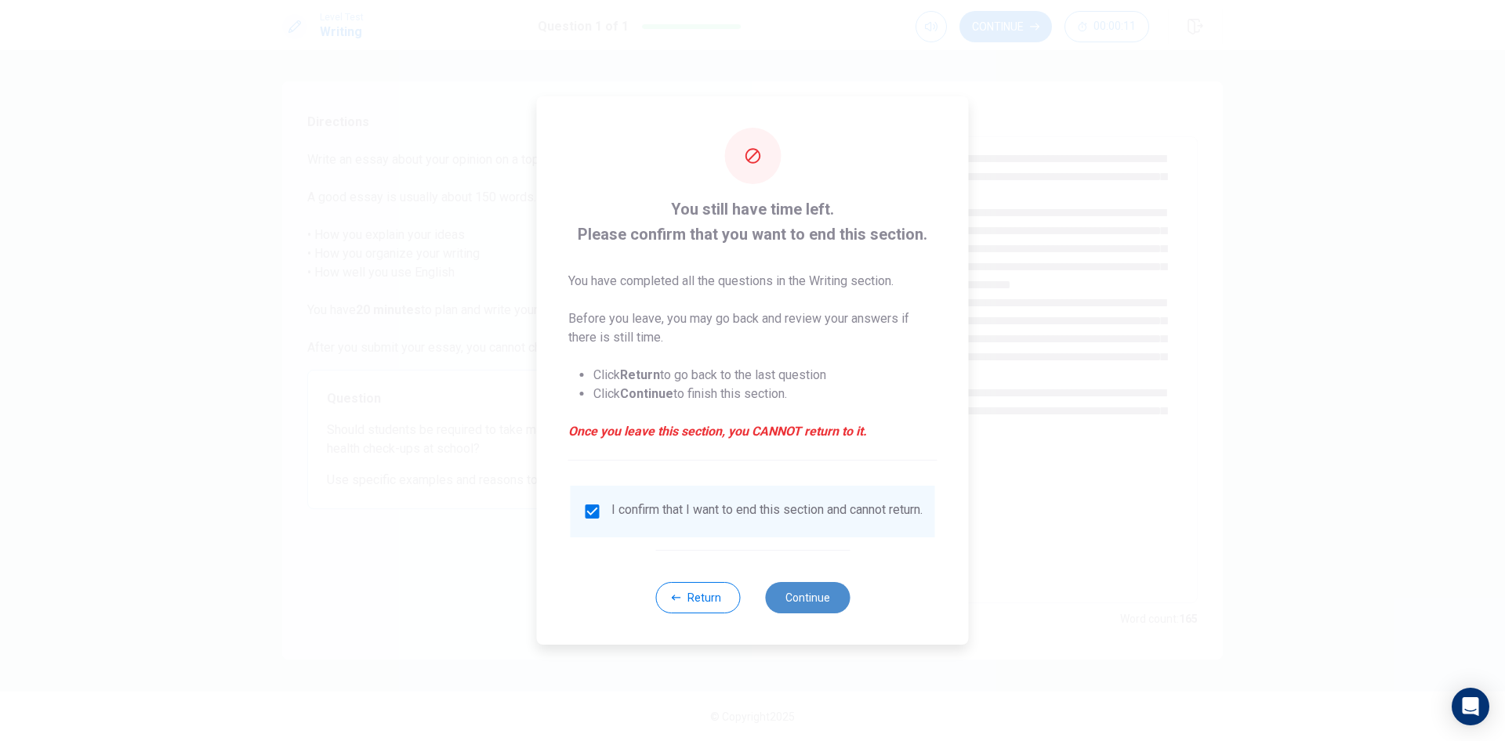
click at [819, 608] on button "Continue" at bounding box center [807, 597] width 85 height 31
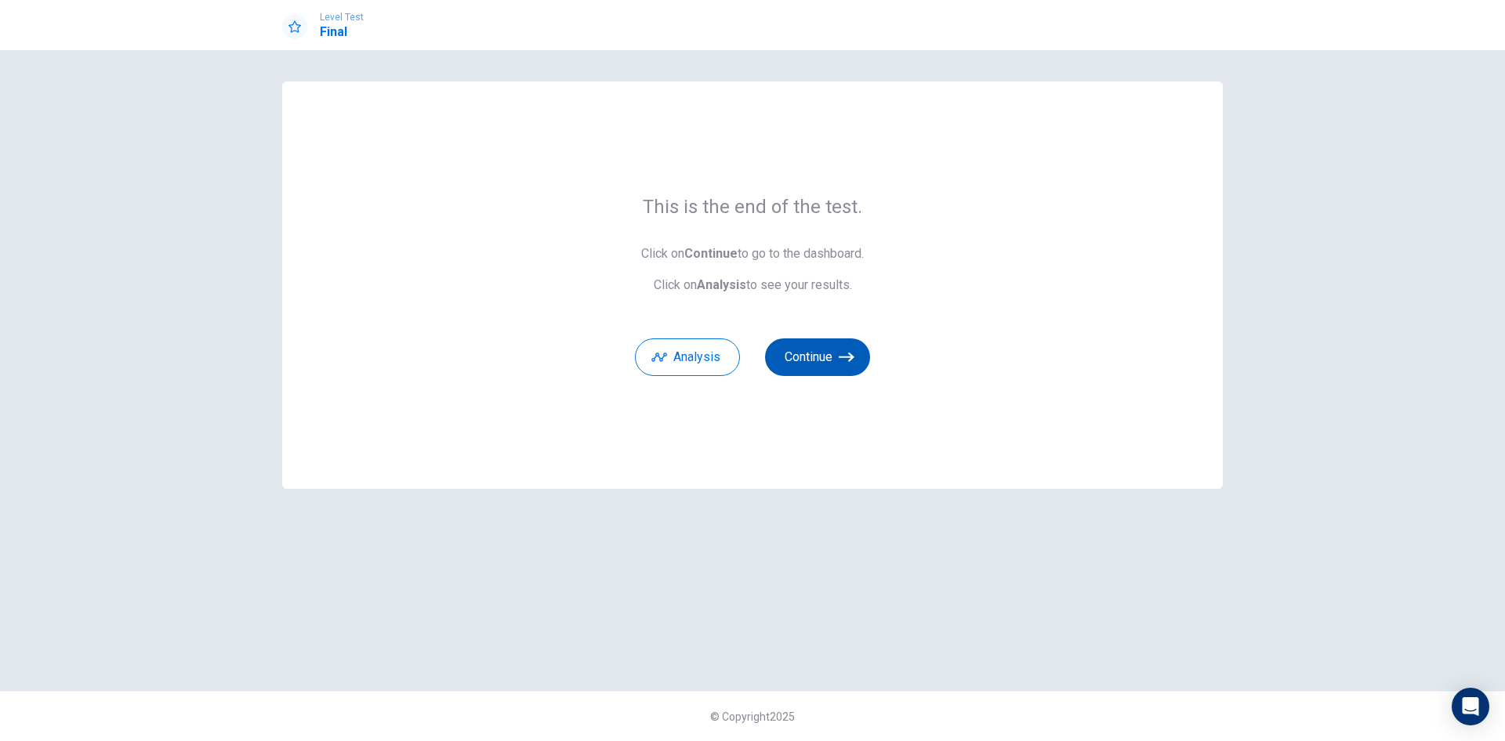
click at [852, 359] on icon "button" at bounding box center [847, 357] width 16 height 9
